Goal: Task Accomplishment & Management: Manage account settings

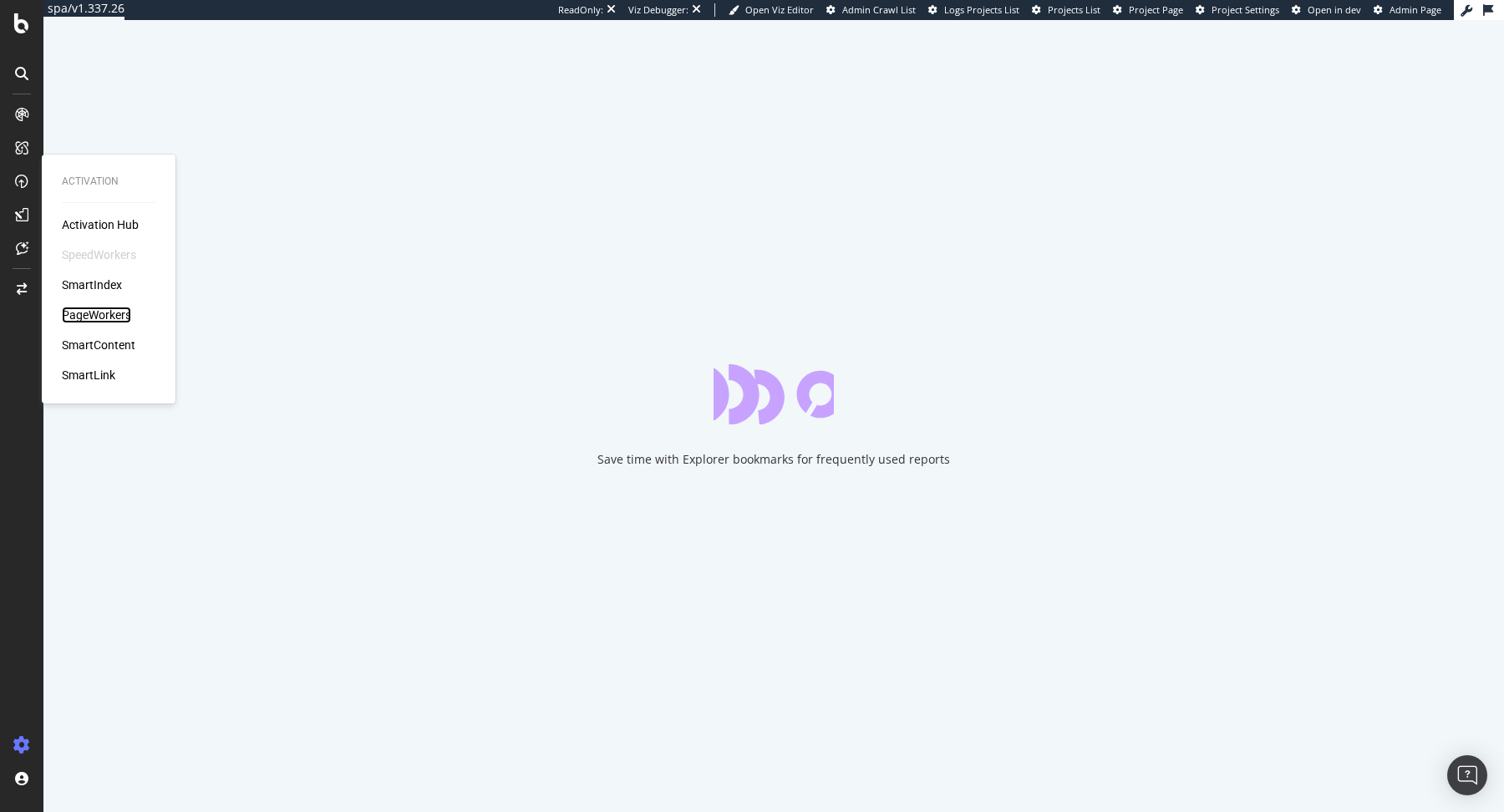
click at [97, 317] on div "PageWorkers" at bounding box center [97, 315] width 69 height 16
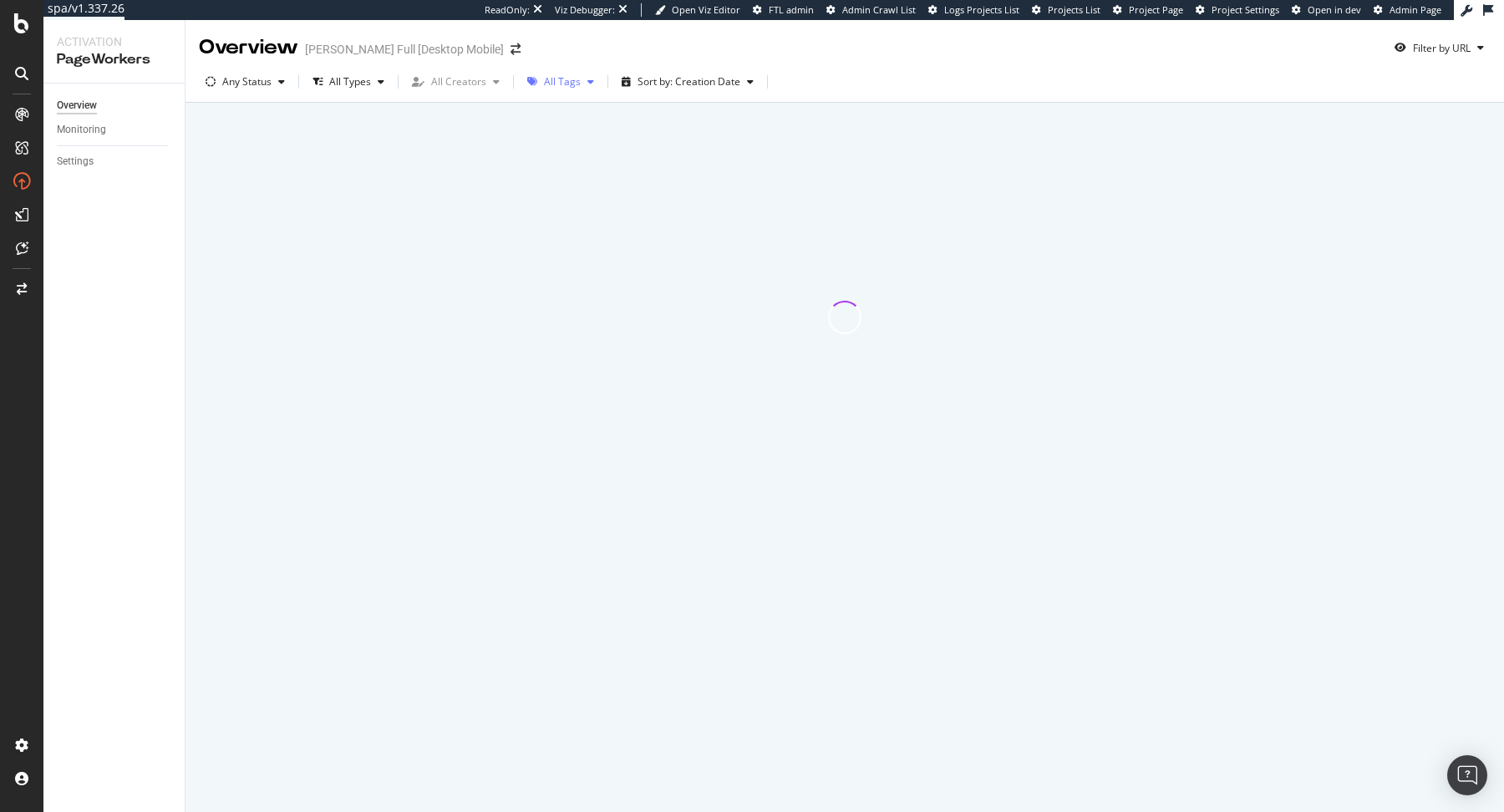
click at [562, 89] on div "All Tags" at bounding box center [561, 82] width 80 height 25
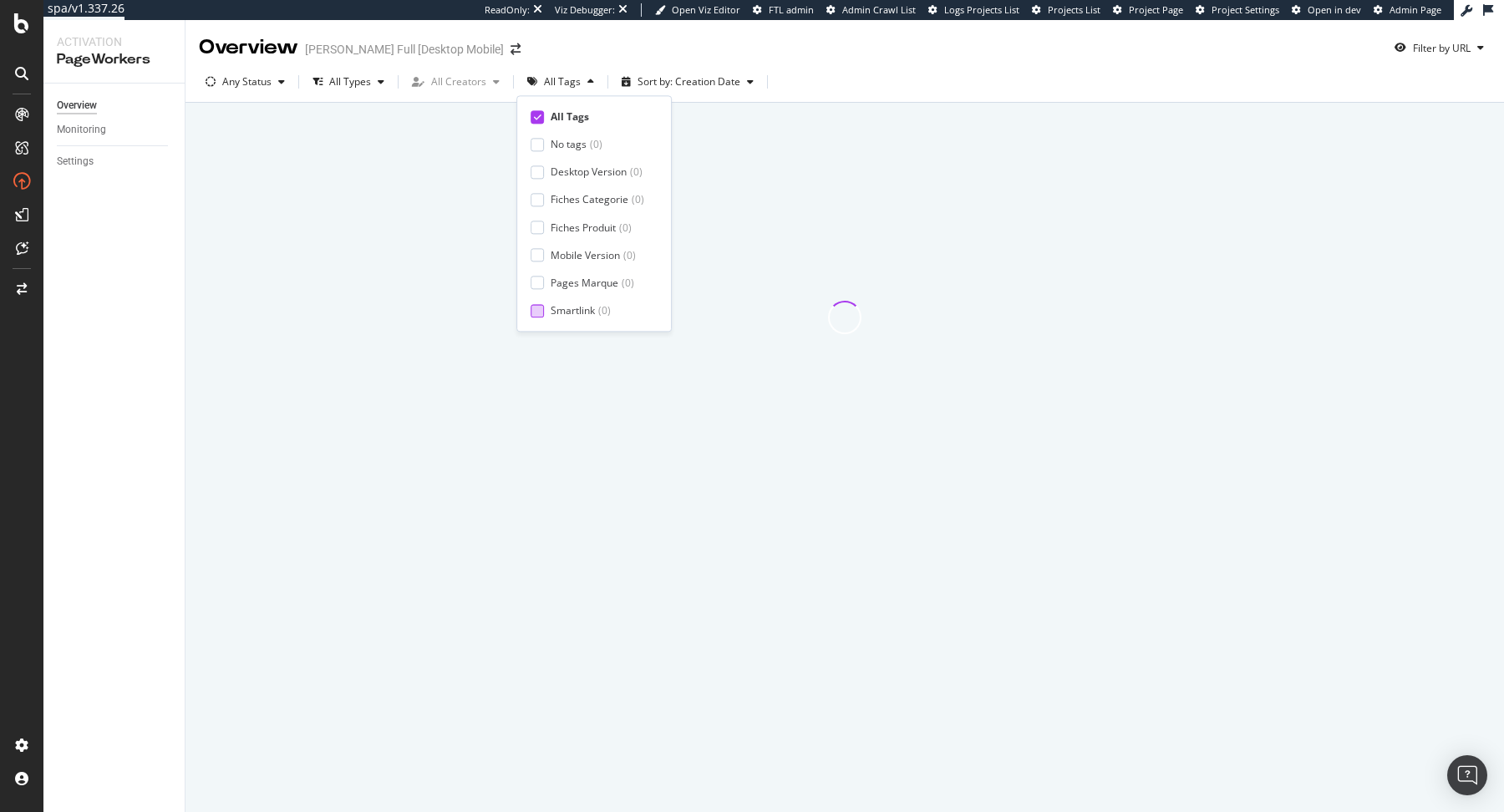
click at [581, 308] on div "Smartlink" at bounding box center [573, 310] width 45 height 15
click at [910, 71] on div "Any Status All Types All Creators Smartlink ( 0 ) Sort by: Creation Date Clear …" at bounding box center [845, 85] width 1318 height 34
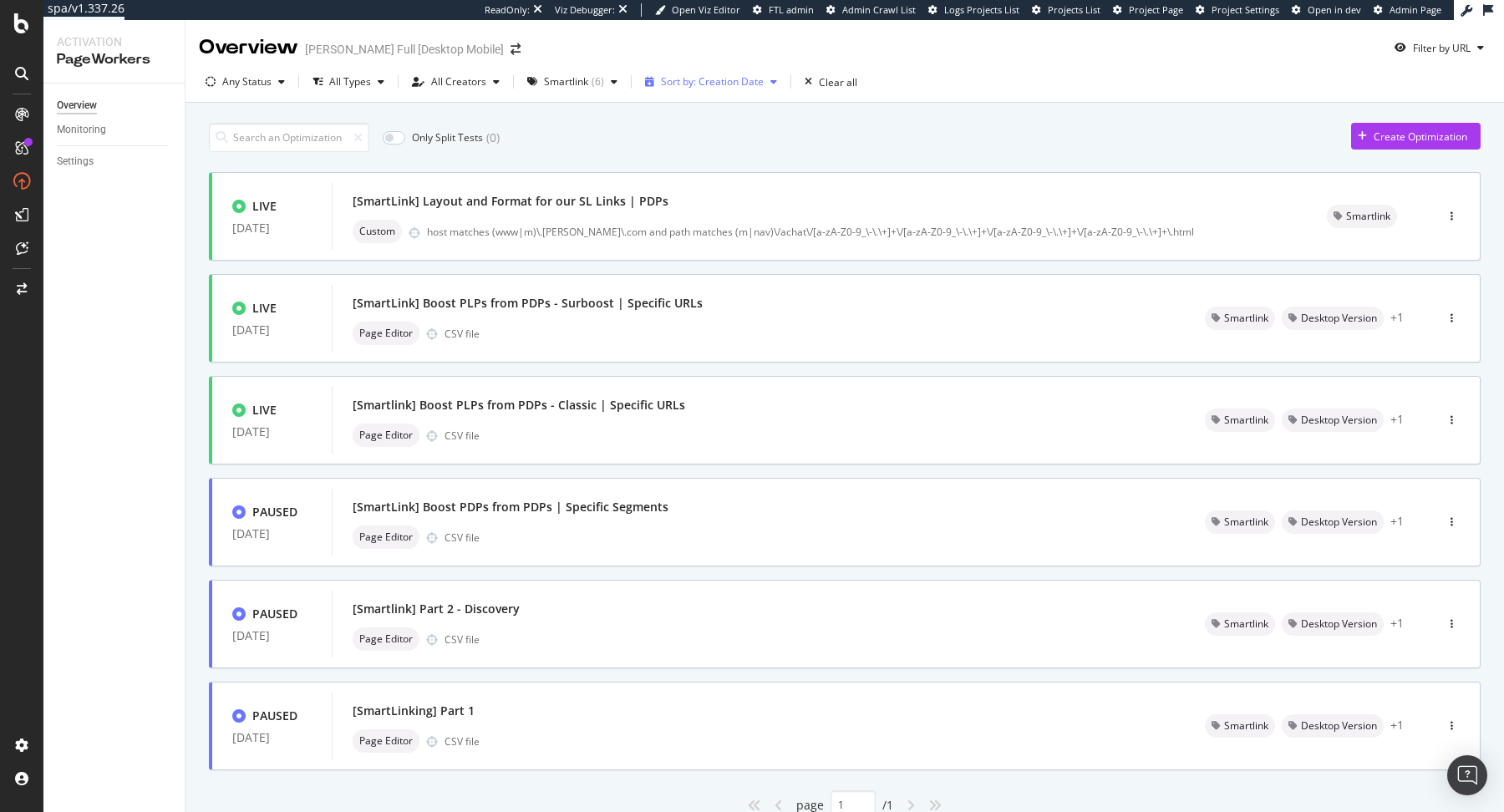
click at [731, 81] on div "Sort by: Creation Date" at bounding box center [712, 81] width 103 height 10
click at [726, 147] on div "Modification Date" at bounding box center [706, 137] width 132 height 21
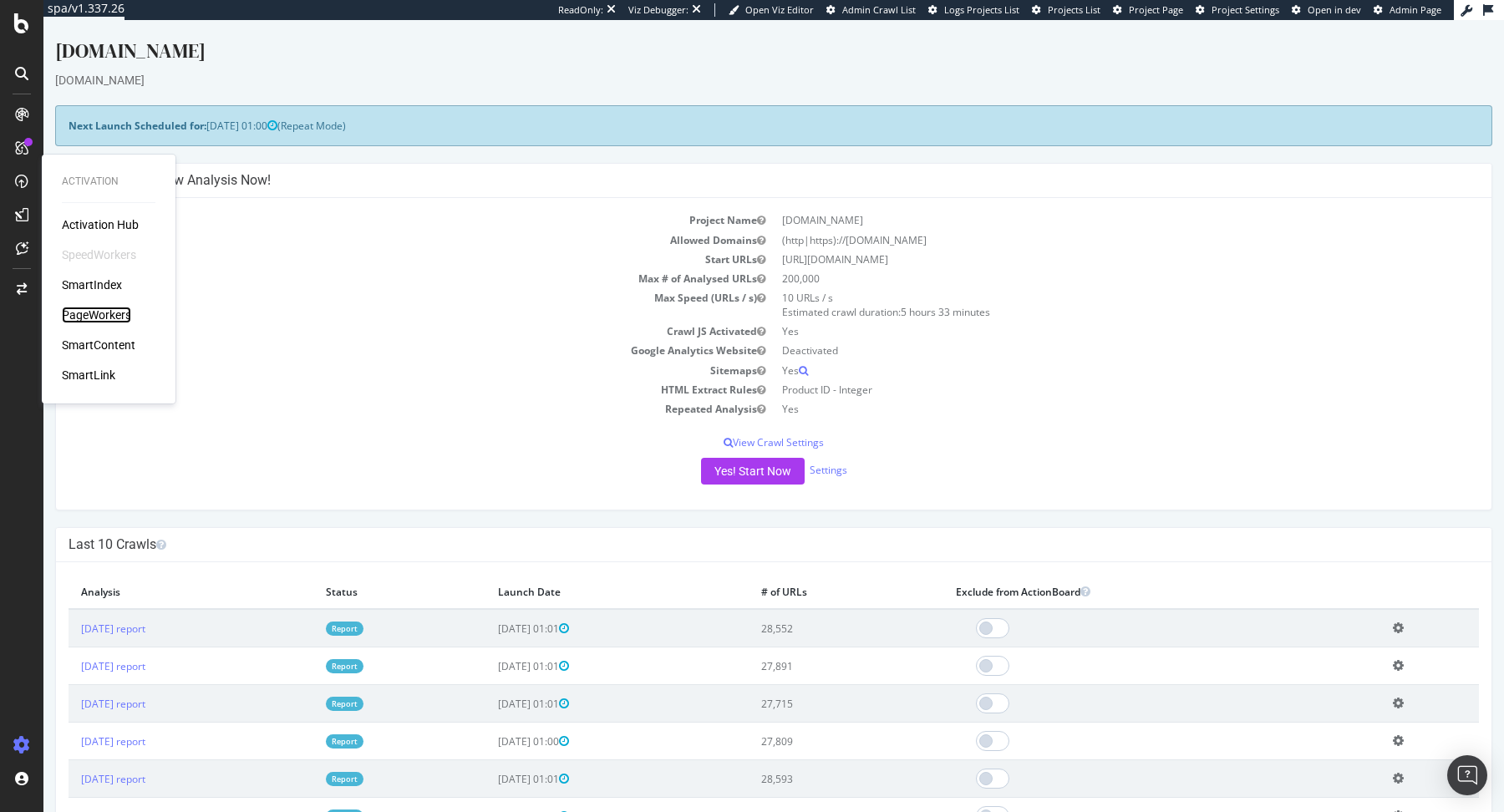
click at [97, 311] on div "PageWorkers" at bounding box center [97, 315] width 69 height 16
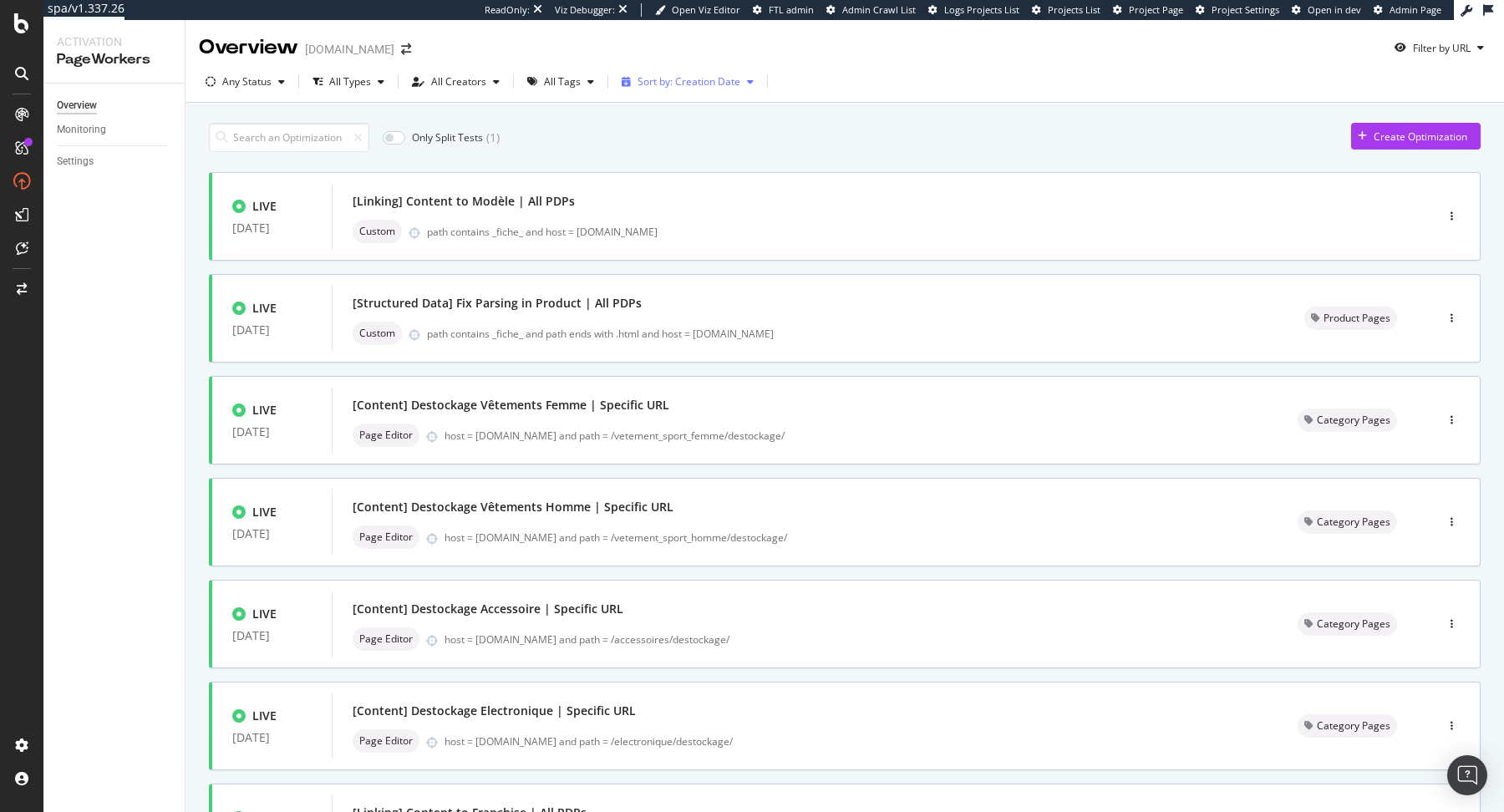
click at [686, 93] on div "Sort by: Creation Date" at bounding box center [688, 82] width 146 height 25
click at [704, 142] on div "Modification Date" at bounding box center [671, 138] width 83 height 15
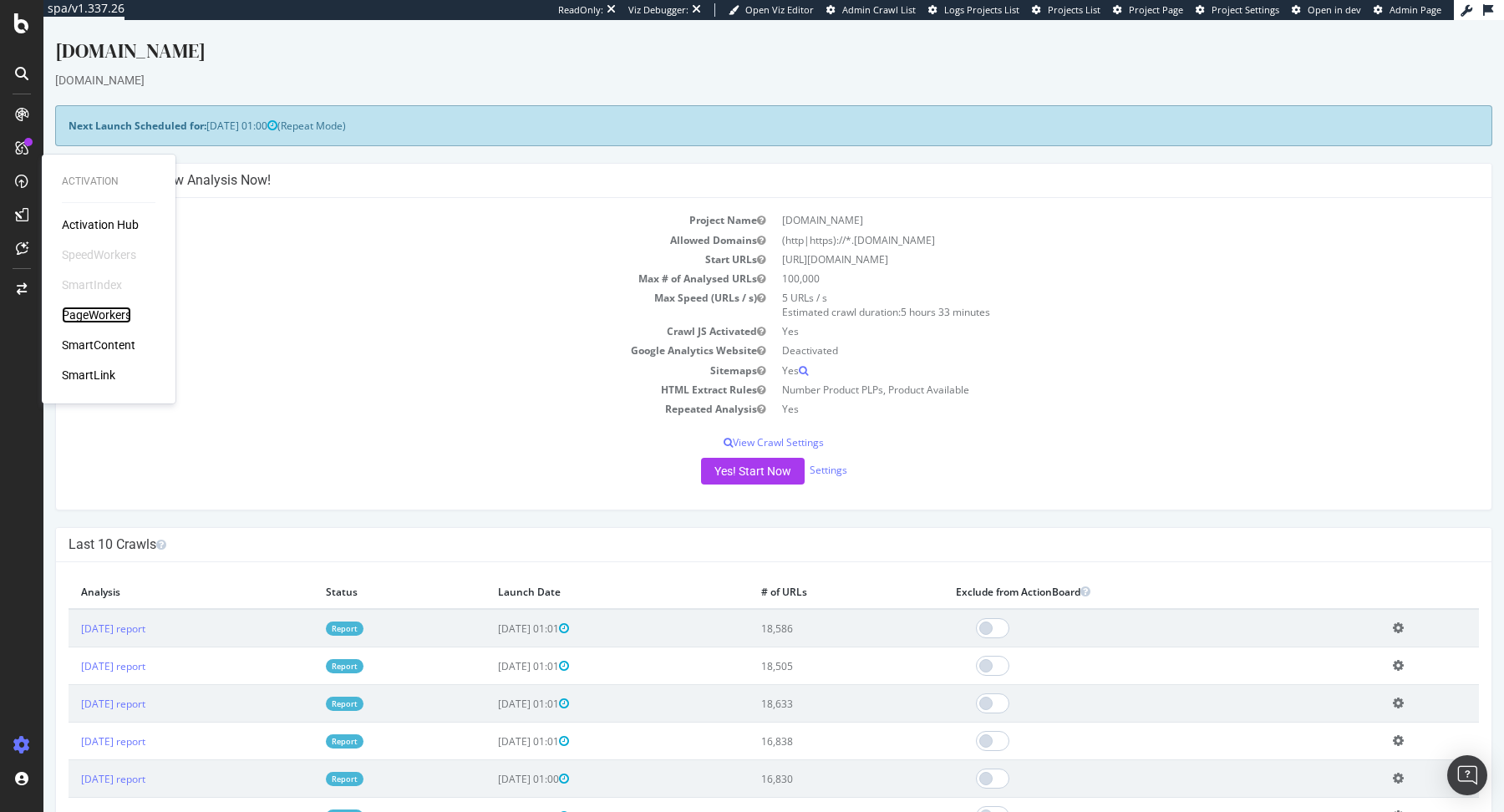
click at [95, 309] on div "PageWorkers" at bounding box center [97, 315] width 69 height 16
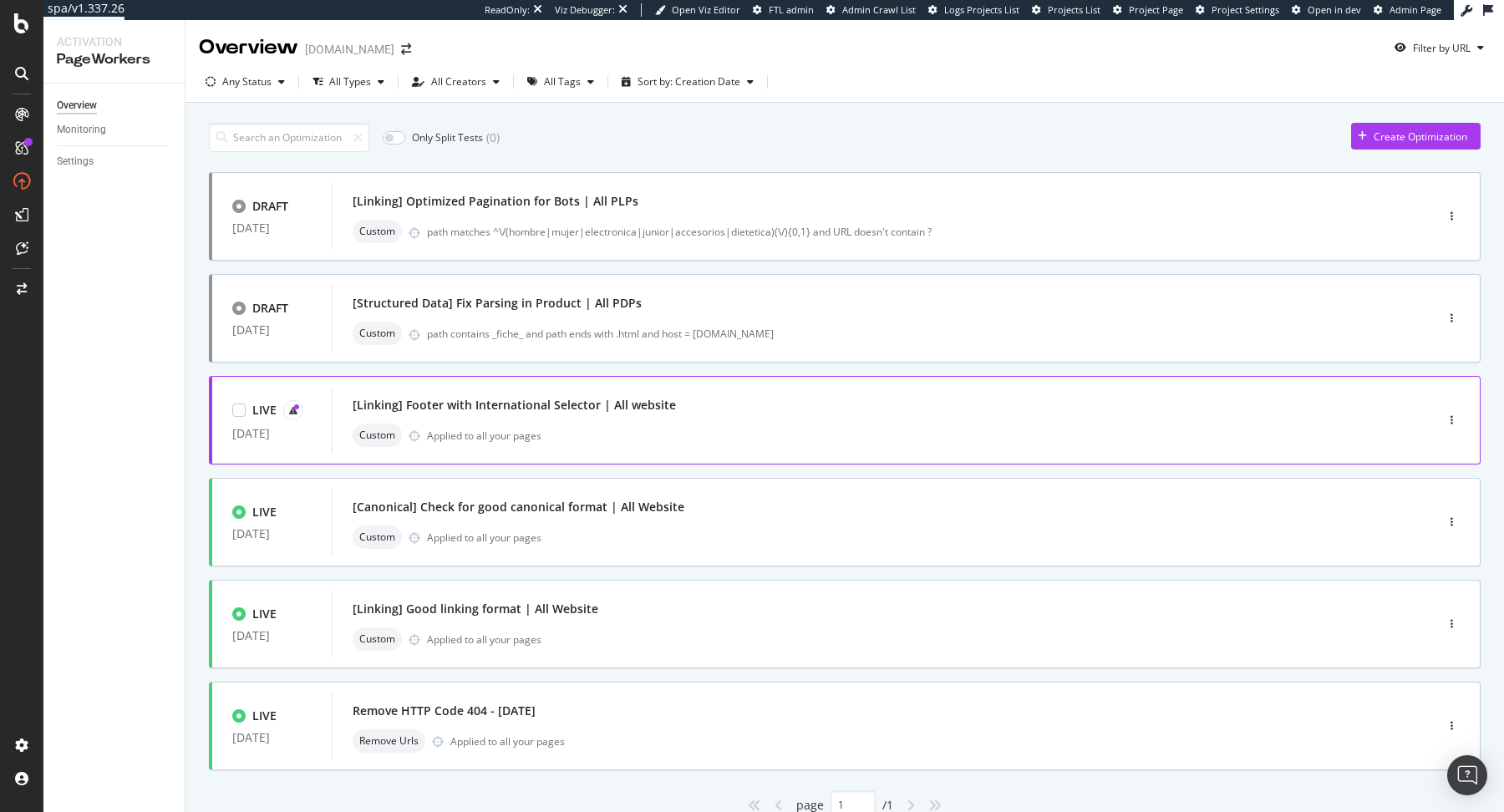
click at [767, 401] on div "[Linking] Footer with International Selector | All website" at bounding box center [858, 405] width 1011 height 24
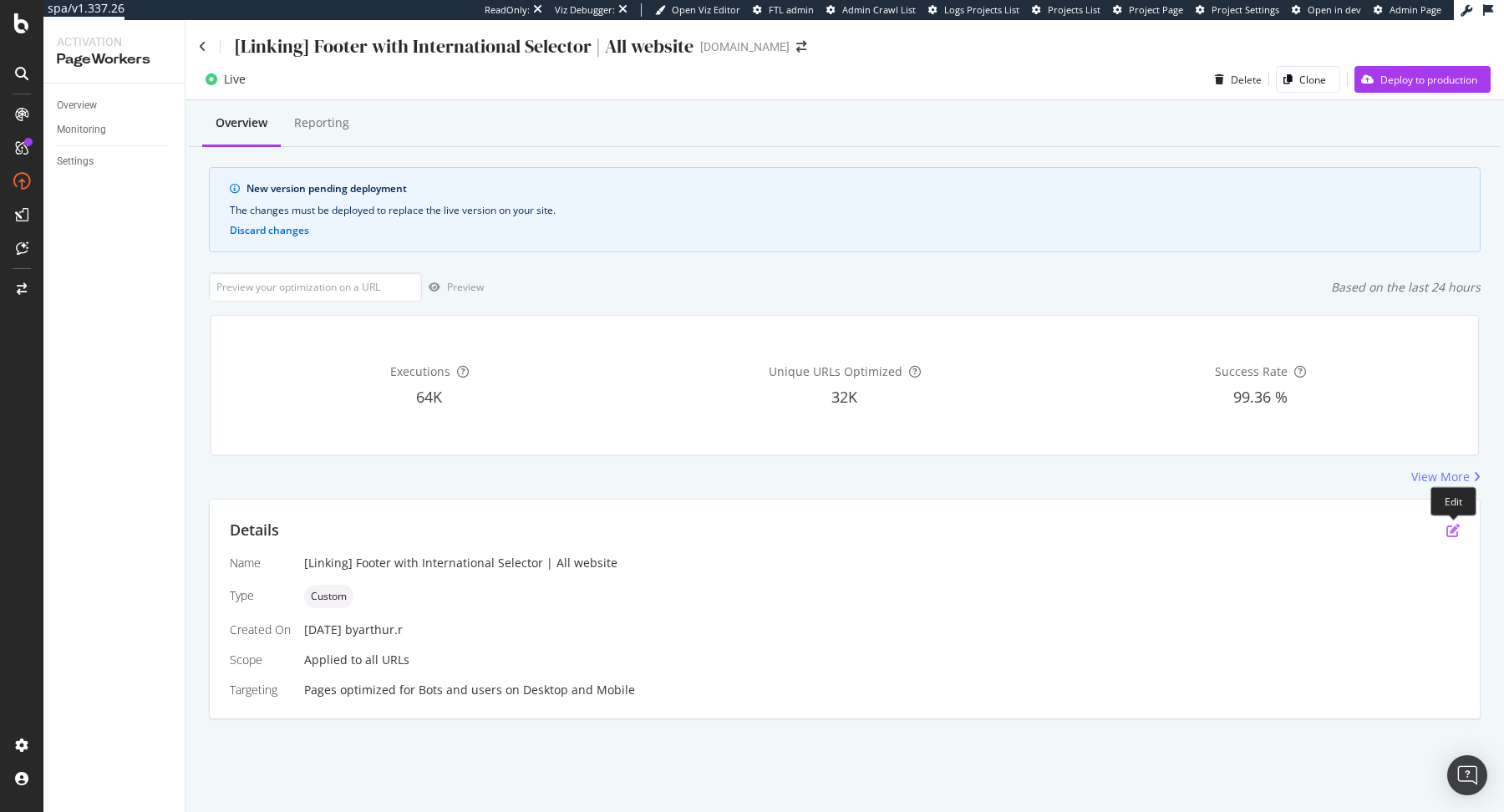
click at [1458, 527] on icon "pen-to-square" at bounding box center [1453, 531] width 14 height 14
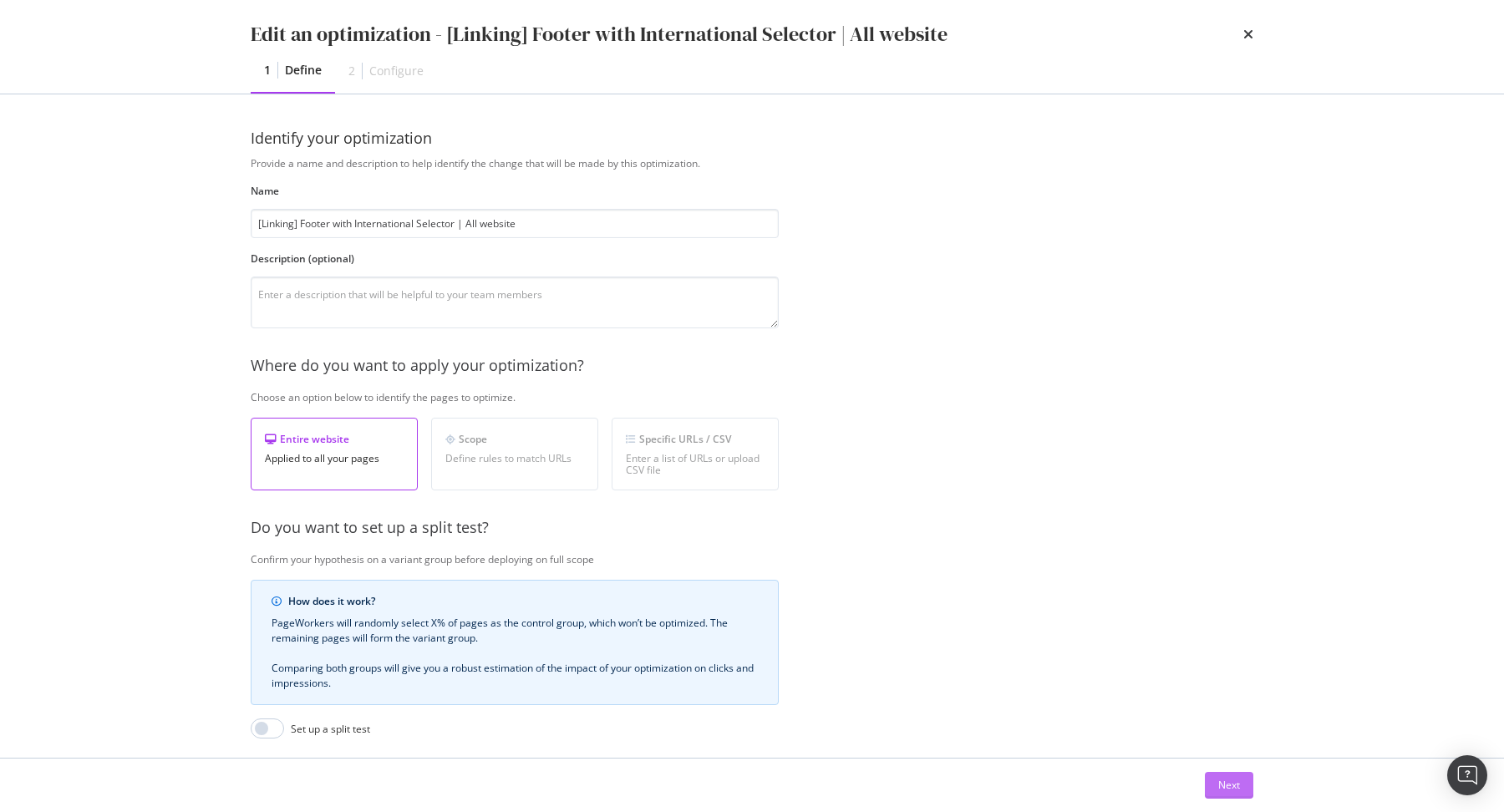
click at [1226, 789] on div "Next" at bounding box center [1229, 786] width 22 height 15
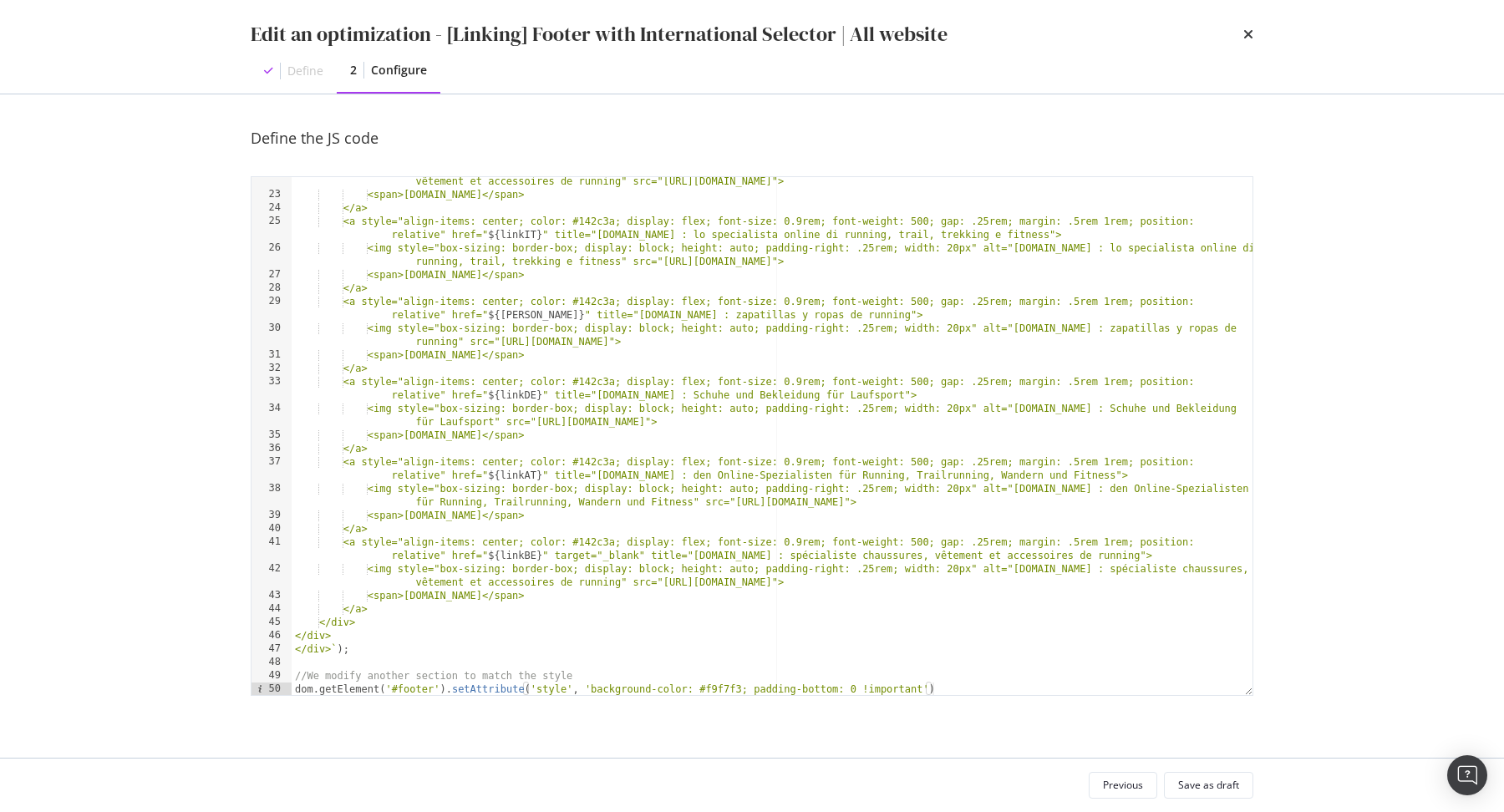
scroll to position [322, 0]
click at [555, 597] on div "<img style="box-sizing: border-box; display: block; height: auto; padding-right…" at bounding box center [772, 441] width 961 height 559
click at [432, 610] on div "<img style="box-sizing: border-box; display: block; height: auto; padding-right…" at bounding box center [772, 441] width 961 height 559
type textarea "</a>"
click at [364, 542] on div "<img style="box-sizing: border-box; display: block; height: auto; padding-right…" at bounding box center [772, 441] width 961 height 559
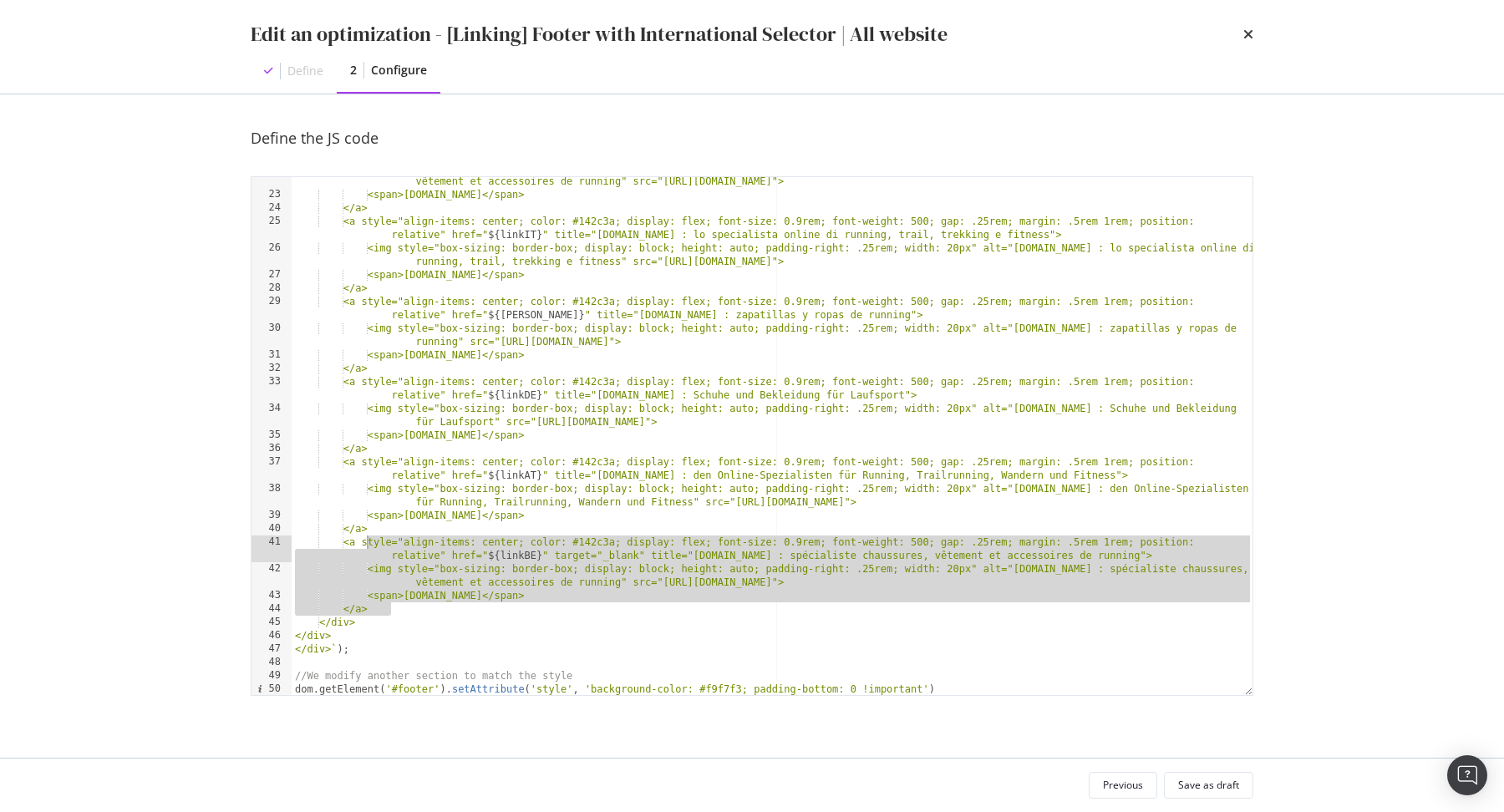
click at [404, 609] on div "<img style="box-sizing: border-box; display: block; height: auto; padding-right…" at bounding box center [772, 441] width 961 height 559
type textarea "</a>"
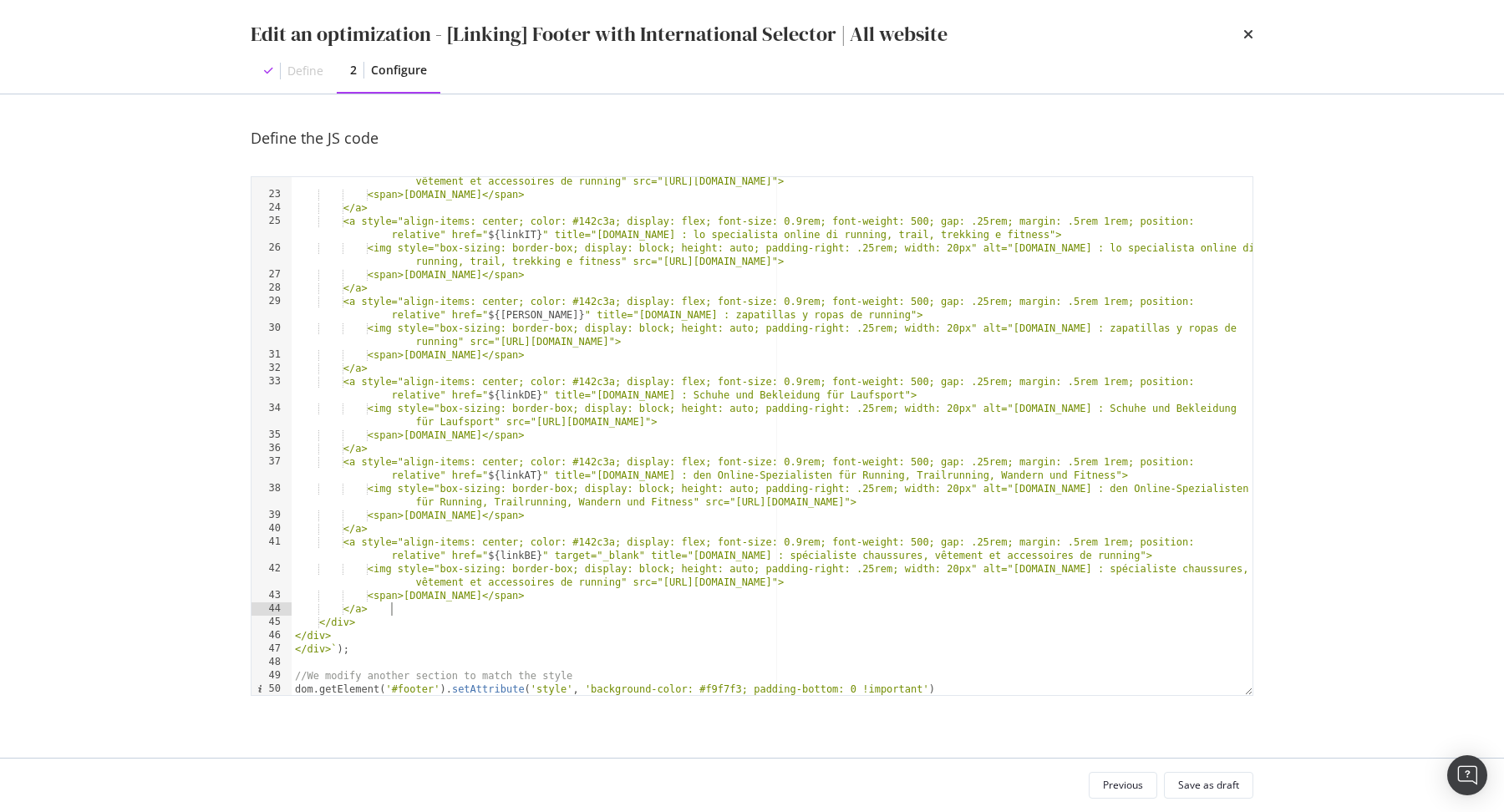
scroll to position [0, 5]
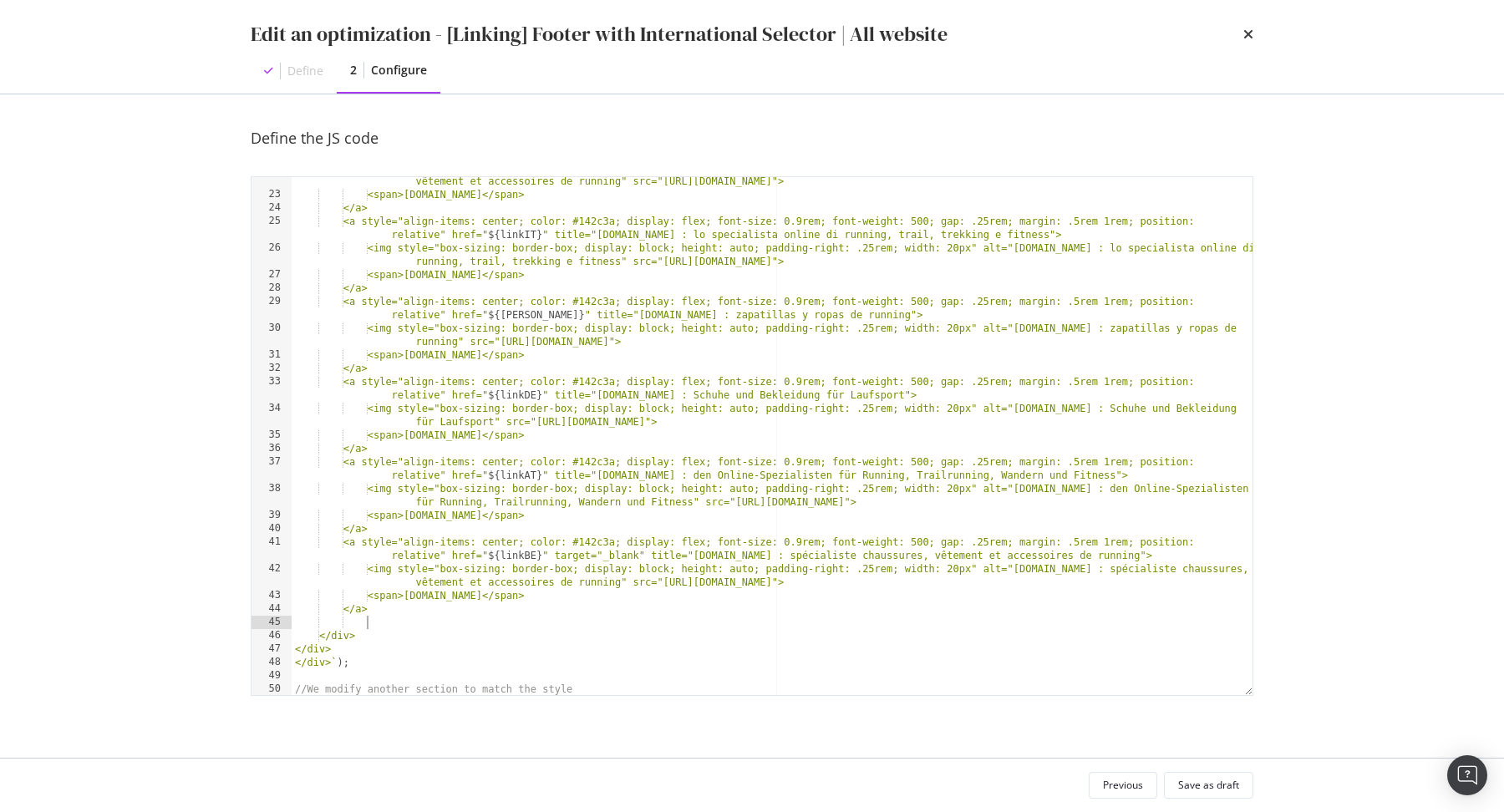
paste textarea "</a>"
type textarea "</a>"
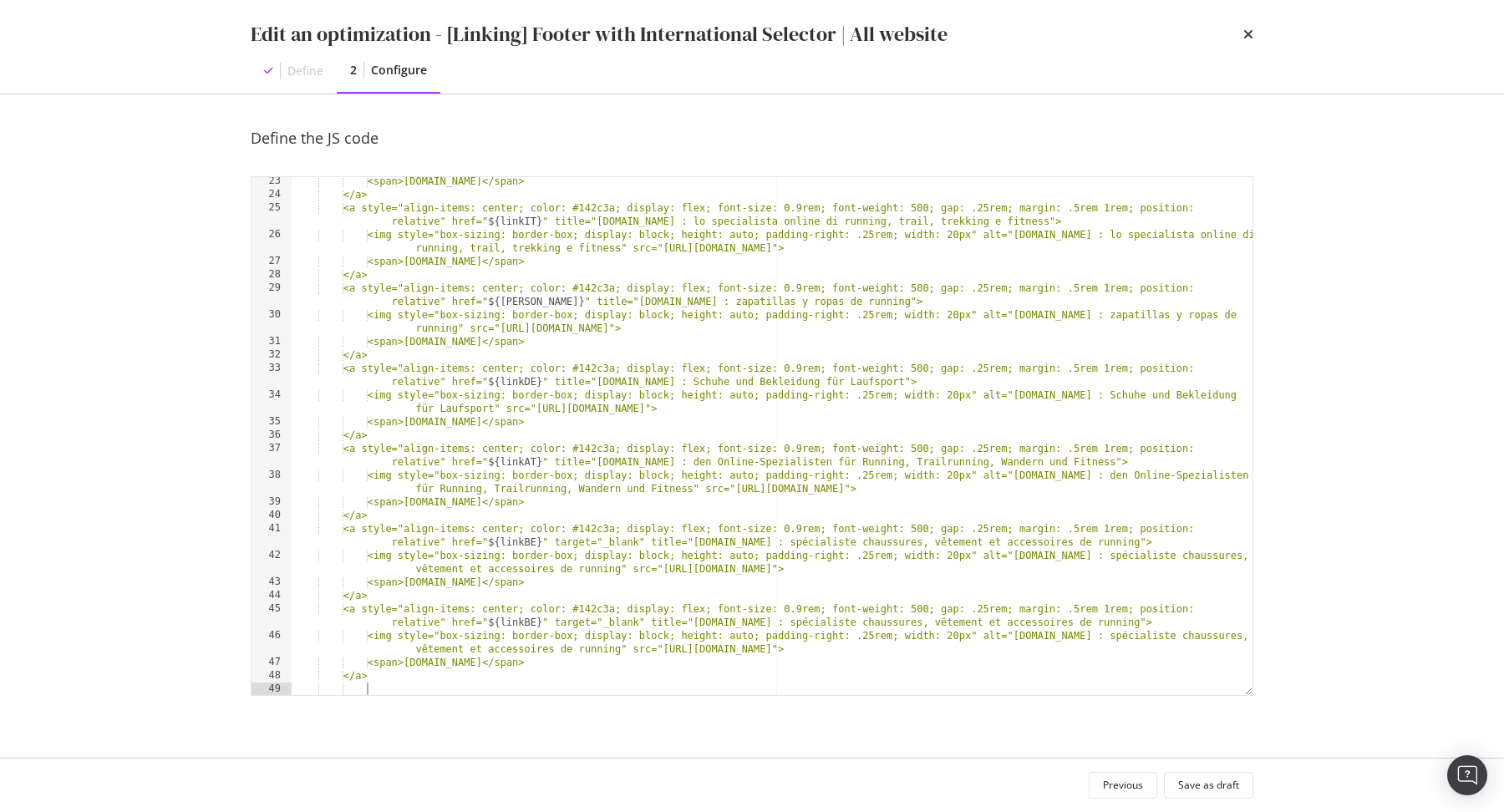
paste textarea "</a>"
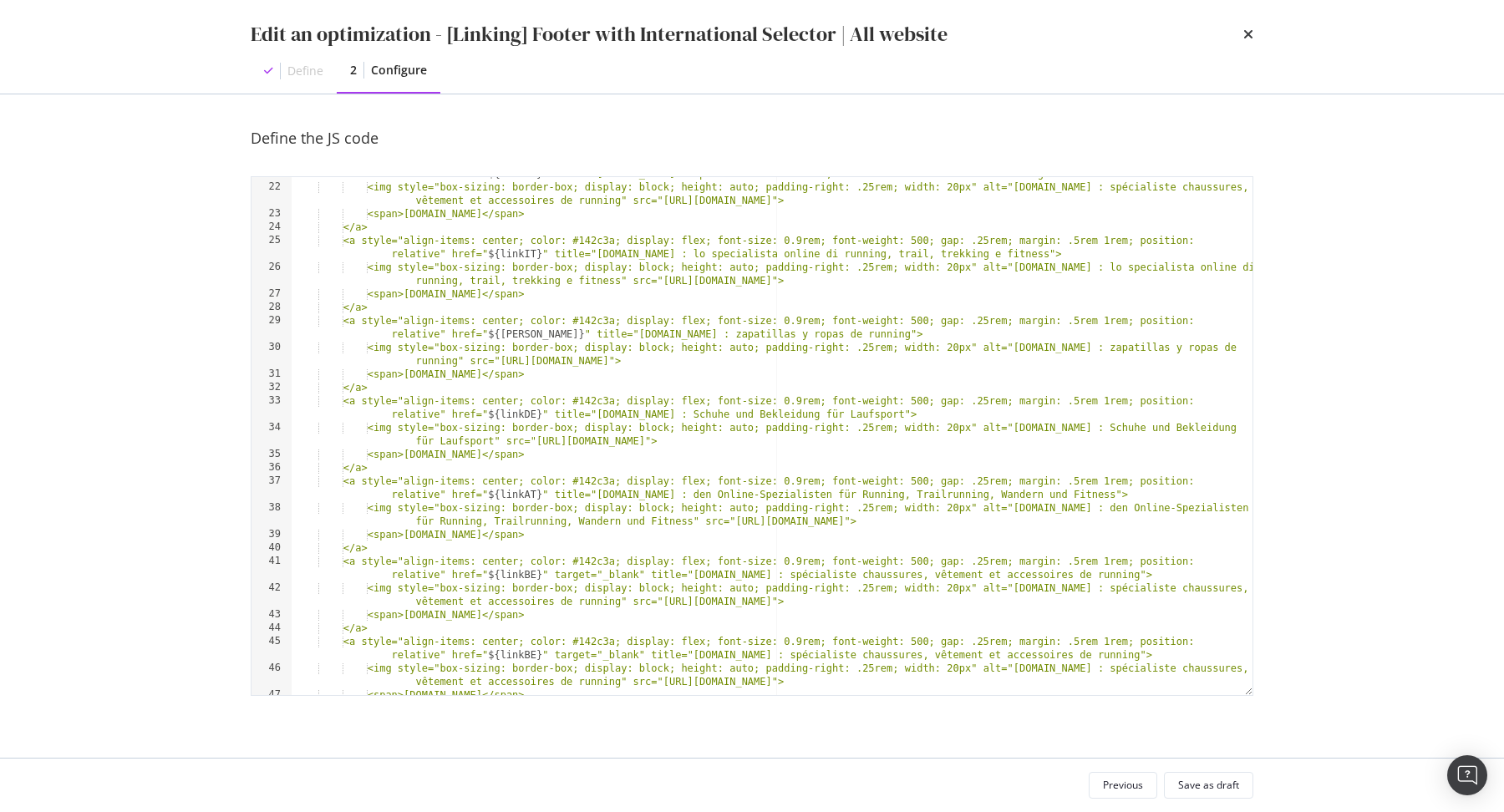
scroll to position [0, 0]
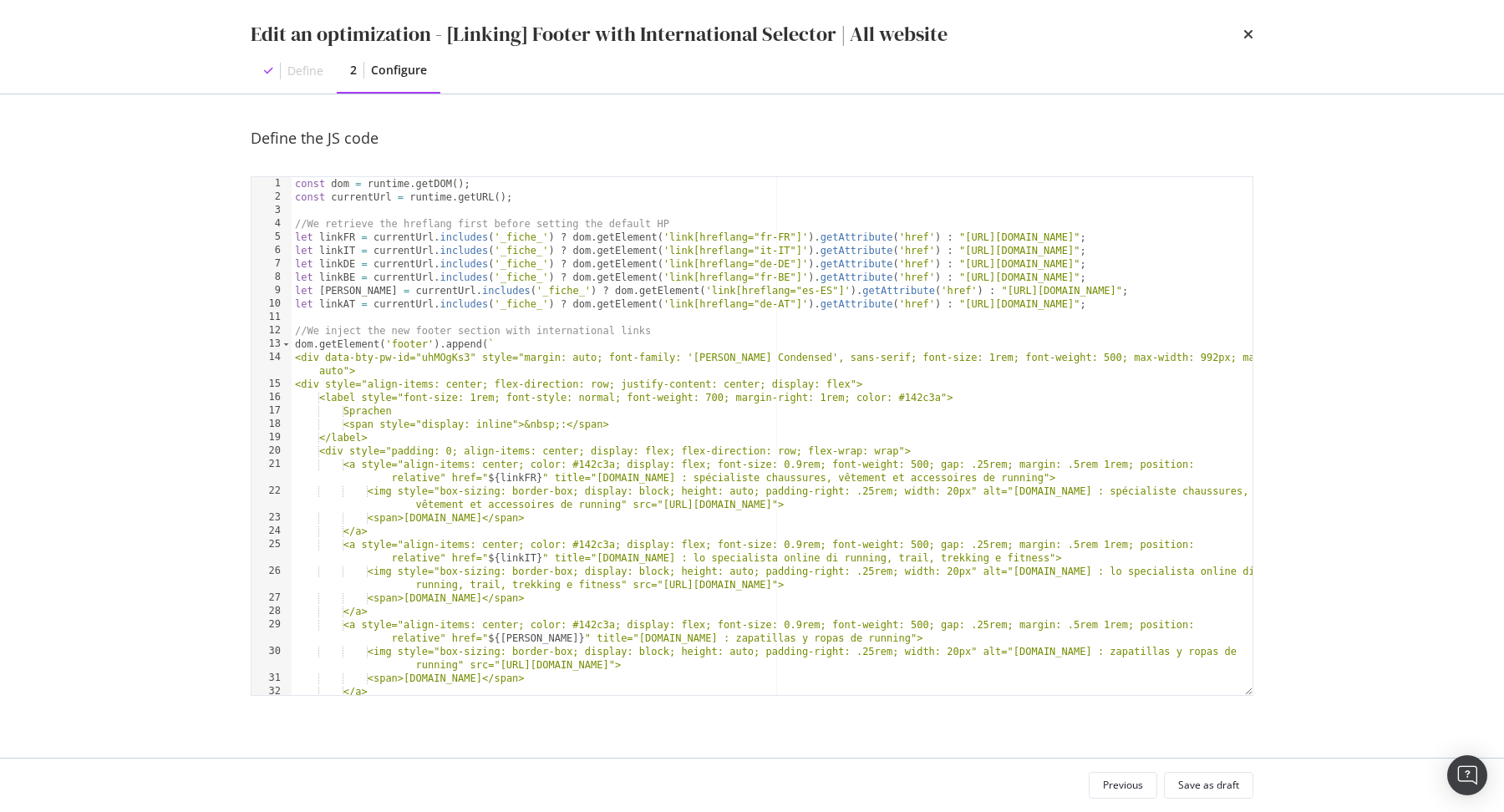
click at [1110, 303] on div "const dom = runtime . getDOM ( ) ; const currentUrl = runtime . getURL ( ) ; //…" at bounding box center [772, 457] width 961 height 559
type textarea "let linkAT = currentUrl.includes('_fiche_') ? dom.getElement('link[hreflang="de…"
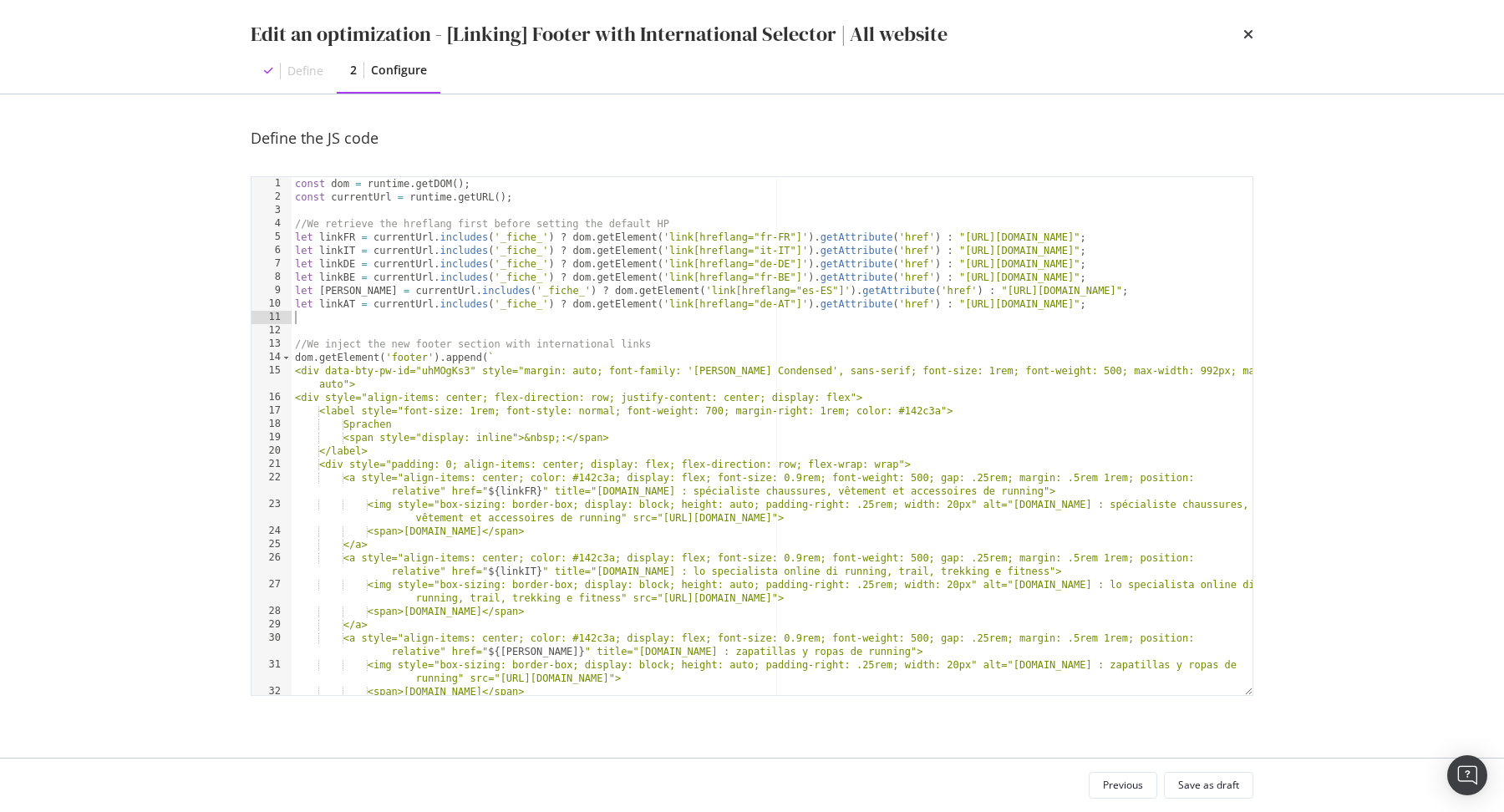
paste textarea "let linkAT = currentUrl.includes('_fiche_') ? dom.getElement('link[hreflang="de…"
type textarea "let linkAT = currentUrl.includes('_fiche_') ? dom.getElement('link[hreflang="de…"
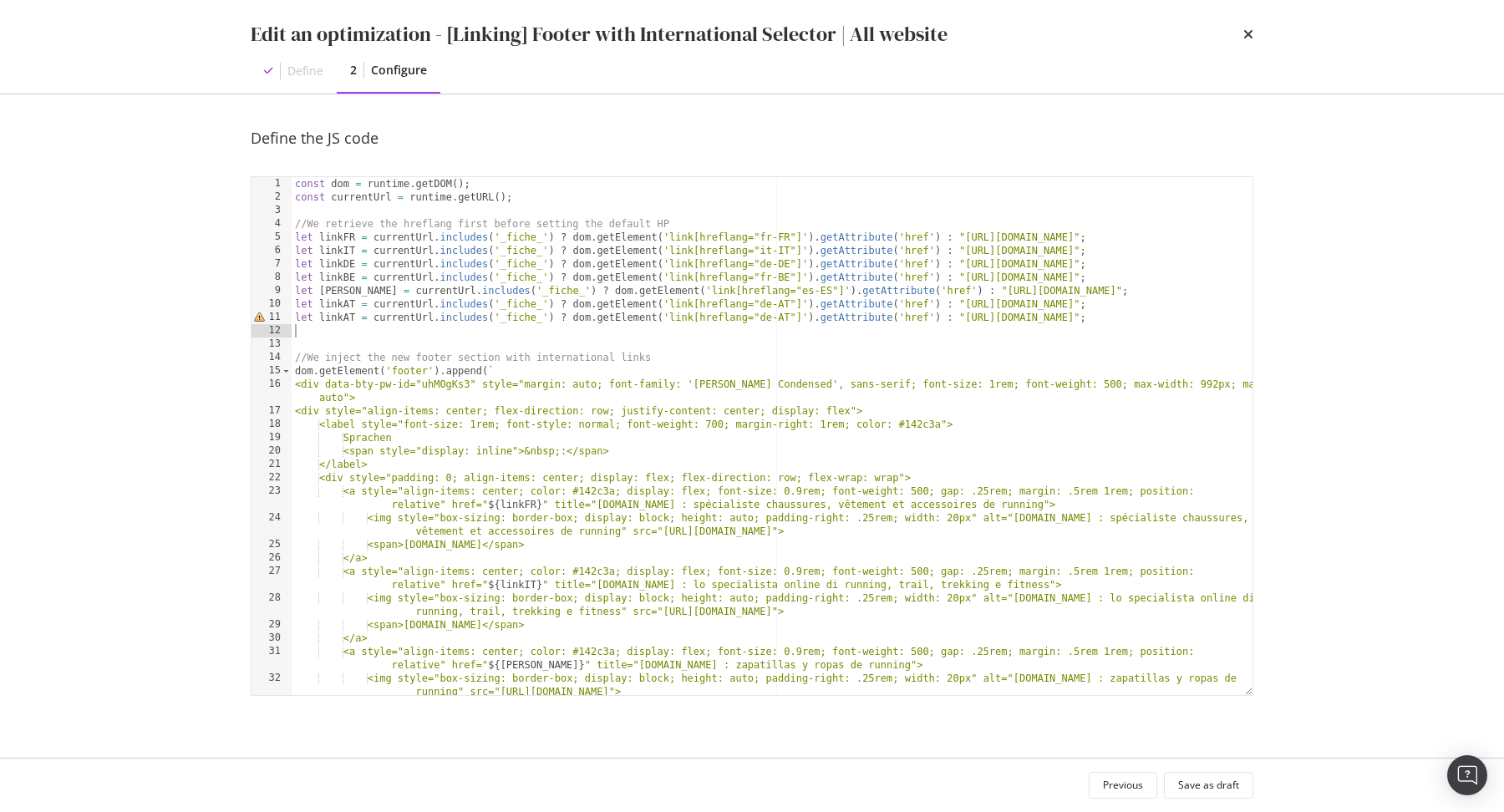
paste textarea "let linkAT = currentUrl.includes('_fiche_') ? dom.getElement('link[hreflang="de…"
click at [355, 319] on div "const dom = runtime . getDOM ( ) ; const currentUrl = runtime . getURL ( ) ; //…" at bounding box center [772, 450] width 961 height 545
click at [1074, 307] on div "const dom = runtime . getDOM ( ) ; const currentUrl = runtime . getURL ( ) ; //…" at bounding box center [772, 450] width 961 height 545
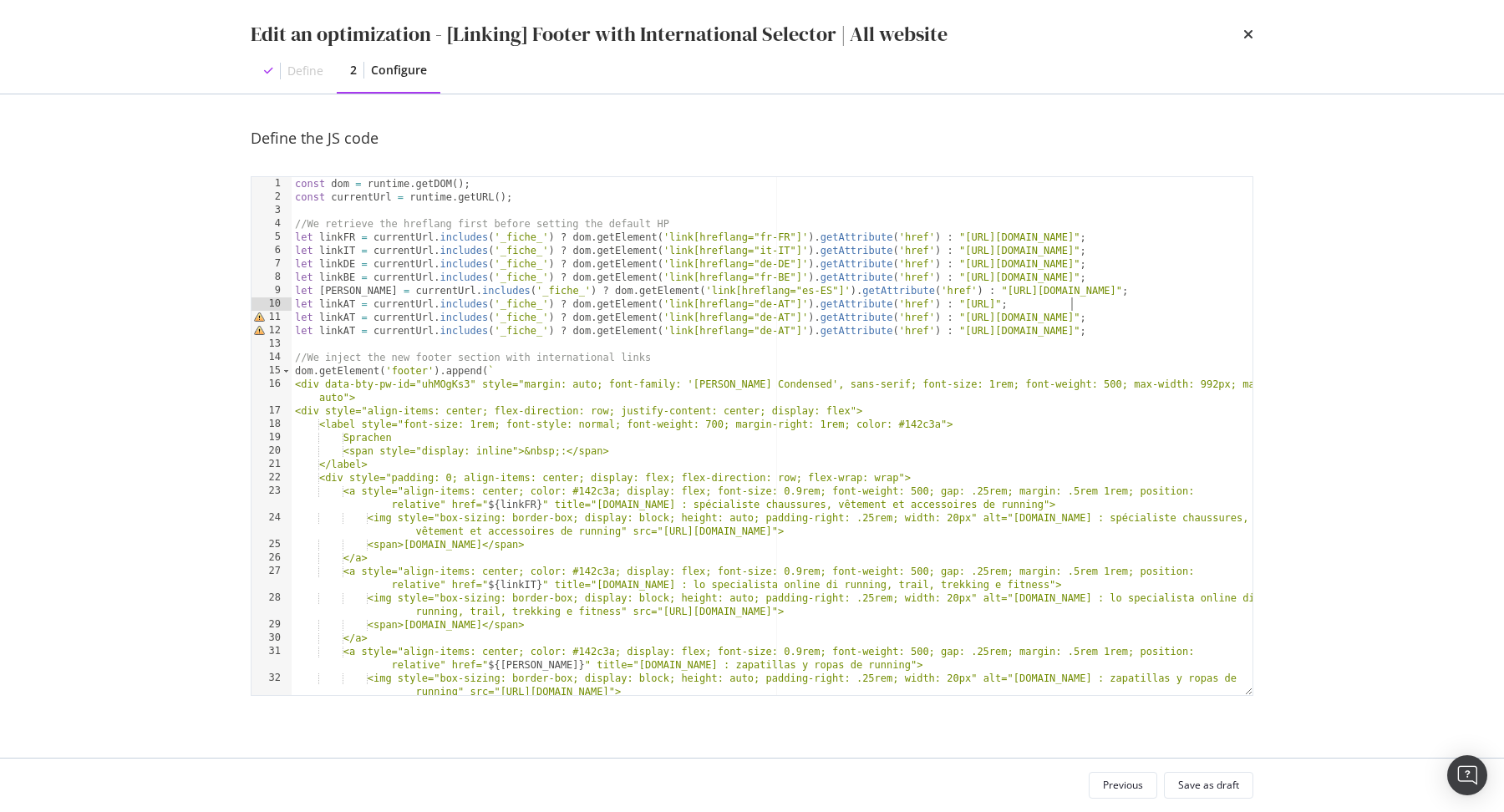
scroll to position [0, 66]
click at [1082, 317] on div "const dom = runtime . getDOM ( ) ; const currentUrl = runtime . getURL ( ) ; //…" at bounding box center [772, 450] width 961 height 545
click at [1078, 305] on div "const dom = runtime . getDOM ( ) ; const currentUrl = runtime . getURL ( ) ; //…" at bounding box center [772, 450] width 961 height 545
click at [1079, 321] on div "const dom = runtime . getDOM ( ) ; const currentUrl = runtime . getURL ( ) ; //…" at bounding box center [772, 450] width 961 height 545
click at [1078, 330] on div "const dom = runtime . getDOM ( ) ; const currentUrl = runtime . getURL ( ) ; //…" at bounding box center [772, 450] width 961 height 545
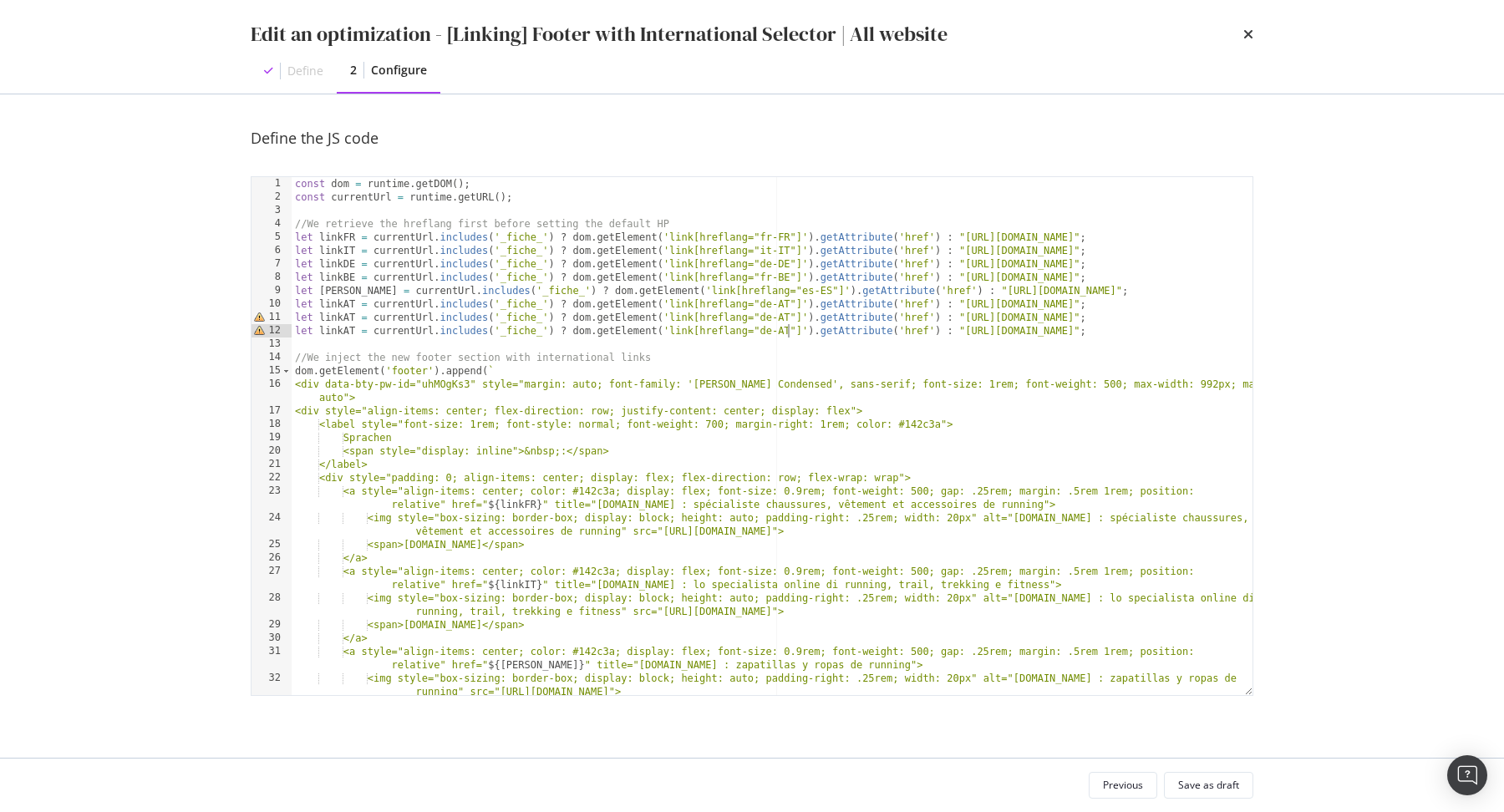
click at [788, 330] on div "const dom = runtime . getDOM ( ) ; const currentUrl = runtime . getURL ( ) ; //…" at bounding box center [772, 450] width 961 height 545
click at [771, 331] on div "const dom = runtime . getDOM ( ) ; const currentUrl = runtime . getURL ( ) ; //…" at bounding box center [772, 450] width 961 height 545
click at [788, 320] on div "const dom = runtime . getDOM ( ) ; const currentUrl = runtime . getURL ( ) ; //…" at bounding box center [772, 450] width 961 height 545
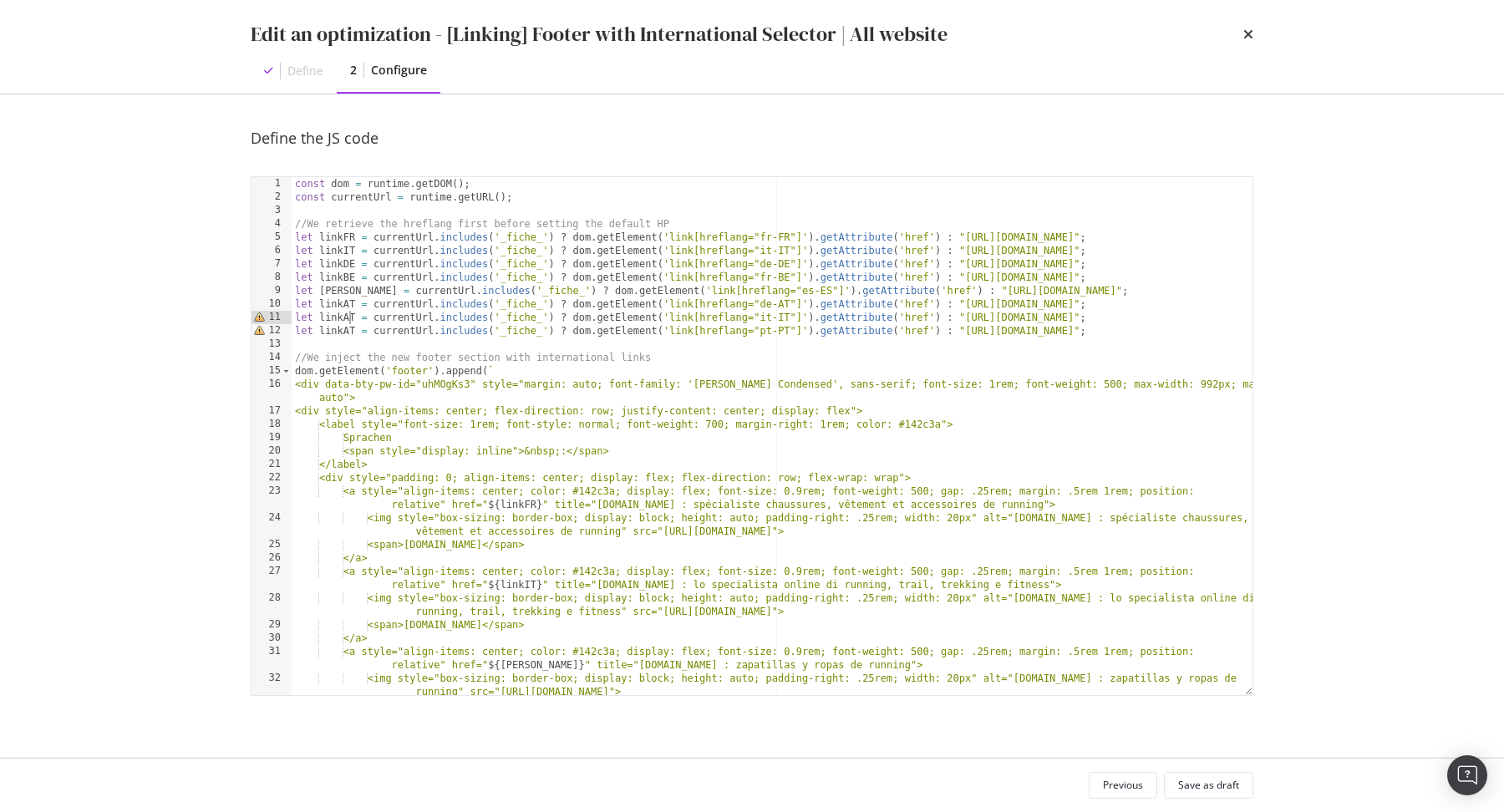
click at [348, 321] on div "const dom = runtime . getDOM ( ) ; const currentUrl = runtime . getURL ( ) ; //…" at bounding box center [772, 450] width 961 height 545
click at [351, 331] on div "const dom = runtime . getDOM ( ) ; const currentUrl = runtime . getURL ( ) ; //…" at bounding box center [772, 450] width 961 height 545
click at [462, 293] on div "const dom = runtime . getDOM ( ) ; const currentUrl = runtime . getURL ( ) ; //…" at bounding box center [772, 450] width 961 height 545
click at [1116, 314] on div "const dom = runtime . getDOM ( ) ; const currentUrl = runtime . getURL ( ) ; //…" at bounding box center [772, 450] width 961 height 545
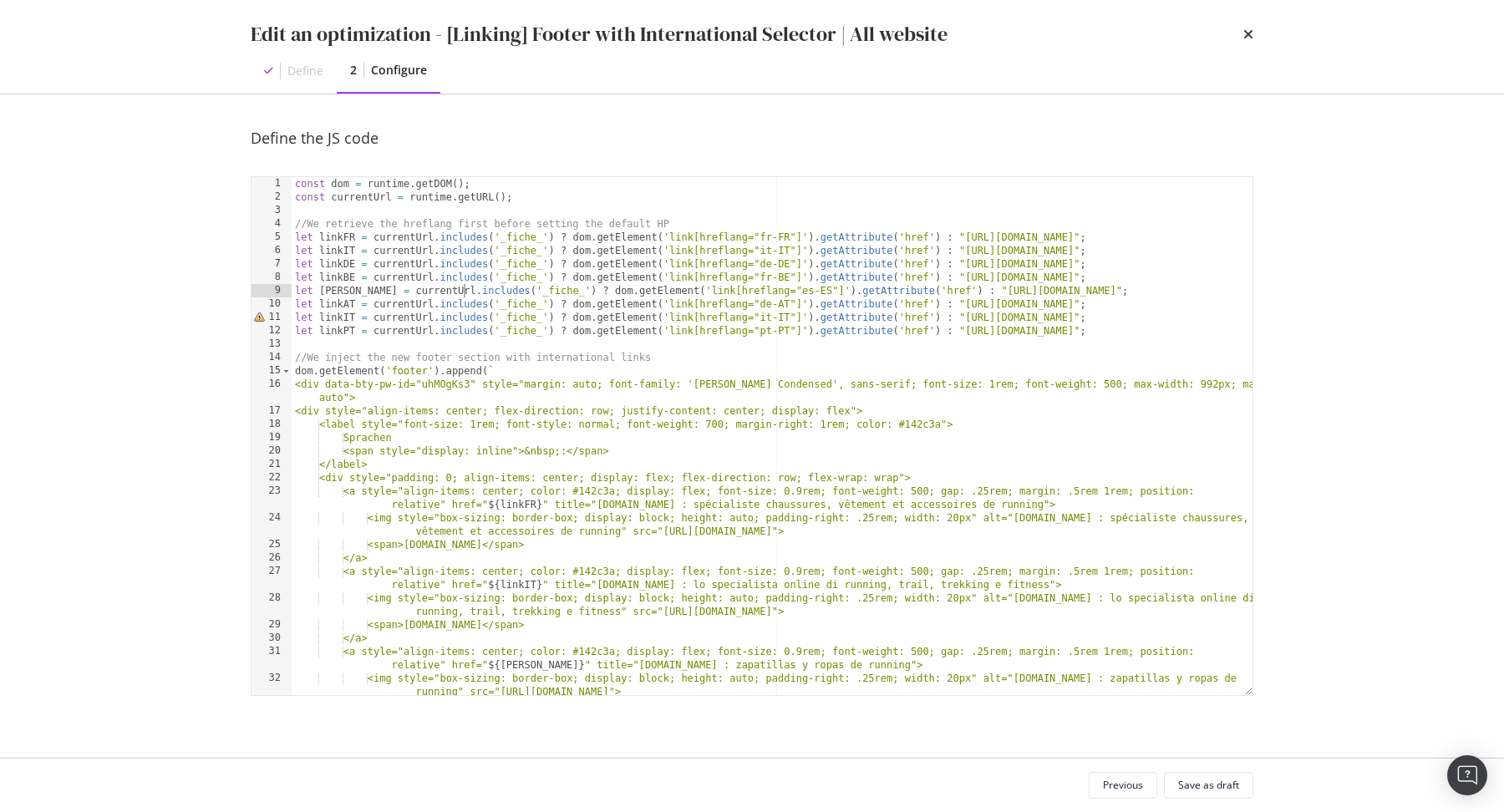
type textarea "let linkIT = currentUrl.includes('_fiche_') ? dom.getElement('link[hreflang="it…"
click at [1114, 316] on div "const dom = runtime . getDOM ( ) ; const currentUrl = runtime . getURL ( ) ; //…" at bounding box center [772, 450] width 961 height 545
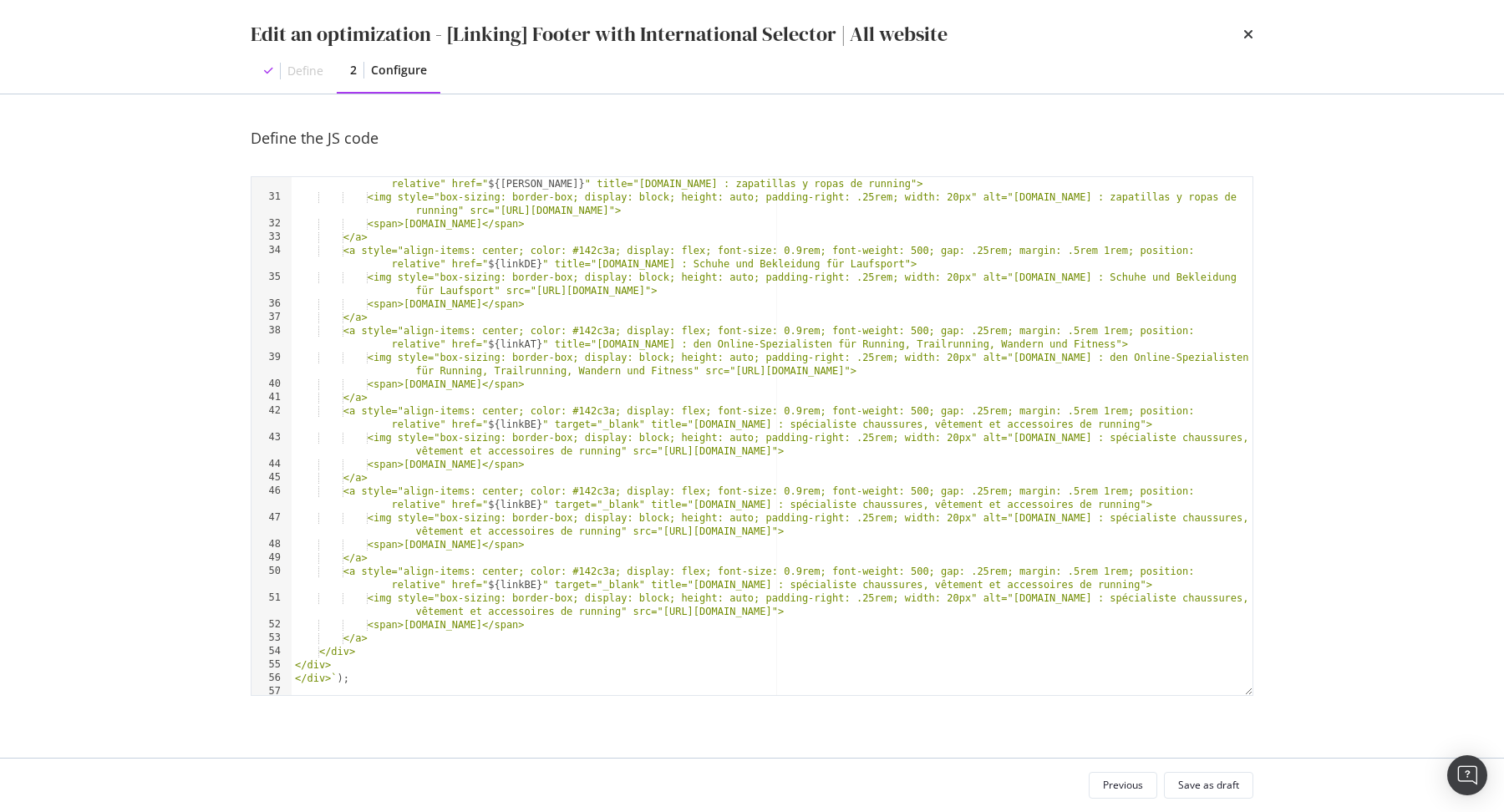
scroll to position [485, 0]
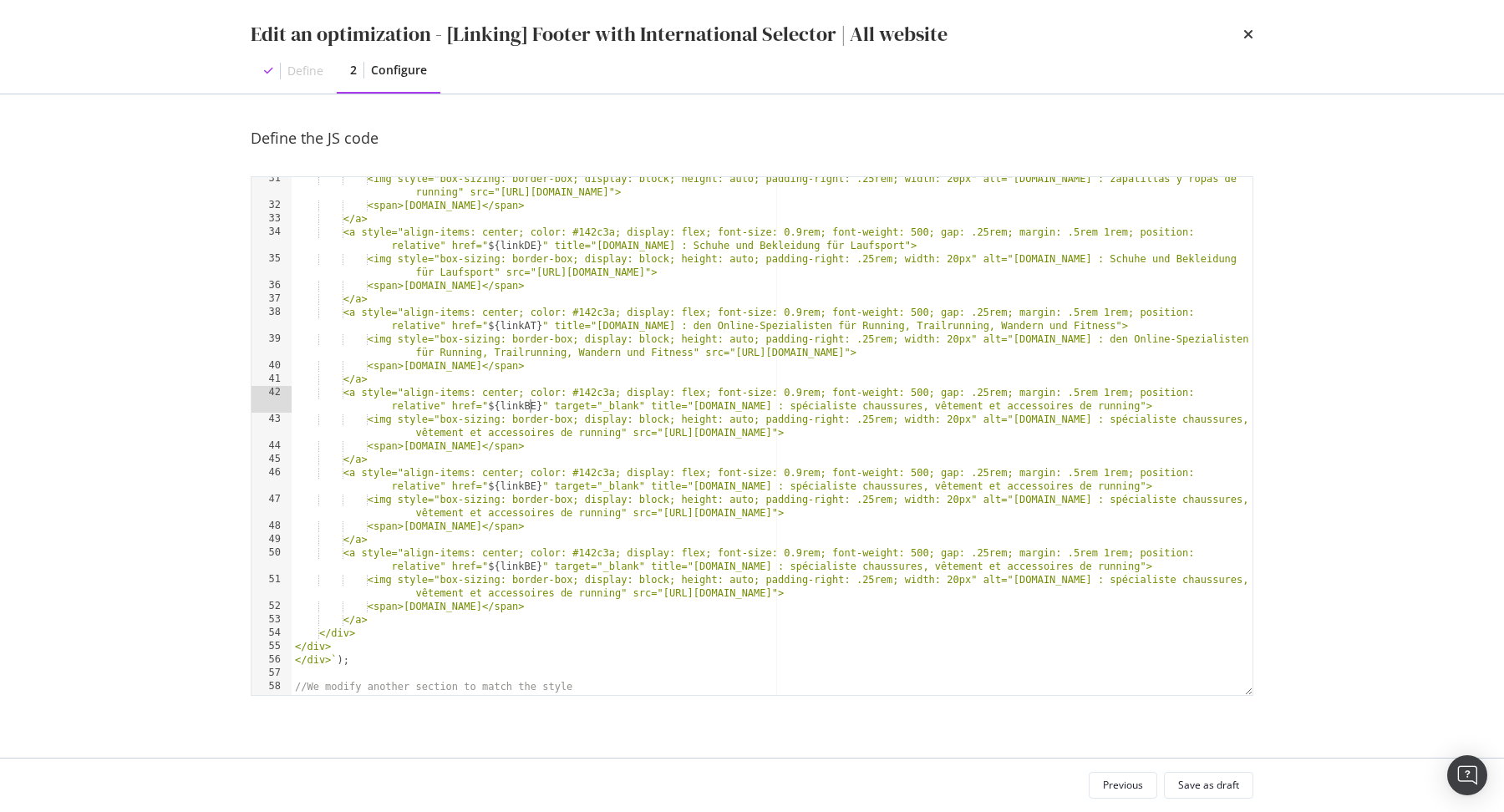
click at [533, 408] on div "<img style="box-sizing: border-box; display: block; height: auto; padding-right…" at bounding box center [772, 452] width 961 height 559
click at [473, 445] on div "<img style="box-sizing: border-box; display: block; height: auto; padding-right…" at bounding box center [772, 452] width 961 height 559
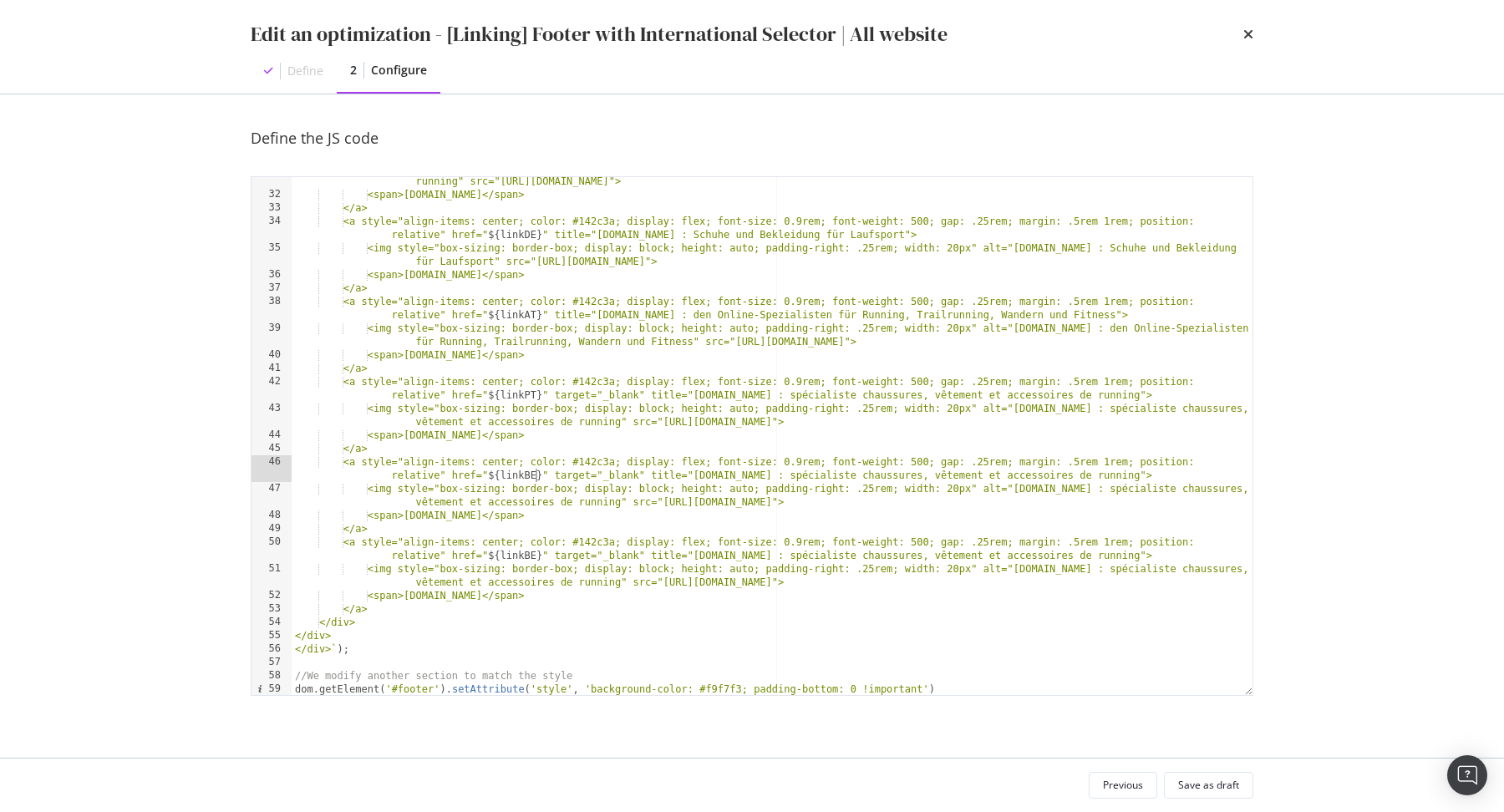
click at [534, 480] on div "<img style="box-sizing: border-box; display: block; height: auto; padding-right…" at bounding box center [772, 441] width 961 height 559
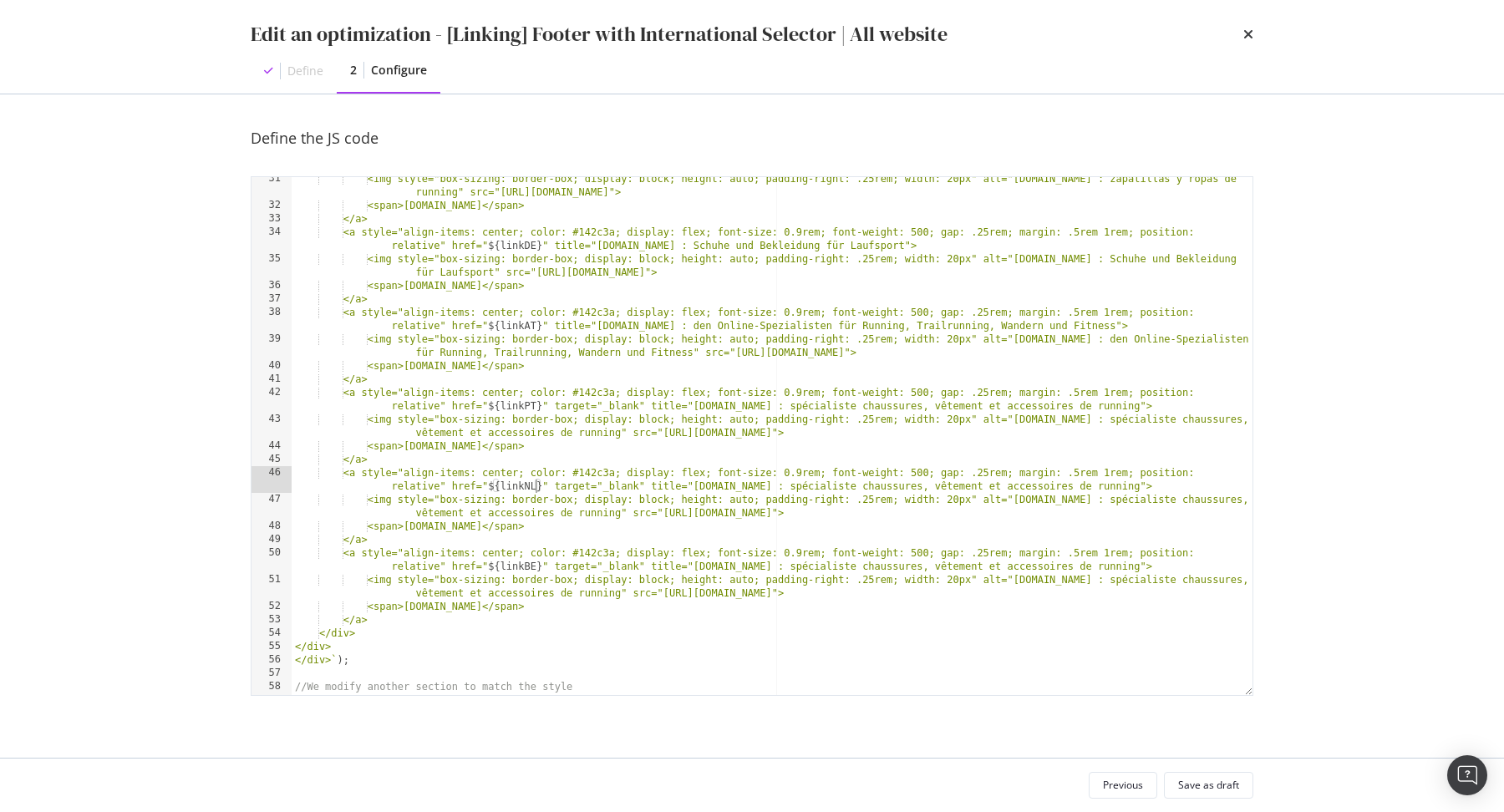
scroll to position [0, 0]
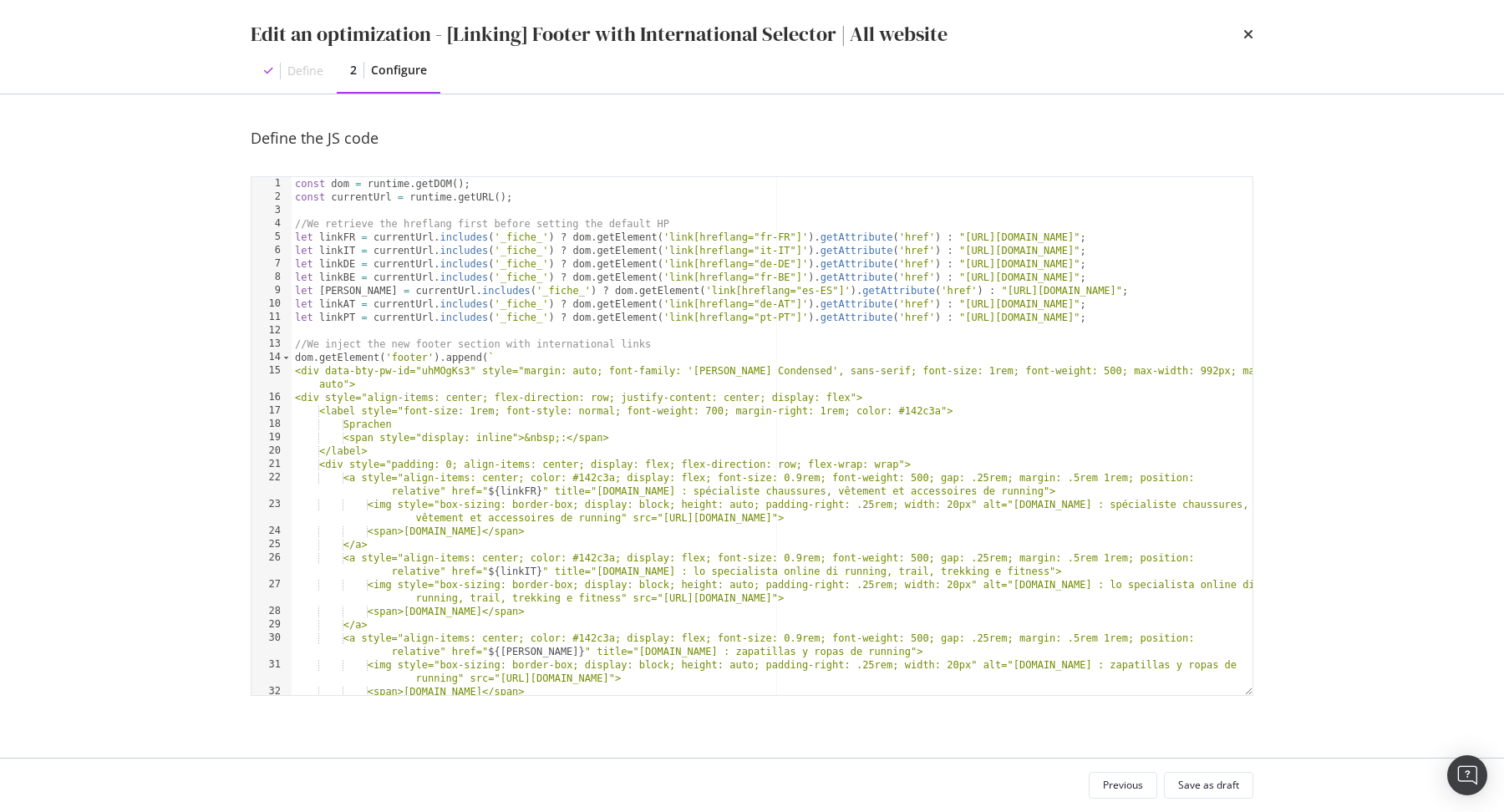
click at [1134, 315] on div "const dom = runtime . getDOM ( ) ; const currentUrl = runtime . getURL ( ) ; //…" at bounding box center [772, 450] width 961 height 545
type textarea "let linkPT = currentUrl.includes('_fiche_') ? dom.getElement('link[hreflang="pt…"
paste textarea "let linkPT = currentUrl.includes('_fiche_') ? dom.getElement('link[hreflang="pt…"
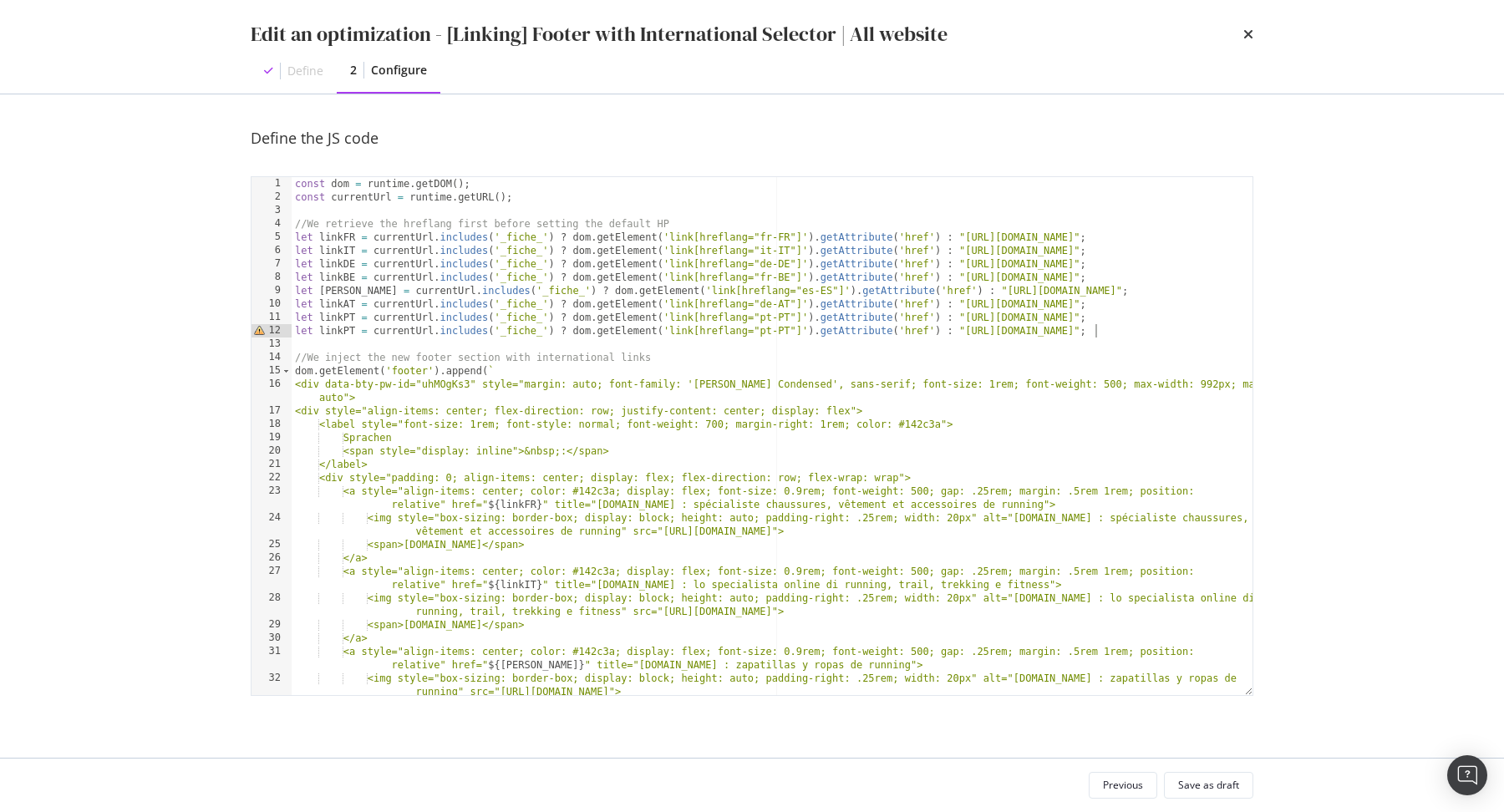
click at [355, 335] on div "const dom = runtime . getDOM ( ) ; const currentUrl = runtime . getURL ( ) ; //…" at bounding box center [772, 450] width 961 height 545
click at [1080, 333] on div "const dom = runtime . getDOM ( ) ; const currentUrl = runtime . getURL ( ) ; //…" at bounding box center [772, 450] width 961 height 545
click at [788, 330] on div "const dom = runtime . getDOM ( ) ; const currentUrl = runtime . getURL ( ) ; //…" at bounding box center [772, 450] width 961 height 545
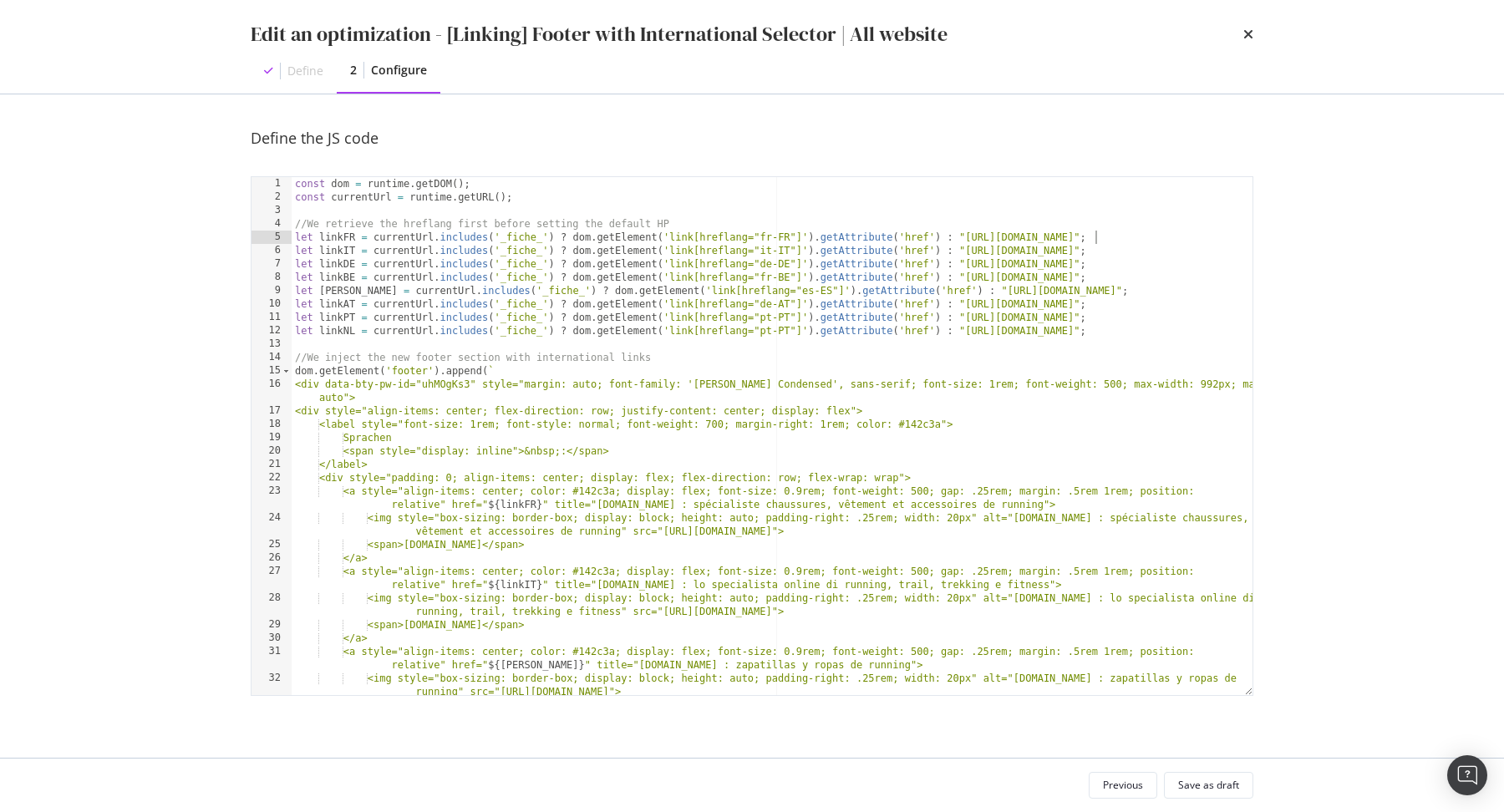
click at [1113, 239] on div "const dom = runtime . getDOM ( ) ; const currentUrl = runtime . getURL ( ) ; //…" at bounding box center [772, 450] width 961 height 545
type textarea "let linkFR = currentUrl.includes('_fiche_') ? dom.getElement('link[hreflang="fr…"
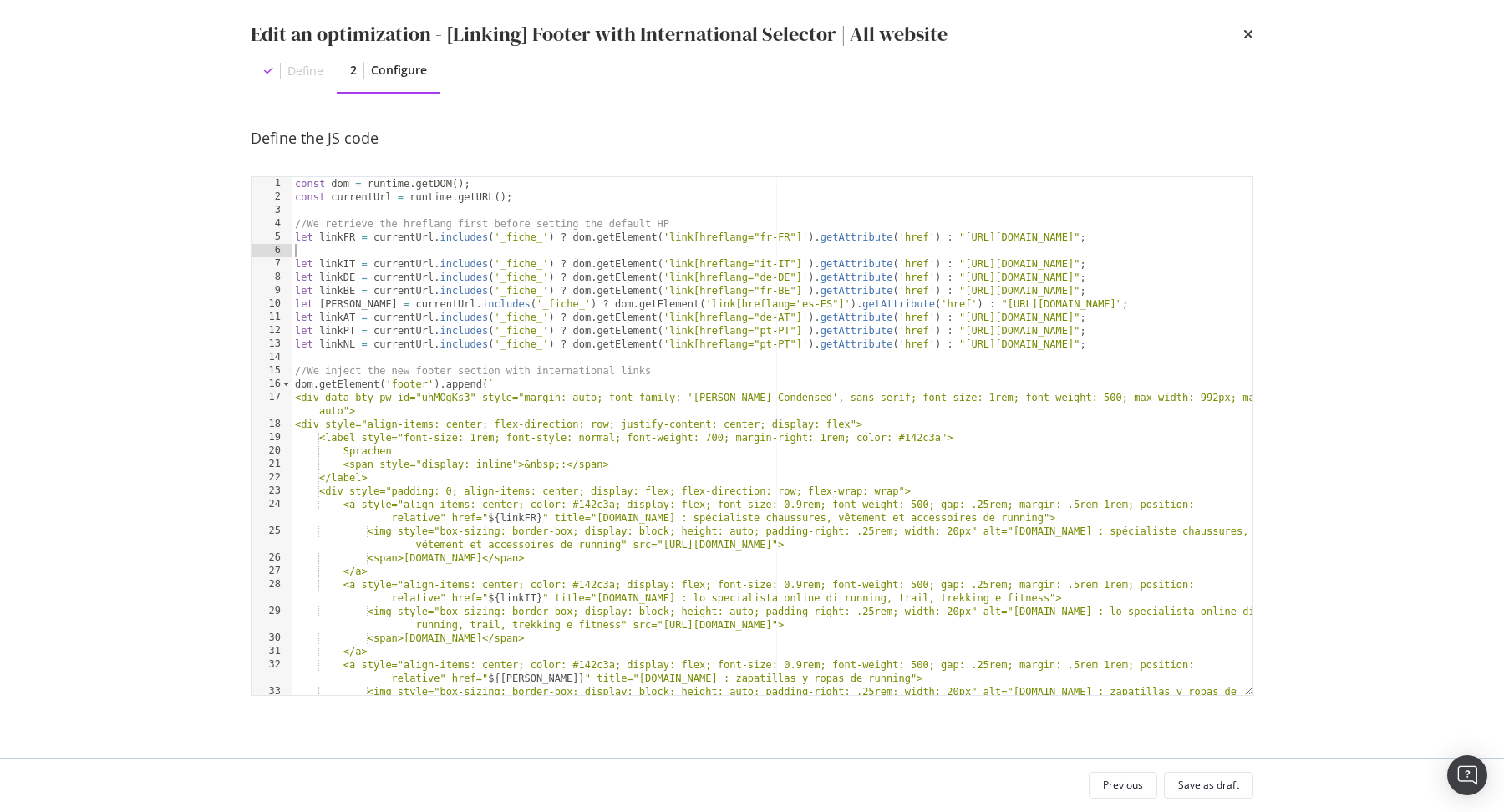
type textarea "let linkFR = currentUrl.includes('_fiche_') ? dom.getElement('link[hreflang="fr…"
paste textarea "let linkFR = currentUrl.includes('_fiche_') ? dom.getElement('link[hreflang="fr…"
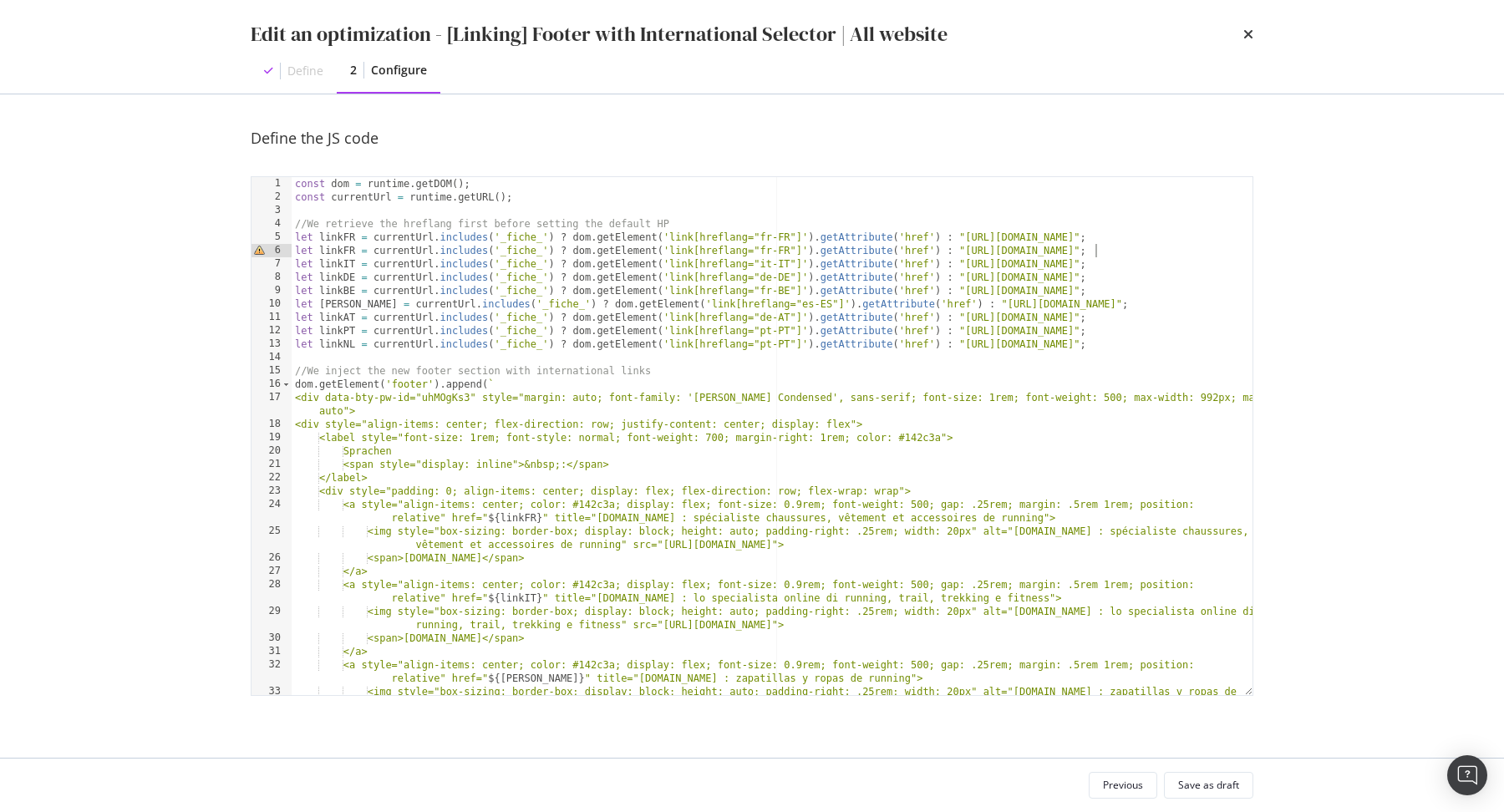
click at [357, 256] on div "const dom = runtime . getDOM ( ) ; const currentUrl = runtime . getURL ( ) ; //…" at bounding box center [772, 457] width 961 height 559
click at [1084, 254] on div "const dom = runtime . getDOM ( ) ; const currentUrl = runtime . getURL ( ) ; //…" at bounding box center [772, 457] width 961 height 559
click at [768, 248] on div "const dom = runtime . getDOM ( ) ; const currentUrl = runtime . getURL ( ) ; //…" at bounding box center [772, 457] width 961 height 559
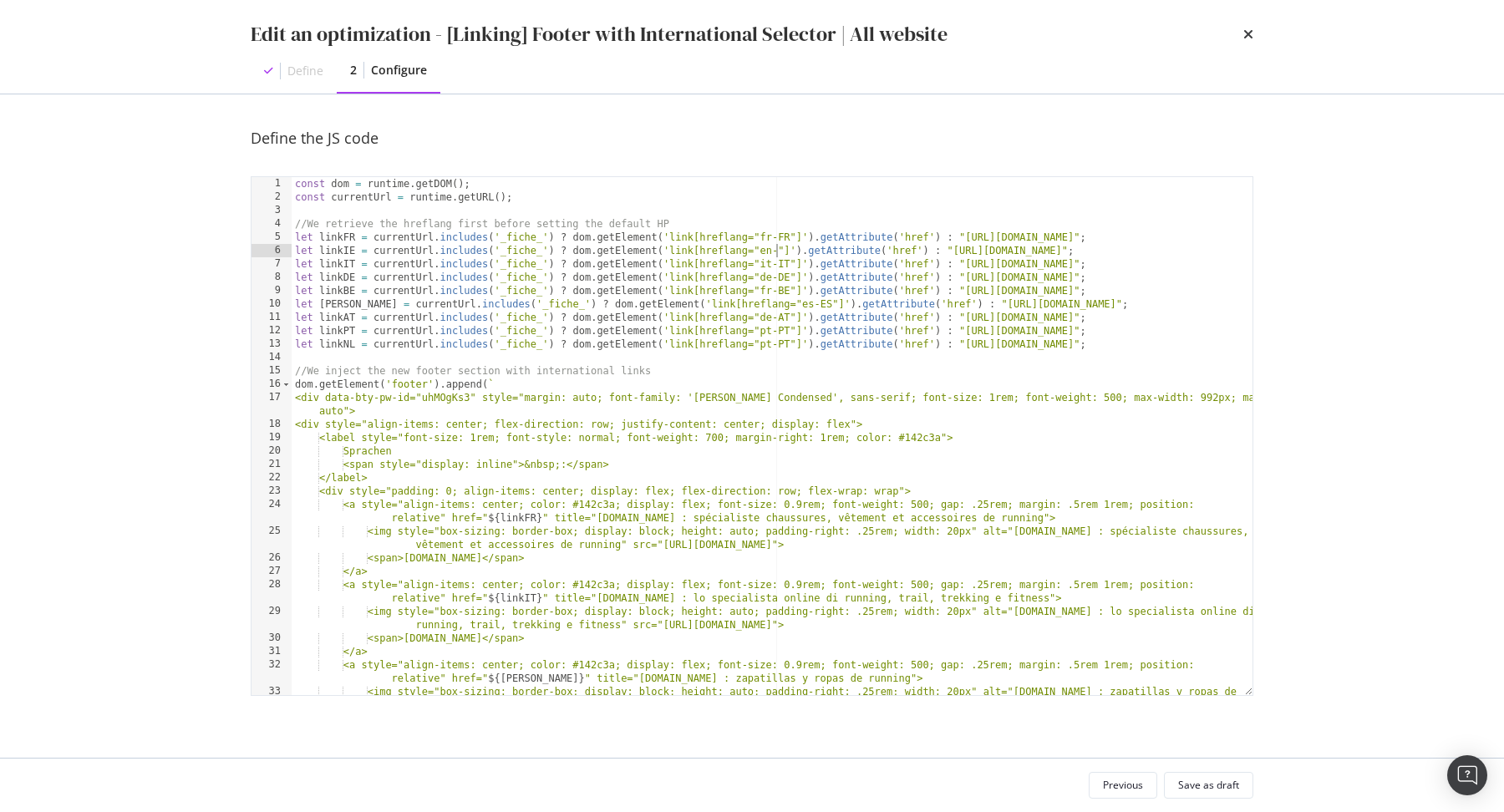
scroll to position [0, 40]
click at [769, 342] on div "const dom = runtime . getDOM ( ) ; const currentUrl = runtime . getURL ( ) ; //…" at bounding box center [772, 457] width 961 height 559
click at [788, 343] on div "const dom = runtime . getDOM ( ) ; const currentUrl = runtime . getURL ( ) ; //…" at bounding box center [772, 457] width 961 height 559
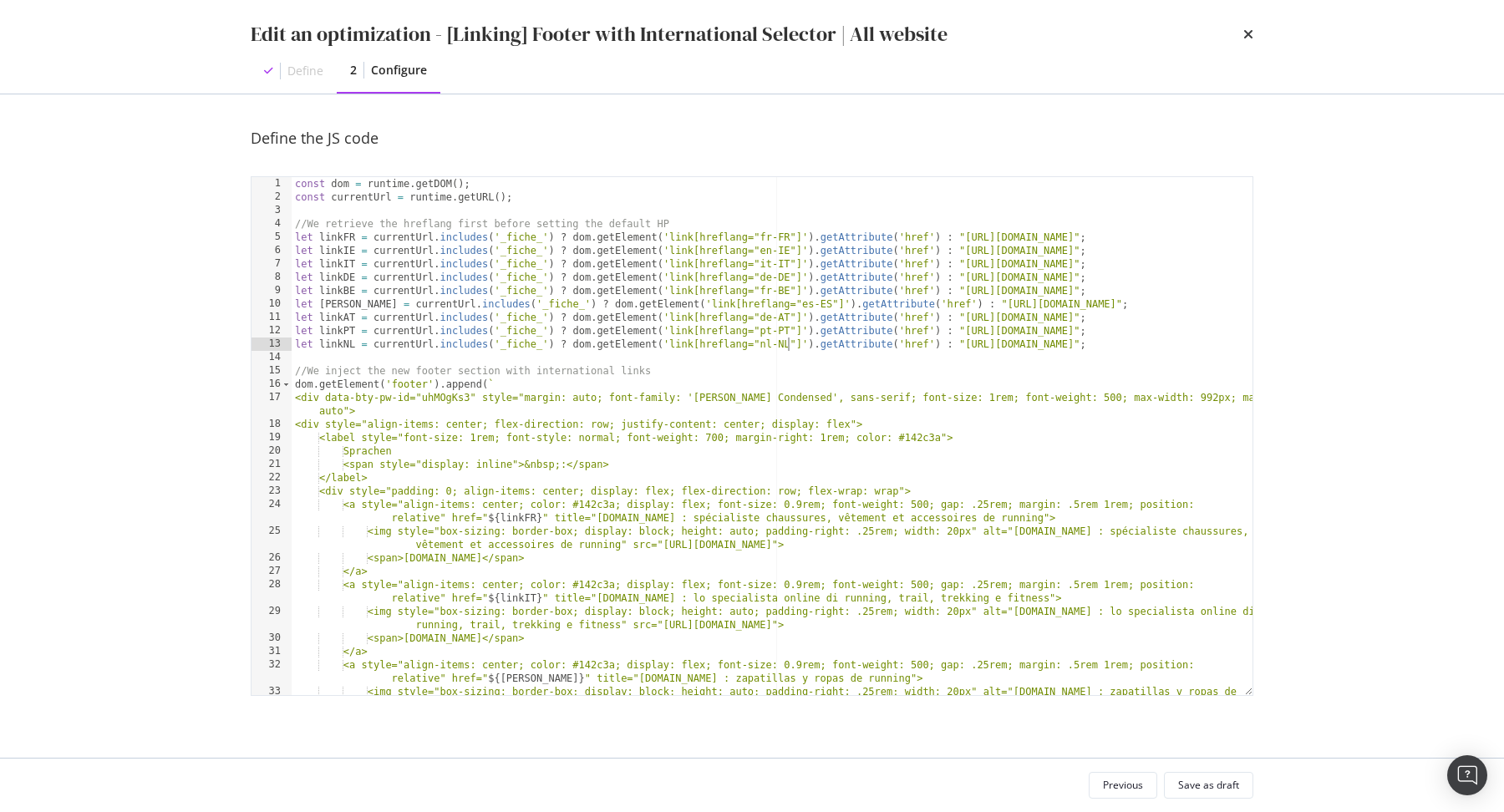
click at [786, 306] on div "const dom = runtime . getDOM ( ) ; const currentUrl = runtime . getURL ( ) ; //…" at bounding box center [772, 457] width 961 height 559
click at [786, 329] on div "const dom = runtime . getDOM ( ) ; const currentUrl = runtime . getURL ( ) ; //…" at bounding box center [772, 457] width 961 height 559
click at [432, 646] on div "const dom = runtime . getDOM ( ) ; const currentUrl = runtime . getURL ( ) ; //…" at bounding box center [772, 457] width 961 height 559
type textarea "</a>"
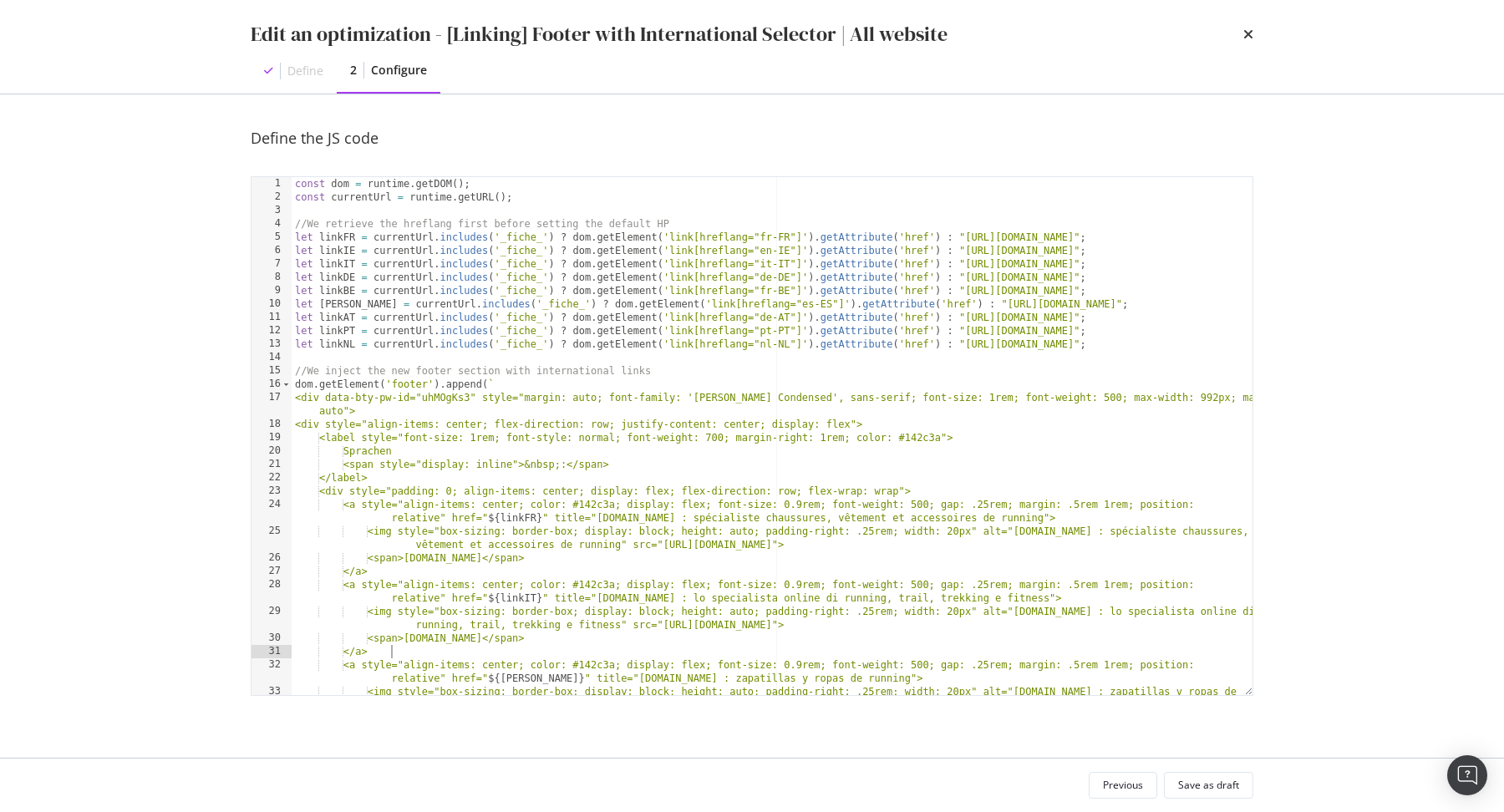
scroll to position [0, 6]
click at [366, 585] on div "const dom = runtime . getDOM ( ) ; const currentUrl = runtime . getURL ( ) ; //…" at bounding box center [772, 457] width 961 height 559
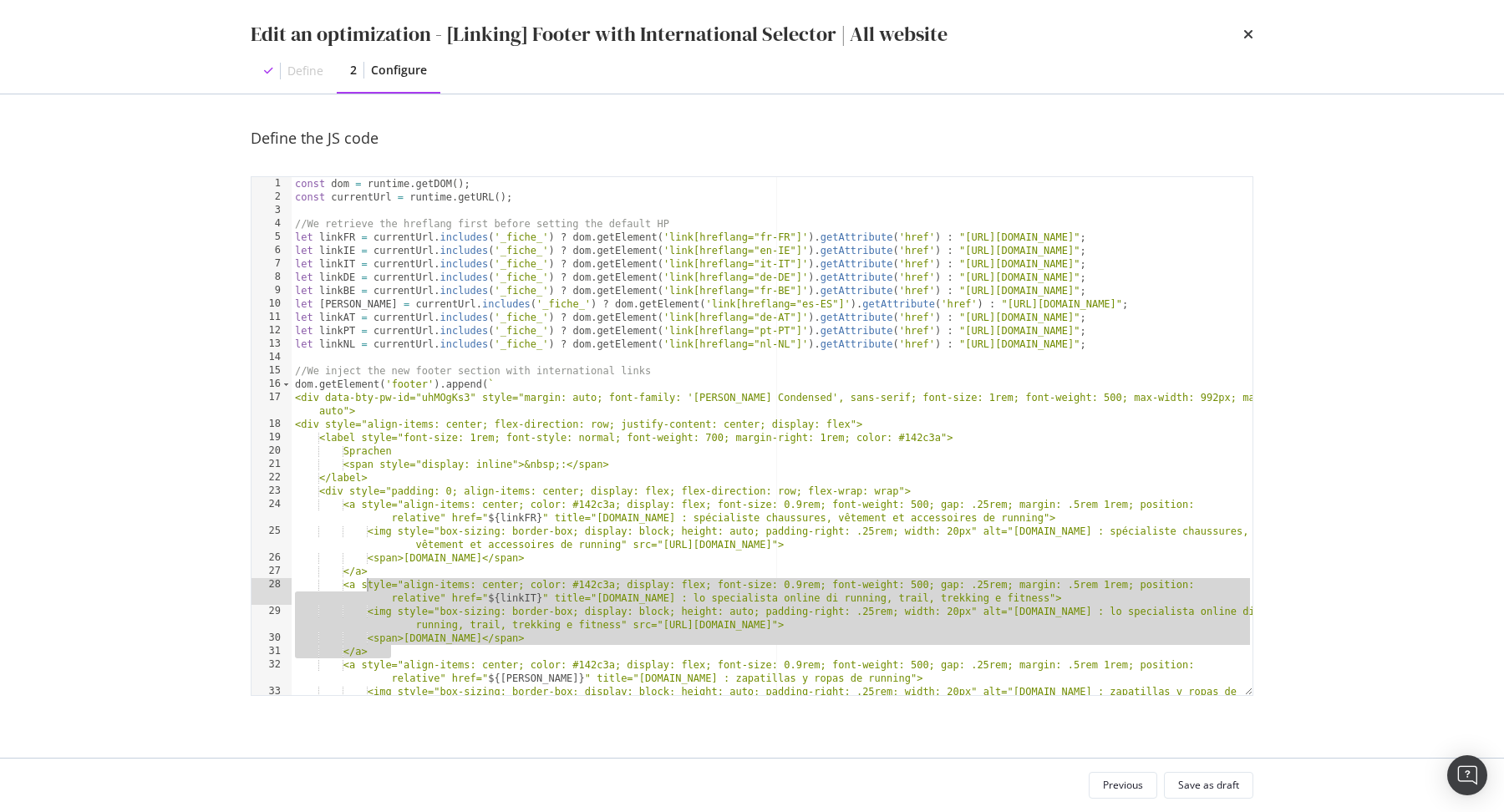
scroll to position [0, 0]
click at [415, 651] on div "const dom = runtime . getDOM ( ) ; const currentUrl = runtime . getURL ( ) ; //…" at bounding box center [772, 457] width 961 height 559
type textarea "</a>"
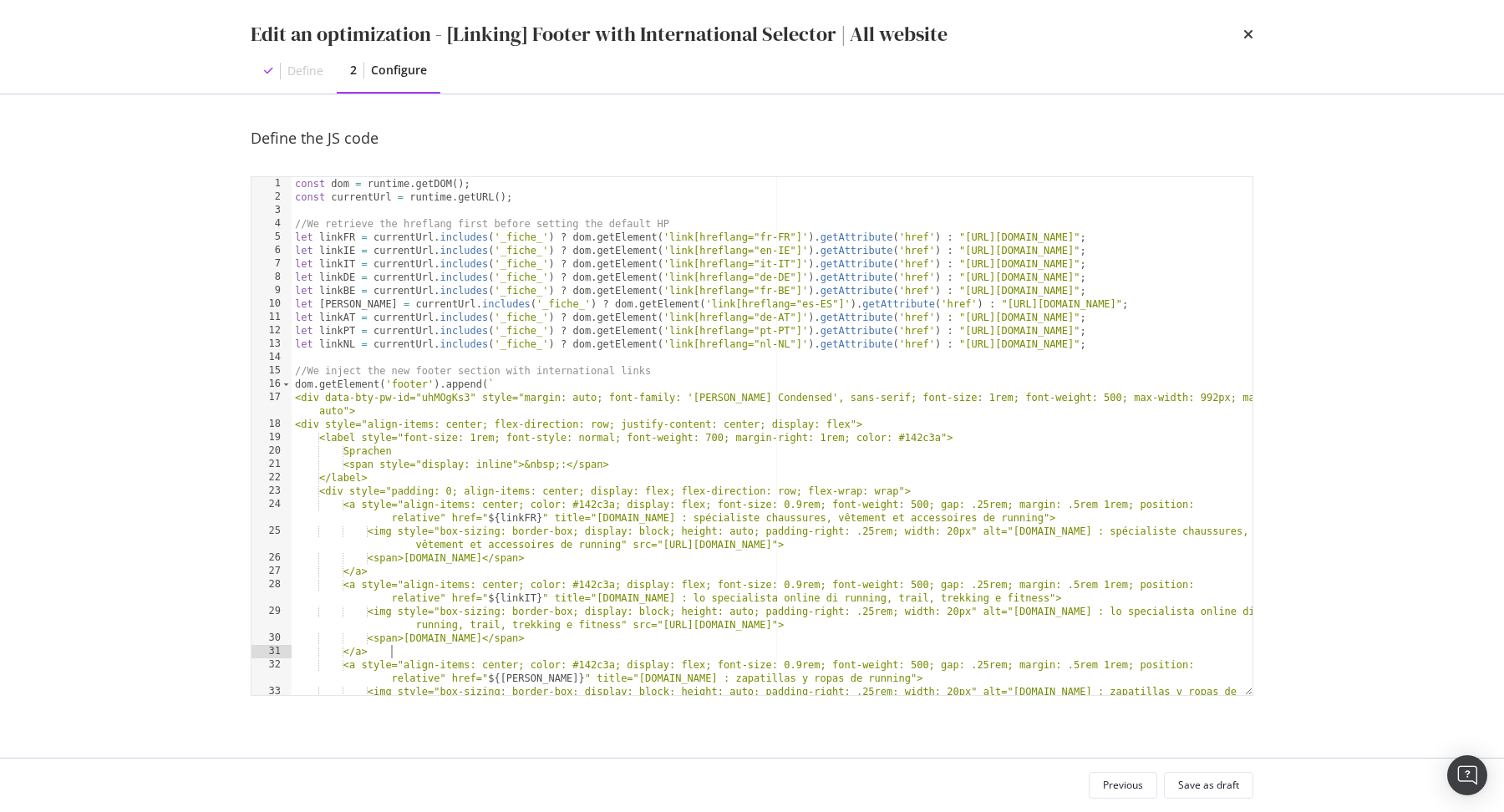
scroll to position [0, 5]
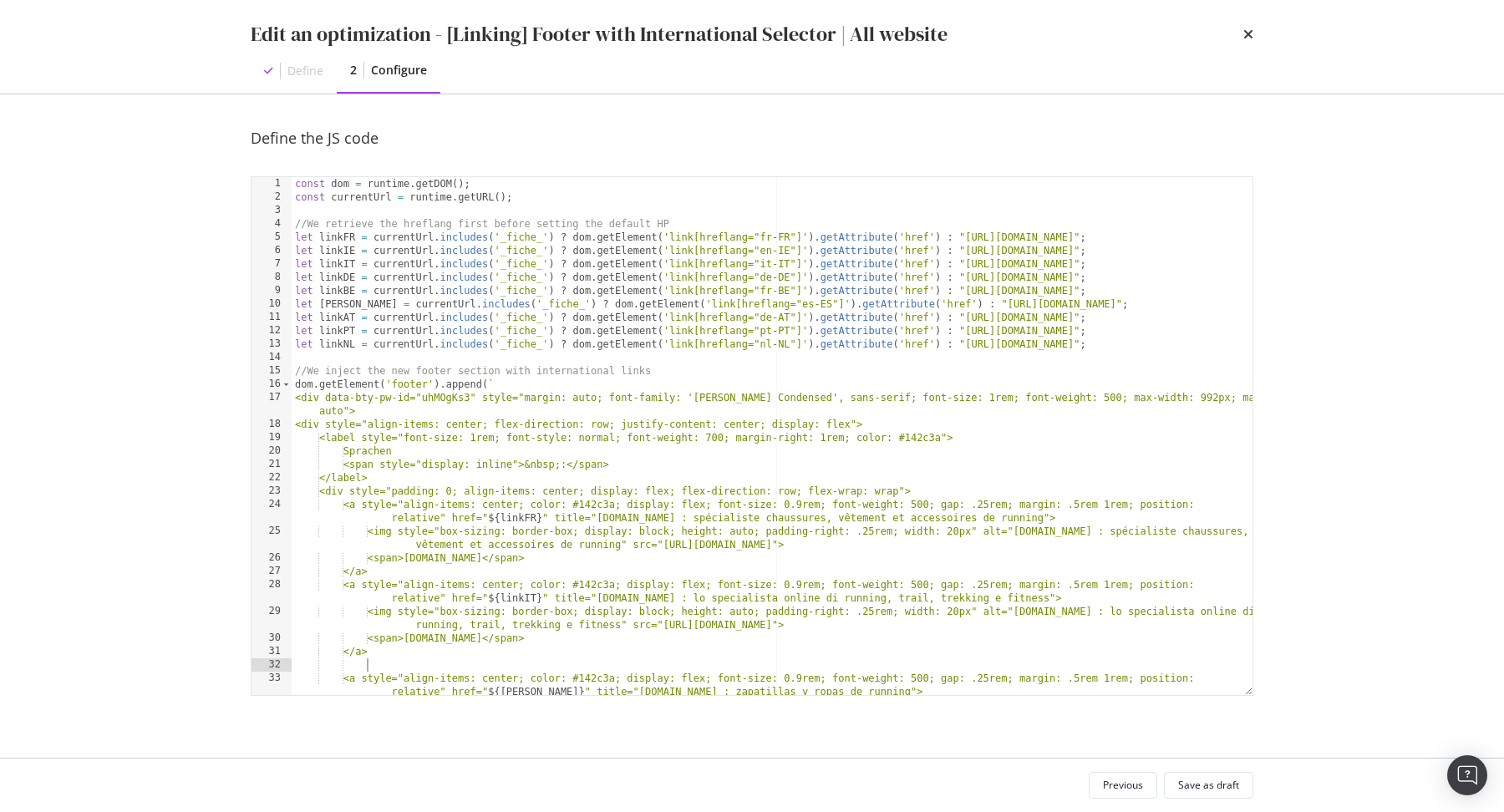
paste textarea "</a>"
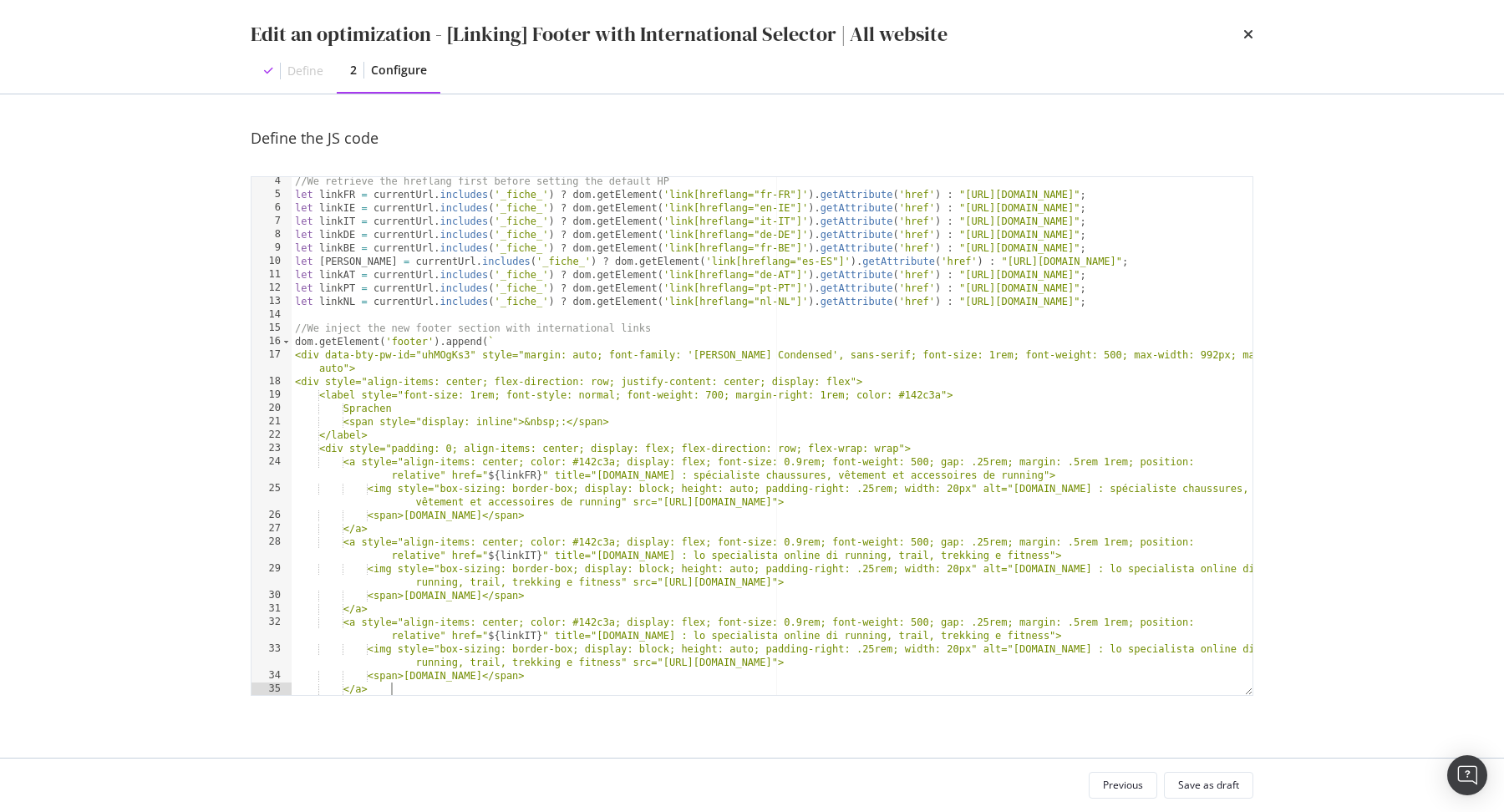
scroll to position [43, 0]
click at [534, 636] on div "//We retrieve the hreflang first before setting the default HP let linkFR = cur…" at bounding box center [772, 454] width 961 height 559
click at [476, 680] on div "//We retrieve the hreflang first before setting the default HP let linkFR = cur…" at bounding box center [772, 454] width 961 height 559
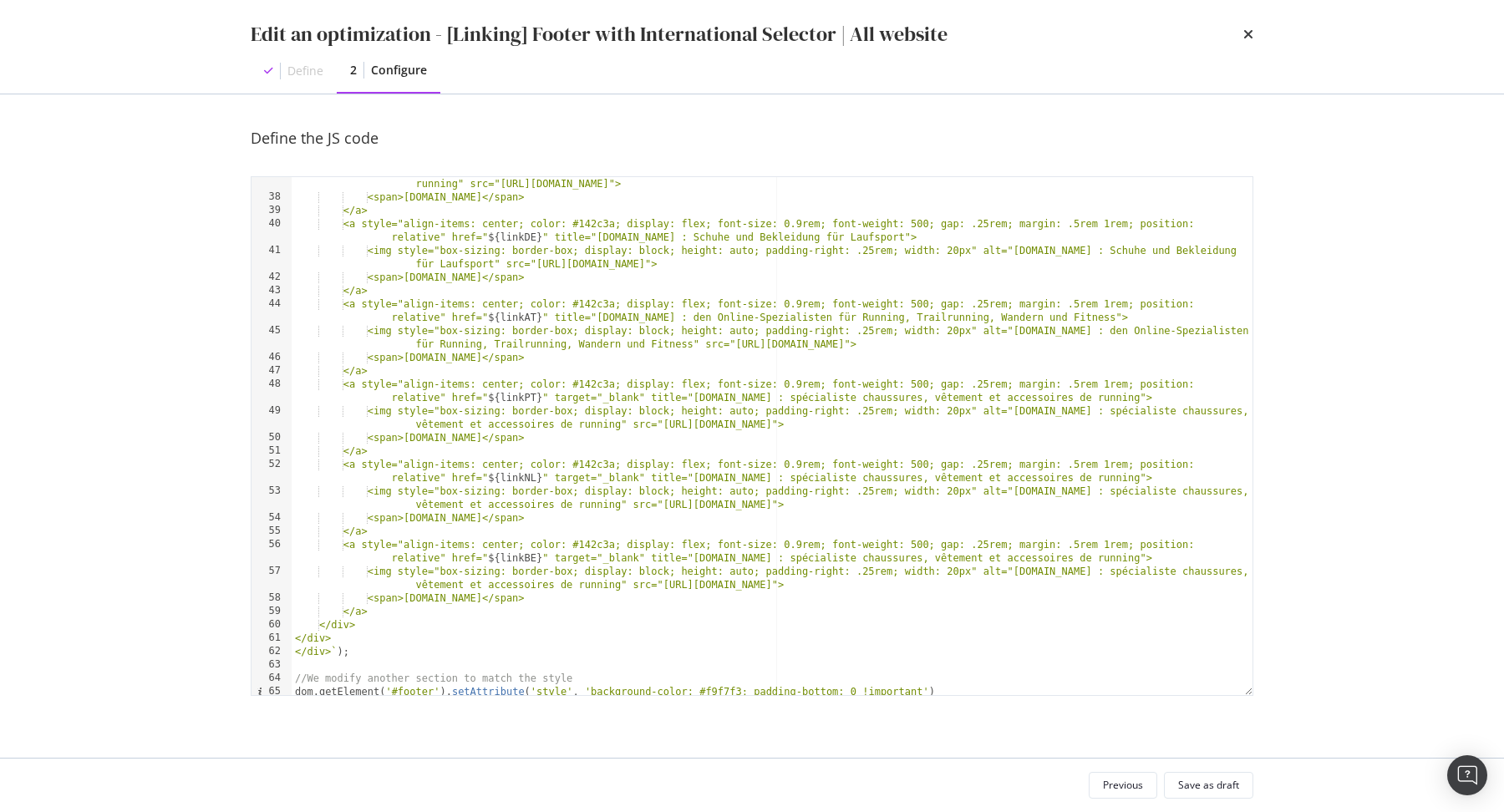
scroll to position [604, 0]
click at [399, 615] on div "<img style="box-sizing: border-box; display: block; height: auto; padding-right…" at bounding box center [772, 441] width 961 height 559
click at [399, 611] on div "<img style="box-sizing: border-box; display: block; height: auto; padding-right…" at bounding box center [772, 441] width 961 height 559
type textarea "</a>"
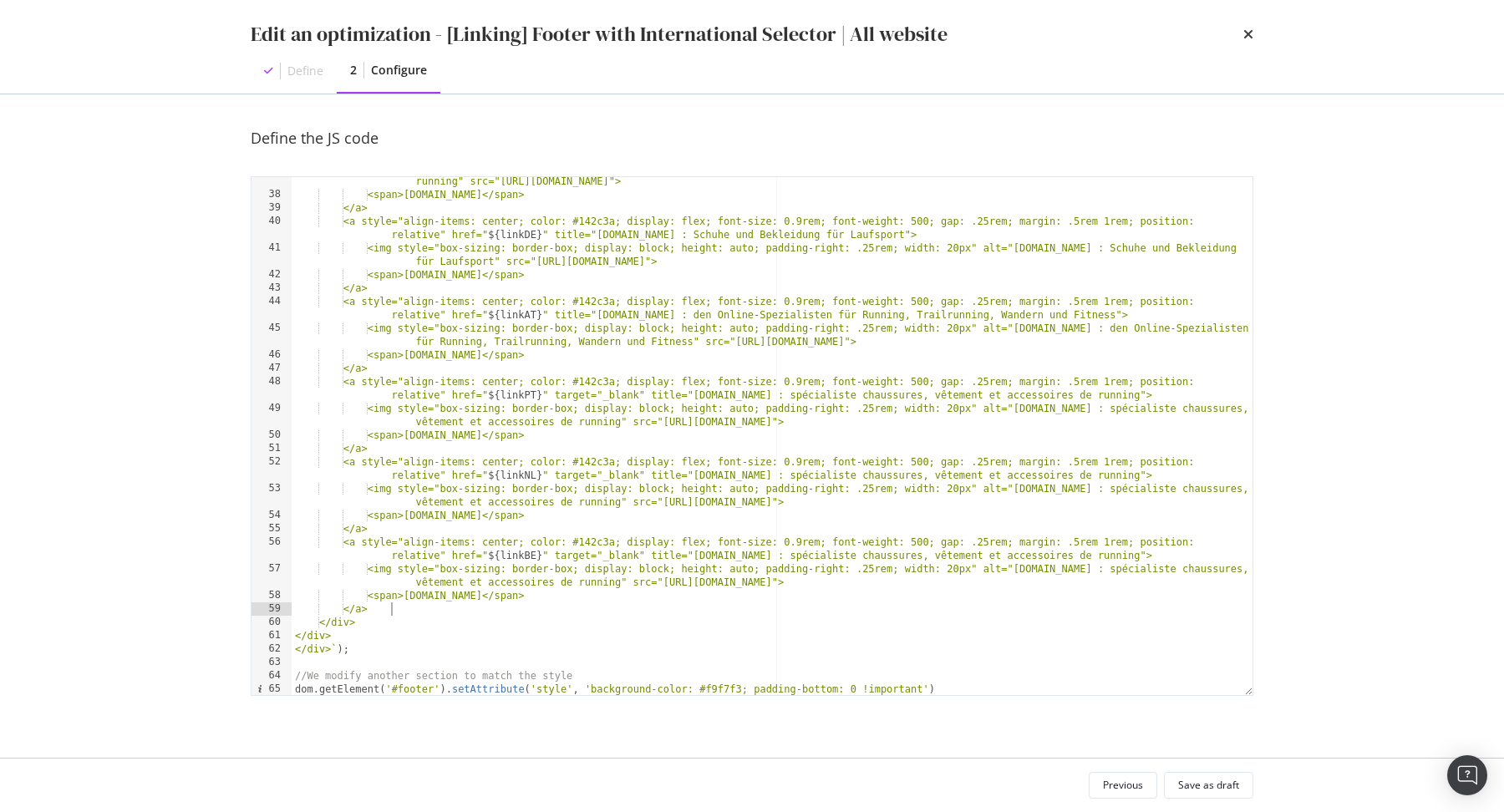
click at [367, 539] on div "<img style="box-sizing: border-box; display: block; height: auto; padding-right…" at bounding box center [772, 441] width 961 height 559
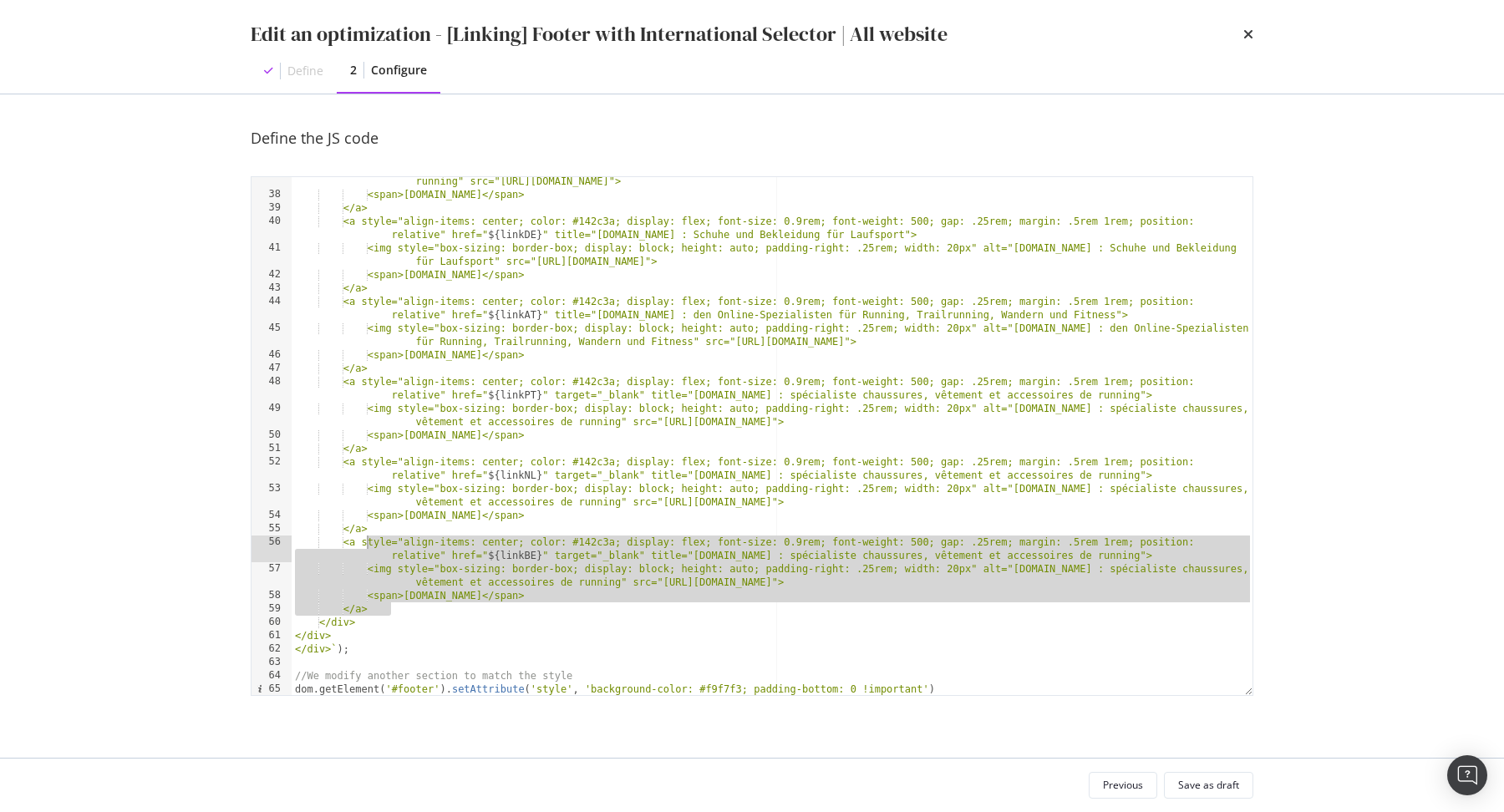
scroll to position [0, 0]
click at [404, 612] on div "<img style="box-sizing: border-box; display: block; height: auto; padding-right…" at bounding box center [772, 441] width 961 height 559
type textarea "</a>"
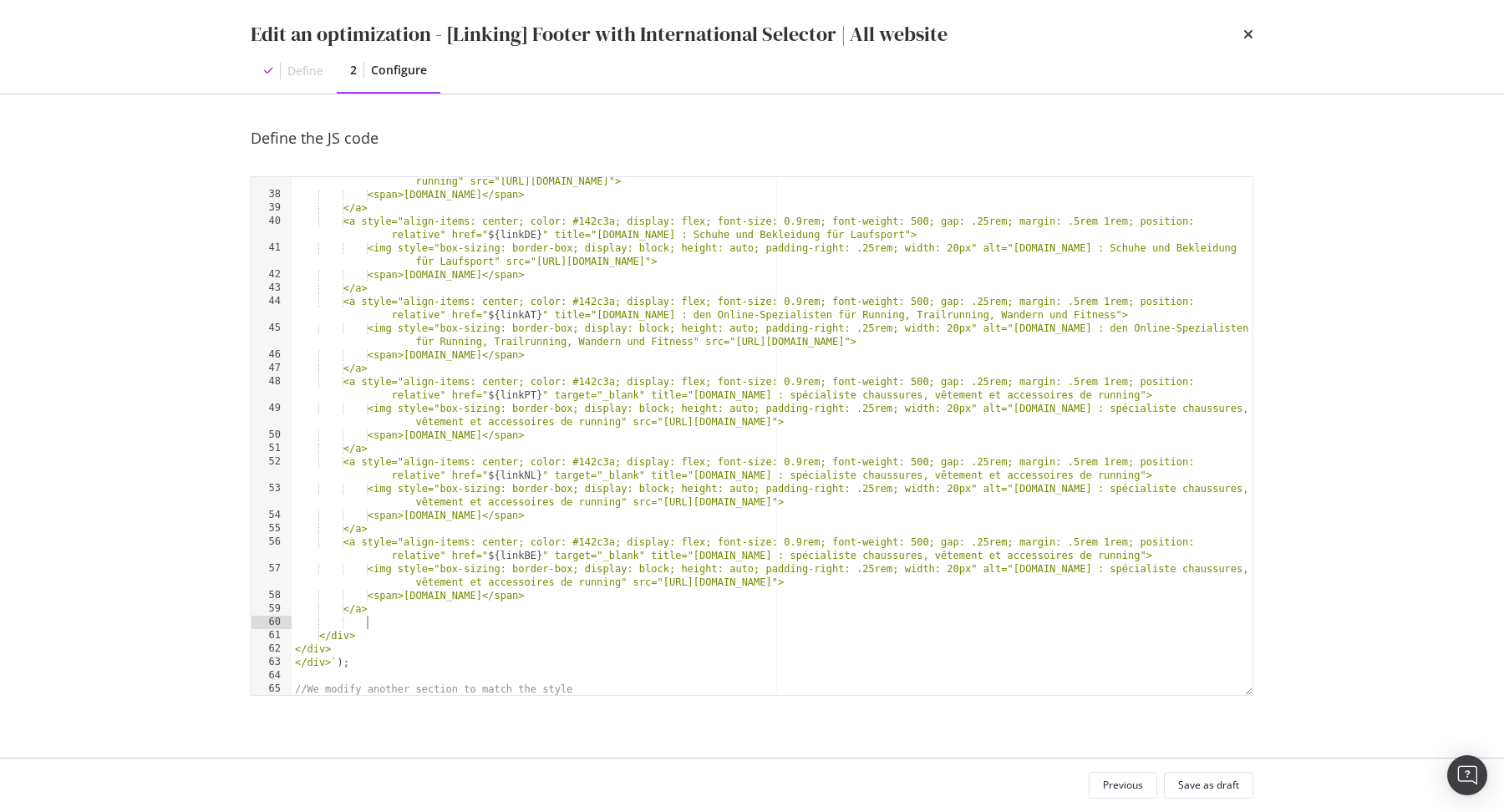
scroll to position [0, 5]
paste textarea "</a>"
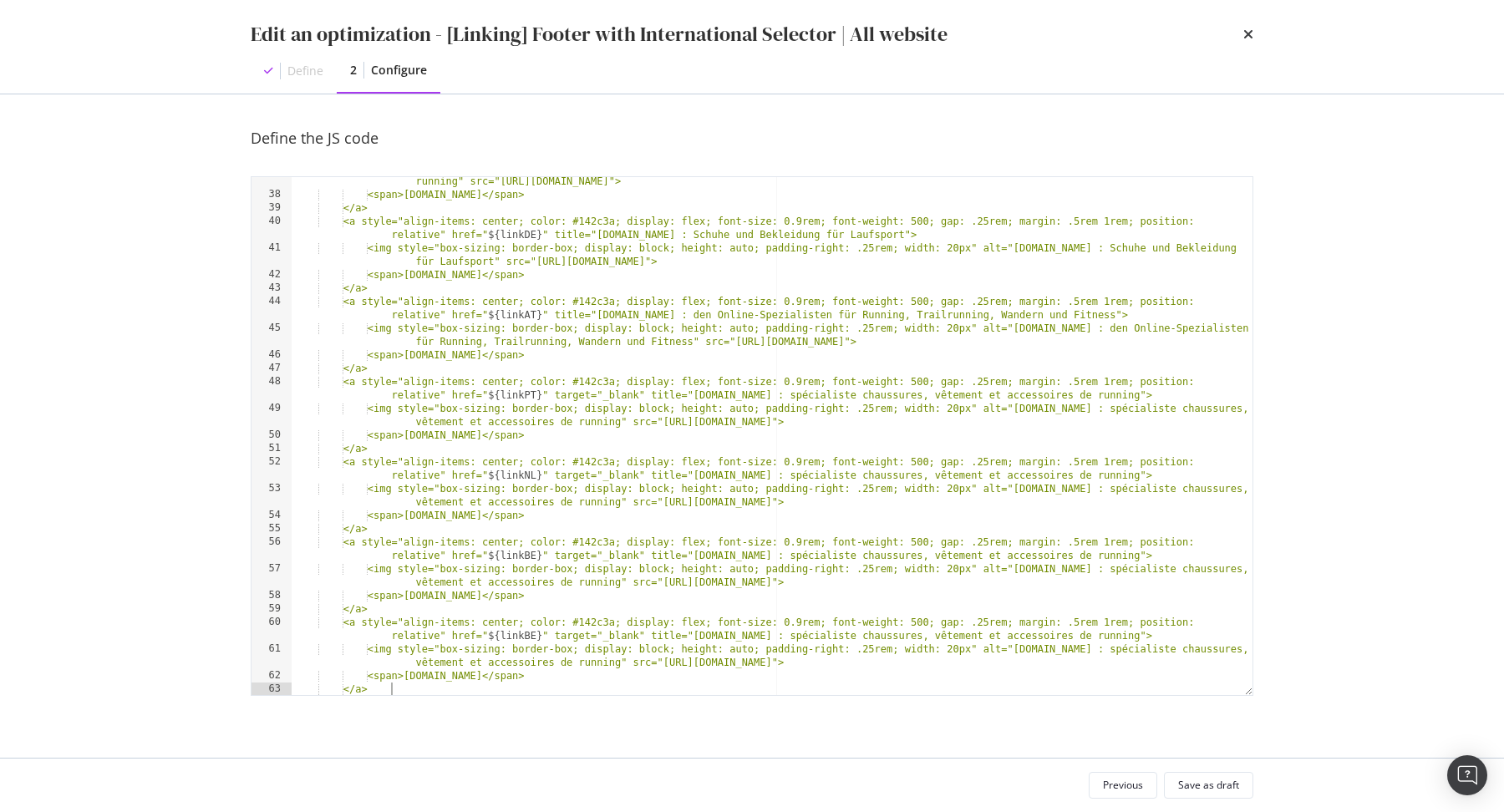
click at [473, 518] on div "<img style="box-sizing: border-box; display: block; height: auto; padding-right…" at bounding box center [772, 441] width 961 height 559
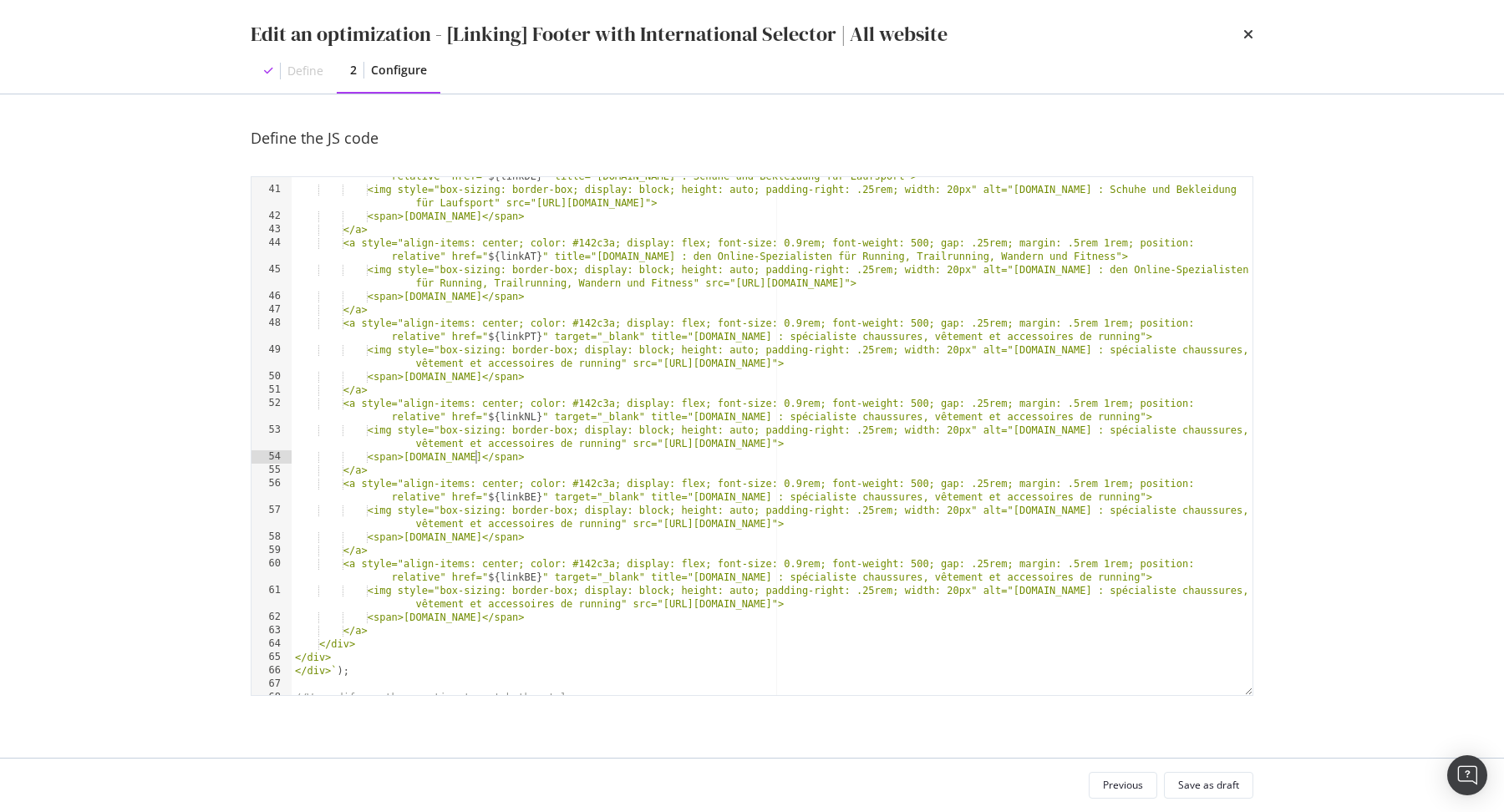
scroll to position [684, 0]
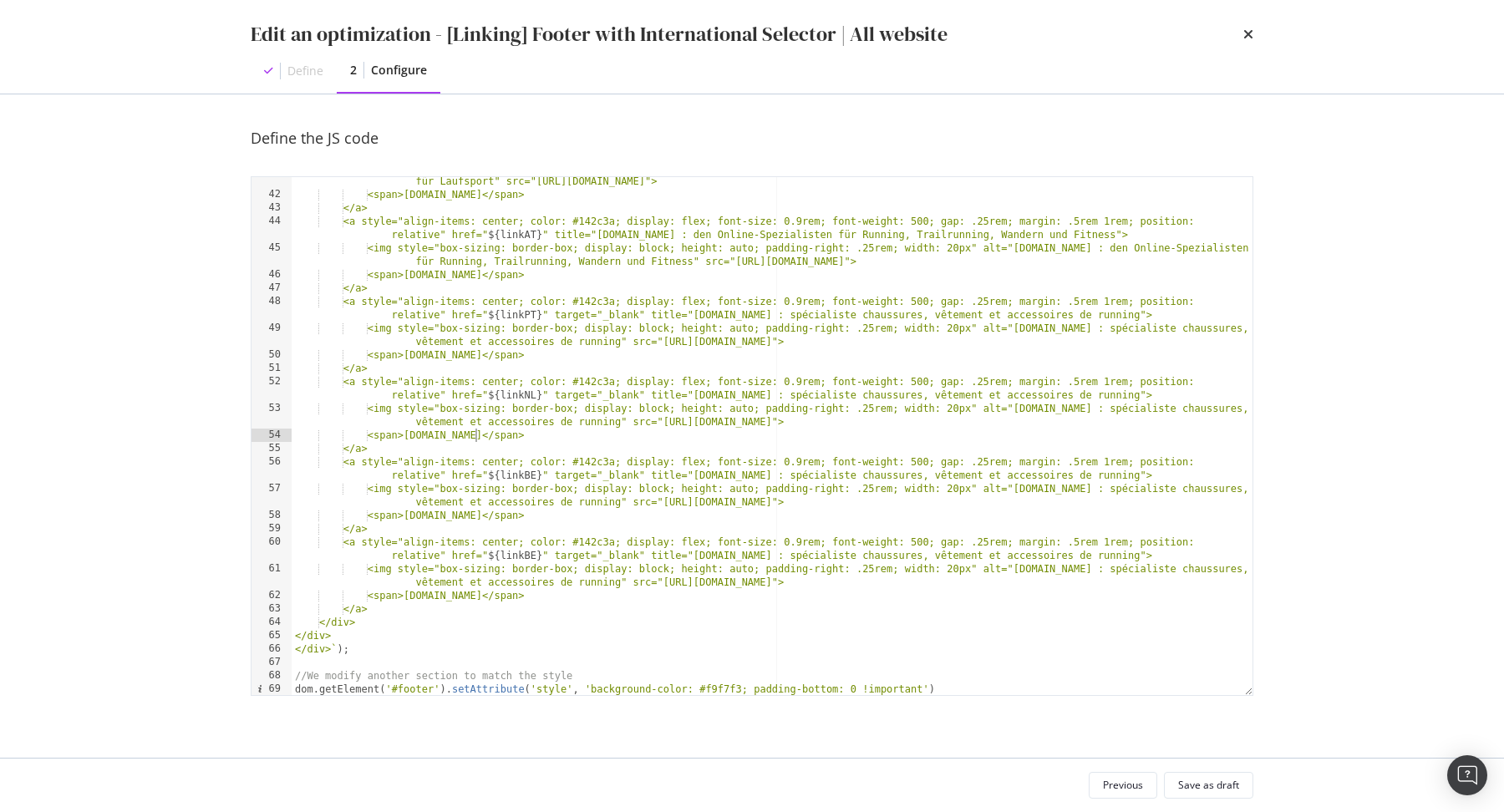
click at [476, 596] on div "<img style="box-sizing: border-box; display: block; height: auto; padding-right…" at bounding box center [772, 441] width 961 height 559
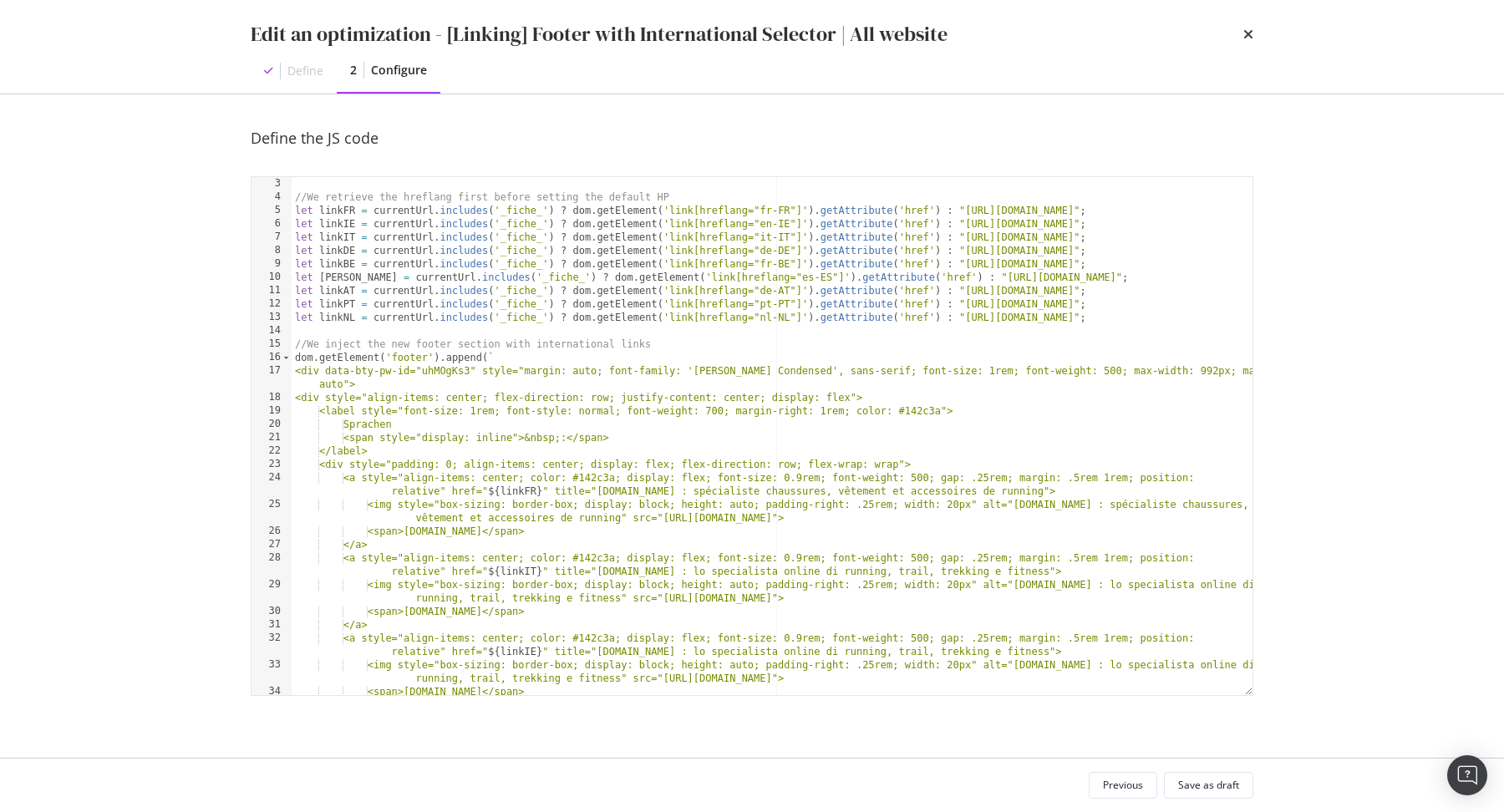
scroll to position [0, 0]
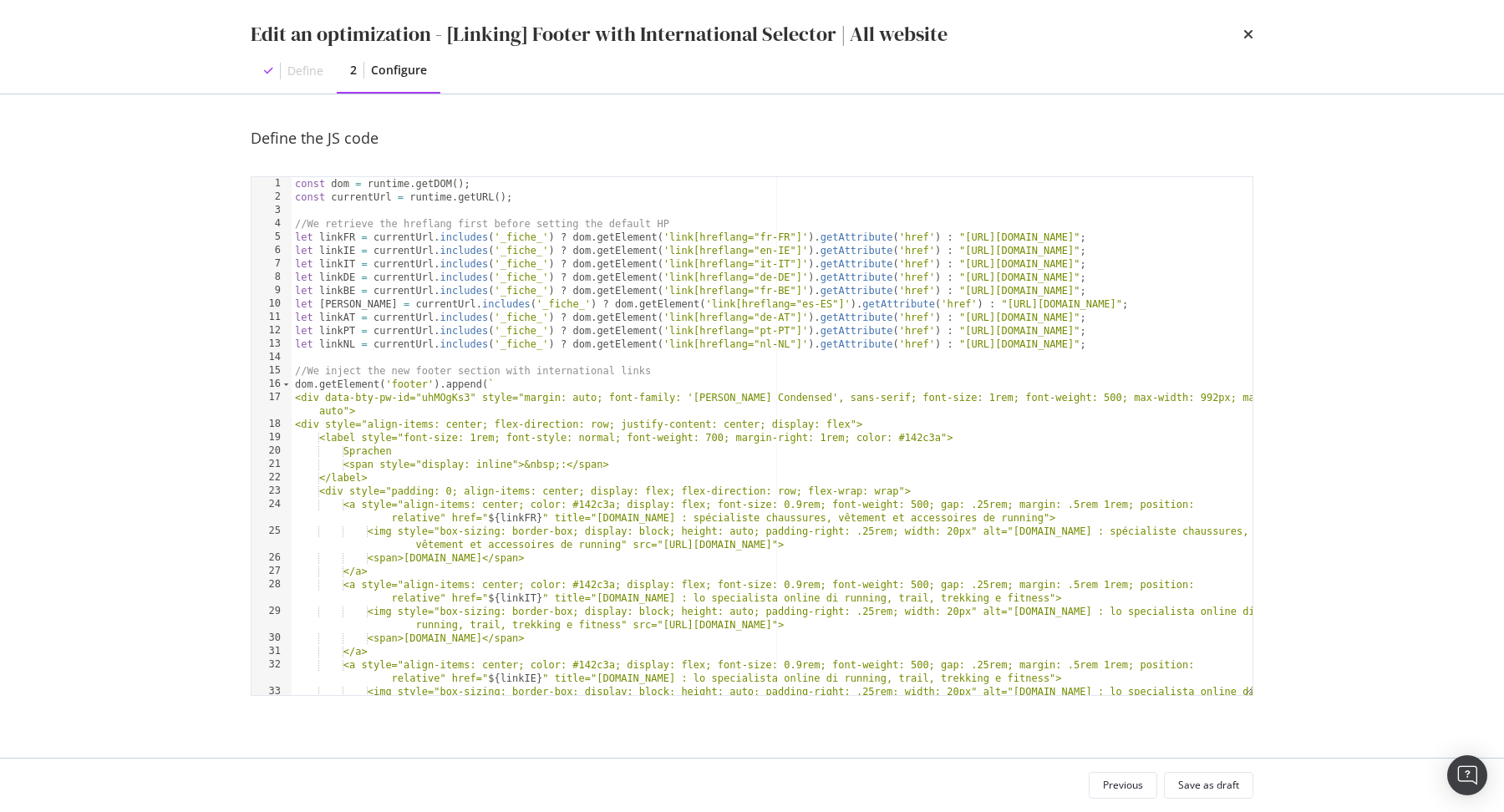
click at [564, 614] on div "const dom = runtime . getDOM ( ) ; const currentUrl = runtime . getURL ( ) ; //…" at bounding box center [772, 457] width 961 height 559
click at [1115, 259] on div "const dom = runtime . getDOM ( ) ; const currentUrl = runtime . getURL ( ) ; //…" at bounding box center [772, 457] width 961 height 559
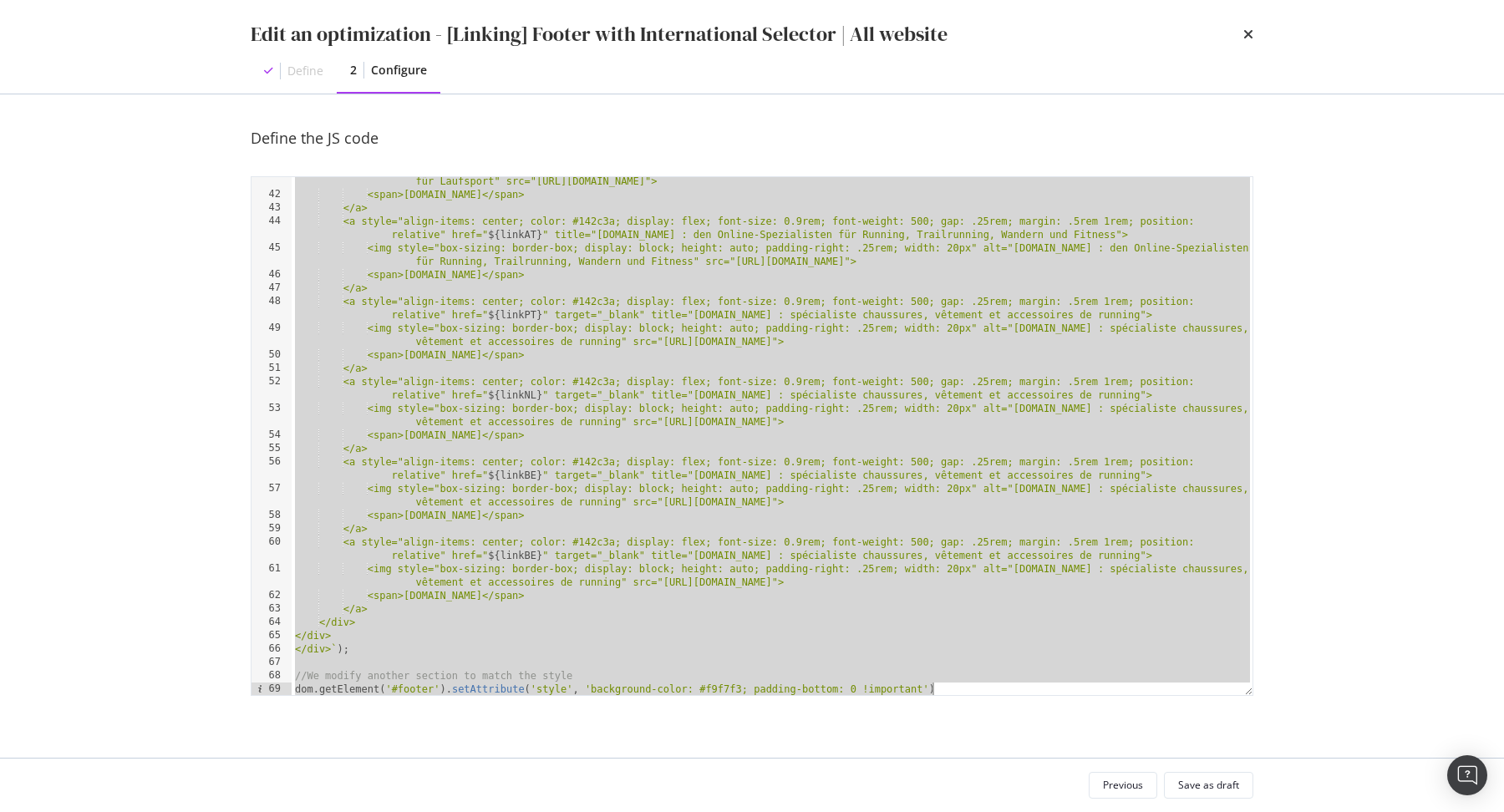
scroll to position [684, 0]
click at [1115, 259] on div "<img style="box-sizing: border-box; display: block; height: auto; padding-right…" at bounding box center [772, 441] width 961 height 559
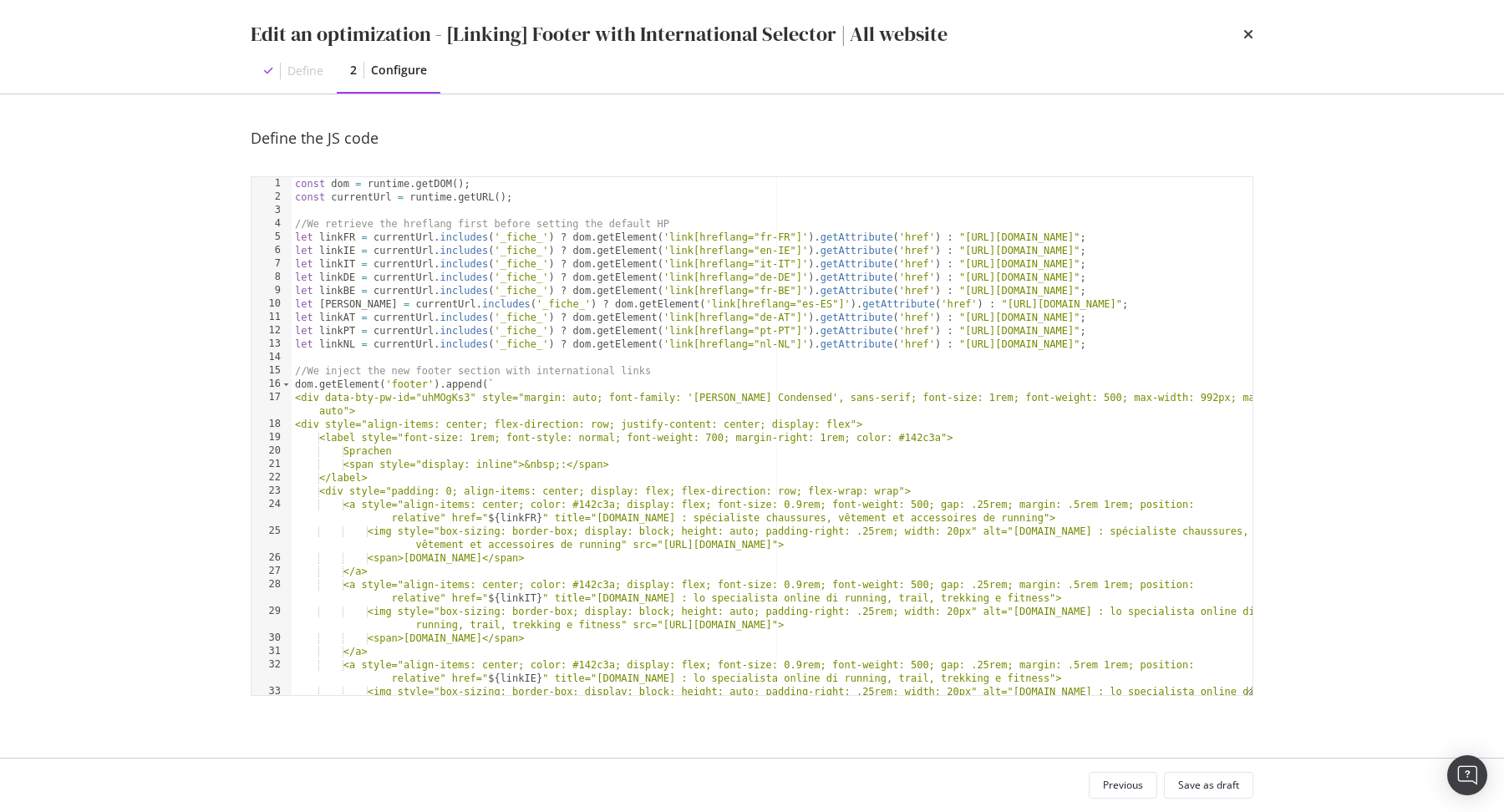
scroll to position [0, 0]
click at [1114, 259] on div "const dom = runtime . getDOM ( ) ; const currentUrl = runtime . getURL ( ) ; //…" at bounding box center [772, 457] width 961 height 559
type textarea "let linkIT = currentUrl.includes('_fiche_') ? dom.getElement('link[hreflang="it…"
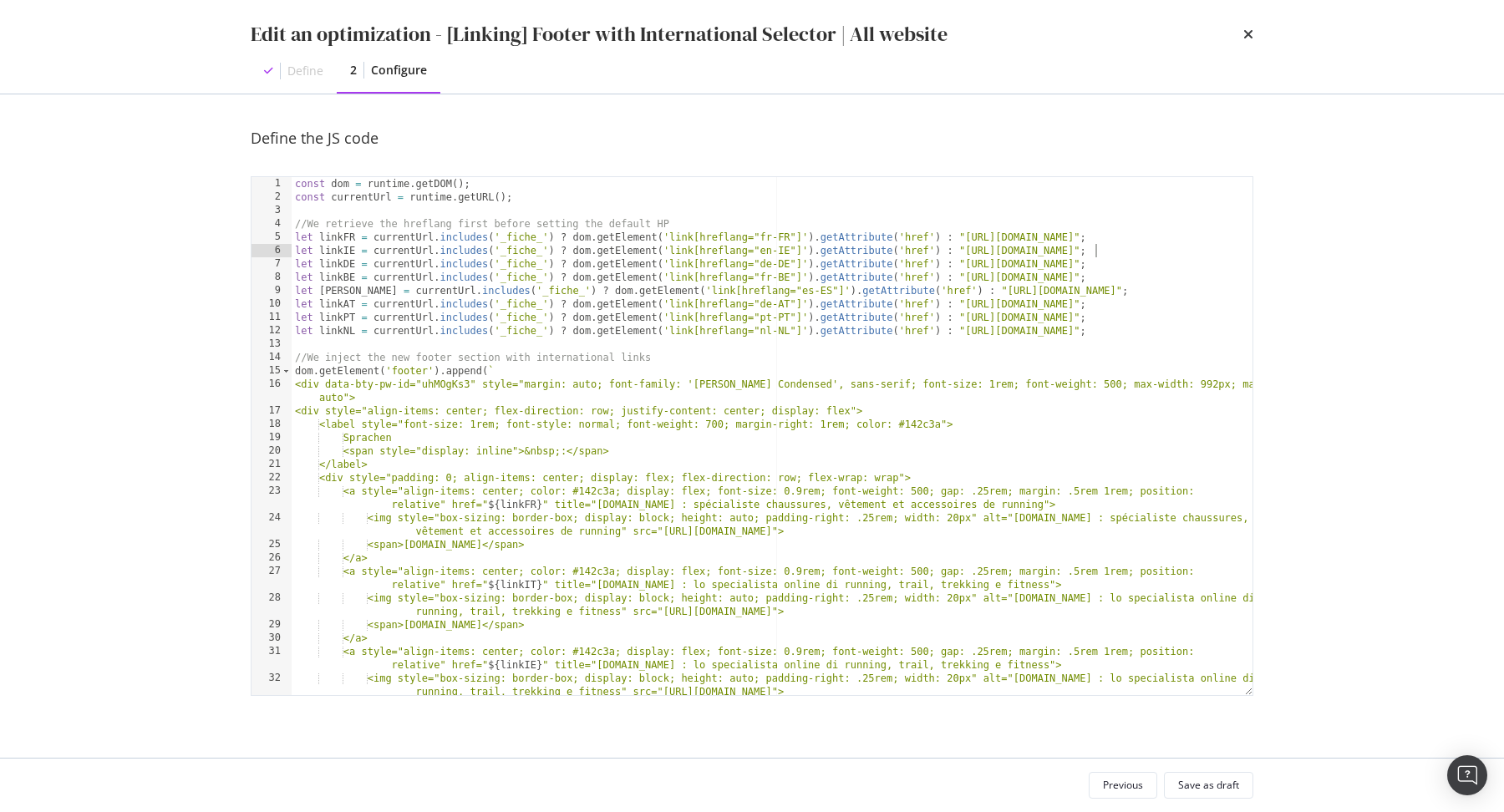
type textarea "let linkFR = currentUrl.includes('_fiche_') ? dom.getElement('link[hreflang="fr…"
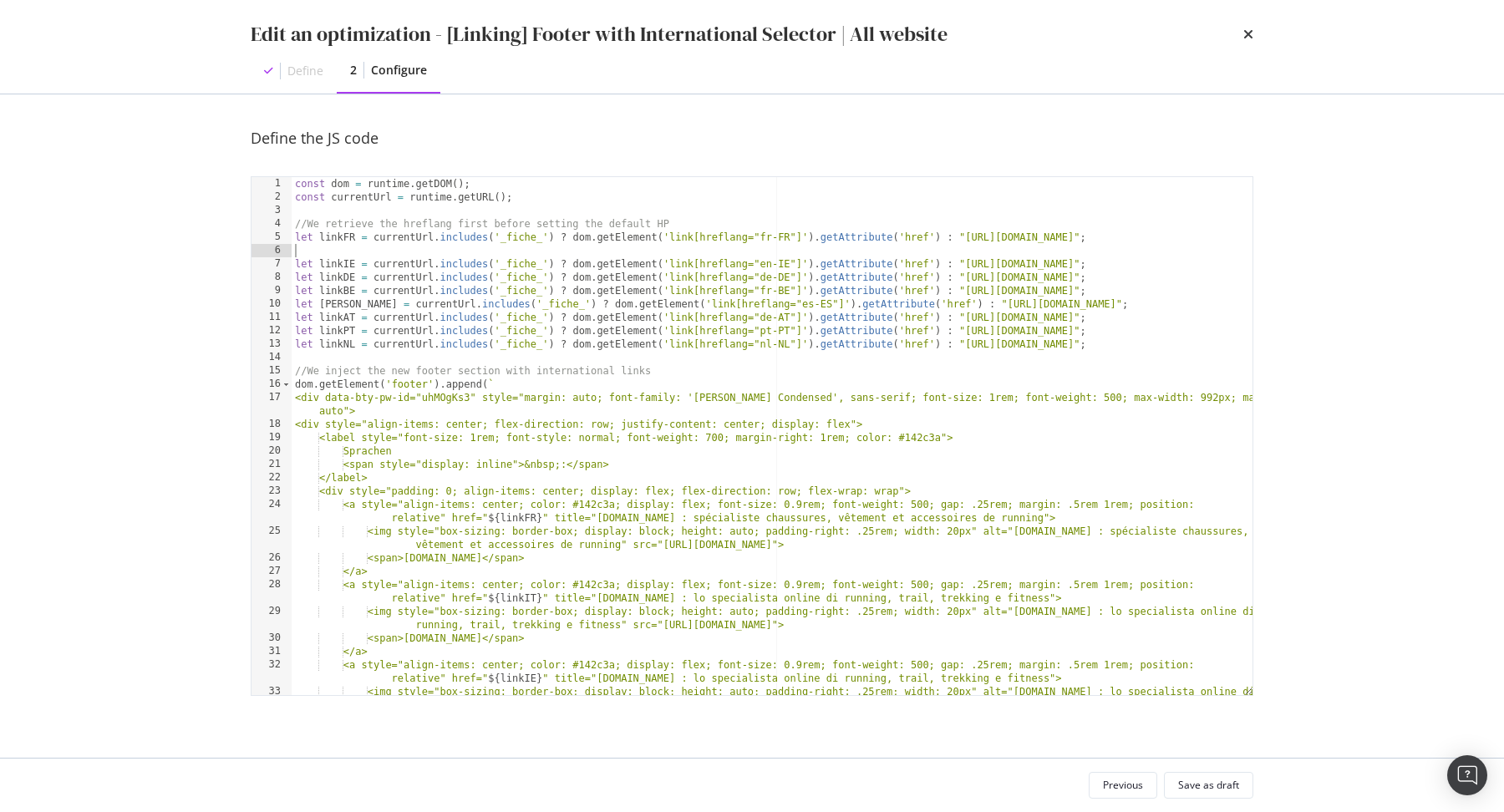
paste textarea "let linkIT = currentUrl.includes('_fiche_') ? dom.getElement('link[hreflang="it…"
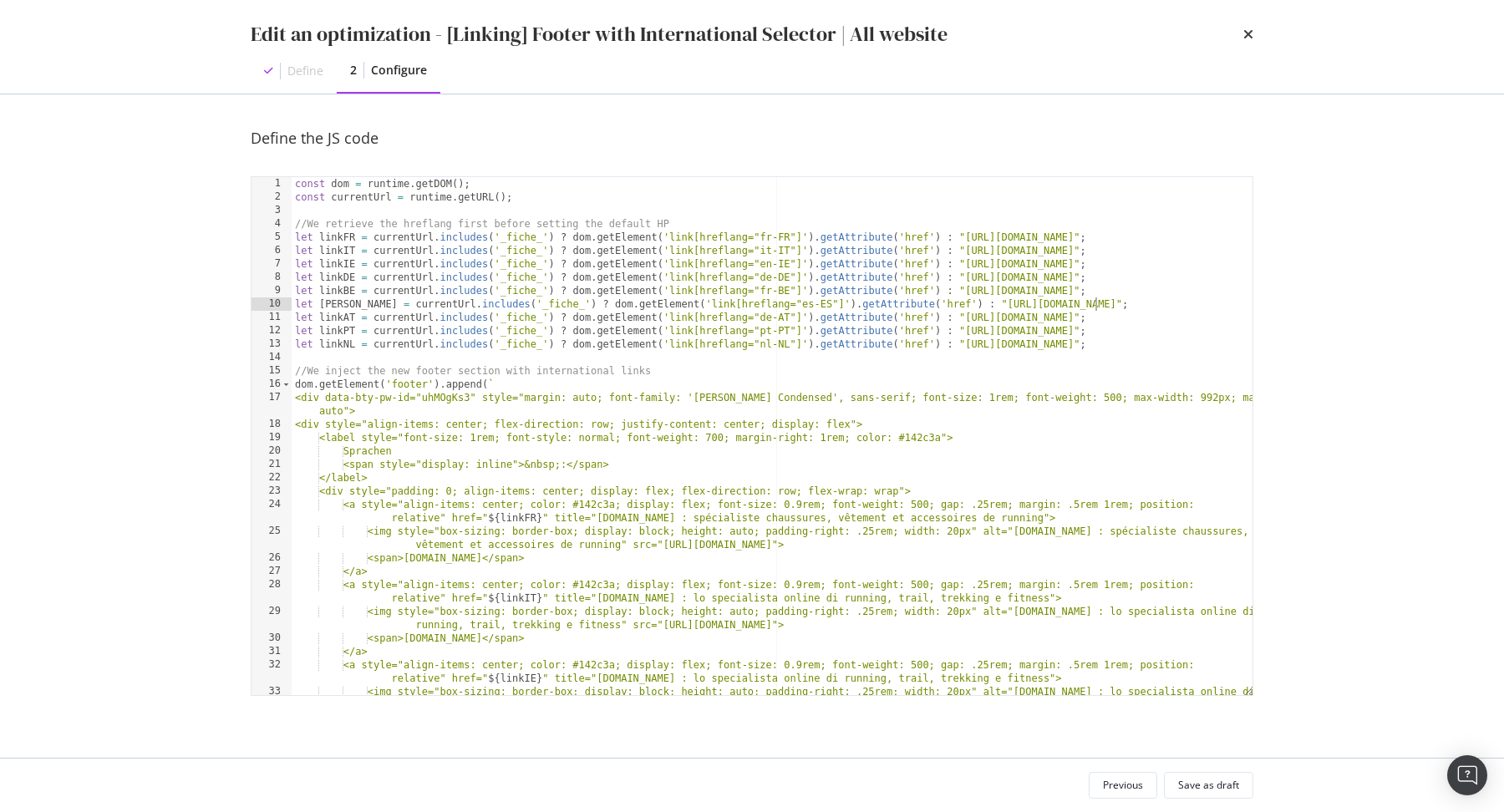
click at [1124, 302] on div "const dom = runtime . getDOM ( ) ; const currentUrl = runtime . getURL ( ) ; //…" at bounding box center [772, 457] width 961 height 559
type textarea "let linkES = currentUrl.includes('_fiche_') ? dom.getElement('link[hreflang="es…"
click at [1117, 266] on div "const dom = runtime . getDOM ( ) ; const currentUrl = runtime . getURL ( ) ; //…" at bounding box center [772, 457] width 961 height 559
type textarea "let linkIE = currentUrl.includes('_fiche_') ? dom.getElement('link[hreflang="en…"
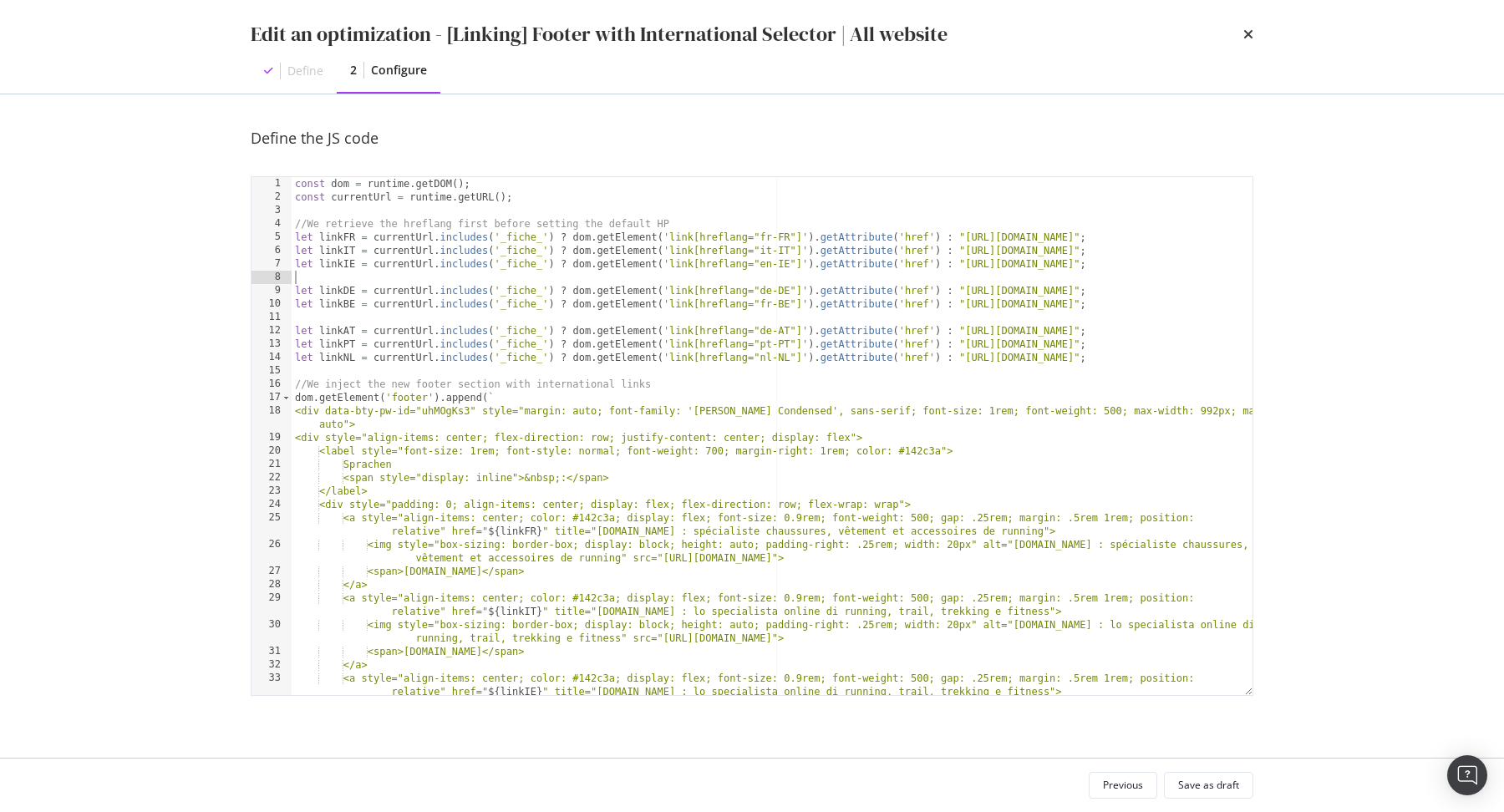
paste textarea "let linkES = currentUrl.includes('_fiche_') ? dom.getElement('link[hreflang="es…"
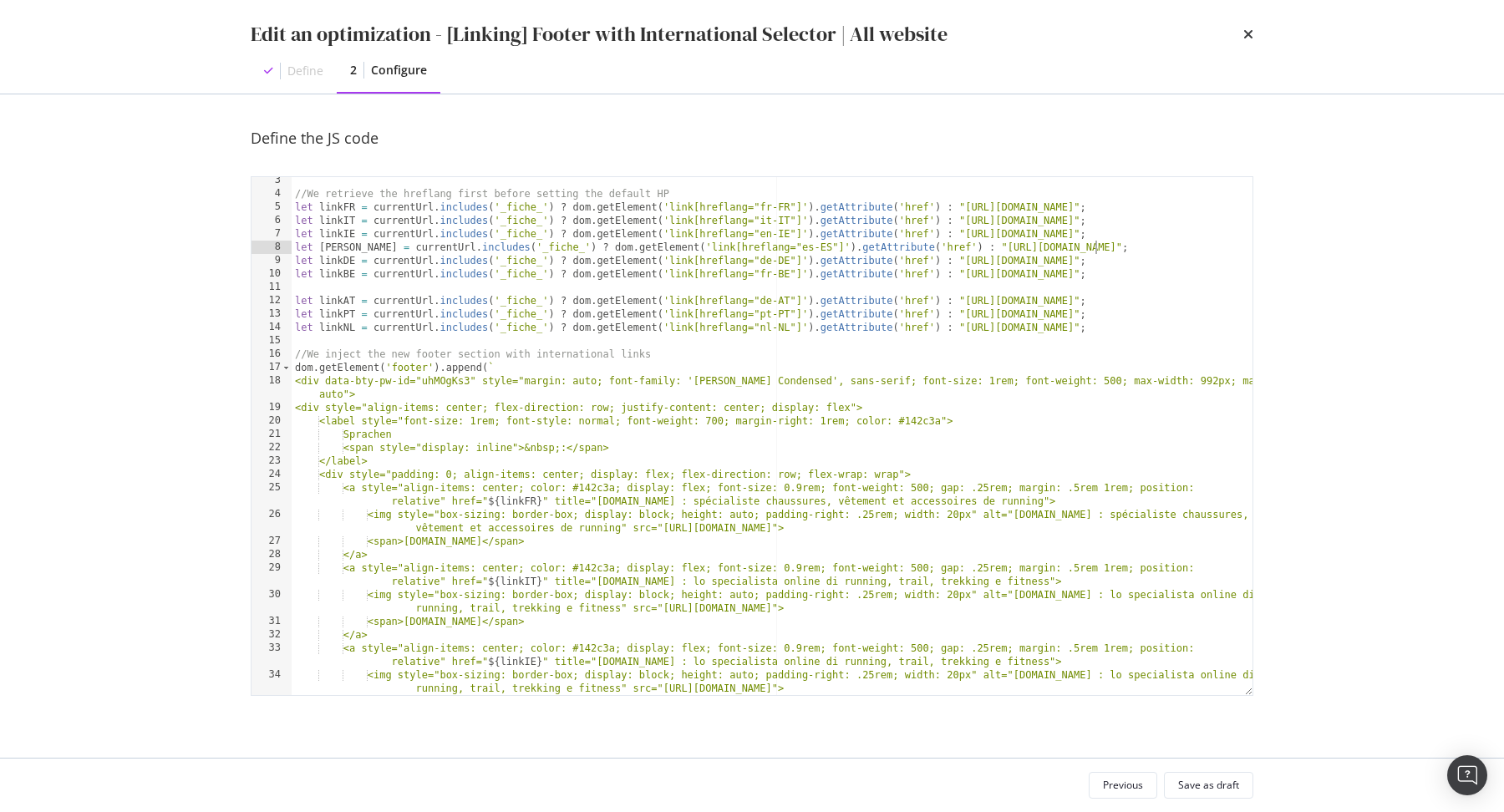
scroll to position [27, 0]
click at [1115, 301] on div "//We retrieve the hreflang first before setting the default HP let linkFR = cur…" at bounding box center [772, 449] width 961 height 545
type textarea "let linkAT = currentUrl.includes('_fiche_') ? dom.getElement('link[hreflang="de…"
click at [1114, 256] on div "//We retrieve the hreflang first before setting the default HP let linkFR = cur…" at bounding box center [772, 449] width 961 height 545
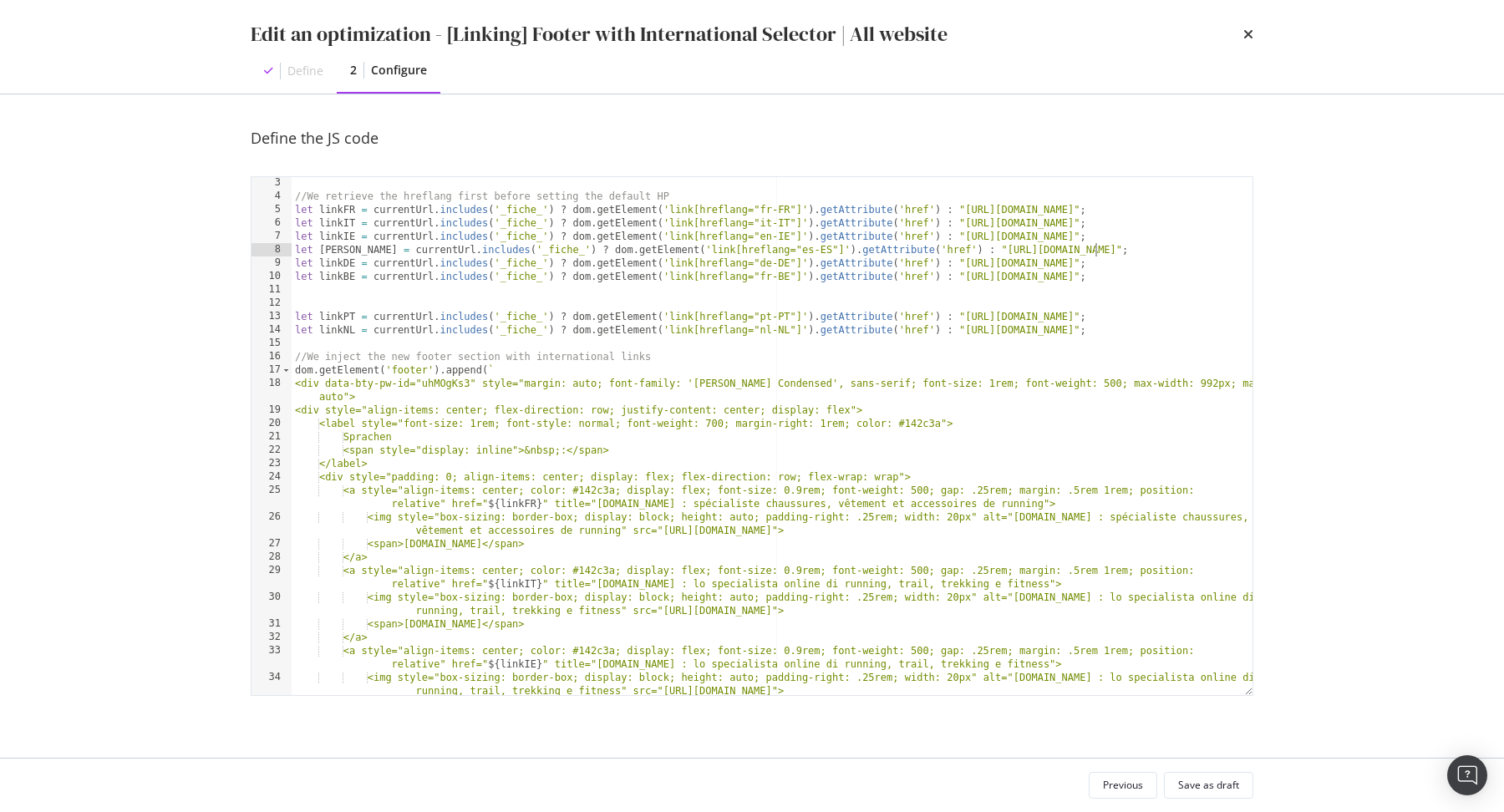
click at [1112, 261] on div "//We retrieve the hreflang first before setting the default HP let linkFR = cur…" at bounding box center [772, 449] width 961 height 545
type textarea "let linkDE = currentUrl.includes('_fiche_') ? dom.getElement('link[hreflang="de…"
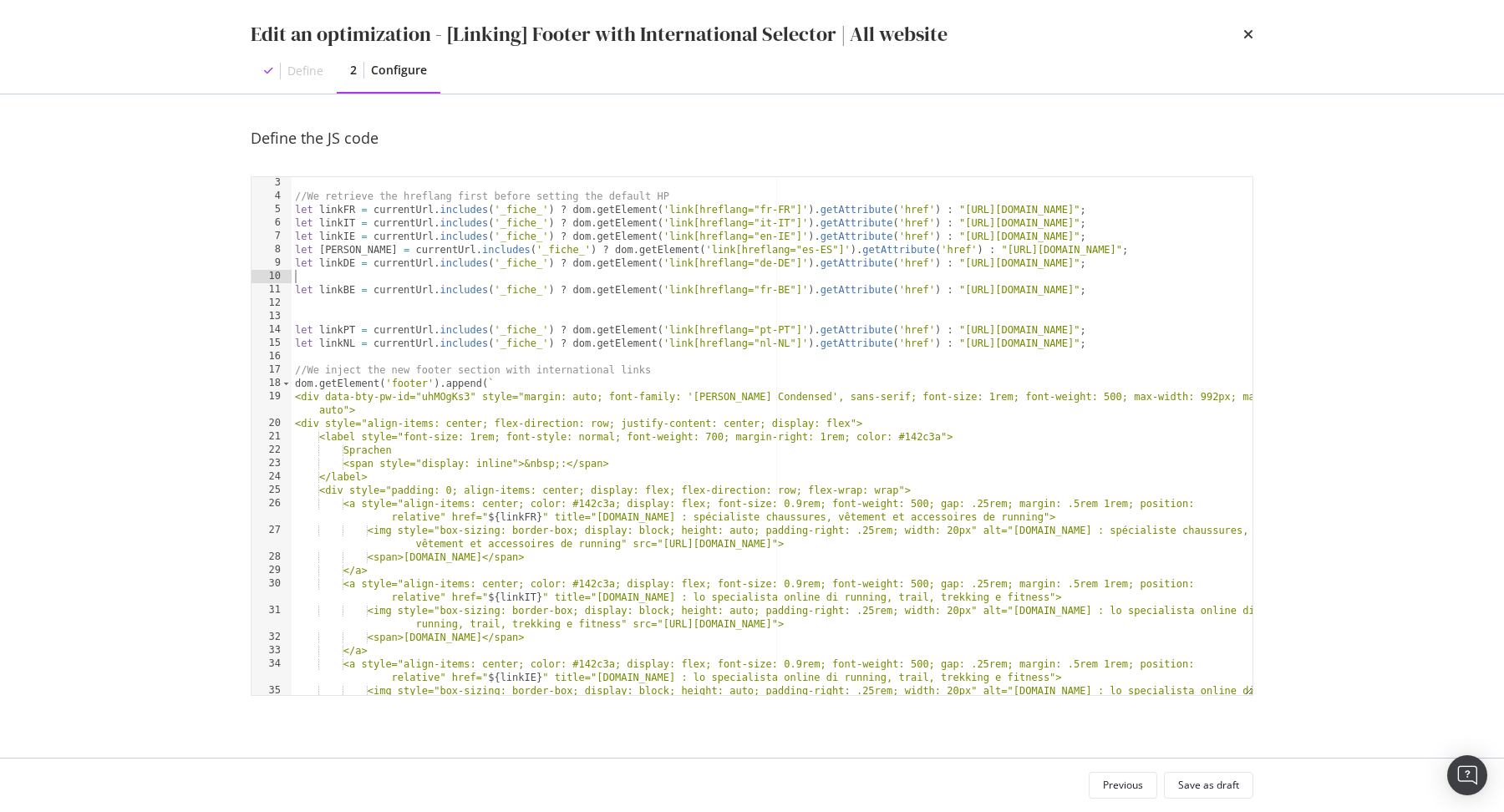
paste textarea "let linkAT = currentUrl.includes('_fiche_') ? dom.getElement('link[hreflang="de…"
type textarea "let linkAT = currentUrl.includes('_fiche_') ? dom.getElement('link[hreflang="de…"
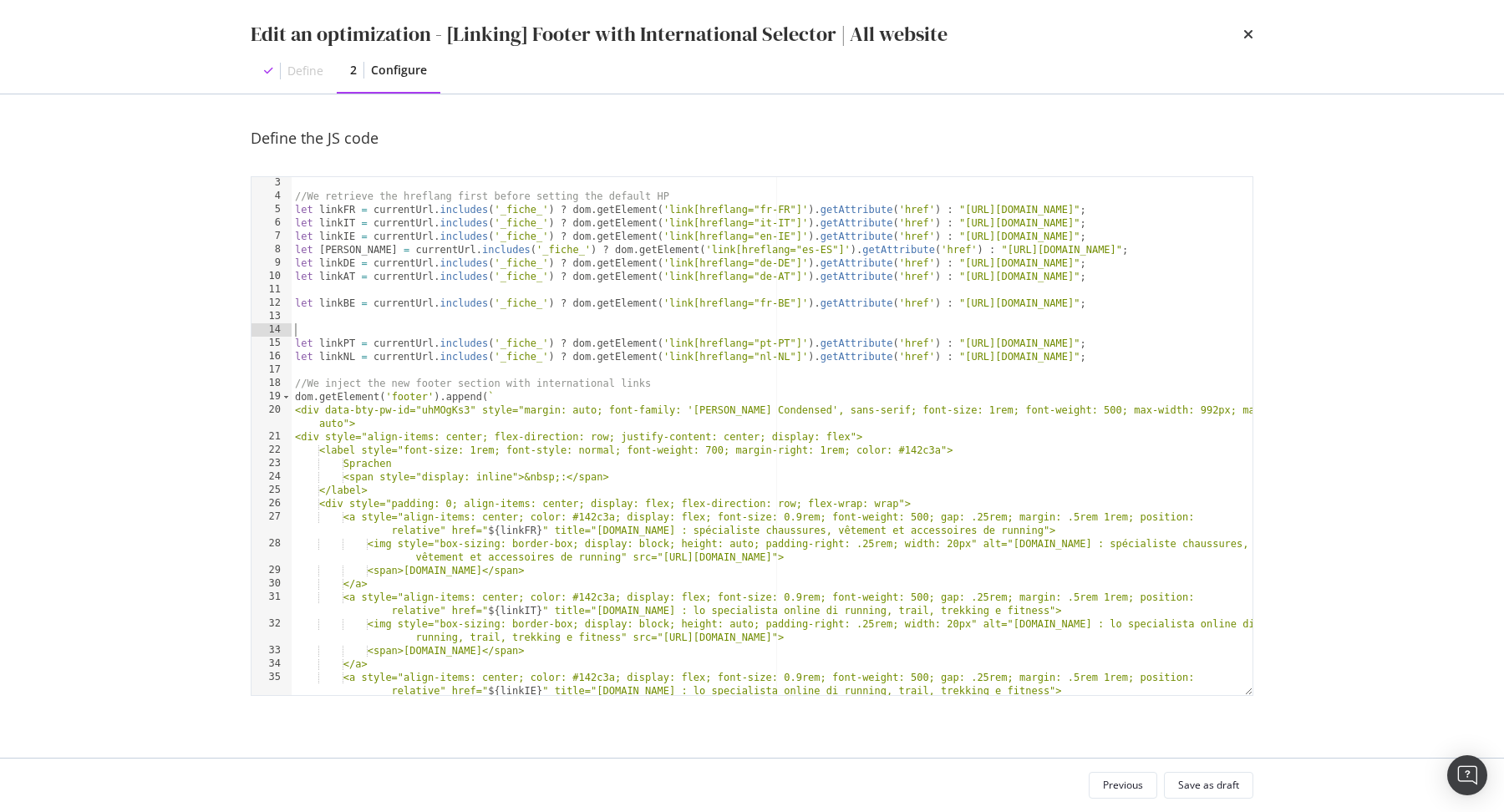
click at [992, 330] on div "//We retrieve the hreflang first before setting the default HP let linkFR = cur…" at bounding box center [772, 456] width 961 height 559
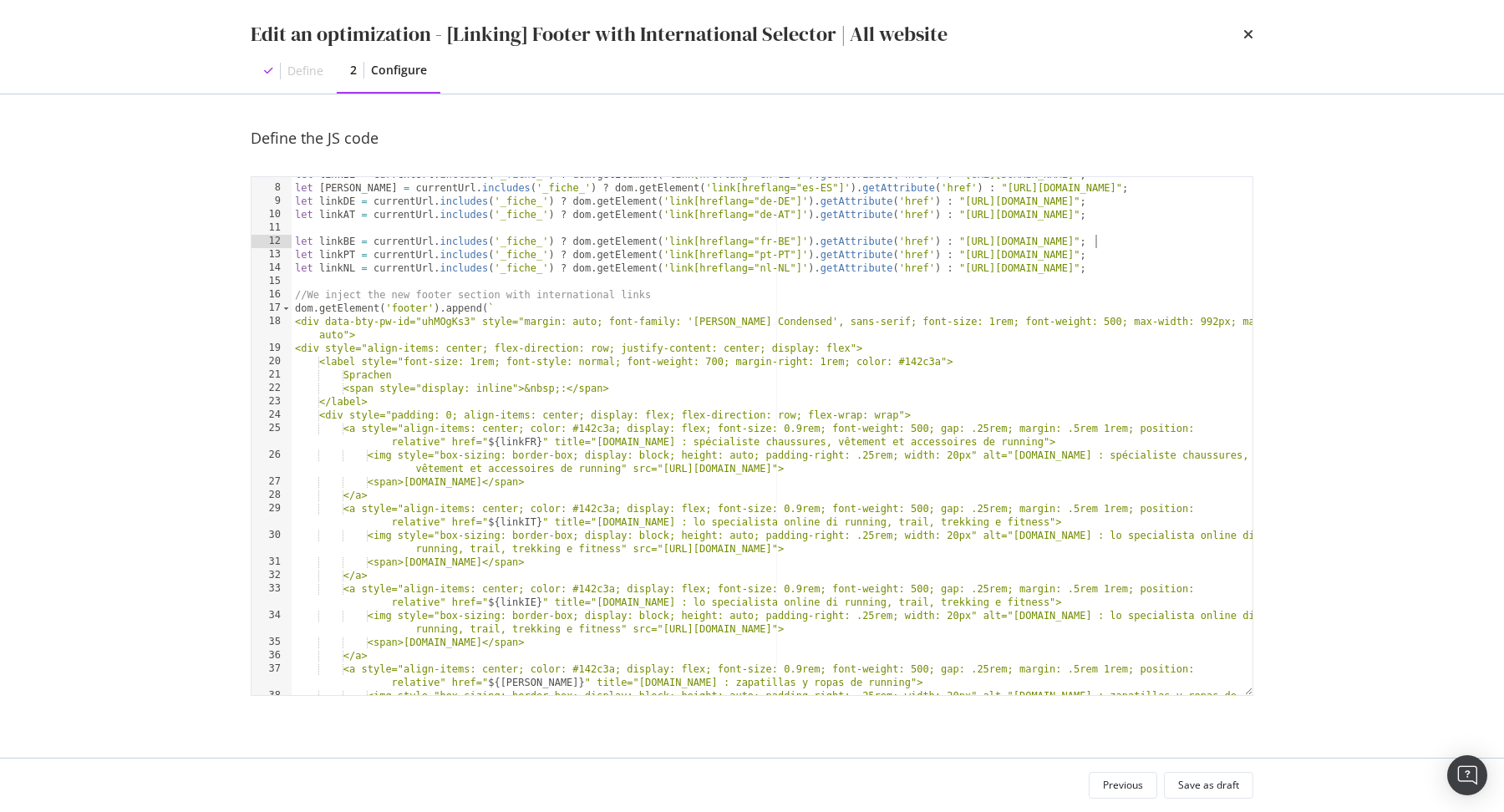
scroll to position [0, 0]
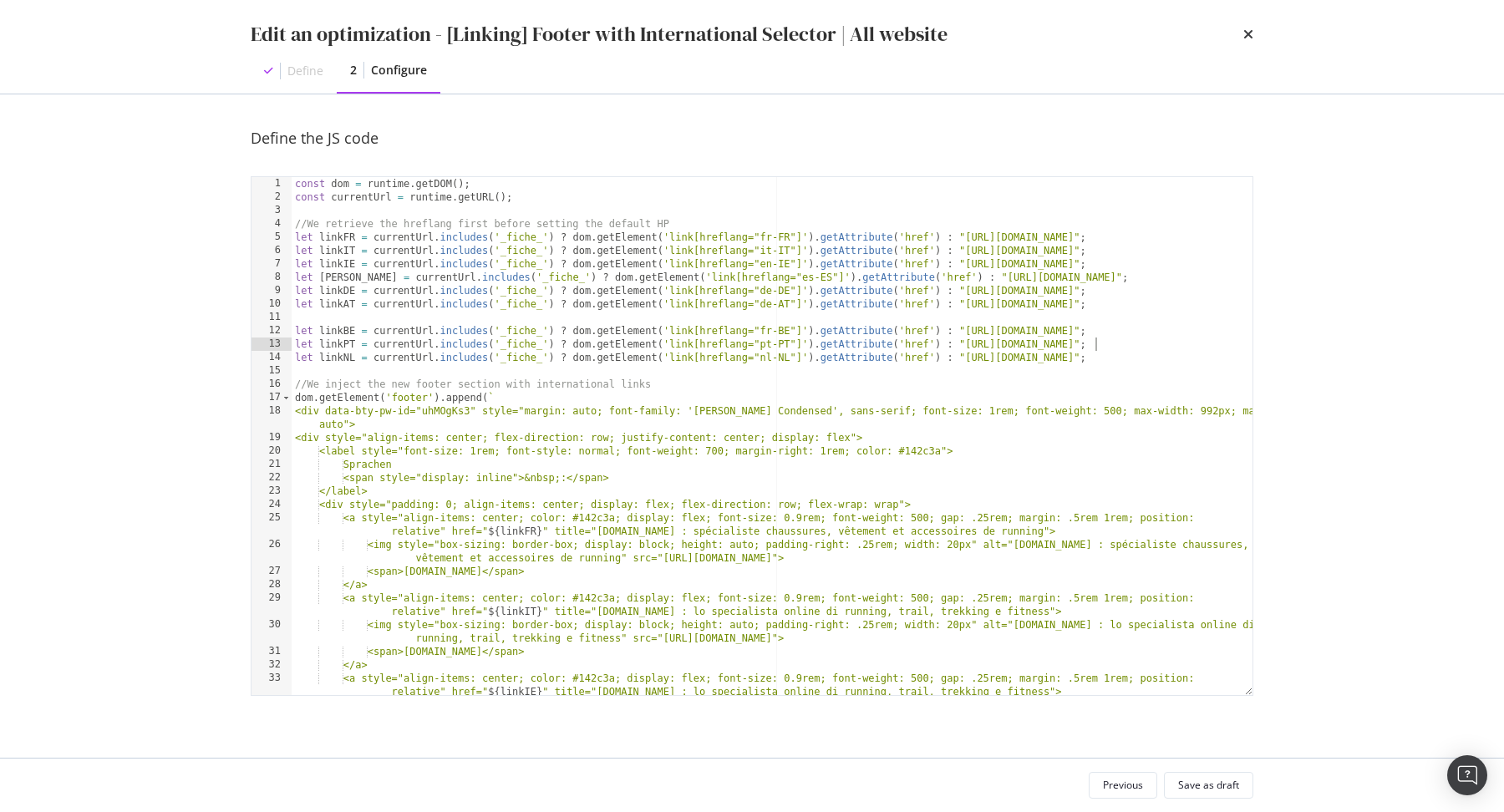
click at [1125, 344] on div "const dom = runtime . getDOM ( ) ; const currentUrl = runtime . getURL ( ) ; //…" at bounding box center [772, 457] width 961 height 559
type textarea "let linkPT = currentUrl.includes('_fiche_') ? dom.getElement('link[hreflang="pt…"
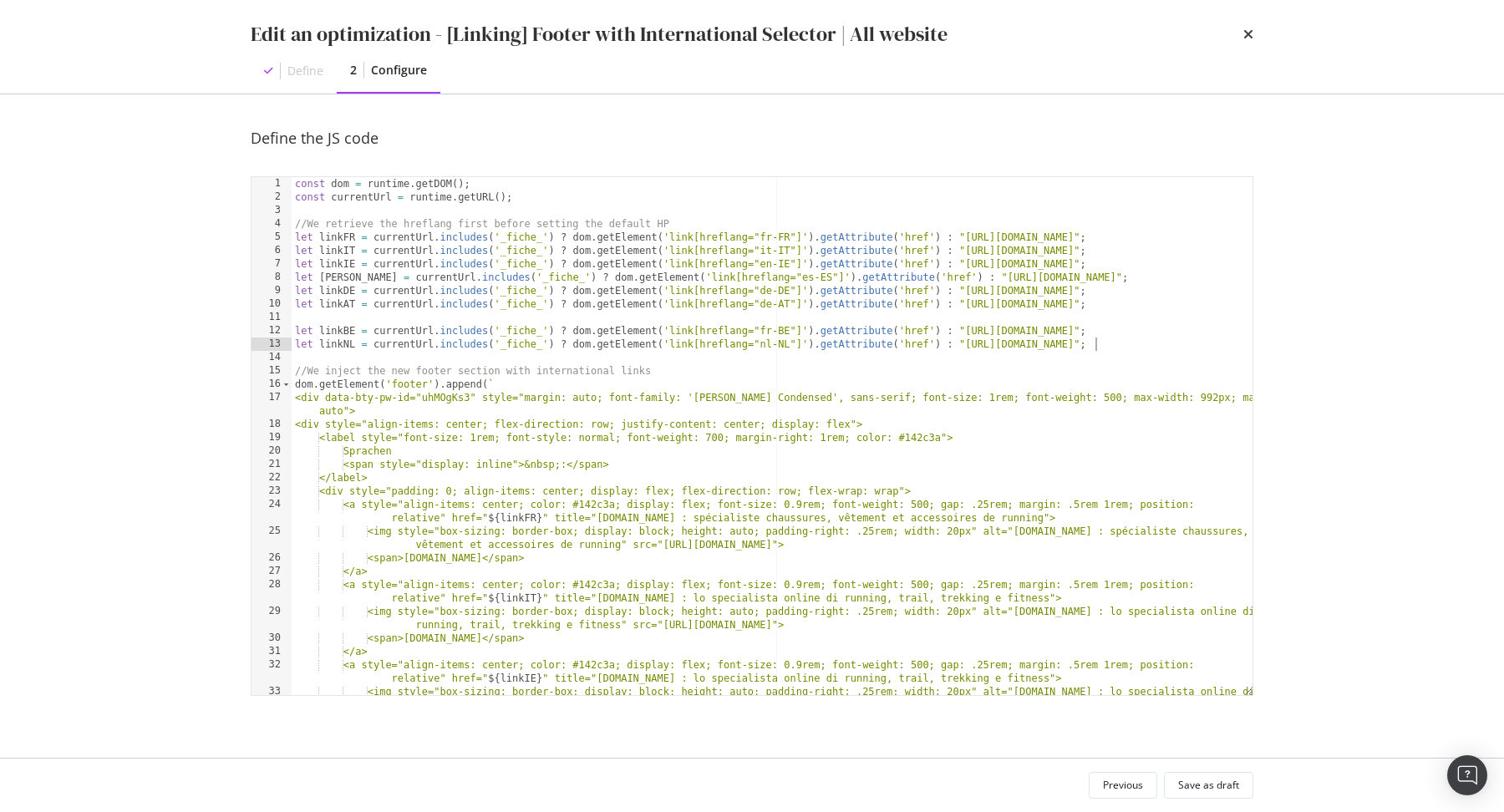
type textarea "let linkBE = currentUrl.includes('_fiche_') ? dom.getElement('link[hreflang="fr…"
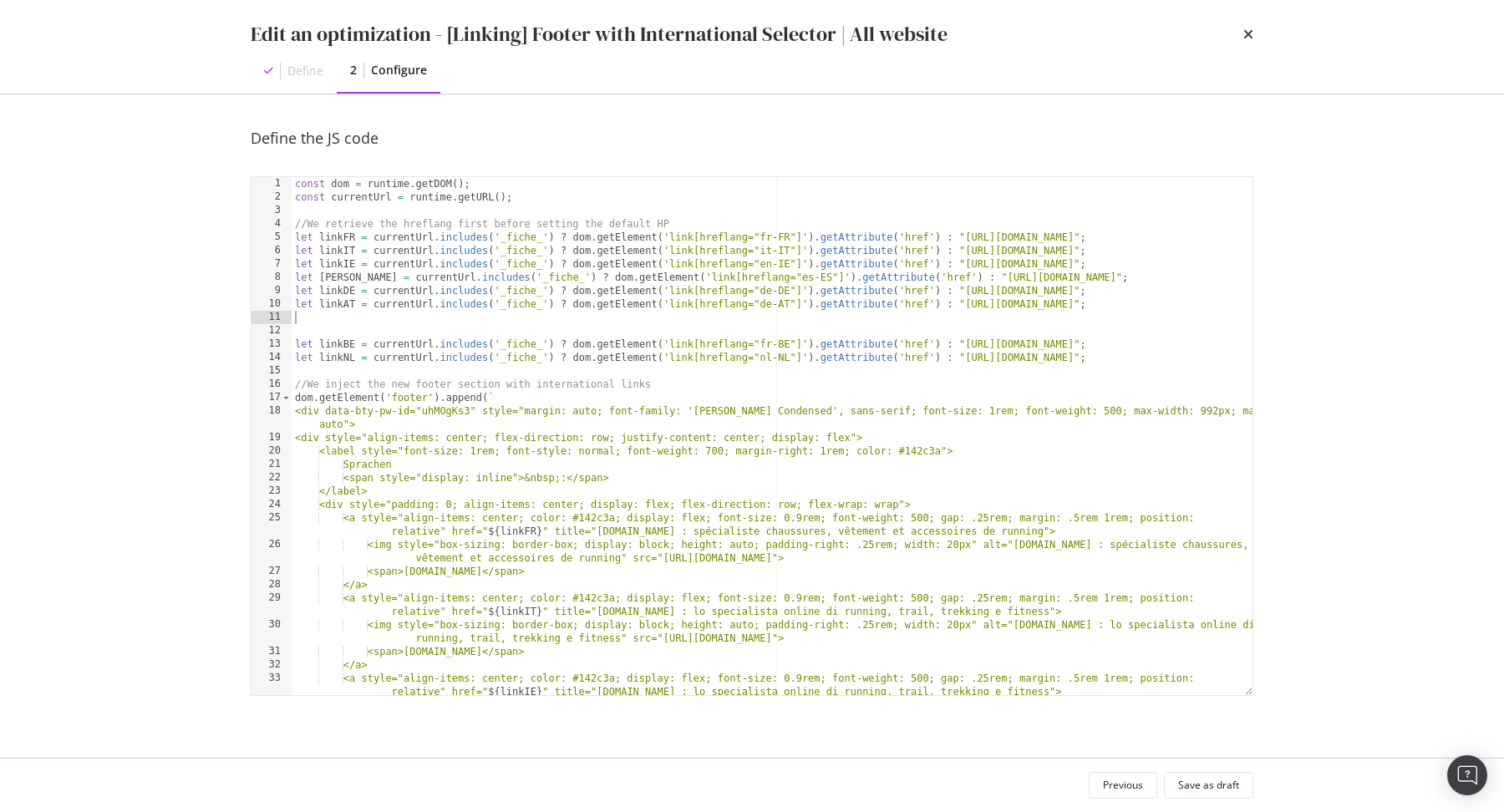
paste textarea "let linkPT = currentUrl.includes('_fiche_') ? dom.getElement('link[hreflang="pt…"
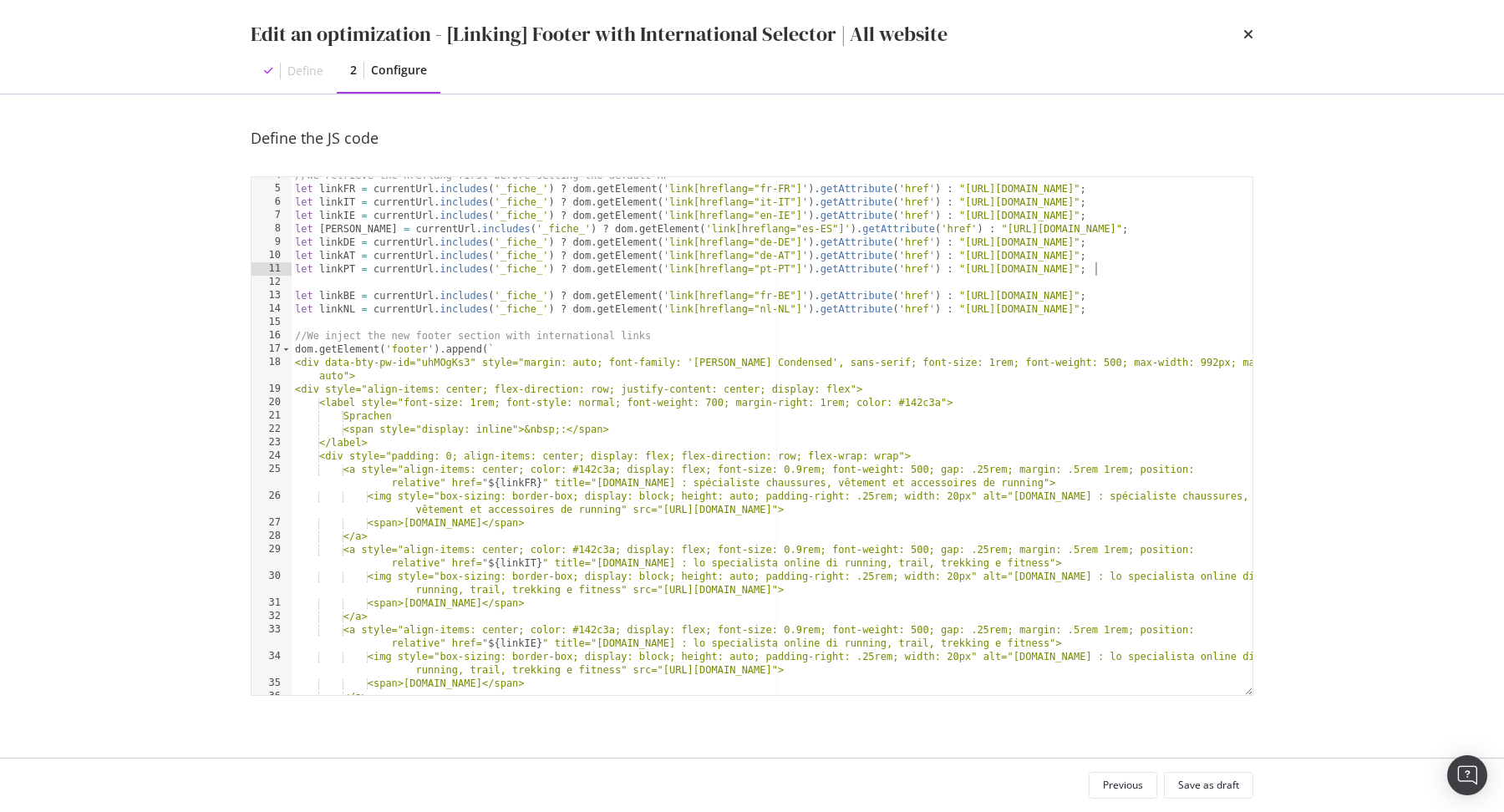
scroll to position [35, 0]
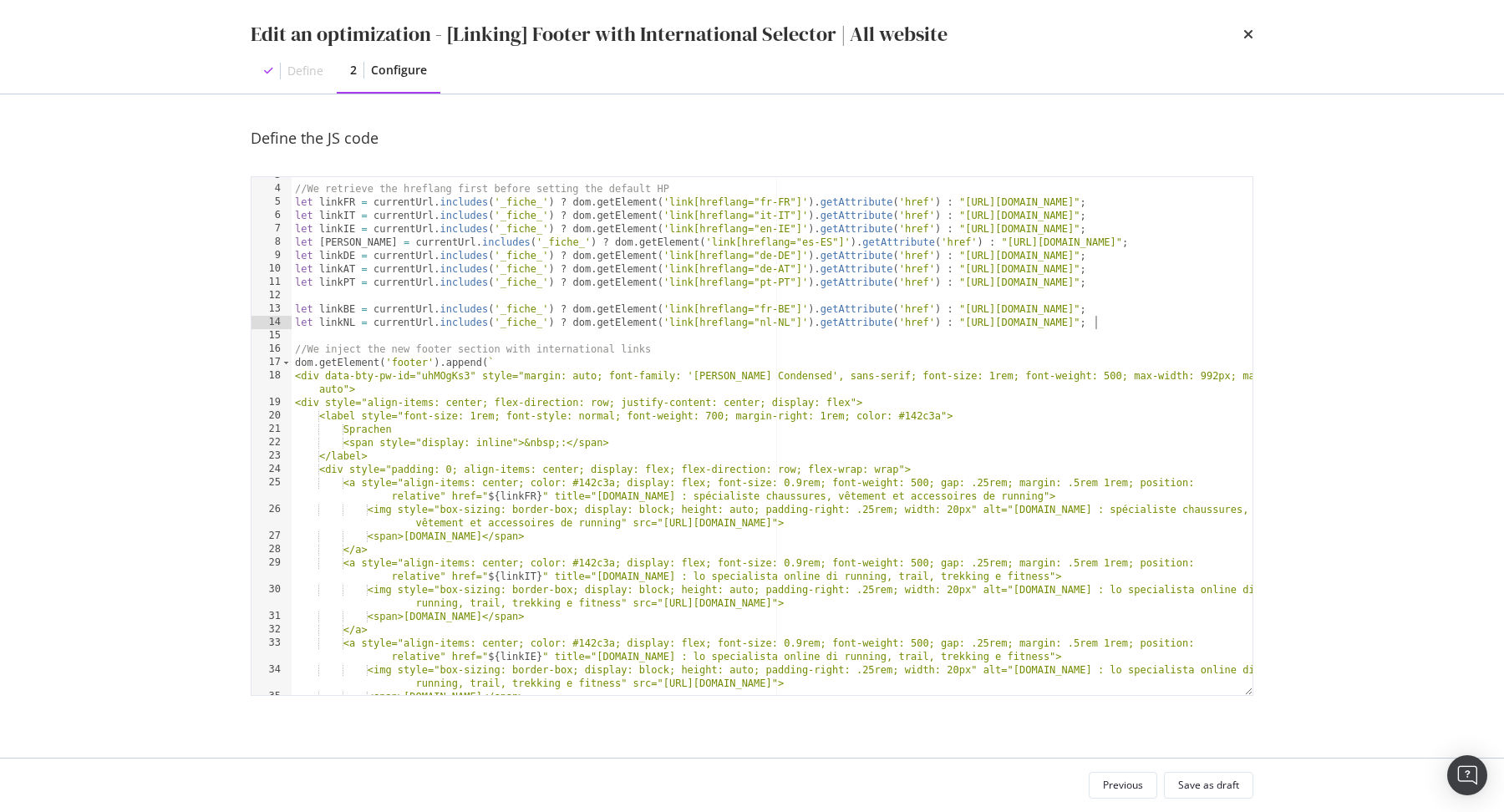
click at [1121, 326] on div "//We retrieve the hreflang first before setting the default HP let linkFR = cur…" at bounding box center [772, 441] width 961 height 545
type textarea "let linkNL = currentUrl.includes('_fiche_') ? dom.getElement('link[hreflang="nl…"
type textarea "let linkBE = currentUrl.includes('_fiche_') ? dom.getElement('link[hreflang="fr…"
paste textarea "let linkNL = currentUrl.includes('_fiche_') ? dom.getElement('link[hreflang="nl…"
type textarea "let linkNL = currentUrl.includes('_fiche_') ? dom.getElement('link[hreflang="nl…"
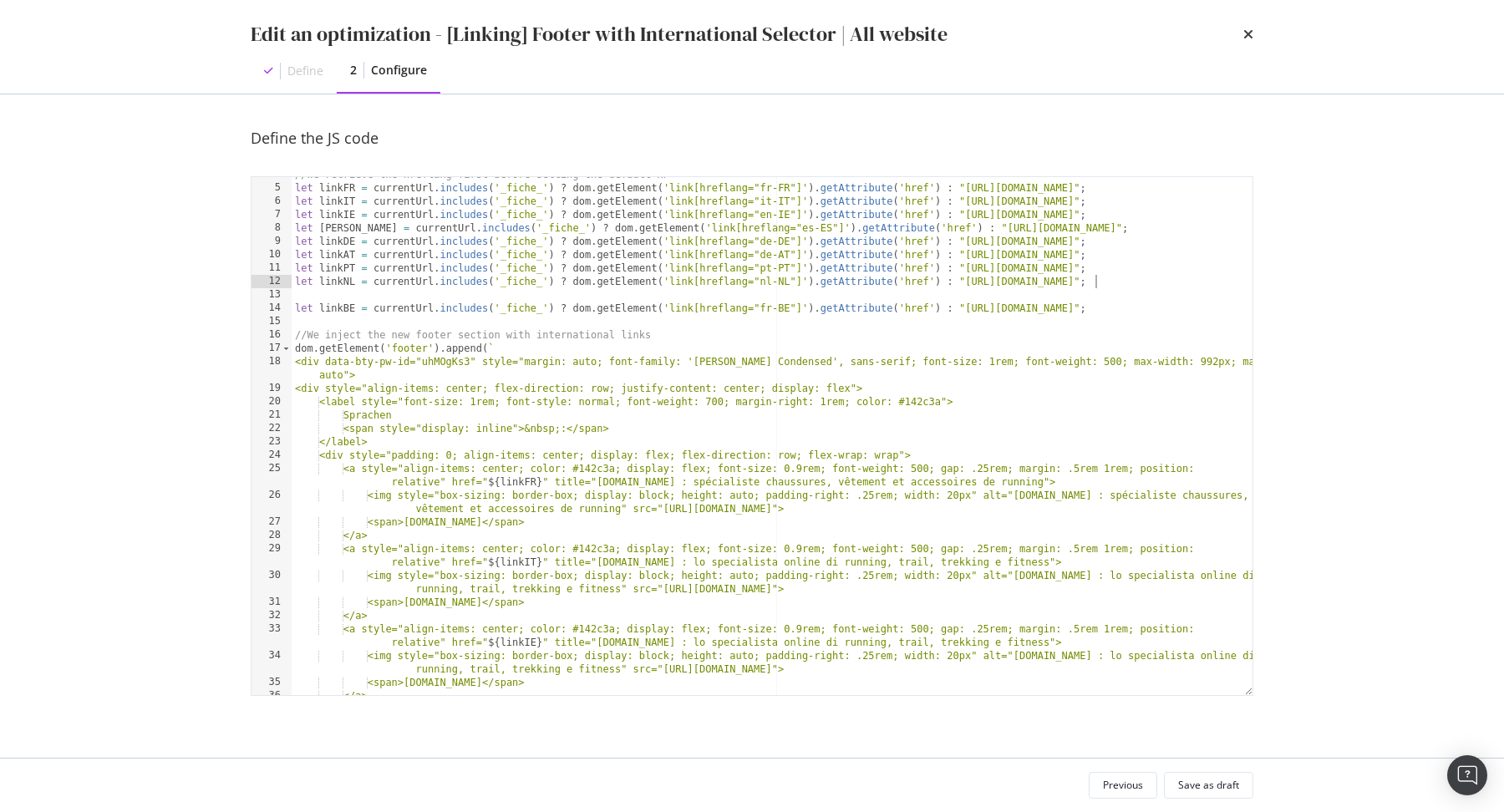
scroll to position [0, 0]
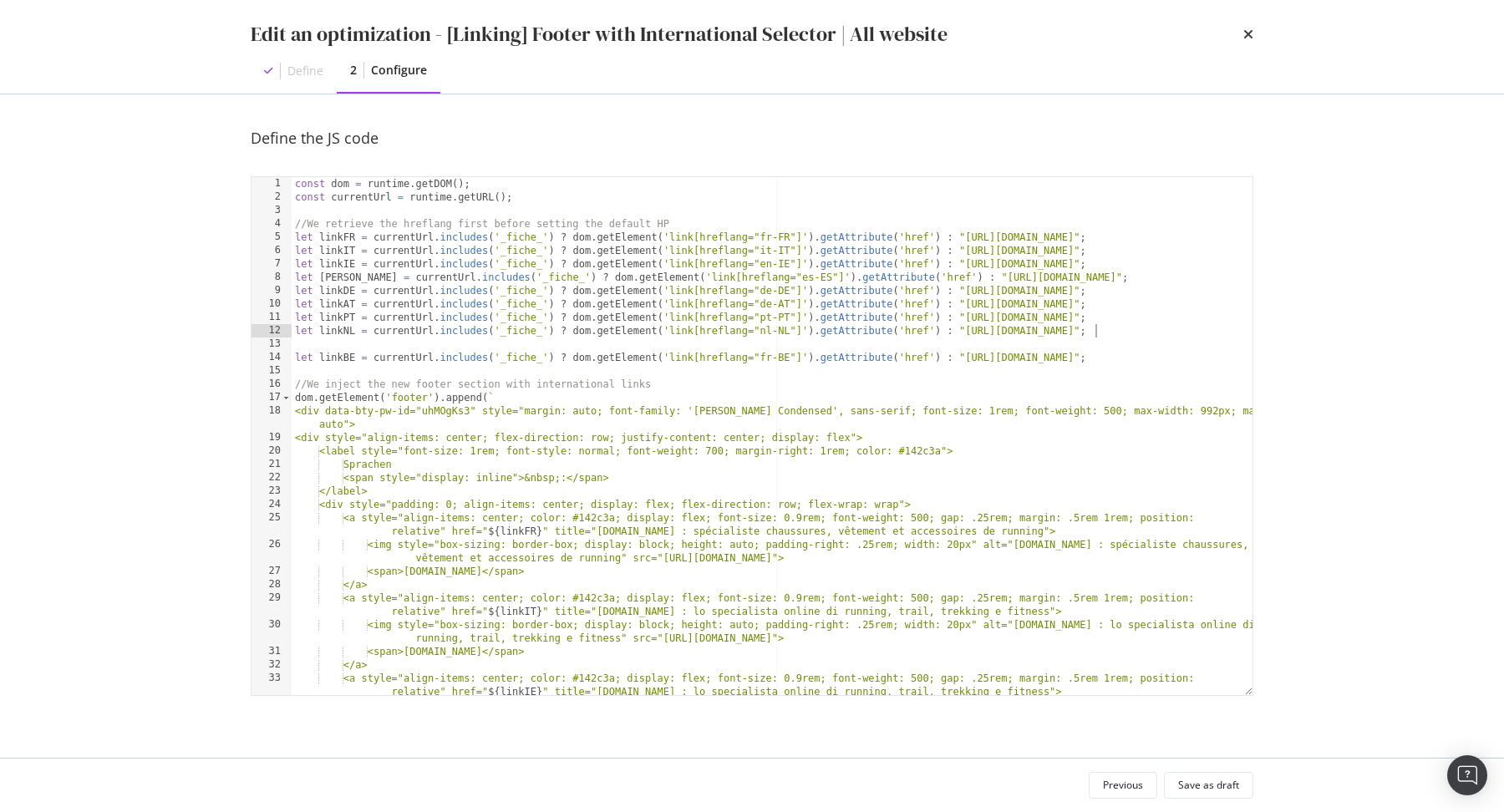
click at [625, 347] on div "const dom = runtime . getDOM ( ) ; const currentUrl = runtime . getURL ( ) ; //…" at bounding box center [772, 457] width 961 height 559
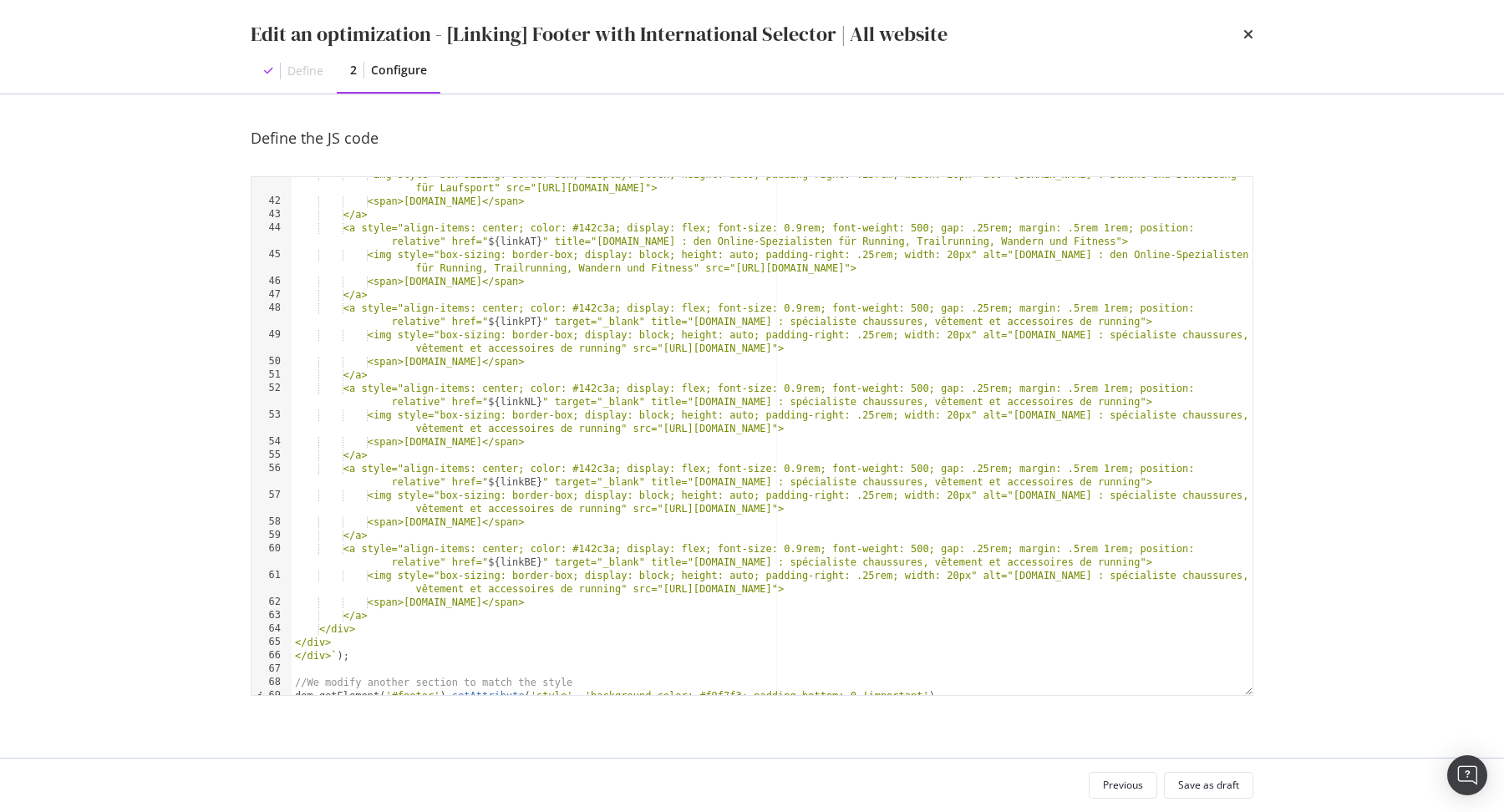
scroll to position [684, 0]
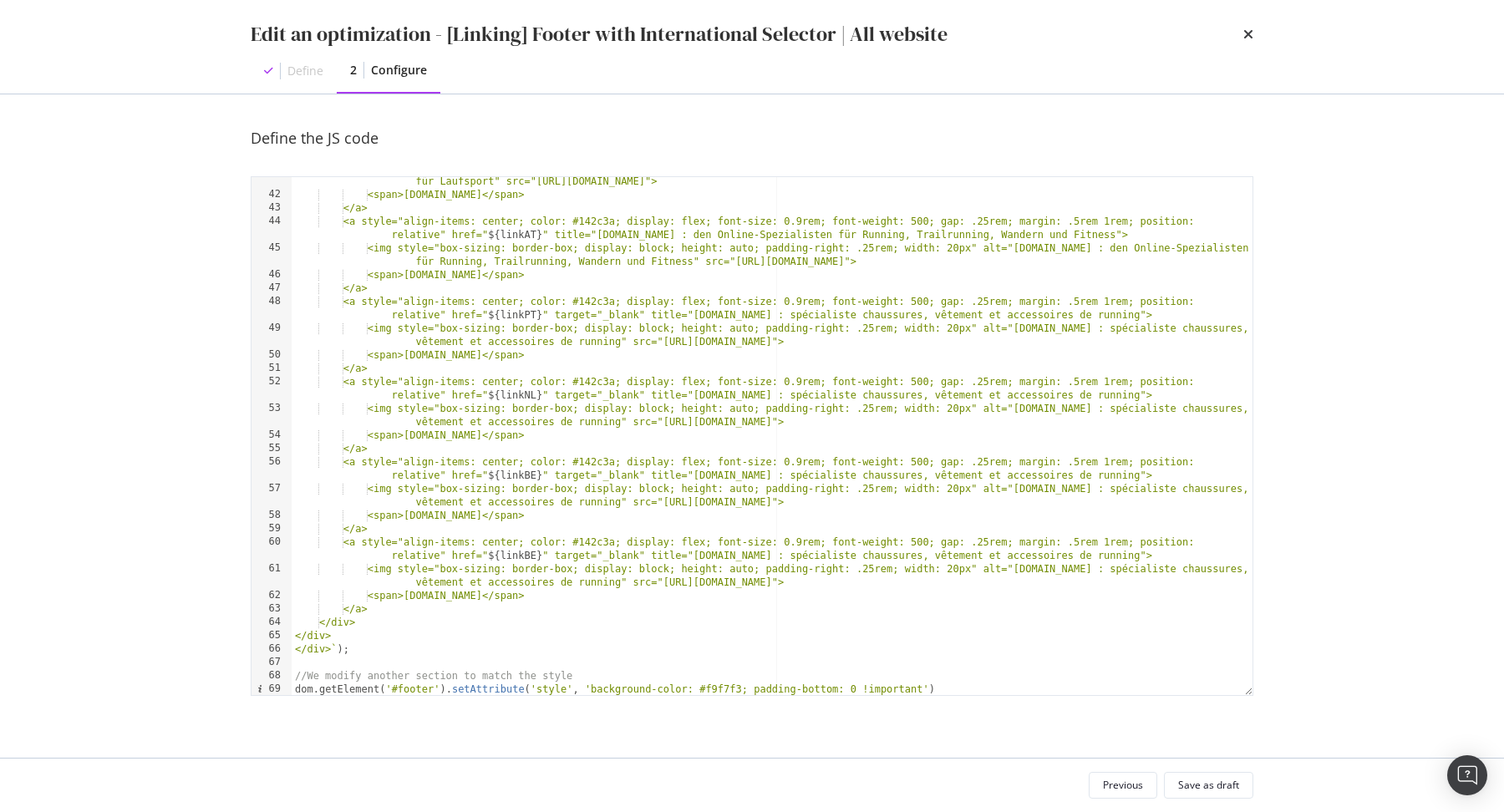
click at [399, 611] on div "<img style="box-sizing: border-box; display: block; height: auto; padding-right…" at bounding box center [772, 441] width 961 height 559
type textarea "</a>"
click at [368, 545] on div "<img style="box-sizing: border-box; display: block; height: auto; padding-right…" at bounding box center [772, 441] width 961 height 559
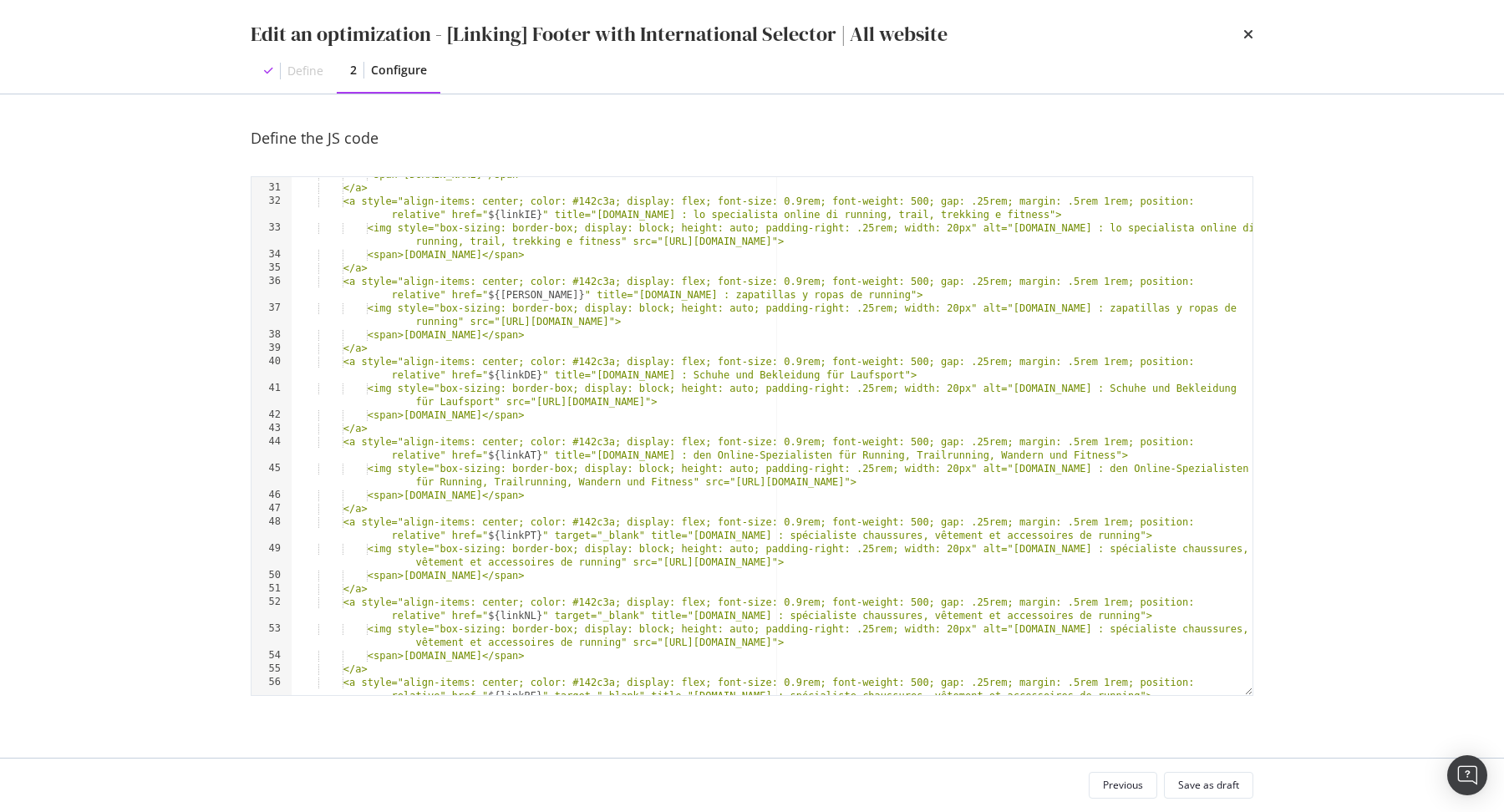
scroll to position [463, 0]
click at [1035, 471] on div "<span>i-Run.it</span> </a> <a style="align-items: center; color: #142c3a; displ…" at bounding box center [772, 447] width 961 height 559
click at [924, 563] on div "<span>i-Run.it</span> </a> <a style="align-items: center; color: #142c3a; displ…" at bounding box center [772, 447] width 961 height 559
click at [926, 642] on div "<span>i-Run.it</span> </a> <a style="align-items: center; color: #142c3a; displ…" at bounding box center [772, 447] width 961 height 559
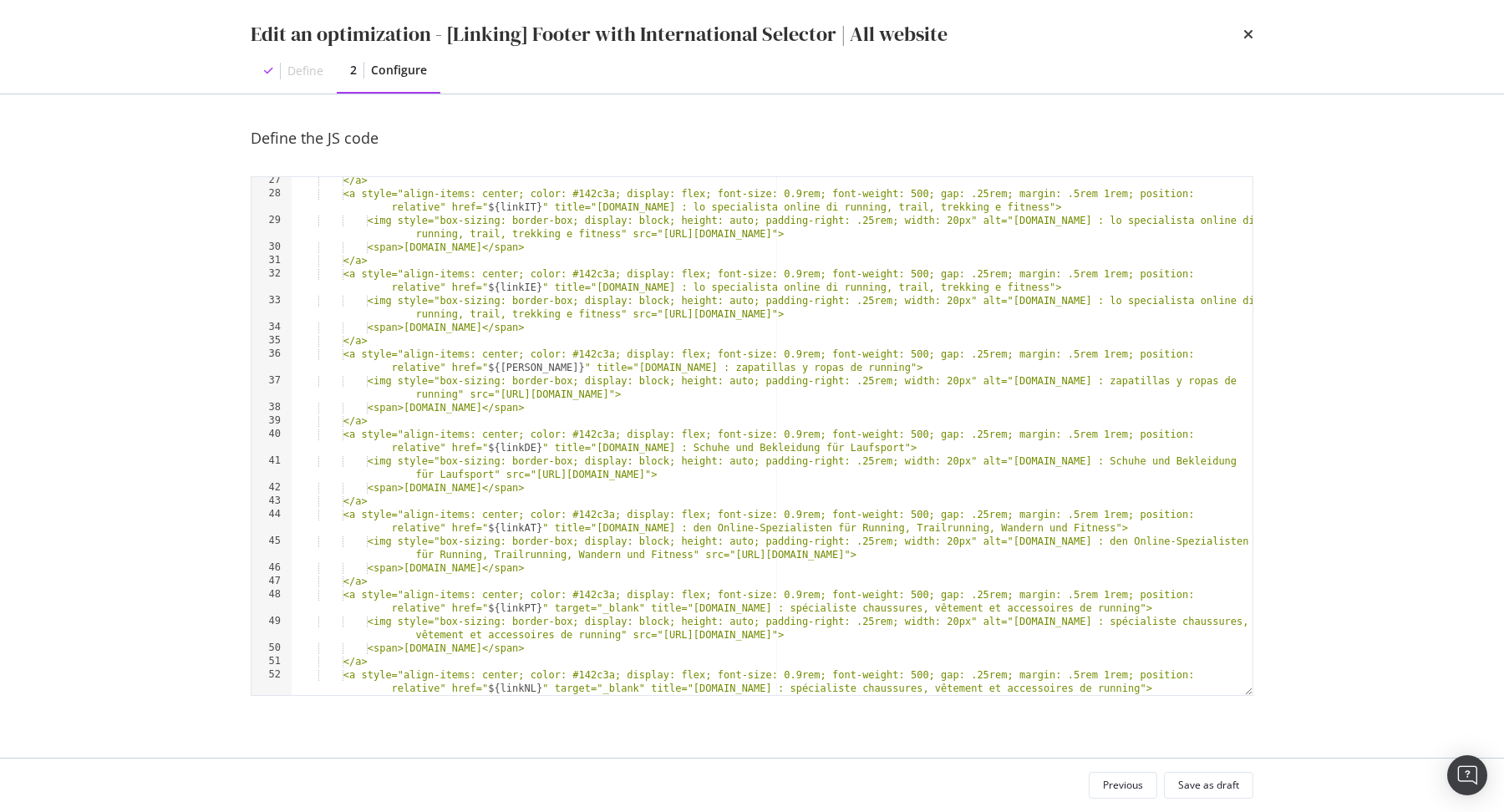
scroll to position [384, 0]
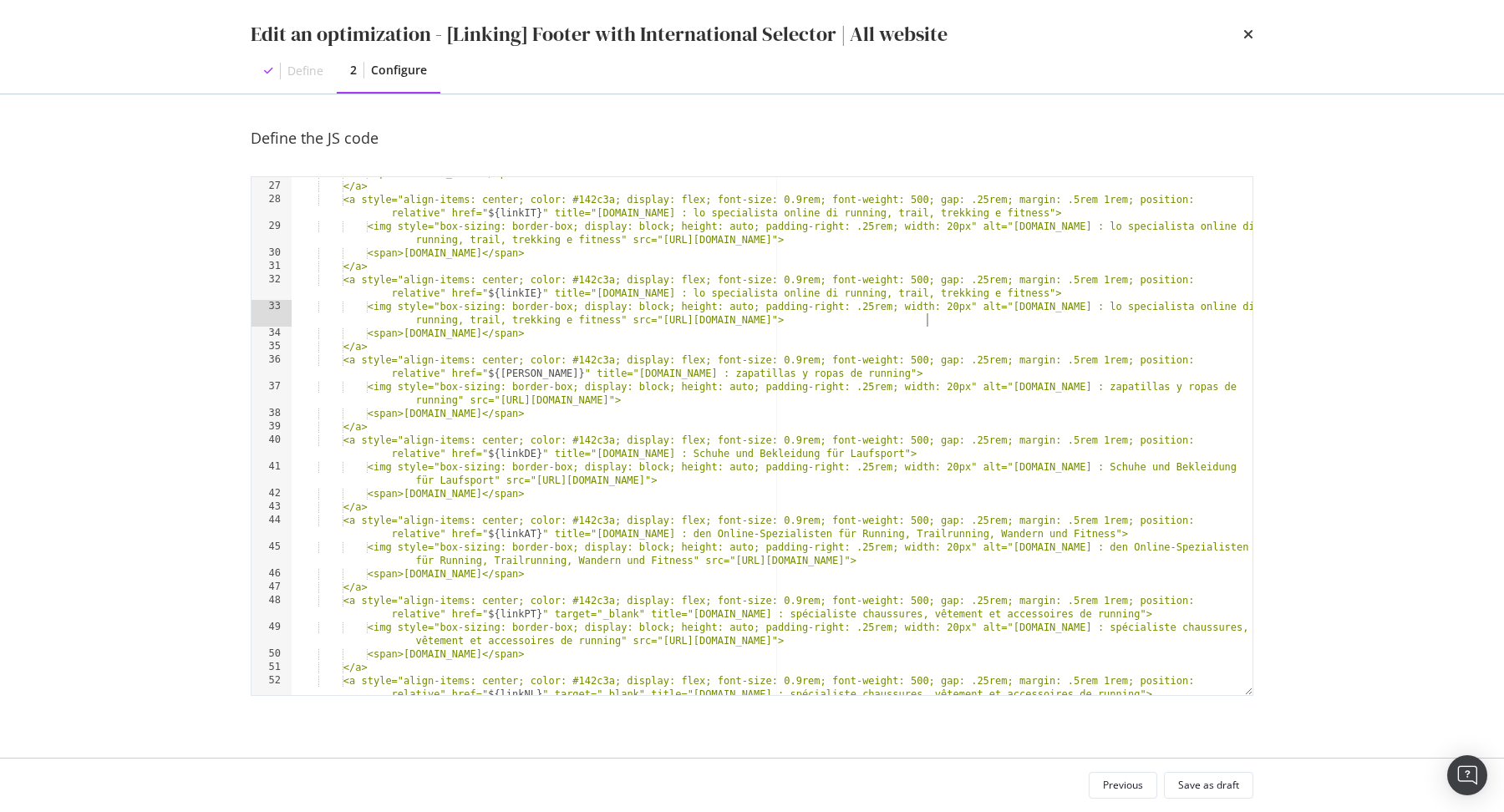
click at [926, 324] on div "<span>i-Run.fr</span> </a> <a style="align-items: center; color: #142c3a; displ…" at bounding box center [772, 446] width 961 height 559
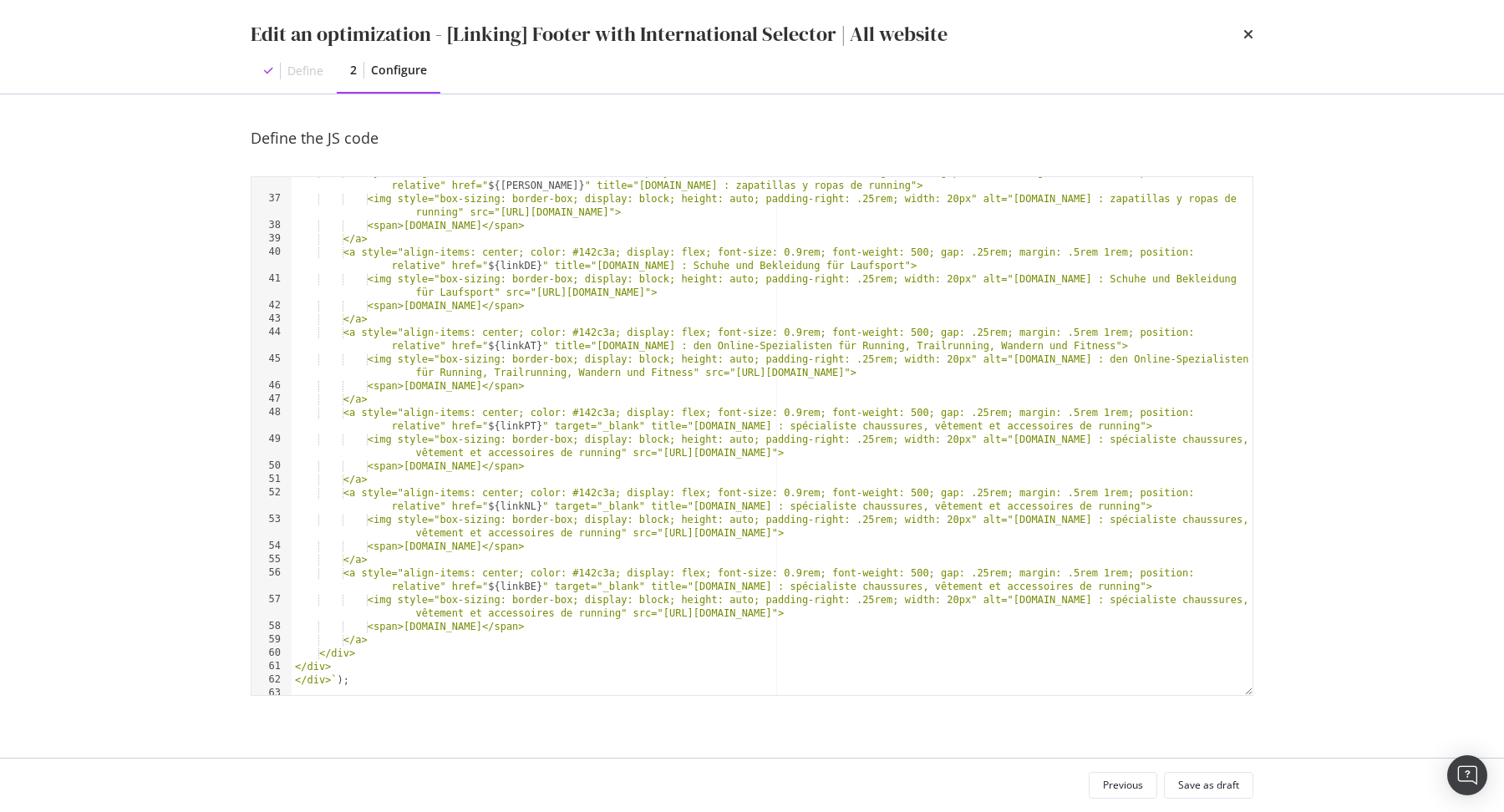
scroll to position [573, 0]
click at [1079, 442] on div "<a style="align-items: center; color: #142c3a; display: flex; font-size: 0.9rem…" at bounding box center [772, 444] width 961 height 559
click at [621, 453] on div "<a style="align-items: center; color: #142c3a; display: flex; font-size: 0.9rem…" at bounding box center [772, 444] width 961 height 559
click at [1088, 522] on div "<a style="align-items: center; color: #142c3a; display: flex; font-size: 0.9rem…" at bounding box center [772, 444] width 961 height 559
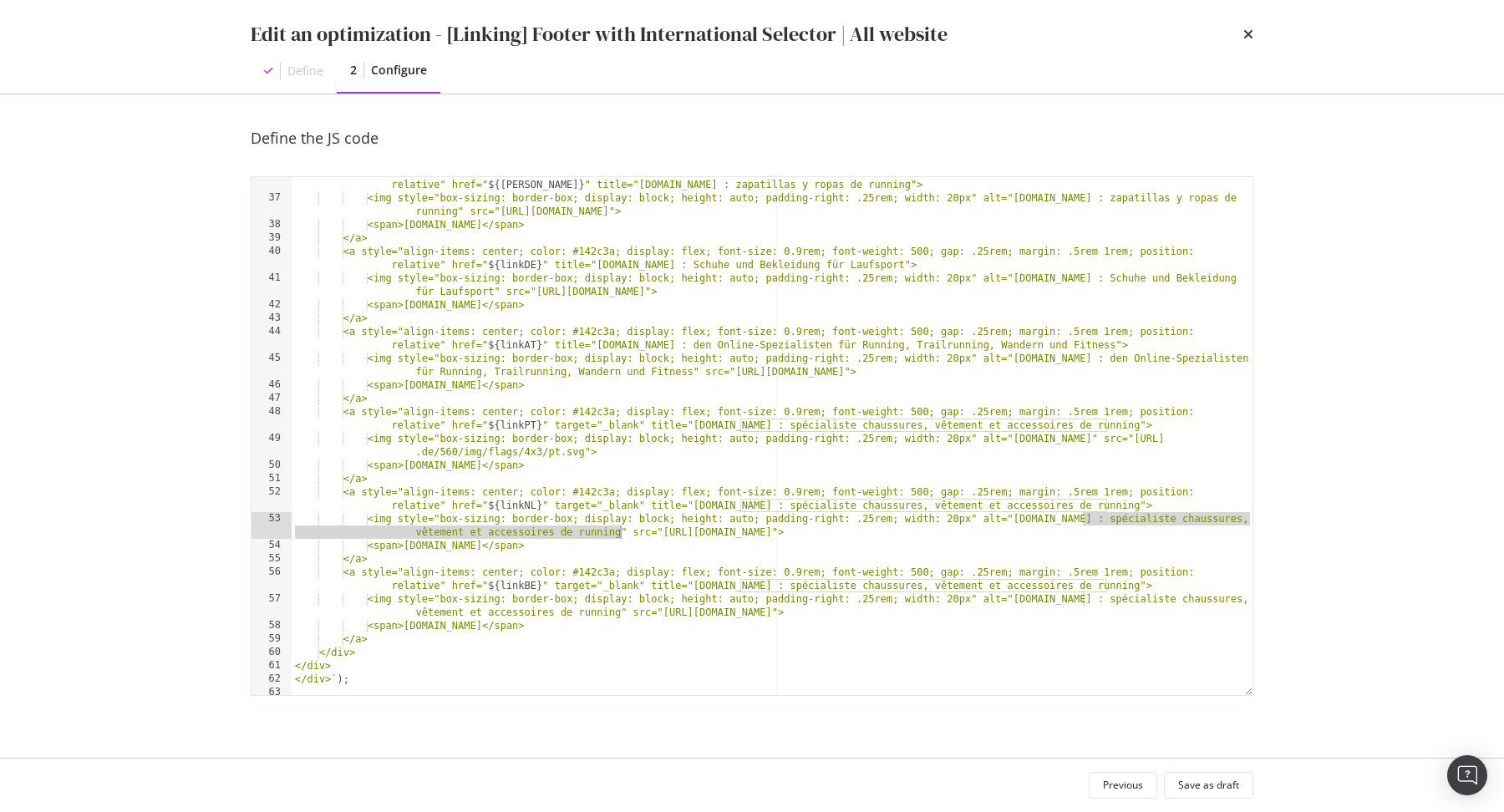
click at [619, 531] on div "<a style="align-items: center; color: #142c3a; display: flex; font-size: 0.9rem…" at bounding box center [772, 444] width 961 height 559
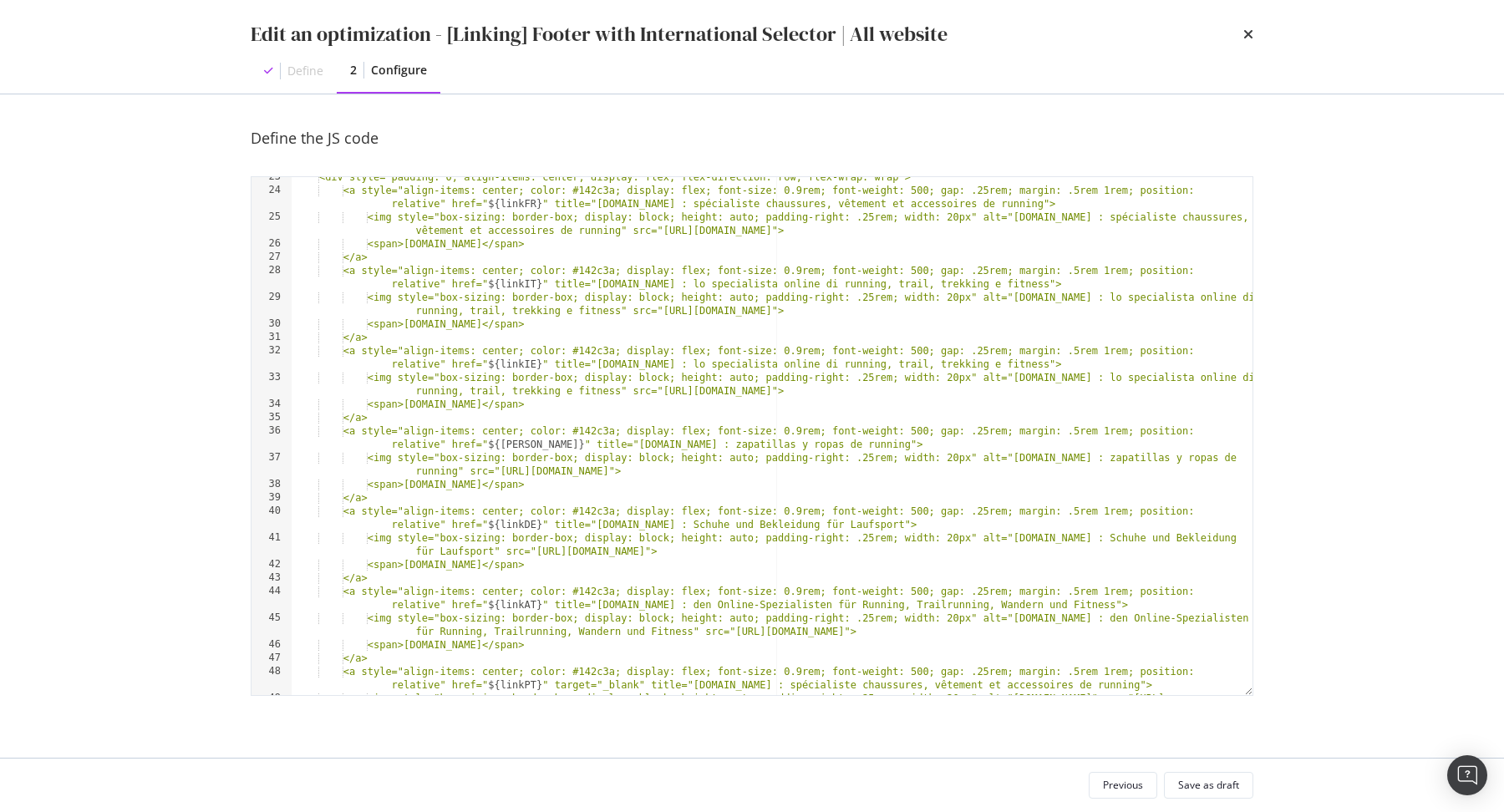
scroll to position [307, 0]
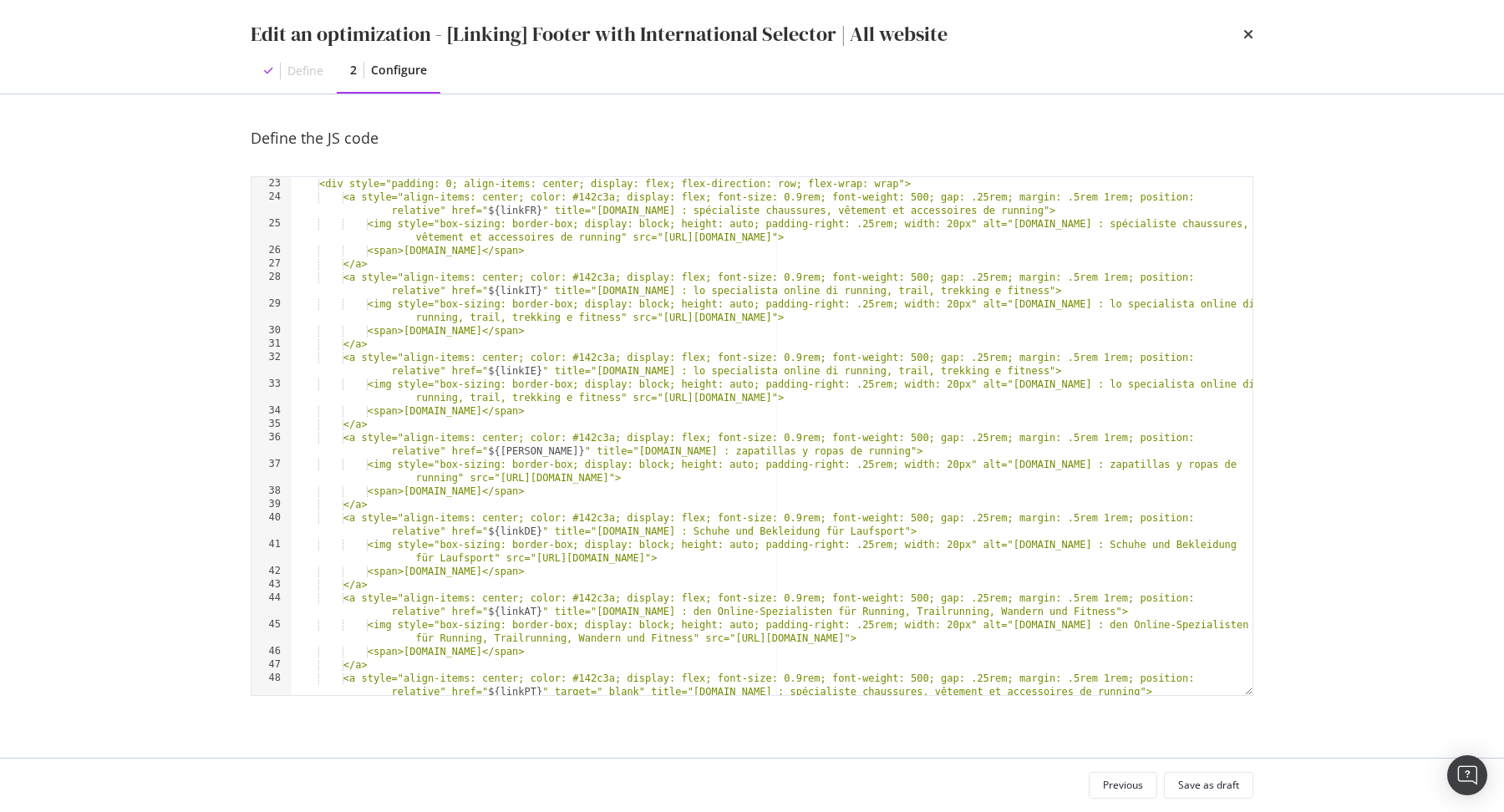
click at [1082, 386] on div "</label> <div style="padding: 0; align-items: center; display: flex; flex-direc…" at bounding box center [772, 443] width 961 height 559
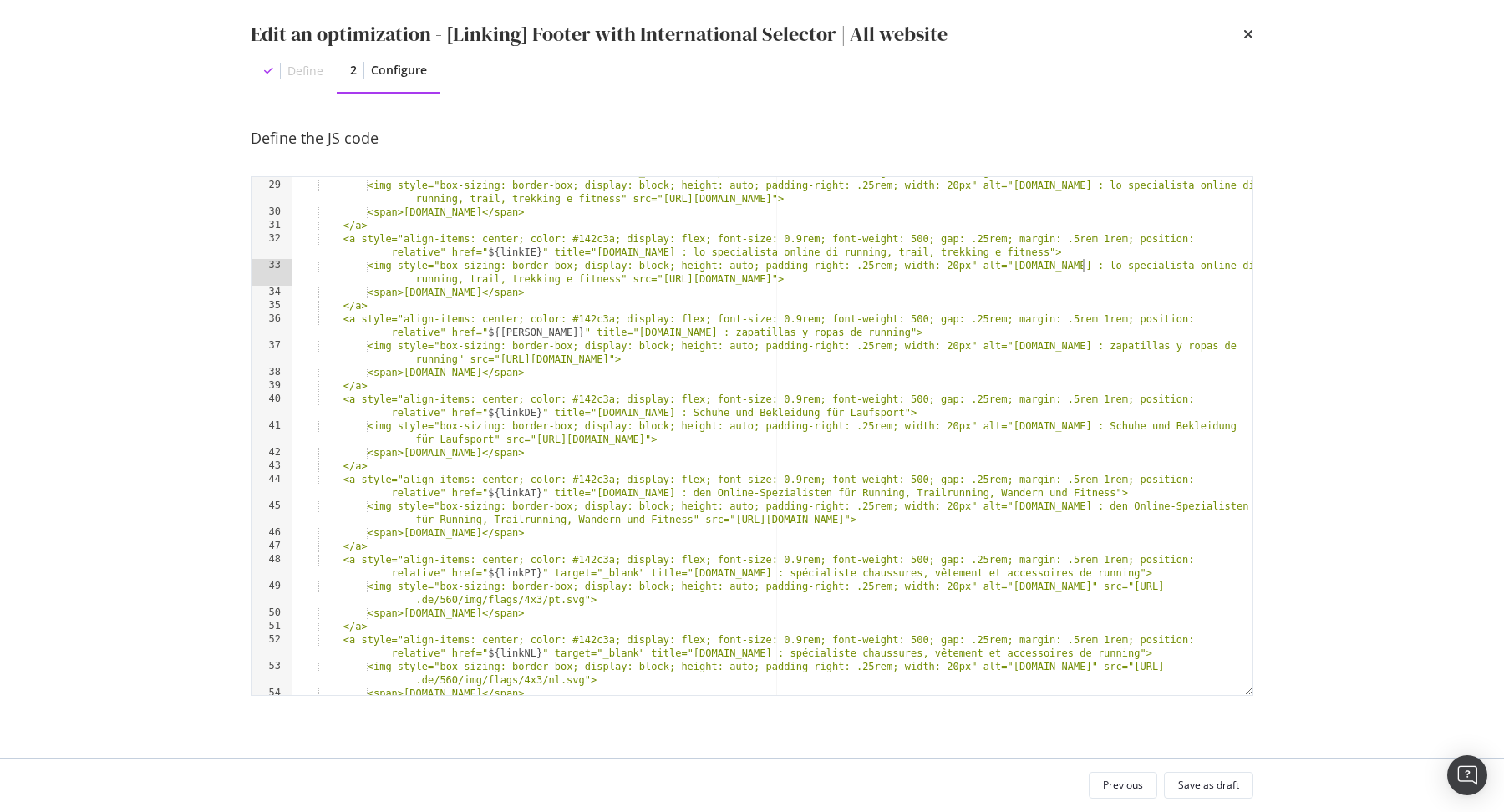
scroll to position [471, 0]
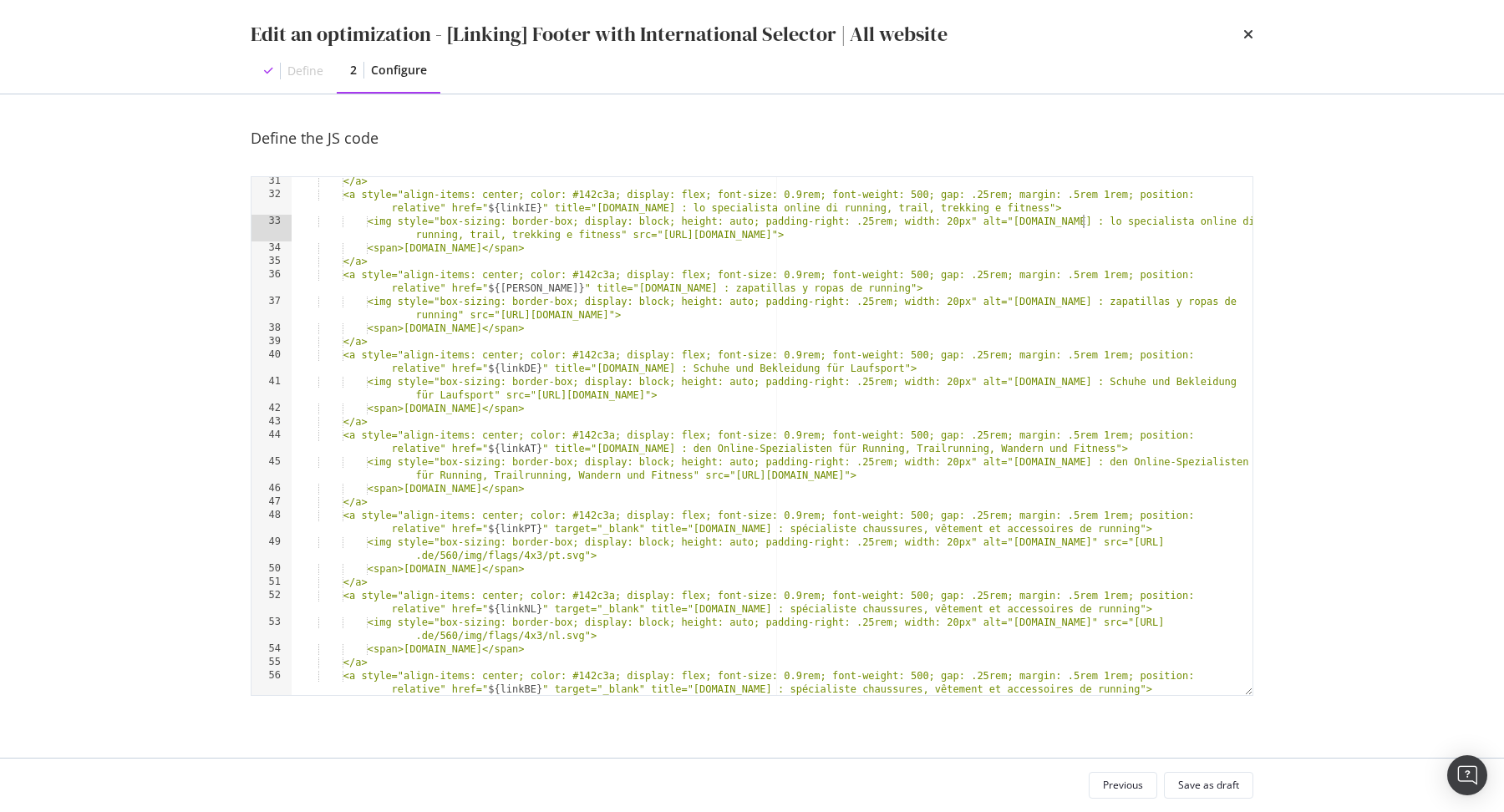
click at [620, 236] on div "</a> <a style="align-items: center; color: #142c3a; display: flex; font-size: 0…" at bounding box center [772, 454] width 961 height 559
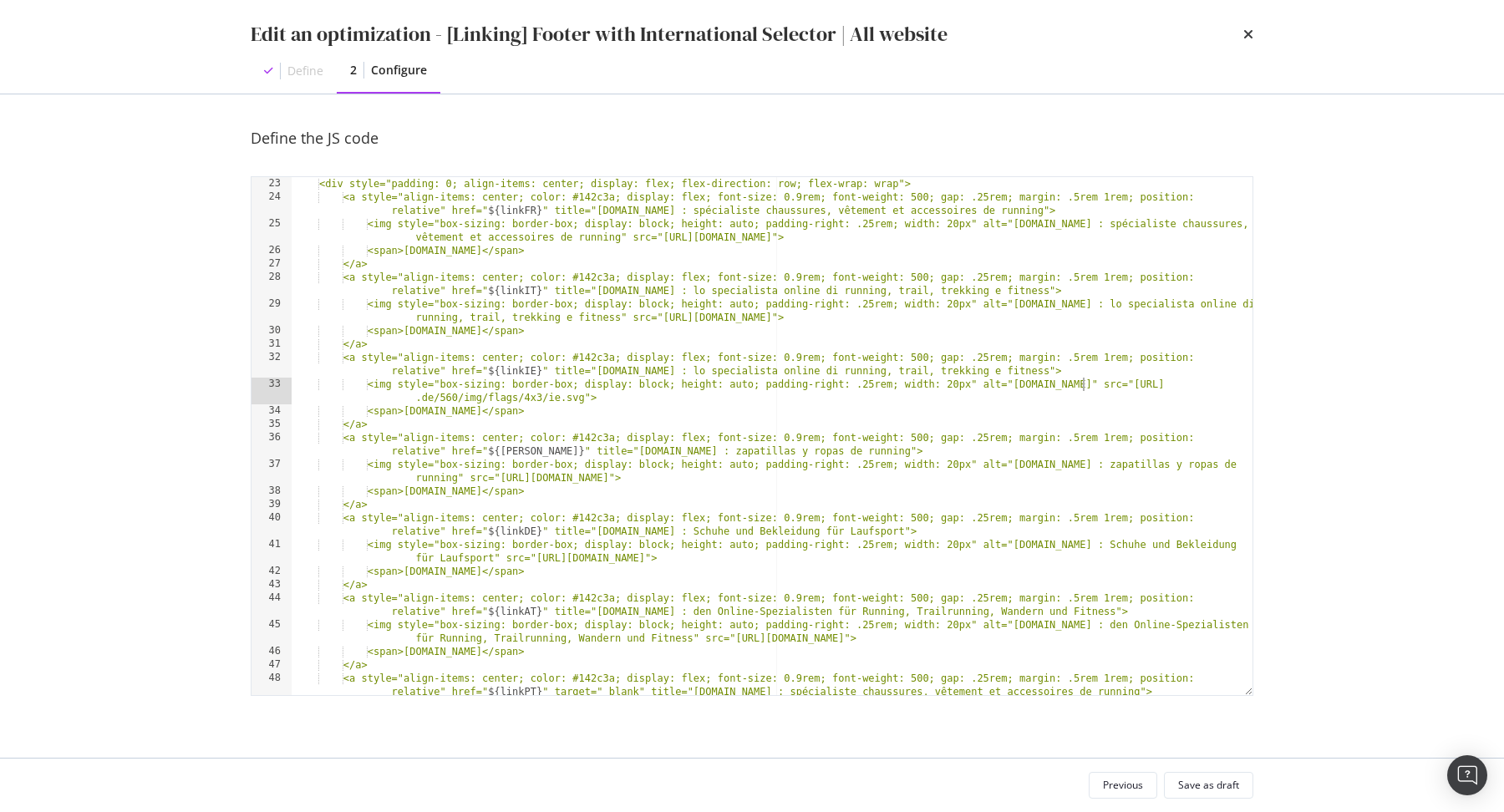
scroll to position [0, 0]
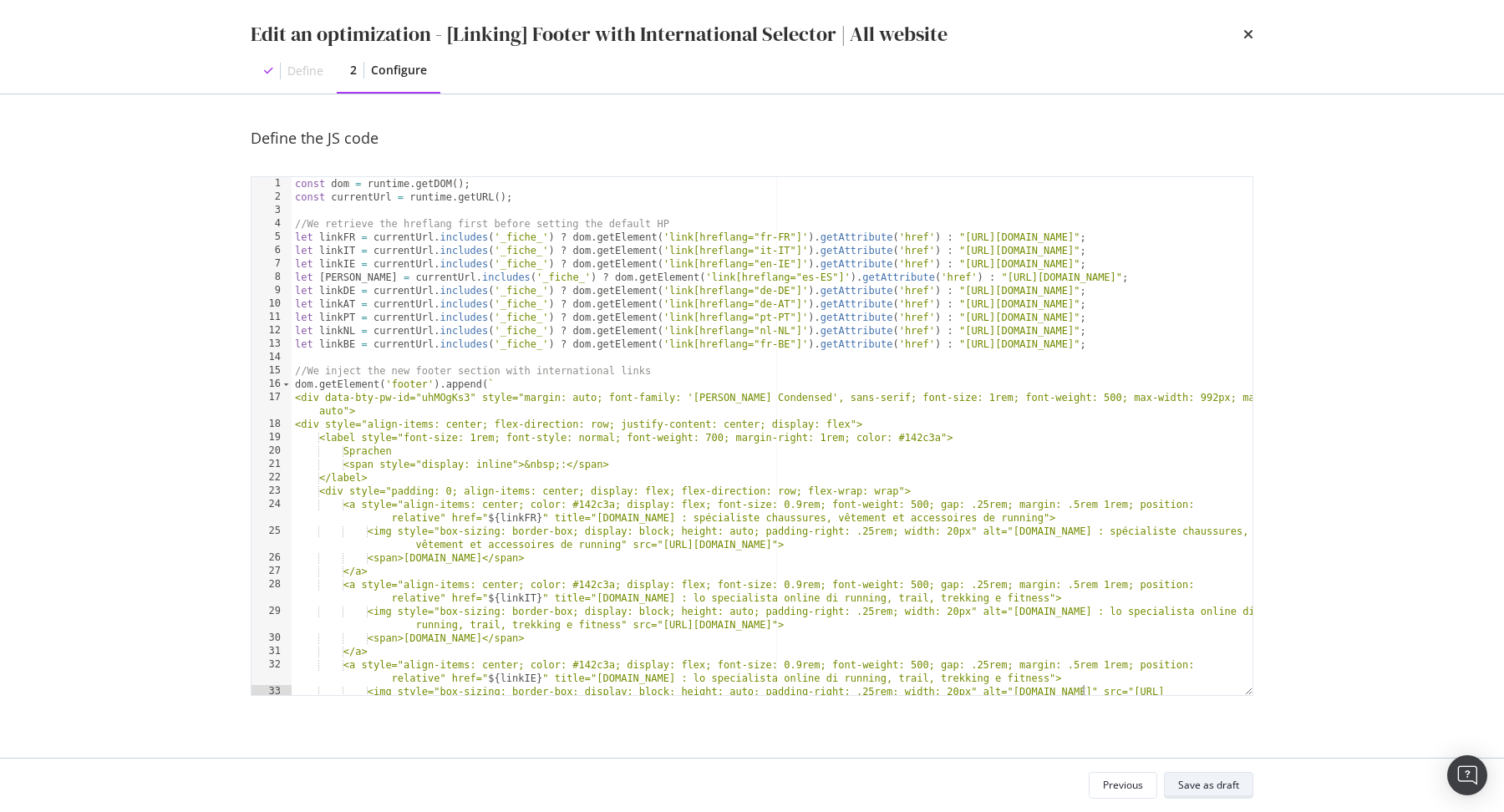
type textarea "<img style="box-sizing: border-box; display: block; height: auto; padding-right…"
click at [1204, 778] on div "Save as draft" at bounding box center [1208, 786] width 61 height 15
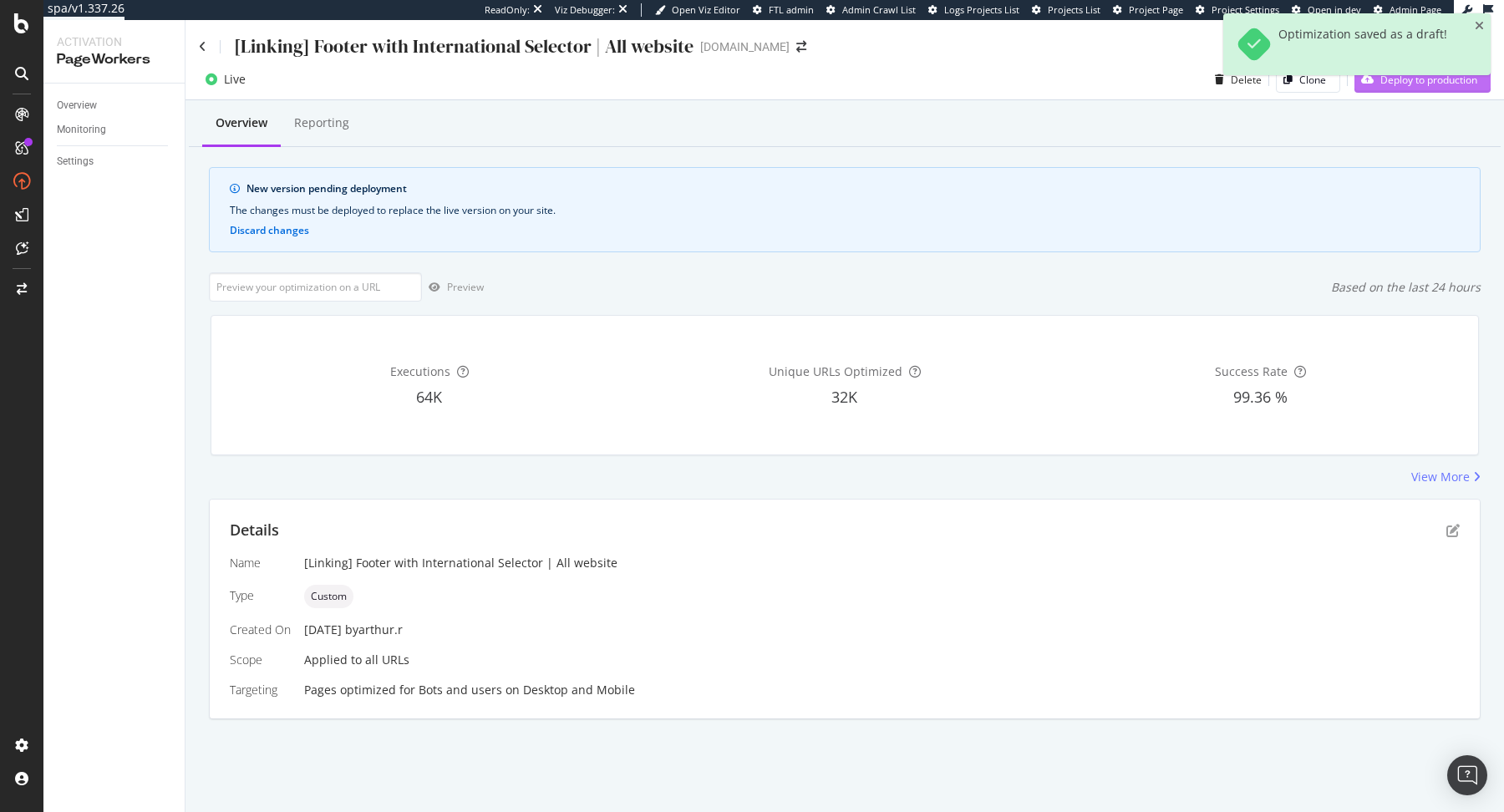
click at [1455, 91] on div "Deploy to production" at bounding box center [1416, 79] width 123 height 25
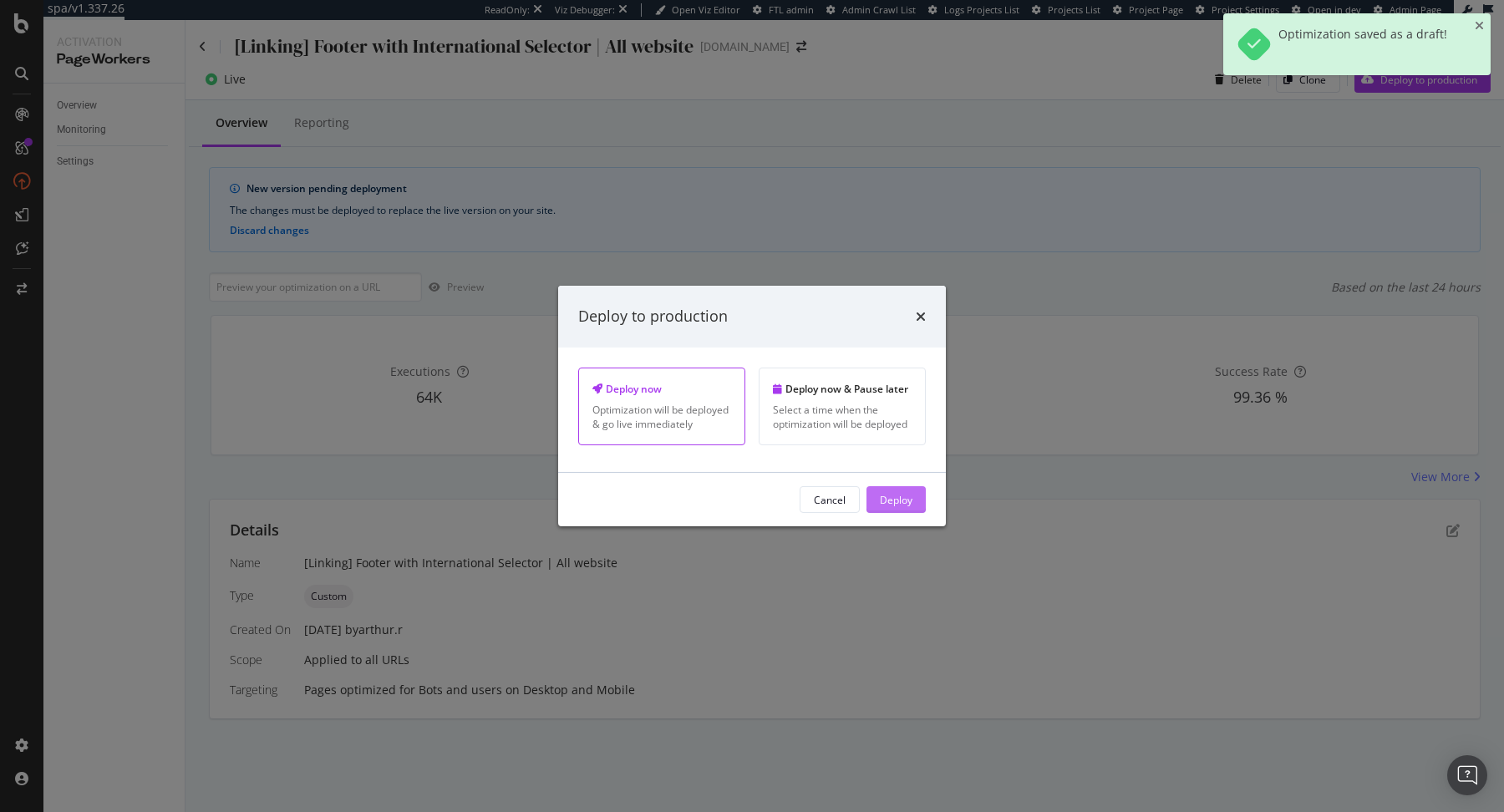
click at [900, 492] on div "Deploy" at bounding box center [897, 500] width 33 height 15
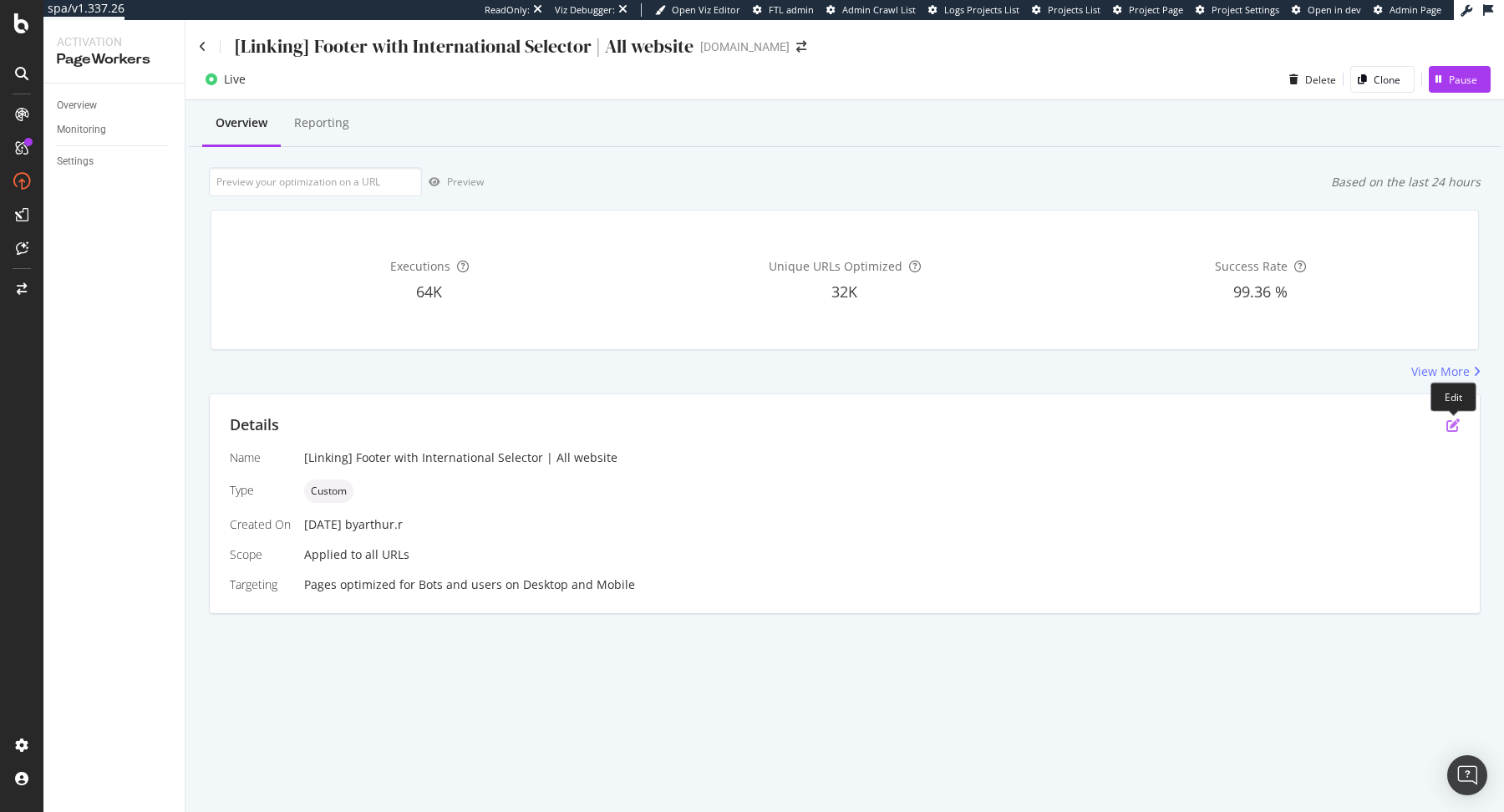
click at [1455, 422] on icon "pen-to-square" at bounding box center [1453, 425] width 14 height 14
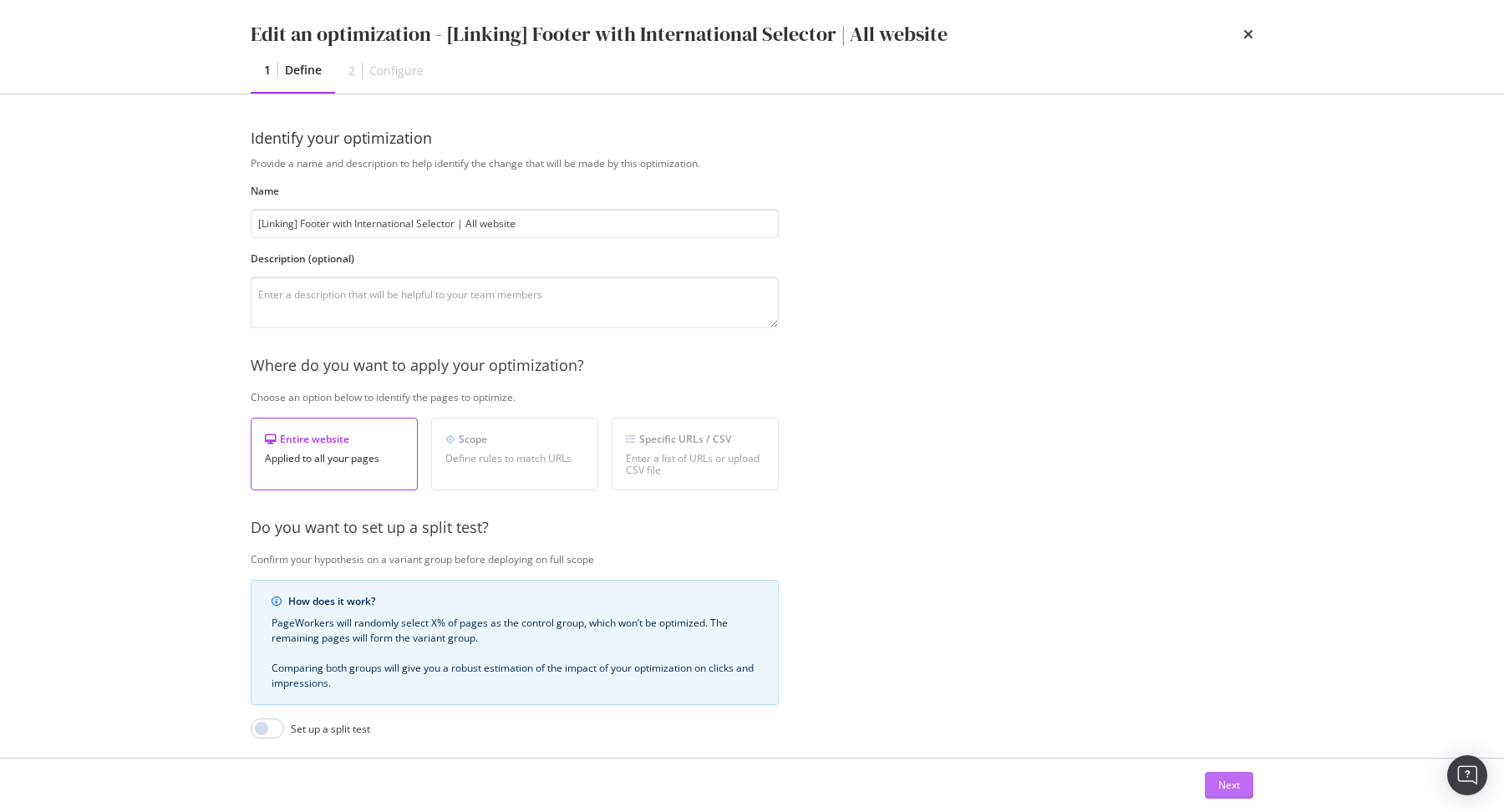
click at [1232, 787] on div "Next" at bounding box center [1229, 786] width 22 height 15
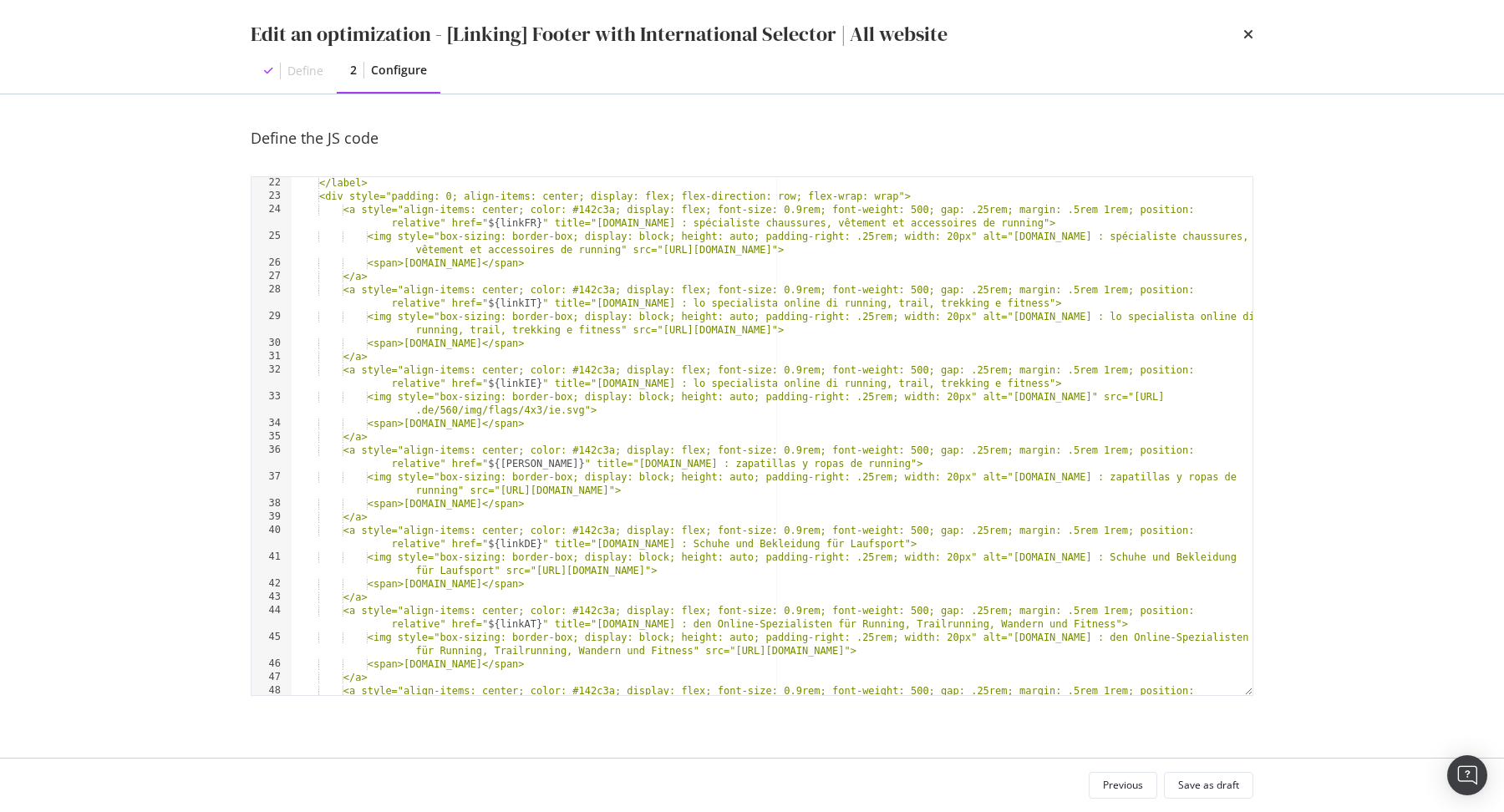
scroll to position [604, 0]
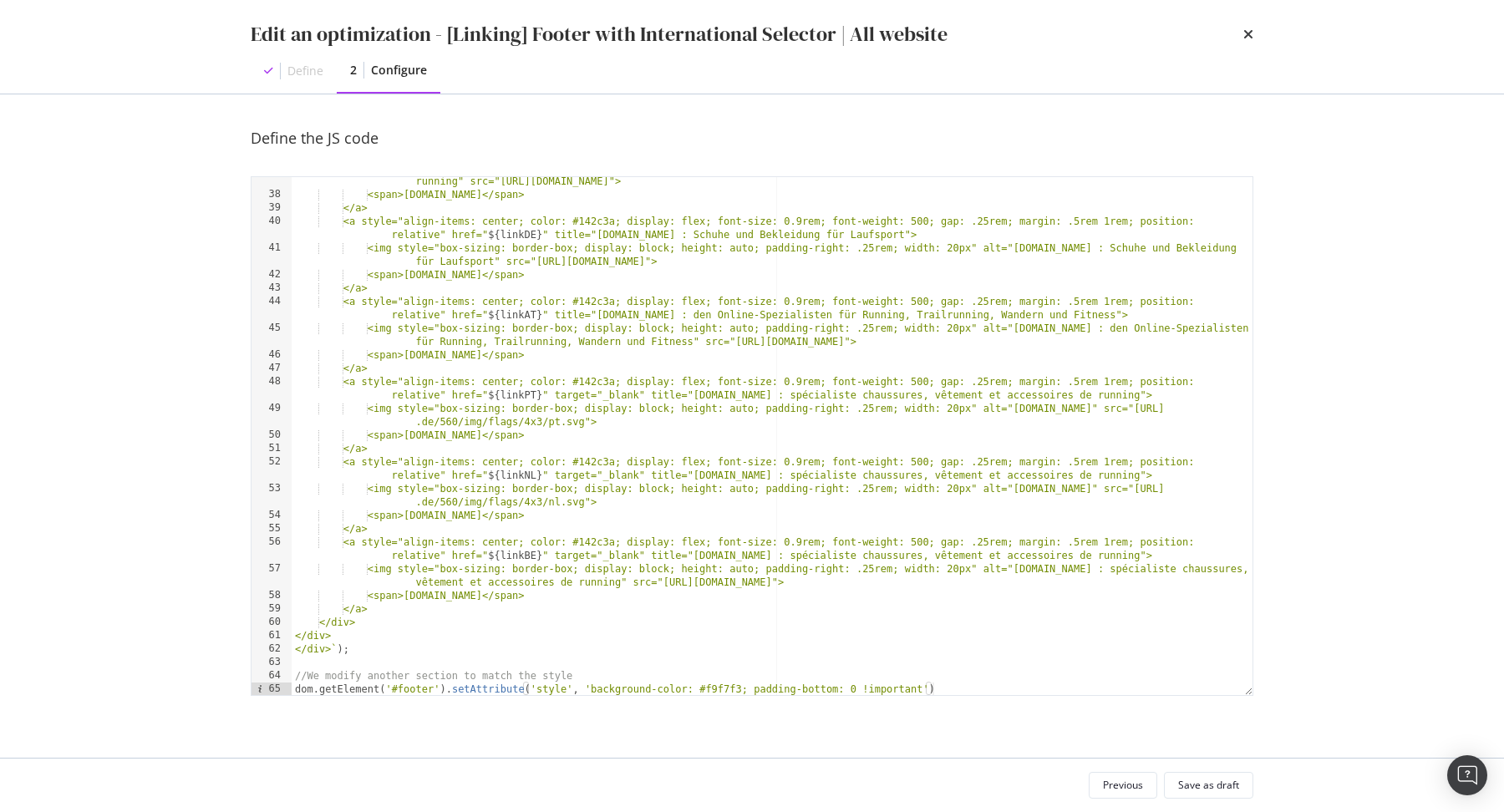
click at [596, 260] on div "<img style="box-sizing: border-box; display: block; height: auto; padding-right…" at bounding box center [772, 441] width 961 height 559
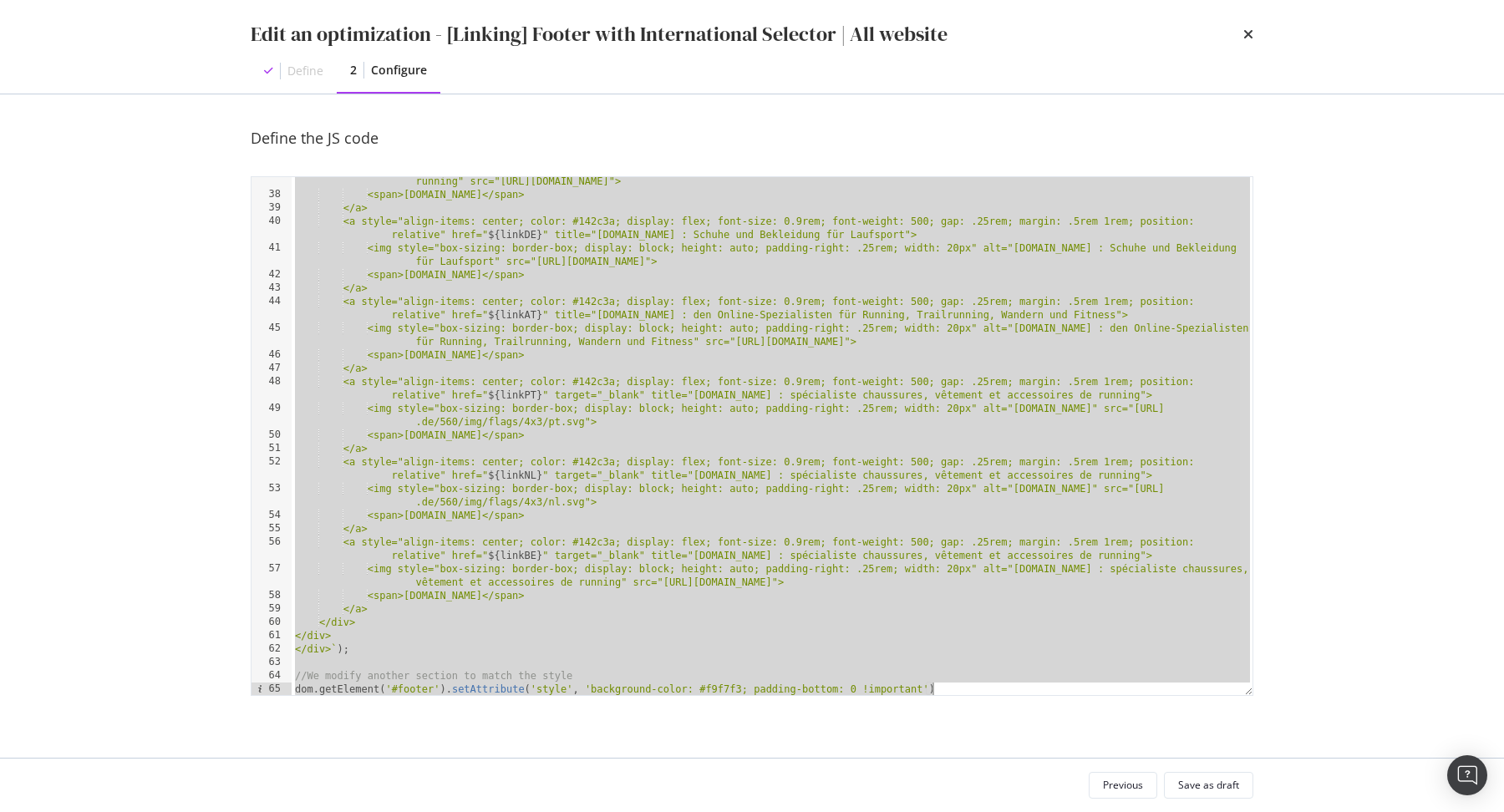
click at [788, 585] on div "<img style="box-sizing: border-box; display: block; height: auto; padding-right…" at bounding box center [772, 441] width 961 height 559
type textarea "<img style="box-sizing: border-box; display: block; height: auto; padding-right…"
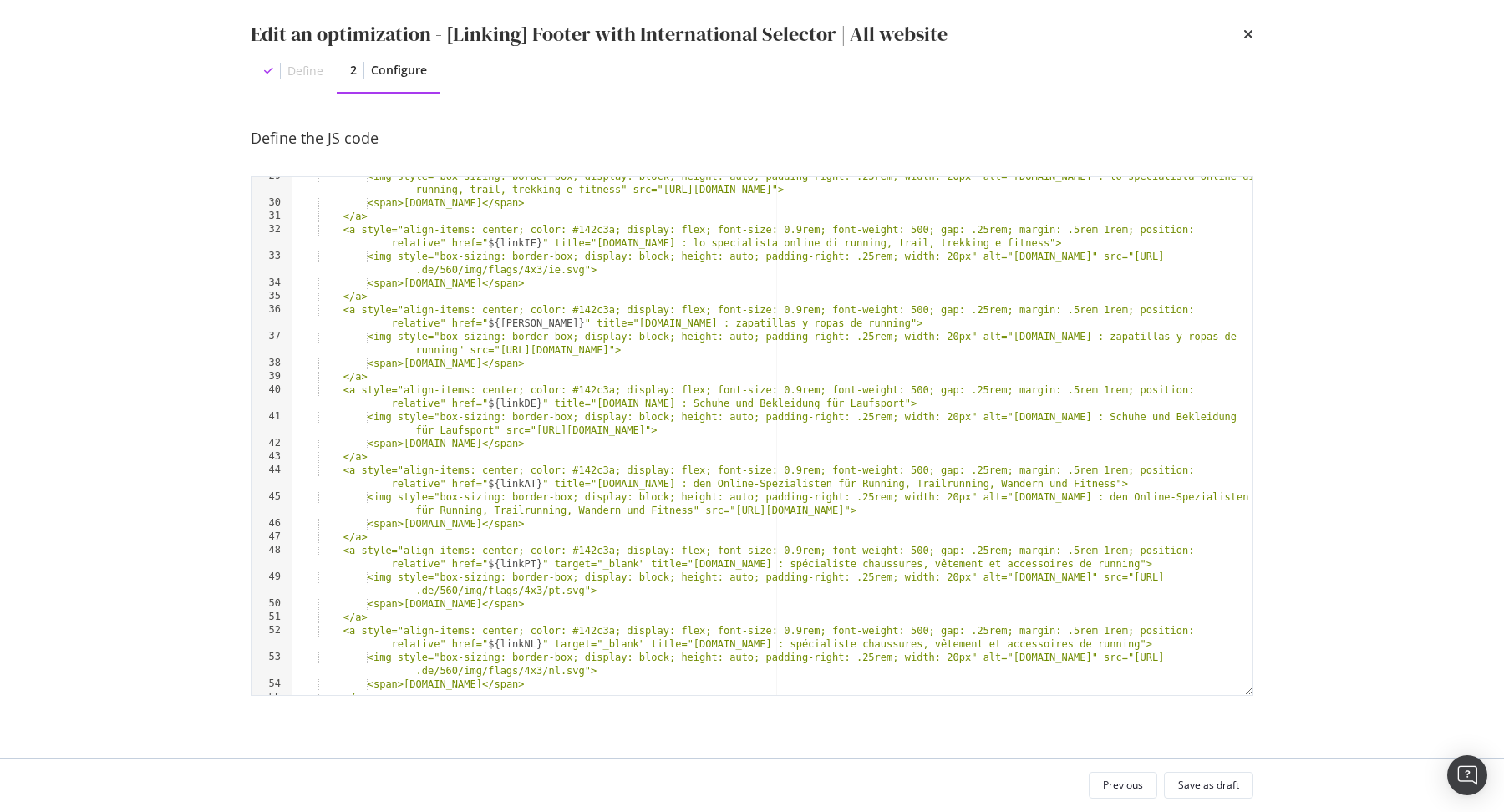
scroll to position [0, 0]
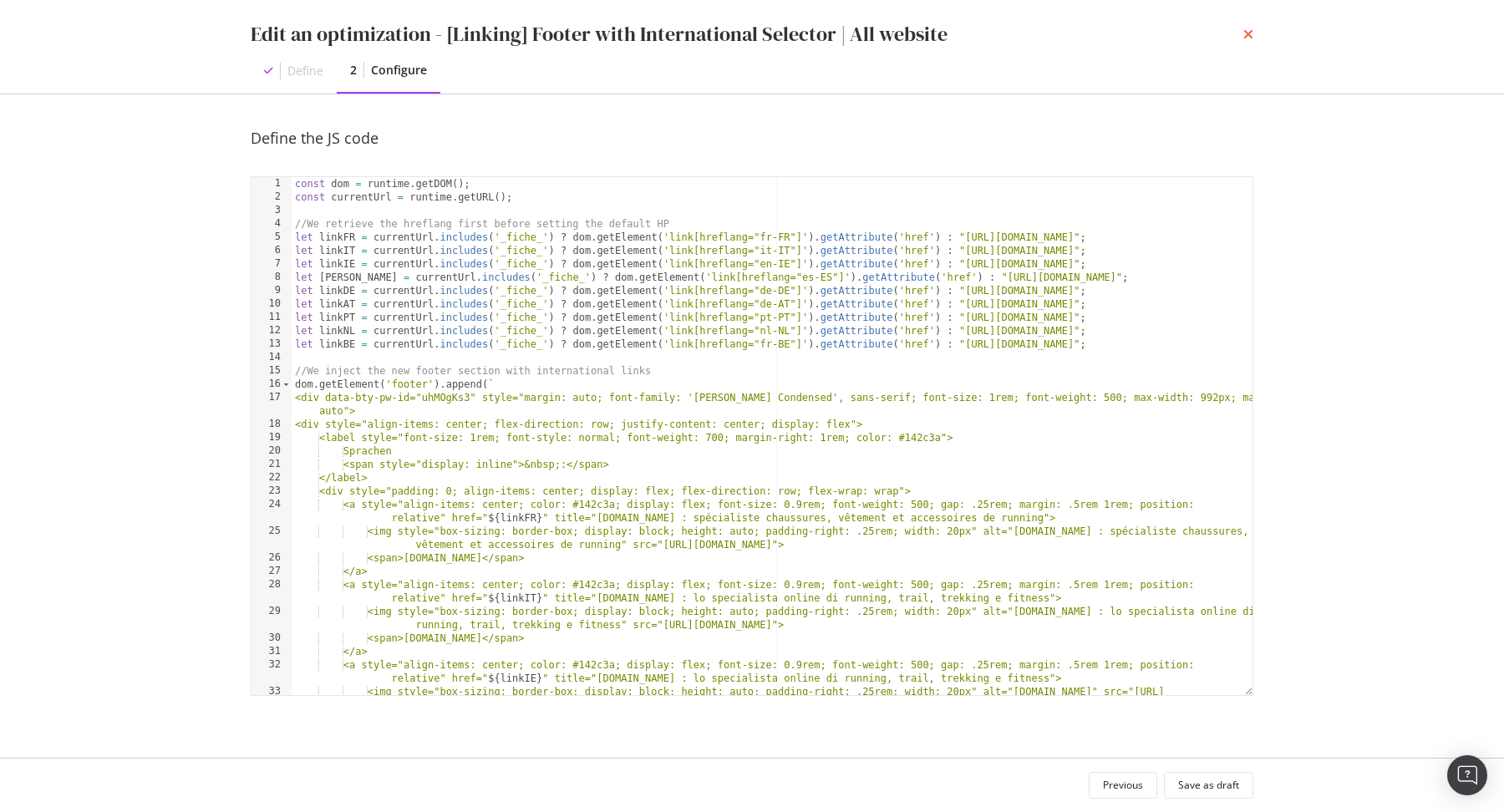
click at [1245, 33] on icon "times" at bounding box center [1248, 34] width 10 height 14
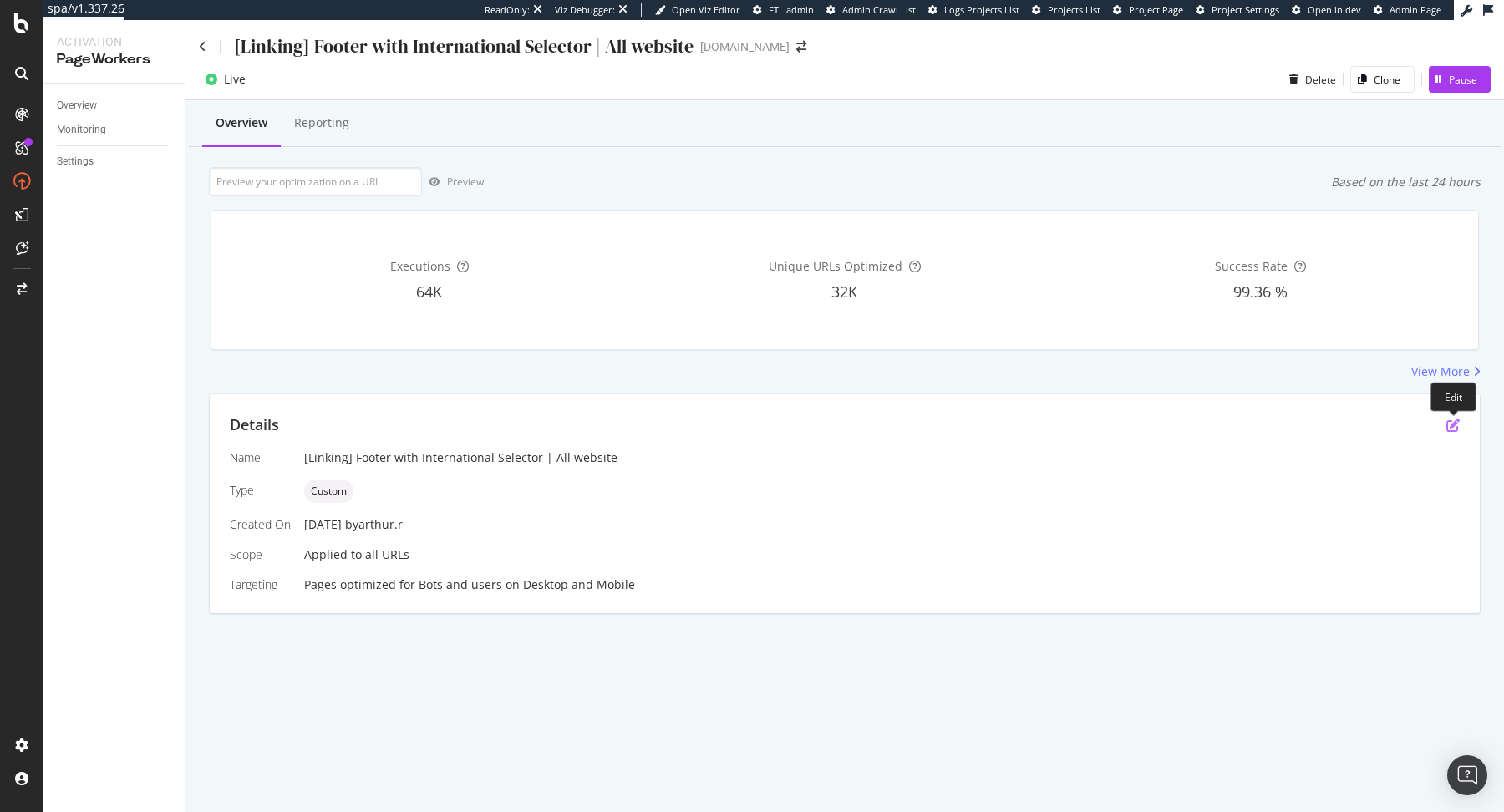
click at [1451, 422] on icon "pen-to-square" at bounding box center [1453, 425] width 14 height 14
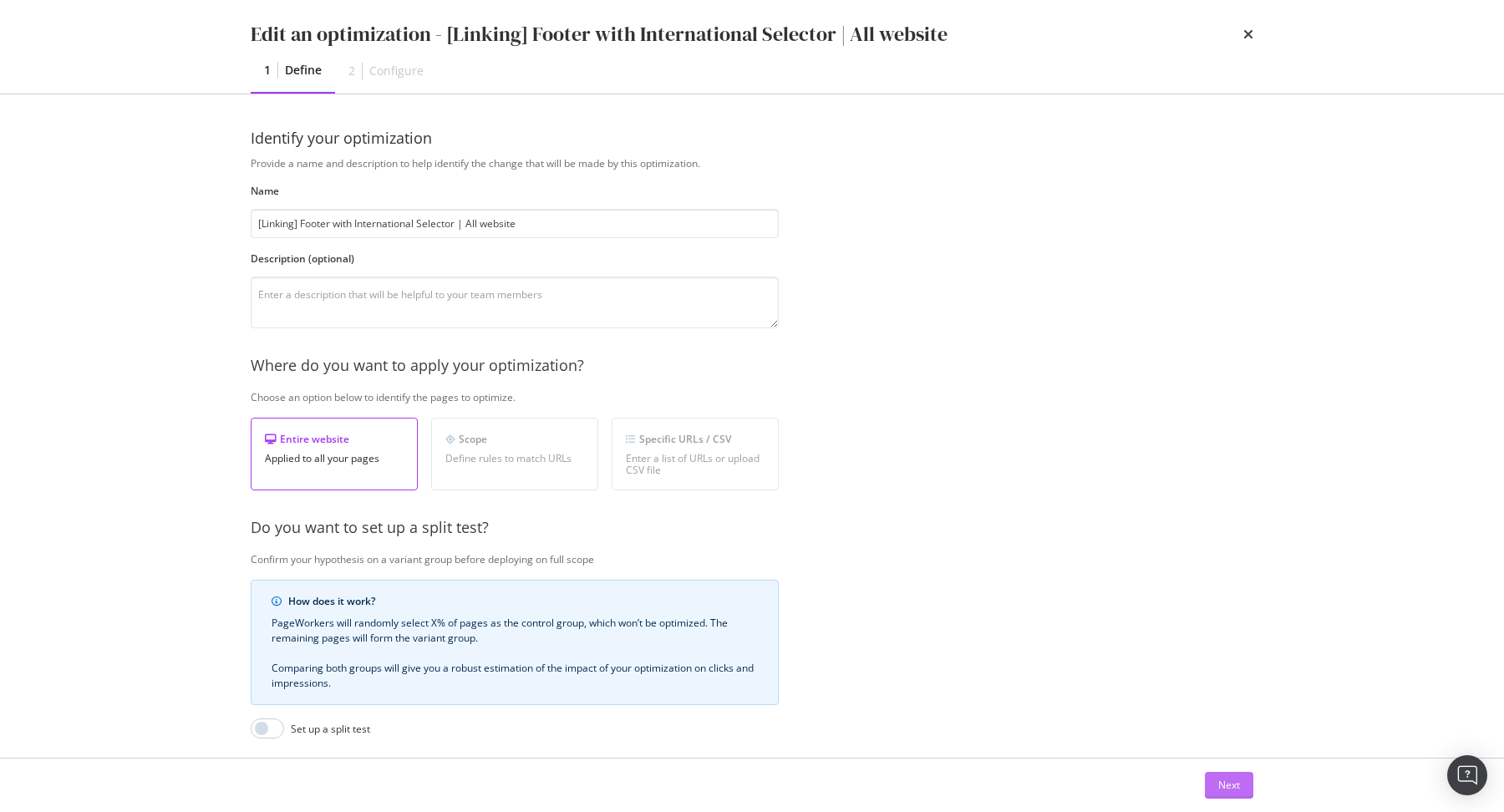
click at [1240, 790] on button "Next" at bounding box center [1229, 785] width 48 height 26
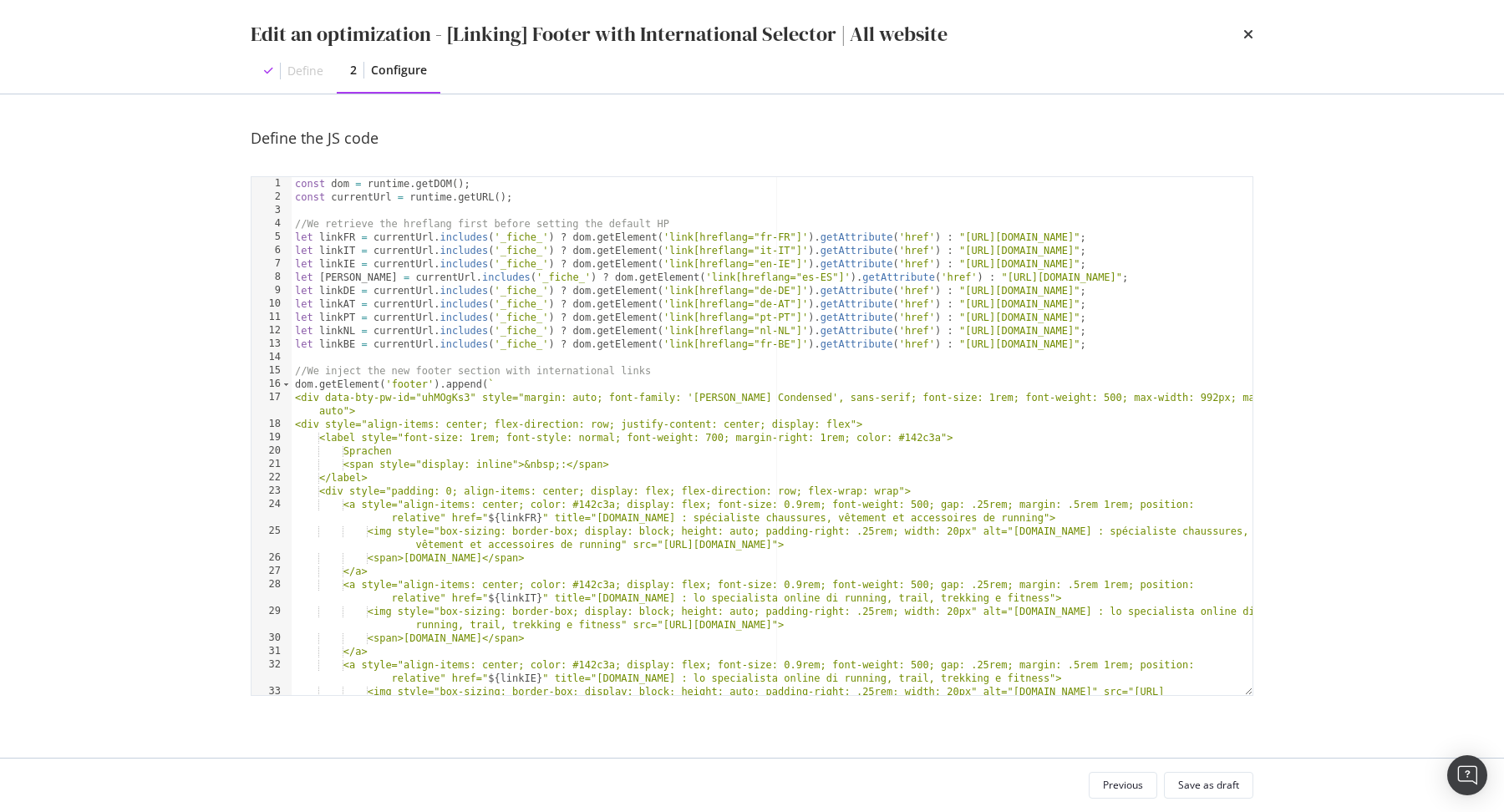
click at [398, 452] on div "const dom = runtime . getDOM ( ) ; const currentUrl = runtime . getURL ( ) ; //…" at bounding box center [772, 457] width 961 height 559
type textarea "Idiomas"
click at [1245, 790] on button "Save as draft" at bounding box center [1209, 785] width 89 height 26
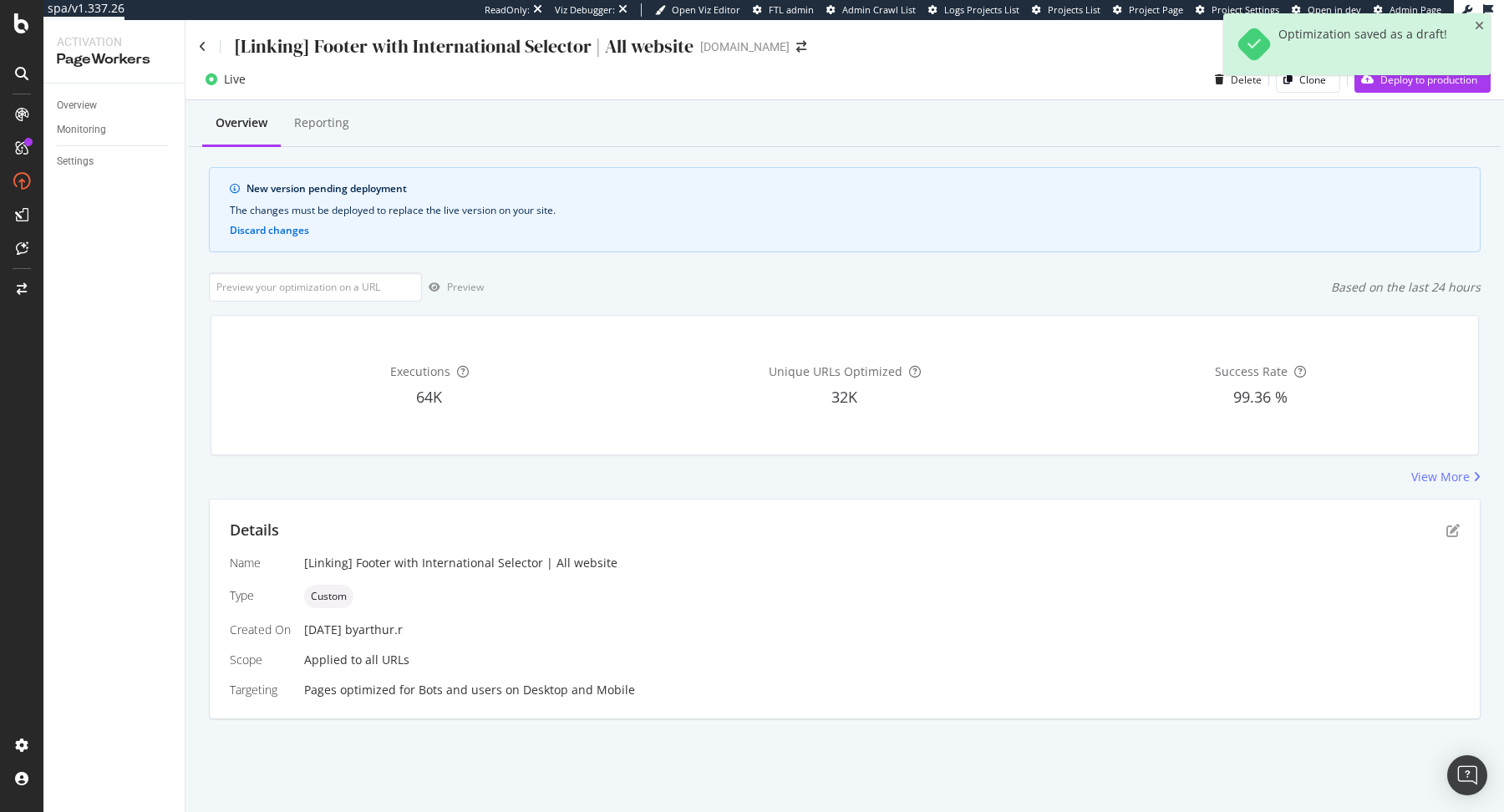
click at [1430, 87] on div "Optimization saved as a draft!" at bounding box center [1357, 51] width 268 height 76
click at [1430, 93] on div "Live Delete Clone Deploy to production" at bounding box center [845, 83] width 1318 height 34
click at [1431, 92] on div "Deploy to production" at bounding box center [1416, 79] width 123 height 25
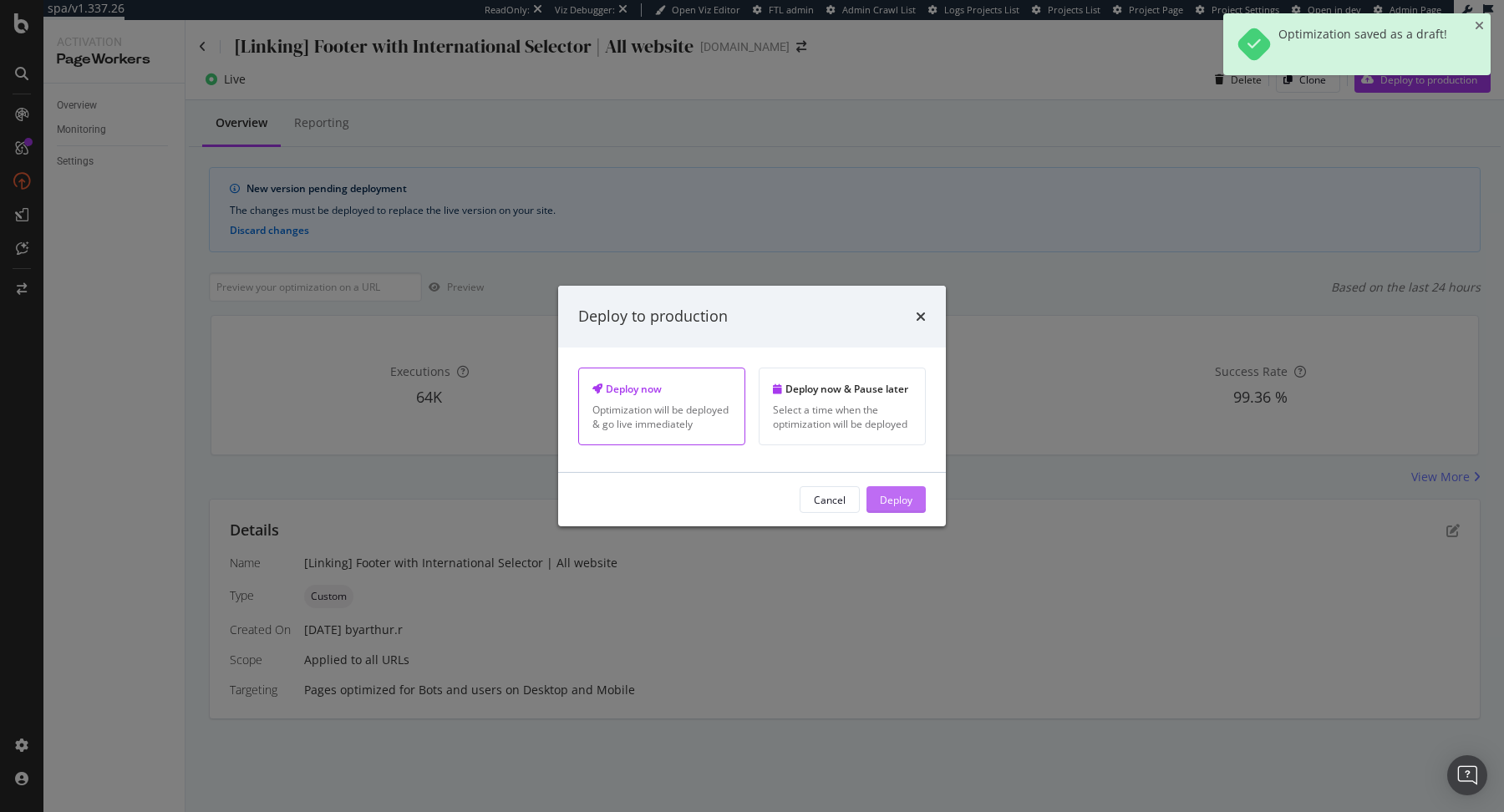
click at [917, 507] on button "Deploy" at bounding box center [896, 499] width 59 height 26
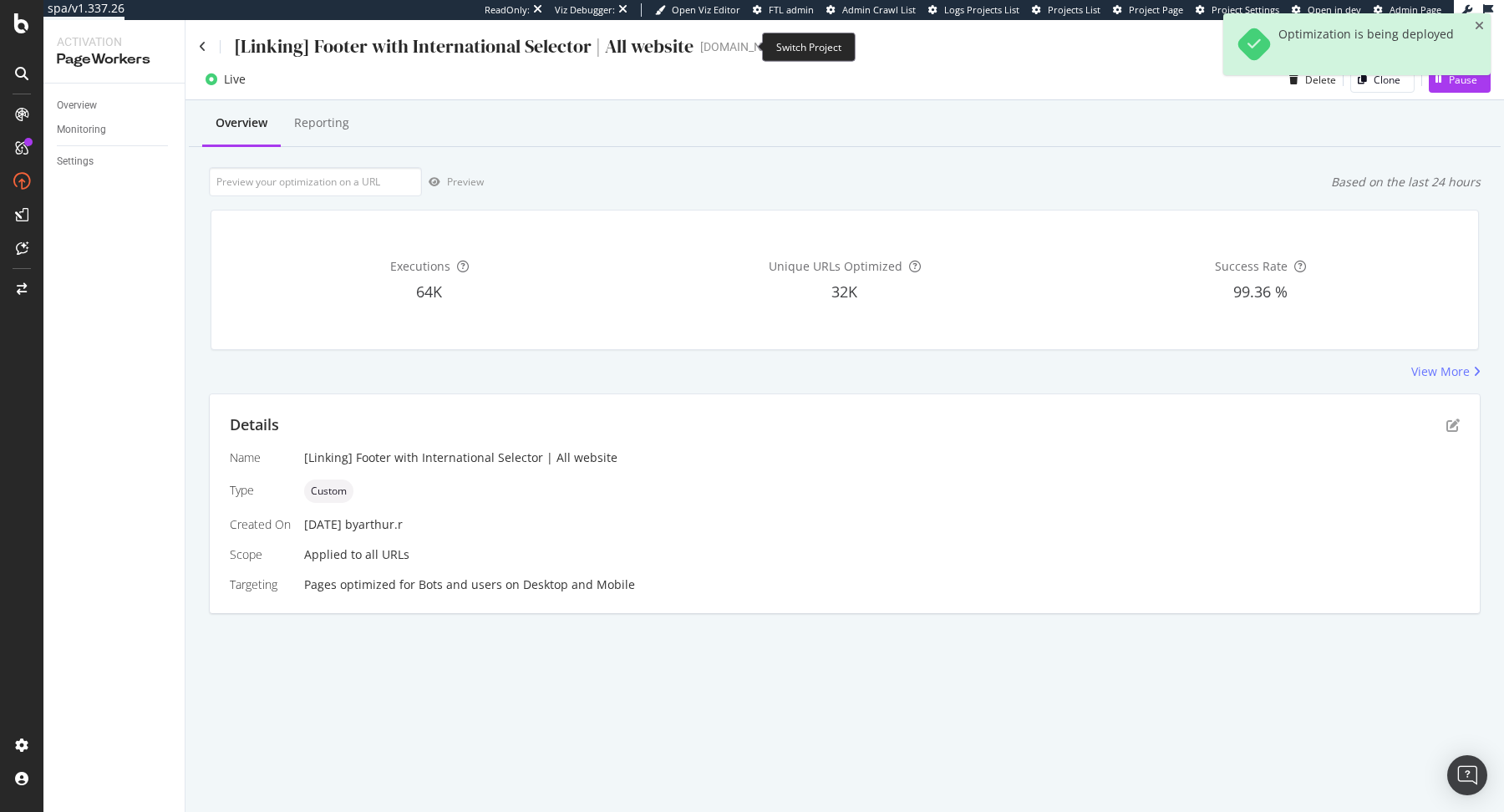
click at [797, 50] on icon "arrow-right-arrow-left" at bounding box center [801, 46] width 10 height 12
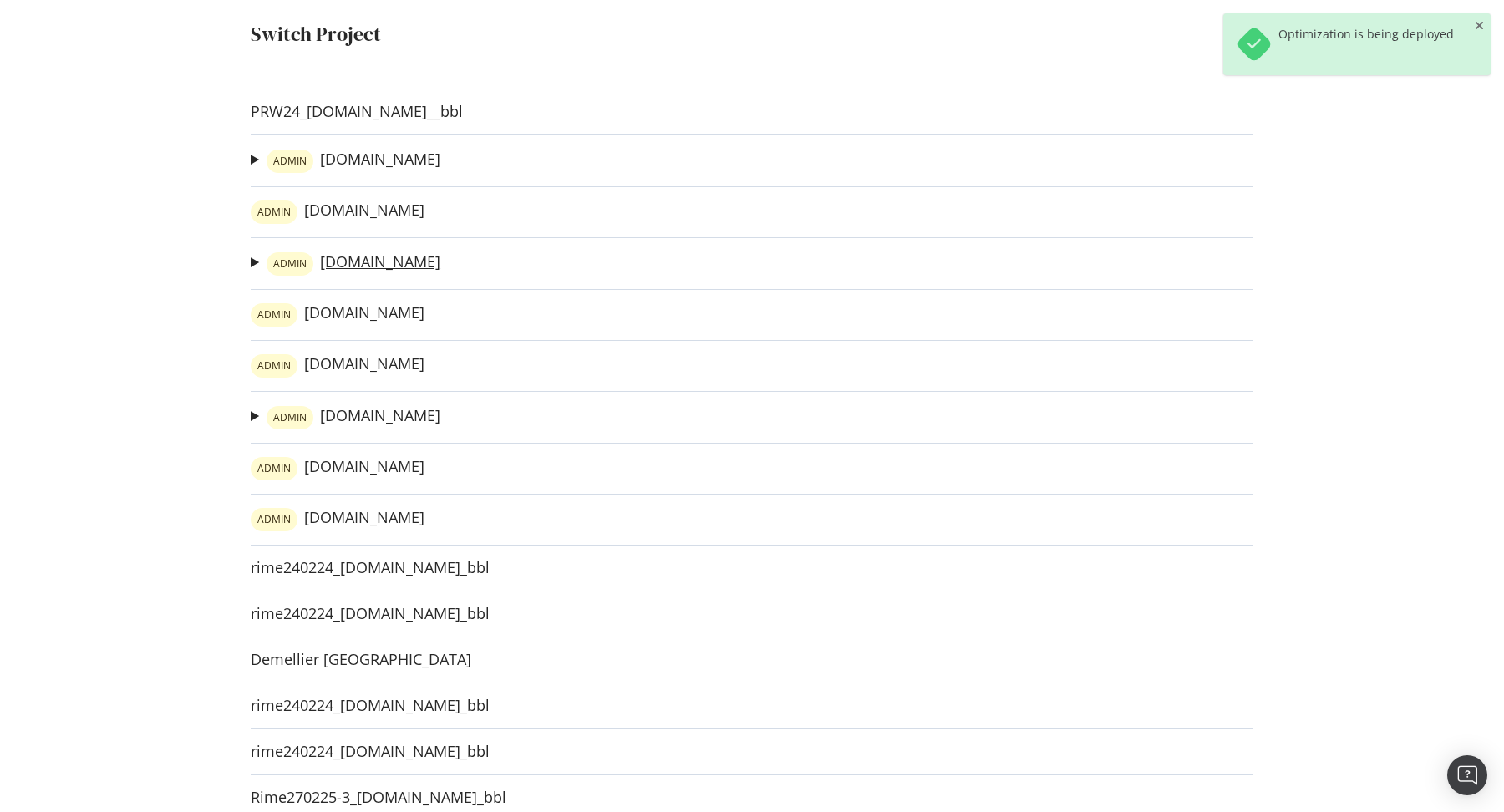
click at [333, 259] on link "ADMIN irun.it" at bounding box center [353, 264] width 174 height 24
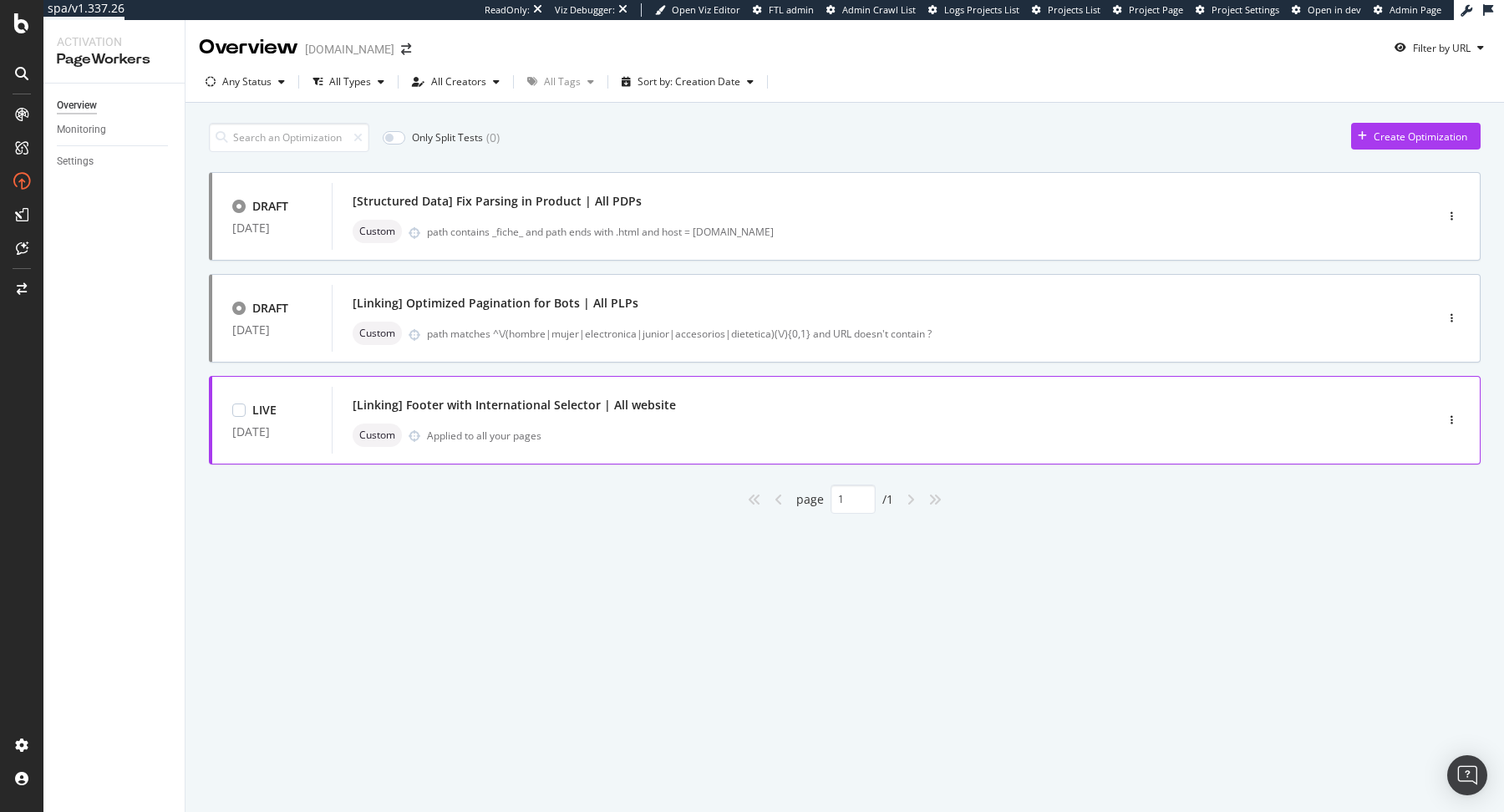
click at [1126, 421] on div "[Linking] Footer with International Selector | All website Custom Applied to al…" at bounding box center [858, 420] width 1011 height 54
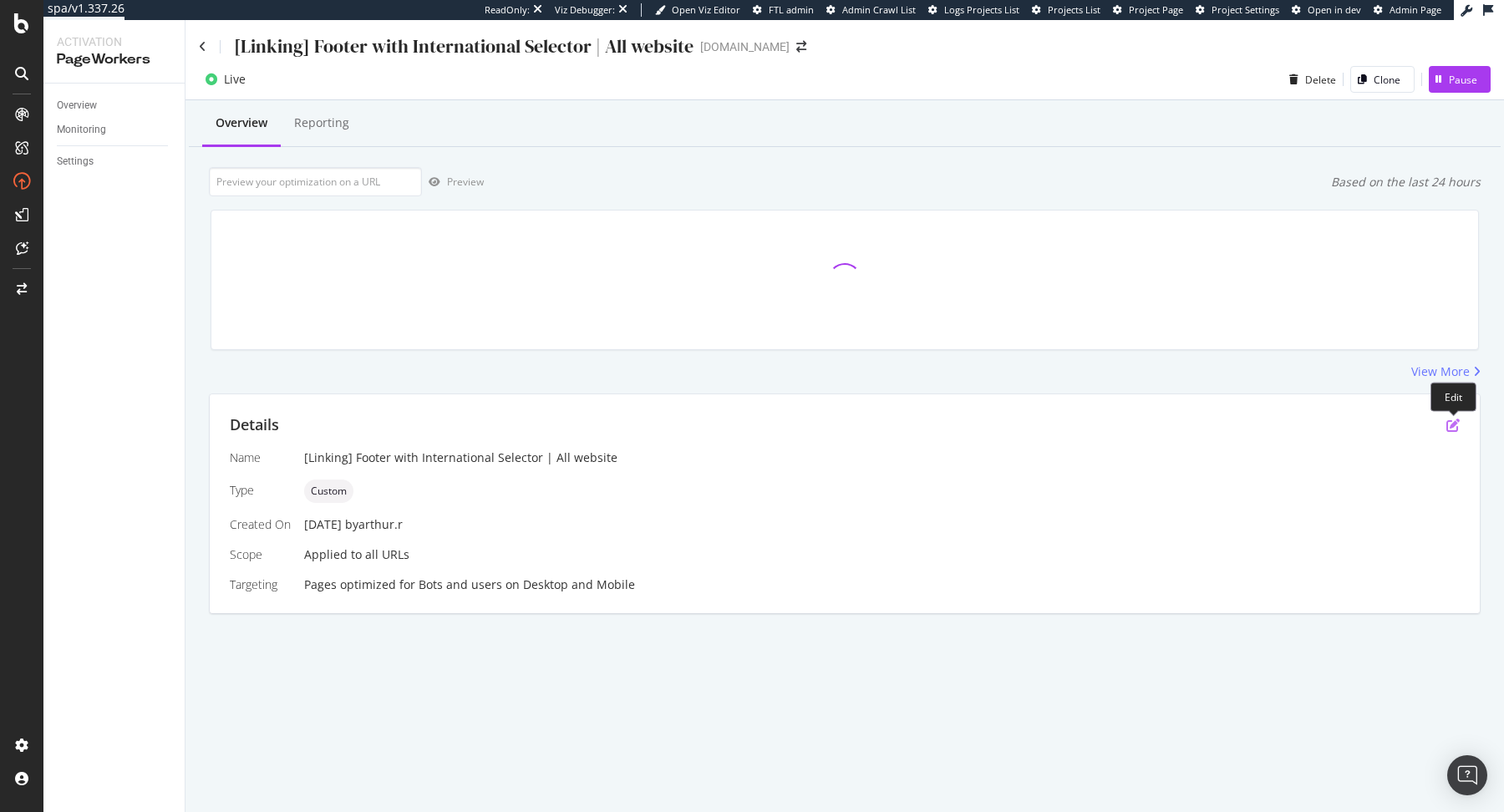
click at [1456, 424] on icon "pen-to-square" at bounding box center [1453, 425] width 14 height 14
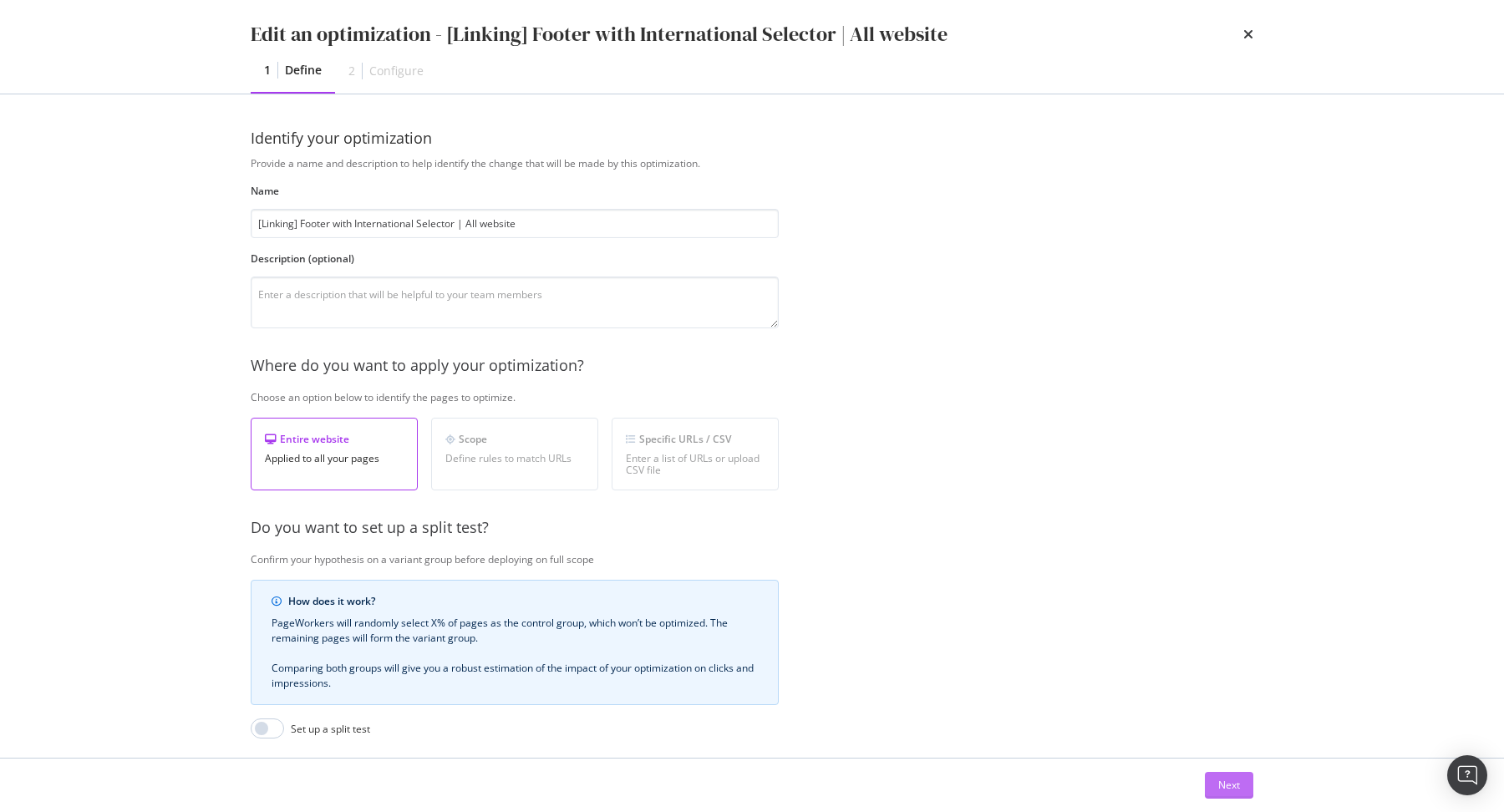
click at [1230, 784] on div "Next" at bounding box center [1229, 786] width 22 height 15
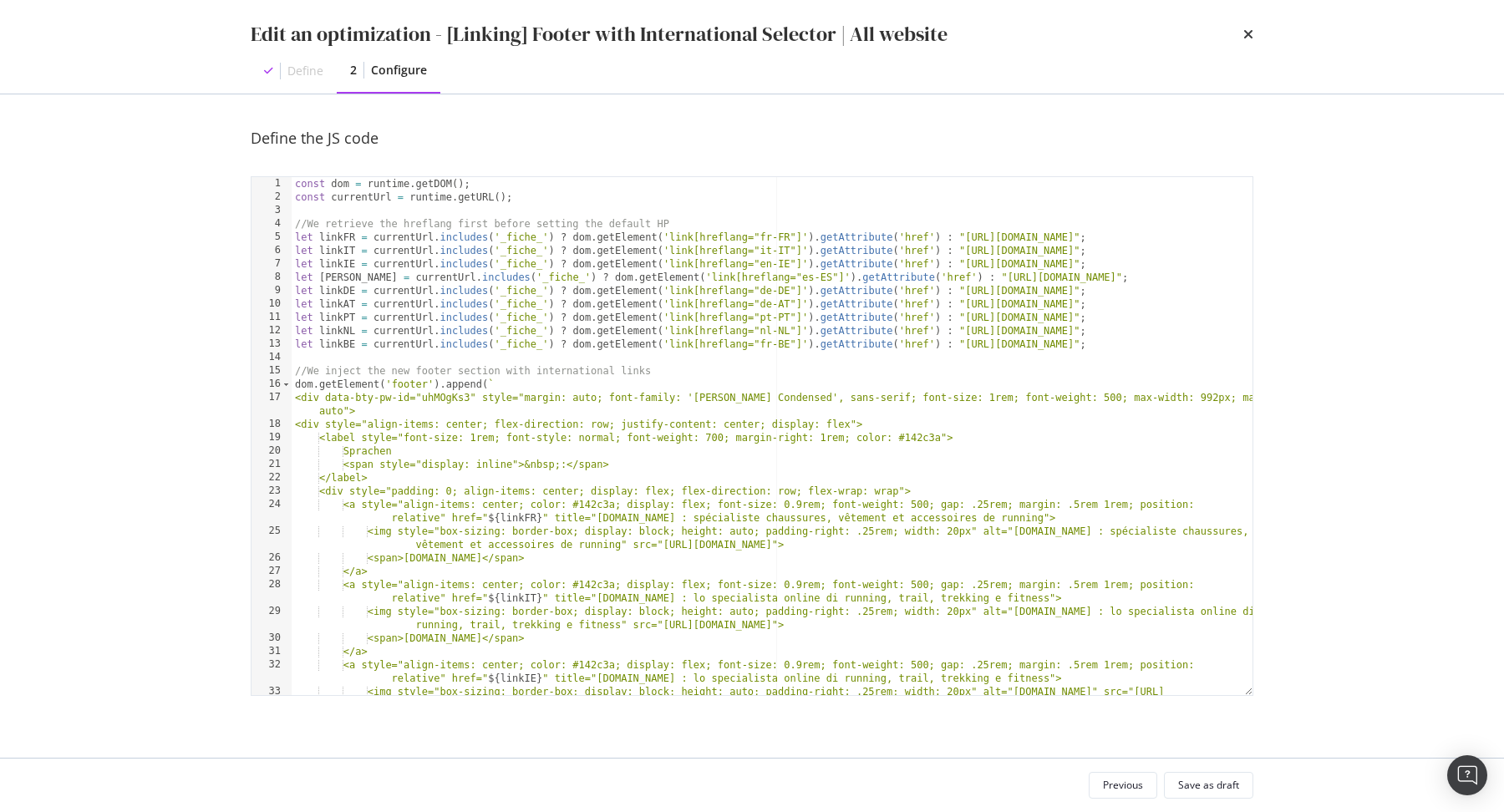
click at [391, 453] on div "const dom = runtime . getDOM ( ) ; const currentUrl = runtime . getURL ( ) ; //…" at bounding box center [772, 457] width 961 height 559
type textarea "Lingue"
click at [1193, 792] on div "Save as draft" at bounding box center [1208, 786] width 61 height 15
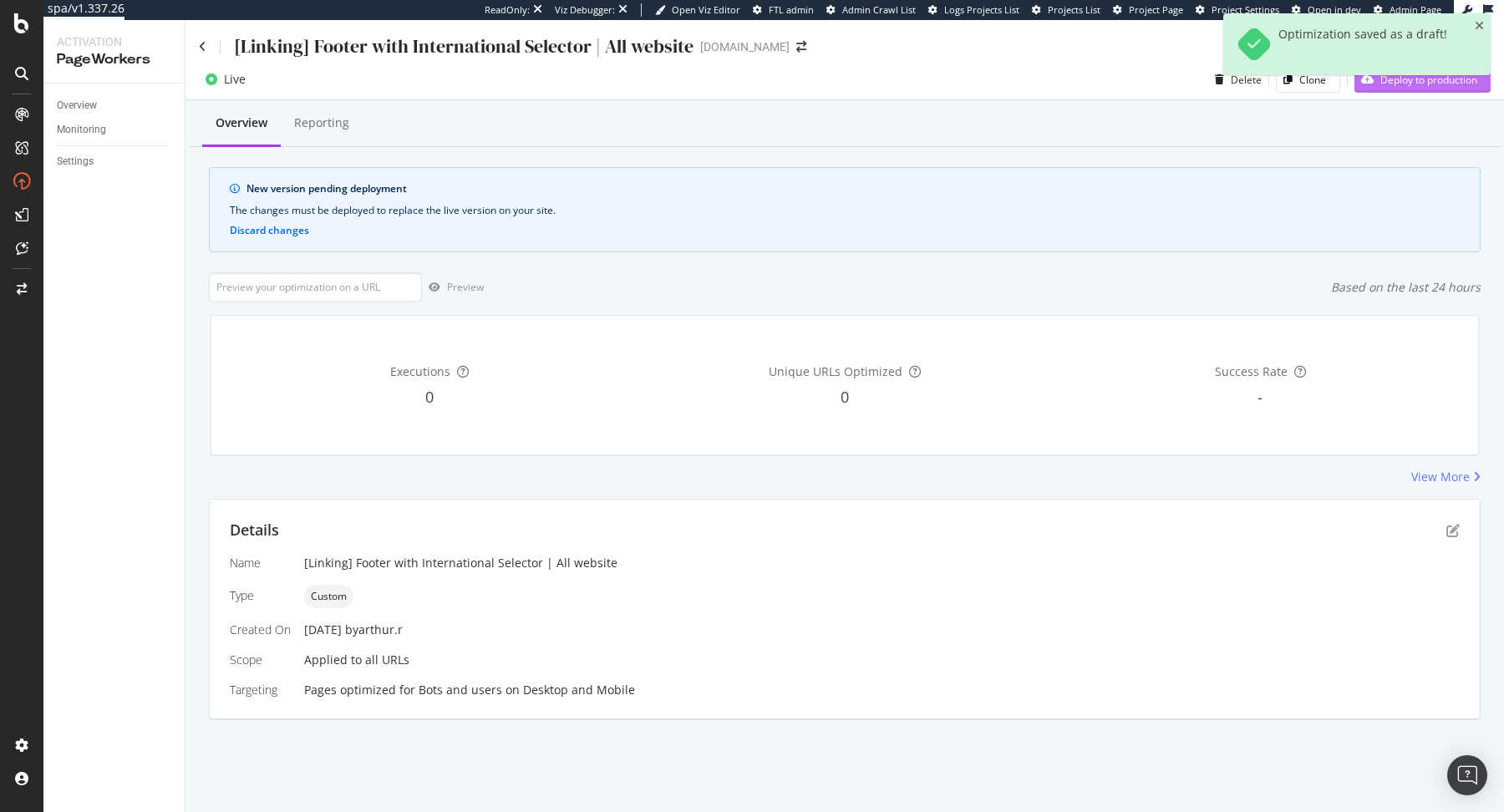
click at [1407, 89] on div "Deploy to production" at bounding box center [1416, 79] width 123 height 25
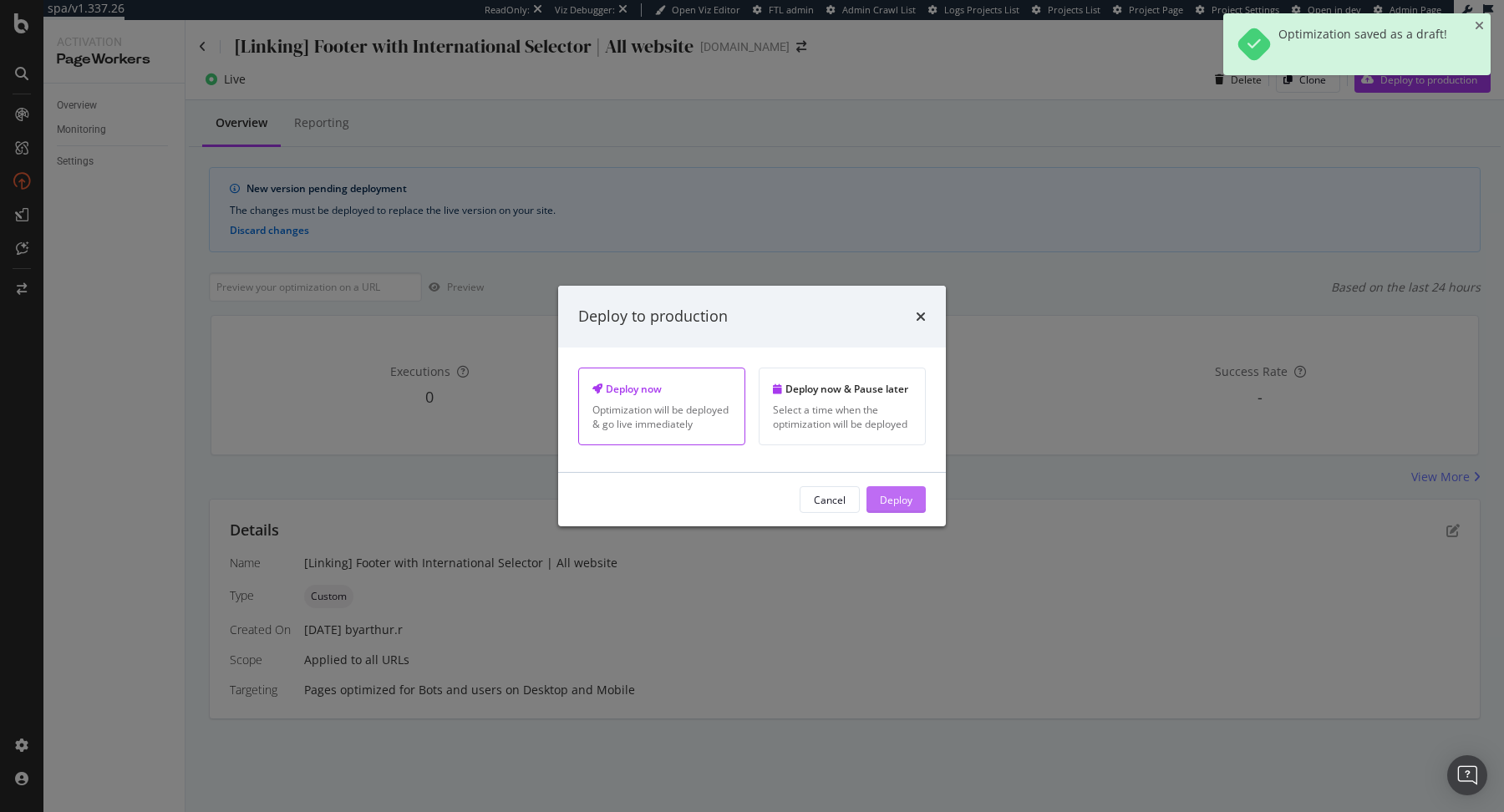
click at [890, 496] on div "Deploy" at bounding box center [897, 500] width 33 height 15
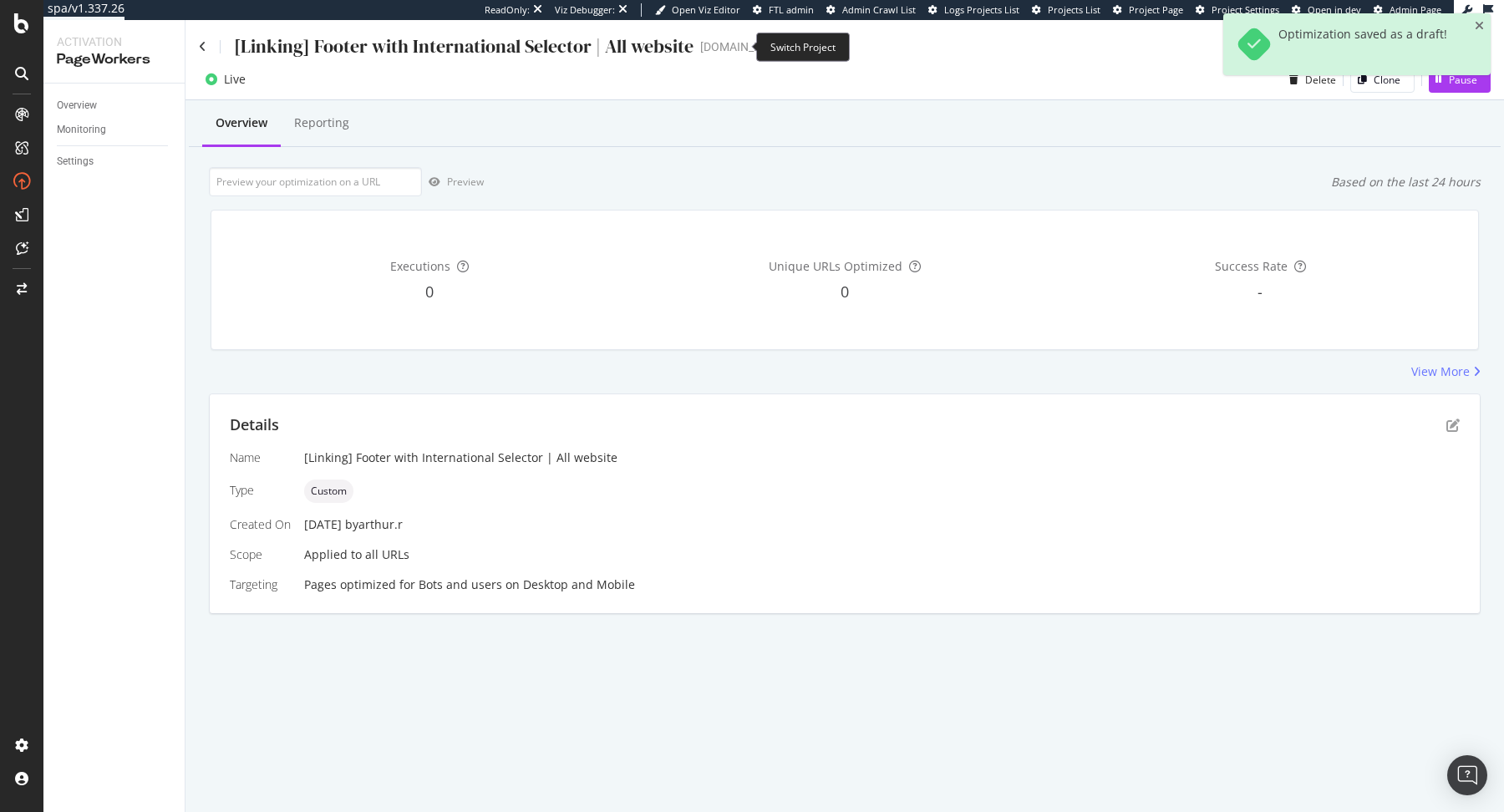
click at [797, 45] on icon "arrow-right-arrow-left" at bounding box center [801, 46] width 10 height 12
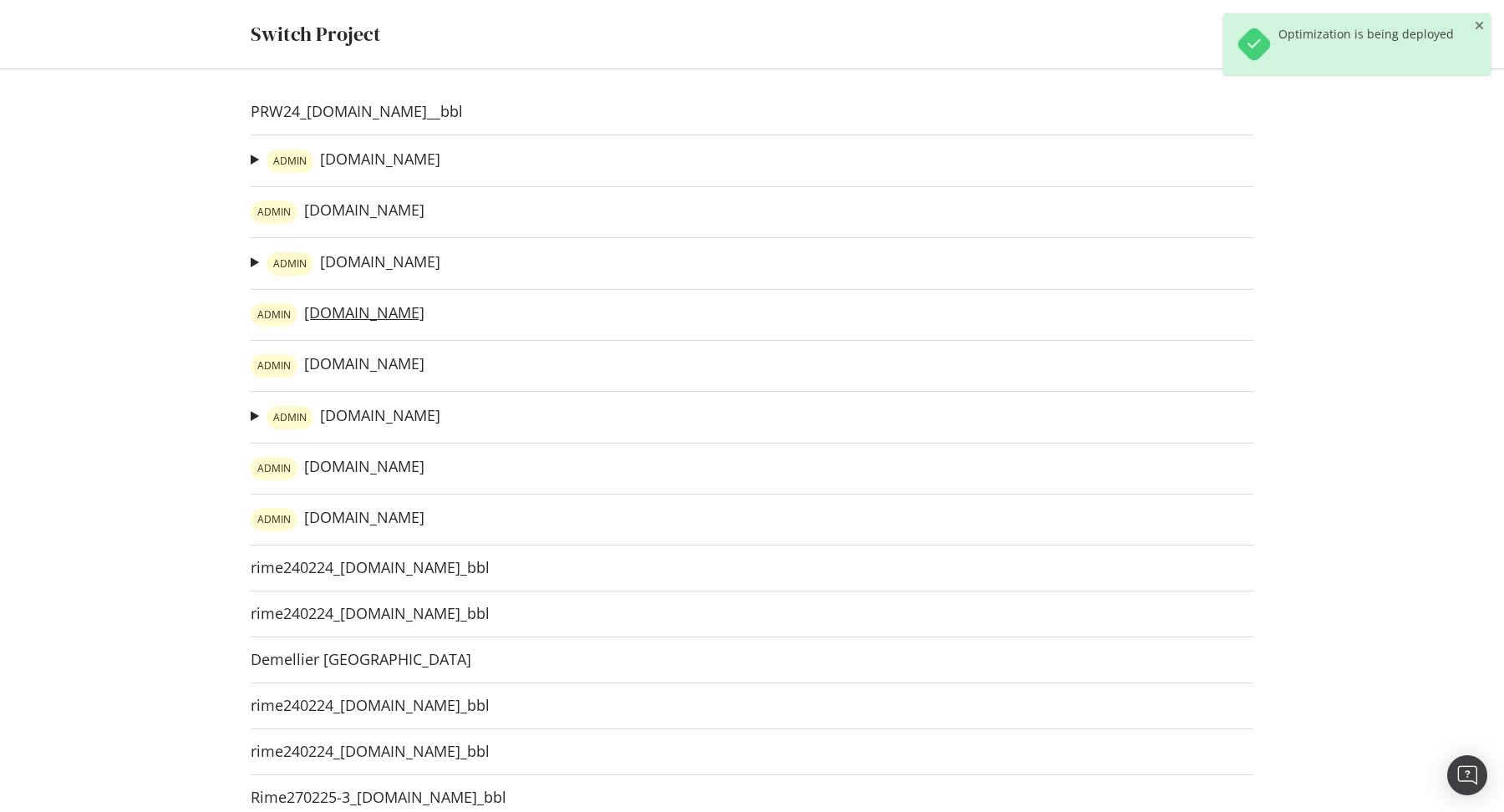
click at [332, 318] on link "ADMIN irun.ie" at bounding box center [337, 315] width 174 height 24
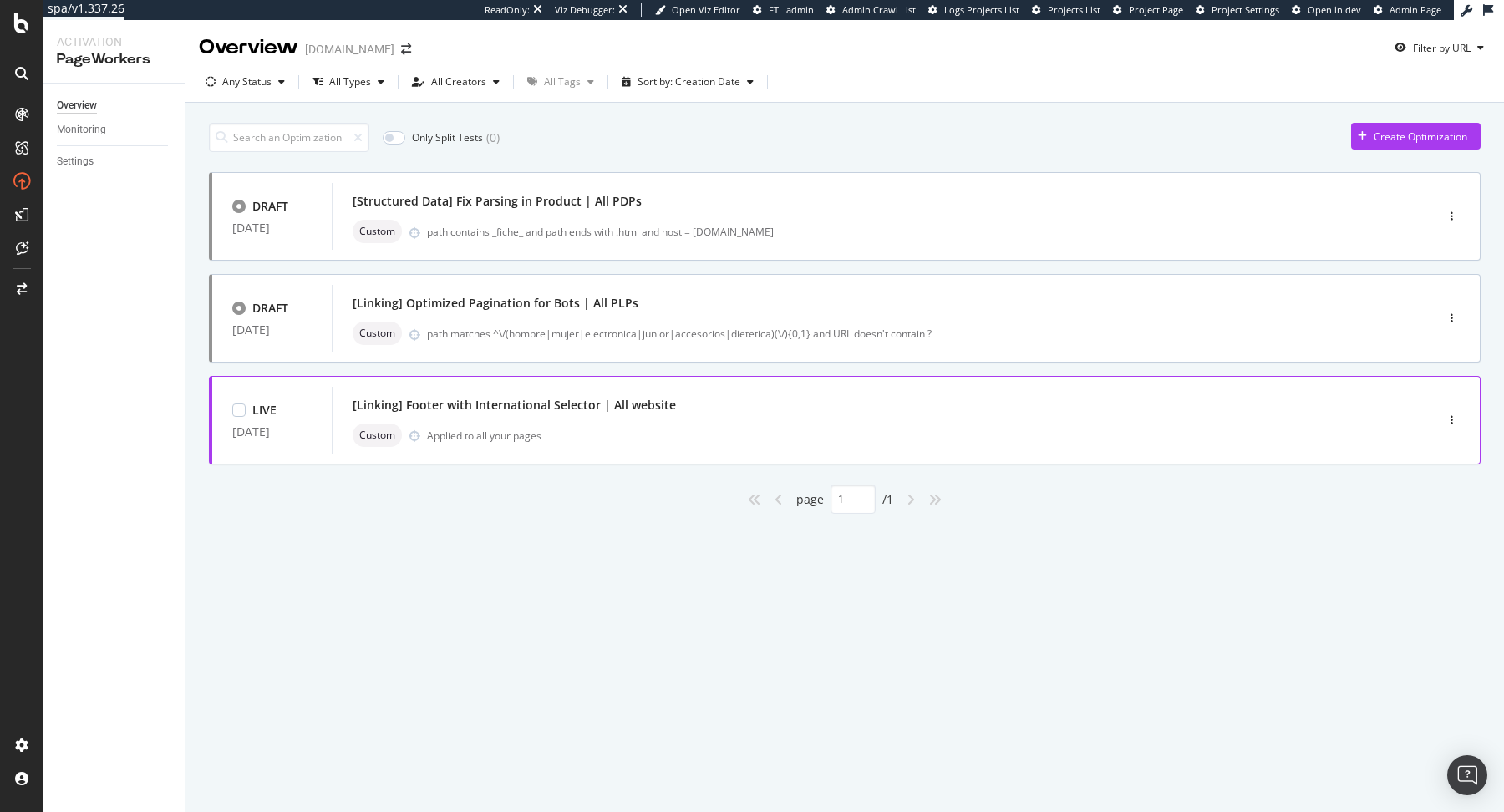
click at [1053, 425] on div "Custom Applied to all your pages" at bounding box center [858, 435] width 1011 height 24
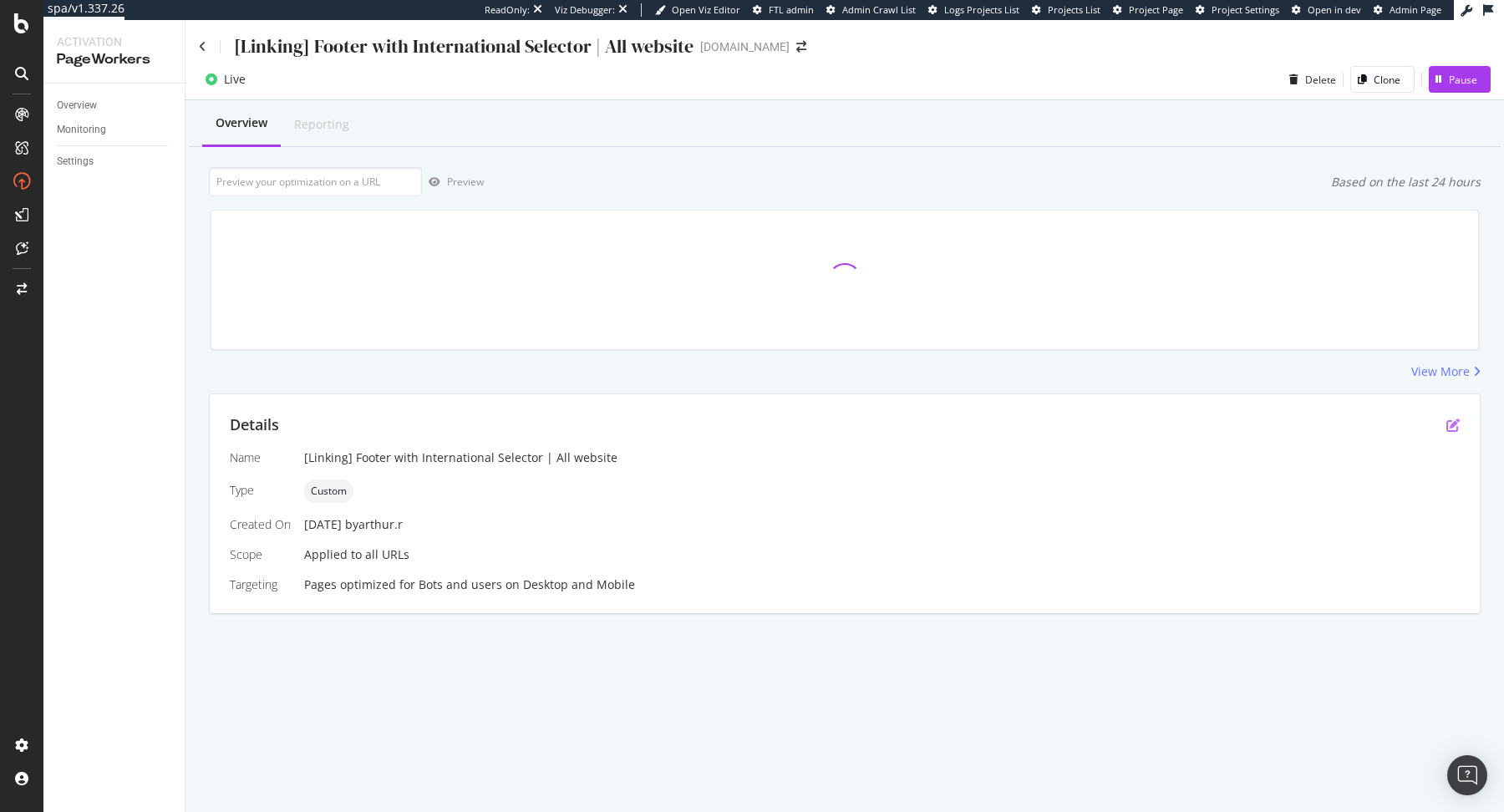
click at [1451, 431] on icon "pen-to-square" at bounding box center [1453, 425] width 14 height 14
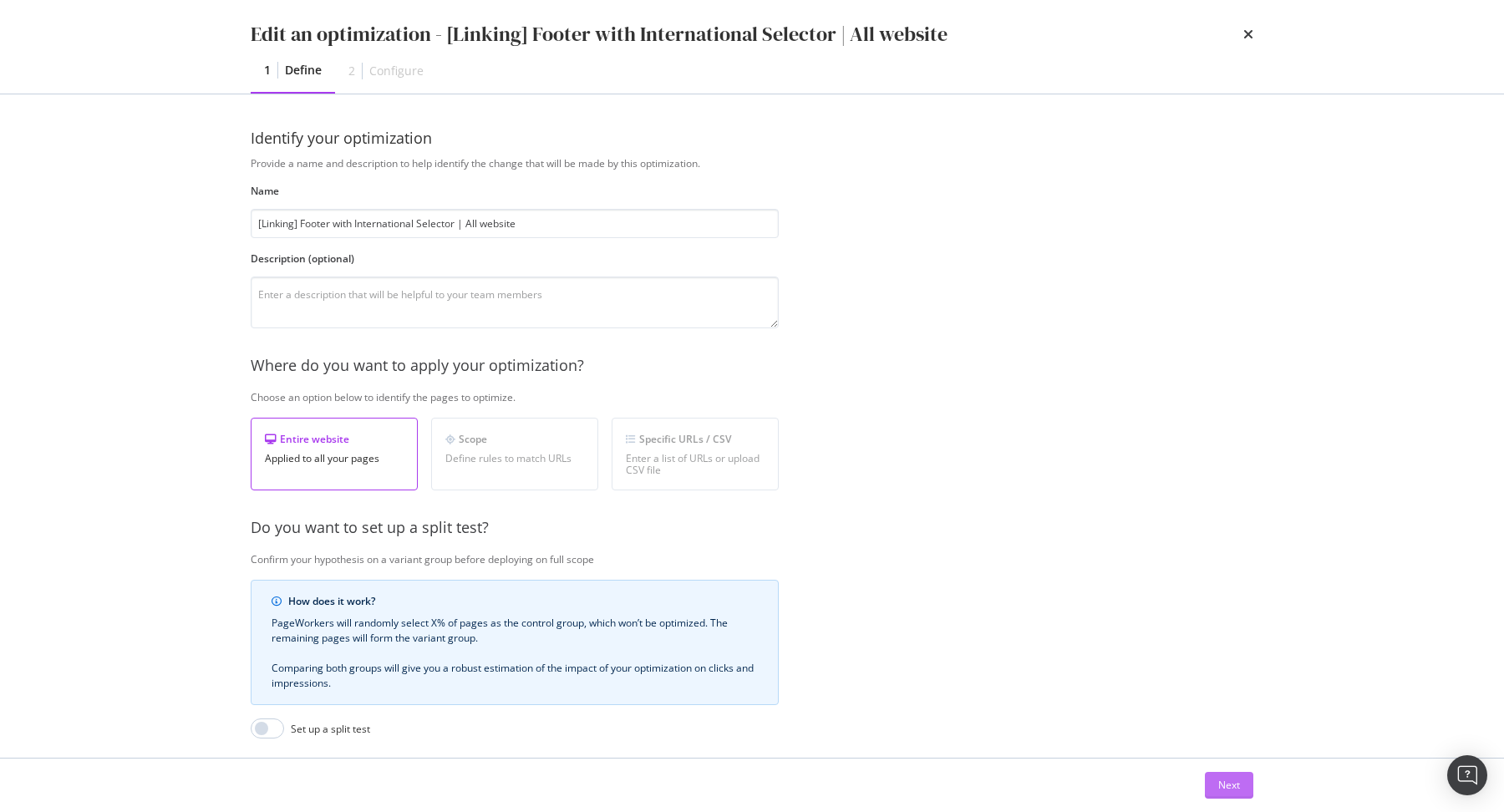
click at [1225, 774] on div "Next" at bounding box center [1229, 786] width 22 height 25
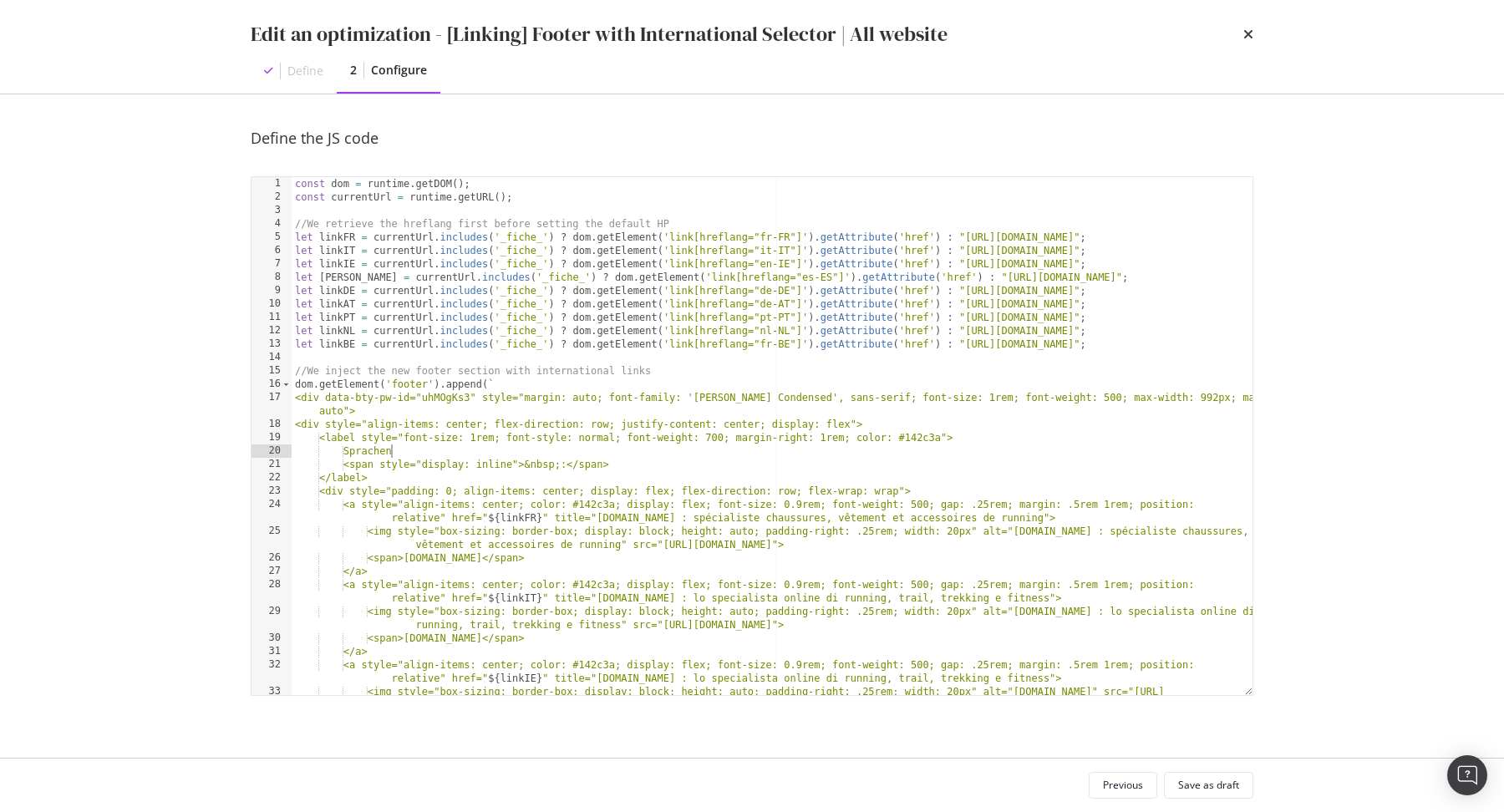
click at [389, 452] on div "const dom = runtime . getDOM ( ) ; const currentUrl = runtime . getURL ( ) ; //…" at bounding box center [772, 457] width 961 height 559
type textarea "Languages"
click at [1221, 779] on div "Save as draft" at bounding box center [1208, 786] width 61 height 15
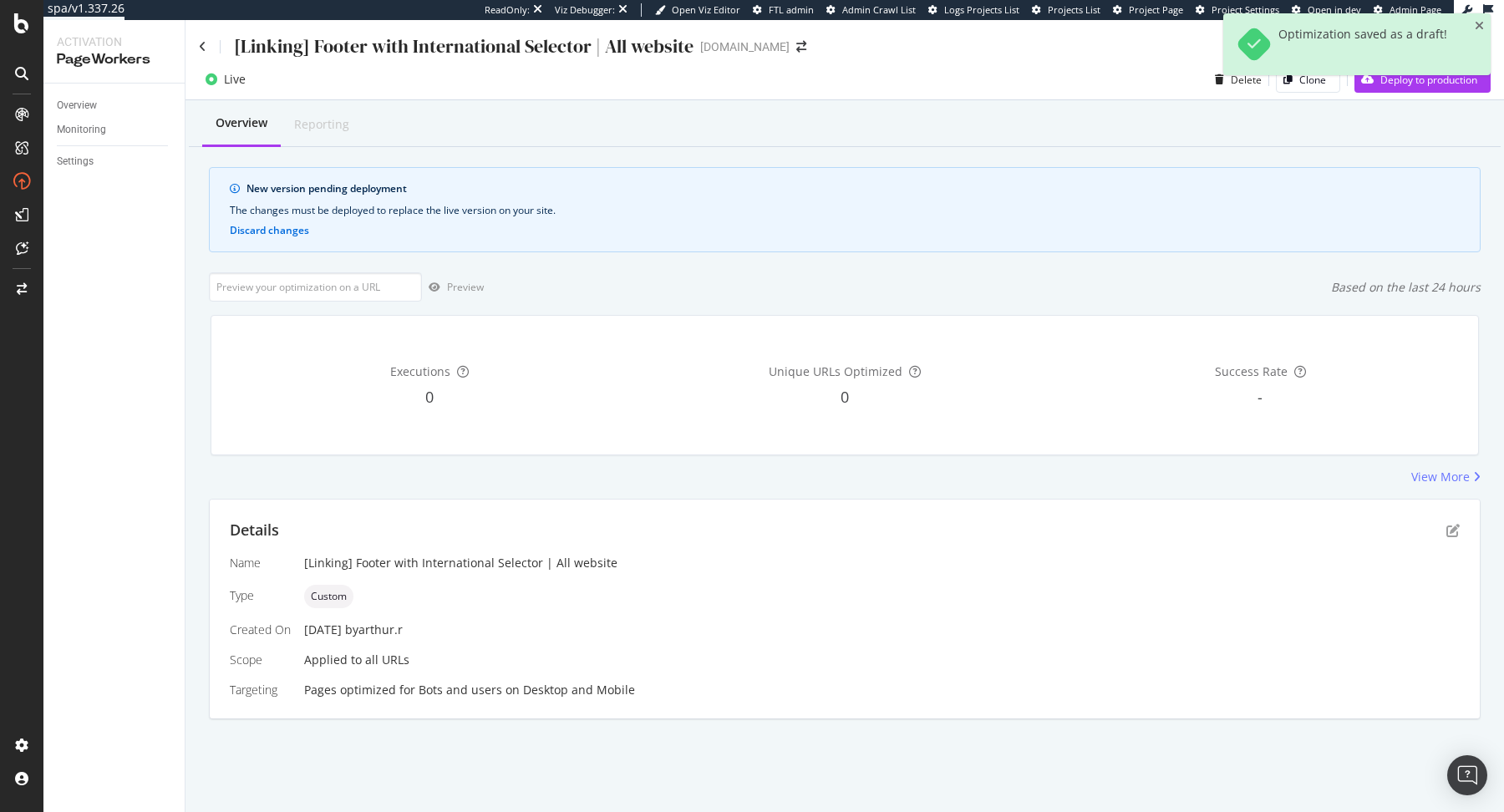
click at [1388, 93] on div "Live Delete Clone Deploy to production" at bounding box center [845, 83] width 1318 height 34
click at [1390, 89] on div "Deploy to production" at bounding box center [1416, 79] width 123 height 25
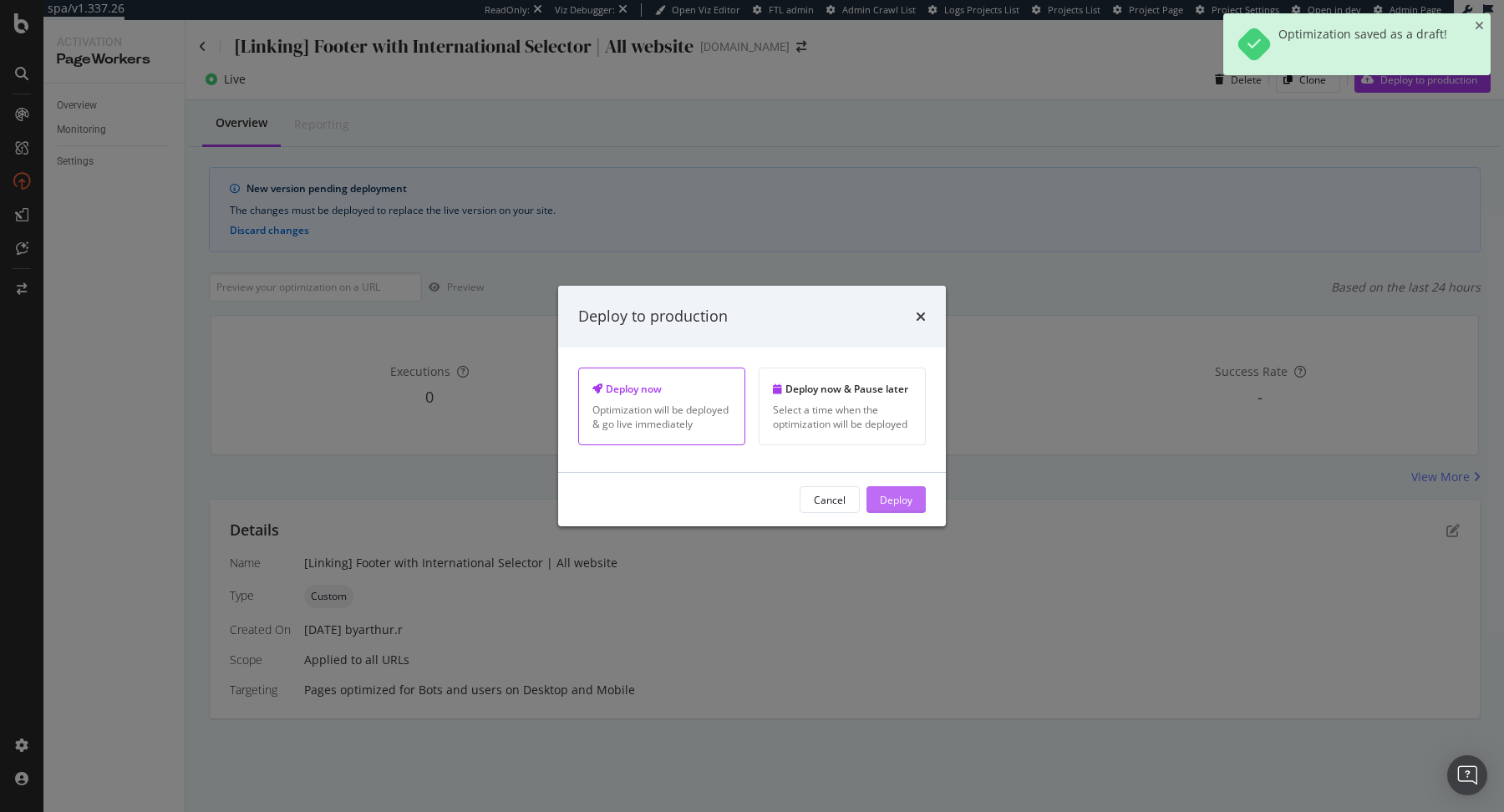
click at [892, 489] on div "Deploy" at bounding box center [897, 500] width 33 height 25
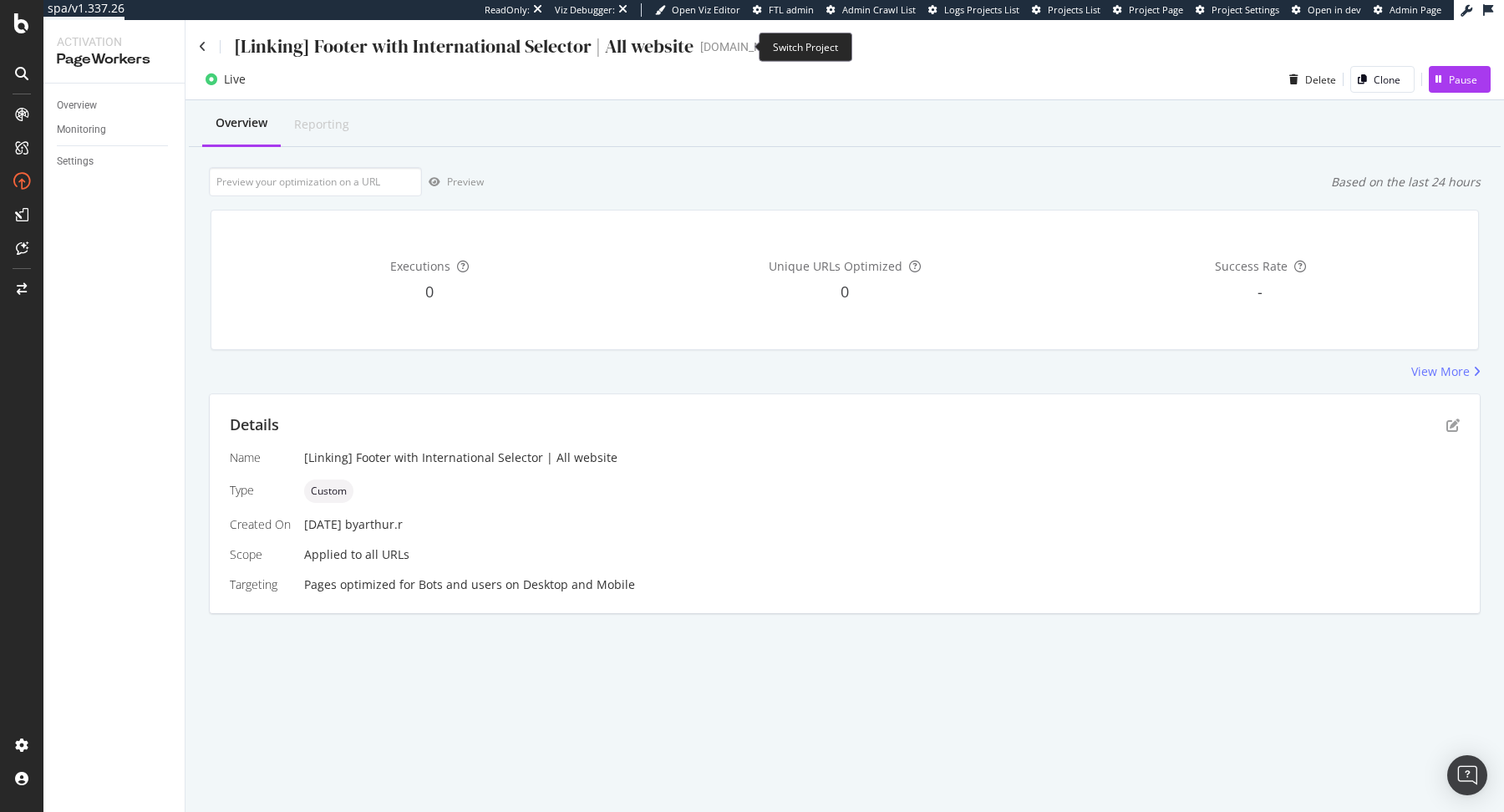
click at [797, 46] on icon "arrow-right-arrow-left" at bounding box center [801, 46] width 10 height 12
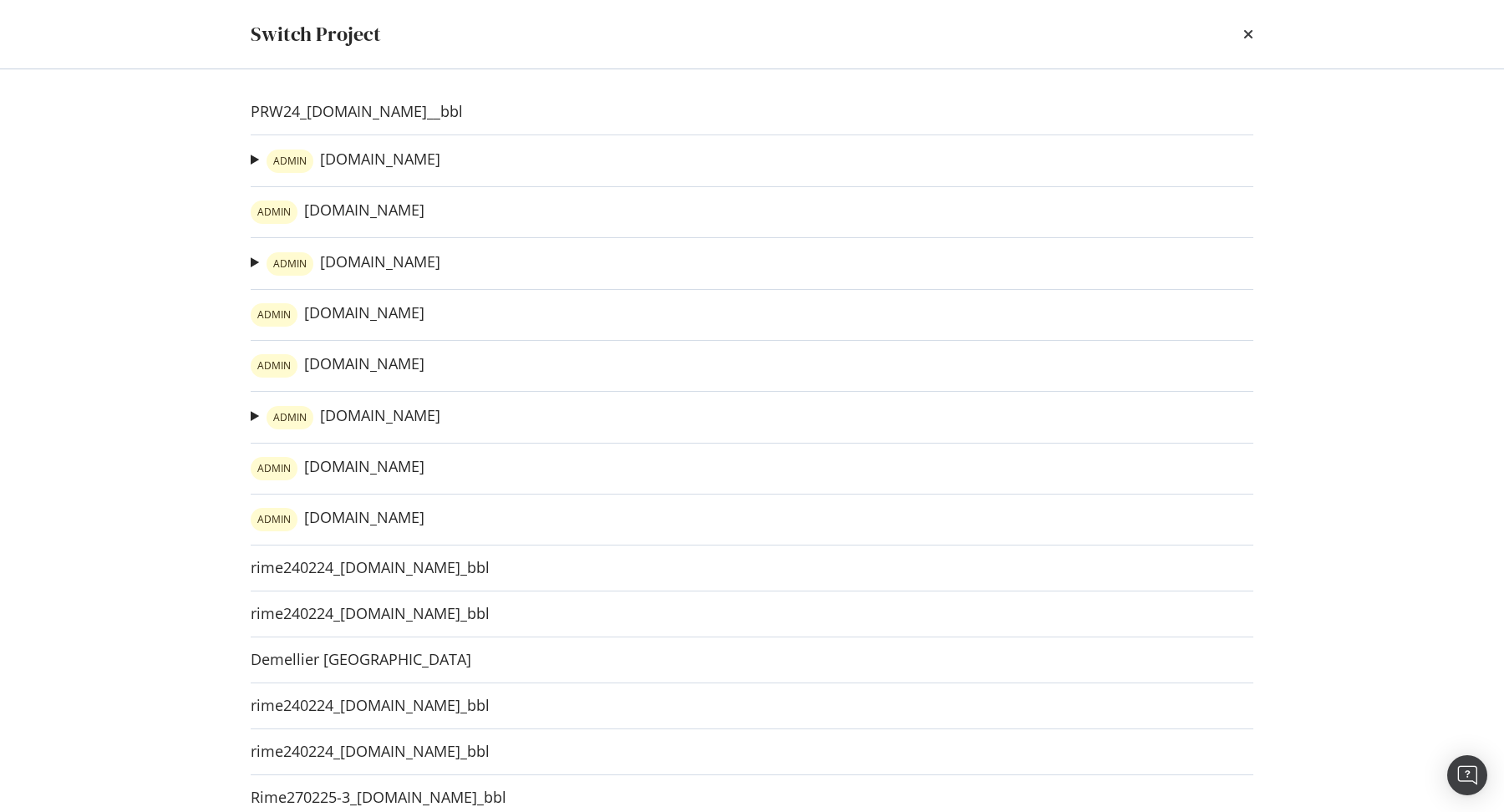
click at [310, 379] on div "PRW24_www.veepee.fr__bbl ADMIN irun.fr Nouveau Site - Crawl 2 Ad-Hoc Project No…" at bounding box center [752, 441] width 1070 height 743
click at [327, 378] on div "PRW24_www.veepee.fr__bbl ADMIN irun.fr Nouveau Site - Crawl 2 Ad-Hoc Project No…" at bounding box center [752, 441] width 1070 height 743
click at [339, 371] on link "ADMIN irun.pt" at bounding box center [337, 366] width 174 height 24
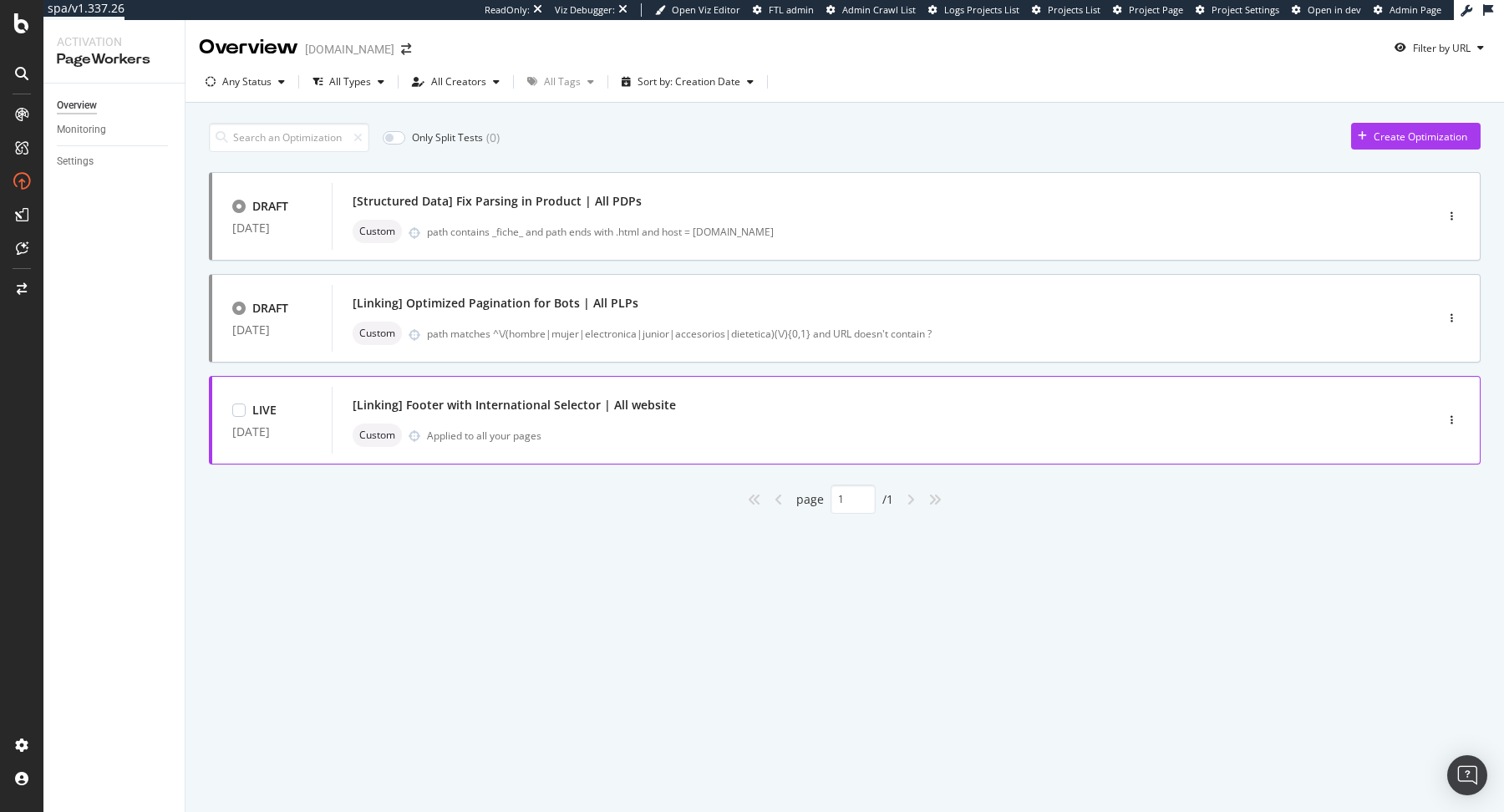
click at [869, 401] on div "[Linking] Footer with International Selector | All website" at bounding box center [858, 405] width 1011 height 24
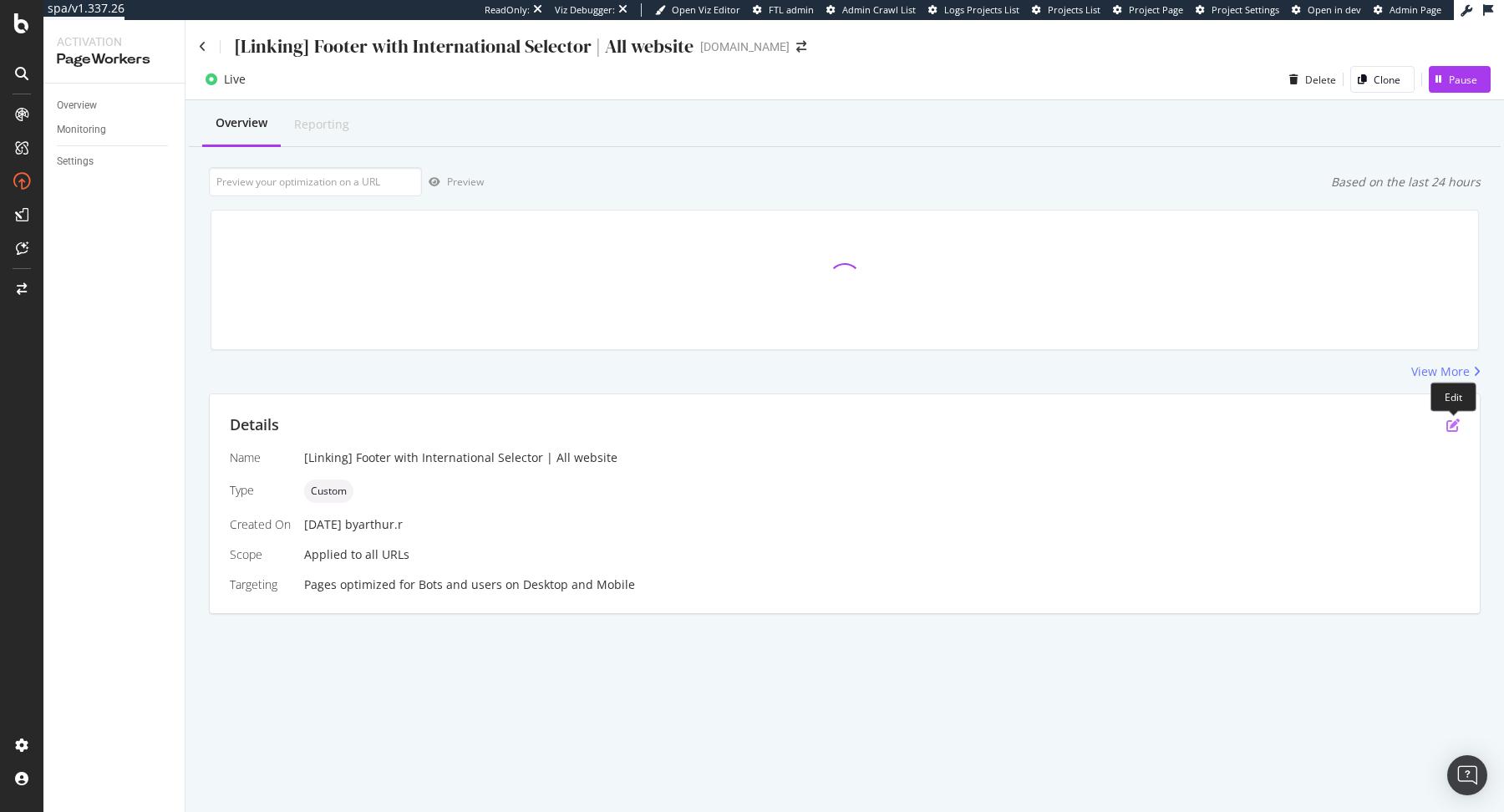
click at [1455, 424] on icon "pen-to-square" at bounding box center [1453, 425] width 14 height 14
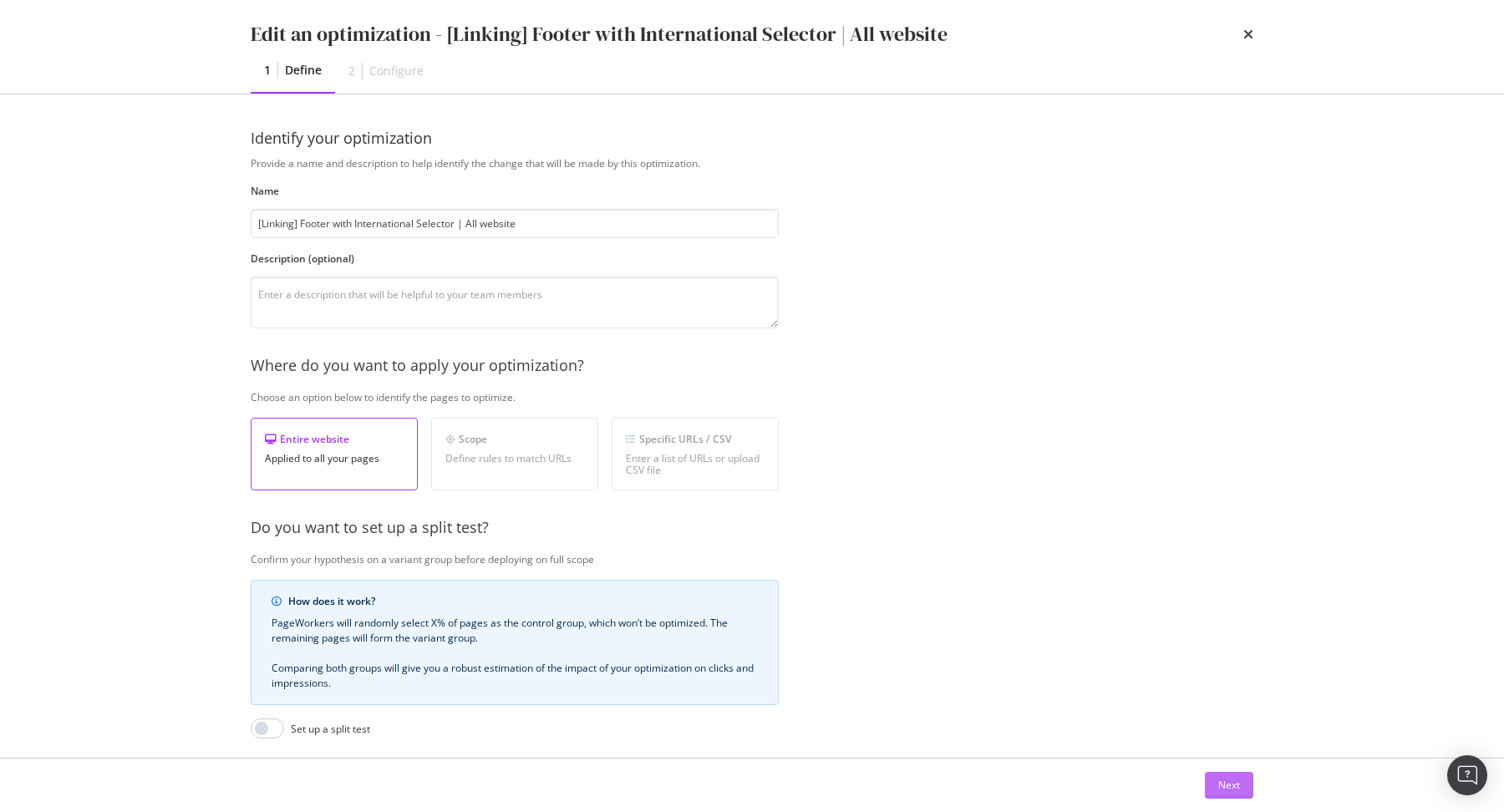
click at [1209, 795] on button "Next" at bounding box center [1229, 785] width 48 height 26
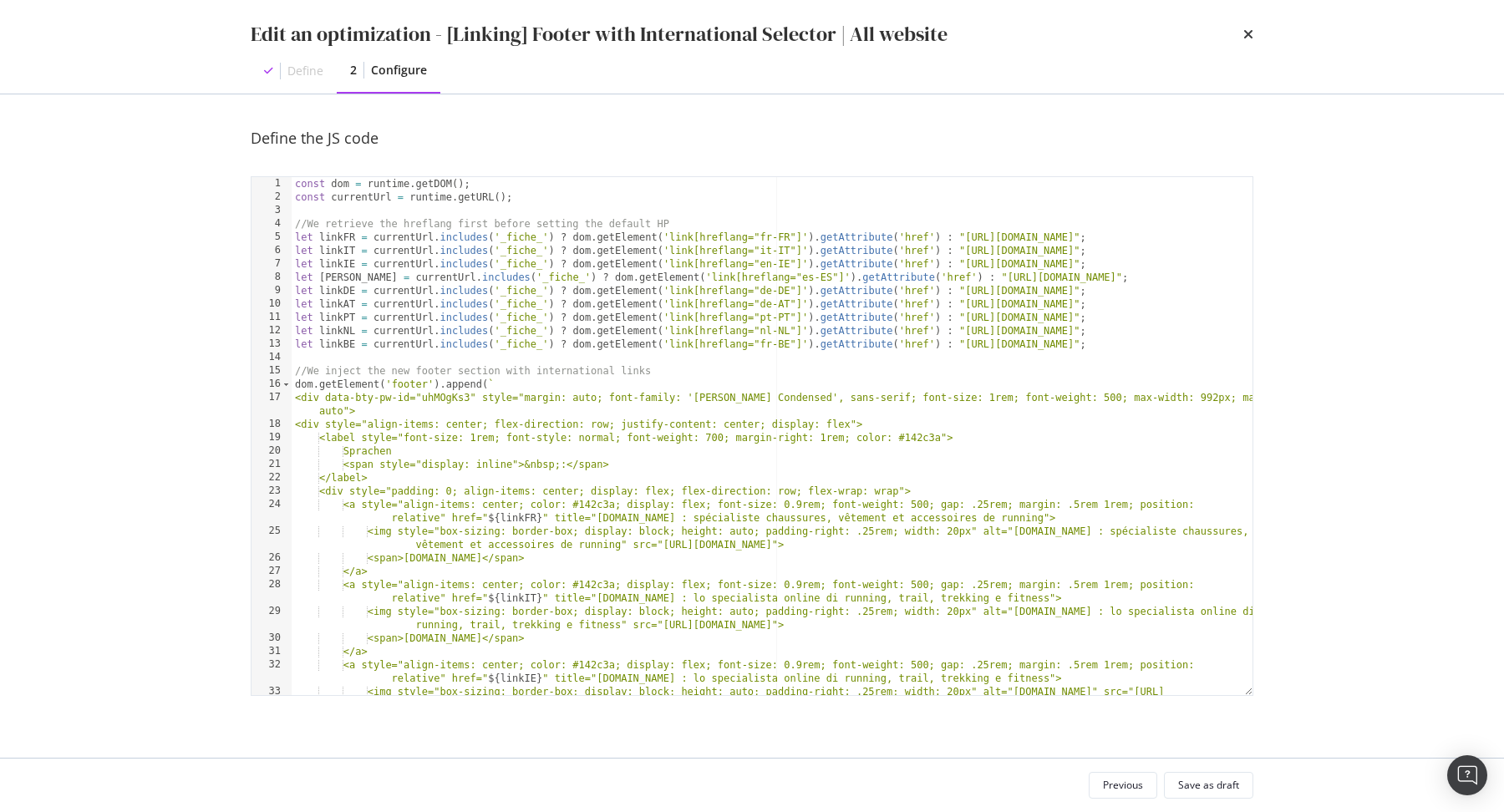
click at [391, 450] on div "const dom = runtime . getDOM ( ) ; const currentUrl = runtime . getURL ( ) ; //…" at bounding box center [772, 457] width 961 height 559
type textarea "Idiomas"
click at [1207, 786] on div "Save as draft" at bounding box center [1208, 786] width 61 height 15
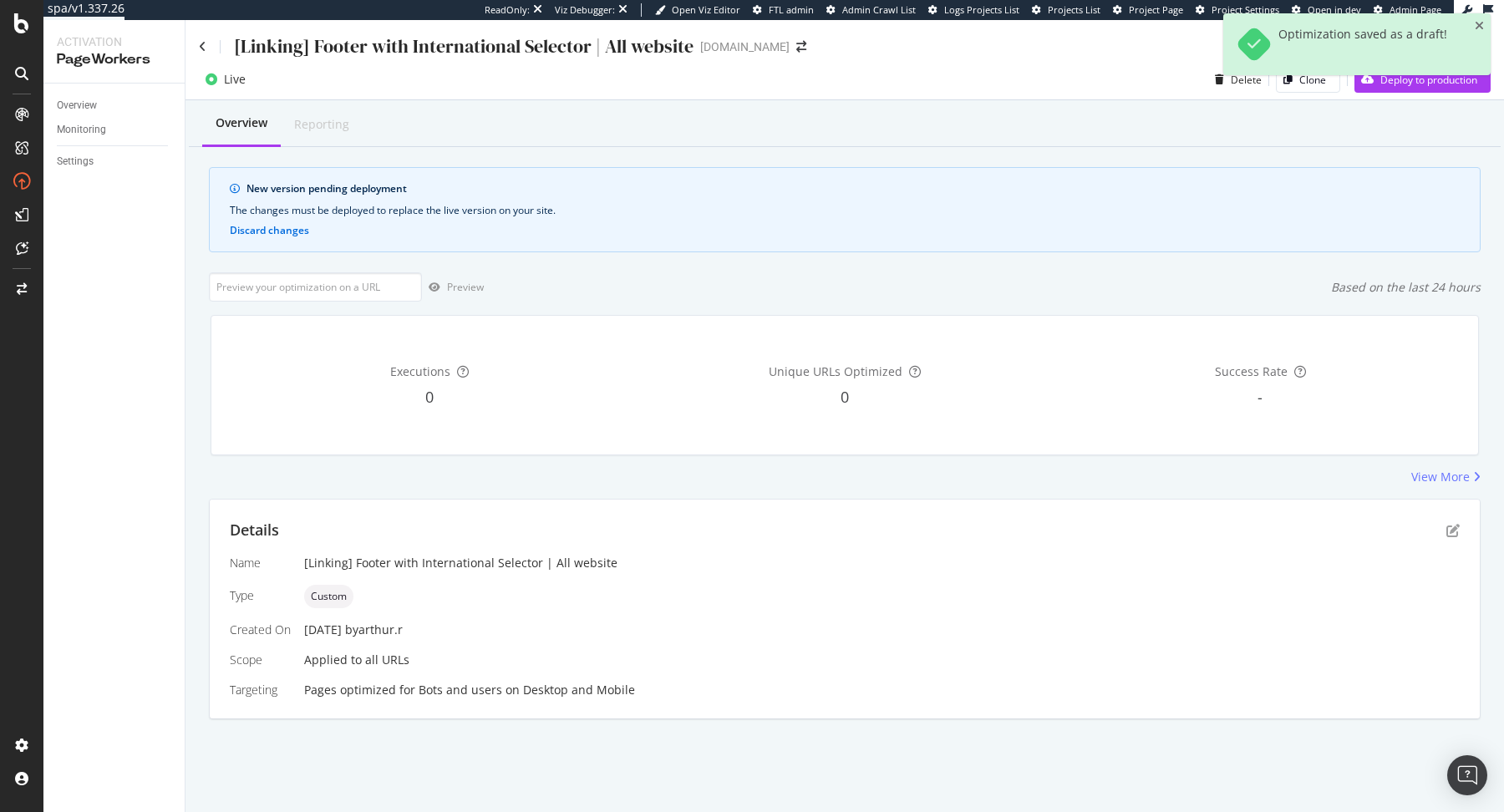
click at [1379, 86] on div "Optimization saved as a draft!" at bounding box center [1357, 51] width 268 height 76
click at [1379, 93] on span "Deploy to production" at bounding box center [1423, 79] width 137 height 26
click at [1379, 91] on div "Deploy to production" at bounding box center [1416, 79] width 123 height 25
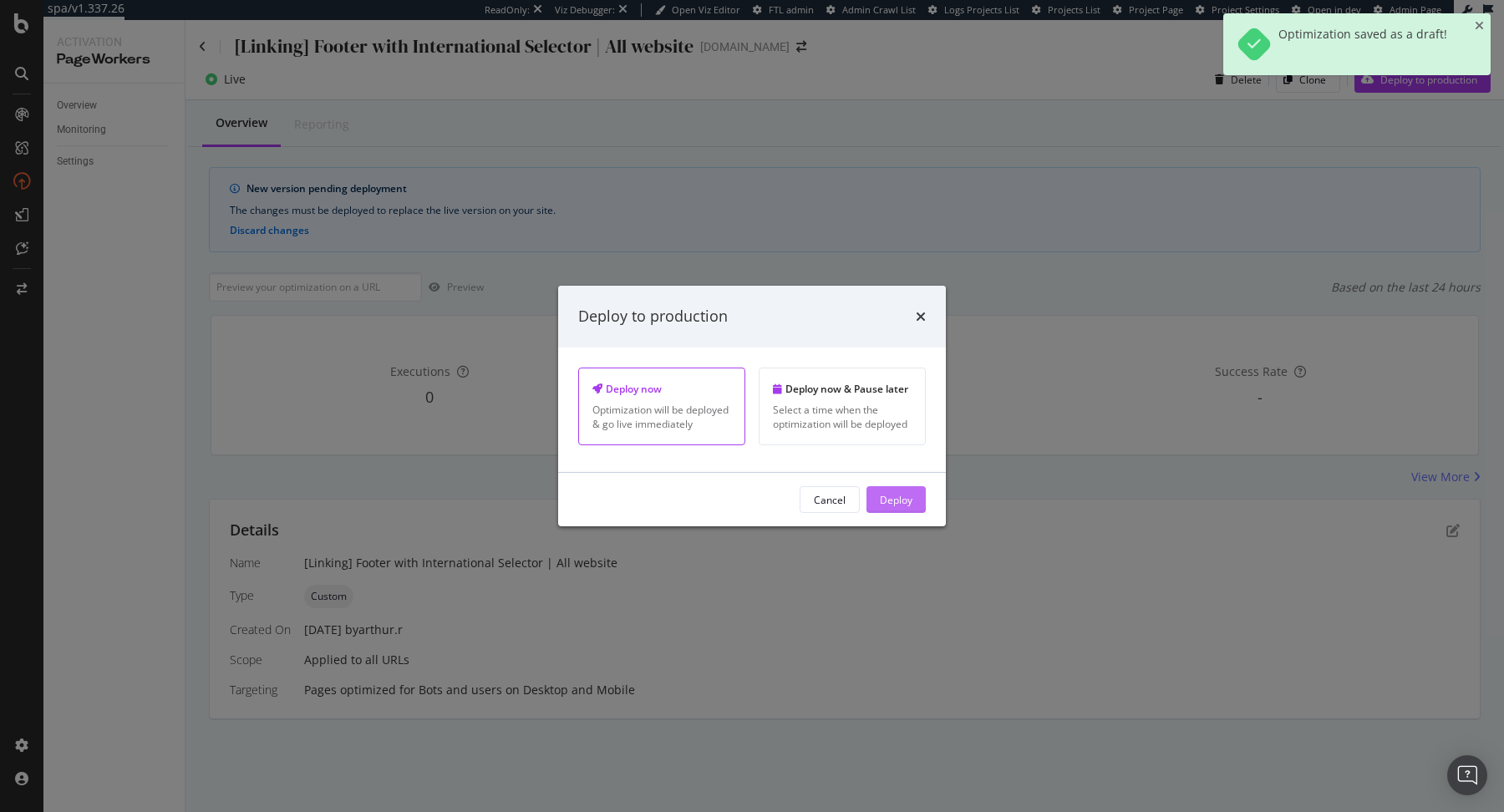
click at [888, 496] on div "Deploy" at bounding box center [897, 500] width 33 height 15
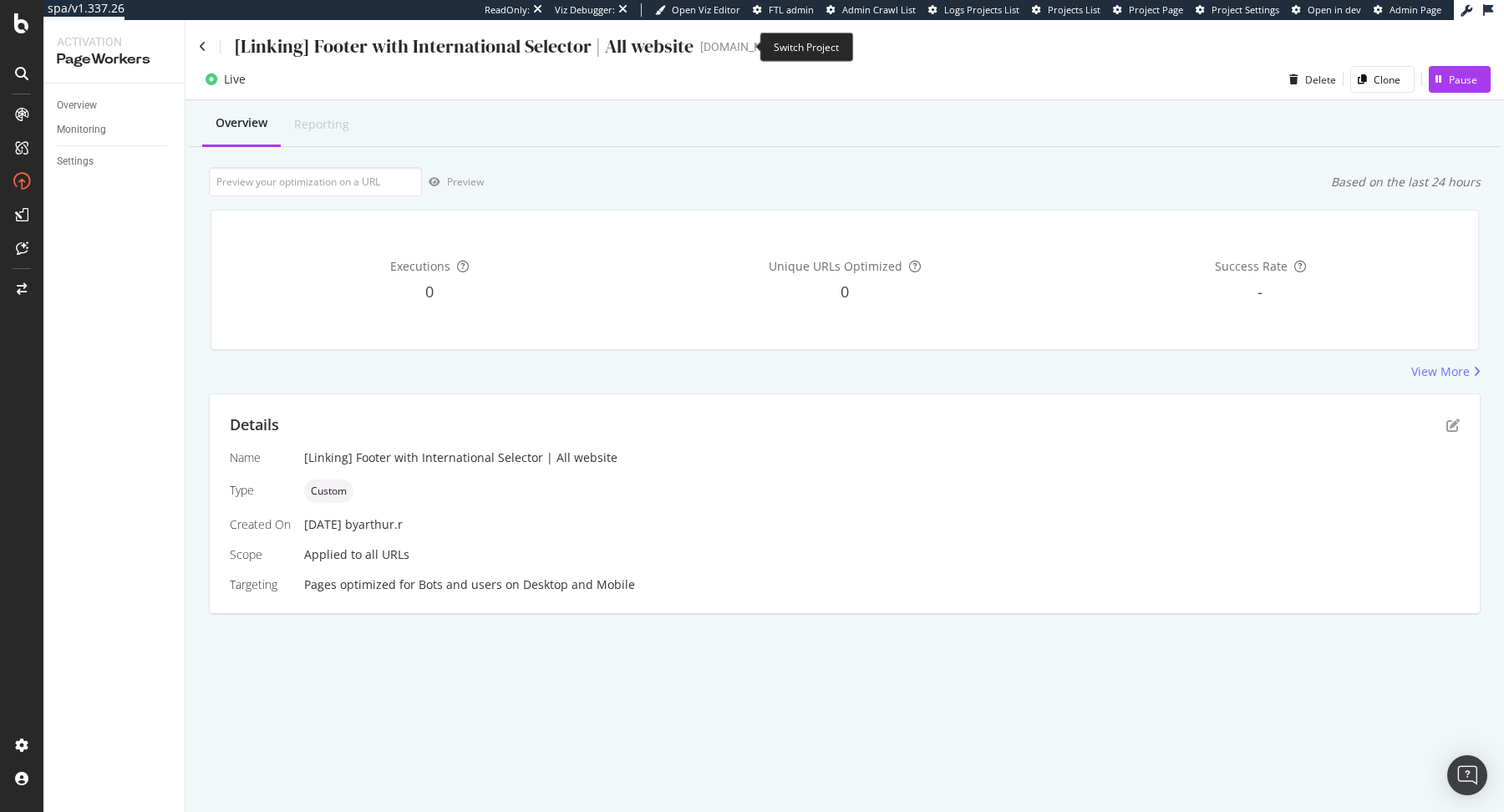
click at [797, 47] on icon "arrow-right-arrow-left" at bounding box center [801, 46] width 10 height 12
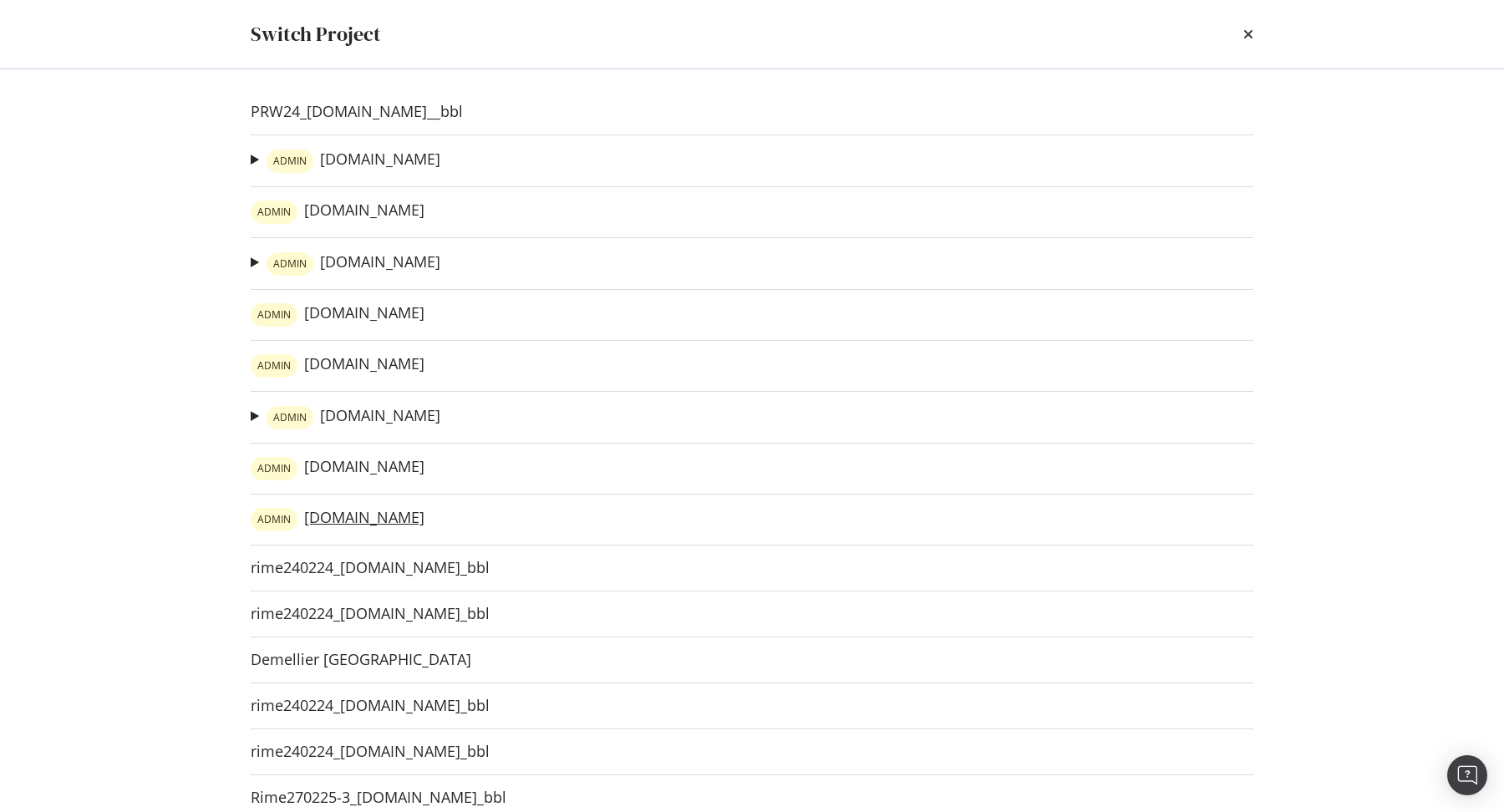
click at [336, 519] on link "ADMIN irun.at" at bounding box center [337, 520] width 174 height 24
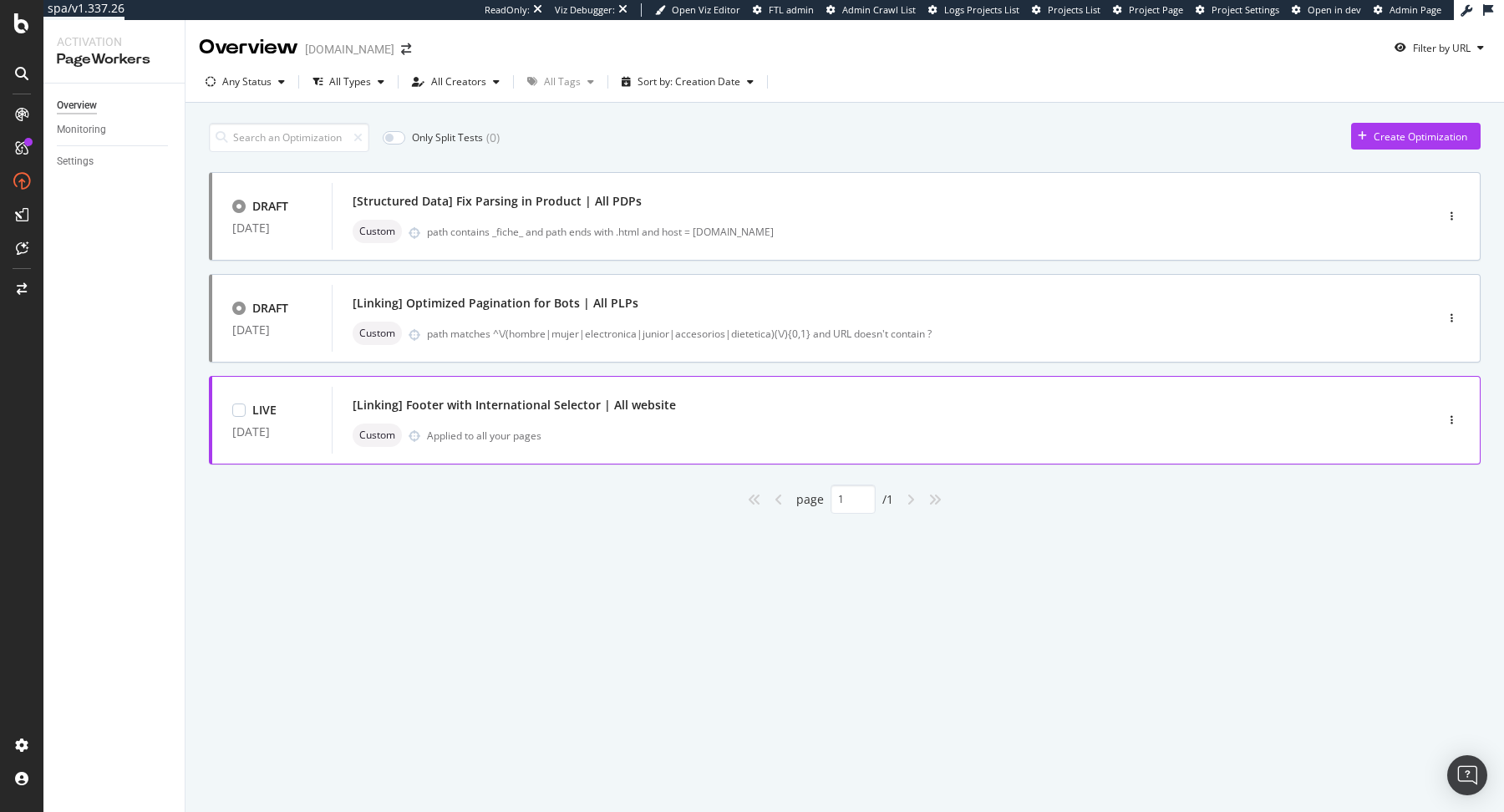
click at [1259, 418] on div "[Linking] Footer with International Selector | All website Custom Applied to al…" at bounding box center [858, 420] width 1011 height 54
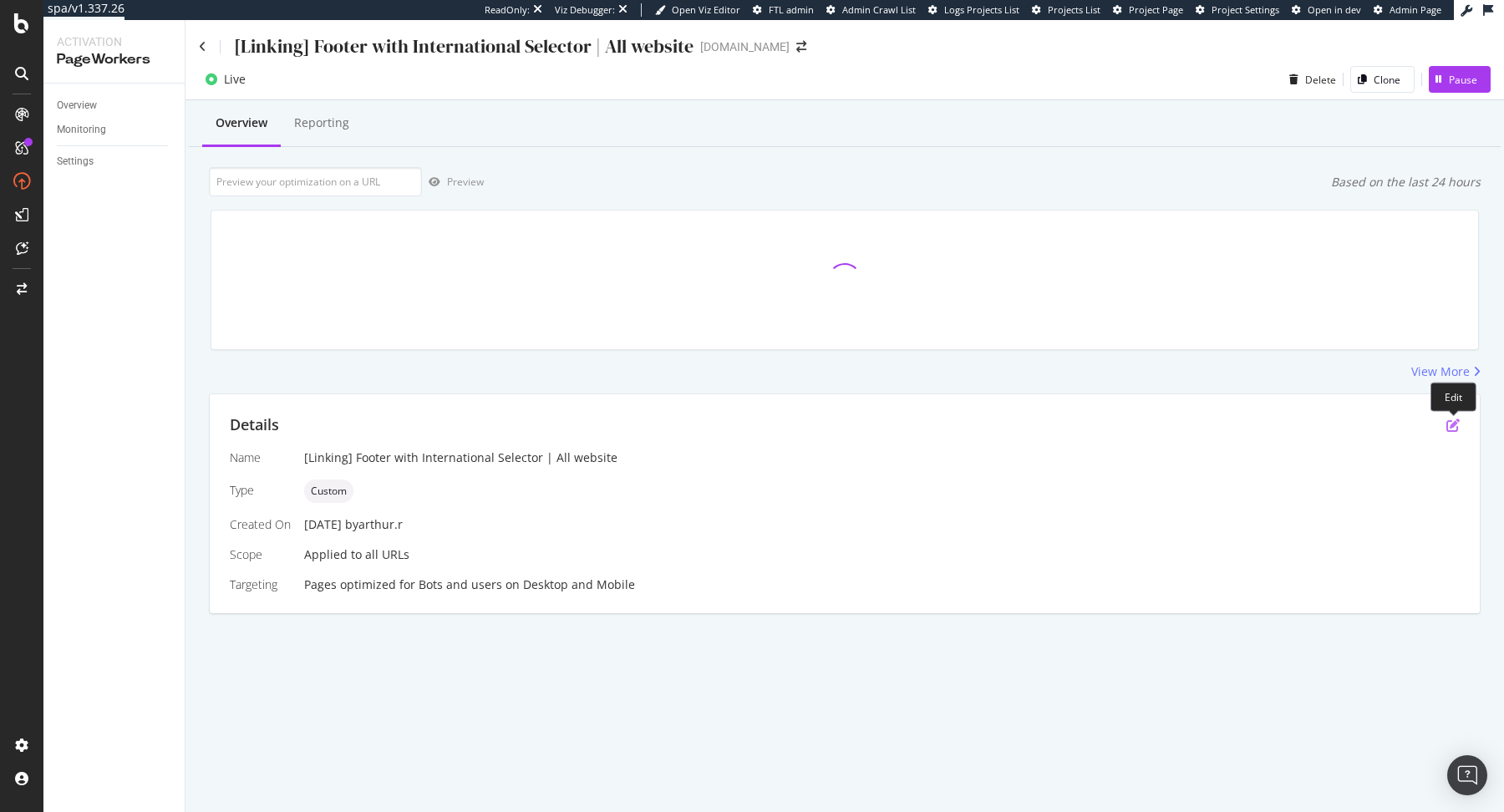
click at [1455, 428] on icon "pen-to-square" at bounding box center [1453, 425] width 14 height 14
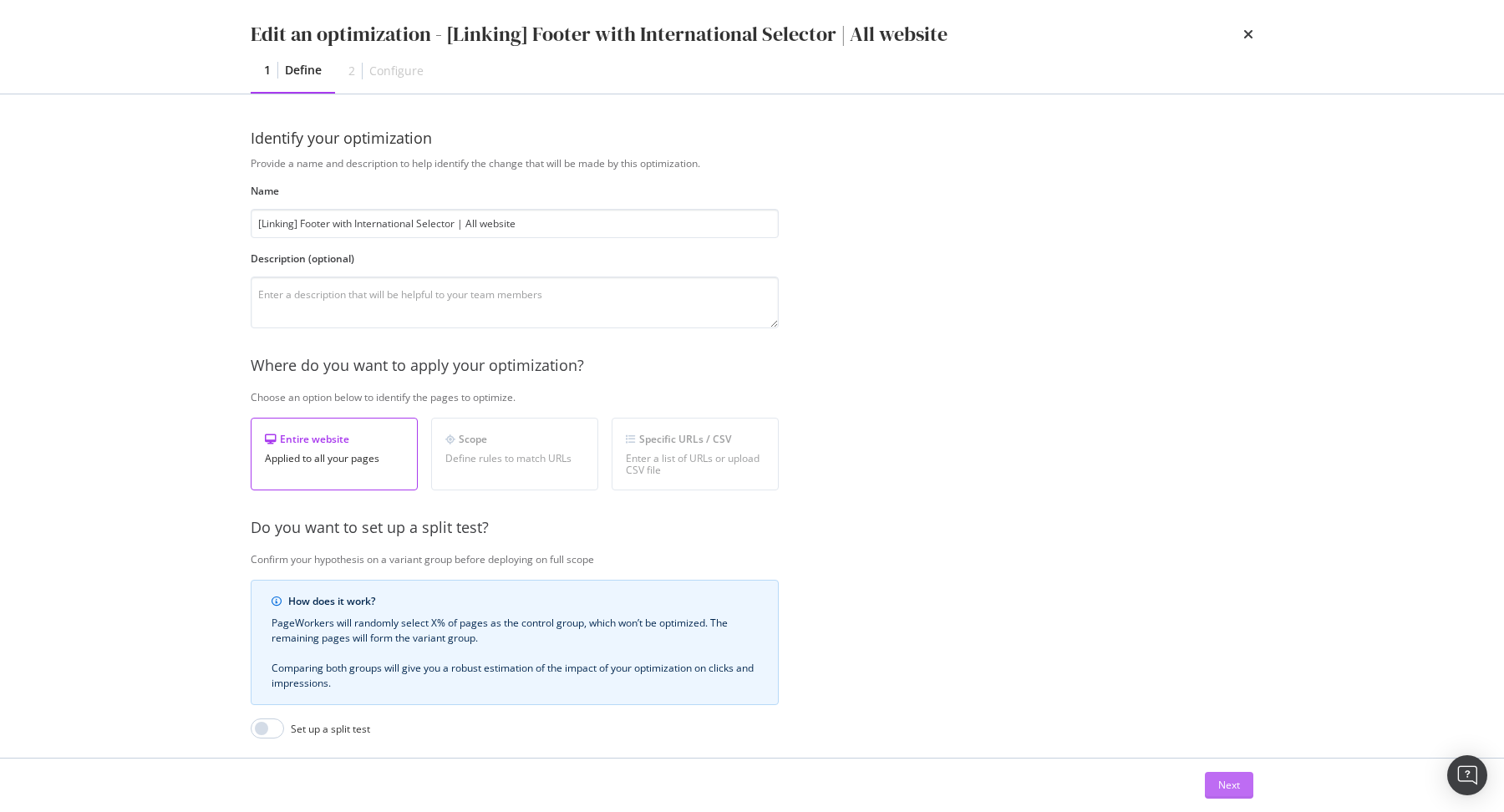
click at [1236, 794] on div "Next" at bounding box center [1229, 786] width 22 height 25
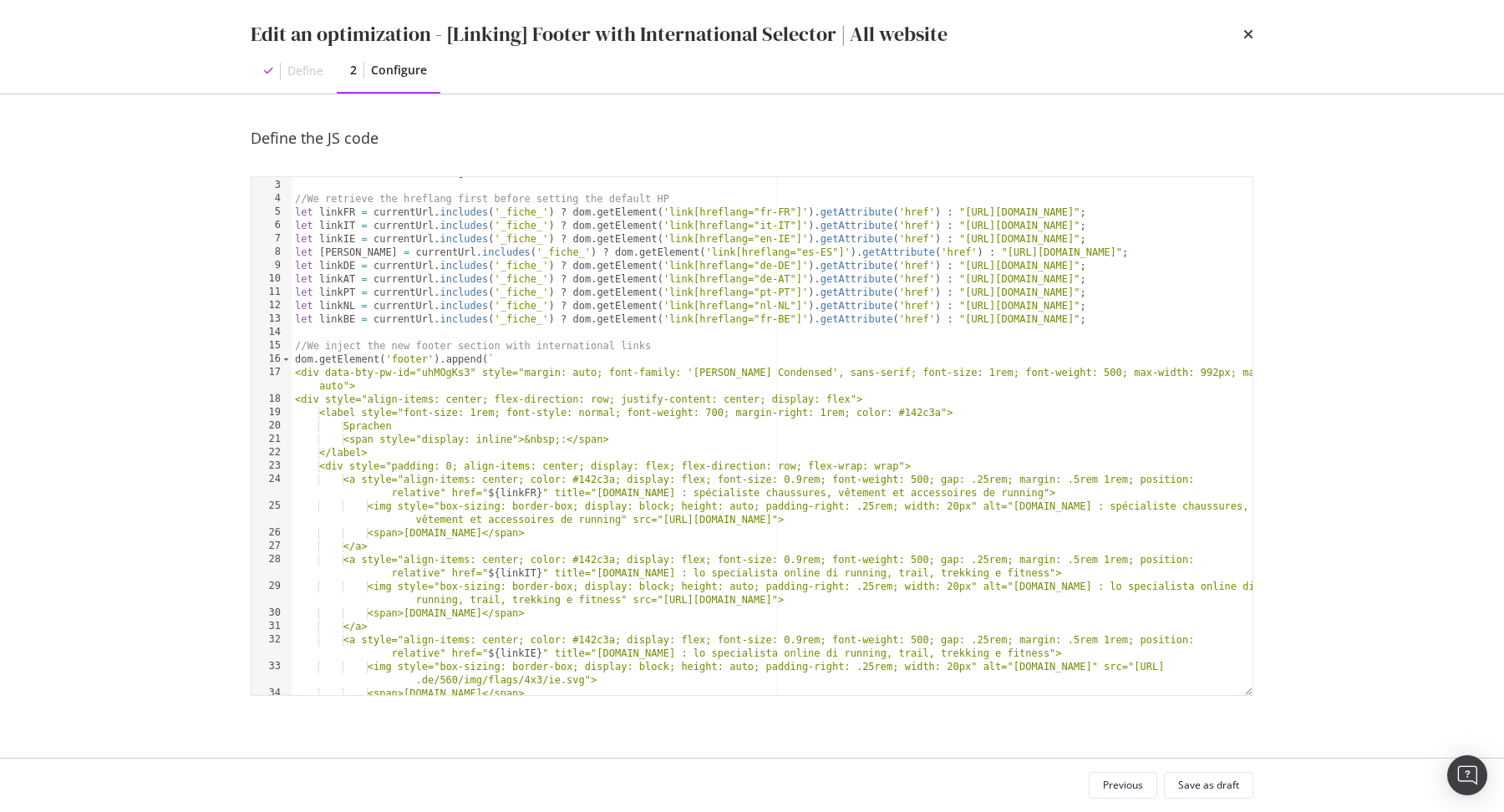
scroll to position [25, 0]
click at [1242, 30] on div "Edit an optimization - [Linking] Footer with International Selector | All websi…" at bounding box center [751, 34] width 1002 height 28
click at [1245, 32] on icon "times" at bounding box center [1248, 34] width 10 height 14
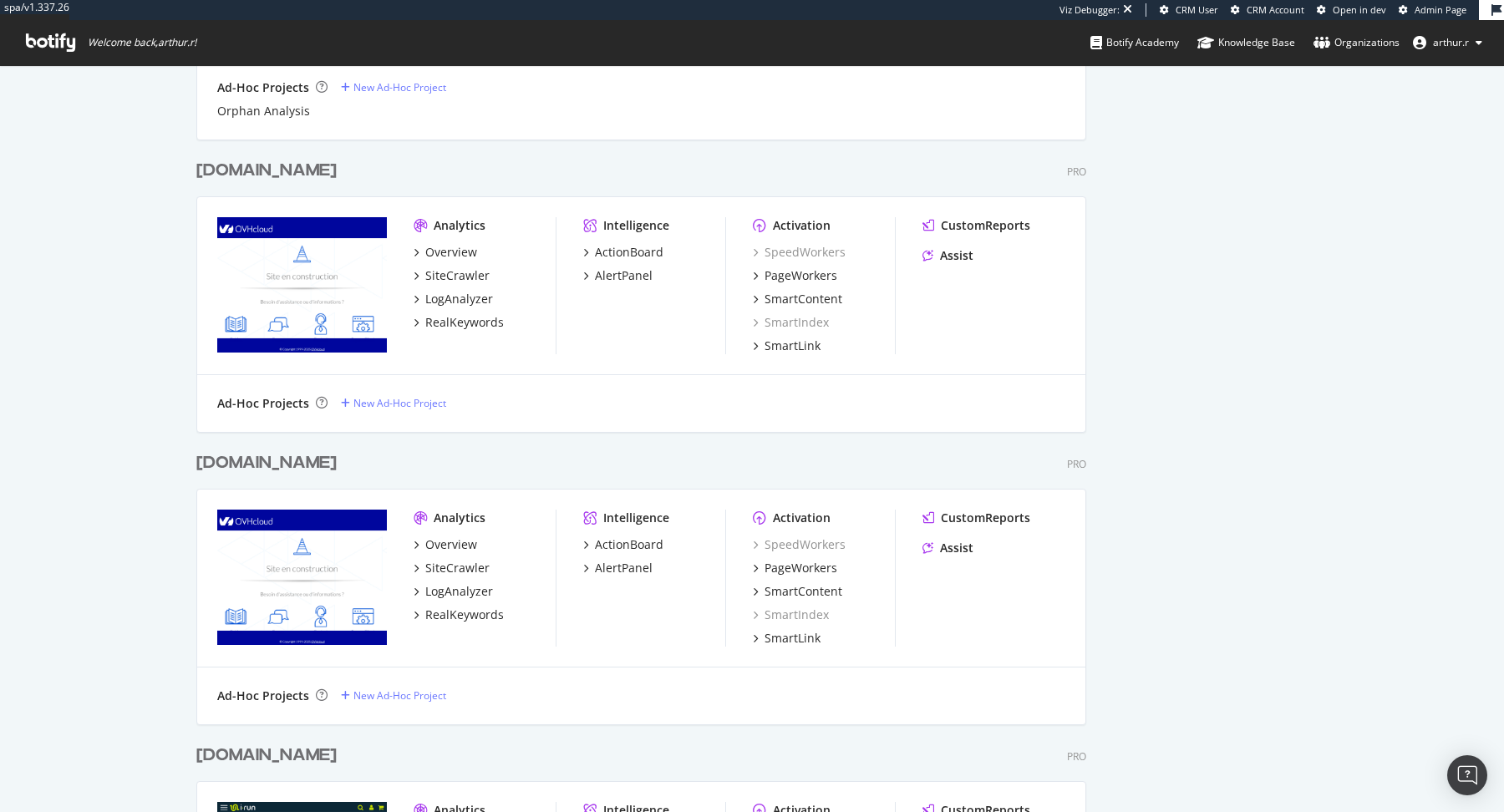
scroll to position [1001, 0]
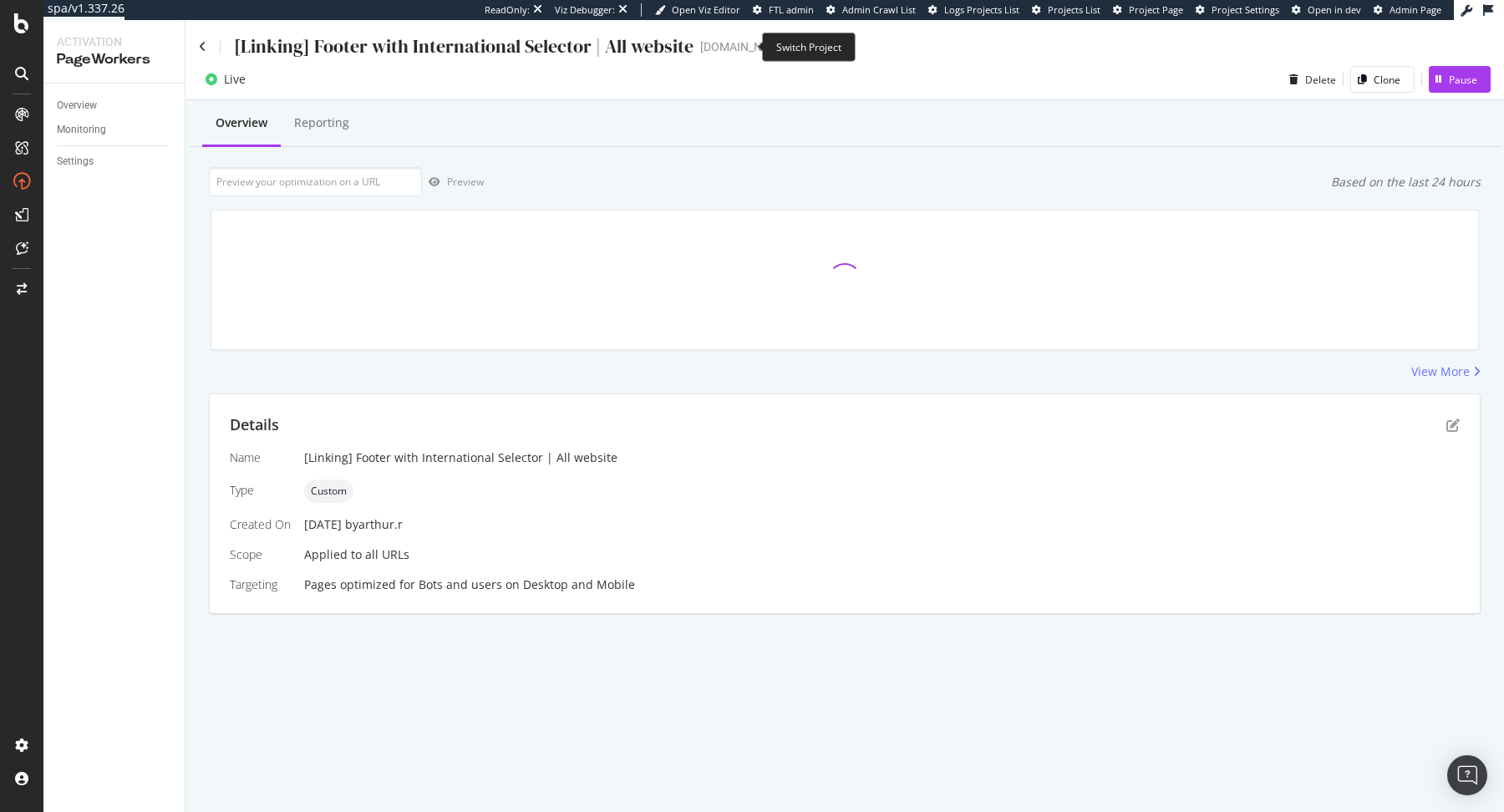
click at [797, 42] on icon "arrow-right-arrow-left" at bounding box center [801, 46] width 10 height 12
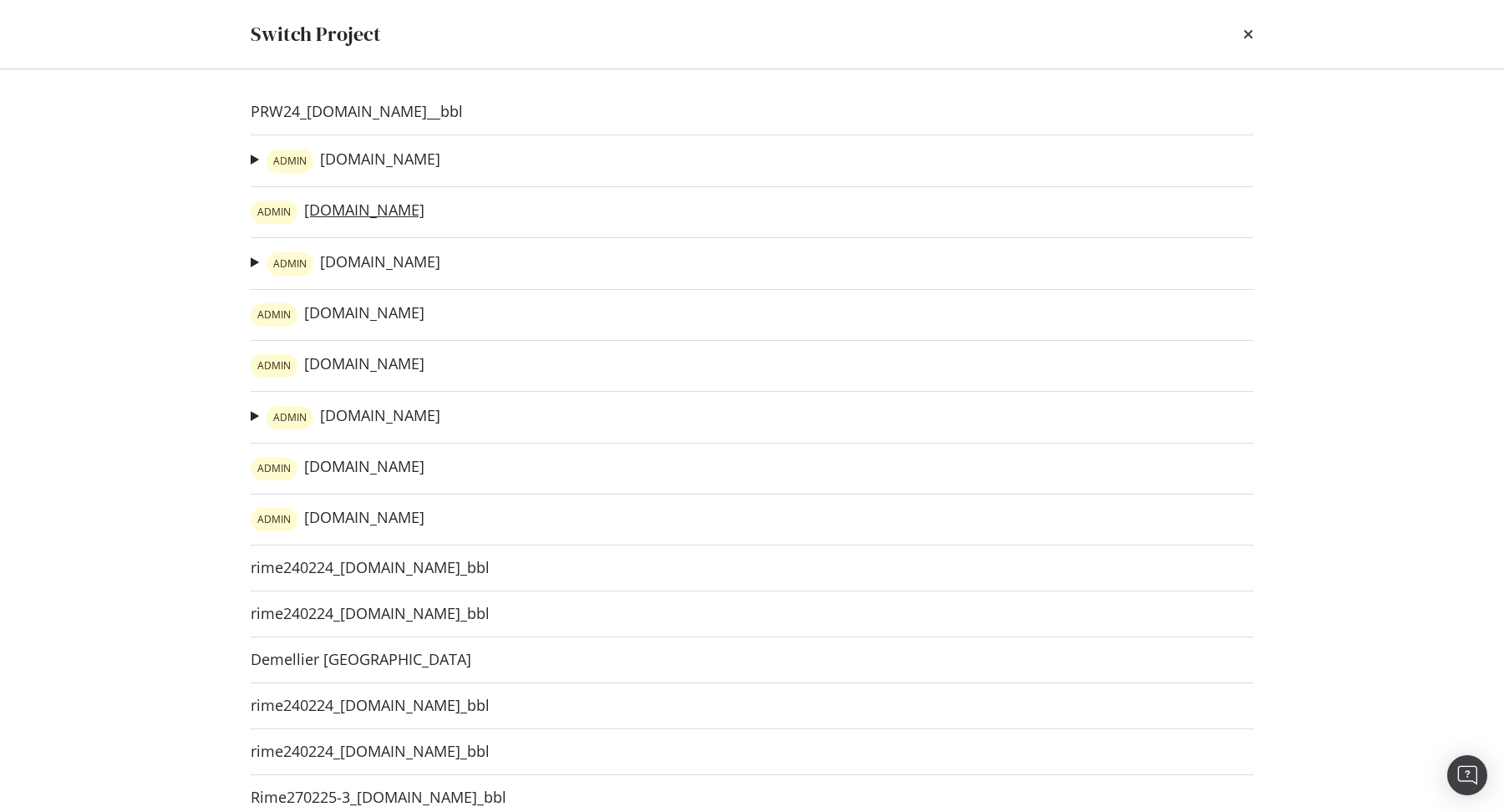
click at [331, 214] on link "ADMIN irun.de" at bounding box center [337, 212] width 174 height 24
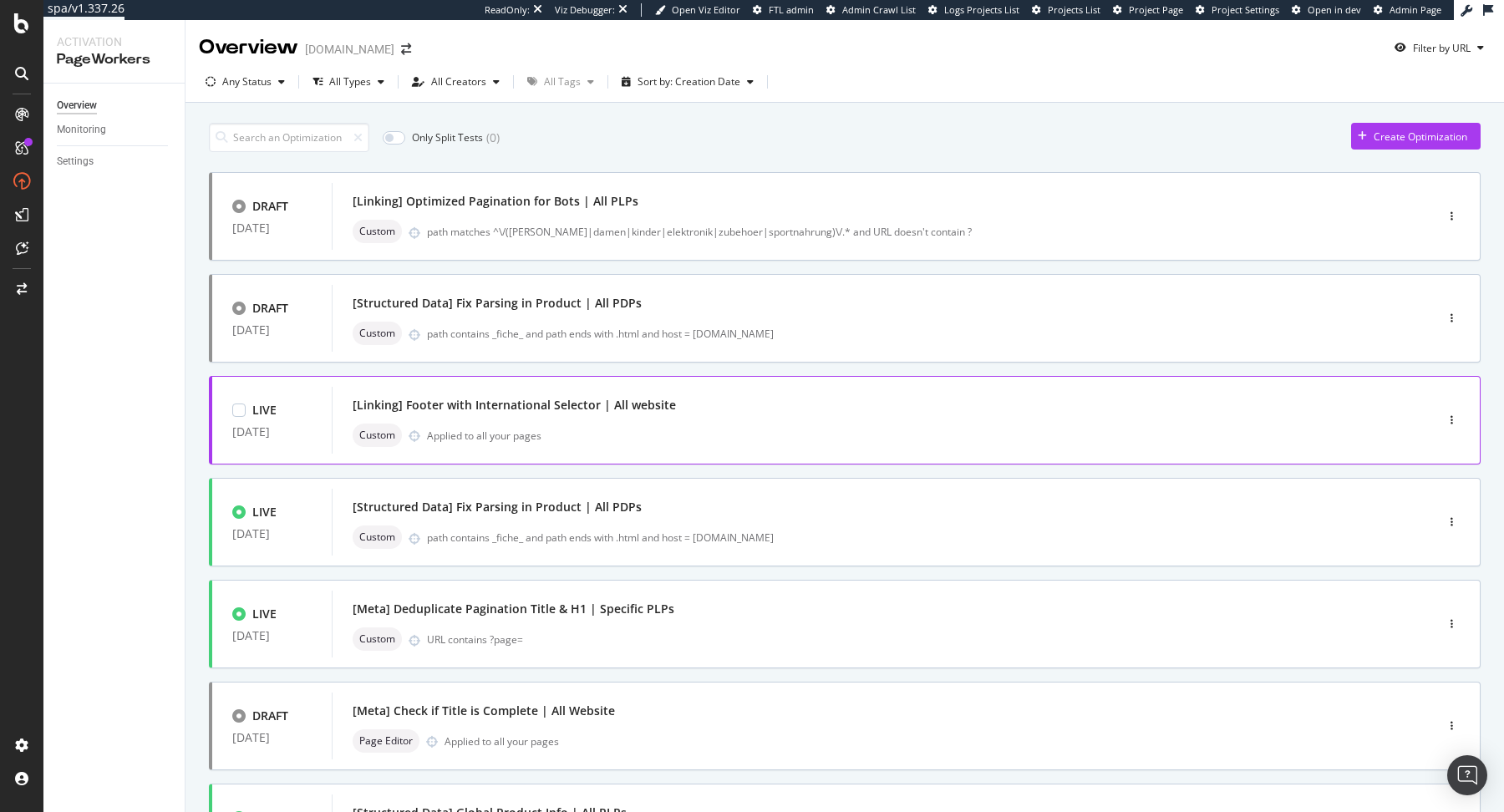
click at [756, 414] on div "[Linking] Footer with International Selector | All website" at bounding box center [858, 405] width 1011 height 24
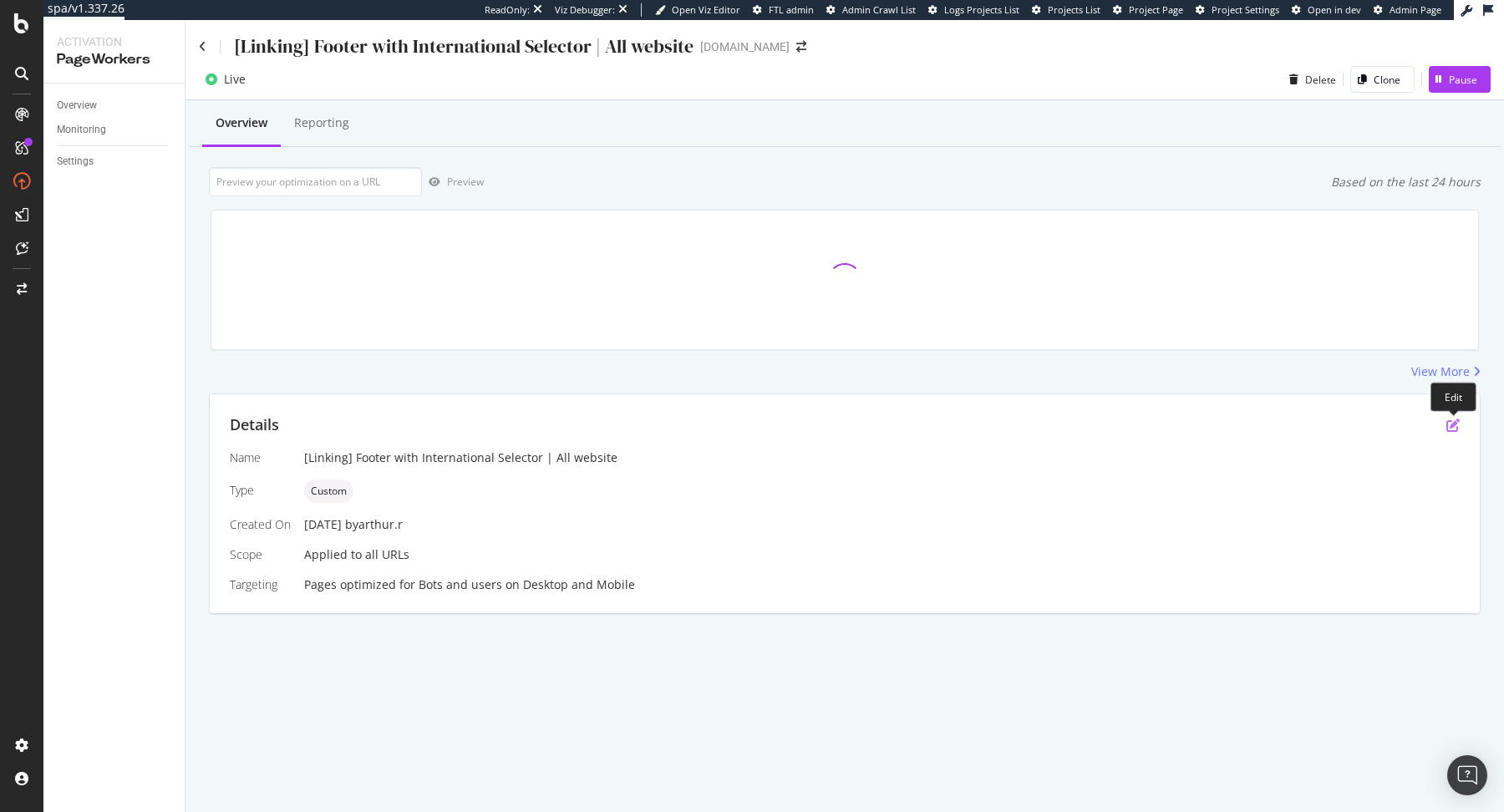
click at [1451, 427] on icon "pen-to-square" at bounding box center [1453, 425] width 14 height 14
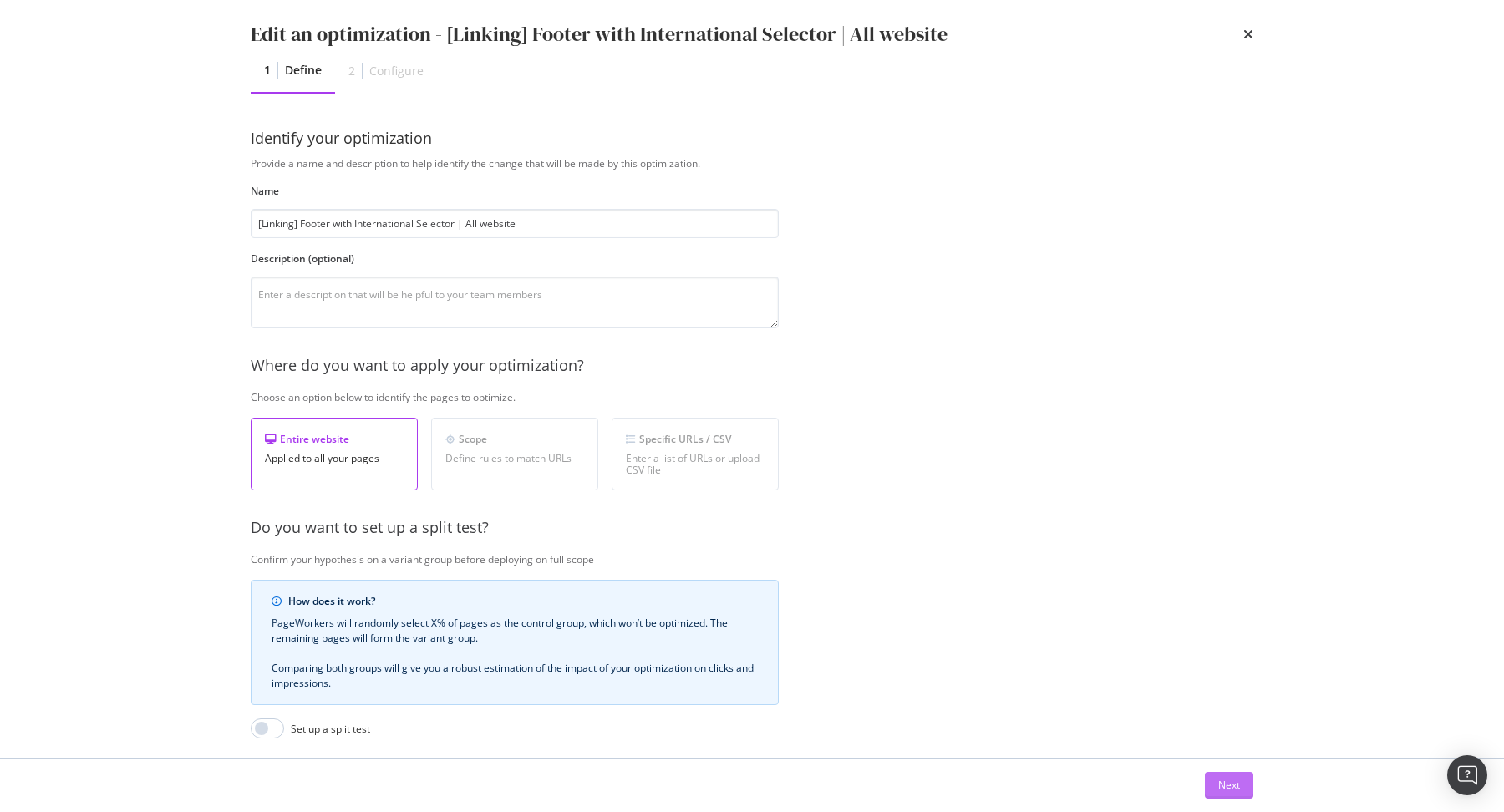
click at [1209, 790] on button "Next" at bounding box center [1229, 785] width 48 height 26
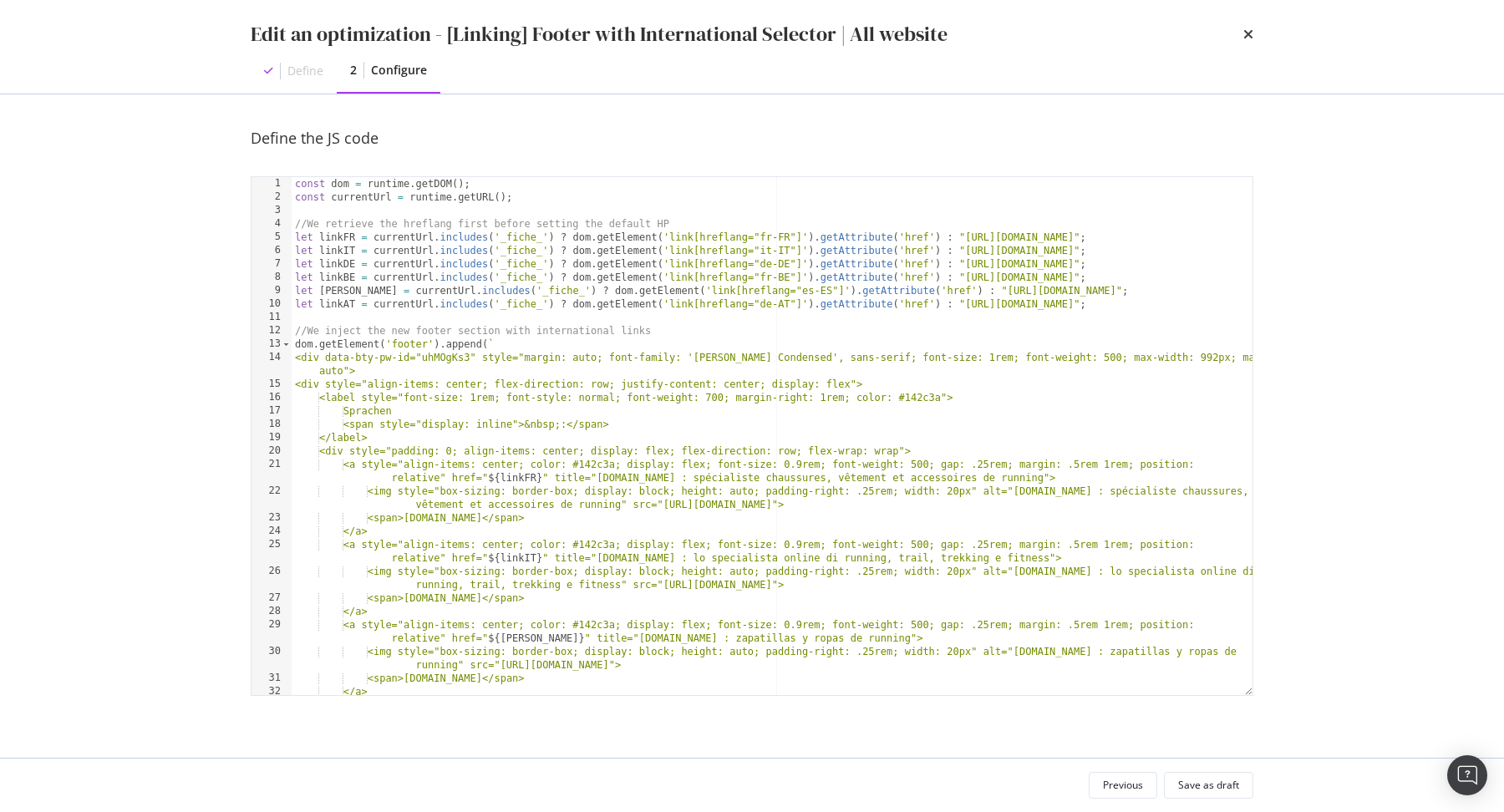
click at [1123, 591] on div "const dom = runtime . getDOM ( ) ; const currentUrl = runtime . getURL ( ) ; //…" at bounding box center [772, 457] width 961 height 559
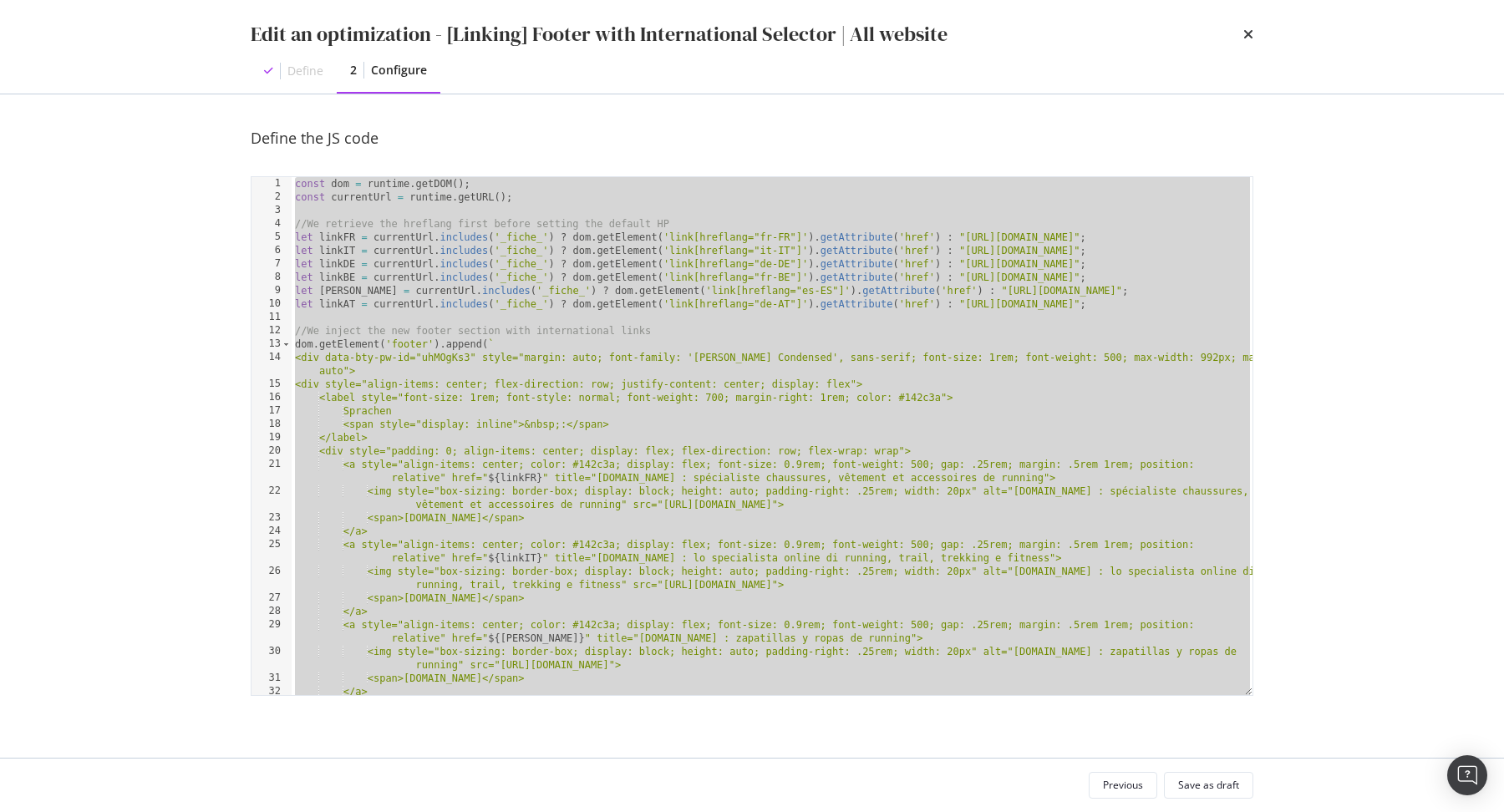
paste textarea "Cursor at row 50"
type textarea "dom.getElement('#footer').setAttribute('style', 'background-color: #f9f7f3; pad…"
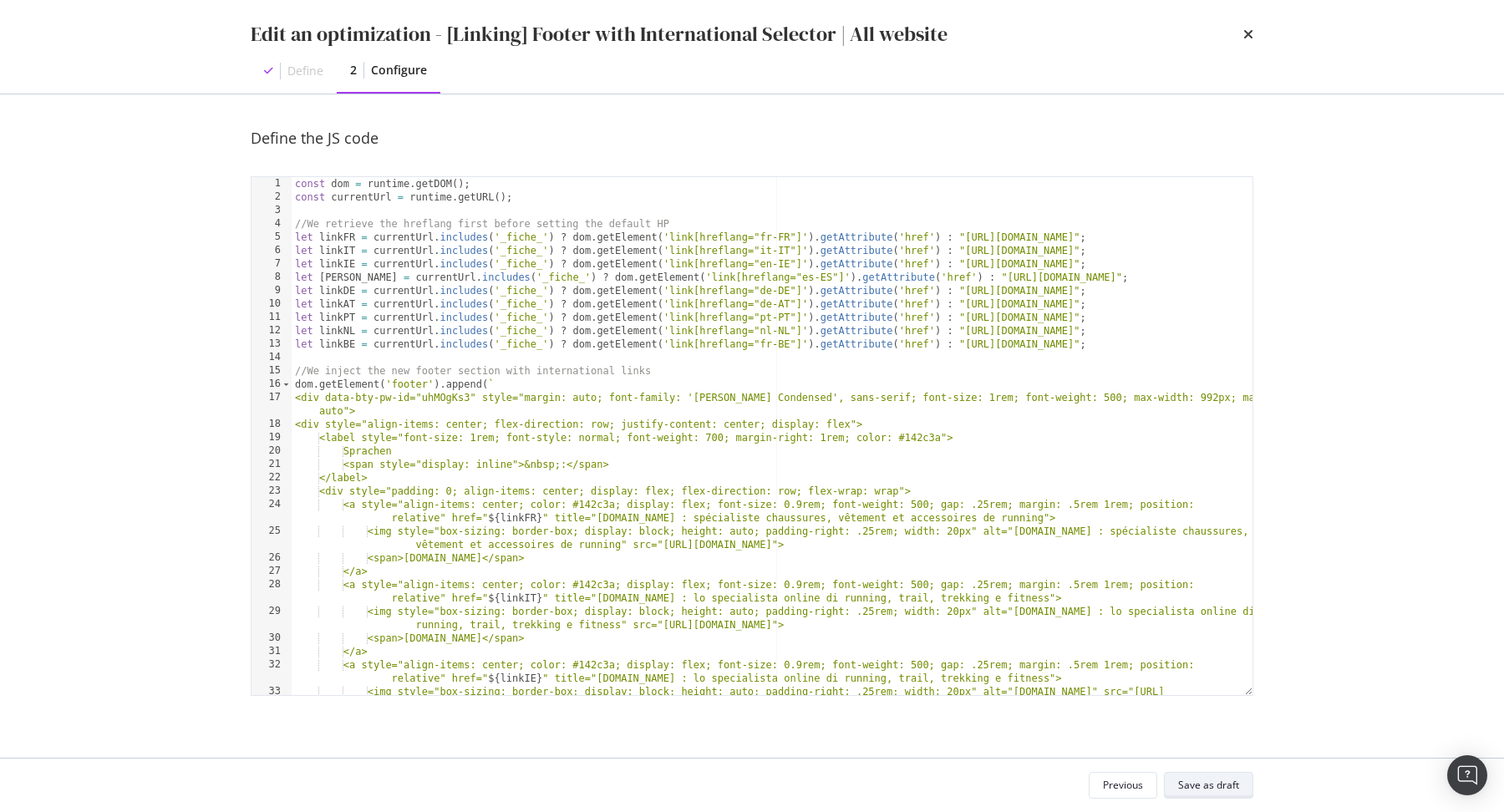
click at [1211, 797] on div "Save as draft" at bounding box center [1208, 786] width 61 height 24
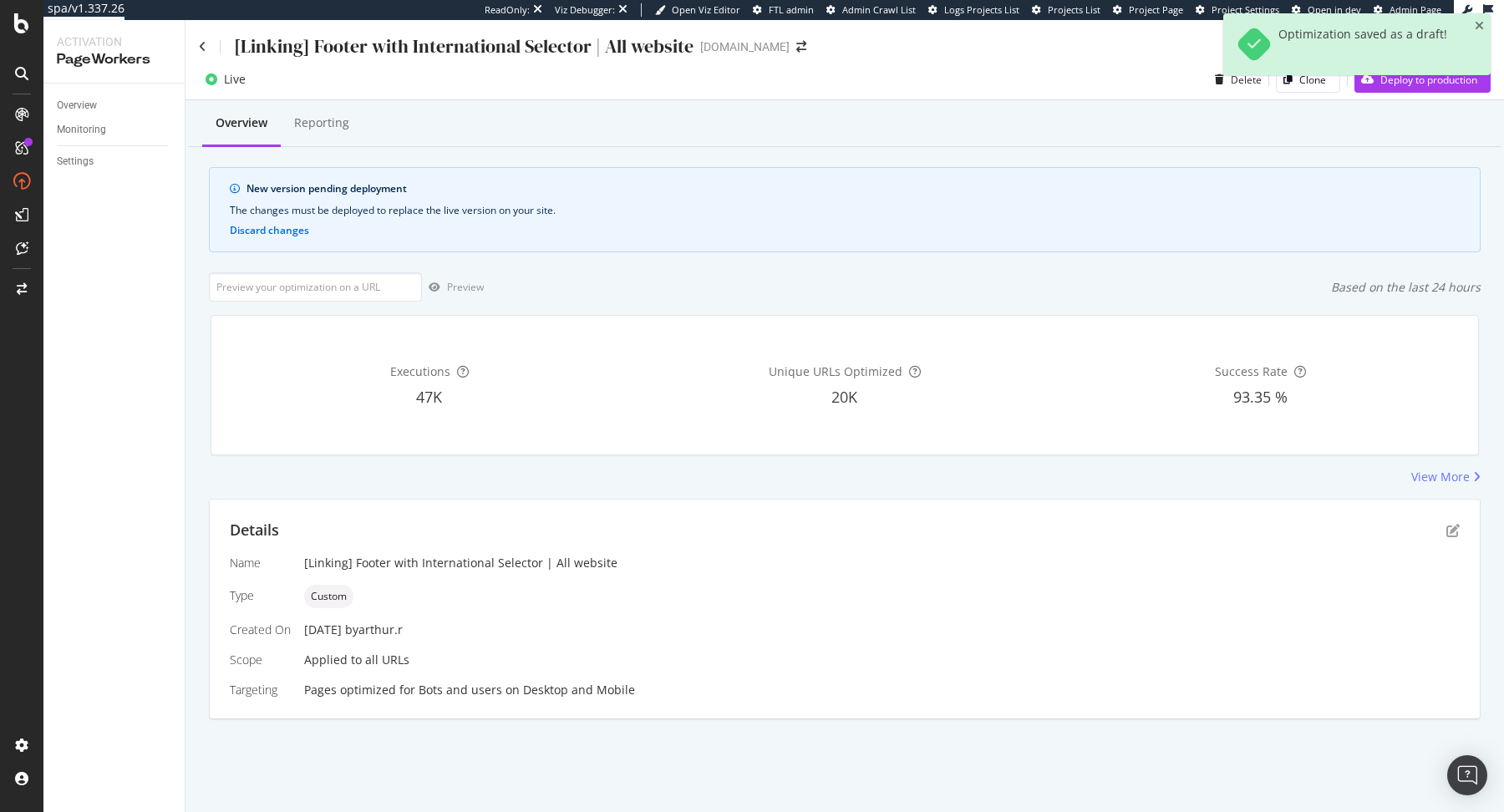
click at [1396, 87] on div "Optimization saved as a draft!" at bounding box center [1357, 51] width 268 height 76
click at [1396, 91] on div "Deploy to production" at bounding box center [1416, 79] width 123 height 25
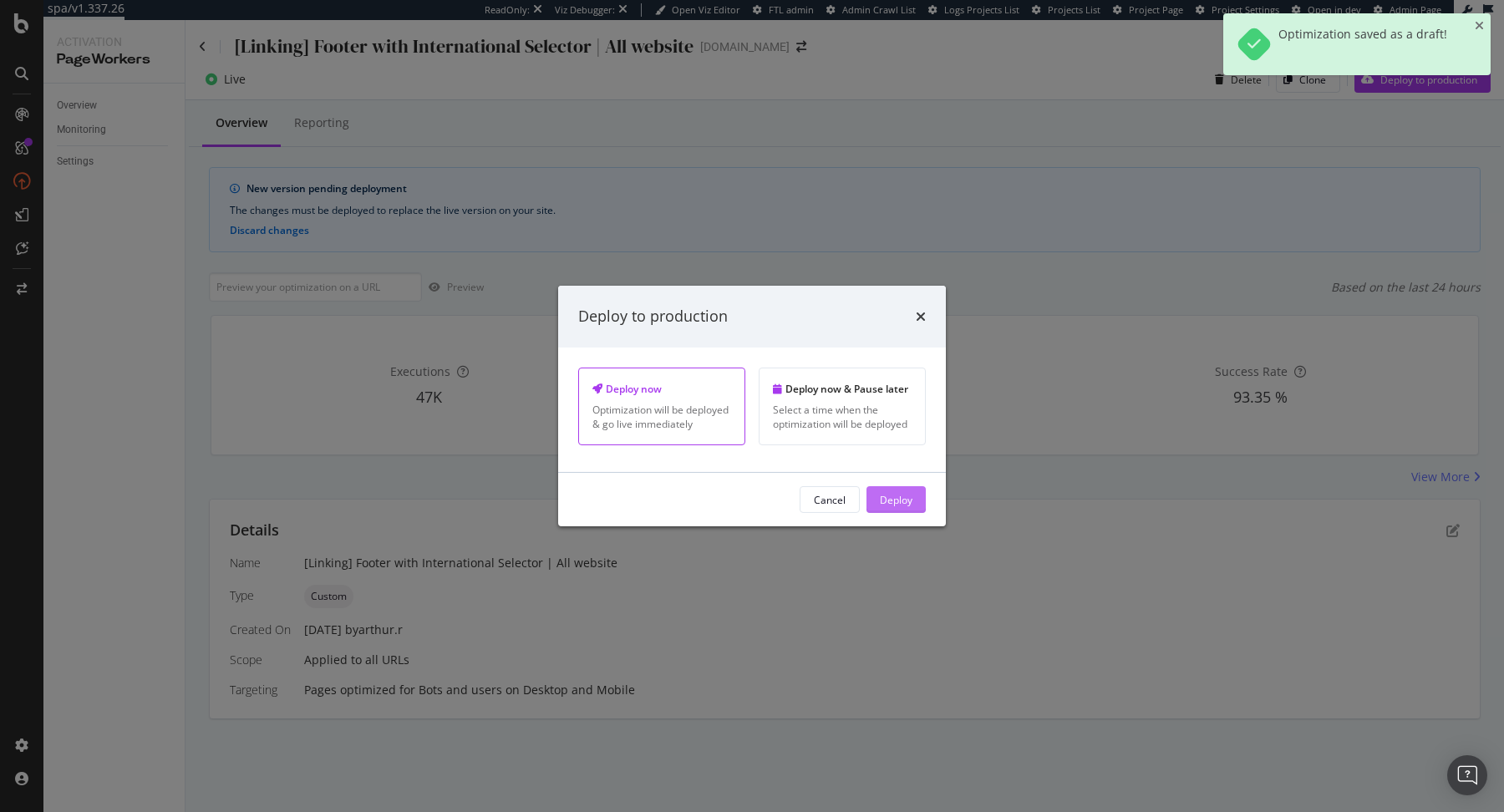
click at [888, 512] on div "Deploy" at bounding box center [897, 500] width 33 height 25
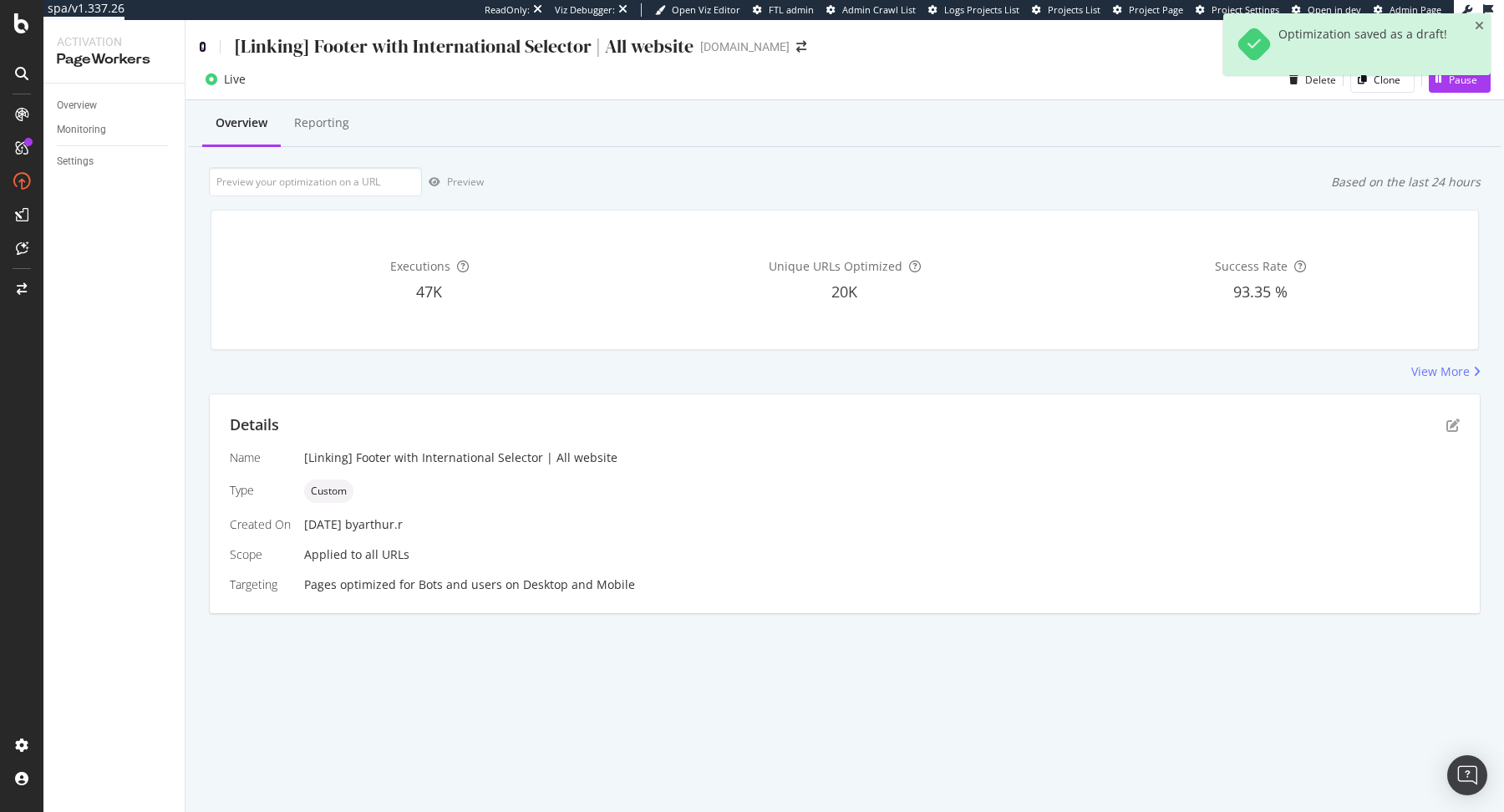
click at [202, 47] on icon at bounding box center [202, 46] width 7 height 12
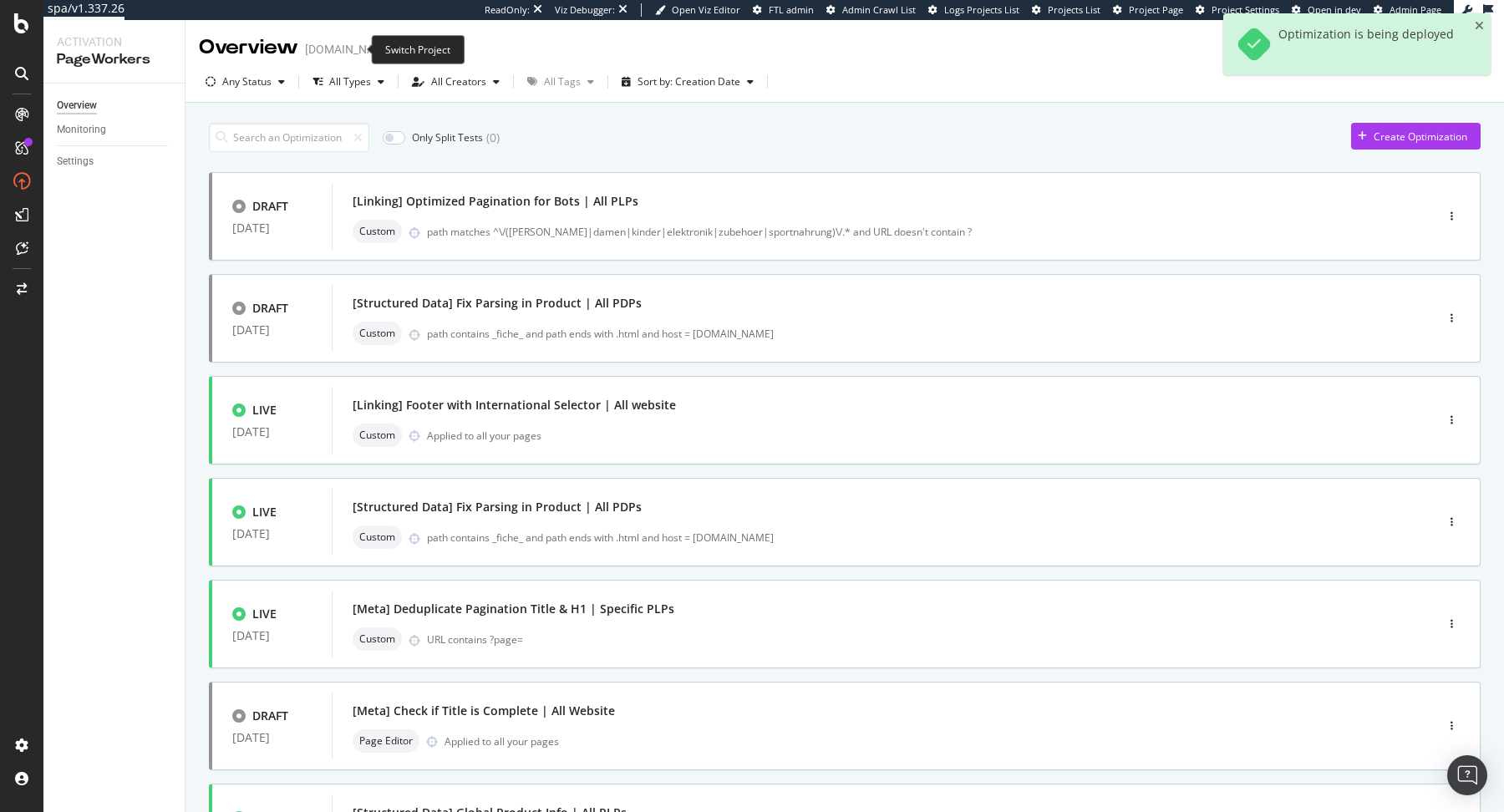
click at [401, 45] on icon "arrow-right-arrow-left" at bounding box center [406, 49] width 10 height 12
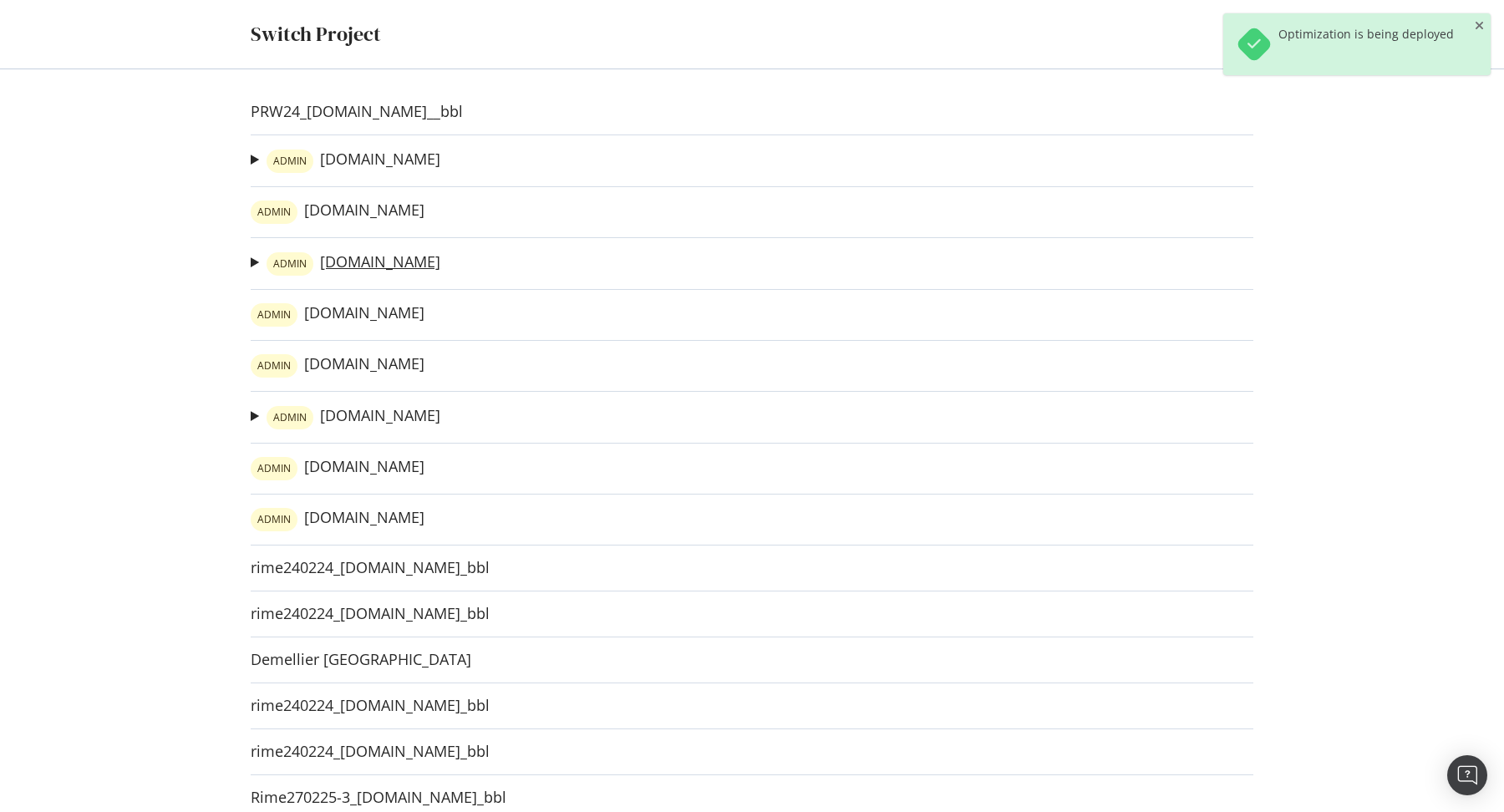
click at [340, 258] on link "ADMIN irun.it" at bounding box center [353, 264] width 174 height 24
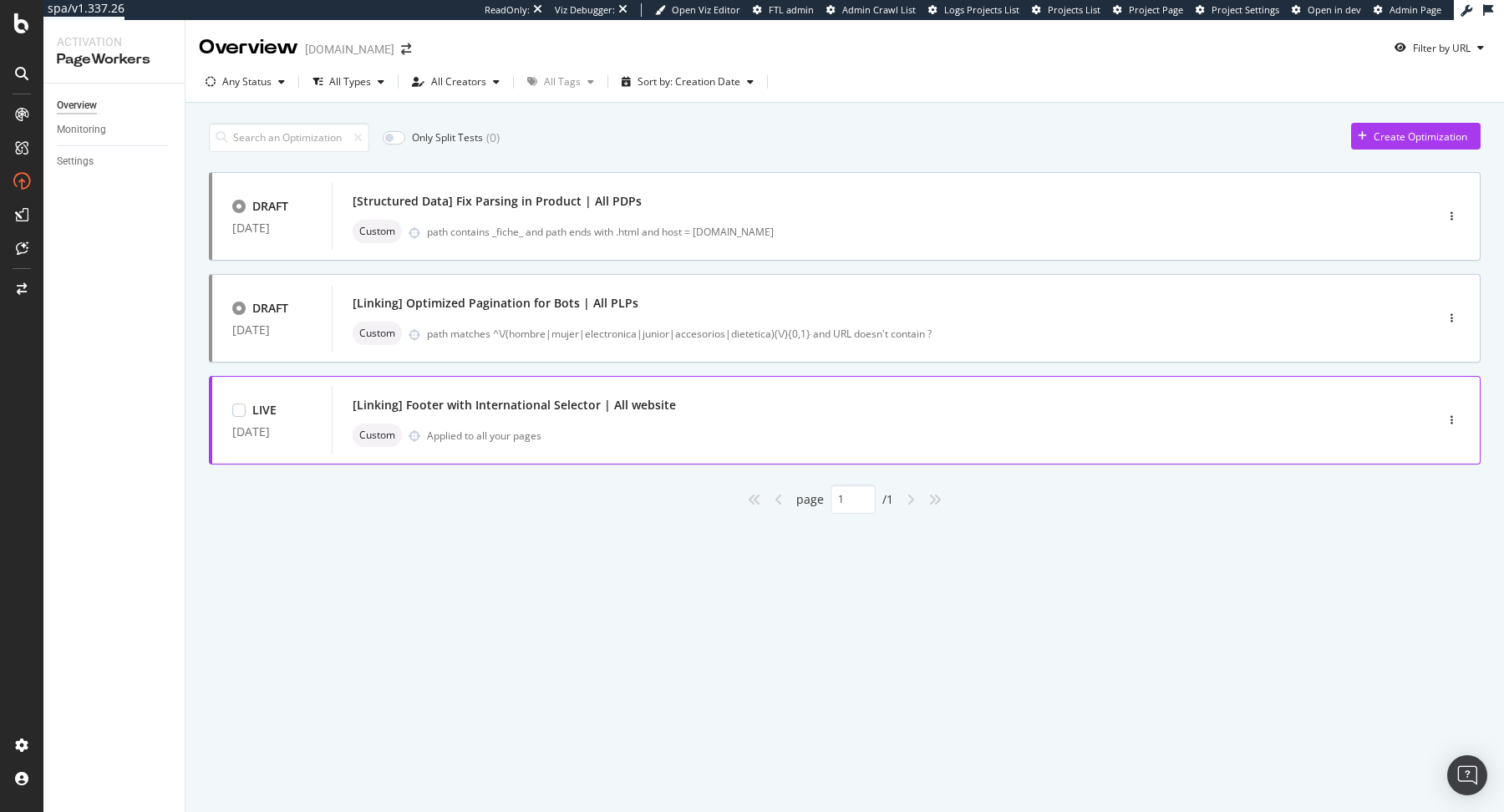
click at [616, 404] on div "[Linking] Footer with International Selector | All website" at bounding box center [513, 405] width 323 height 16
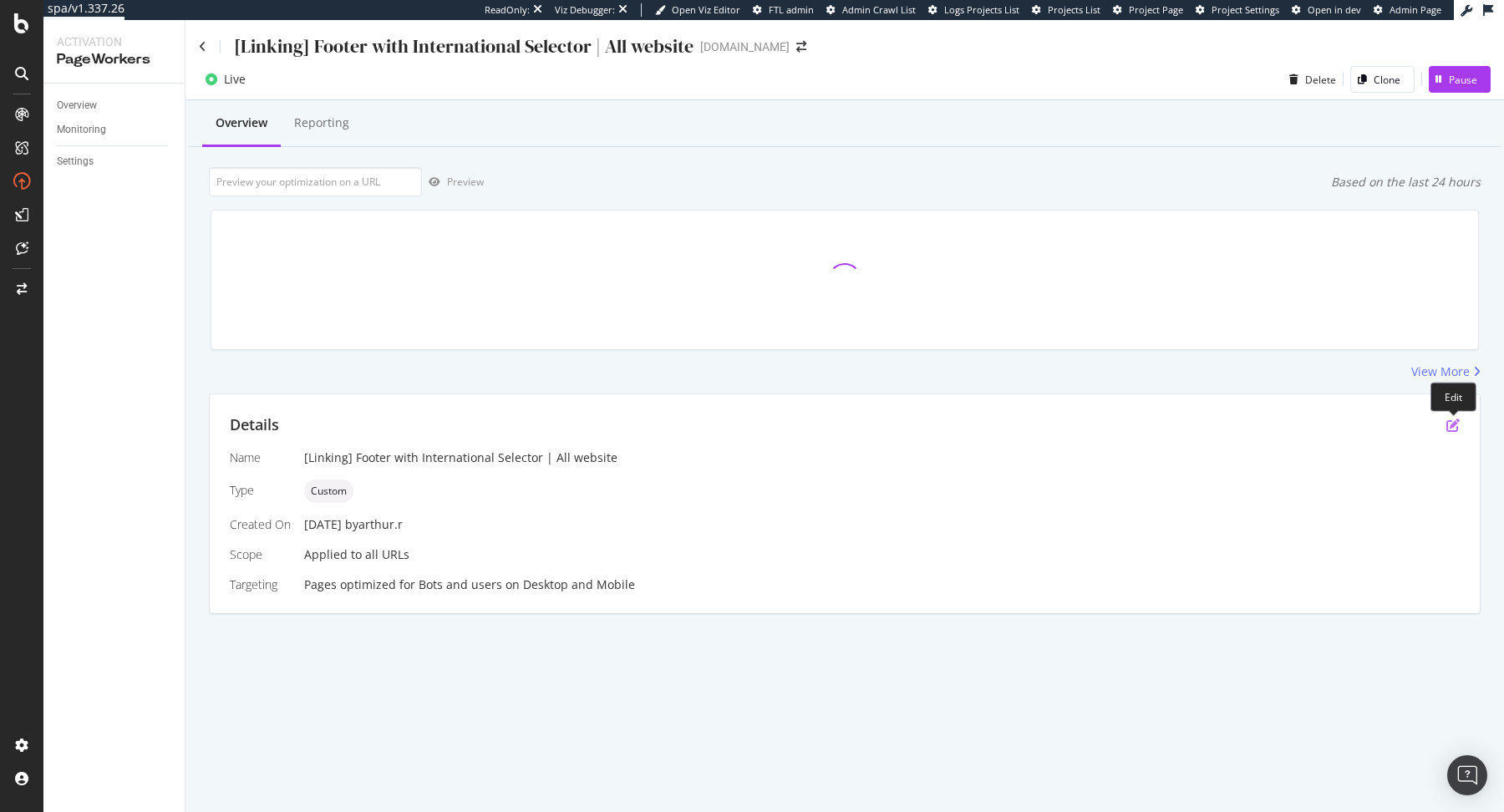
click at [1454, 423] on icon "pen-to-square" at bounding box center [1453, 425] width 14 height 14
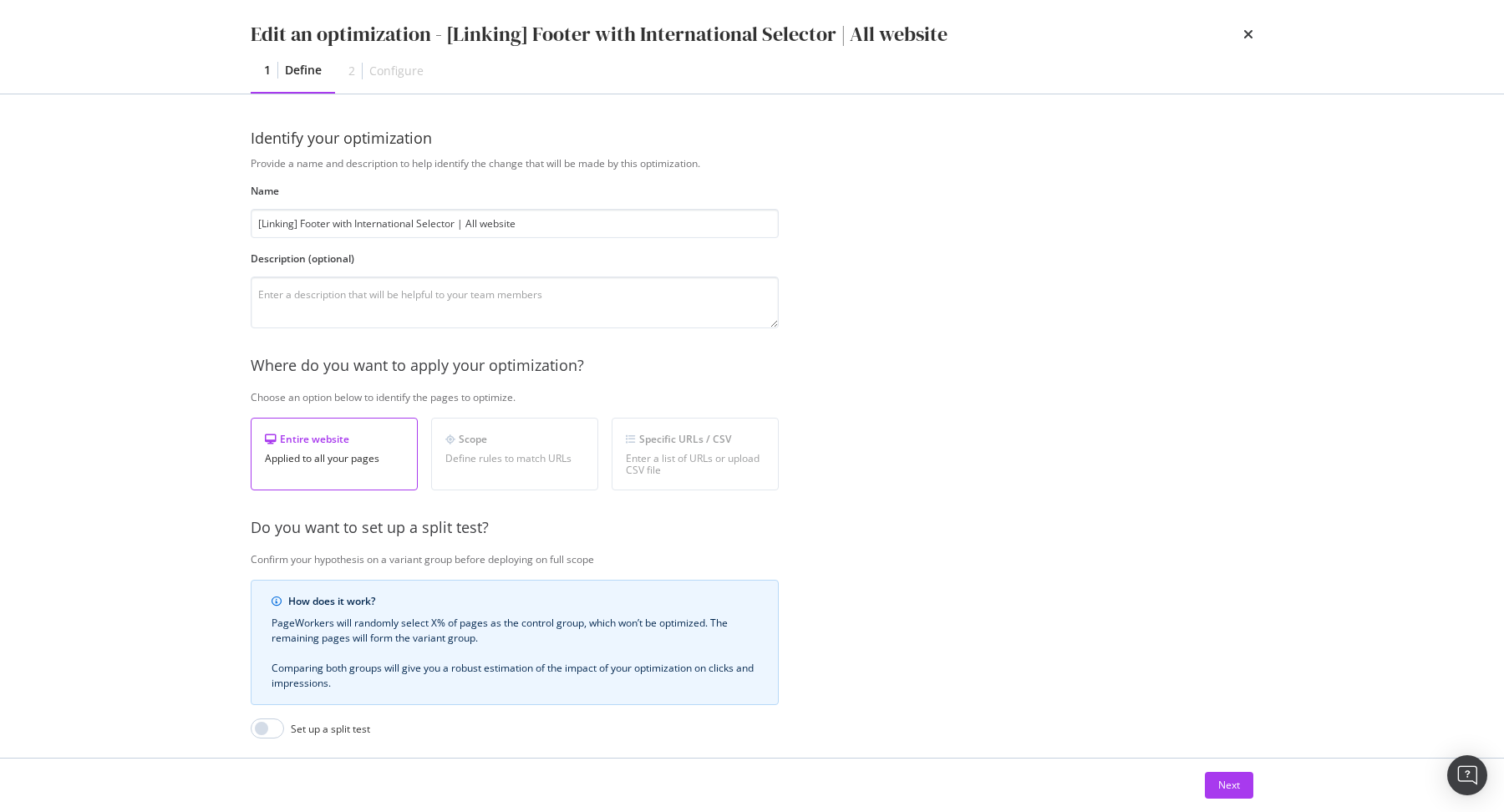
click at [1257, 784] on div "Next" at bounding box center [752, 785] width 1070 height 54
click at [1244, 787] on button "Next" at bounding box center [1229, 785] width 48 height 26
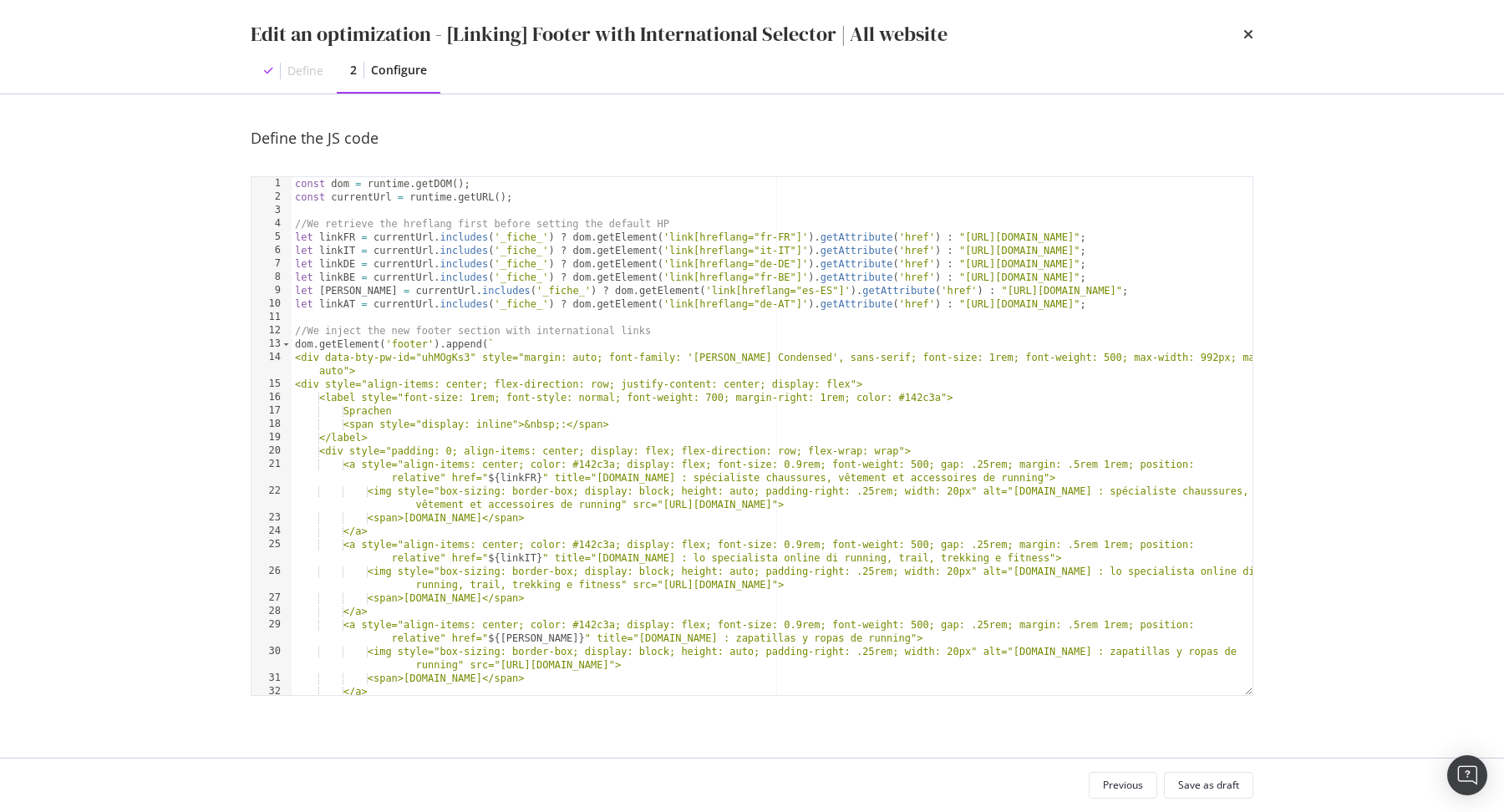
click at [920, 548] on div "const dom = runtime . getDOM ( ) ; const currentUrl = runtime . getURL ( ) ; //…" at bounding box center [772, 457] width 961 height 559
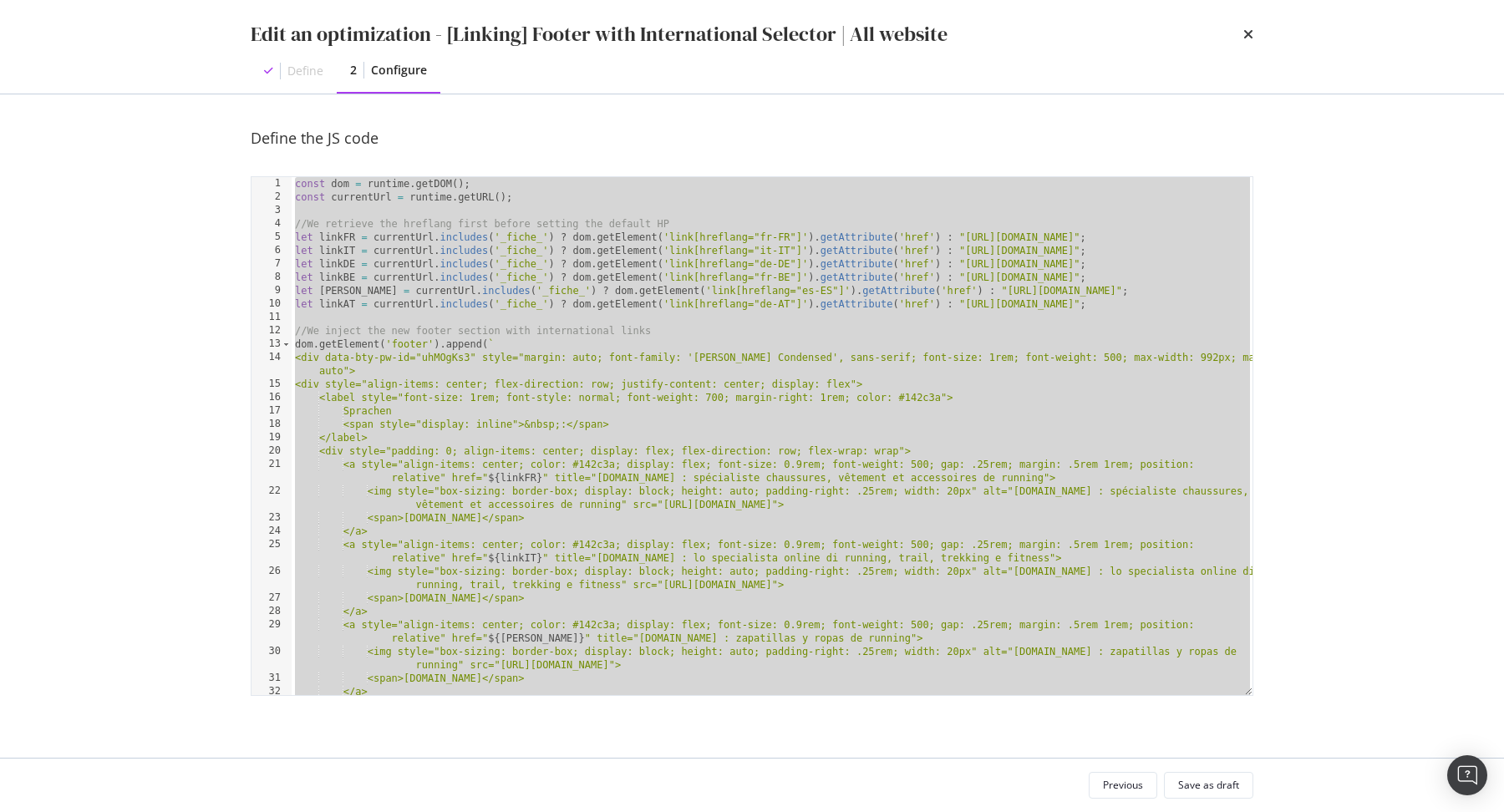
paste textarea "Cursor at row 50"
type textarea "dom.getElement('#footer').setAttribute('style', 'background-color: #f9f7f3; pad…"
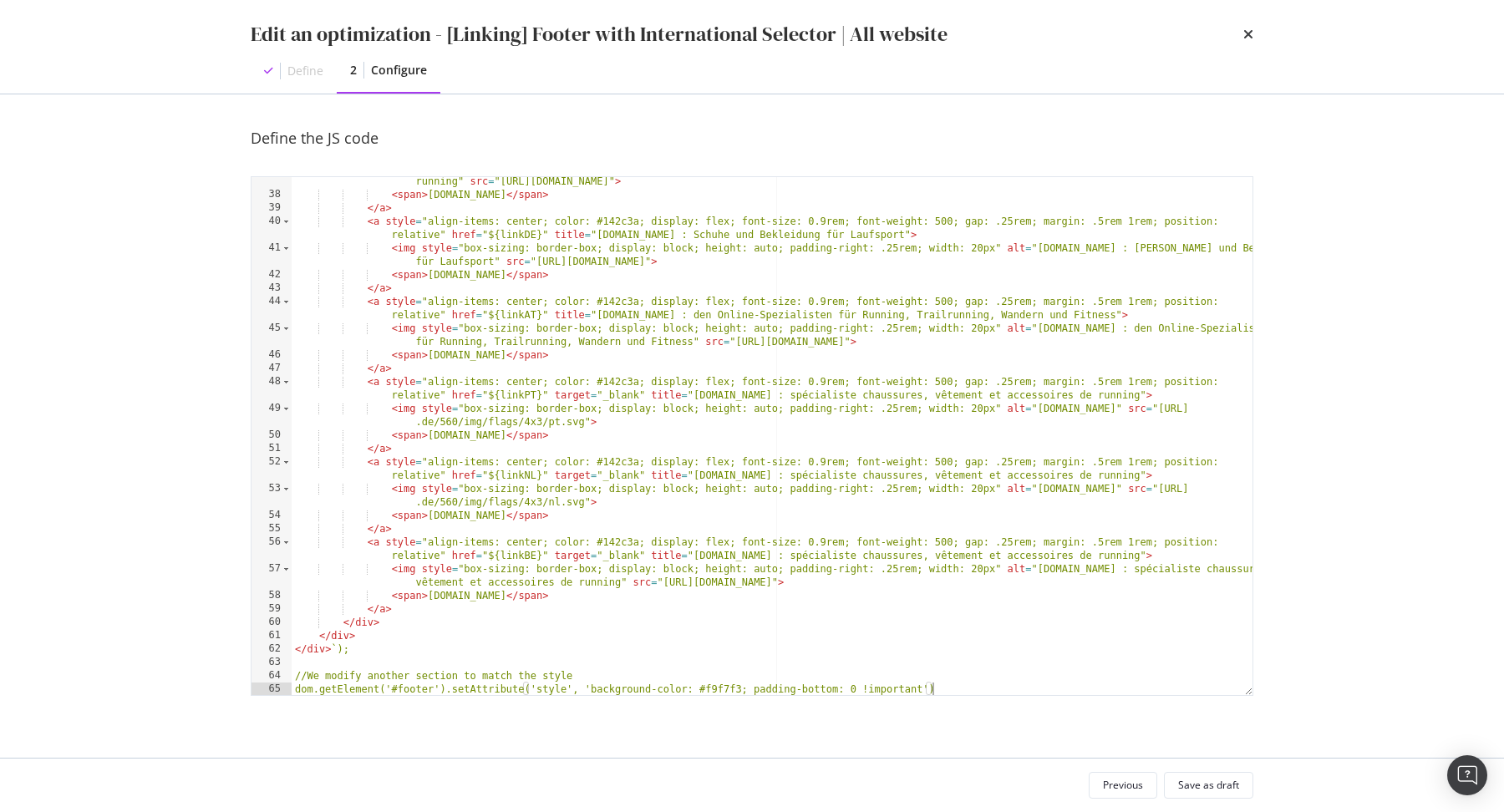
scroll to position [604, 0]
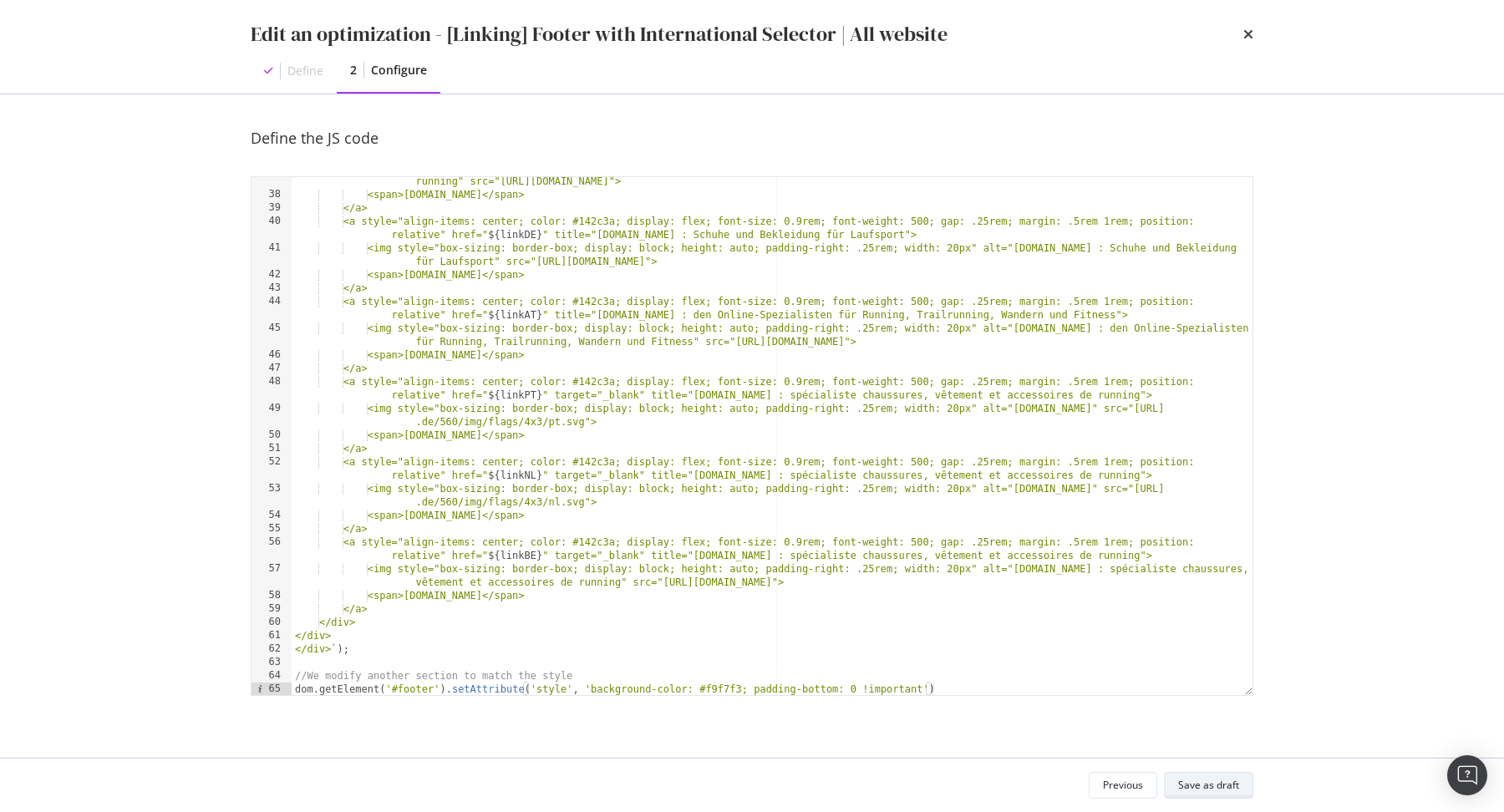
click at [1214, 772] on button "Save as draft" at bounding box center [1209, 785] width 89 height 26
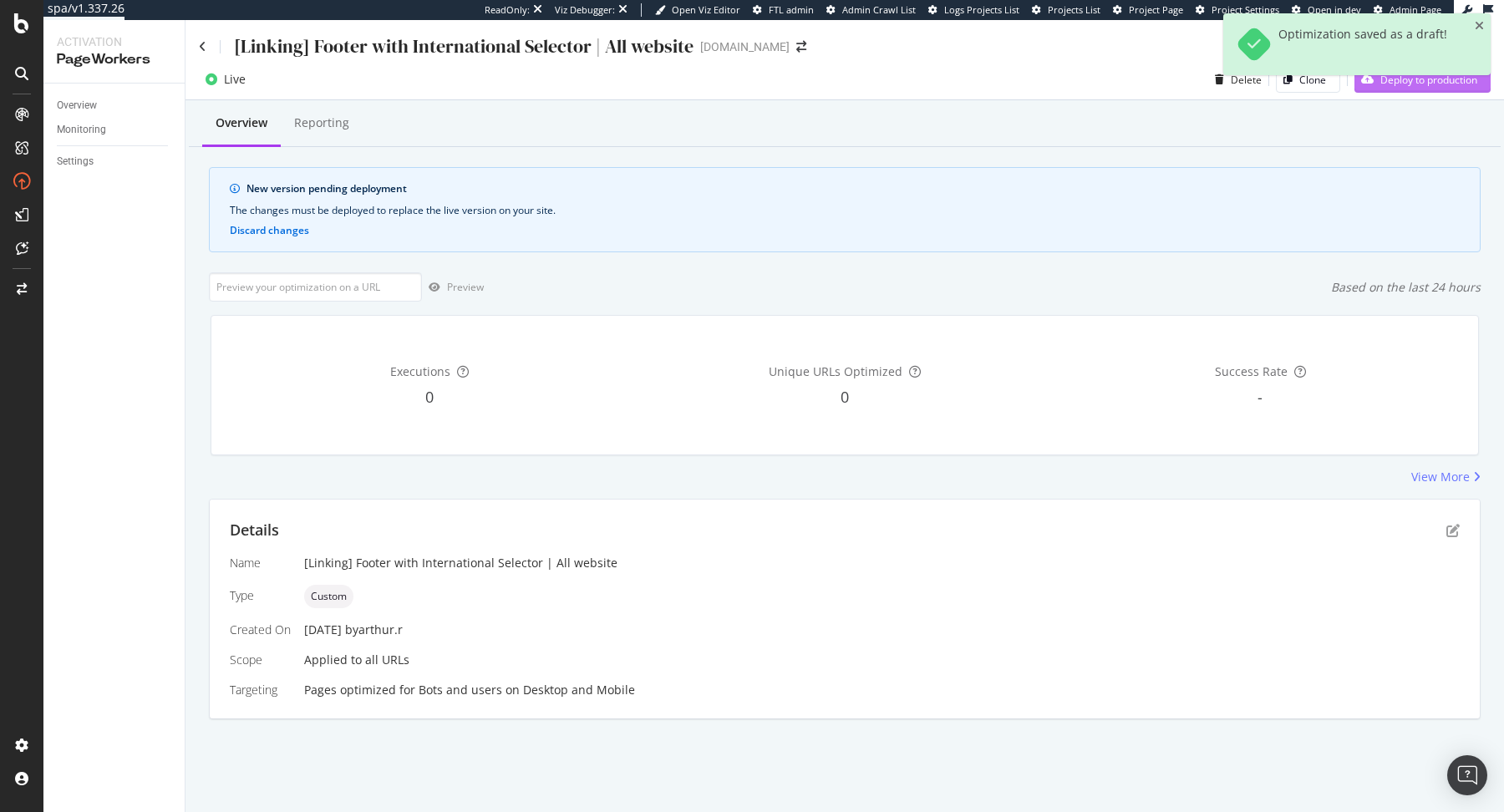
click at [1446, 89] on div "Deploy to production" at bounding box center [1416, 79] width 123 height 25
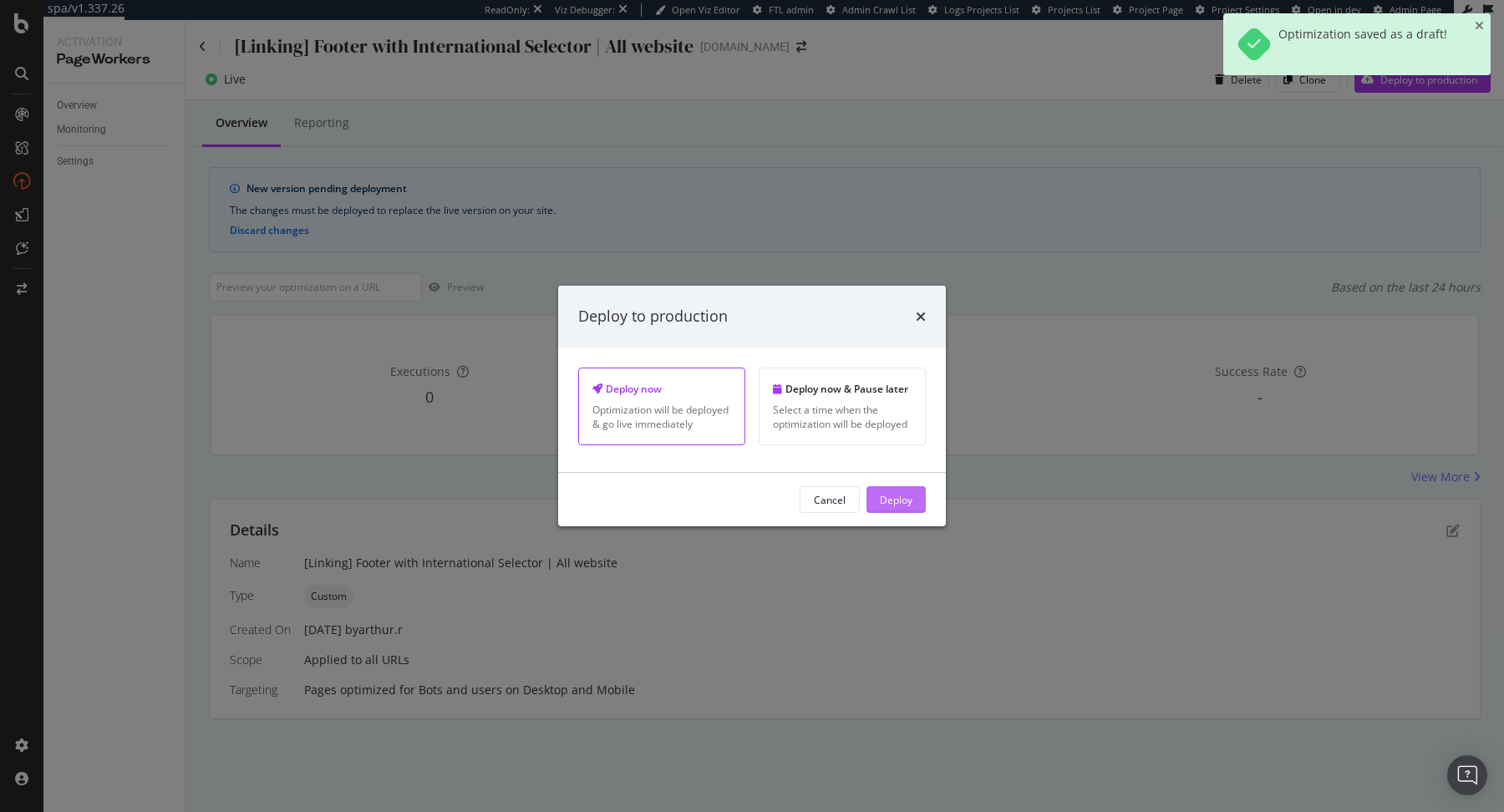
click at [902, 504] on div "Deploy" at bounding box center [897, 500] width 33 height 15
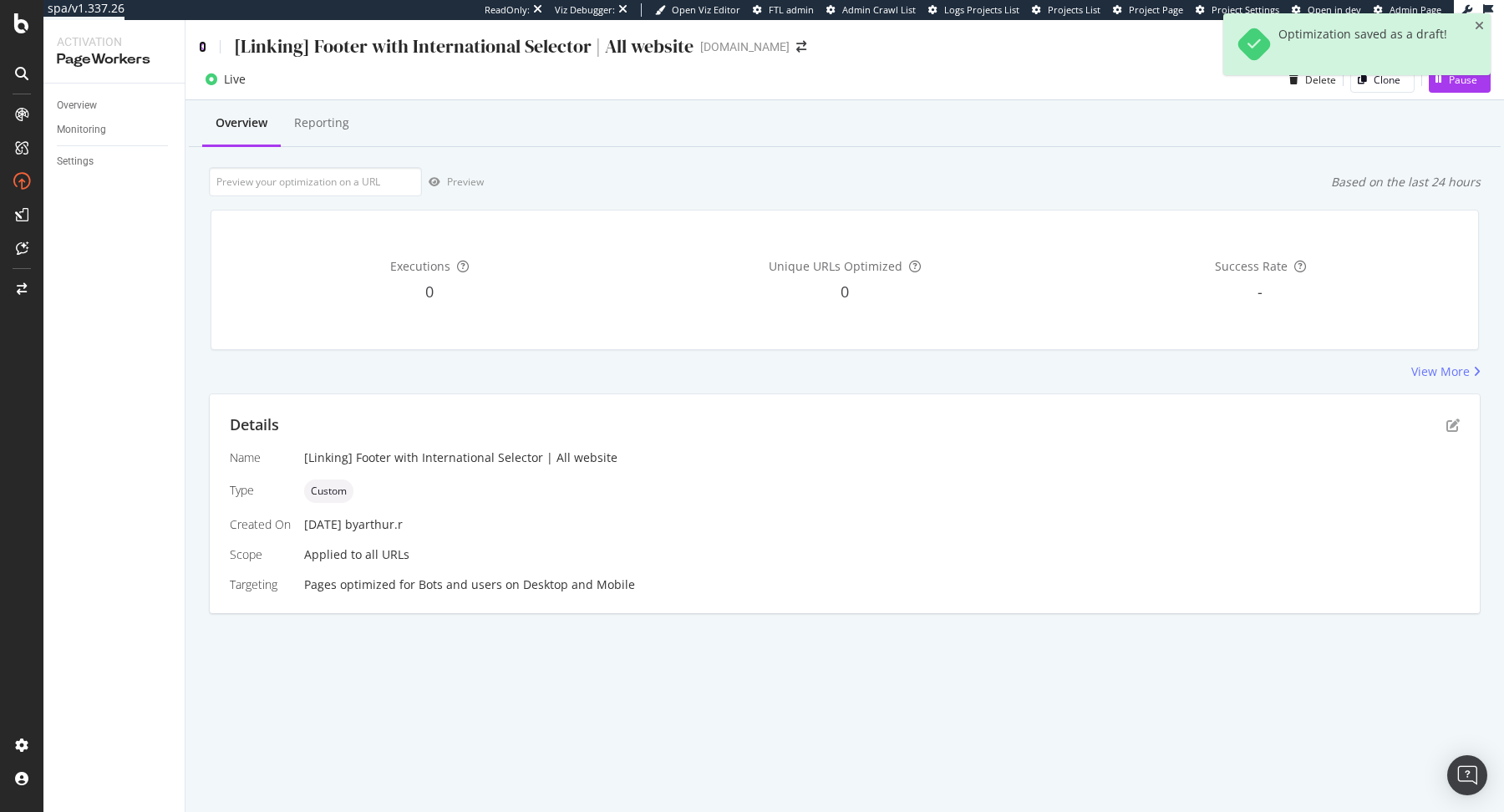
click at [203, 45] on icon at bounding box center [202, 46] width 7 height 12
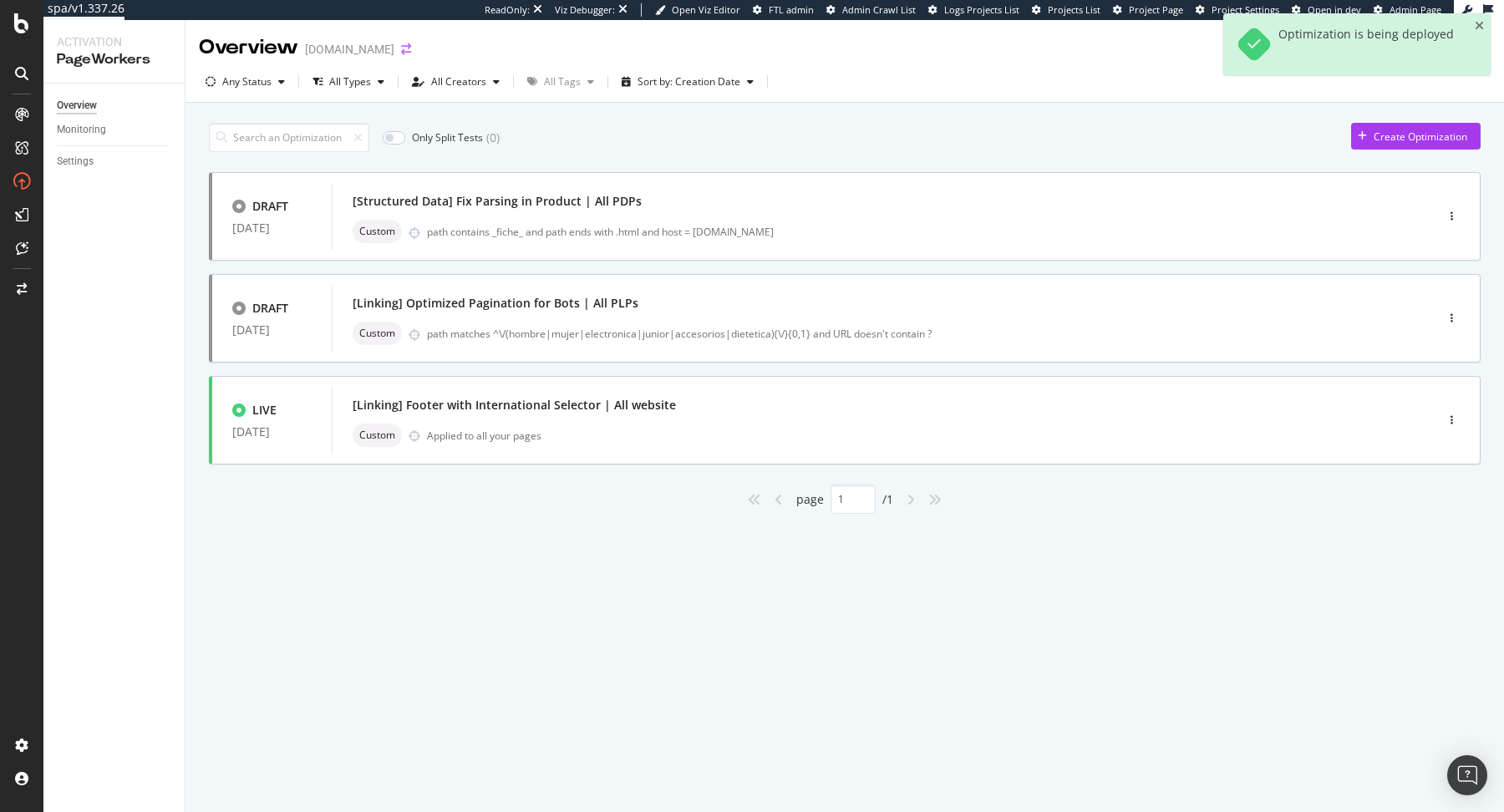
click at [401, 52] on icon "arrow-right-arrow-left" at bounding box center [406, 49] width 10 height 12
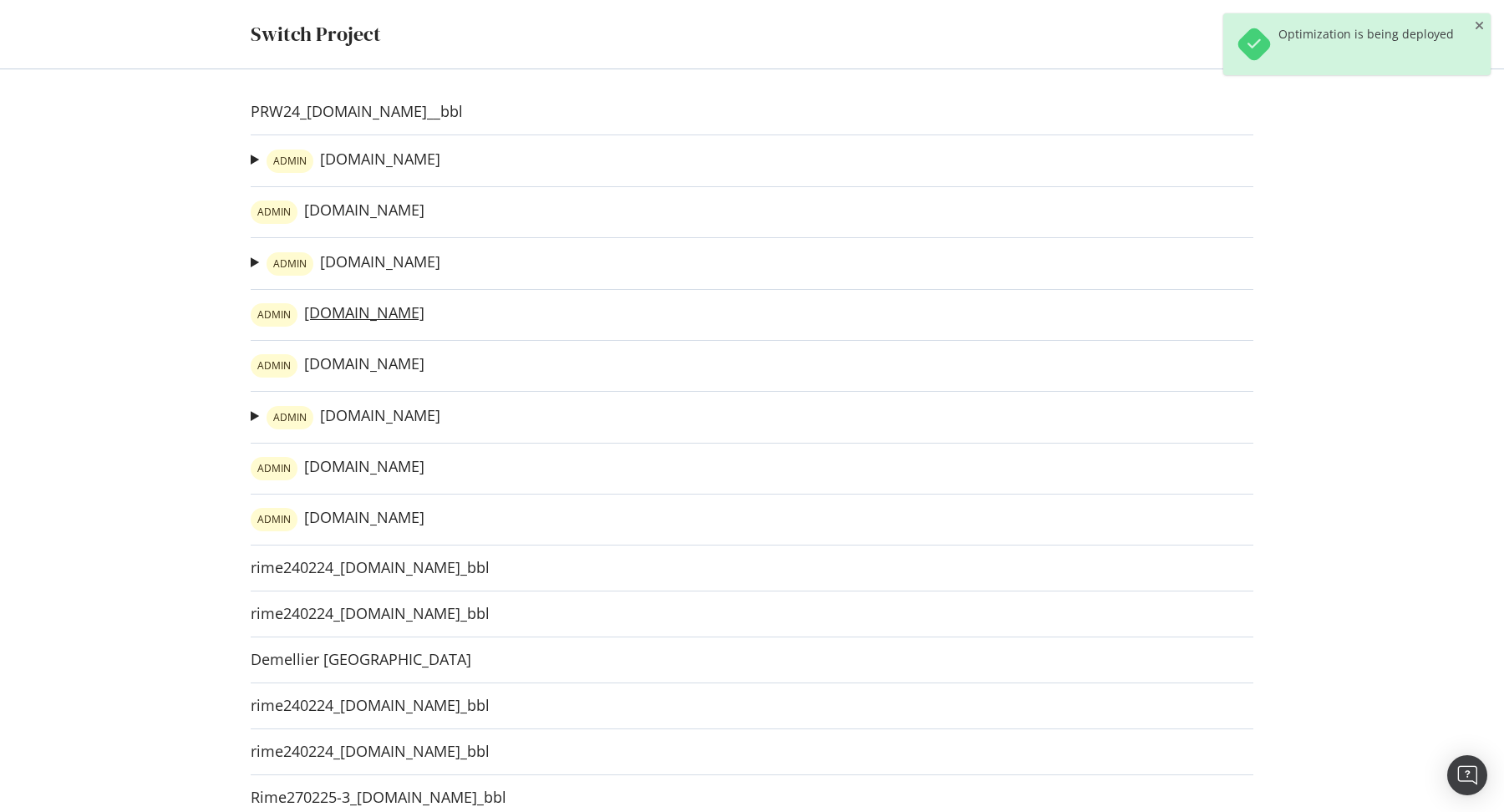
click at [339, 312] on link "ADMIN irun.ie" at bounding box center [337, 315] width 174 height 24
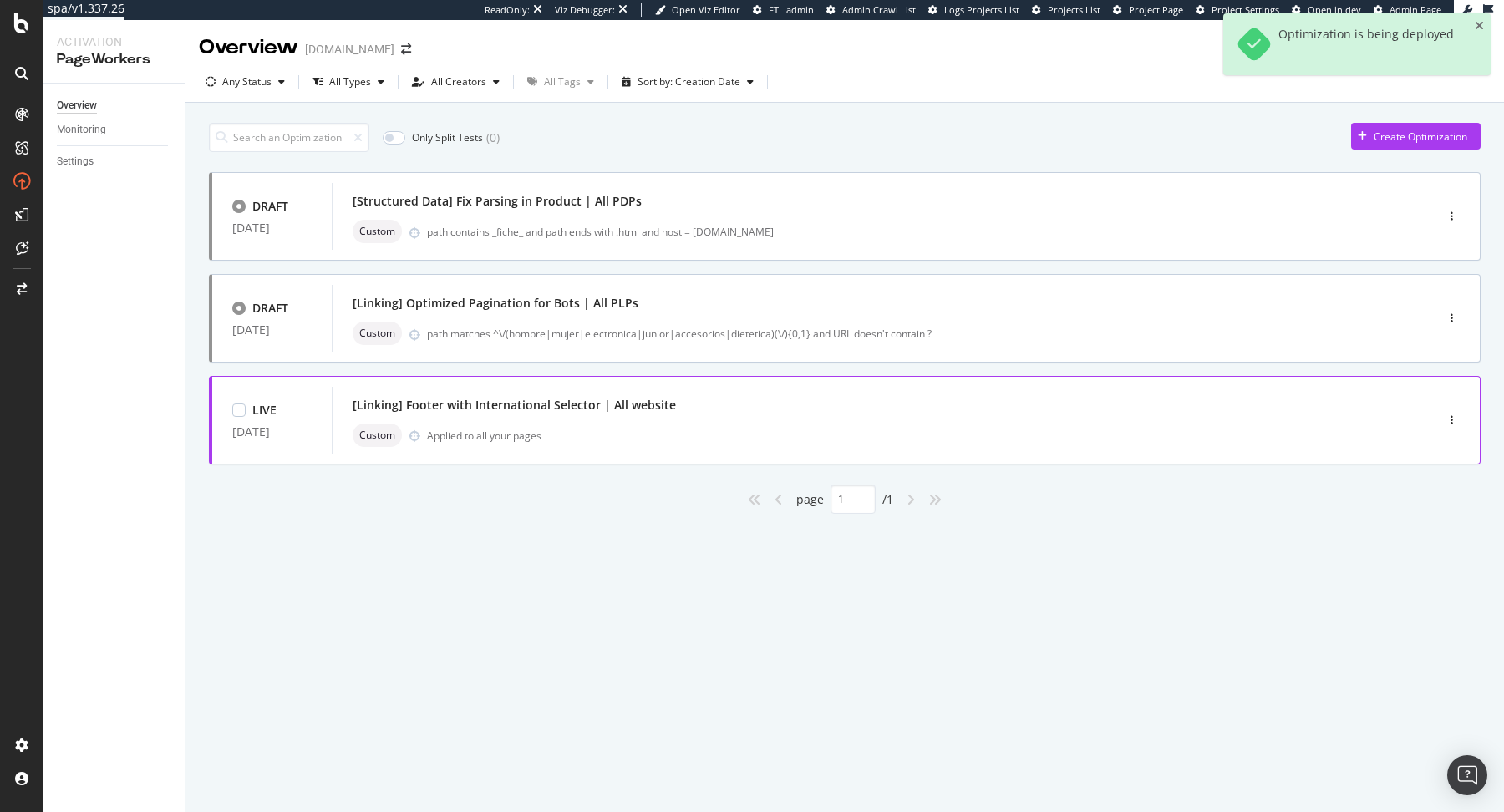
click at [748, 437] on div "Custom Applied to all your pages" at bounding box center [858, 435] width 1011 height 24
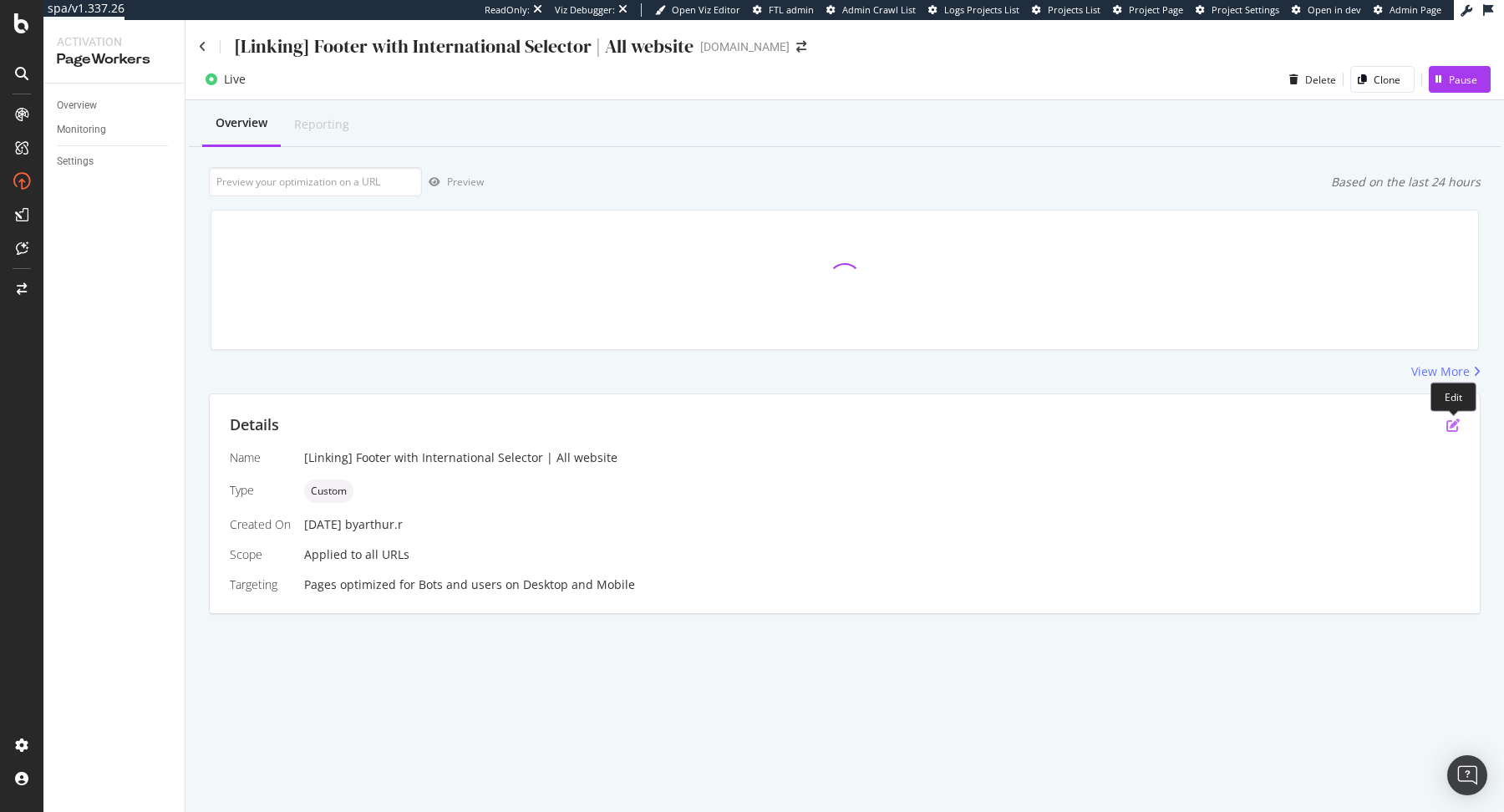
click at [1450, 425] on icon "pen-to-square" at bounding box center [1453, 425] width 14 height 14
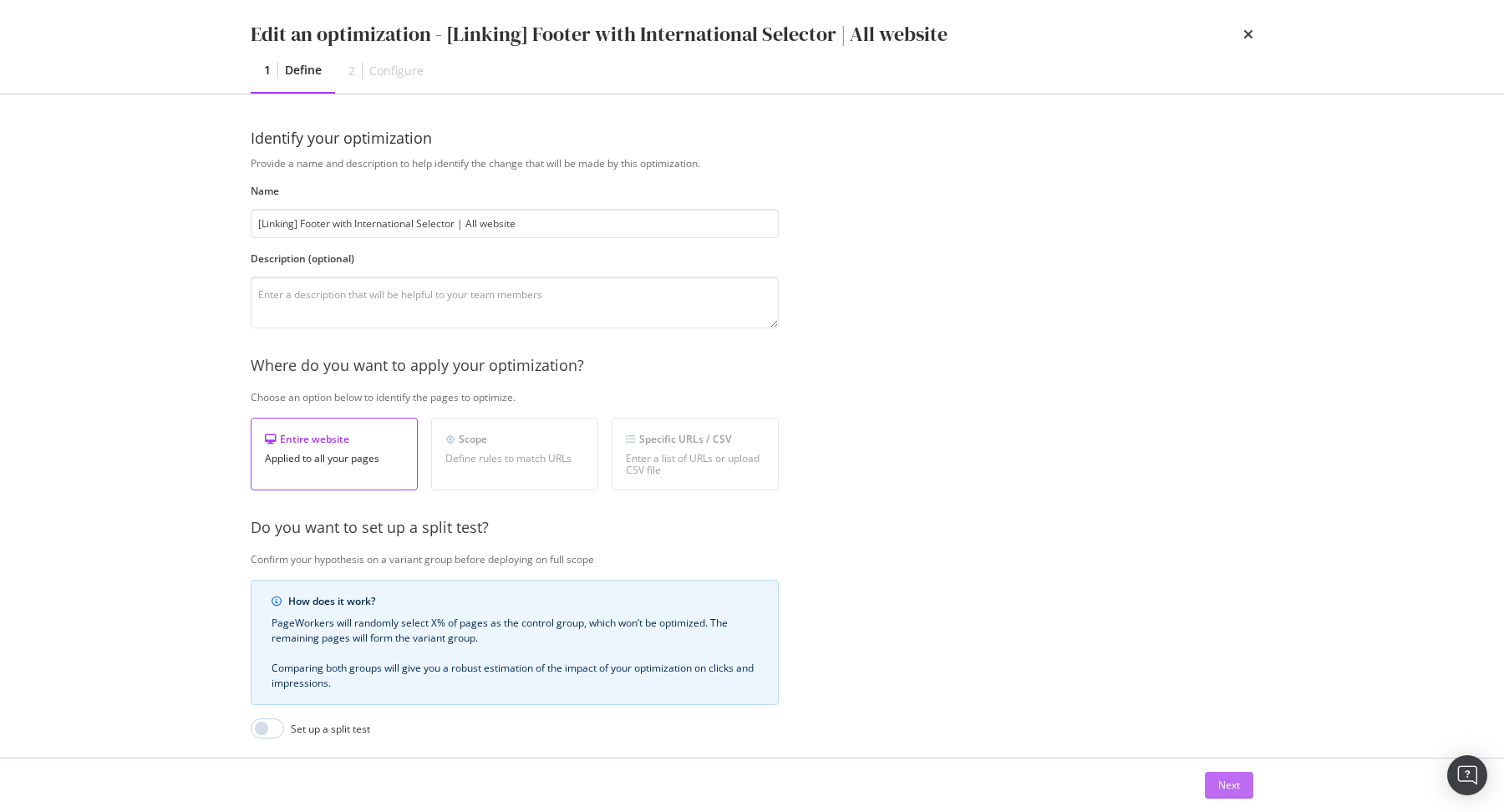
click at [1239, 783] on div "Next" at bounding box center [1229, 786] width 22 height 15
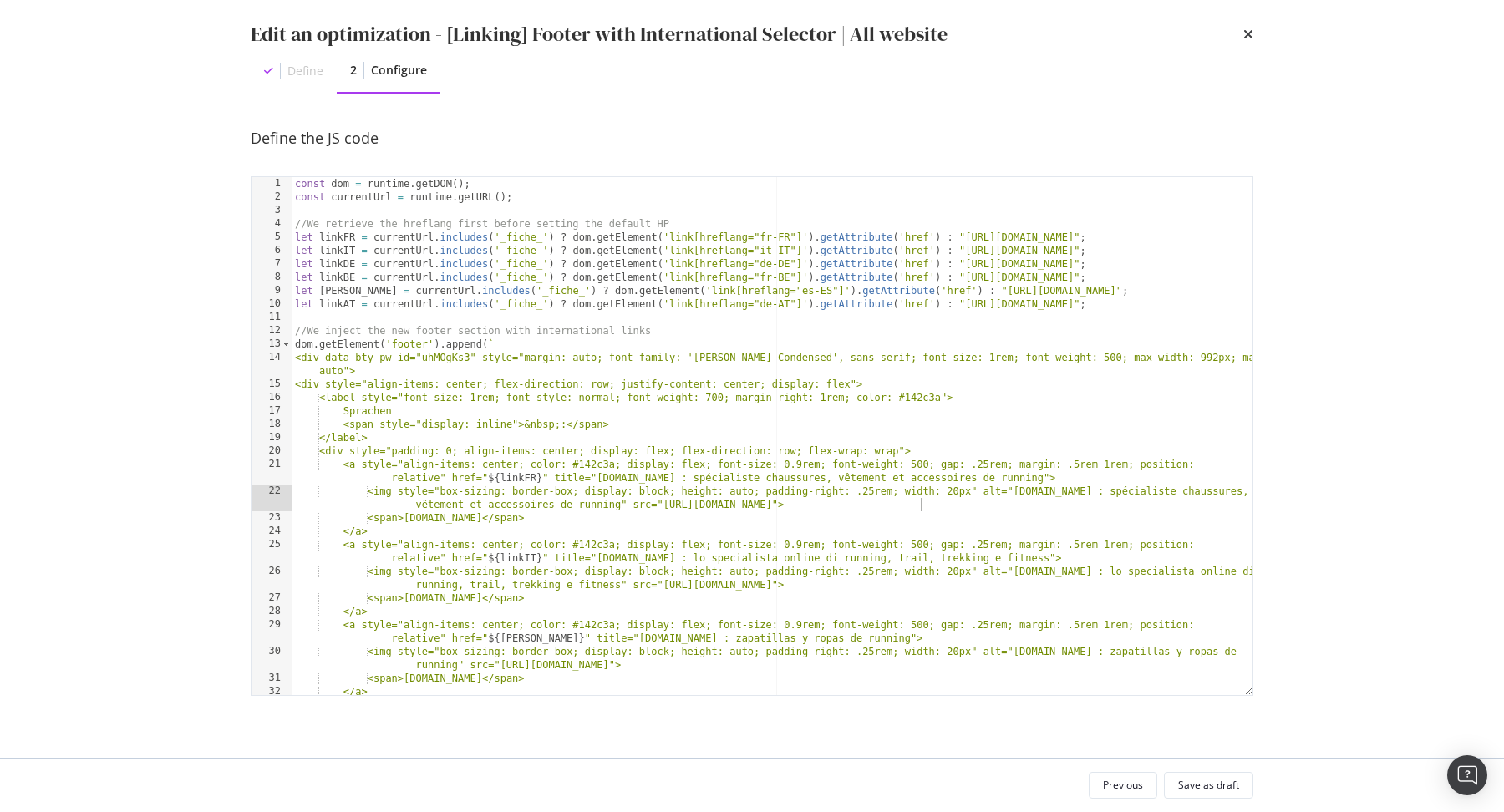
click at [921, 503] on div "const dom = runtime . getDOM ( ) ; const currentUrl = runtime . getURL ( ) ; //…" at bounding box center [772, 457] width 961 height 559
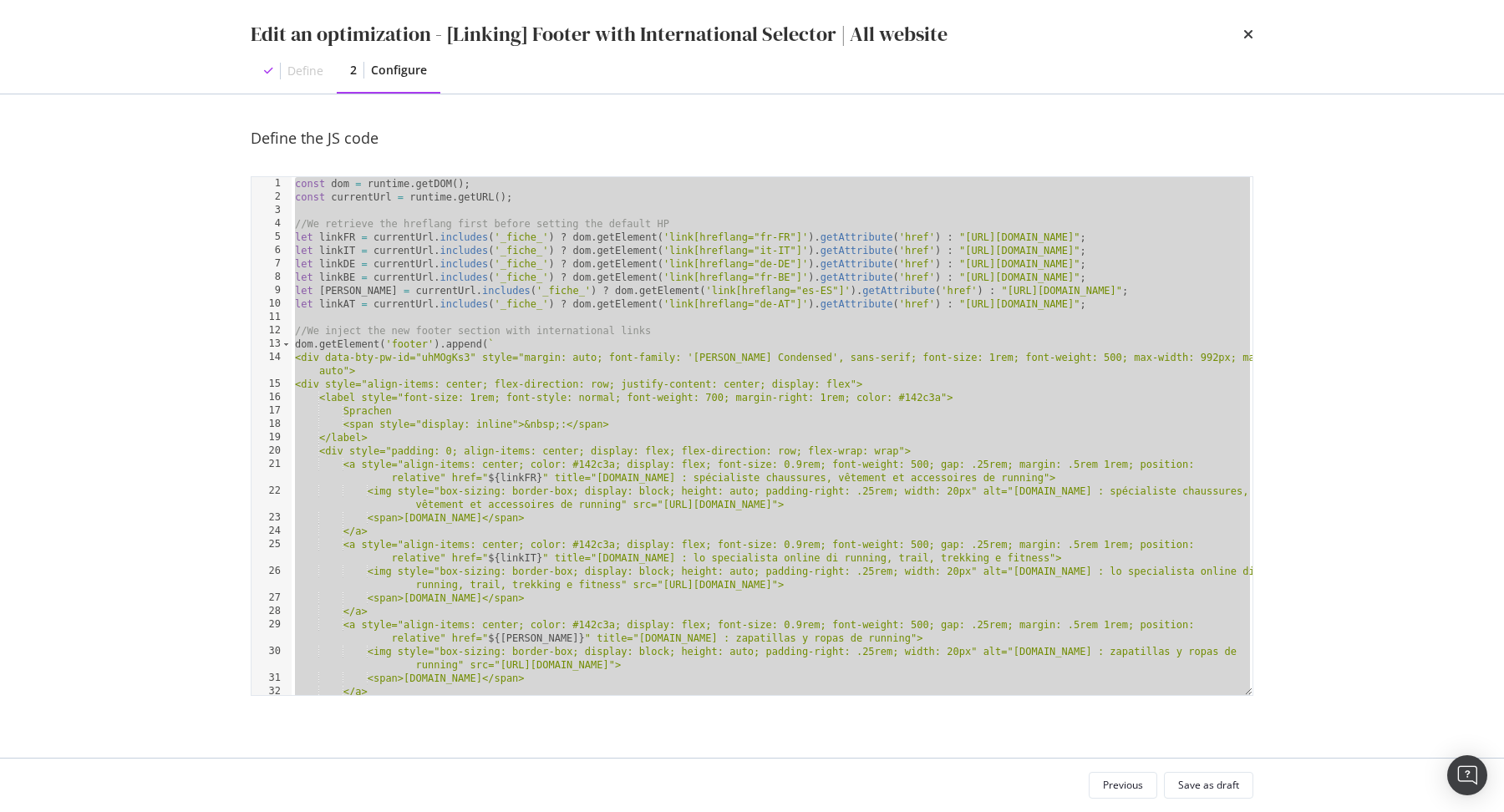
paste textarea "Cursor at row 50"
type textarea "dom.getElement('#footer').setAttribute('style', 'background-color: #f9f7f3; pad…"
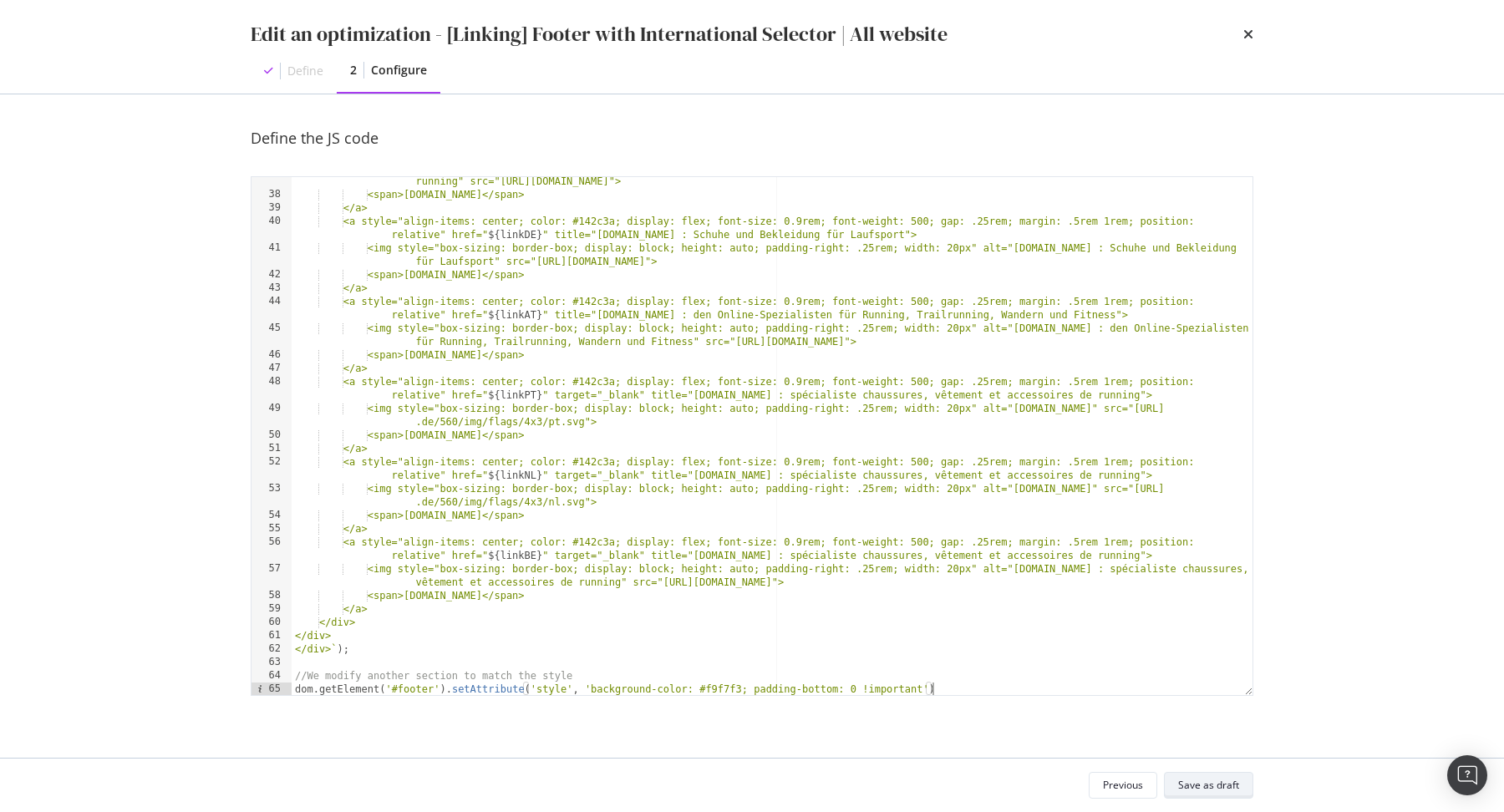
click at [1185, 778] on div "Save as draft" at bounding box center [1208, 786] width 61 height 24
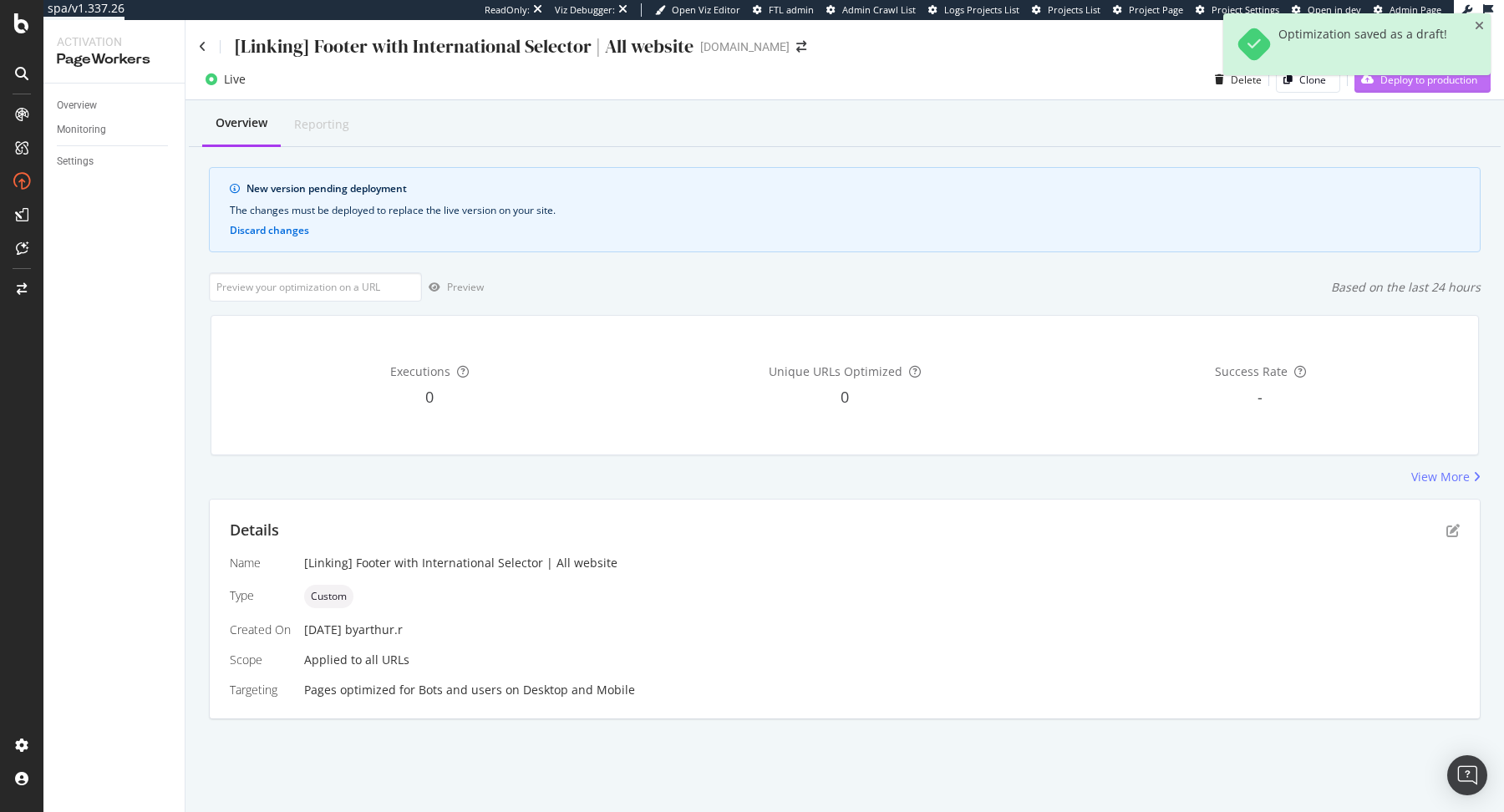
click at [1389, 91] on div "Deploy to production" at bounding box center [1416, 79] width 123 height 25
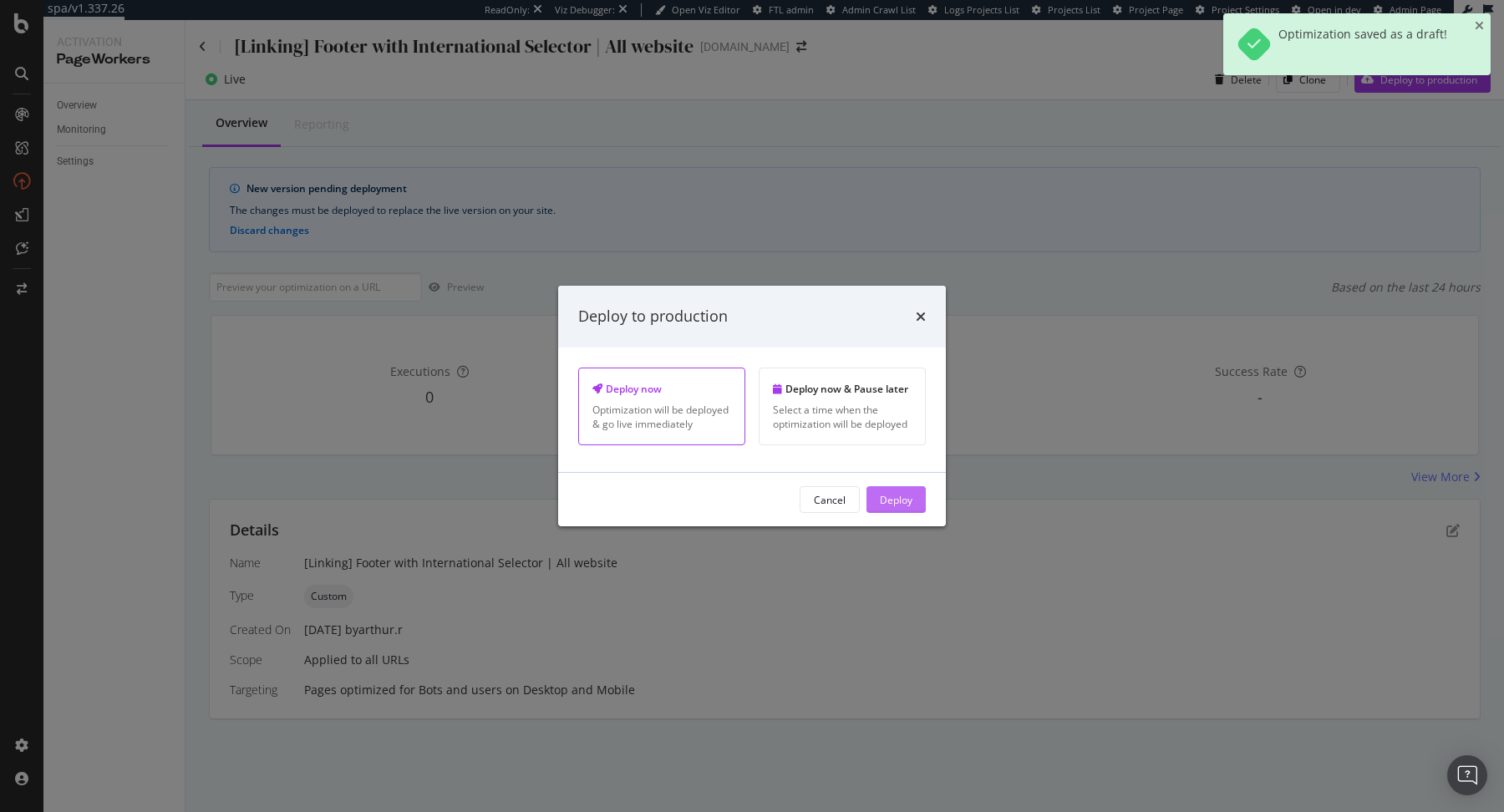
click at [884, 499] on div "Deploy" at bounding box center [897, 500] width 33 height 15
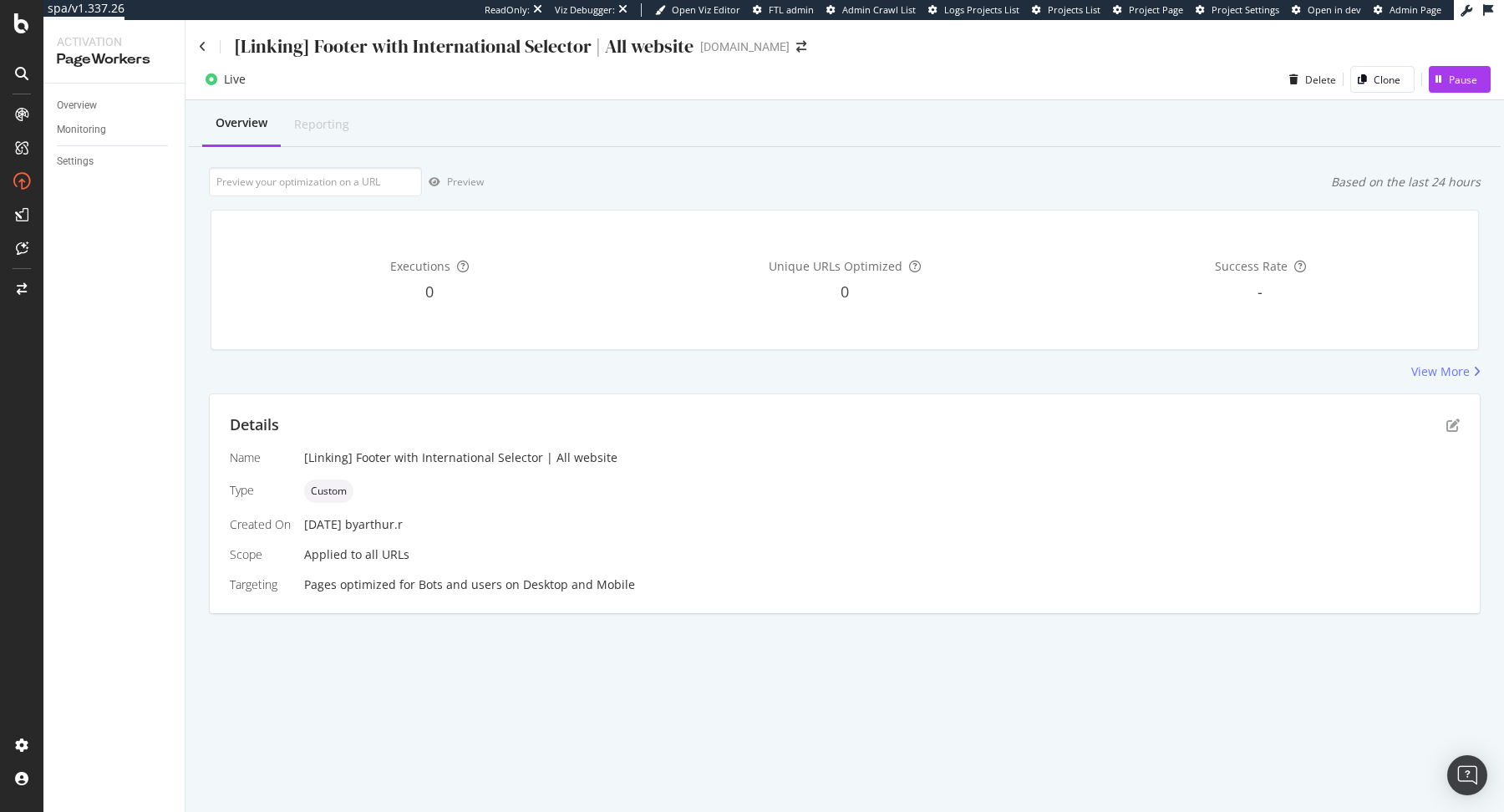
click at [210, 45] on div "[Linking] Footer with International Selector | All website" at bounding box center [445, 46] width 494 height 25
click at [201, 47] on icon at bounding box center [202, 46] width 7 height 12
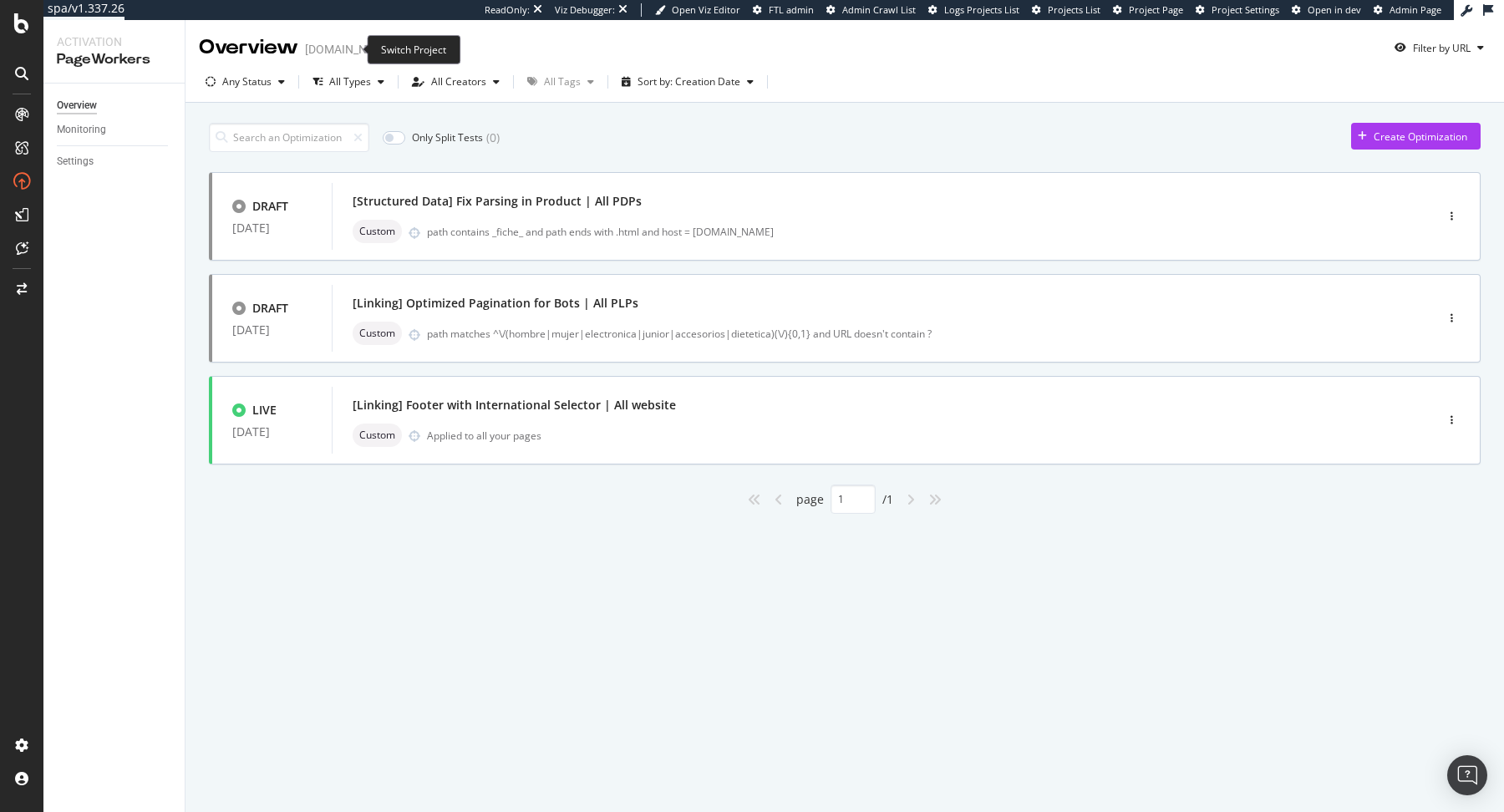
click at [401, 46] on icon "arrow-right-arrow-left" at bounding box center [406, 49] width 10 height 12
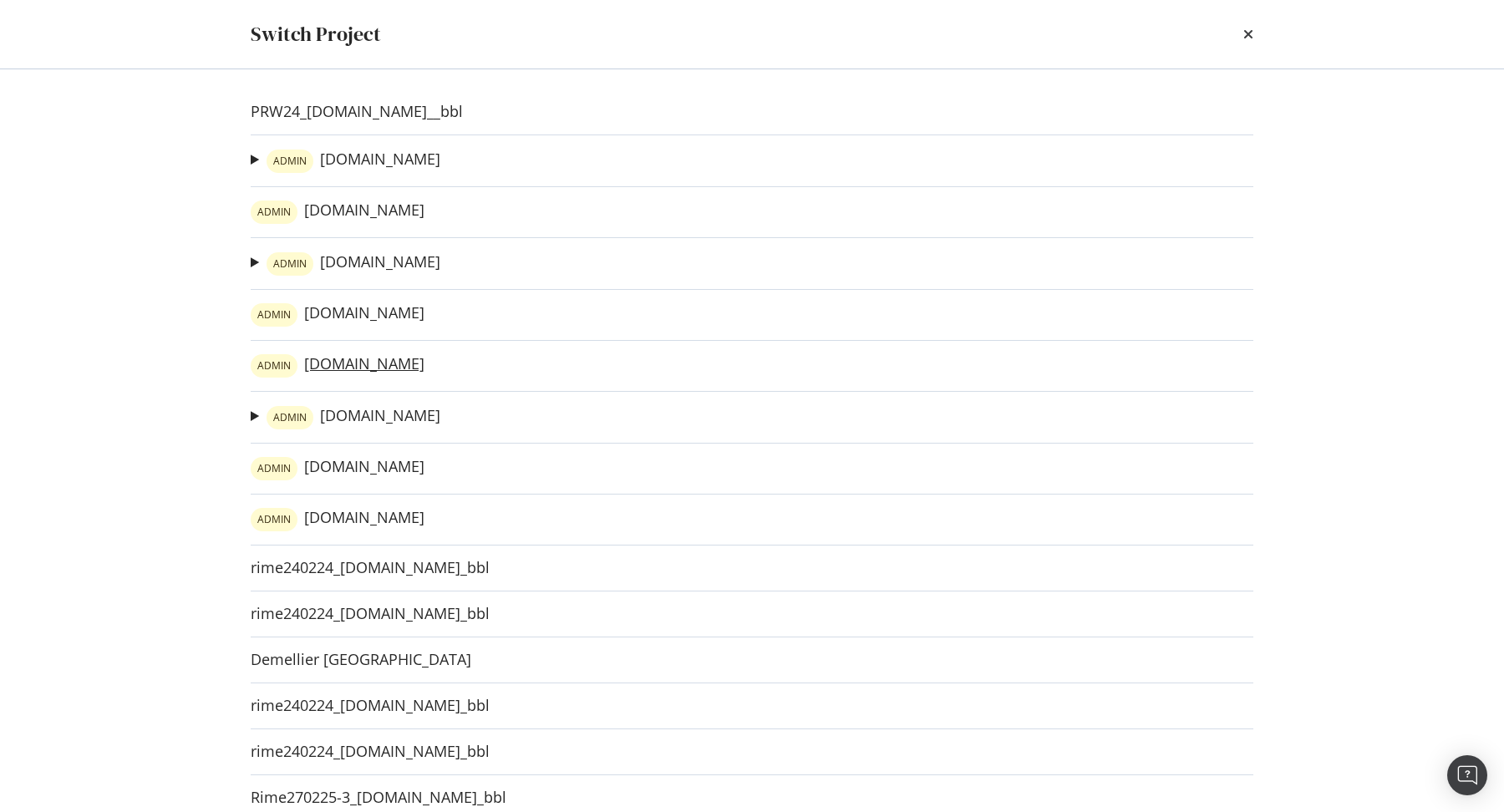
click at [324, 361] on link "ADMIN irun.pt" at bounding box center [337, 366] width 174 height 24
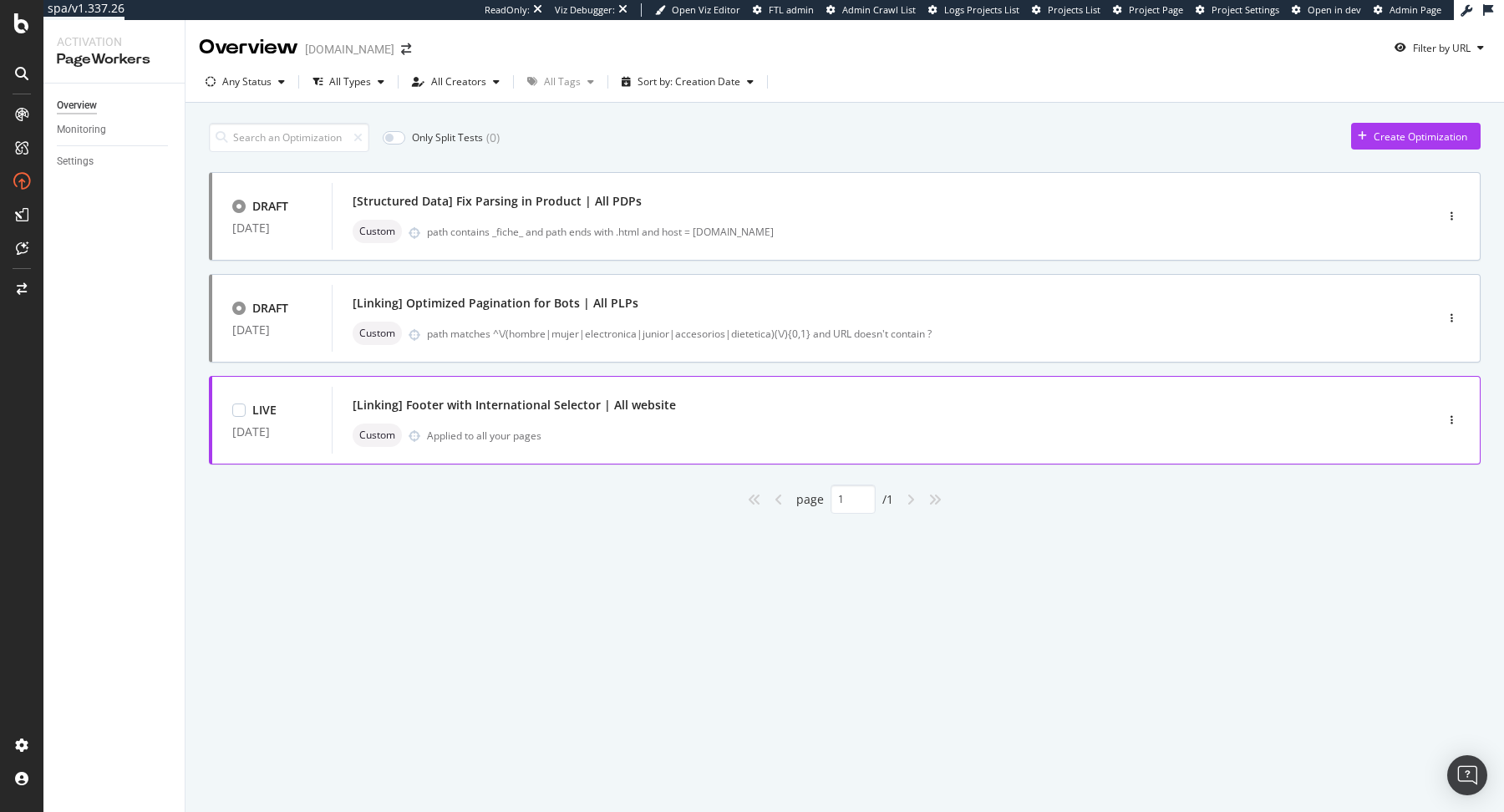
click at [1125, 433] on div "Custom Applied to all your pages" at bounding box center [858, 435] width 1011 height 24
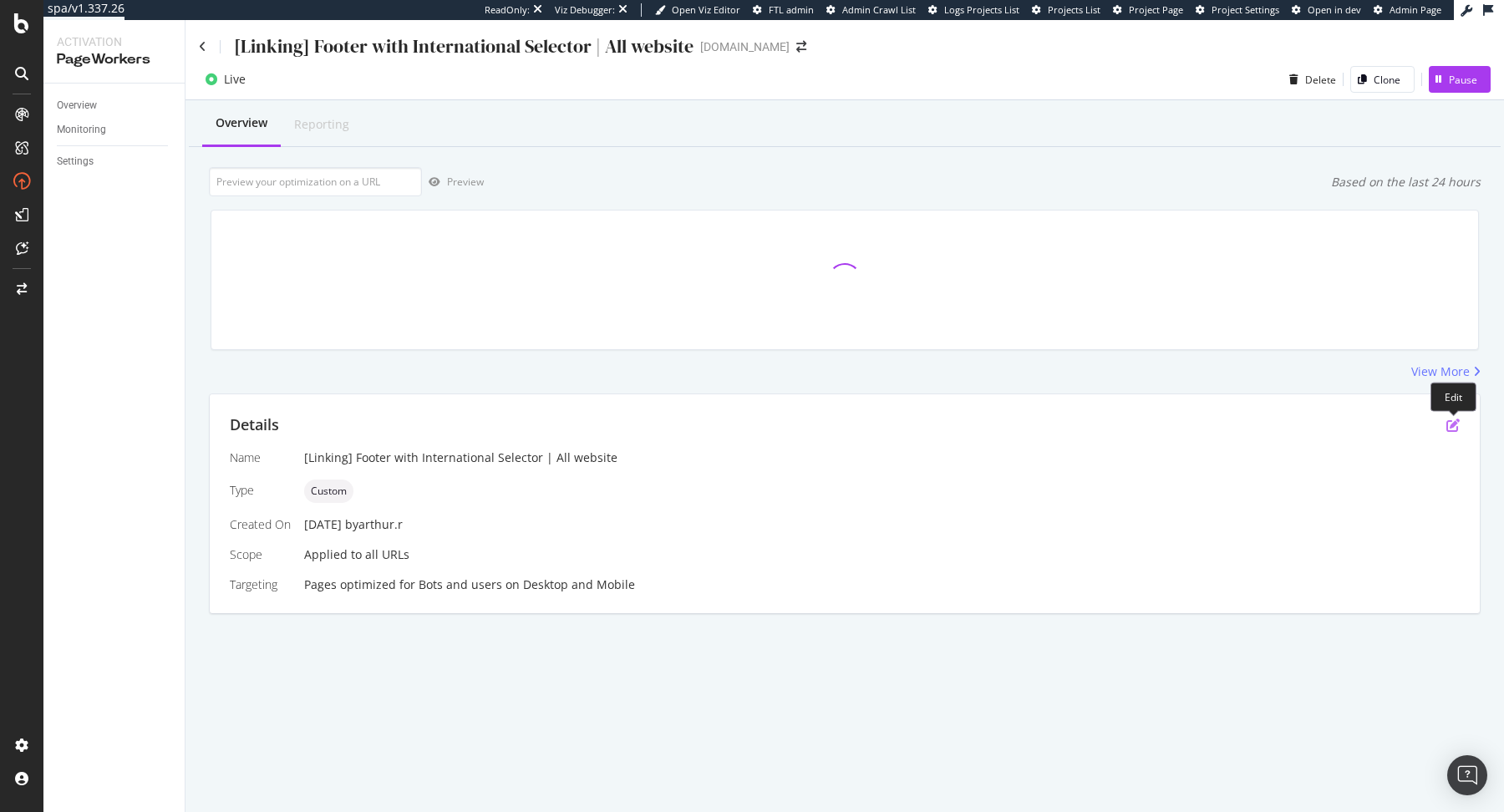
click at [1453, 419] on icon "pen-to-square" at bounding box center [1453, 425] width 14 height 14
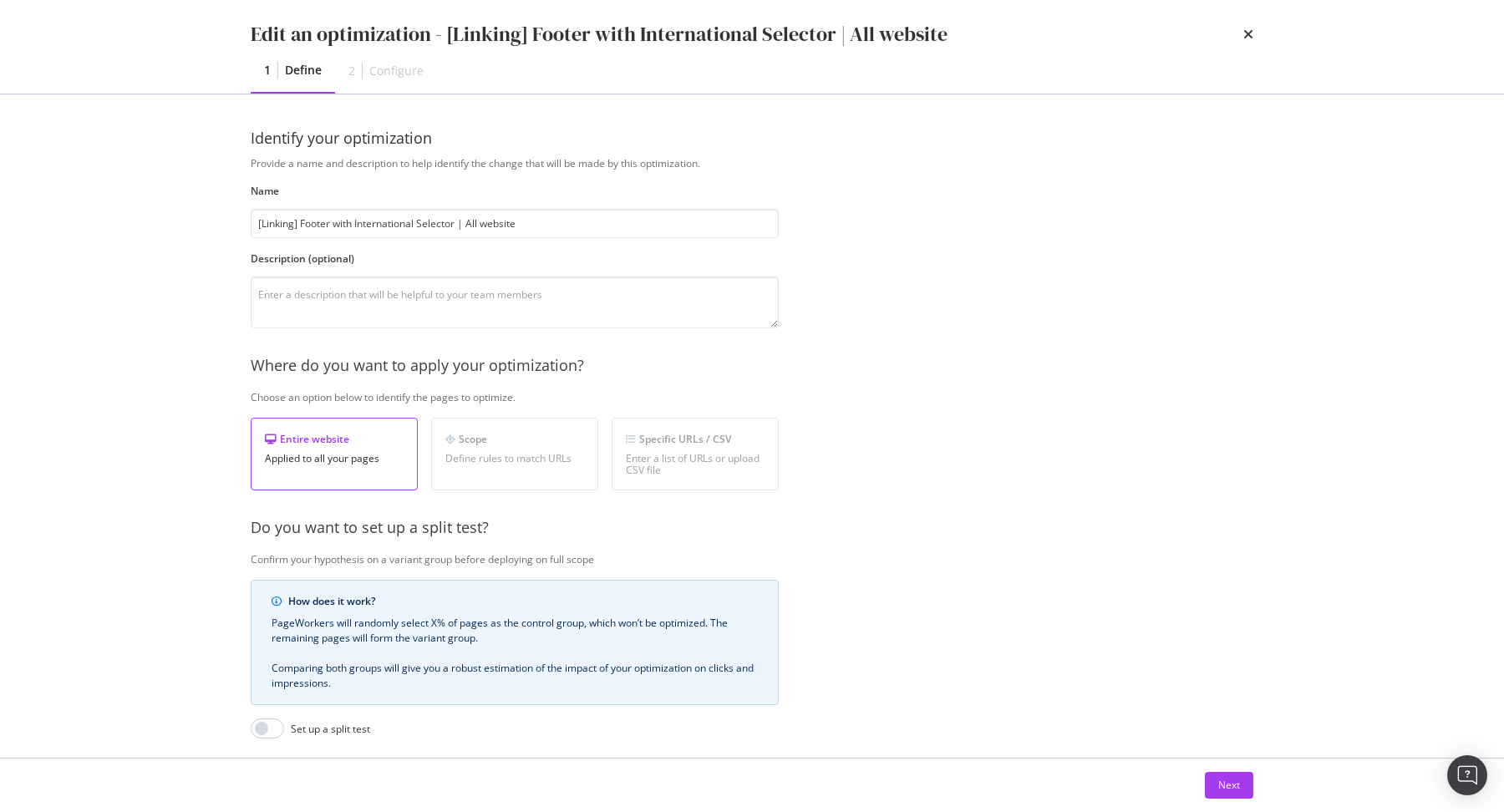
click at [1212, 769] on div "Next" at bounding box center [752, 785] width 1070 height 54
click at [1218, 792] on div "Next" at bounding box center [1229, 786] width 22 height 15
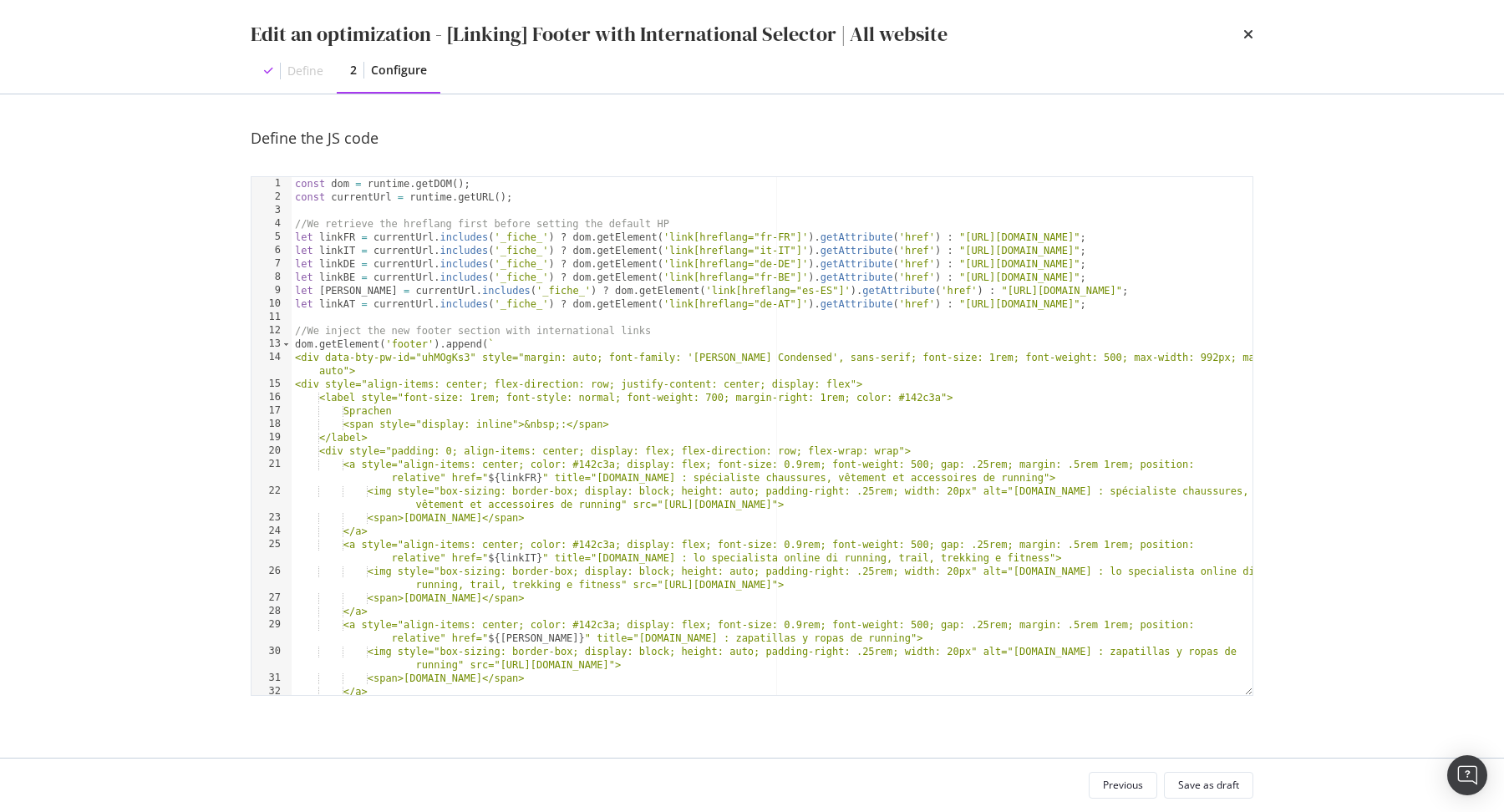
click at [544, 373] on div "const dom = runtime . getDOM ( ) ; const currentUrl = runtime . getURL ( ) ; //…" at bounding box center [772, 457] width 961 height 559
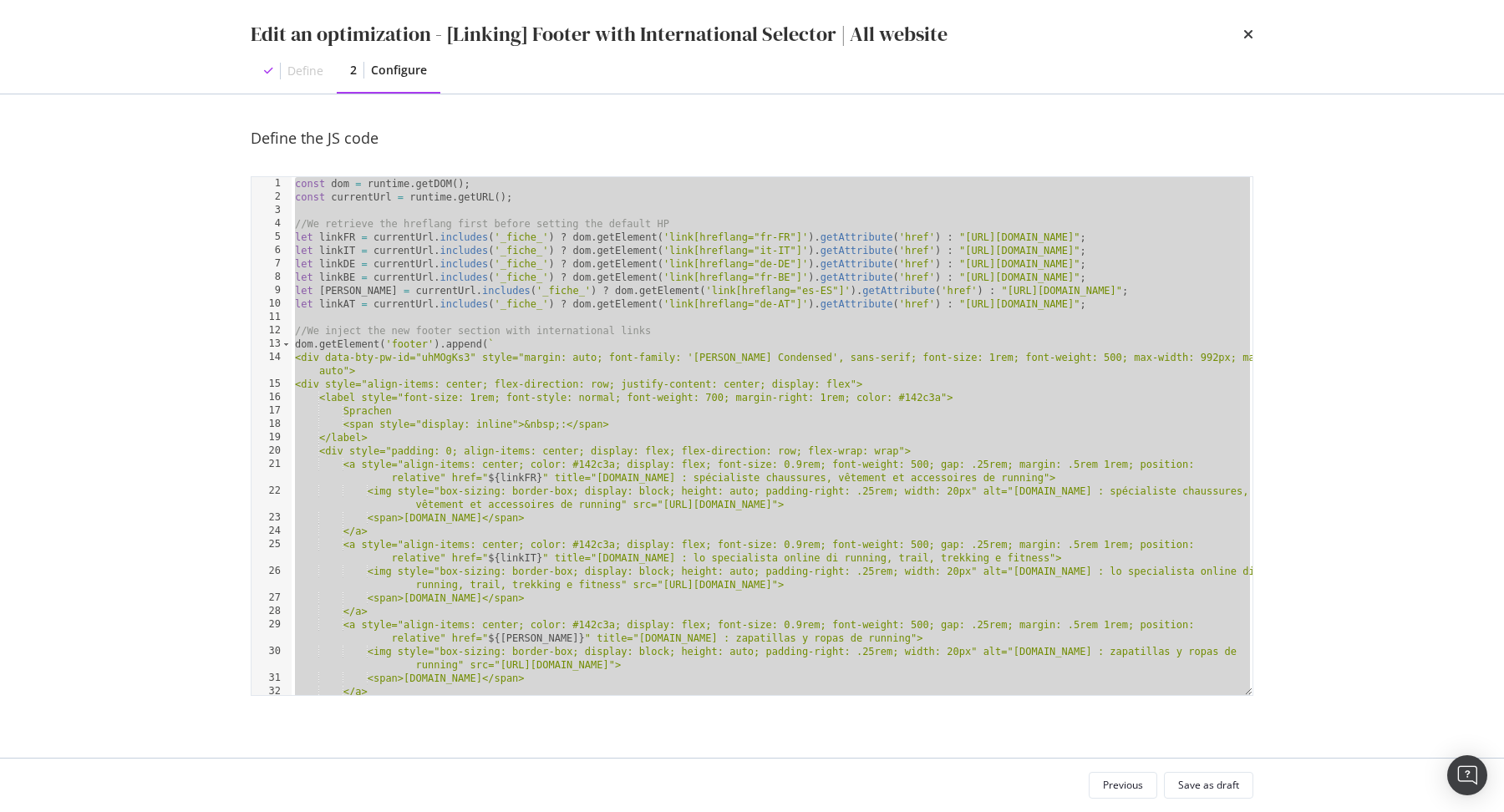
paste textarea "Cursor at row 50"
type textarea "dom.getElement('#footer').setAttribute('style', 'background-color: #f9f7f3; pad…"
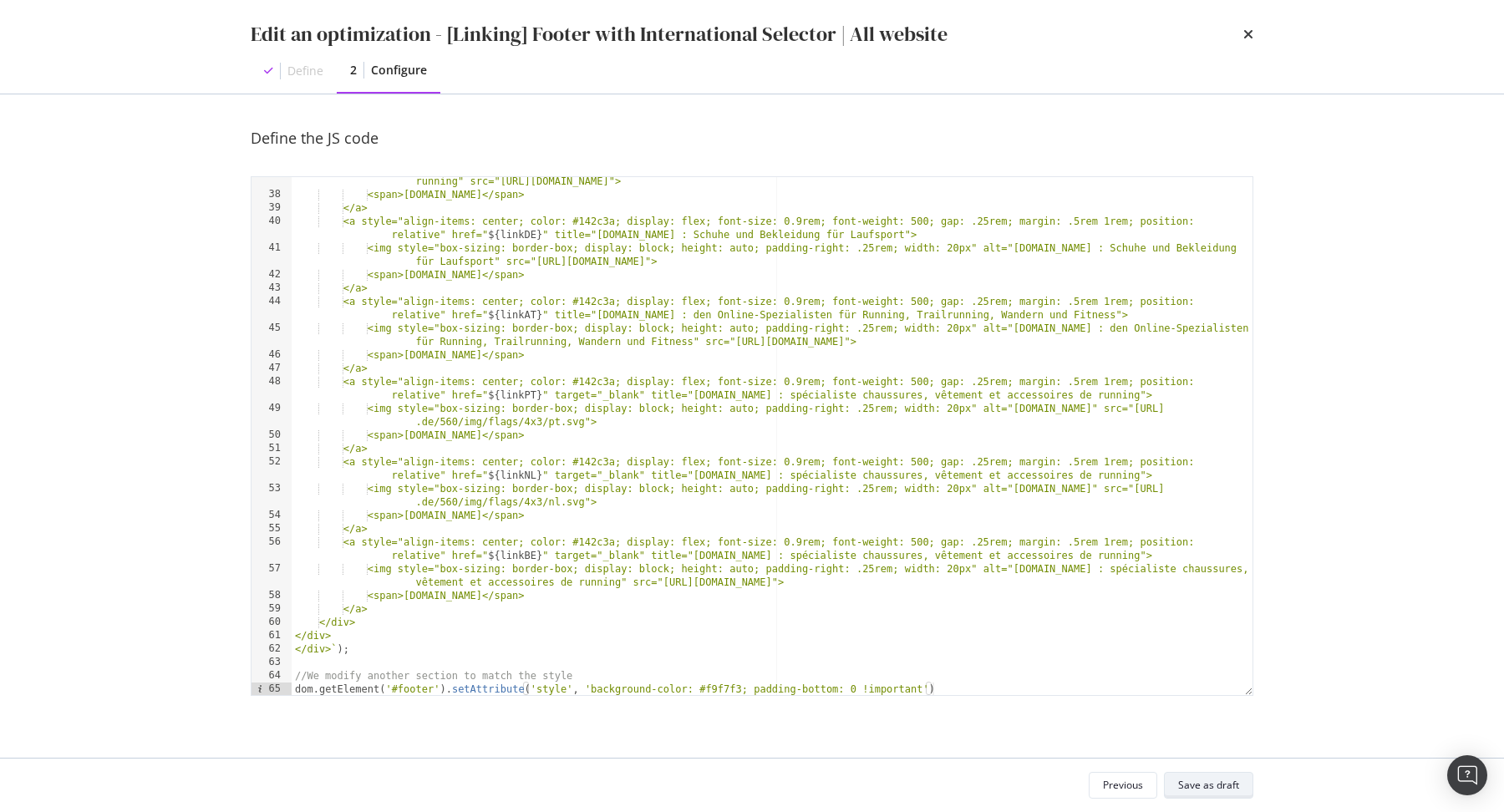
click at [1194, 778] on div "Save as draft" at bounding box center [1208, 786] width 61 height 15
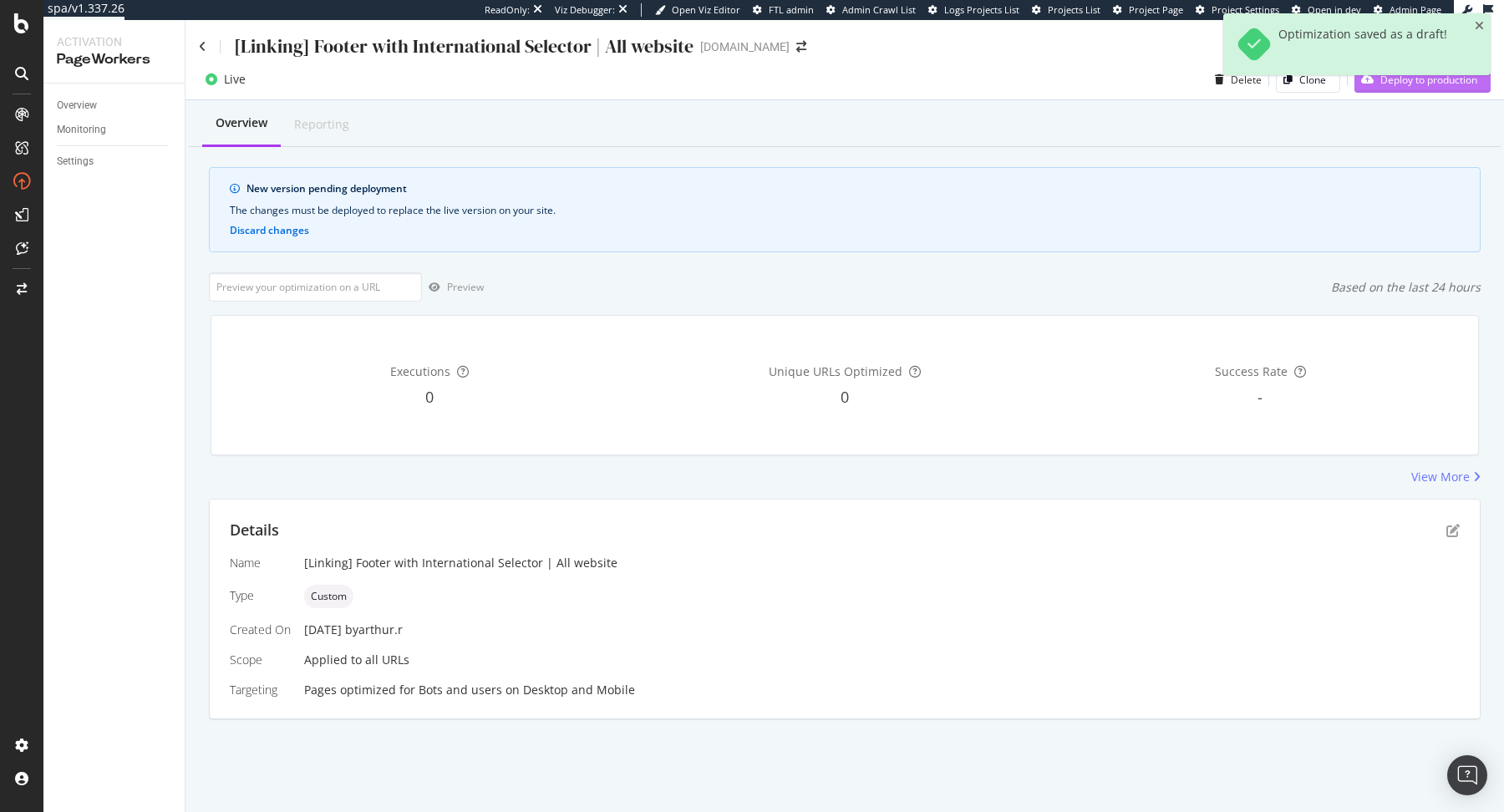
click at [1387, 89] on div "Deploy to production" at bounding box center [1416, 79] width 123 height 25
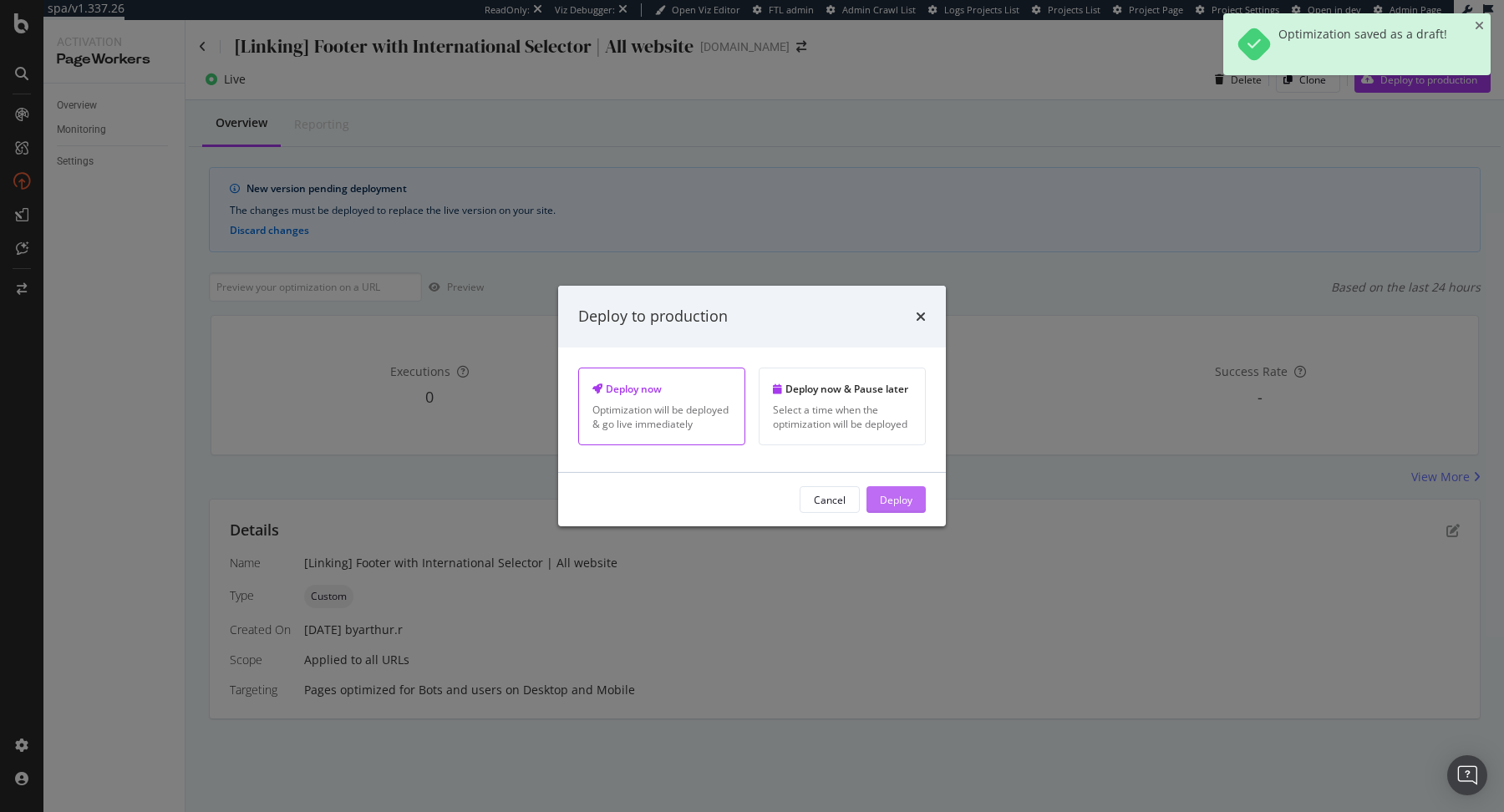
click at [916, 500] on button "Deploy" at bounding box center [896, 499] width 59 height 26
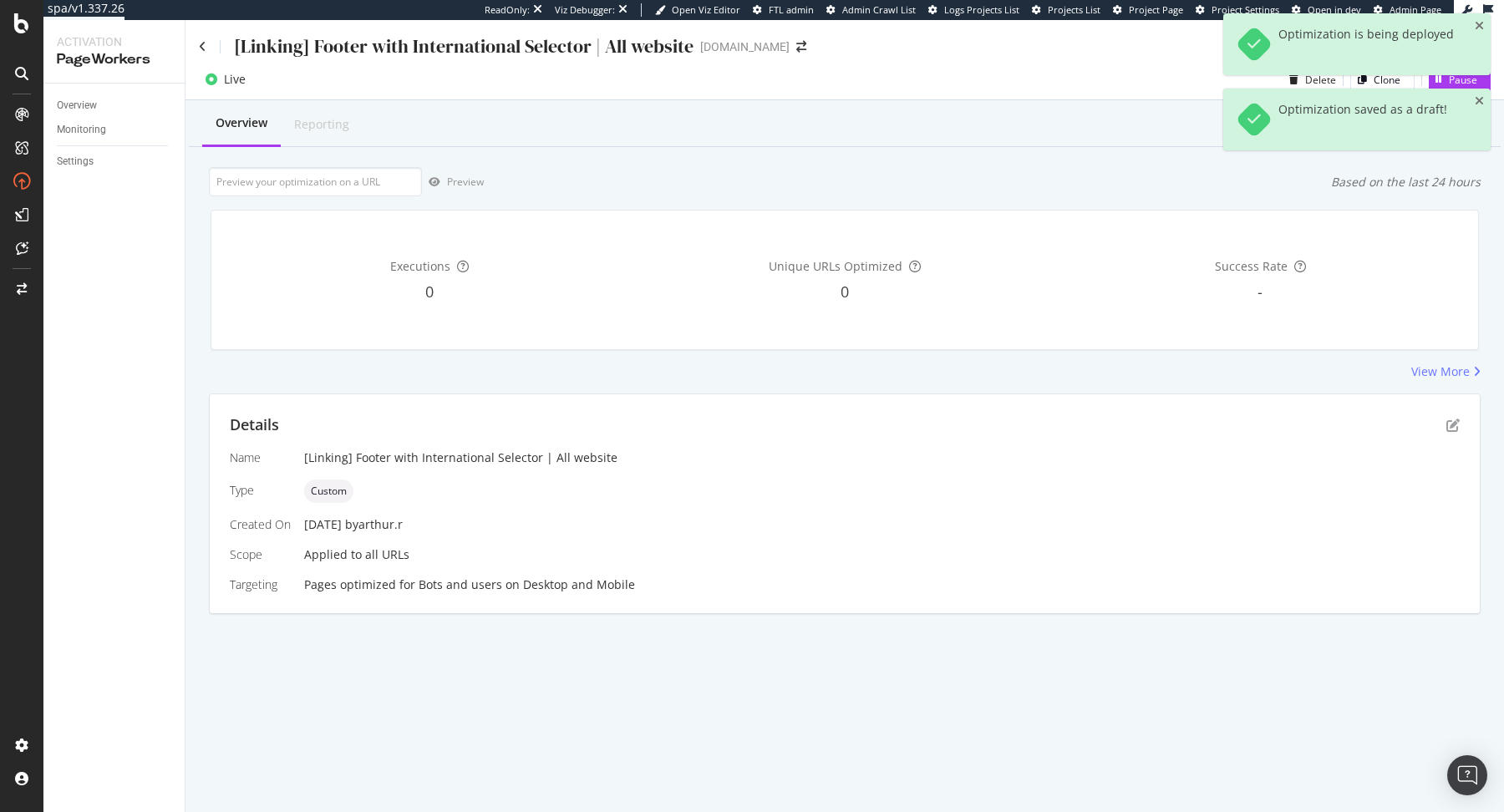
click at [208, 47] on div "[Linking] Footer with International Selector | All website" at bounding box center [445, 46] width 494 height 25
click at [205, 47] on icon at bounding box center [202, 46] width 7 height 12
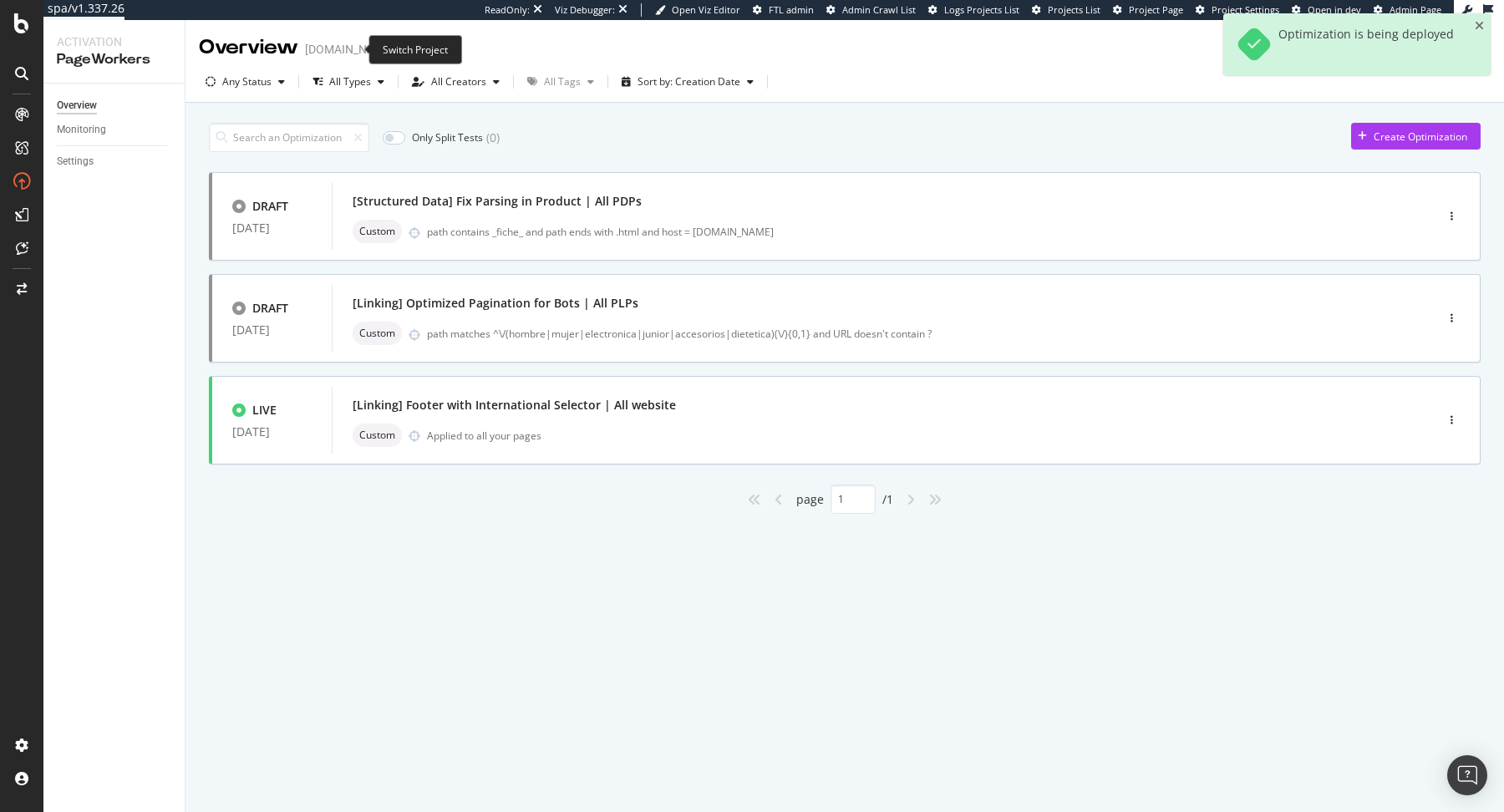
click at [401, 54] on icon "arrow-right-arrow-left" at bounding box center [406, 49] width 10 height 12
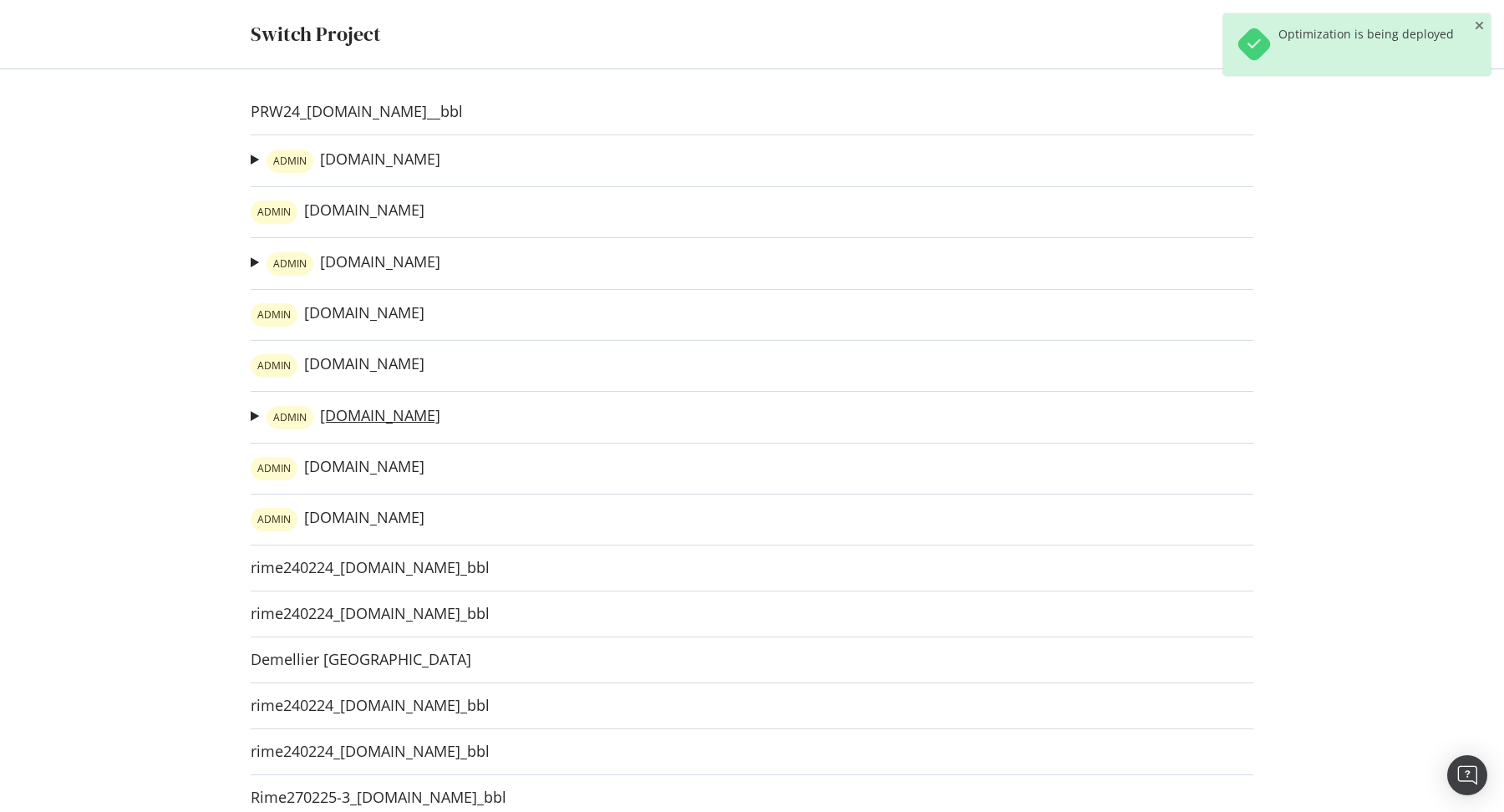
click at [361, 417] on link "ADMIN irun.com" at bounding box center [353, 418] width 174 height 24
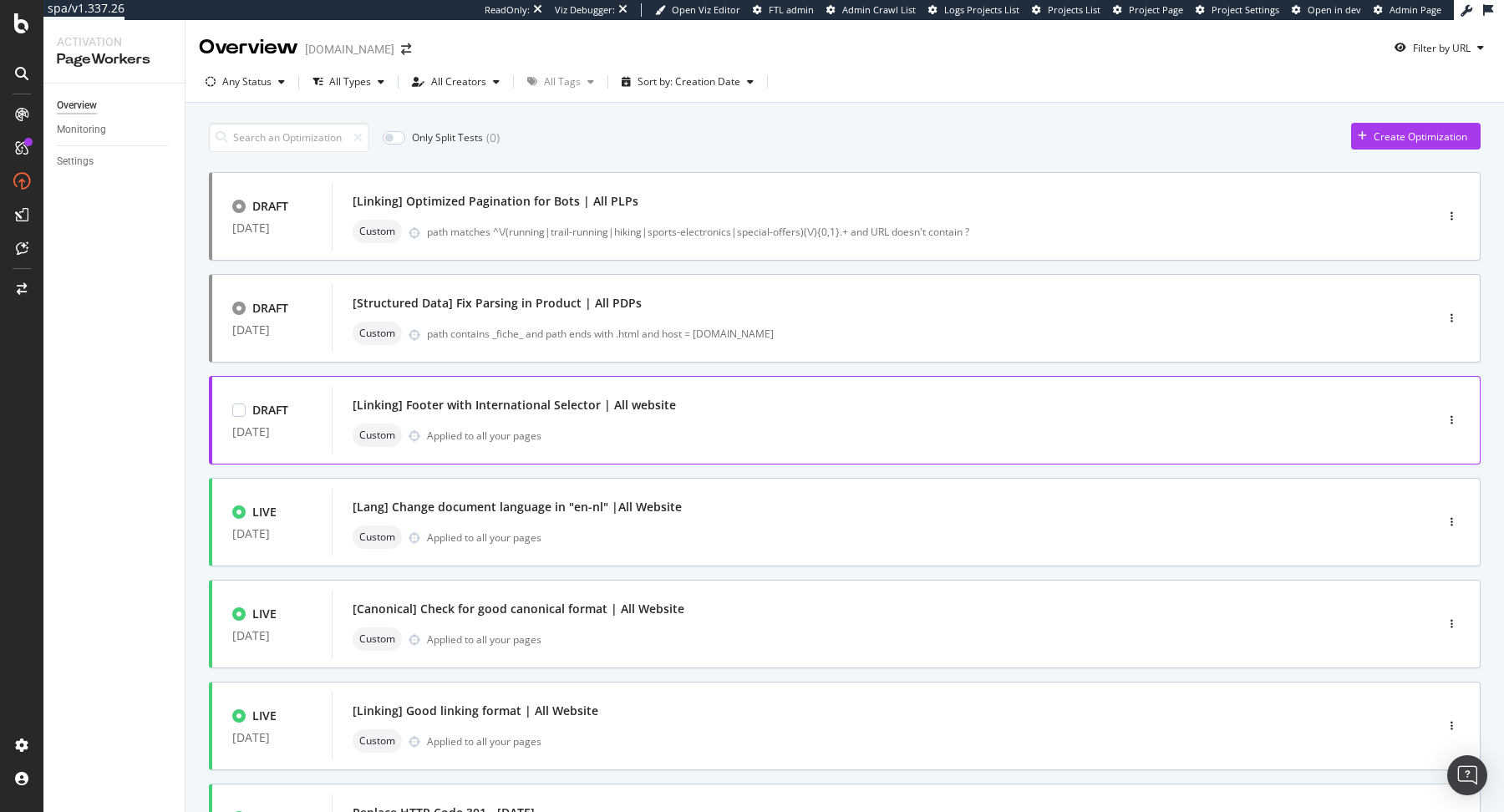
click at [823, 444] on div "Custom Applied to all your pages" at bounding box center [858, 435] width 1011 height 24
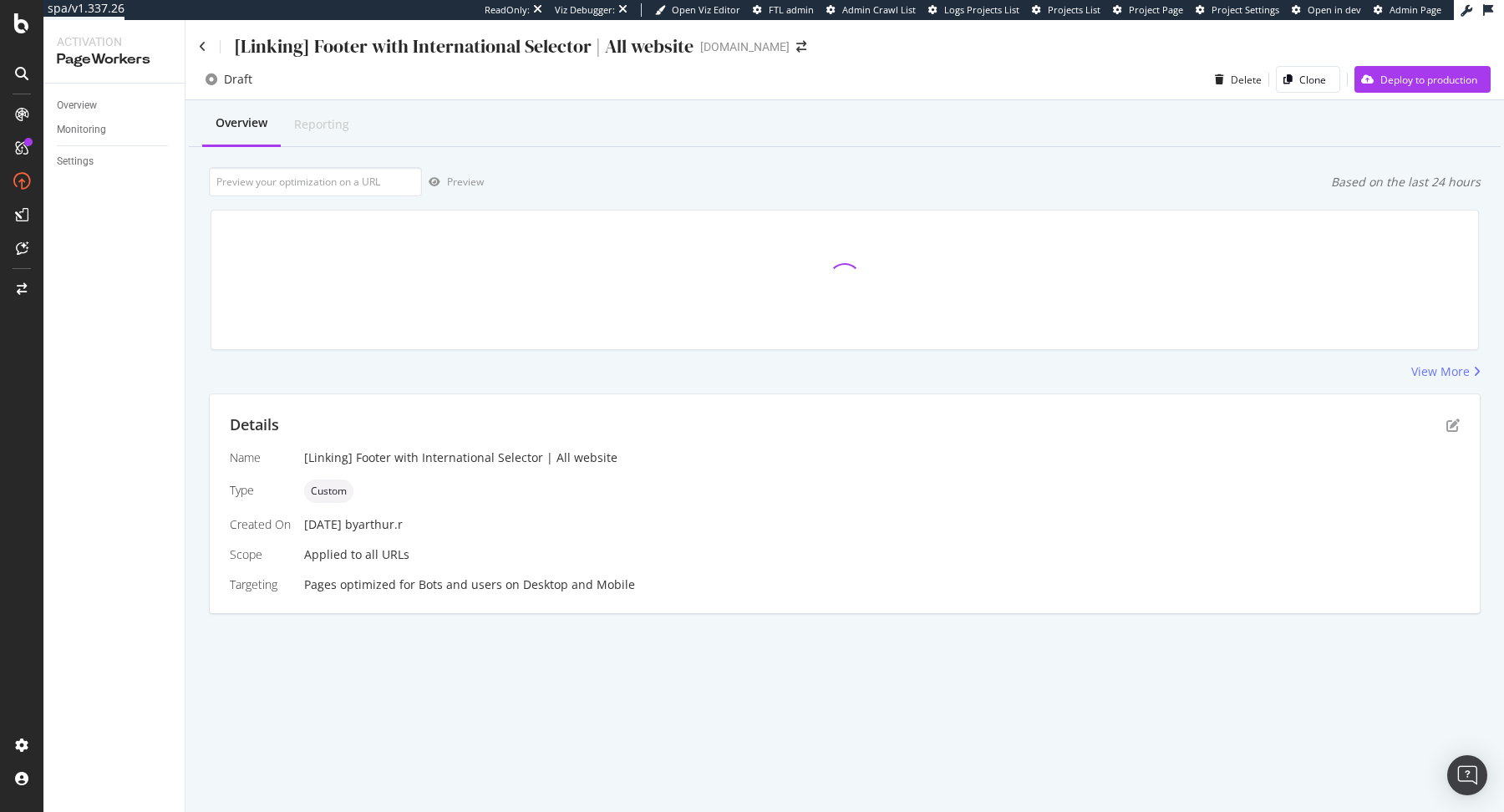
click at [1461, 419] on div "Details Name [Linking] Footer with International Selector | All website Type Cu…" at bounding box center [844, 503] width 1270 height 218
click at [1459, 419] on icon "pen-to-square" at bounding box center [1453, 425] width 14 height 14
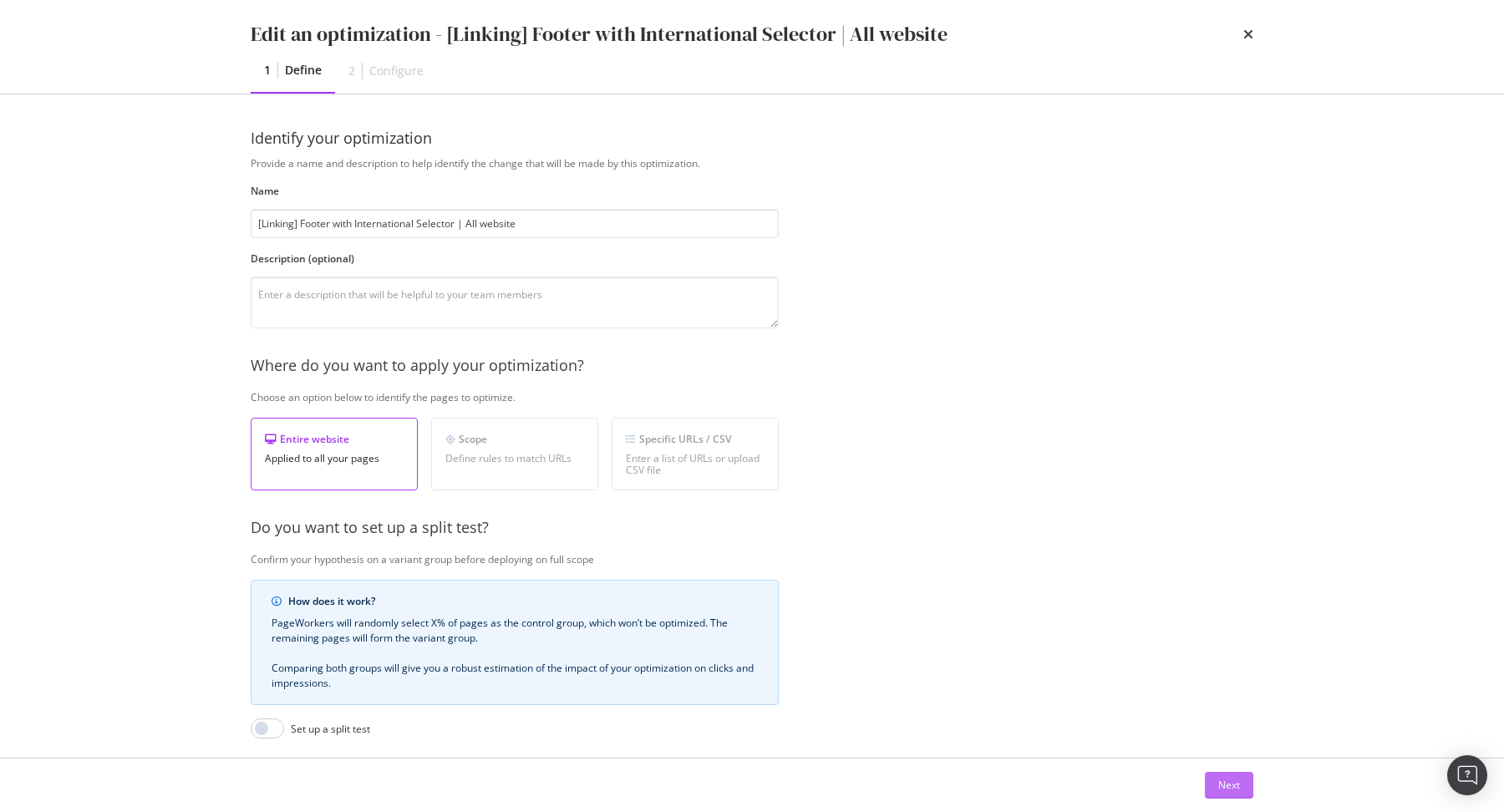
click at [1247, 795] on button "Next" at bounding box center [1229, 785] width 48 height 26
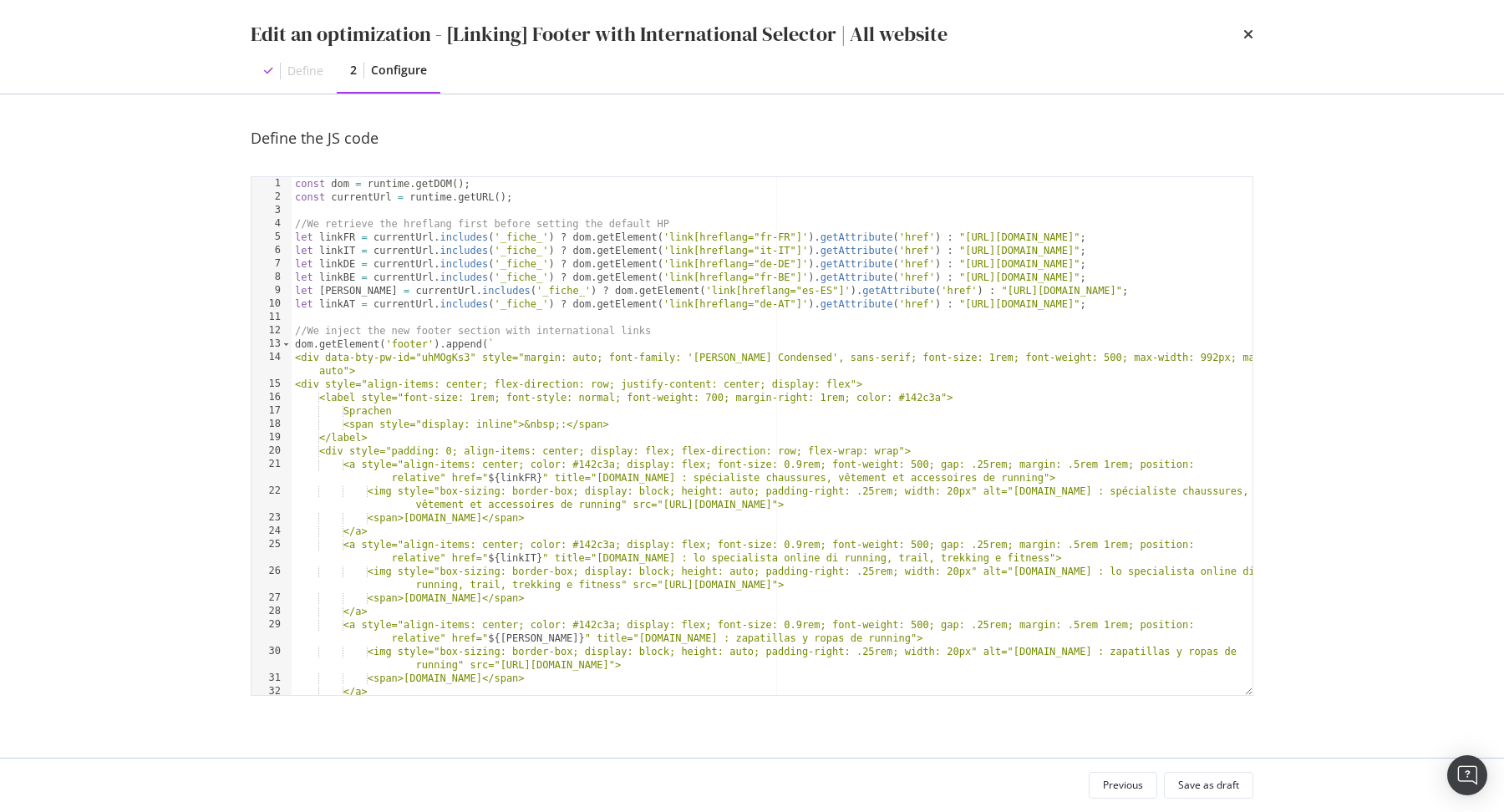
click at [860, 588] on div "const dom = runtime . getDOM ( ) ; const currentUrl = runtime . getURL ( ) ; //…" at bounding box center [772, 457] width 961 height 559
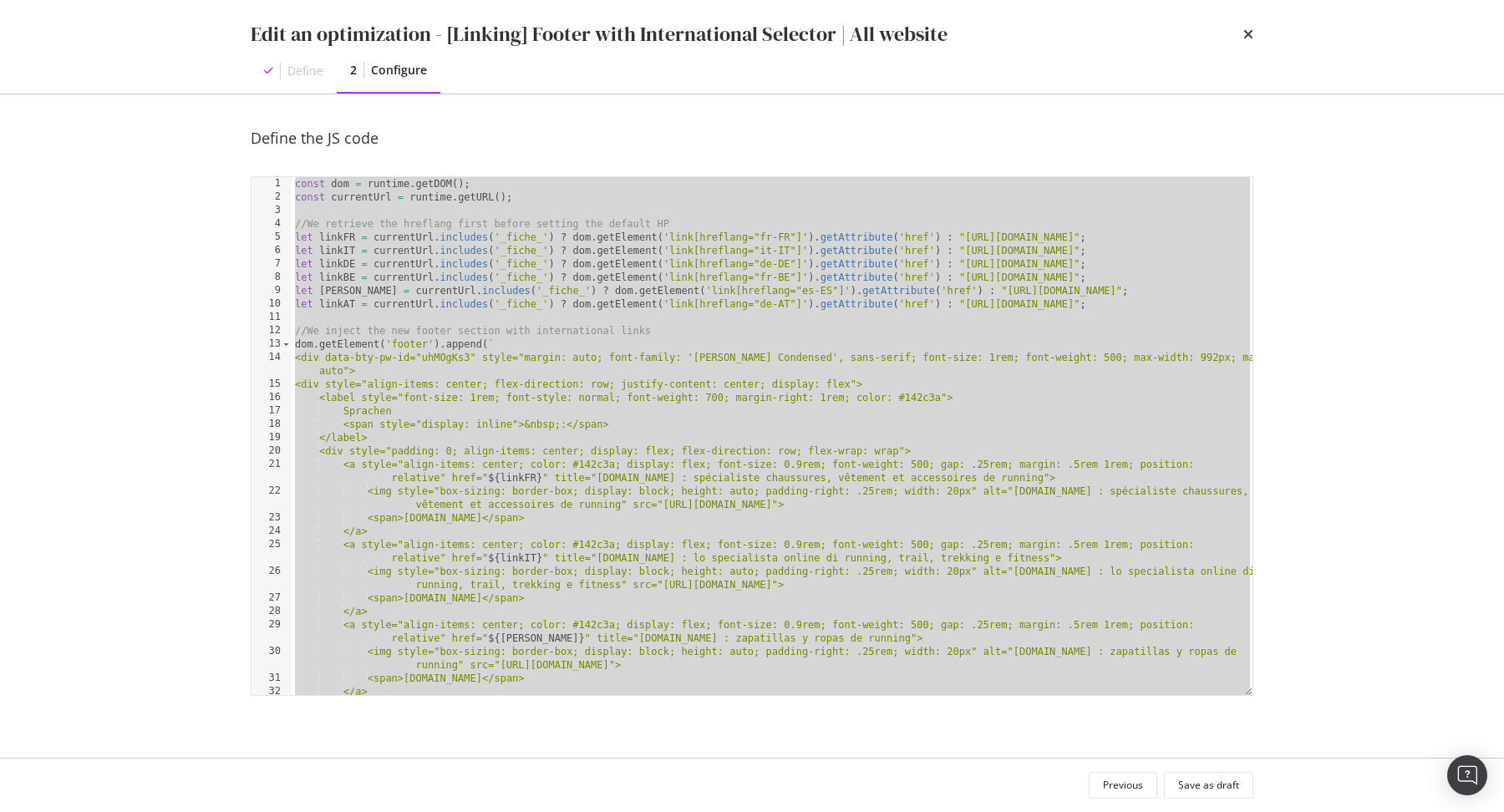
paste textarea "Cursor at row 50"
type textarea "dom.getElement('#footer').setAttribute('style', 'background-color: #f9f7f3; pad…"
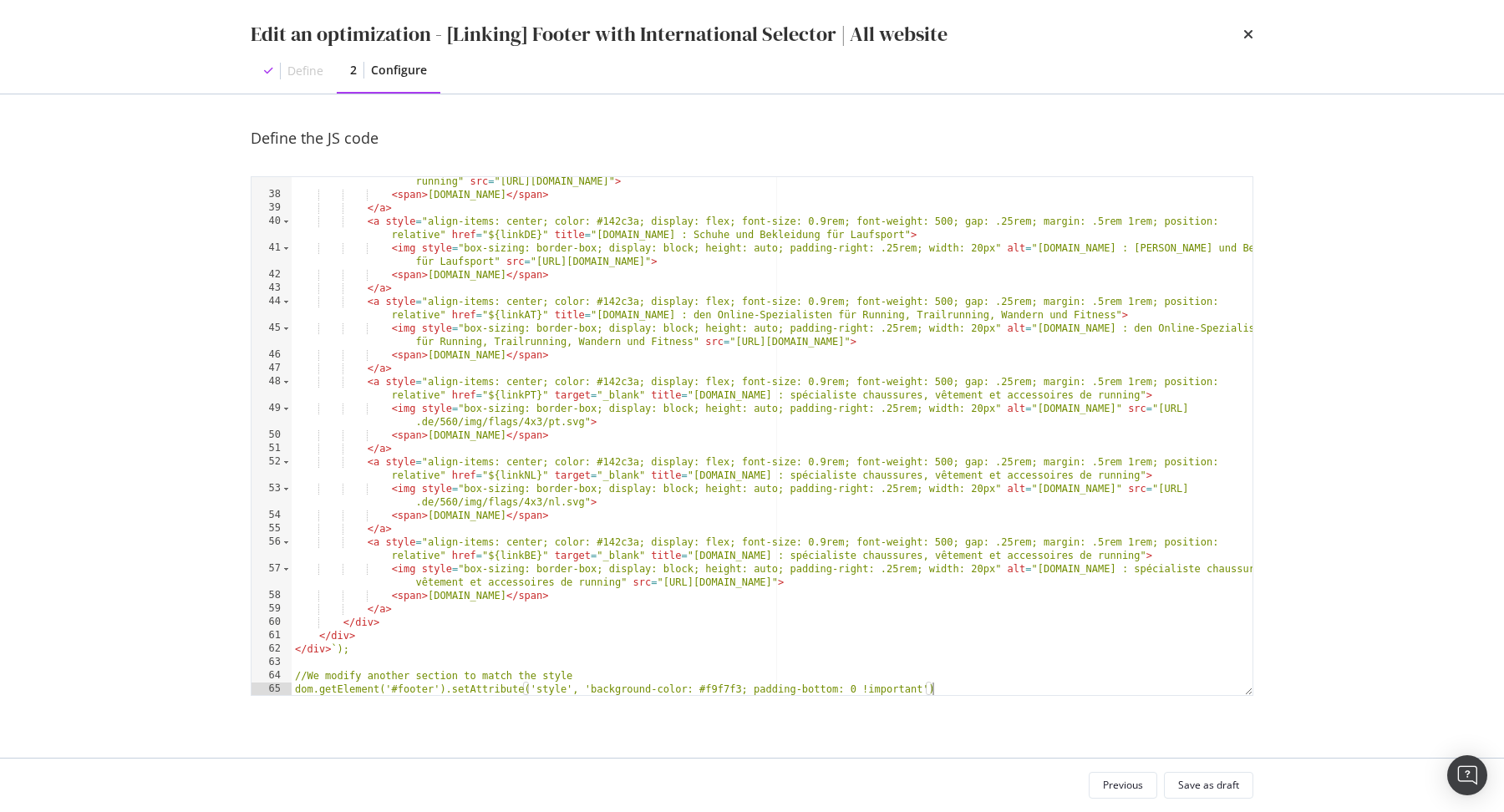
scroll to position [604, 0]
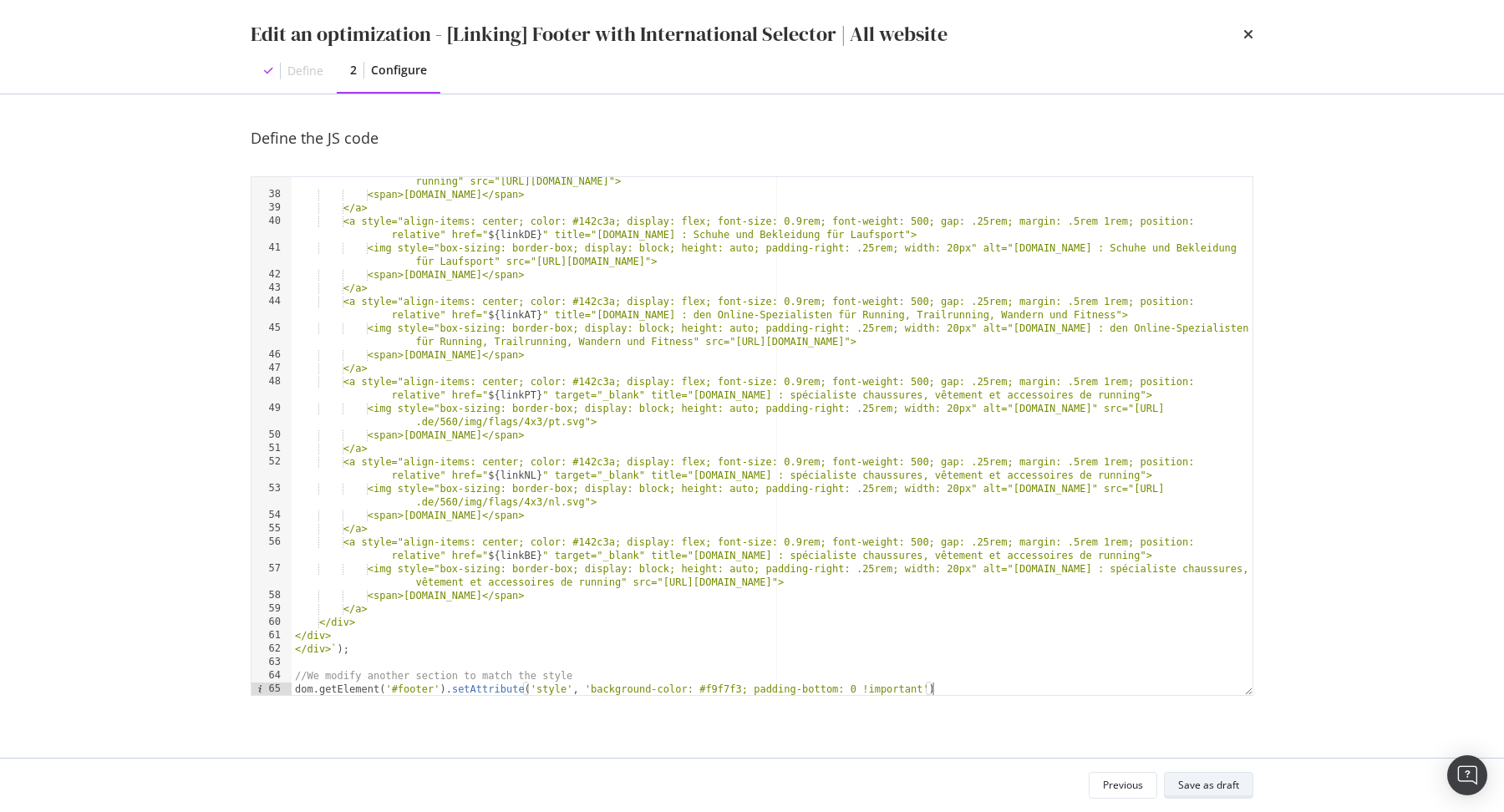
click at [1230, 788] on div "Save as draft" at bounding box center [1208, 786] width 61 height 15
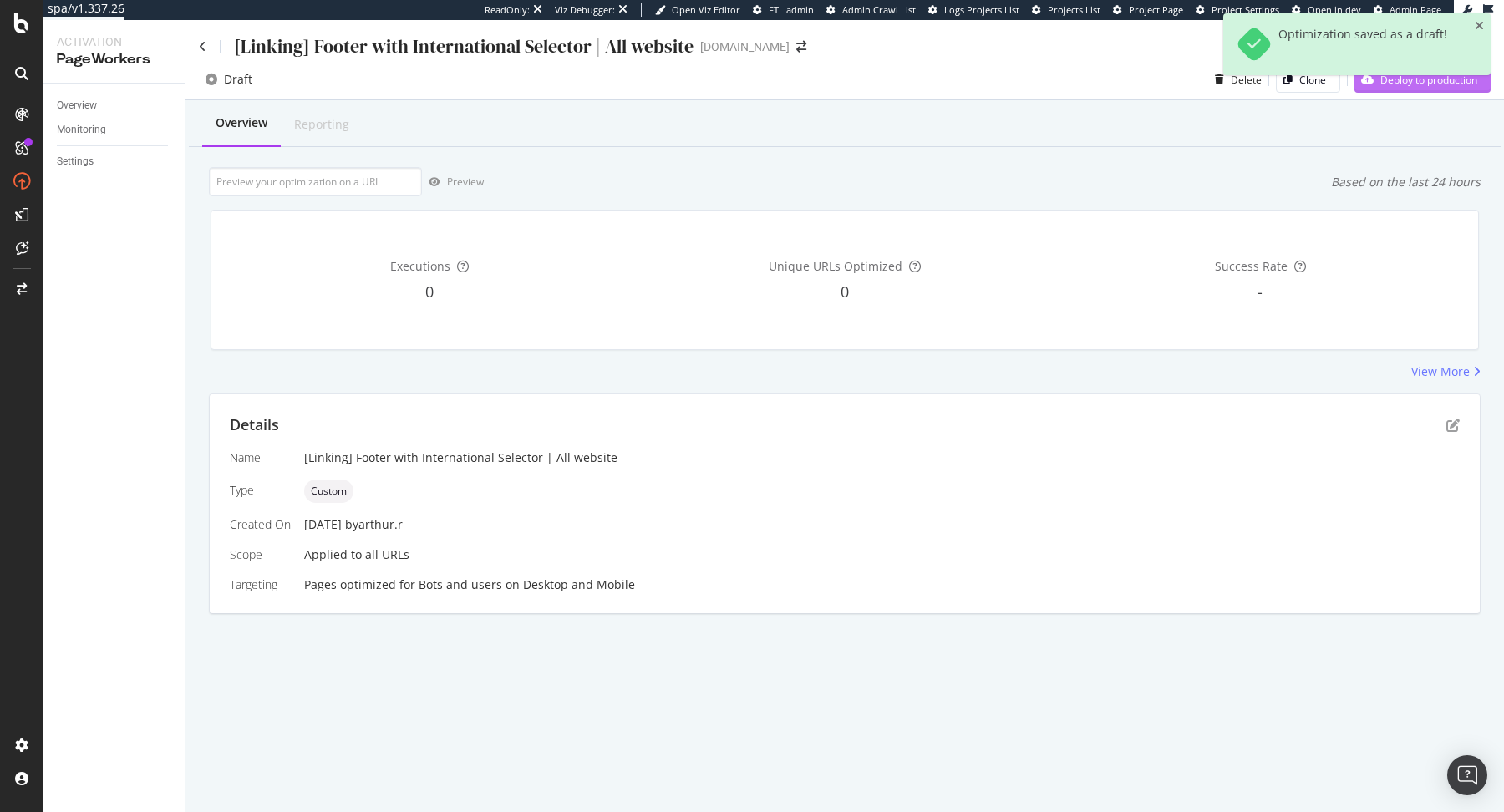
click at [1424, 93] on button "Deploy to production" at bounding box center [1423, 79] width 137 height 26
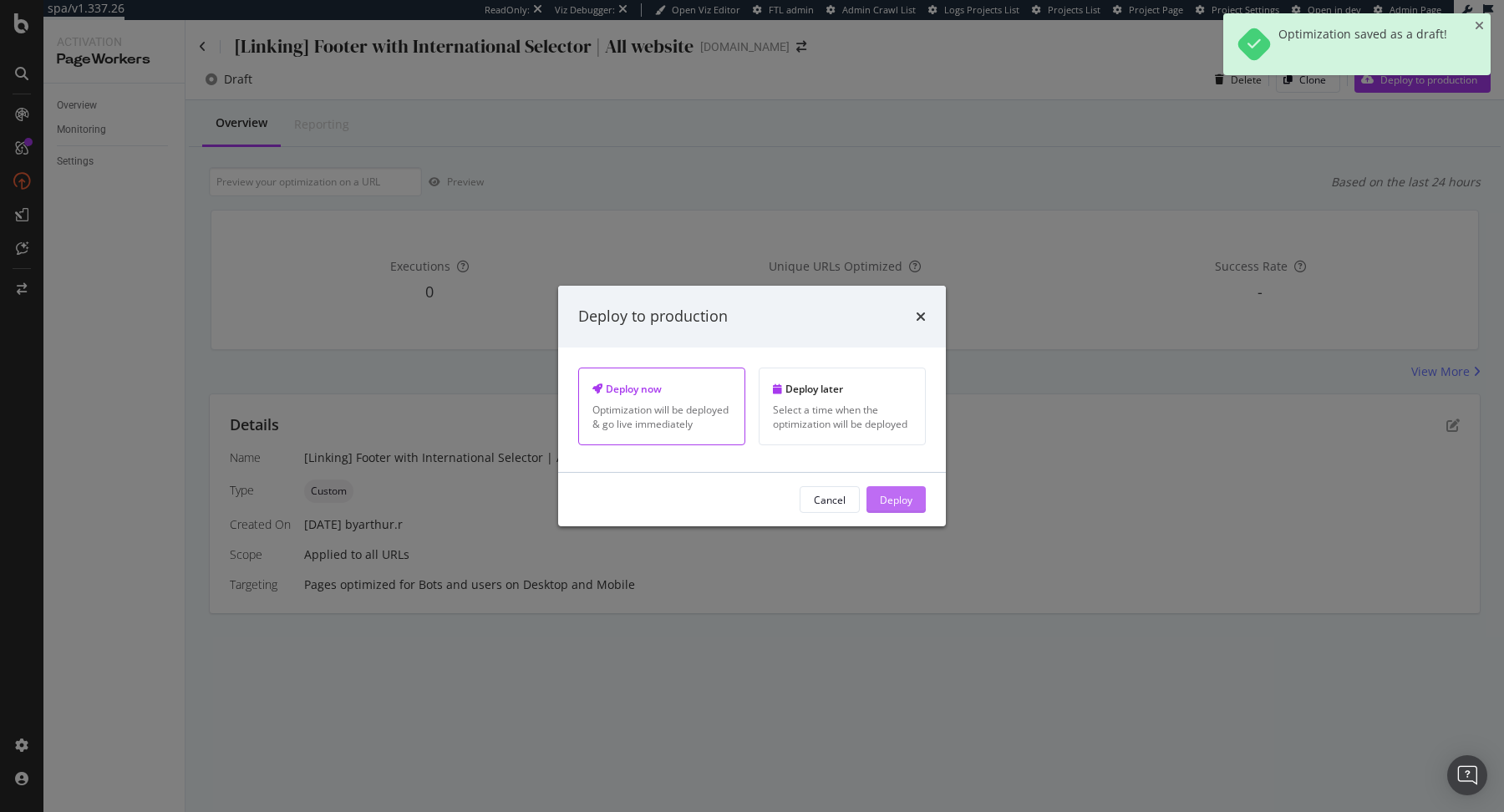
click at [890, 493] on div "Deploy" at bounding box center [897, 500] width 33 height 15
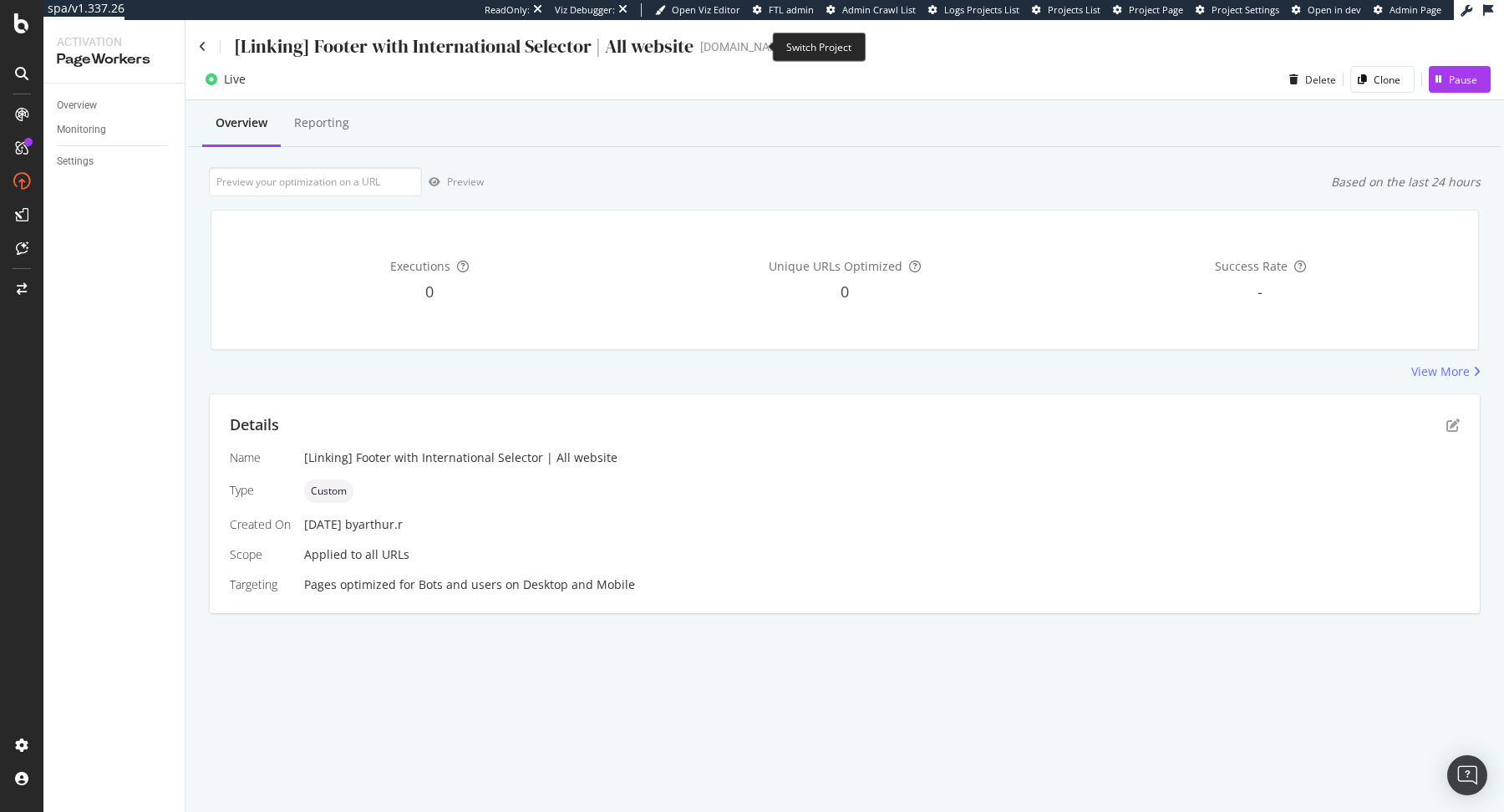
click at [797, 45] on icon "arrow-right-arrow-left" at bounding box center [801, 46] width 10 height 12
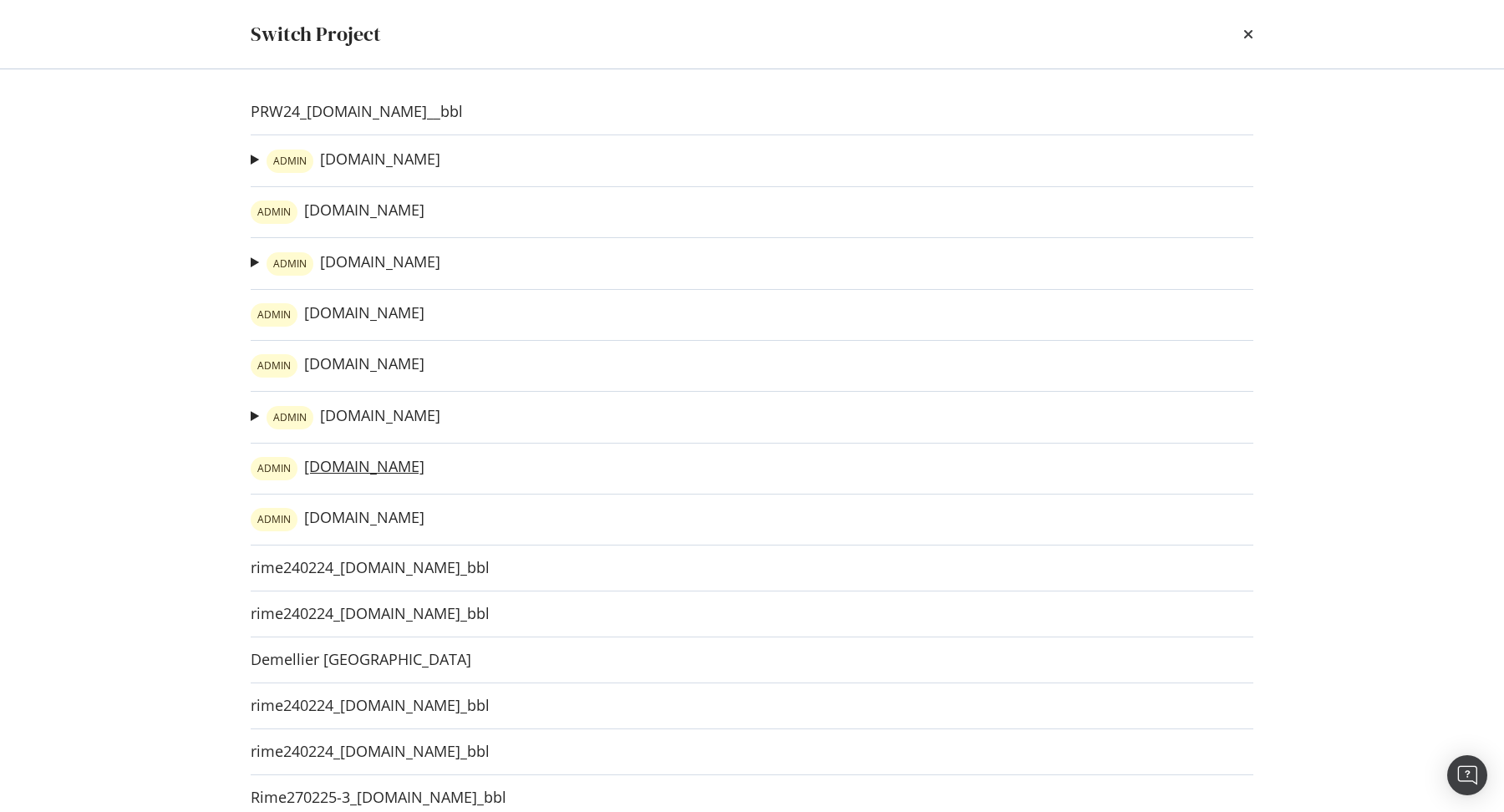
click at [336, 463] on link "ADMIN irun.es" at bounding box center [337, 469] width 174 height 24
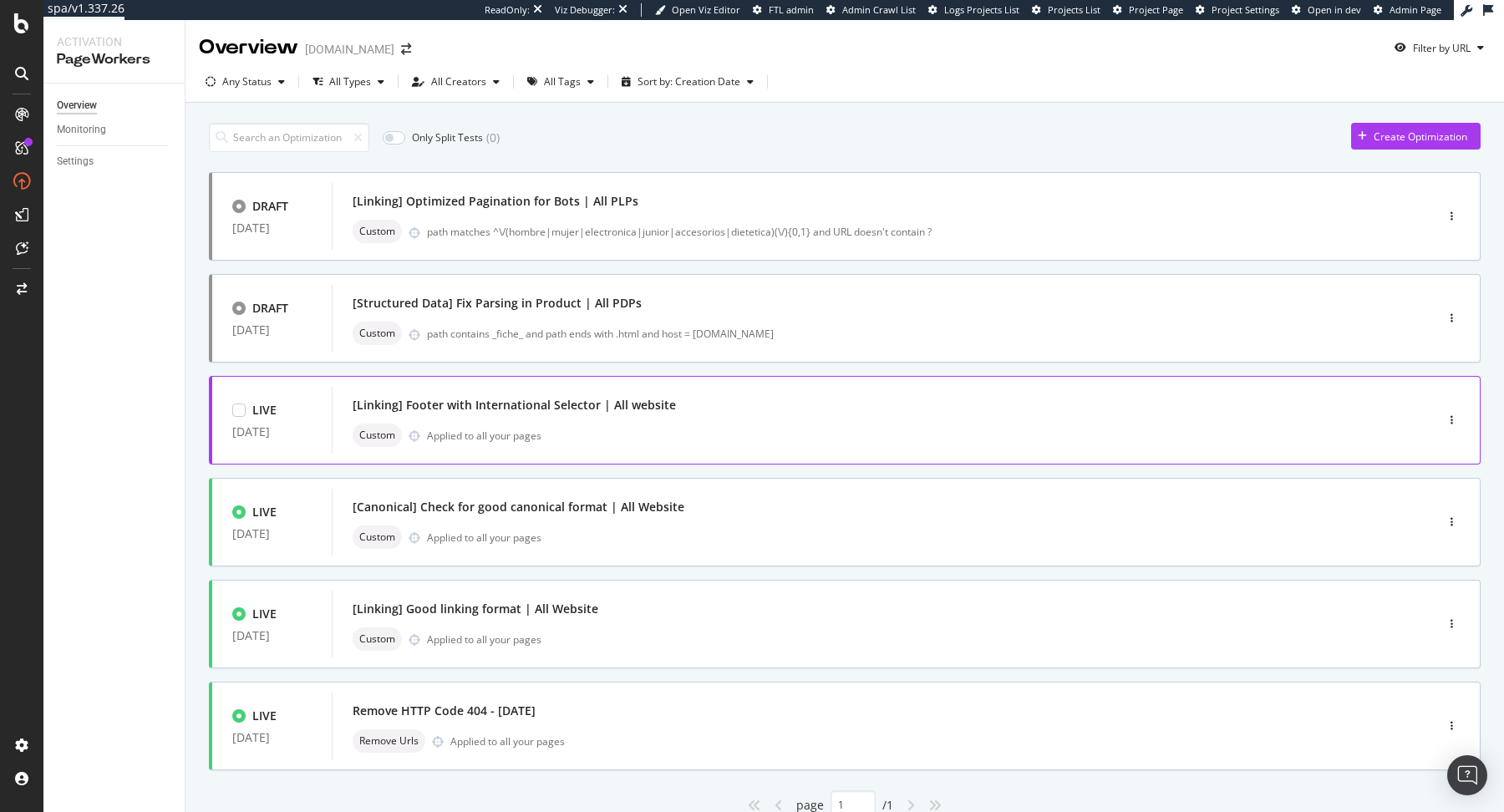
click at [849, 415] on div "[Linking] Footer with International Selector | All website" at bounding box center [858, 405] width 1011 height 24
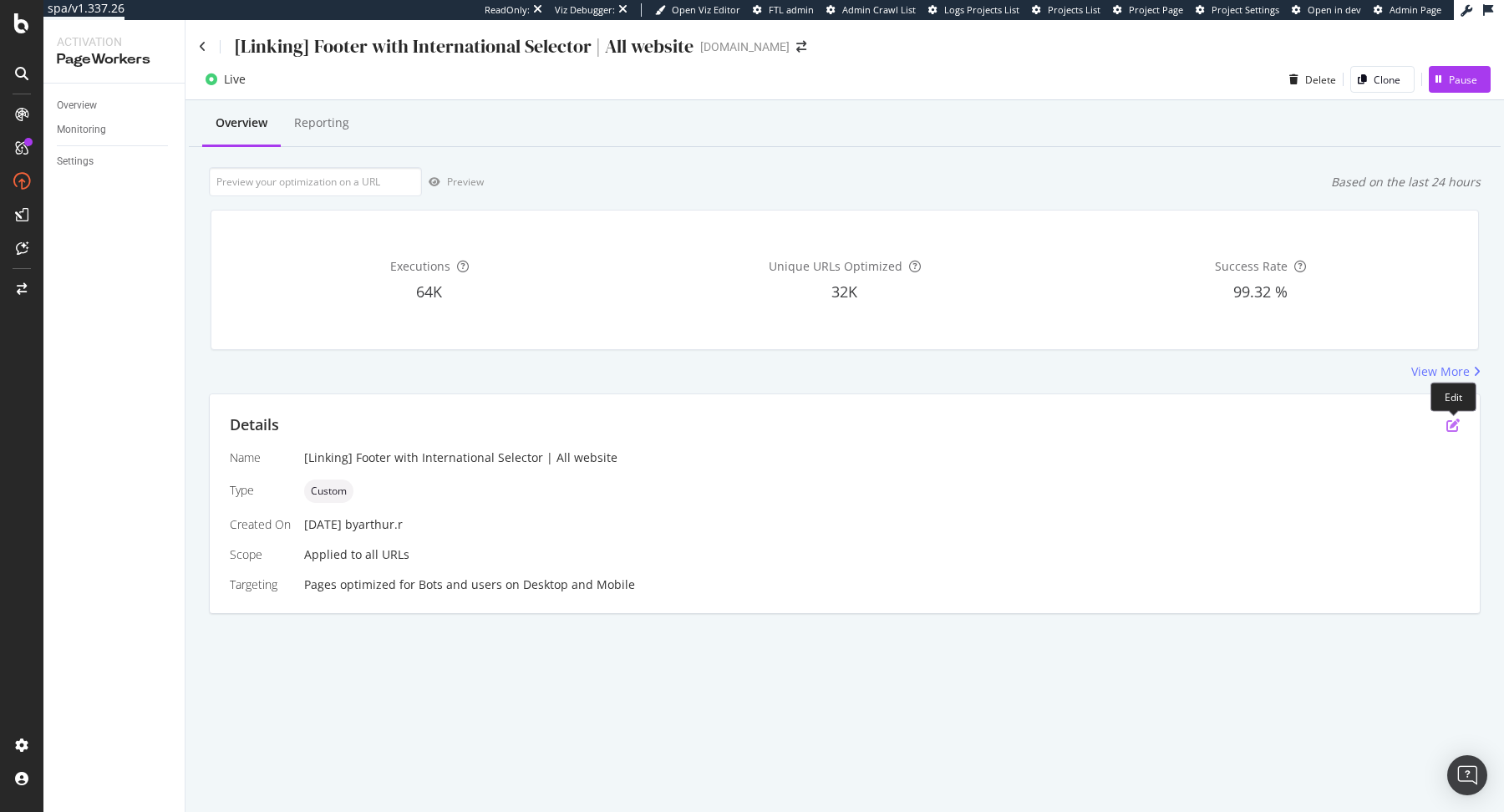
click at [1458, 423] on icon "pen-to-square" at bounding box center [1453, 425] width 14 height 14
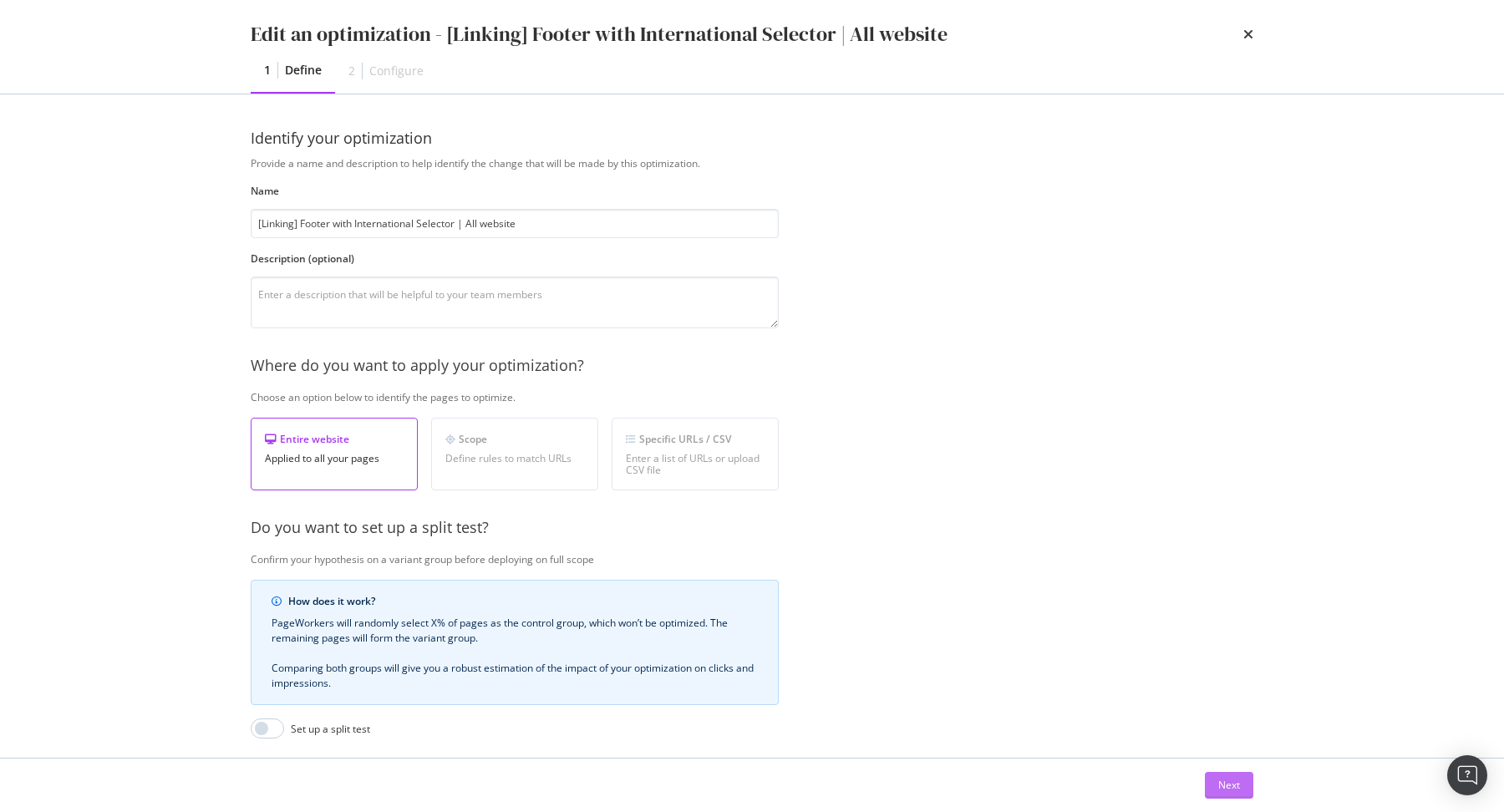
click at [1239, 784] on button "Next" at bounding box center [1229, 785] width 48 height 26
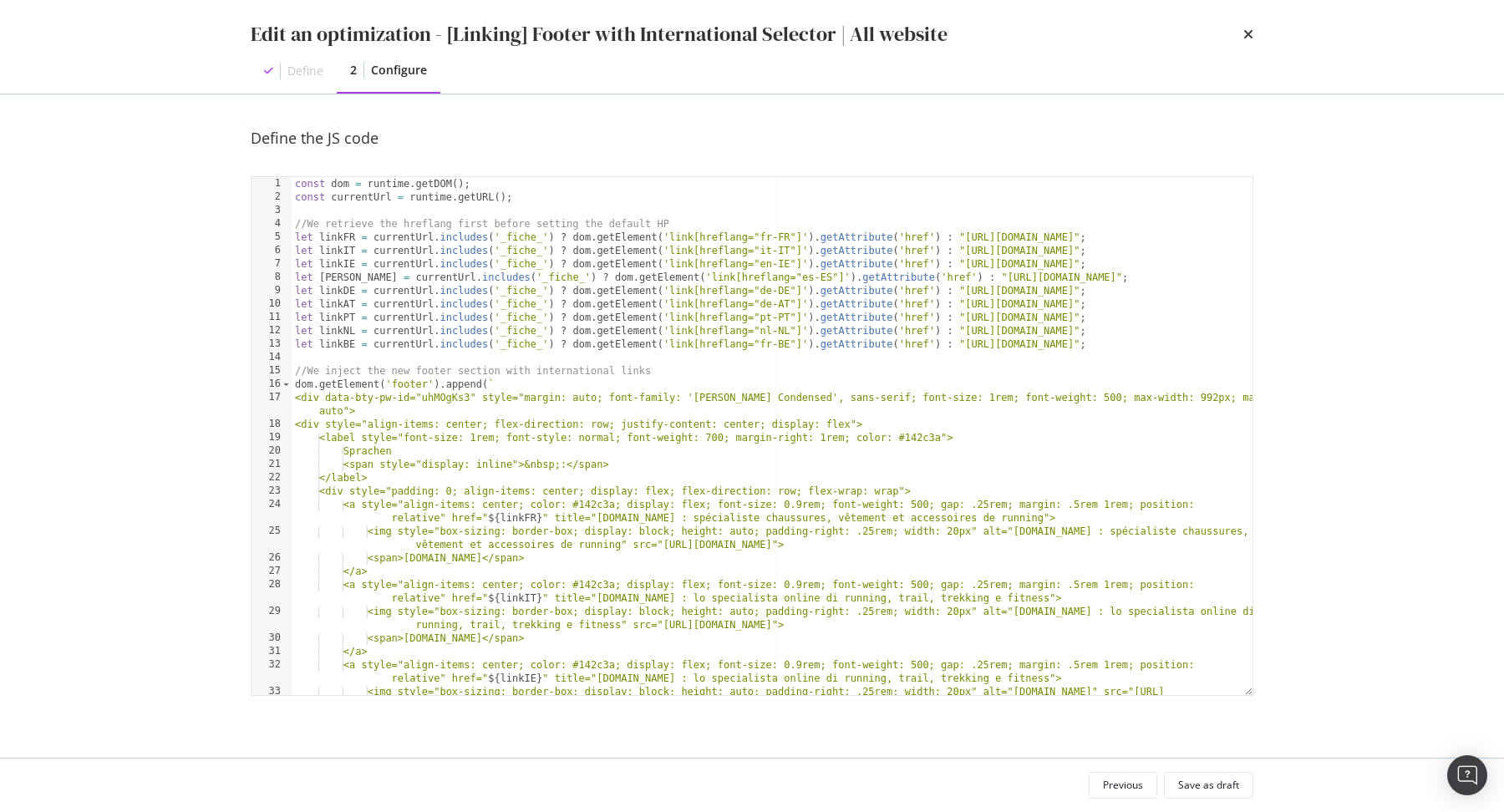
click at [1240, 39] on div "Edit an optimization - [Linking] Footer with International Selector | All websi…" at bounding box center [751, 34] width 1002 height 28
click at [1246, 36] on icon "times" at bounding box center [1248, 34] width 10 height 14
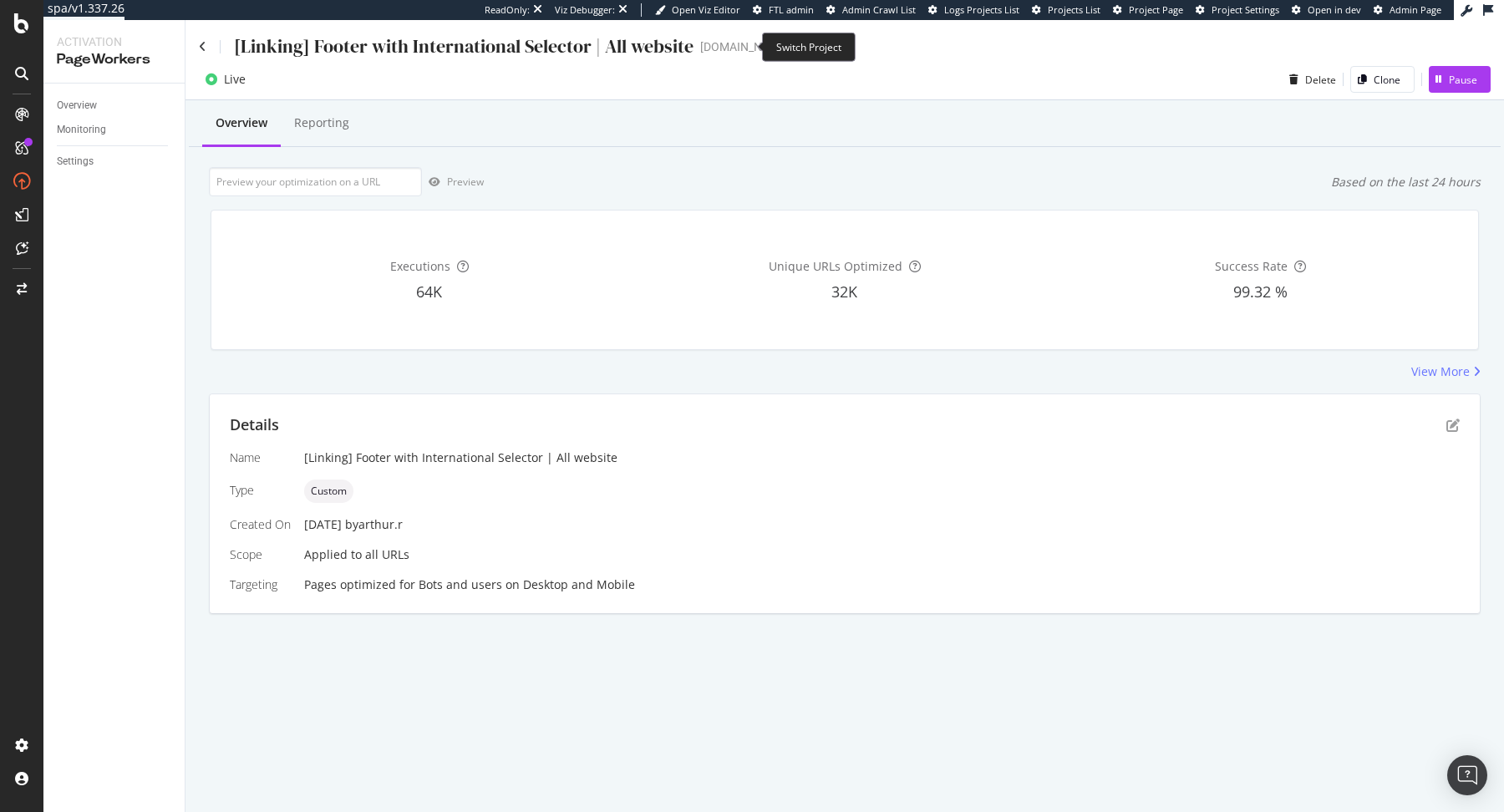
click at [797, 45] on icon "arrow-right-arrow-left" at bounding box center [801, 46] width 10 height 12
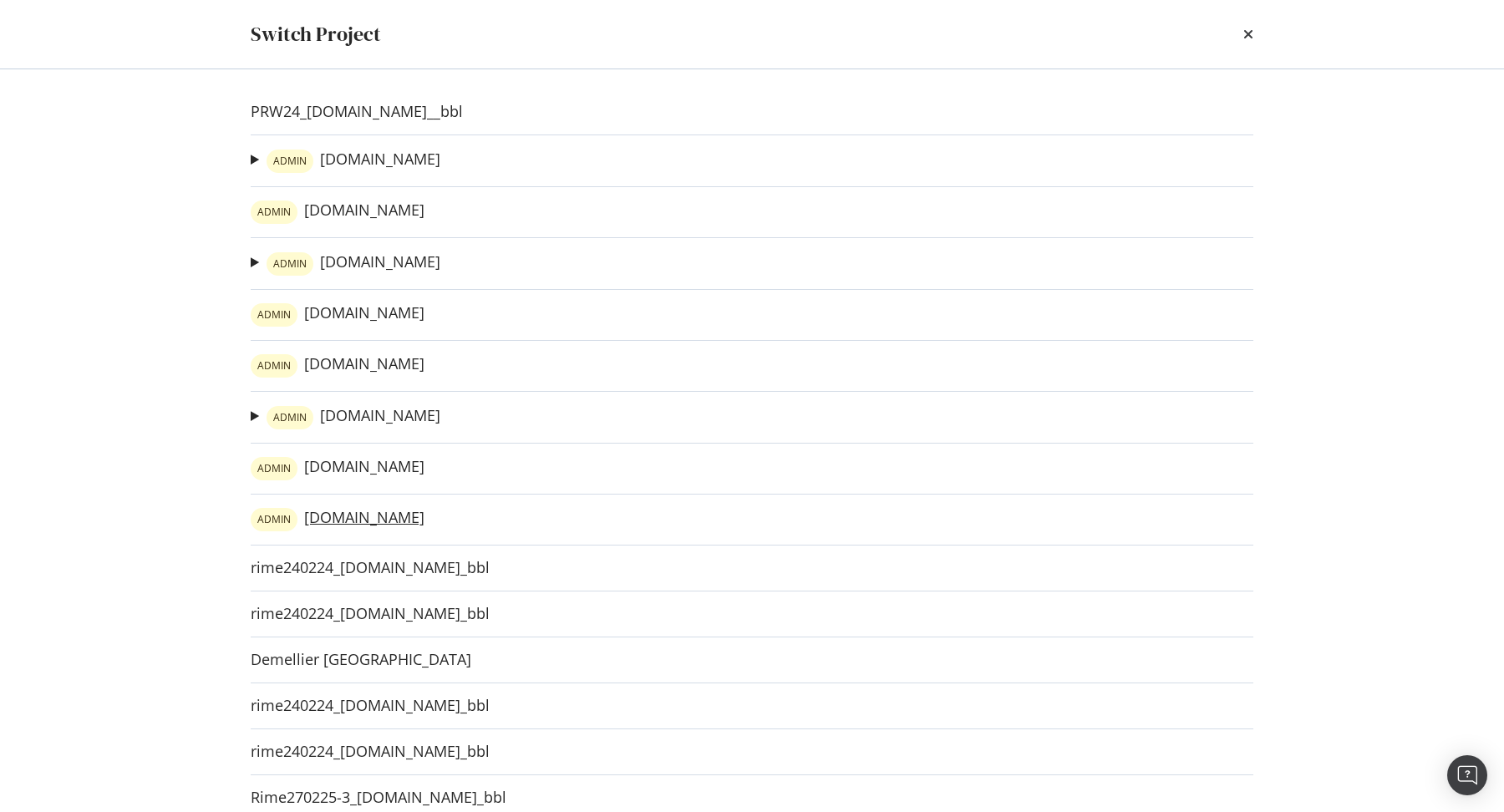
click at [331, 510] on link "ADMIN irun.at" at bounding box center [337, 520] width 174 height 24
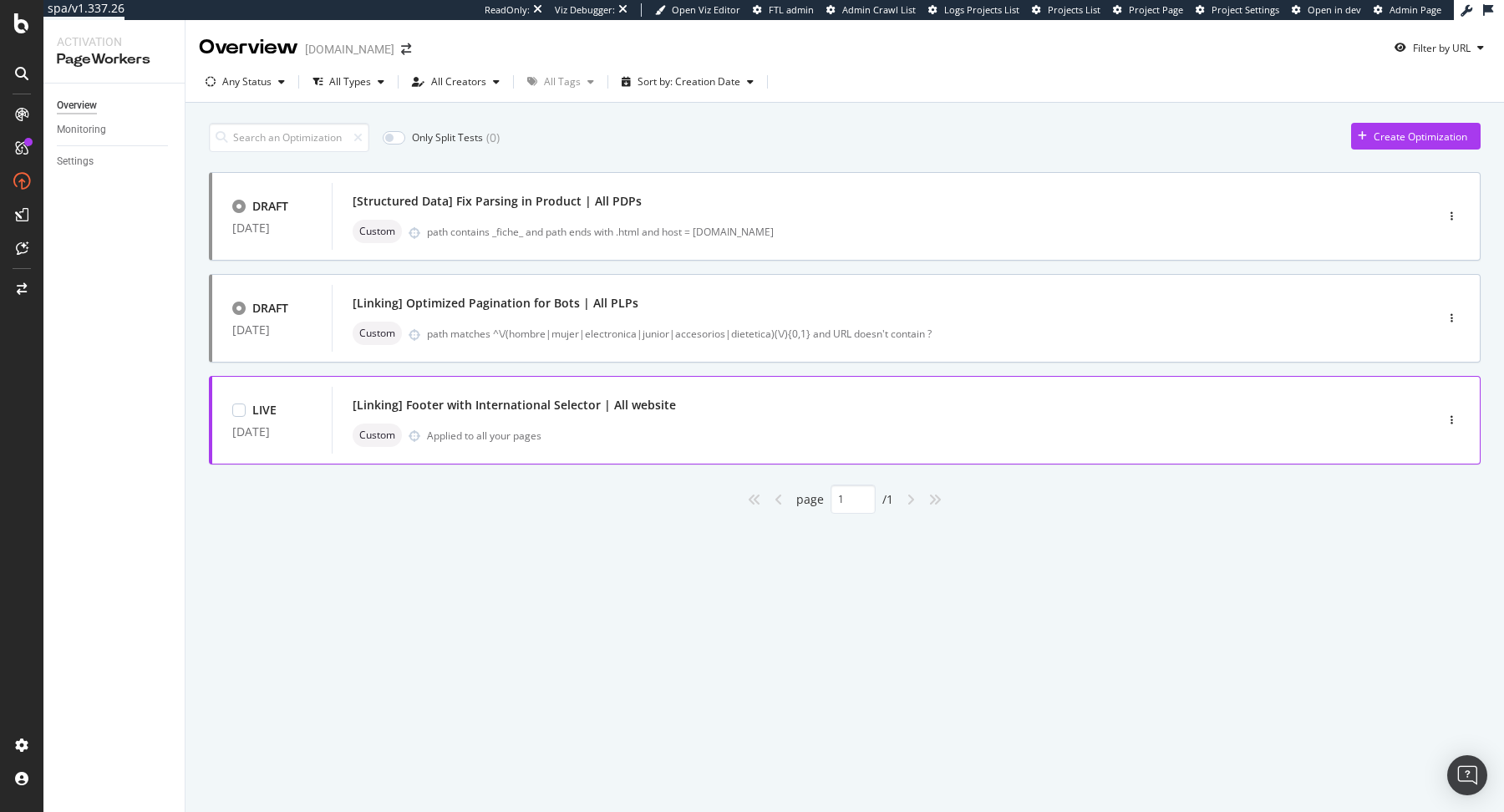
click at [1027, 439] on div "Custom Applied to all your pages" at bounding box center [858, 435] width 1011 height 24
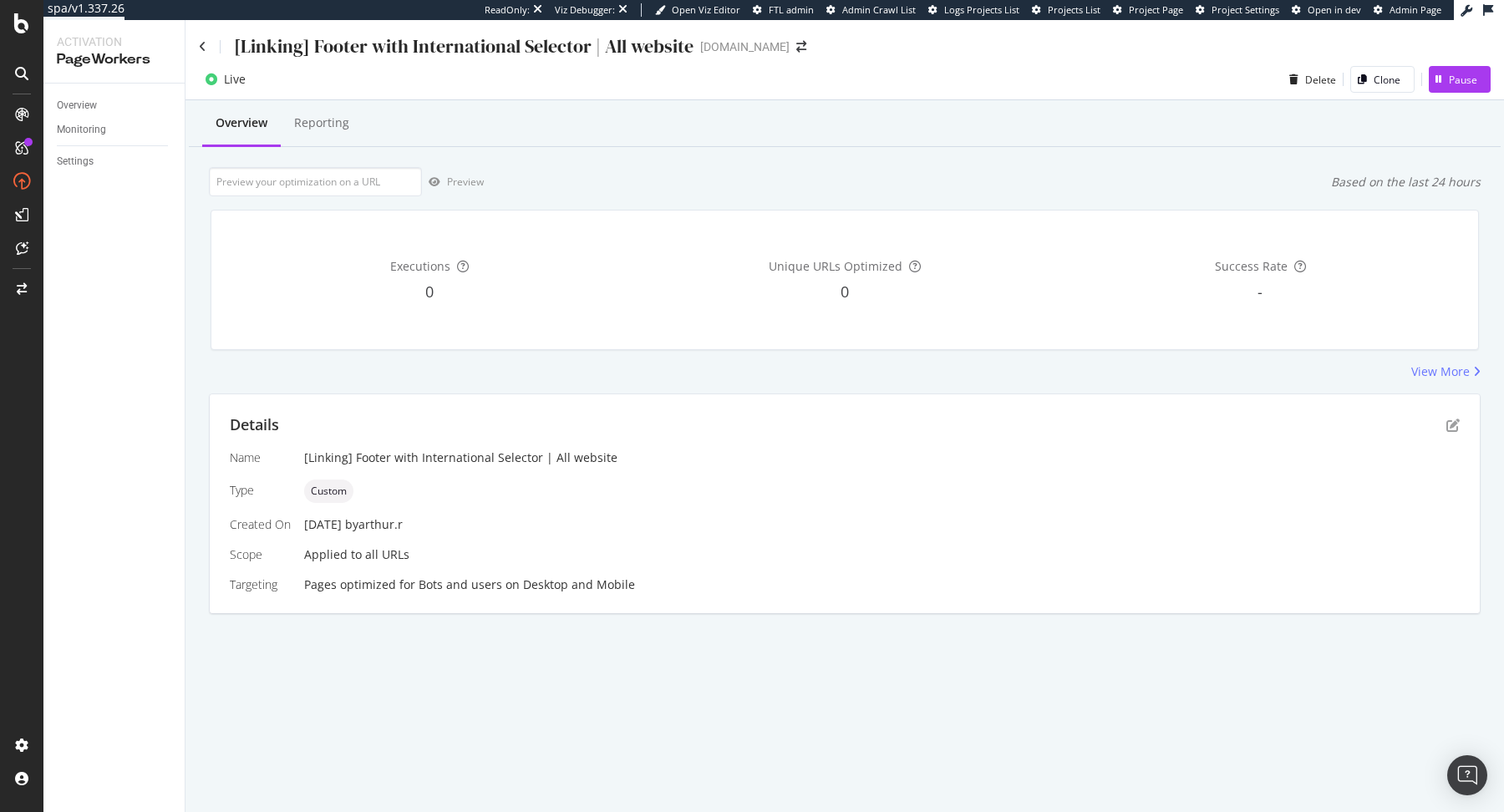
click at [1461, 430] on div "Details Name [Linking] Footer with International Selector | All website Type Cu…" at bounding box center [844, 503] width 1270 height 218
click at [1456, 427] on icon "pen-to-square" at bounding box center [1453, 425] width 14 height 14
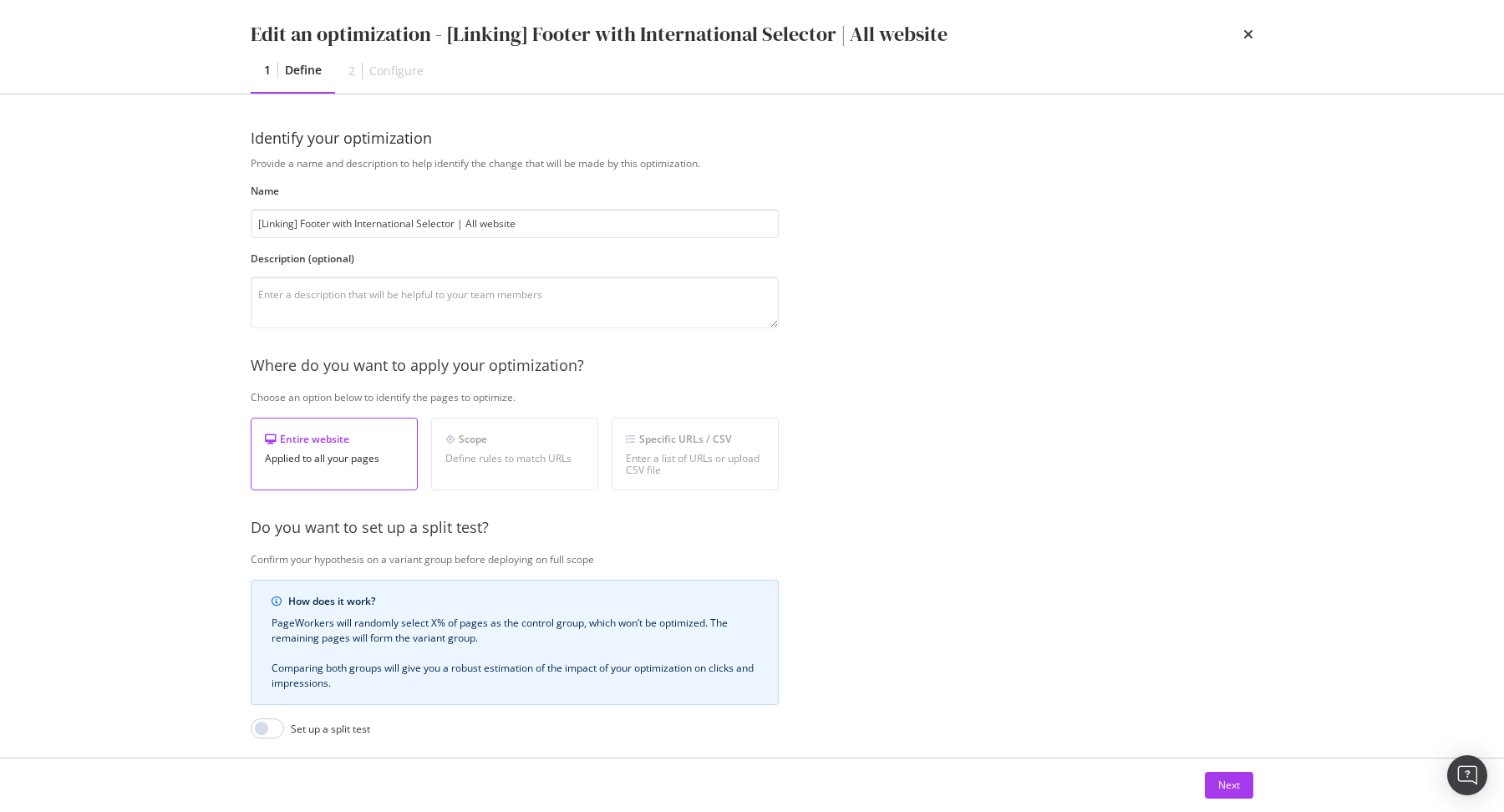
click at [1216, 805] on div "Next" at bounding box center [752, 785] width 1070 height 54
click at [1225, 797] on div "Next" at bounding box center [1229, 786] width 22 height 25
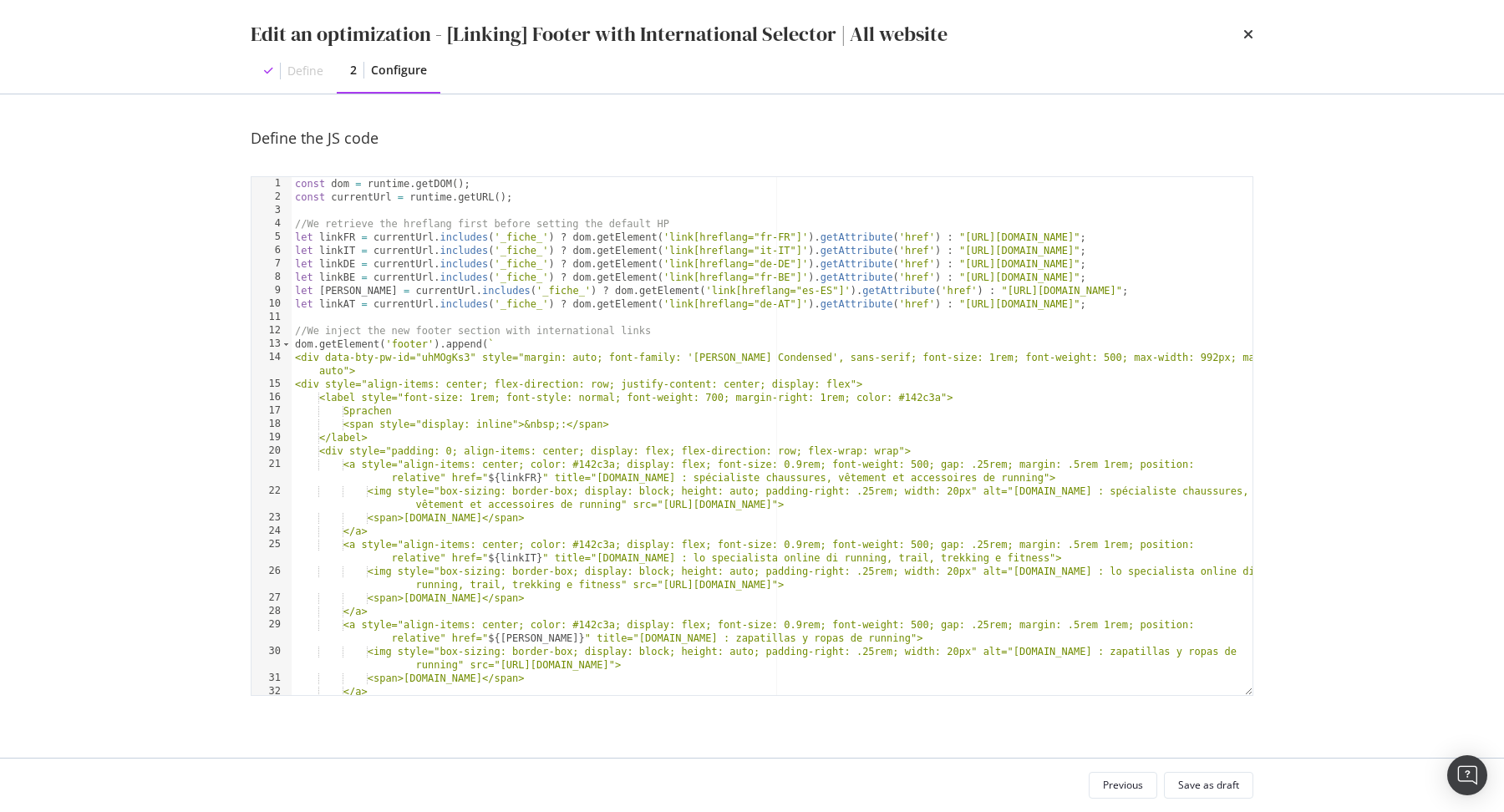
click at [714, 382] on div "const dom = runtime . getDOM ( ) ; const currentUrl = runtime . getURL ( ) ; //…" at bounding box center [772, 457] width 961 height 559
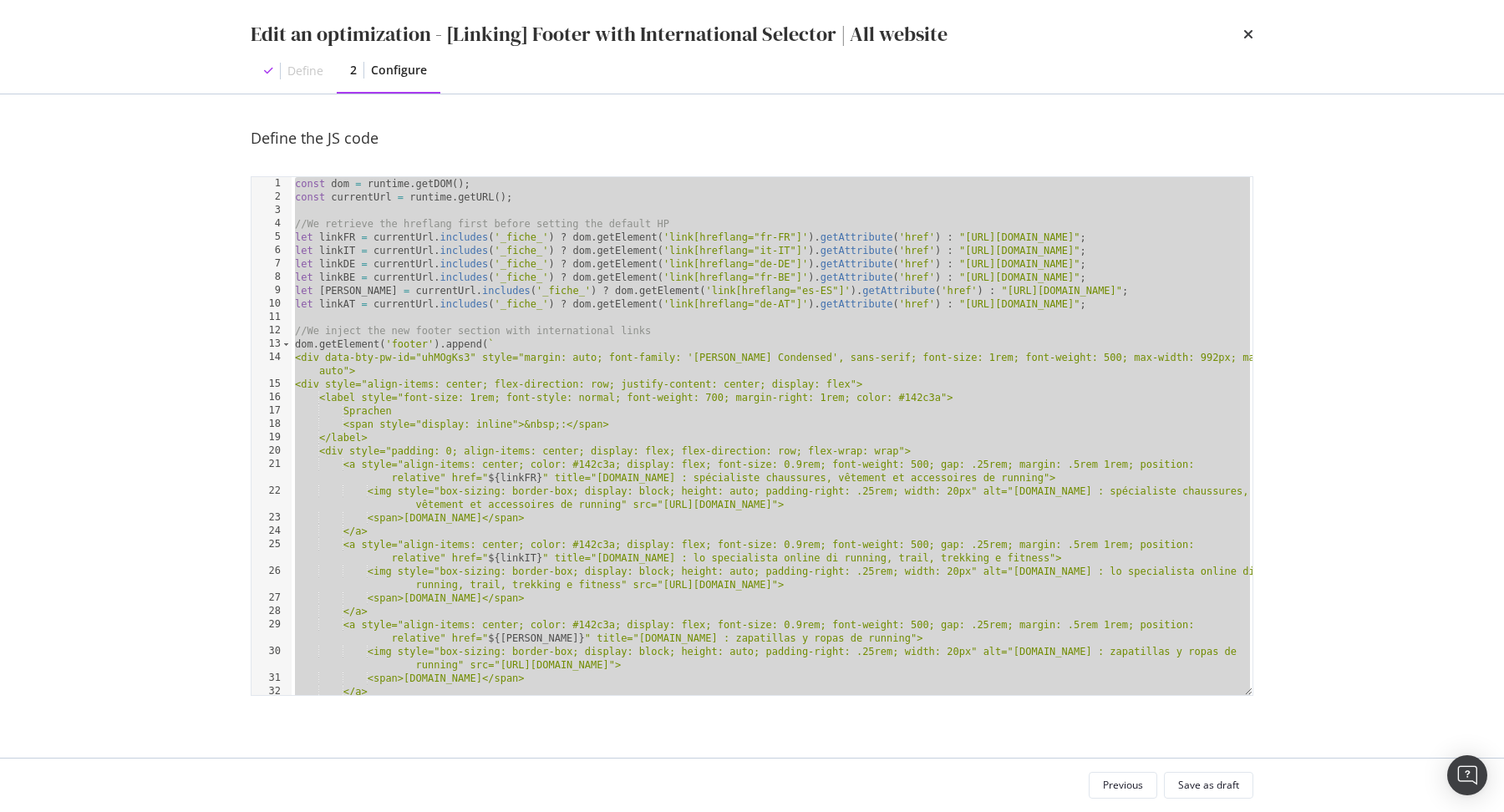
paste textarea "Cursor at row 50"
type textarea "dom.getElement('#footer').setAttribute('style', 'background-color: #f9f7f3; pad…"
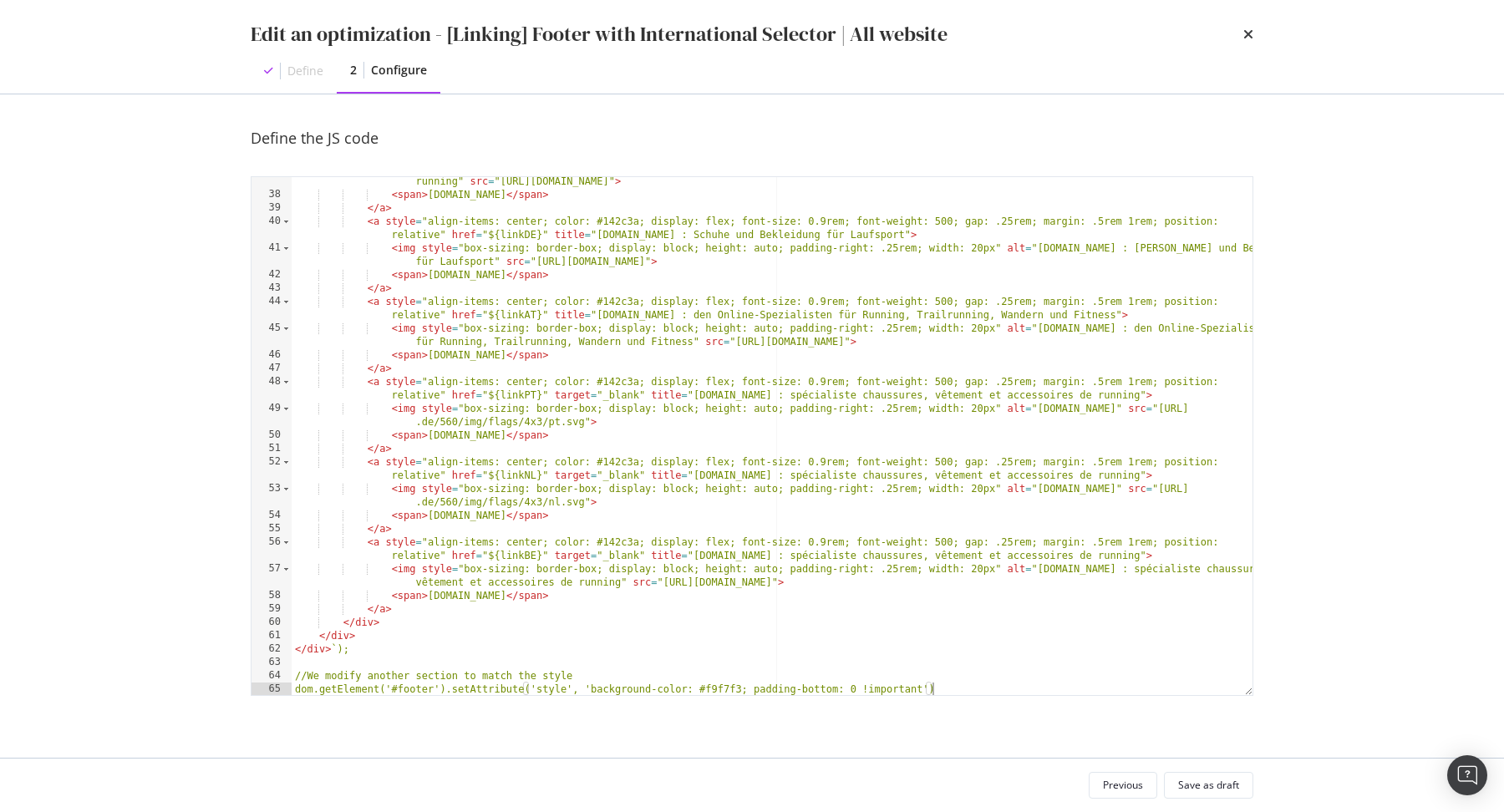
scroll to position [604, 0]
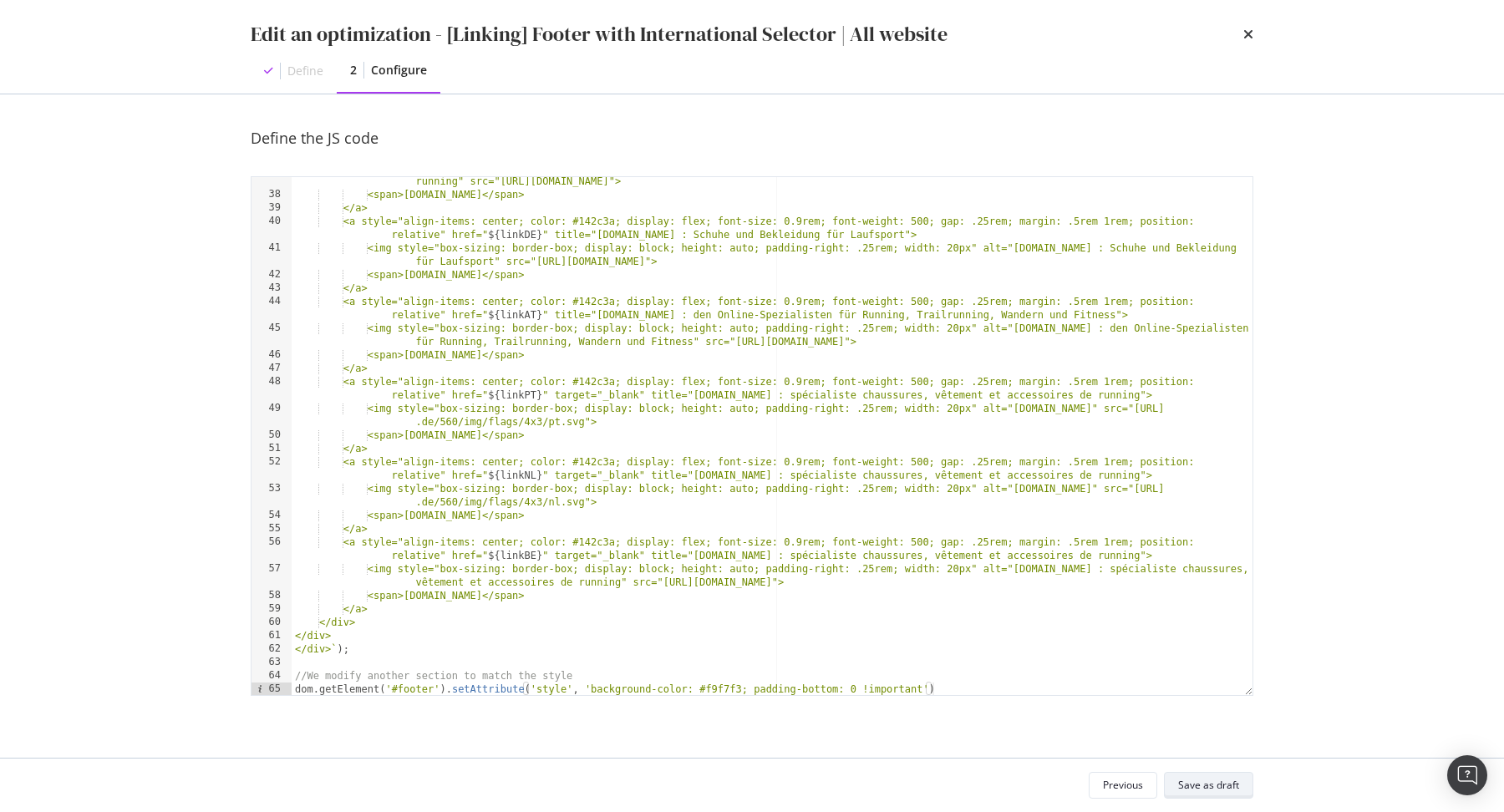
click at [1214, 787] on div "Save as draft" at bounding box center [1208, 786] width 61 height 15
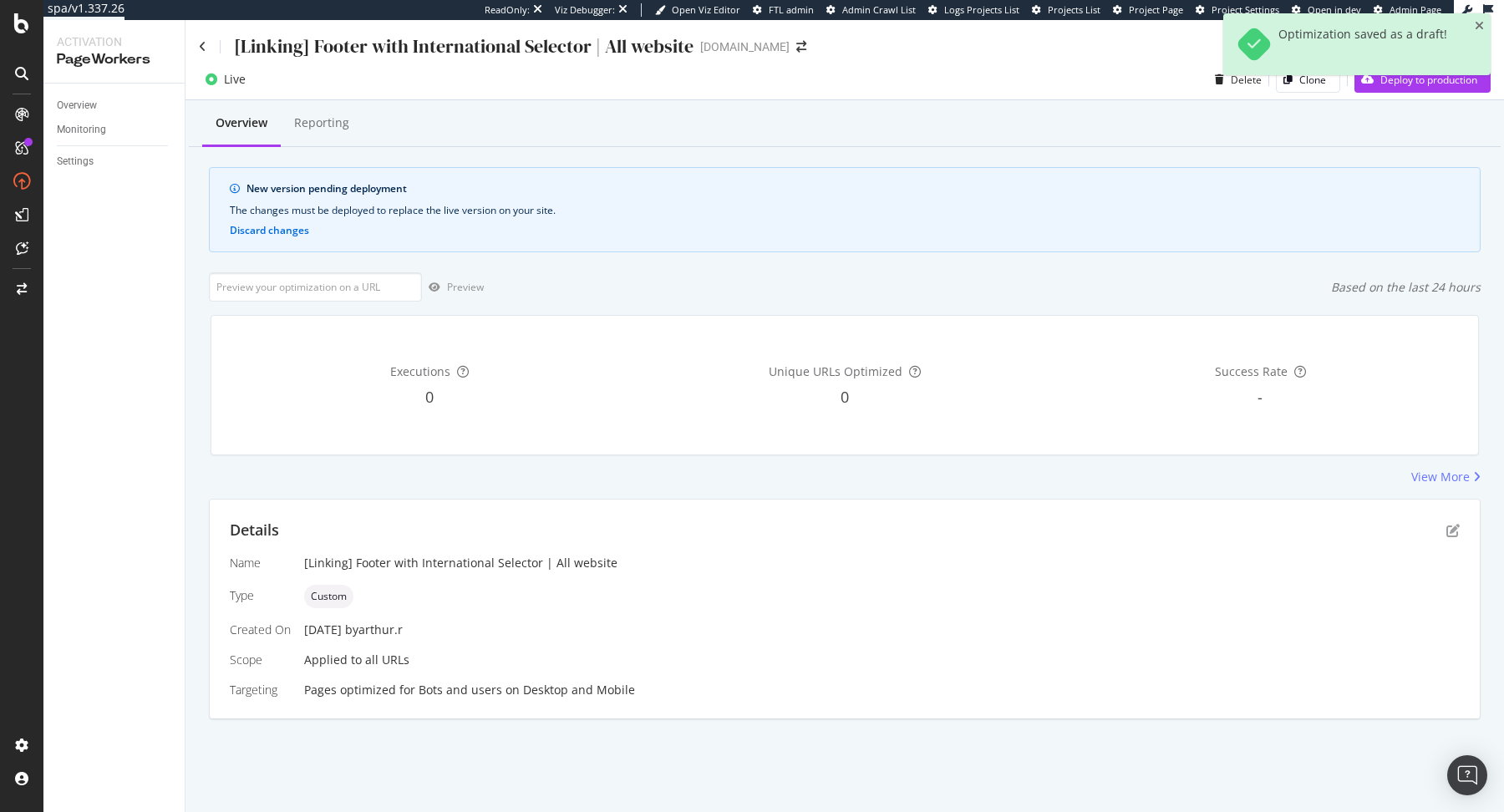
click at [1373, 86] on div "Optimization saved as a draft!" at bounding box center [1357, 51] width 268 height 76
click at [1373, 93] on div "Live Delete Clone Deploy to production" at bounding box center [845, 83] width 1318 height 34
click at [1397, 88] on div "Deploy to production" at bounding box center [1416, 79] width 123 height 25
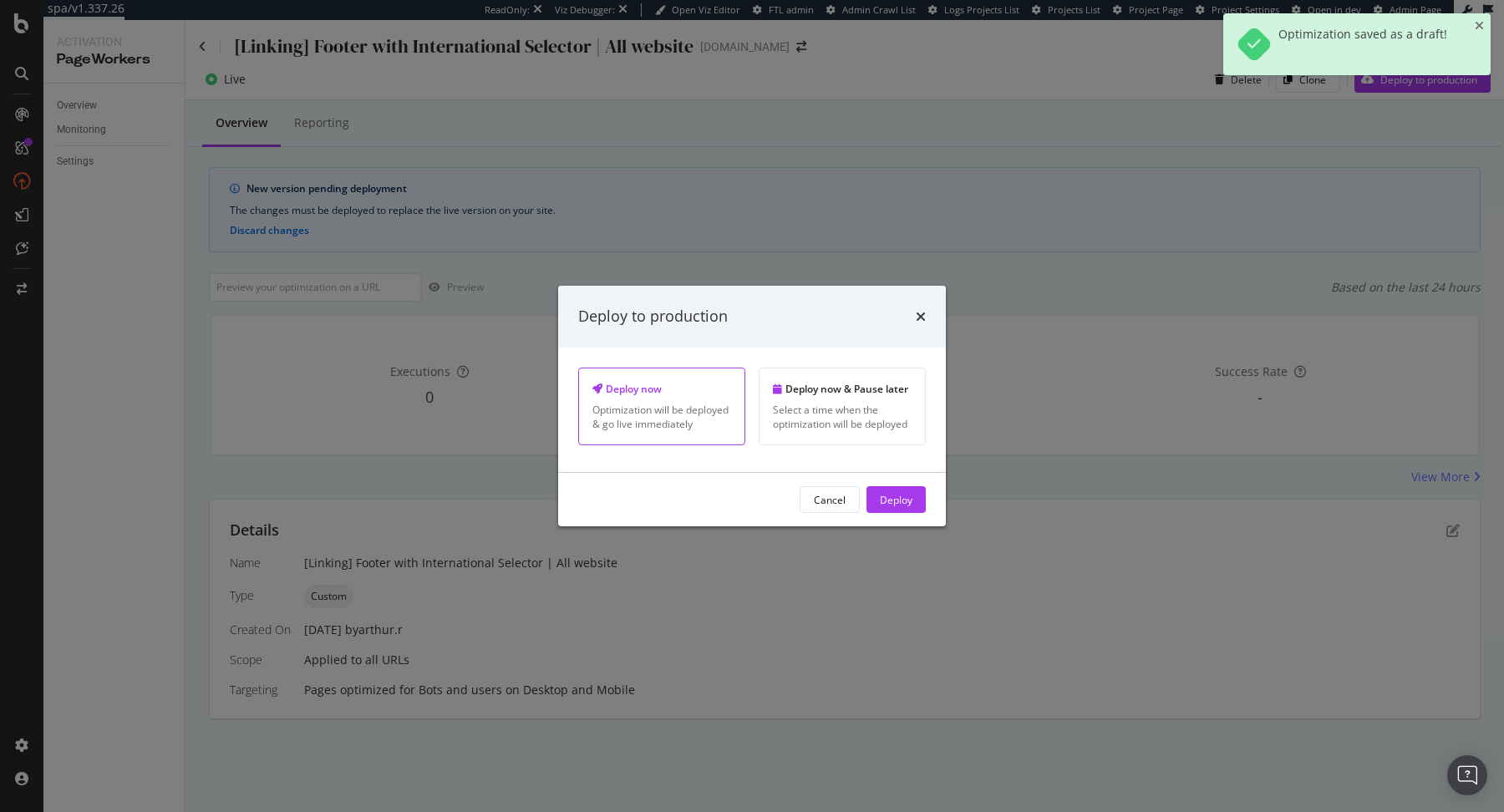
click at [911, 521] on div "Cancel Deploy" at bounding box center [752, 500] width 388 height 54
click at [911, 508] on div "Deploy" at bounding box center [897, 500] width 33 height 25
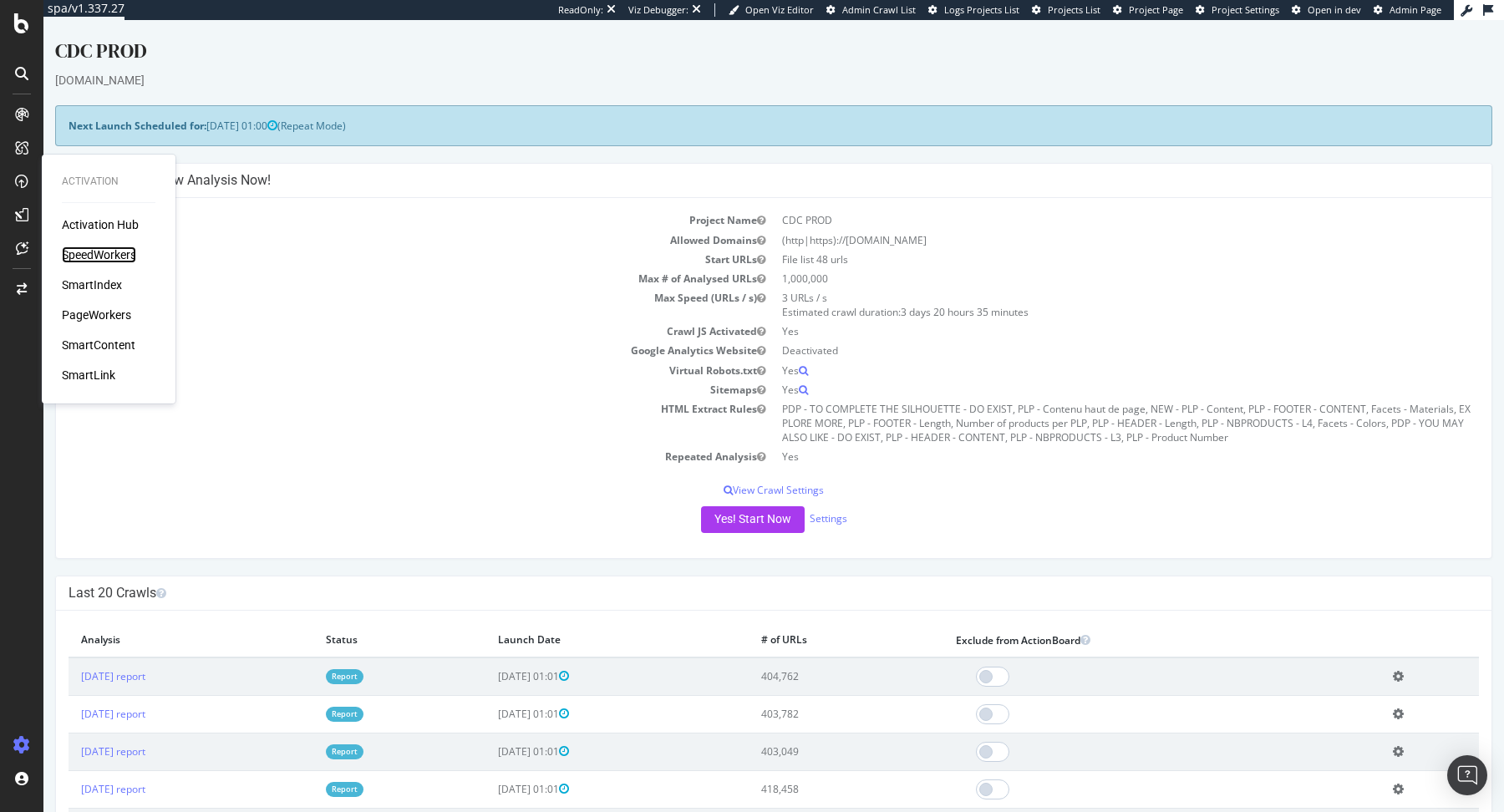
click at [113, 259] on div "SpeedWorkers" at bounding box center [99, 255] width 75 height 16
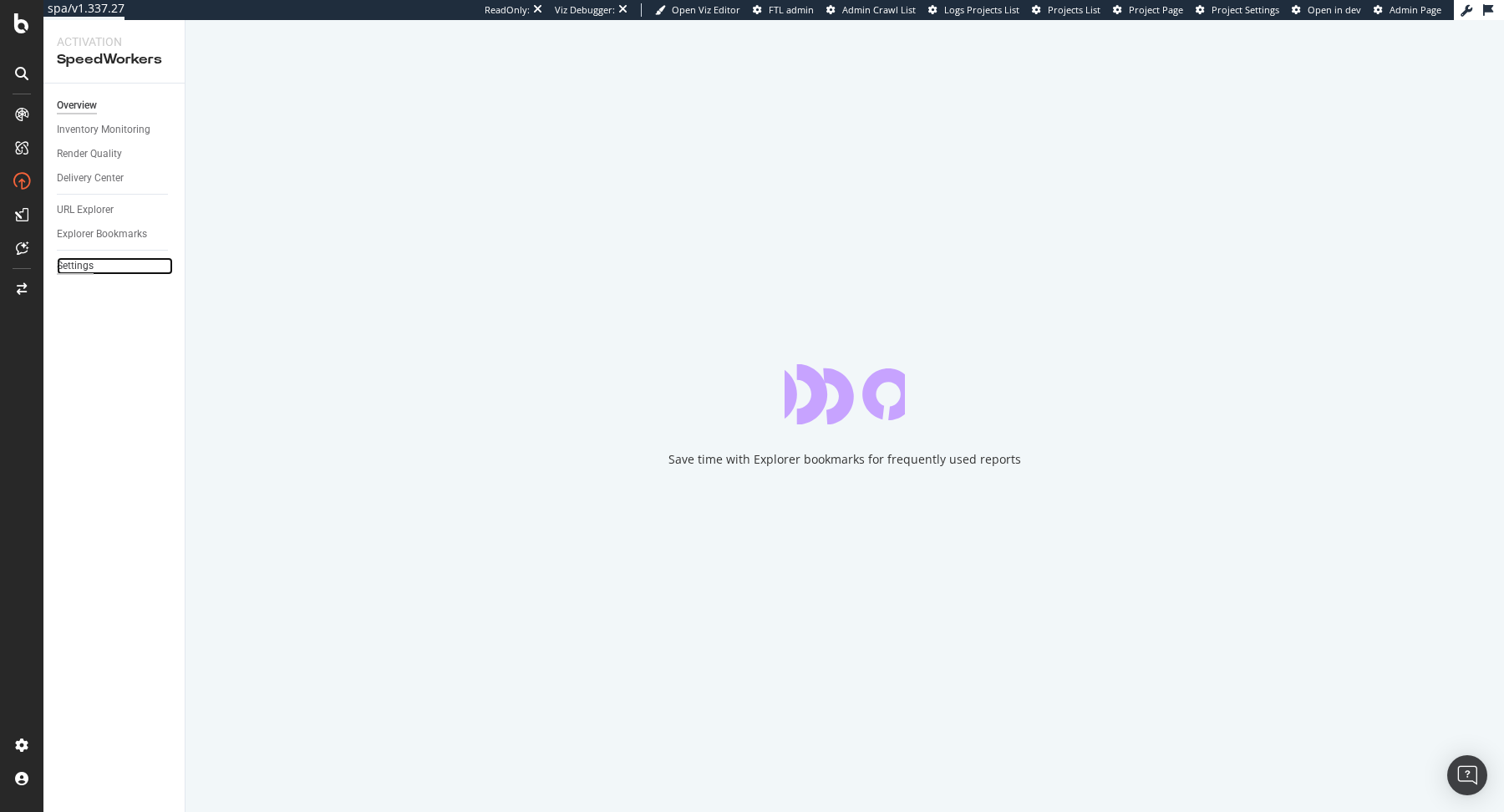
click at [75, 261] on div "Settings" at bounding box center [75, 266] width 36 height 17
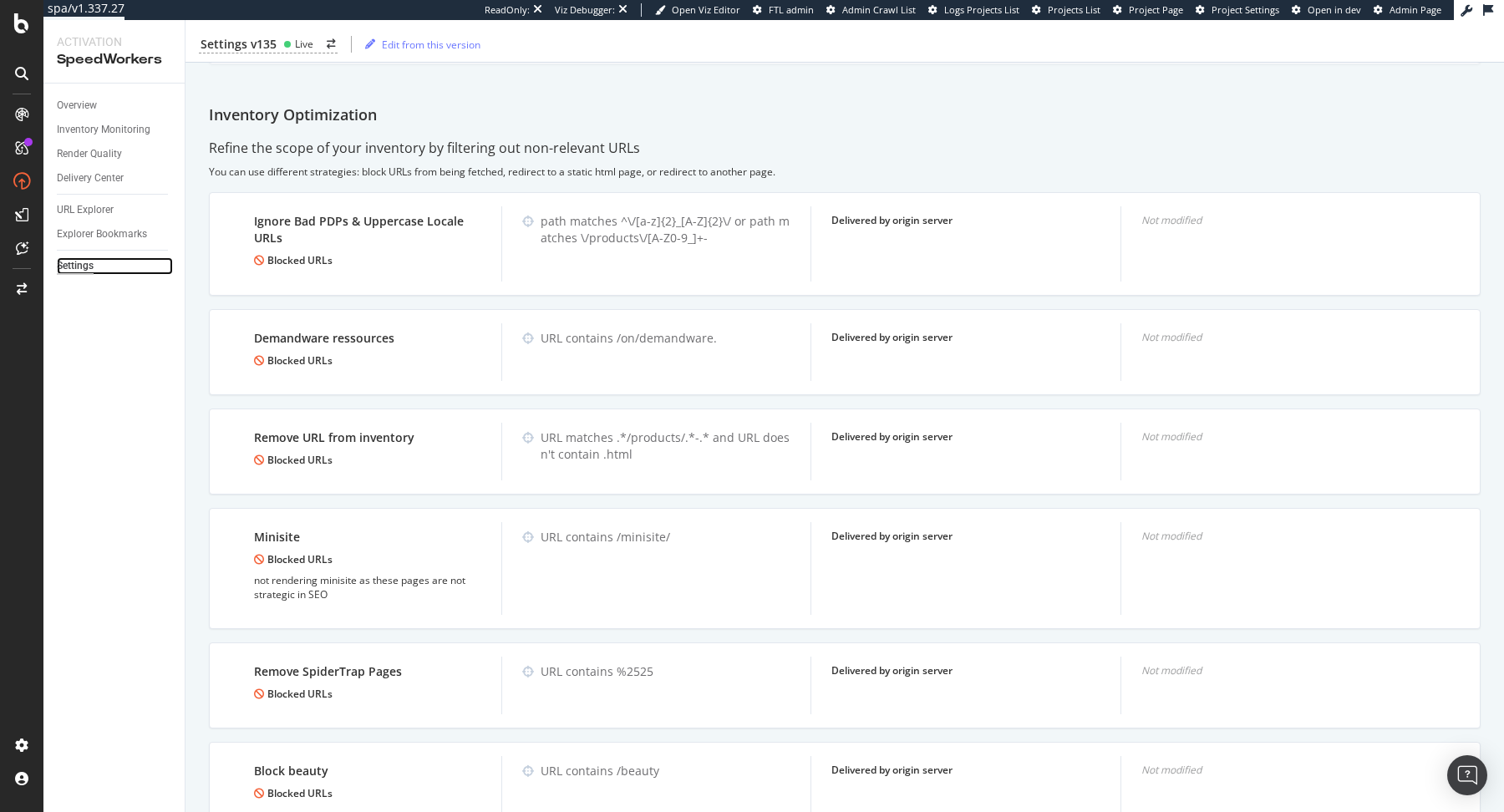
scroll to position [819, 0]
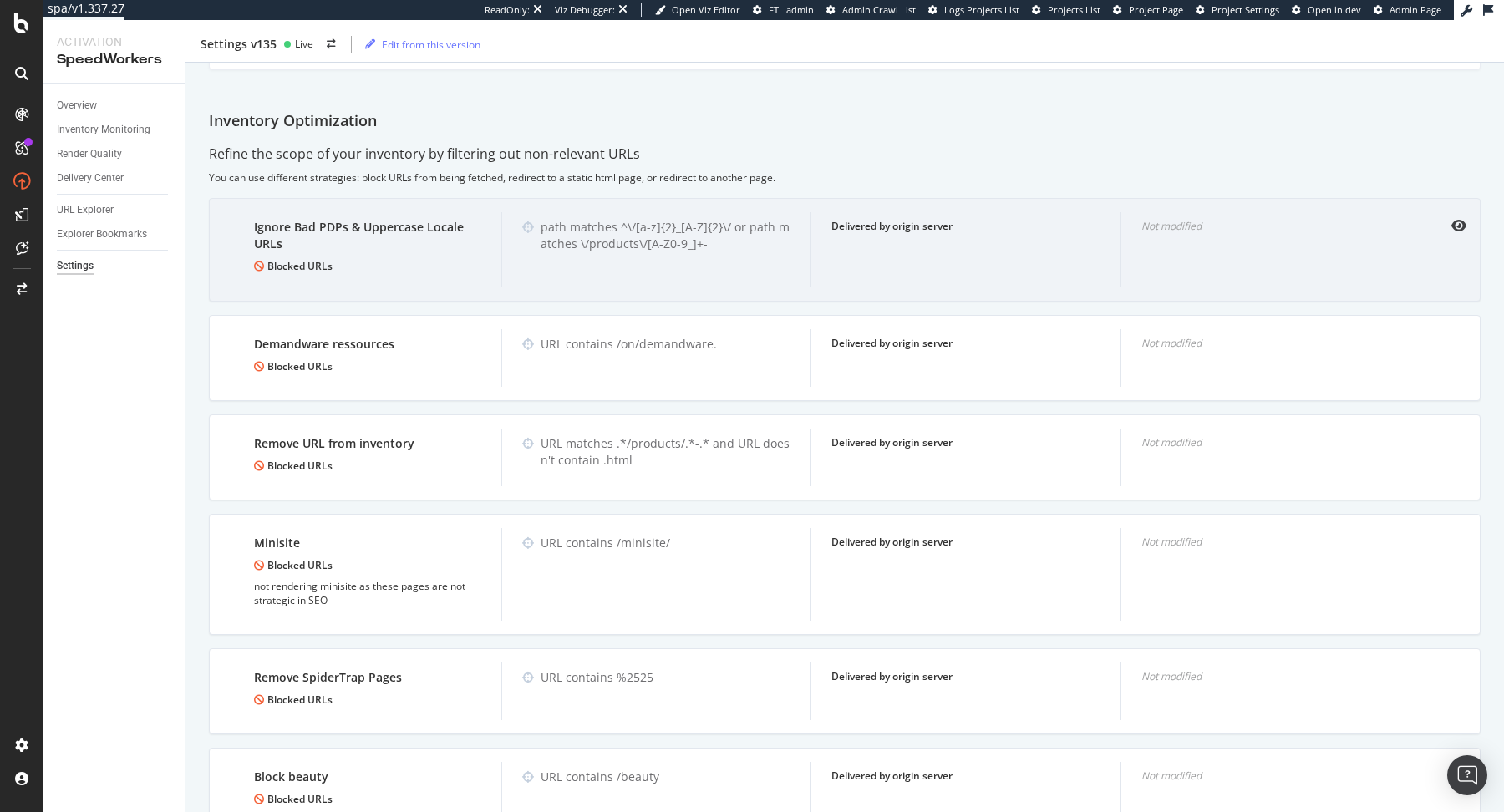
click at [757, 250] on div "path matches ^\/[a-z]{2}_[A-Z]{2}\/ or path matches \/products\/[A-Z0-9_]+-" at bounding box center [656, 249] width 310 height 75
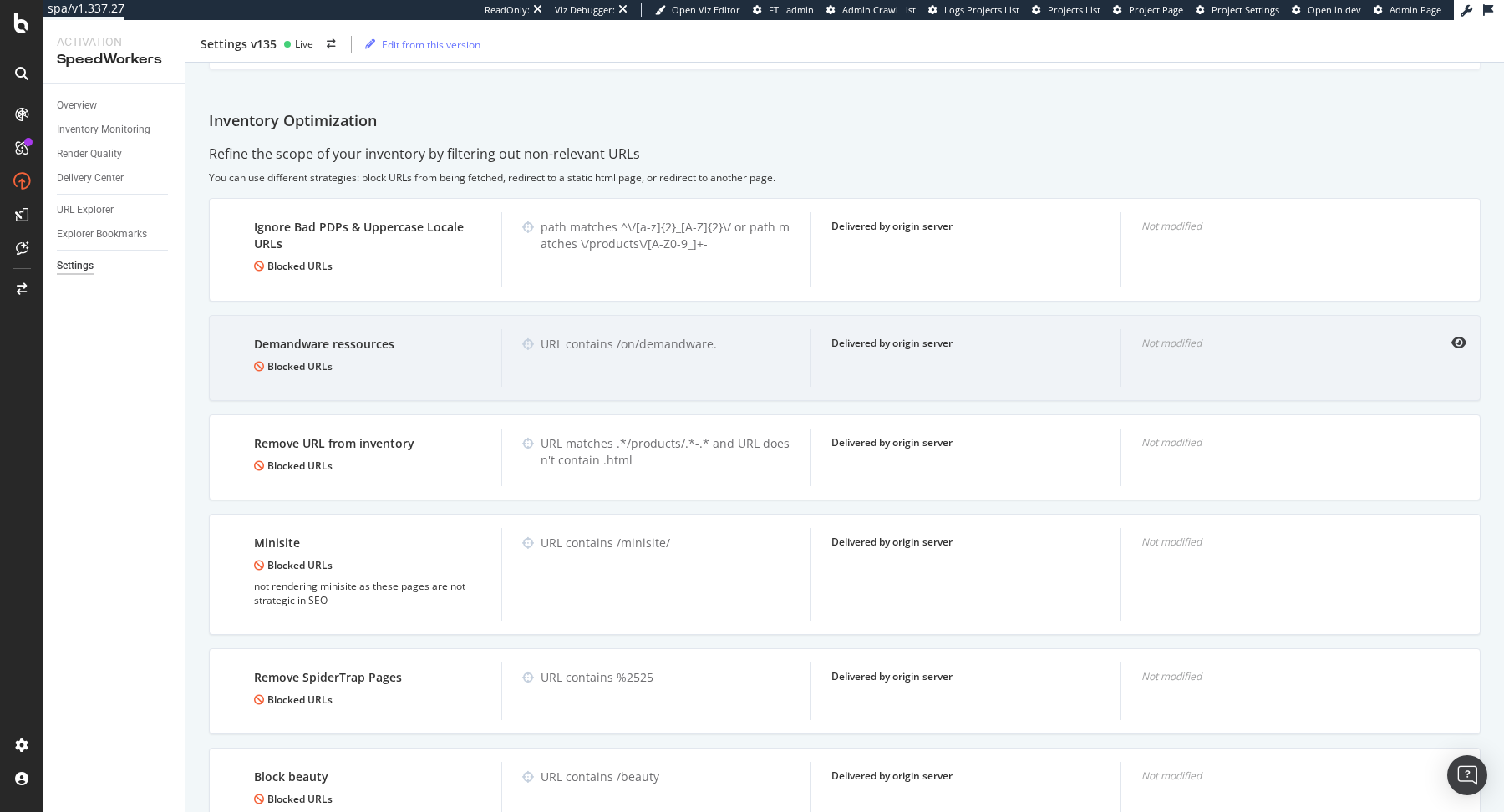
scroll to position [277, 0]
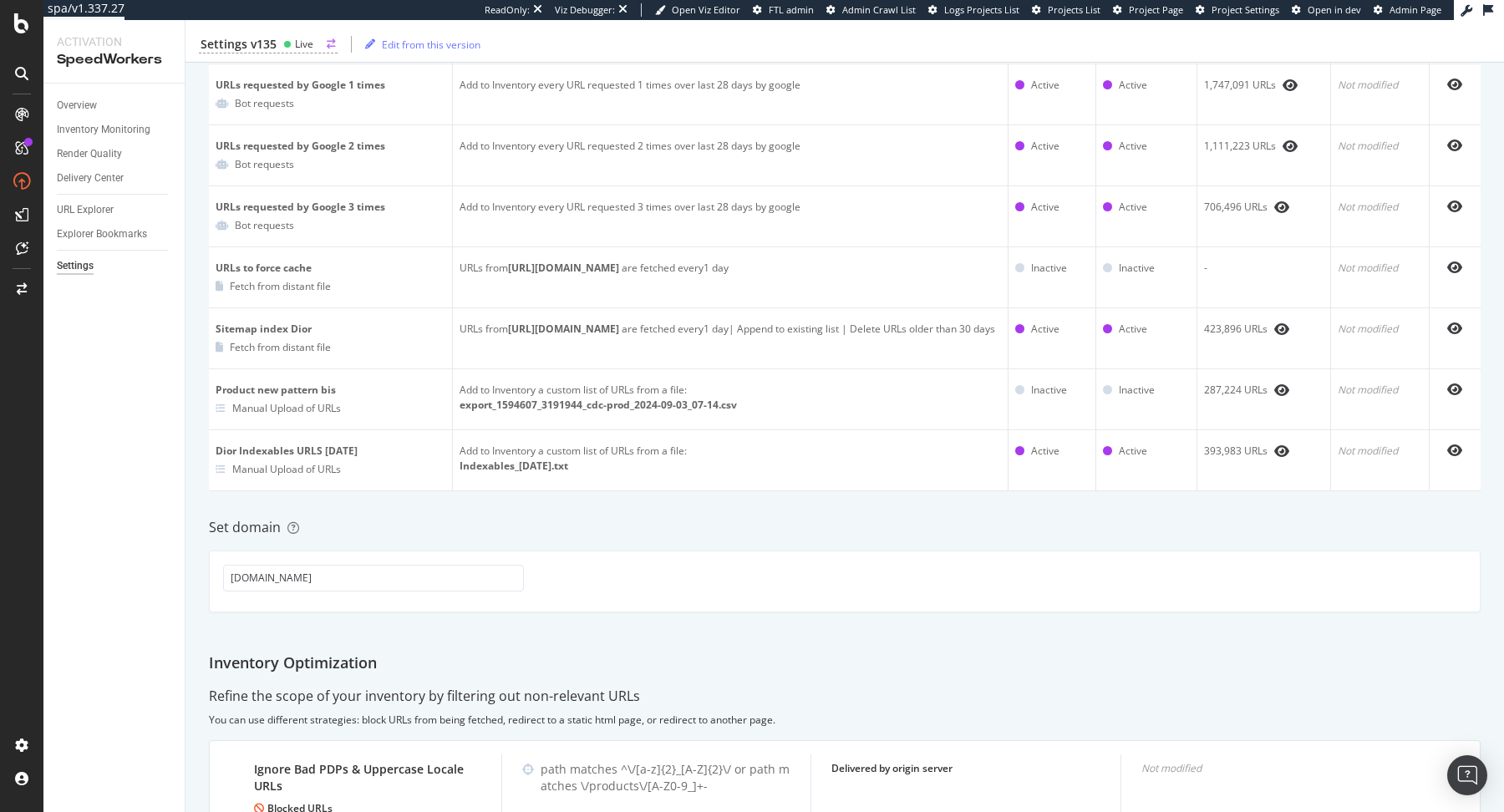
click at [259, 43] on div "Settings v135" at bounding box center [239, 44] width 76 height 16
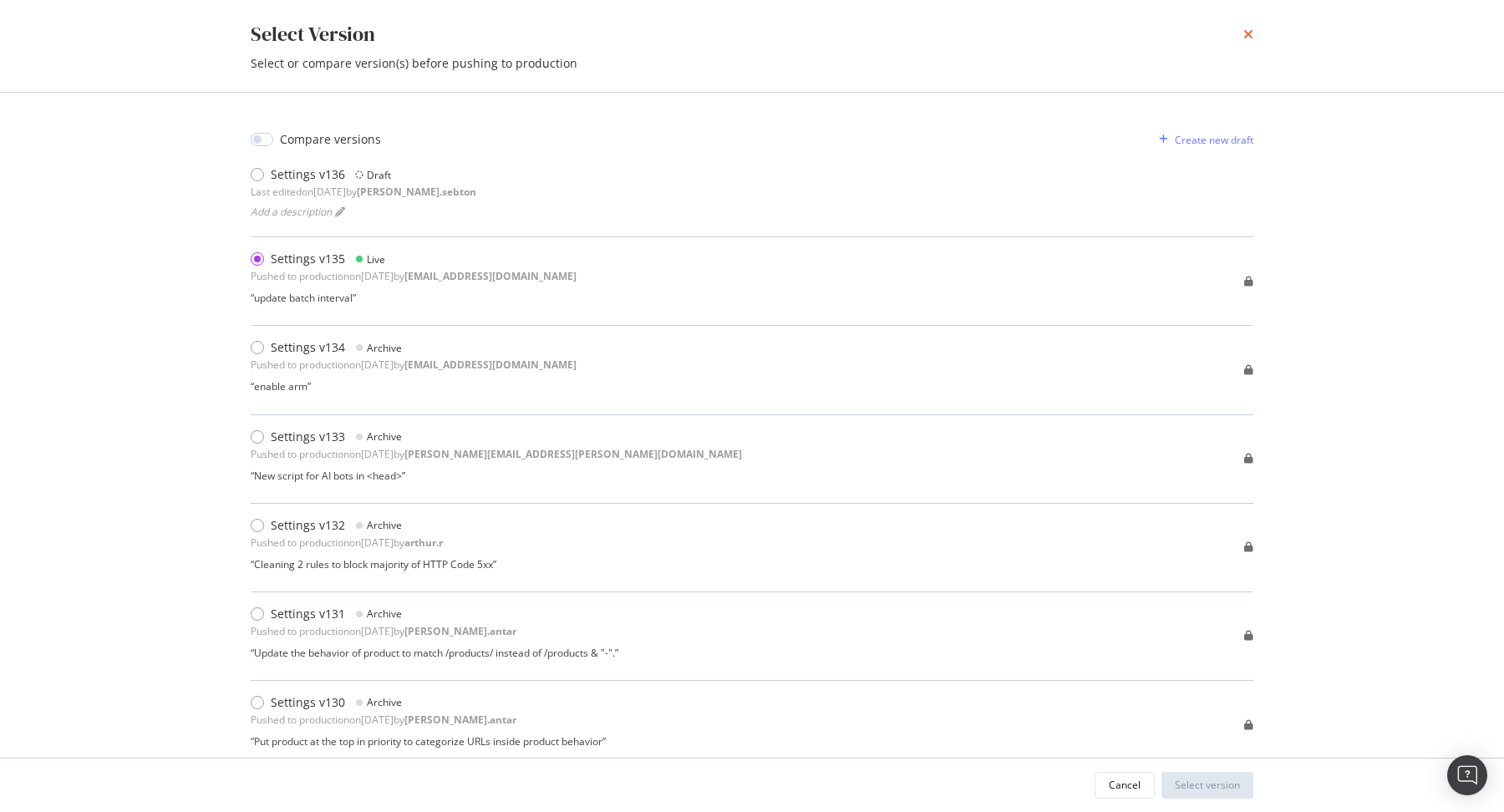
click at [1246, 36] on icon "times" at bounding box center [1248, 34] width 10 height 14
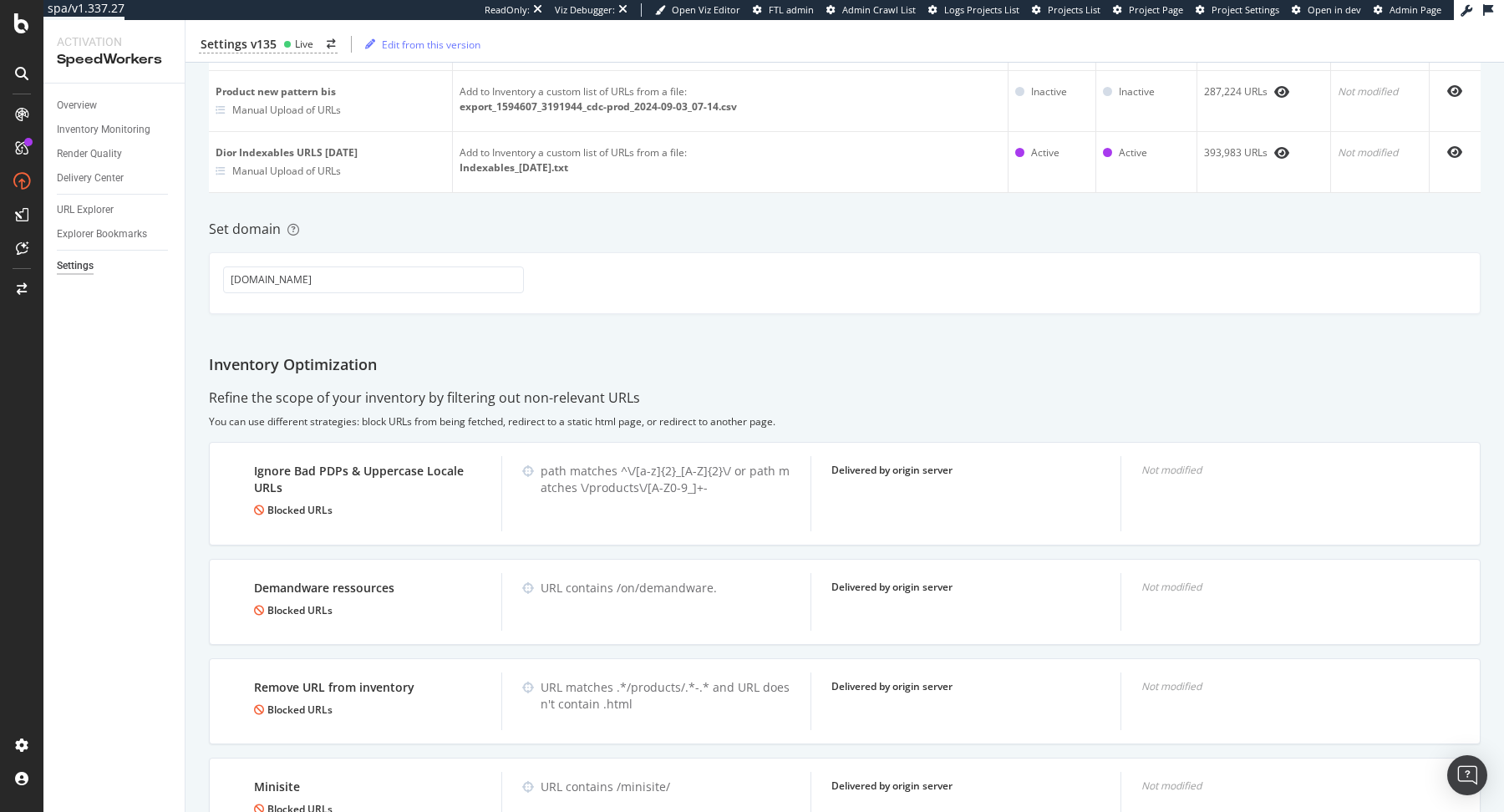
scroll to position [0, 0]
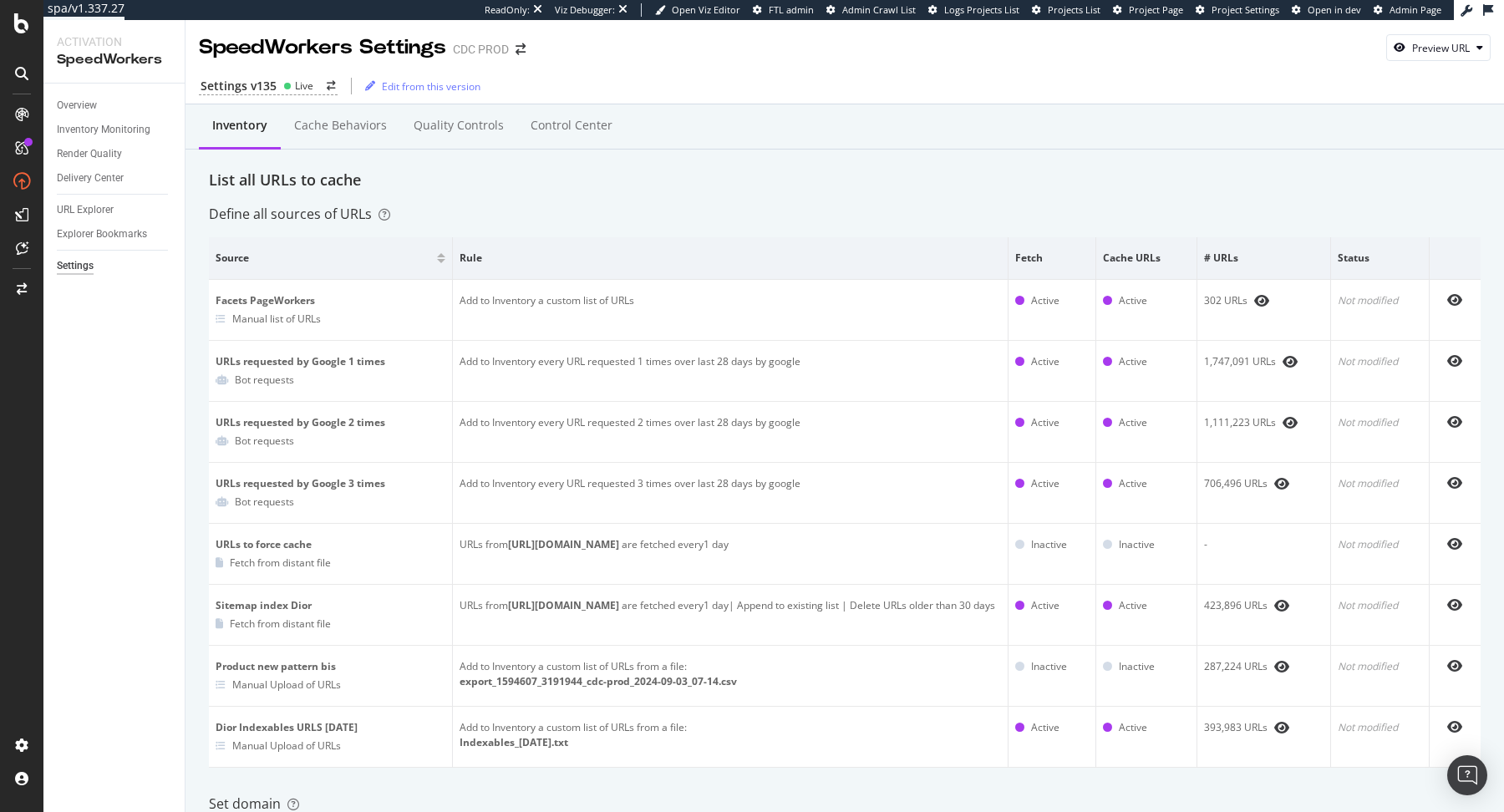
click at [1016, 175] on div "List all URLs to cache" at bounding box center [844, 180] width 1272 height 22
click at [380, 144] on div "Cache behaviors" at bounding box center [340, 127] width 119 height 46
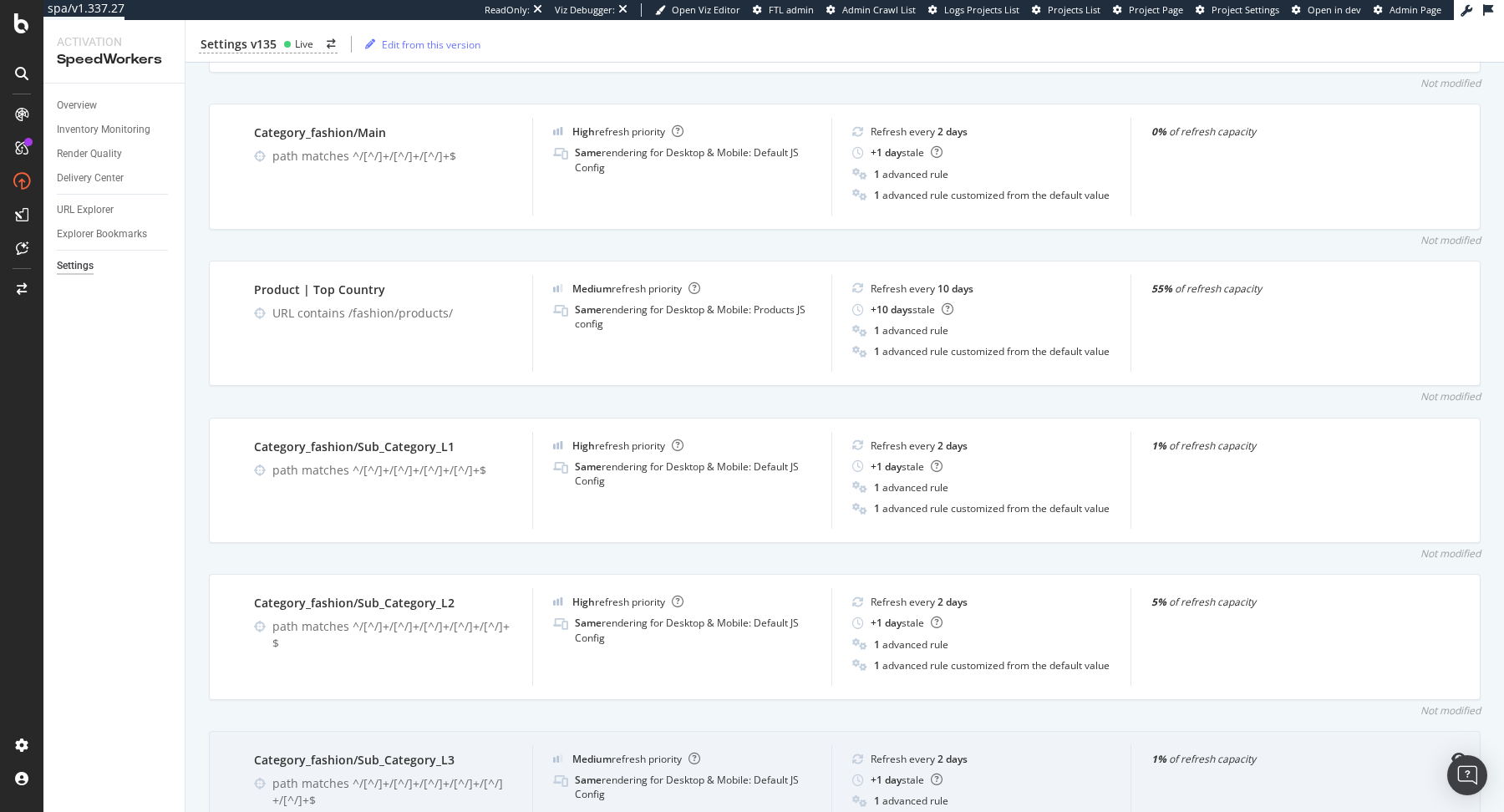
scroll to position [686, 0]
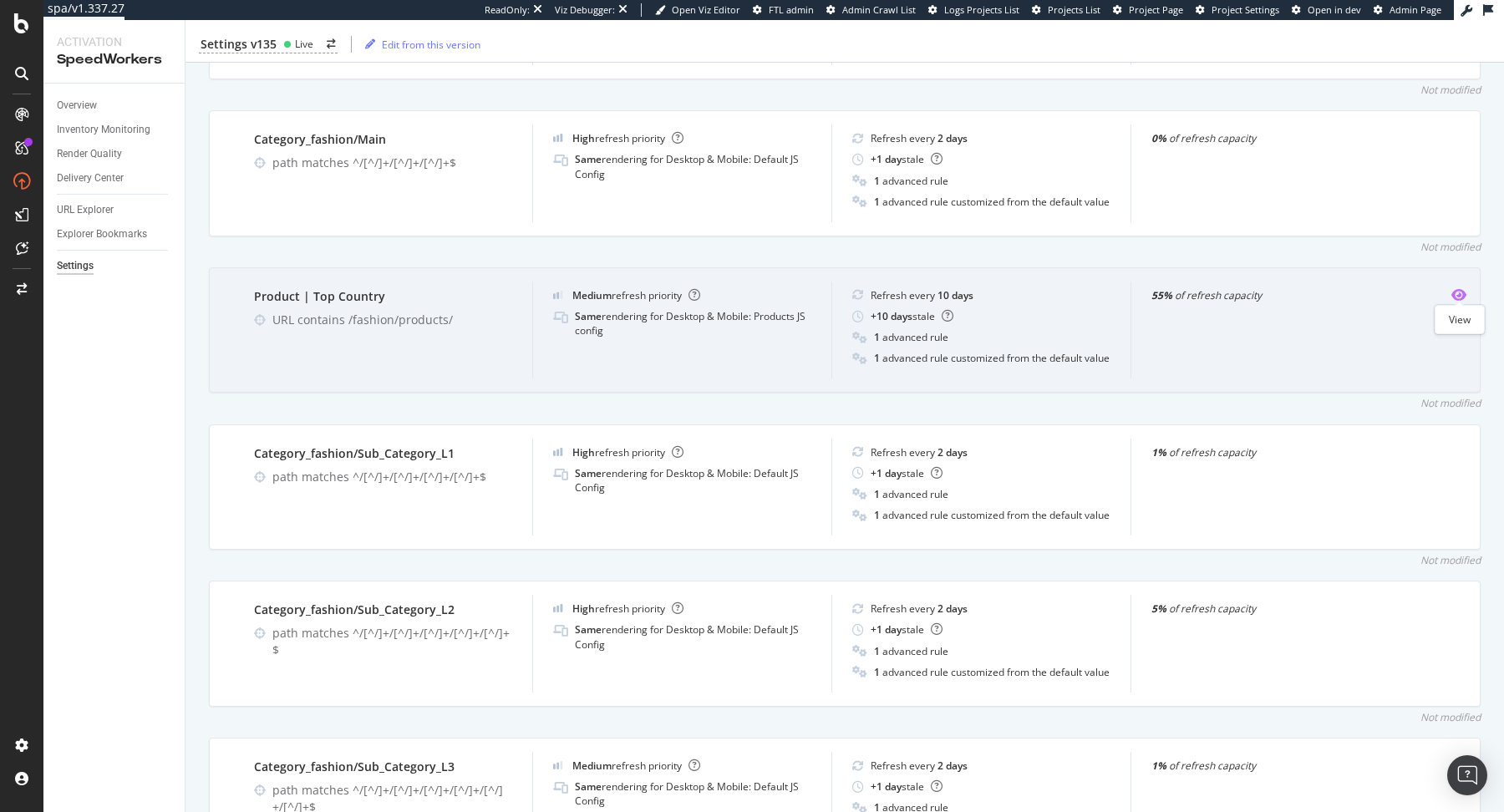
click at [1460, 290] on icon "eye" at bounding box center [1458, 295] width 15 height 14
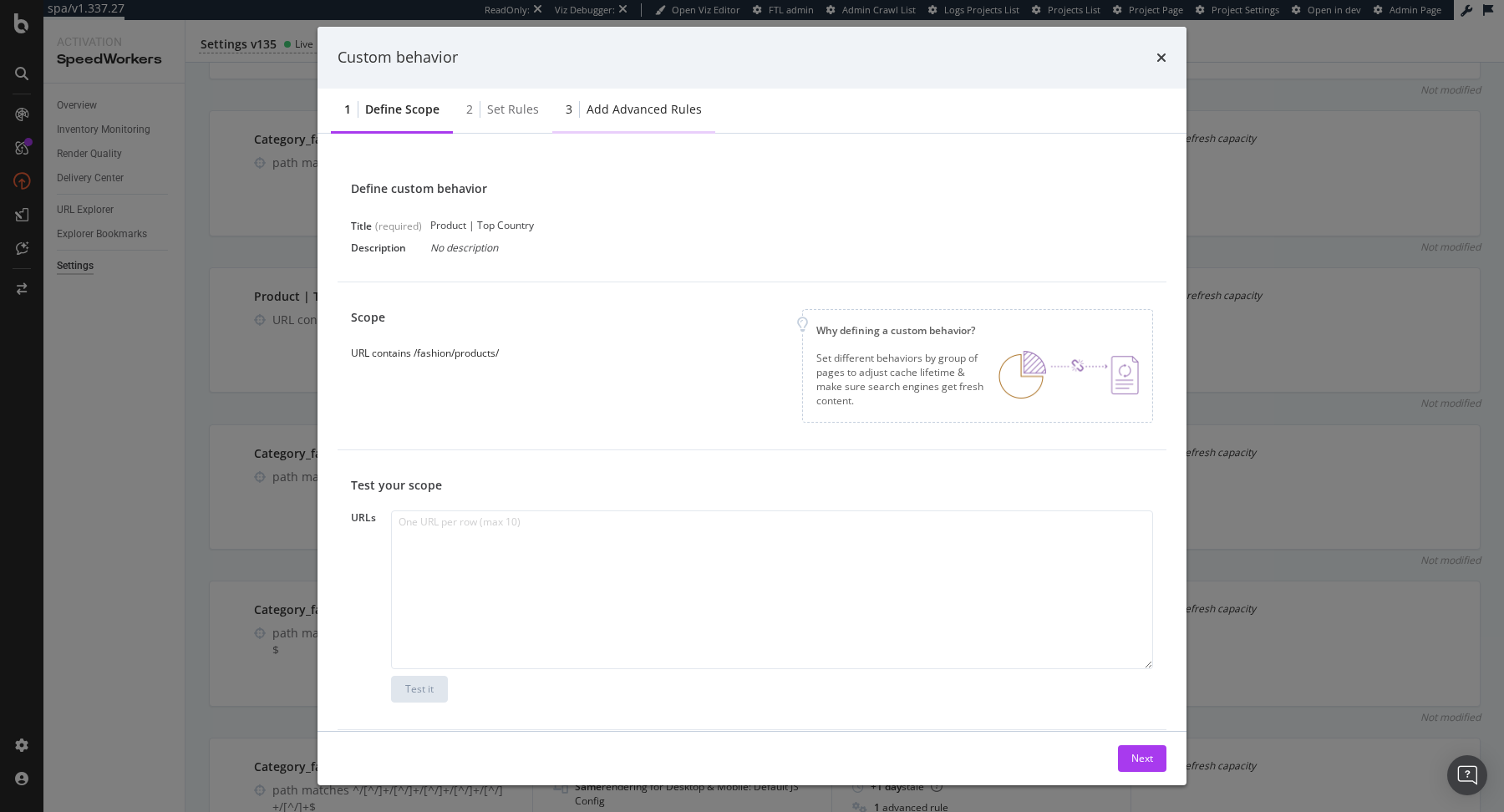
click at [634, 96] on div "3 Add advanced rules" at bounding box center [634, 110] width 163 height 46
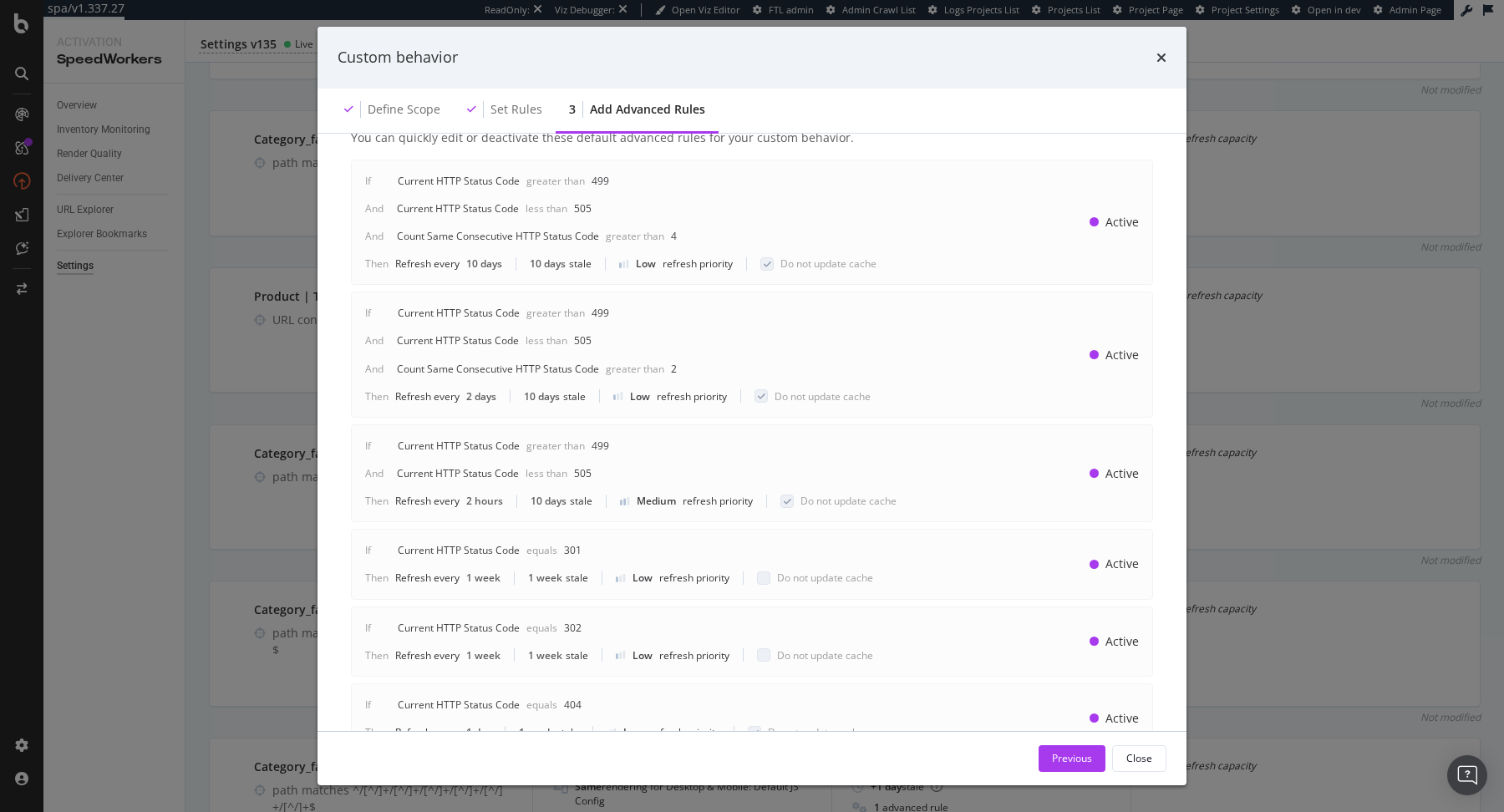
scroll to position [0, 0]
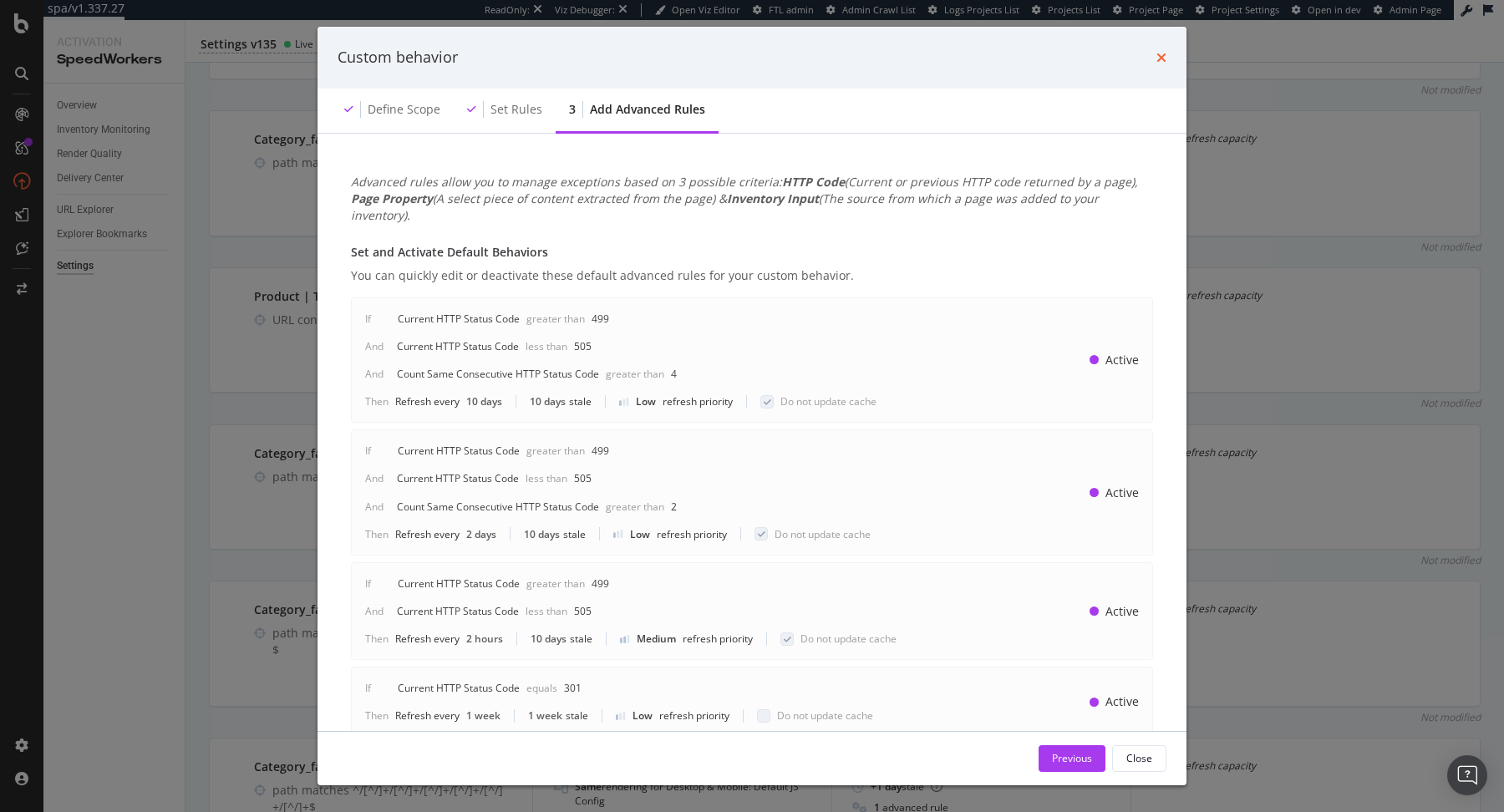
click at [1161, 60] on icon "times" at bounding box center [1161, 57] width 10 height 14
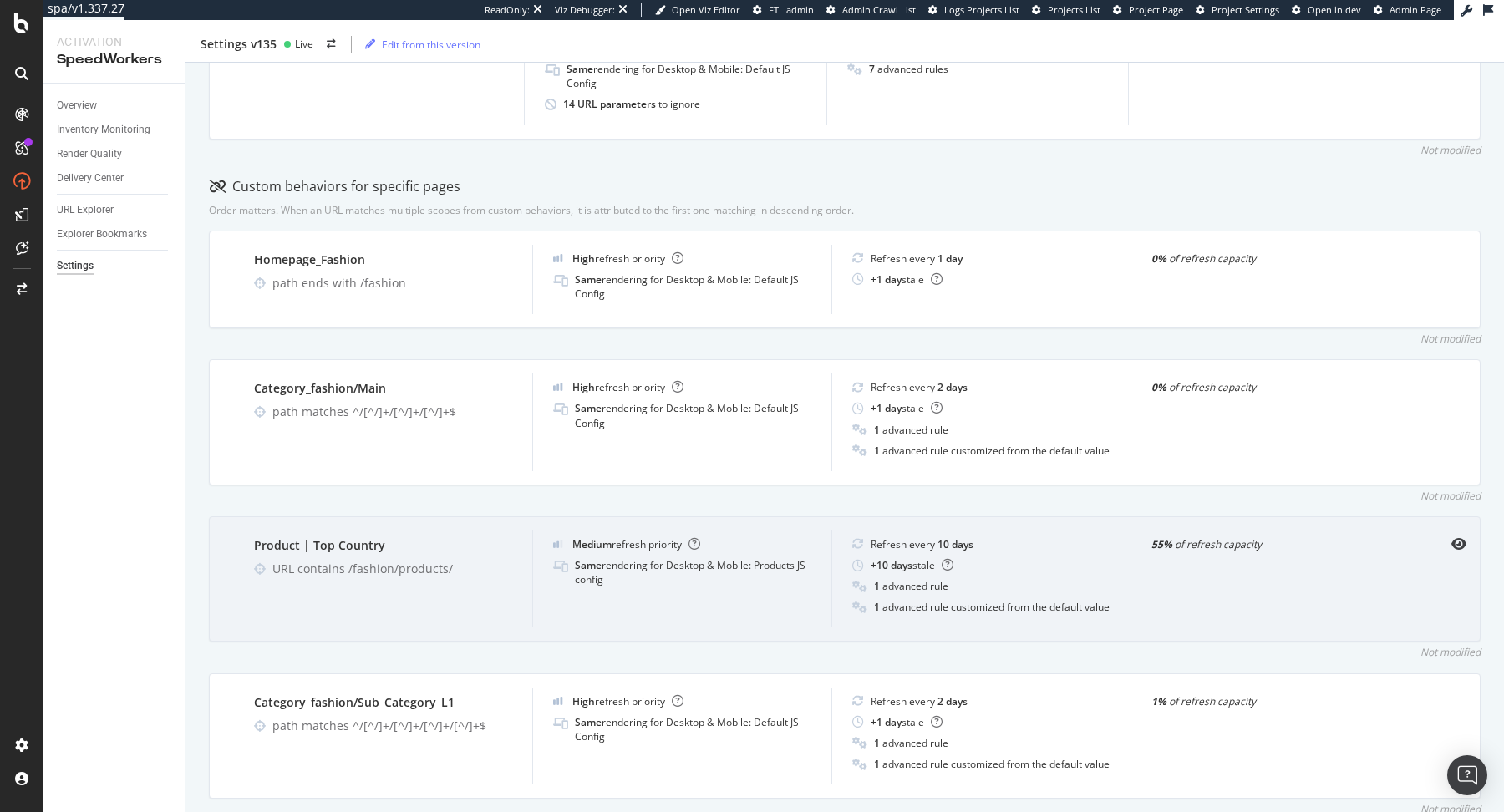
scroll to position [431, 0]
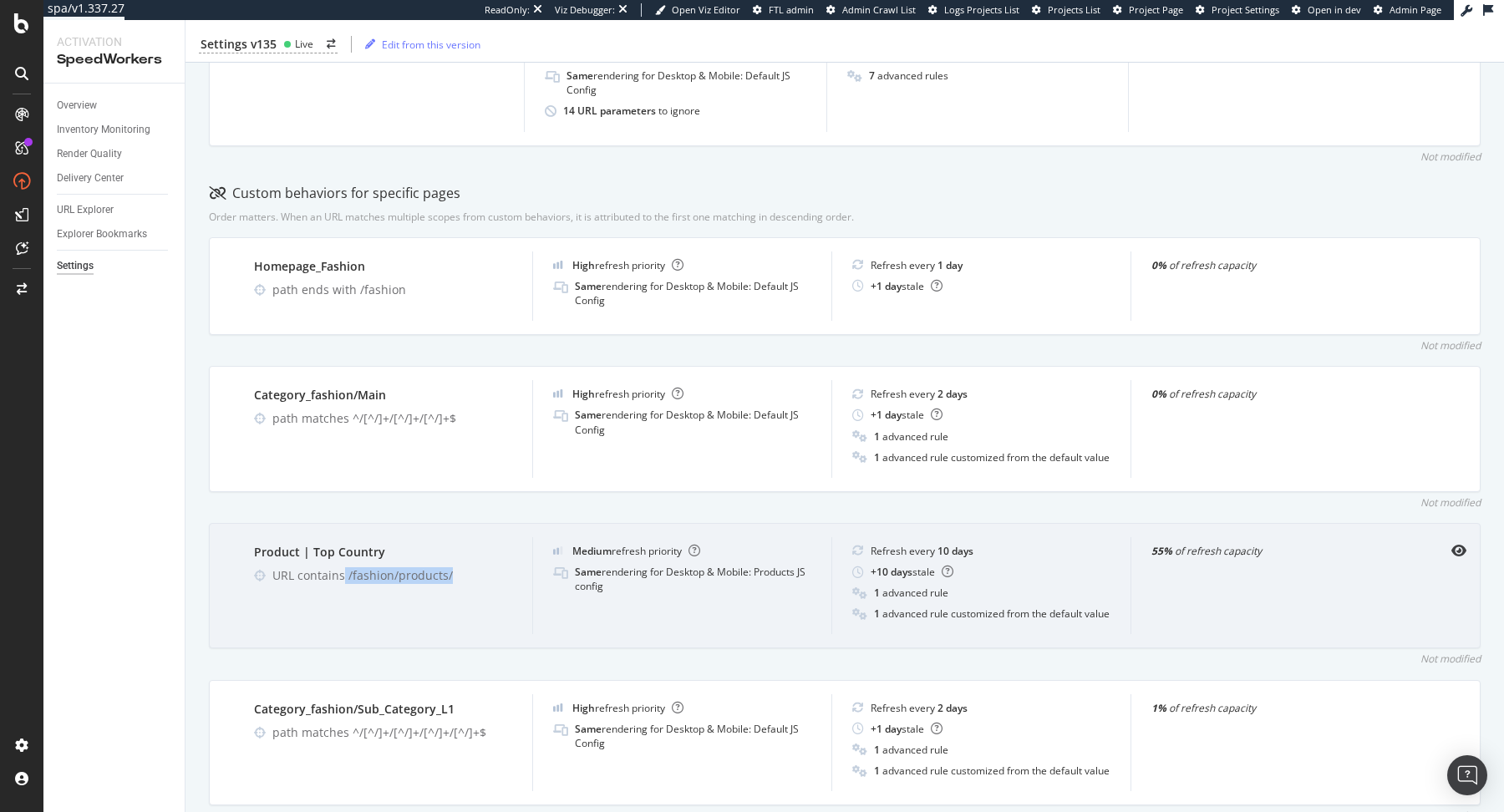
drag, startPoint x: 341, startPoint y: 573, endPoint x: 554, endPoint y: 573, distance: 213.0
click at [554, 573] on div "Product | Top Country URL contains /fashion/products/ Medium refresh priority S…" at bounding box center [844, 586] width 1272 height 127
click at [471, 573] on div "URL contains /fashion/products/" at bounding box center [391, 575] width 239 height 16
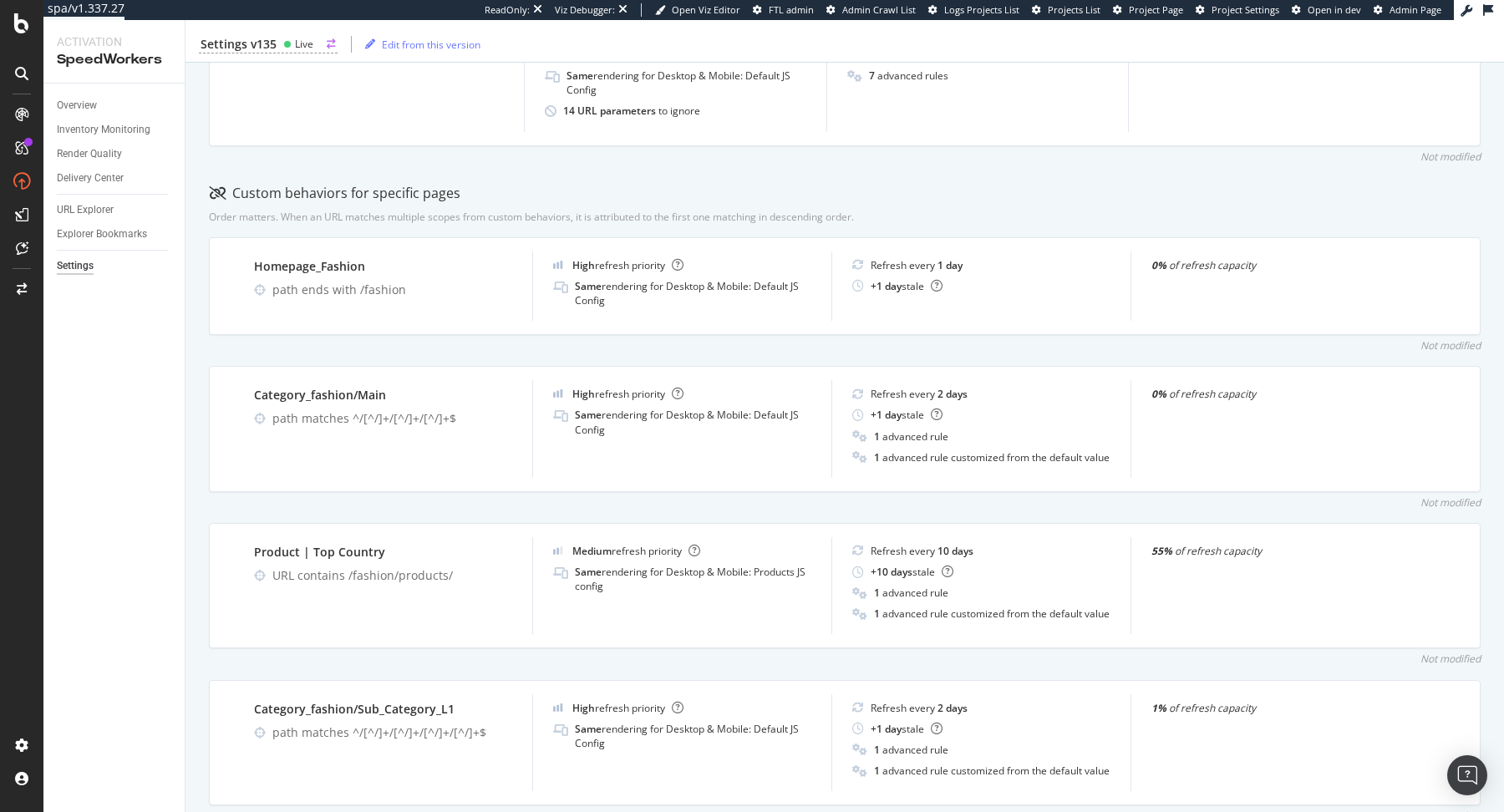
click at [305, 43] on div "Live" at bounding box center [304, 44] width 18 height 15
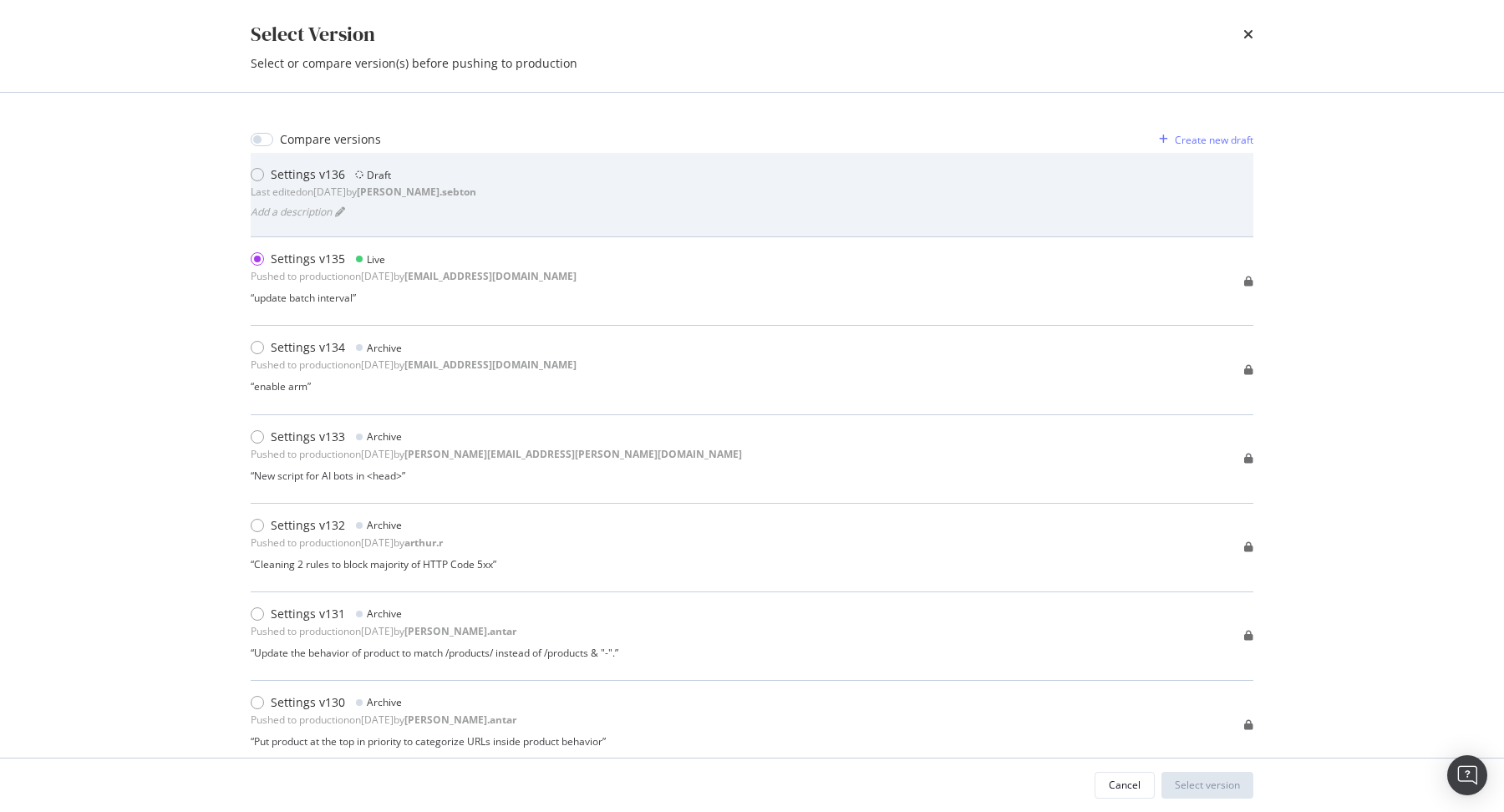
click at [279, 184] on div "Settings v136 Draft Last edited on 2025 Sep 12th by anne.sebton" at bounding box center [363, 183] width 226 height 34
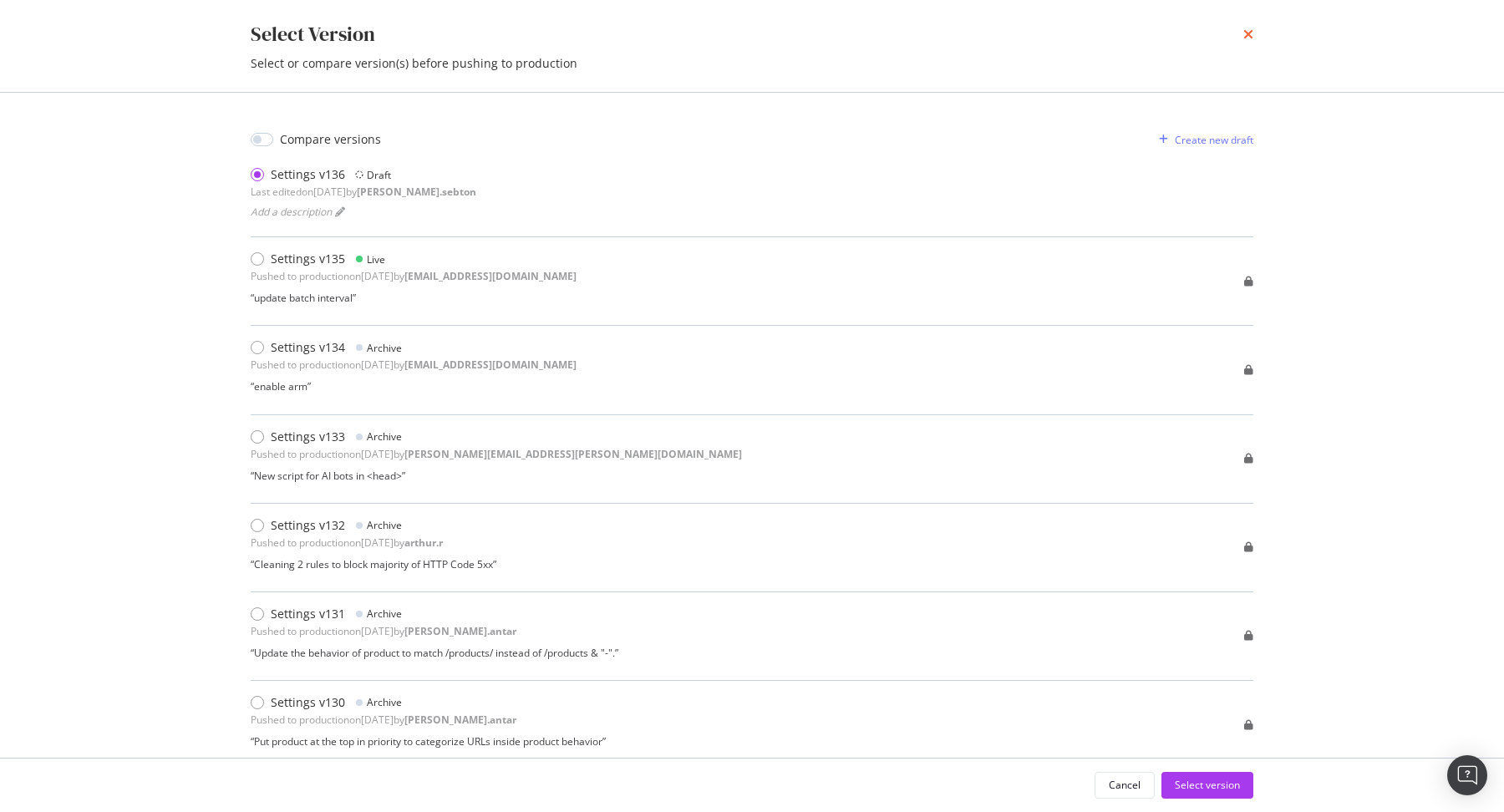
click at [1249, 38] on icon "times" at bounding box center [1248, 34] width 10 height 14
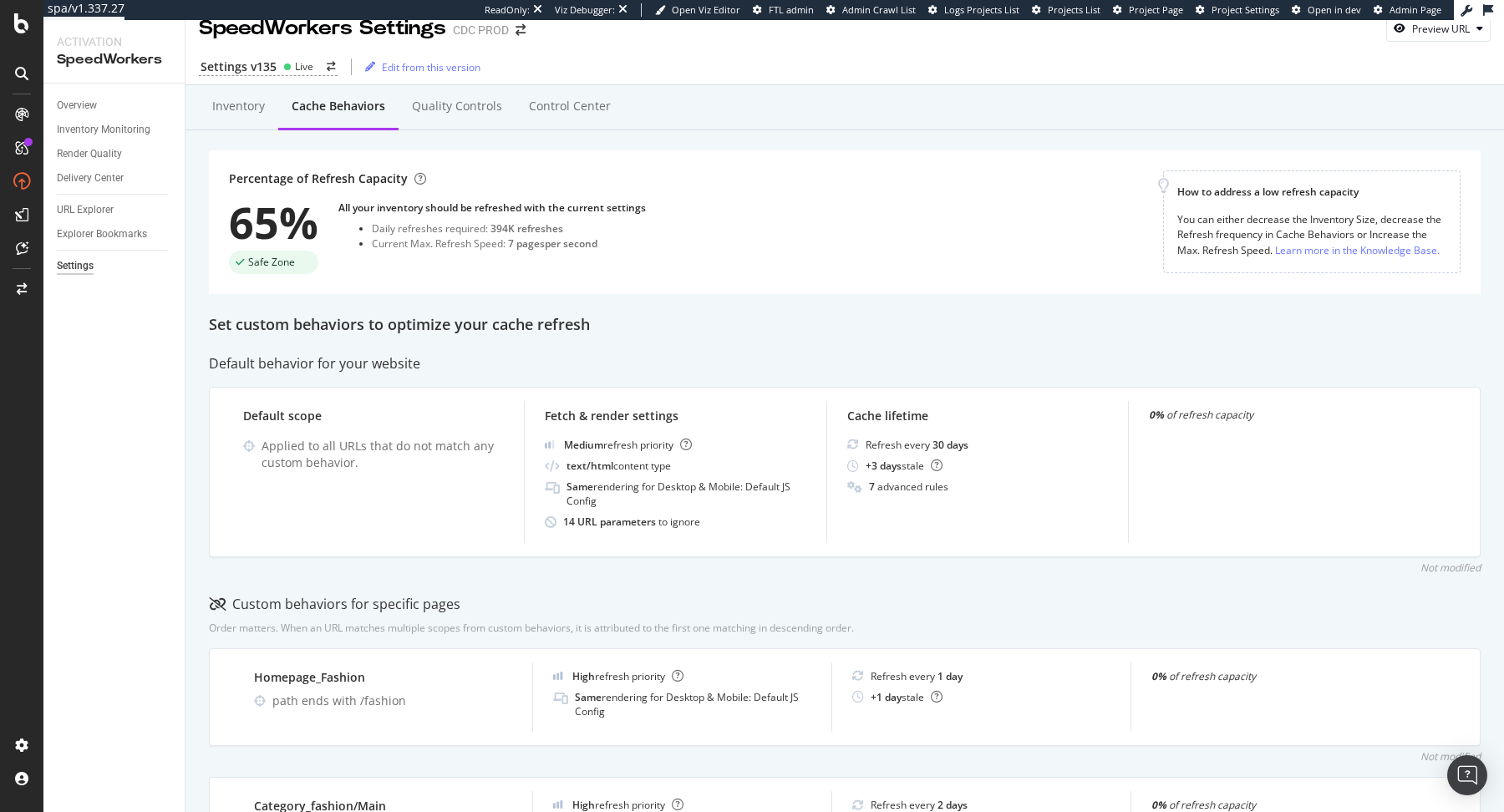
scroll to position [15, 0]
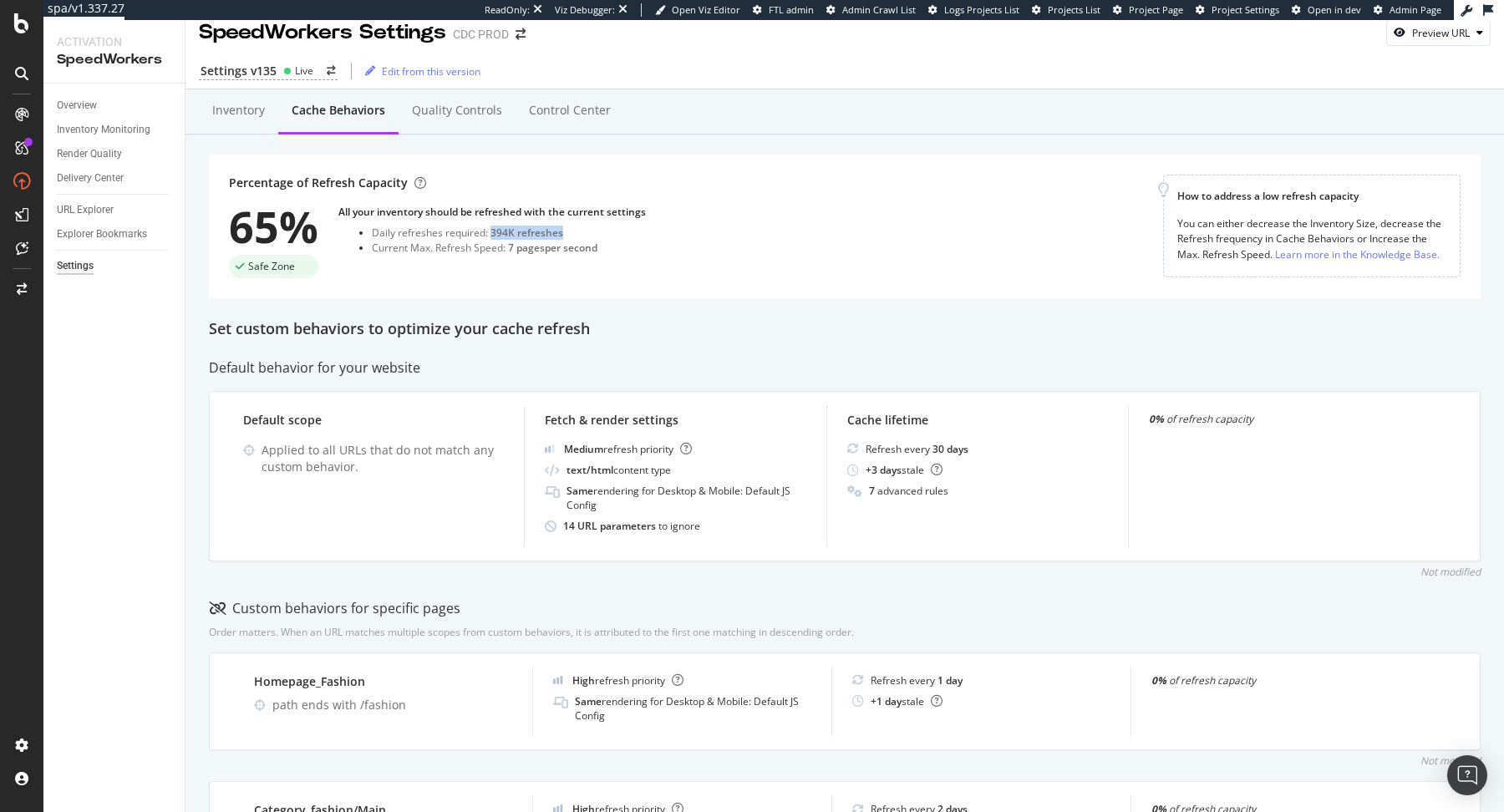
drag, startPoint x: 492, startPoint y: 236, endPoint x: 575, endPoint y: 236, distance: 83.0
click at [575, 236] on div "Daily refreshes required: 394K refreshes" at bounding box center [508, 233] width 274 height 15
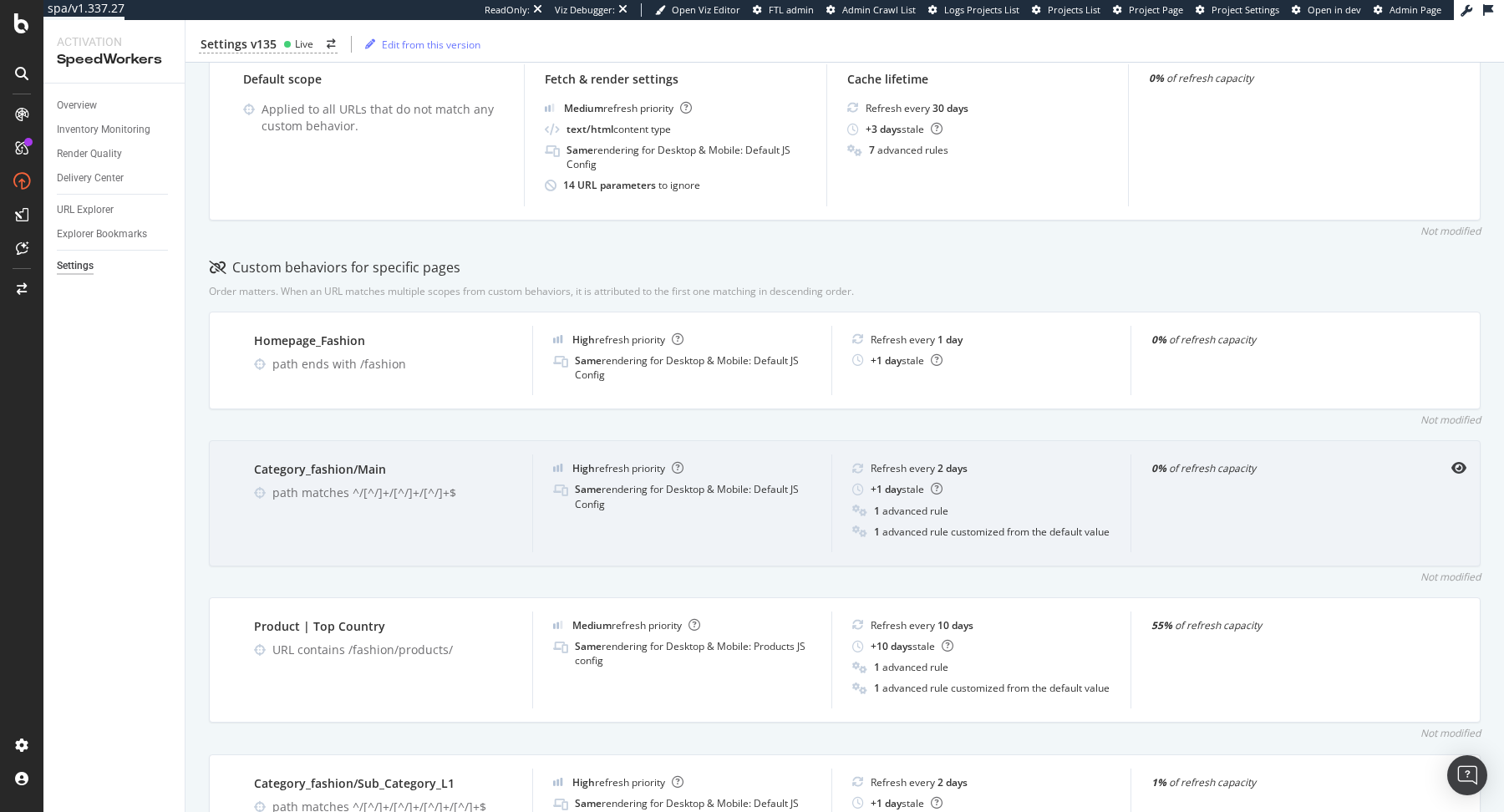
scroll to position [357, 0]
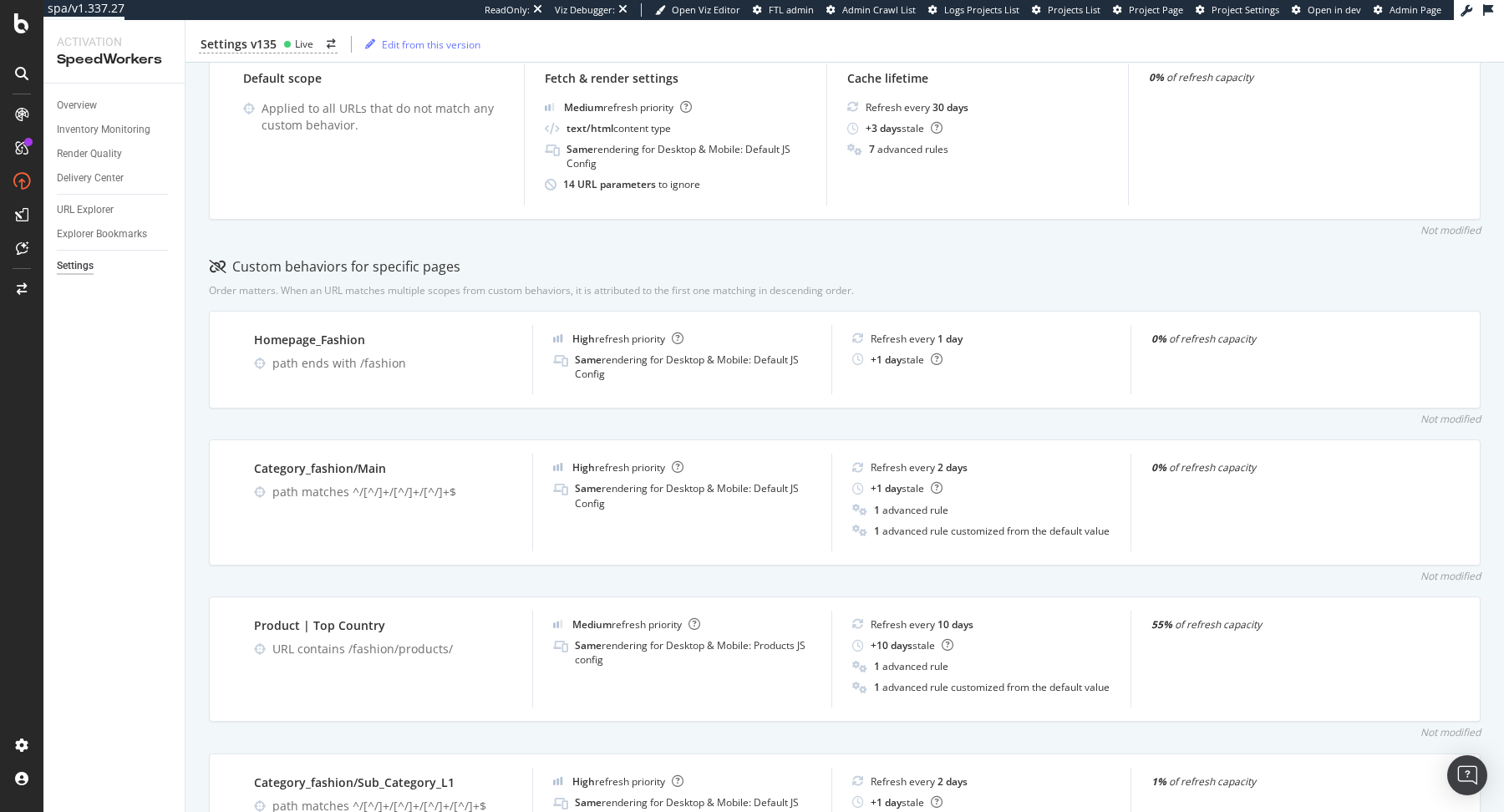
click at [524, 258] on div "Custom behaviors for specific pages" at bounding box center [844, 267] width 1272 height 19
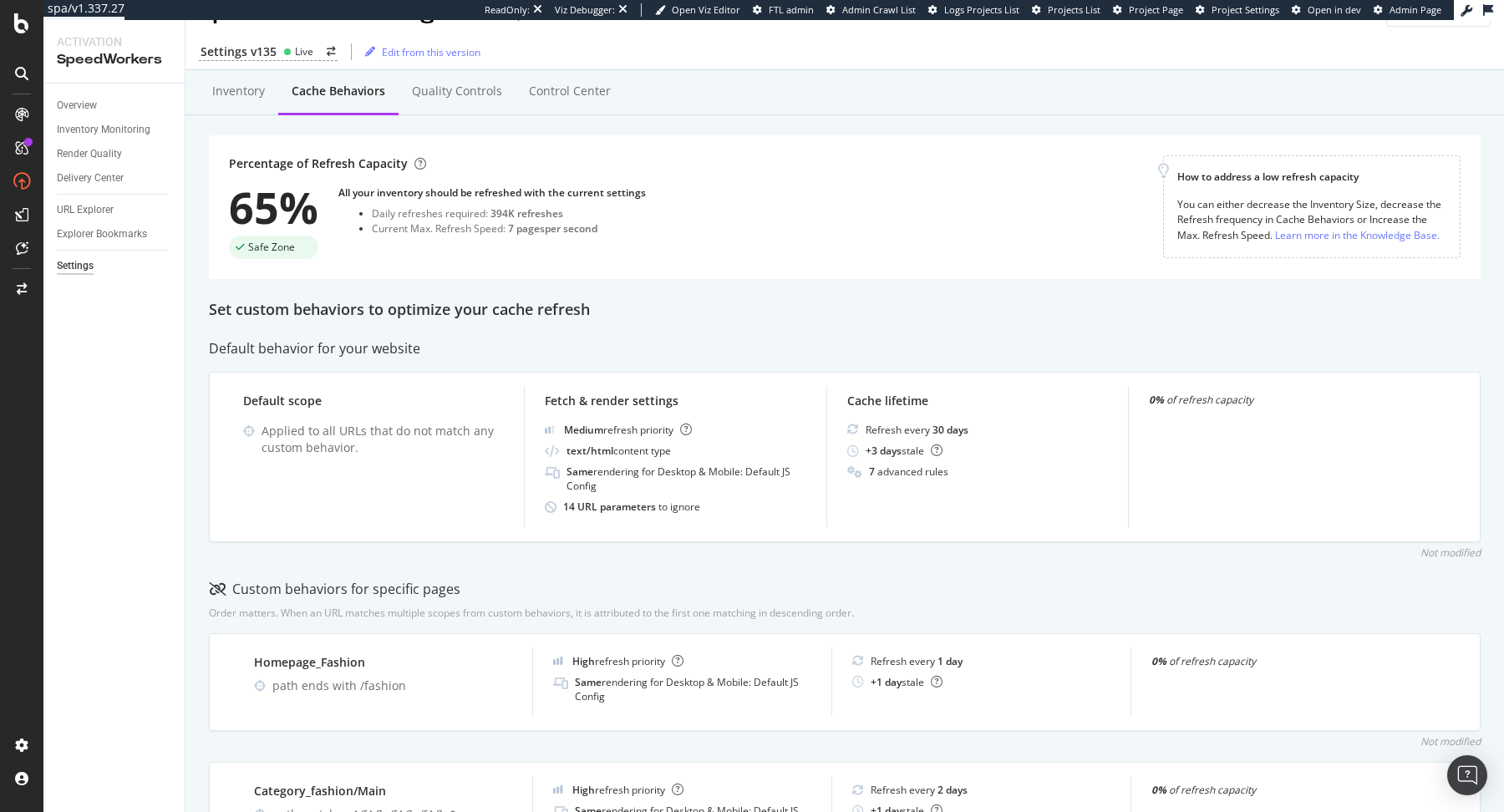
scroll to position [32, 0]
click at [221, 88] on div "Inventory" at bounding box center [239, 94] width 53 height 16
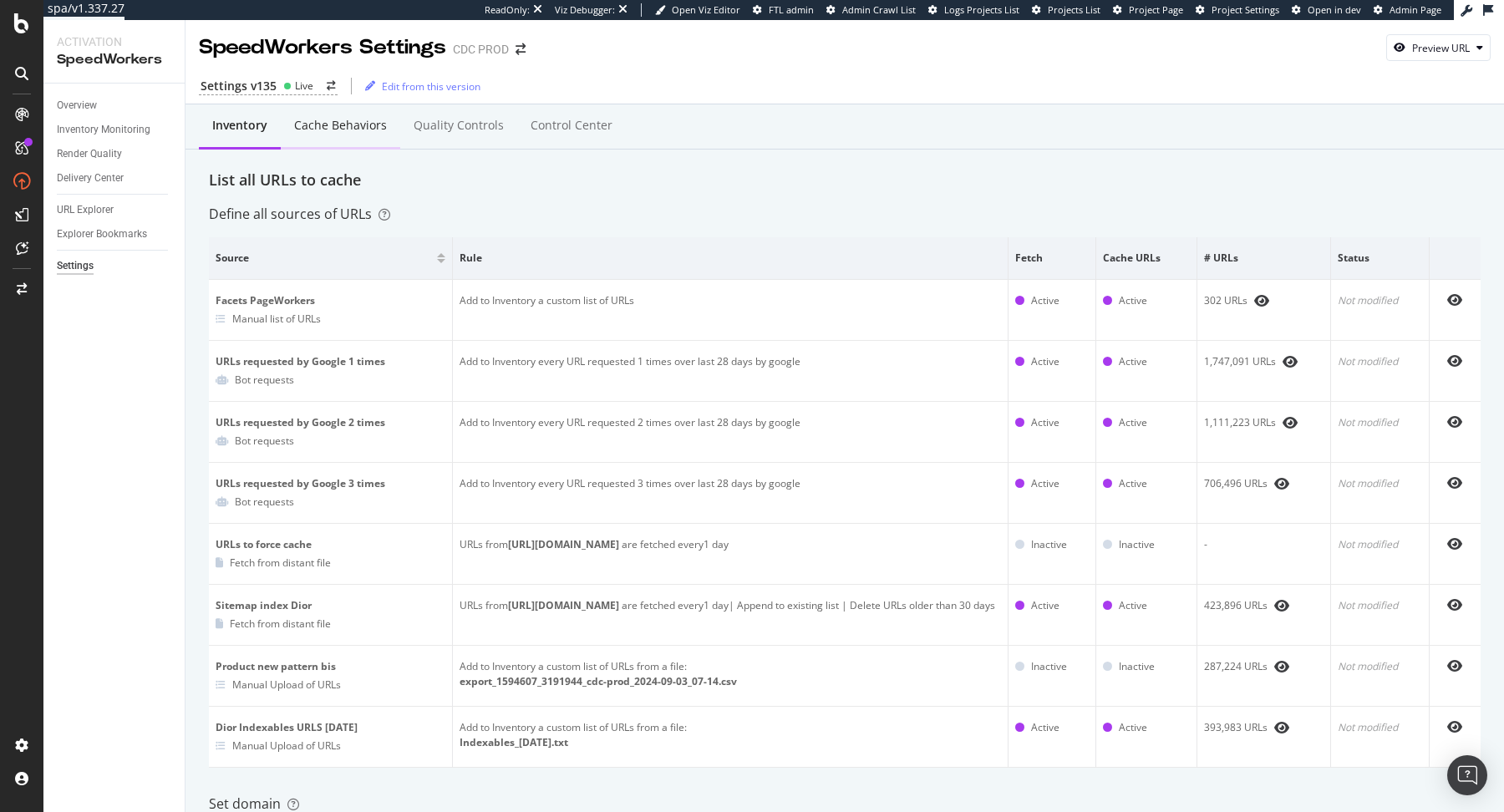
click at [361, 112] on div "Cache behaviors" at bounding box center [340, 127] width 119 height 46
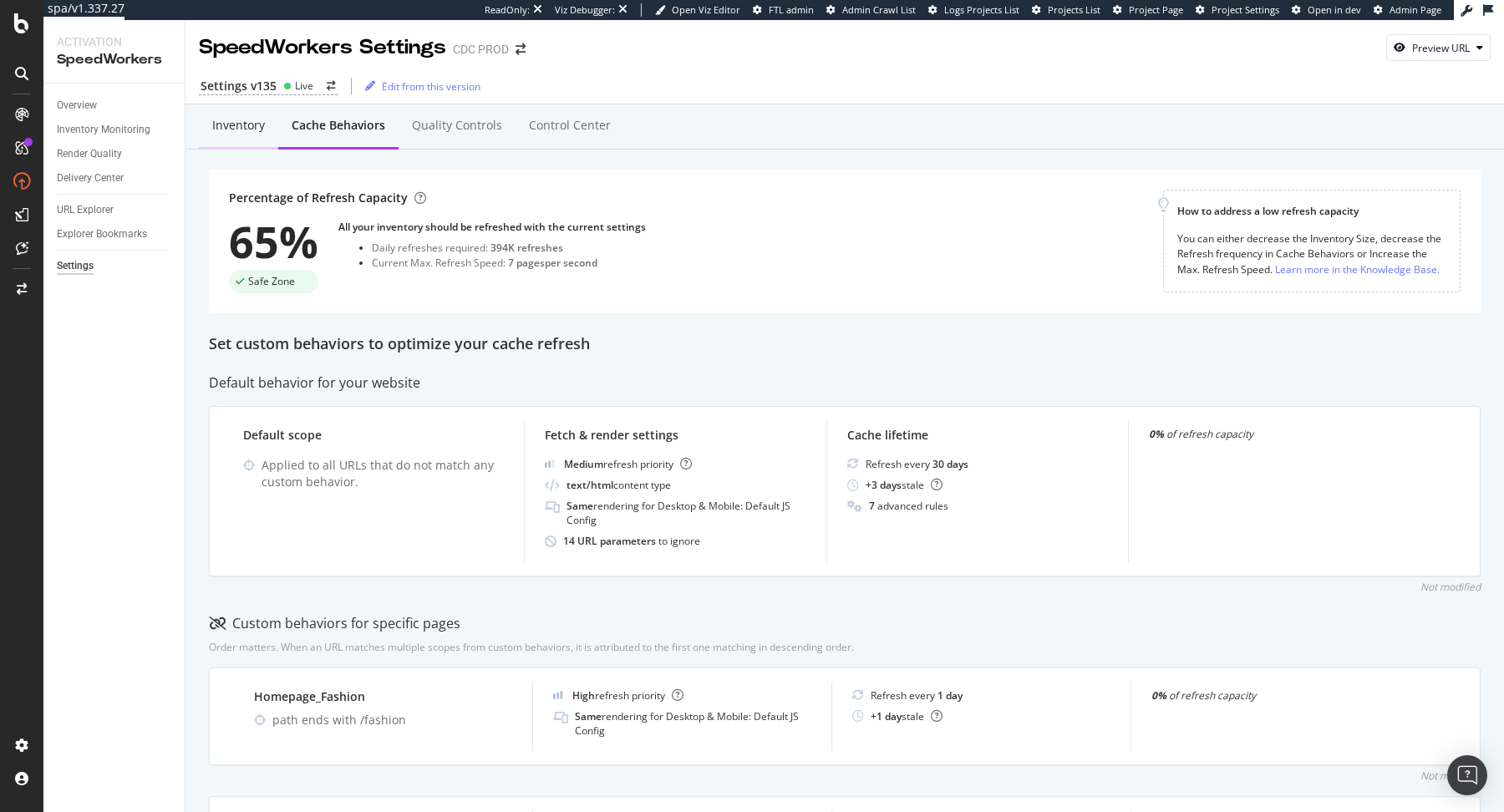
click at [261, 121] on div "Inventory" at bounding box center [239, 126] width 53 height 16
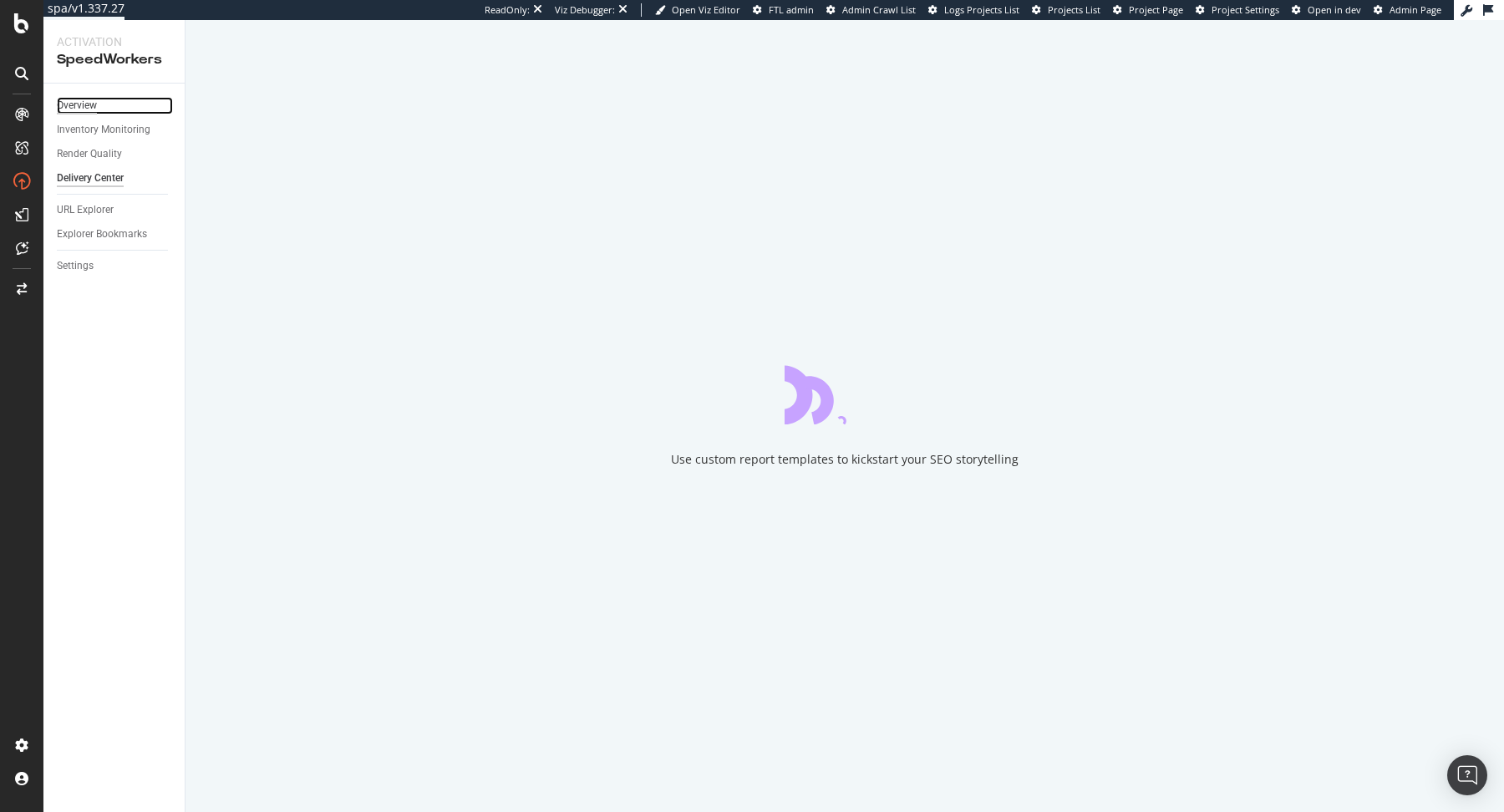
click at [94, 105] on div "Overview" at bounding box center [76, 105] width 40 height 17
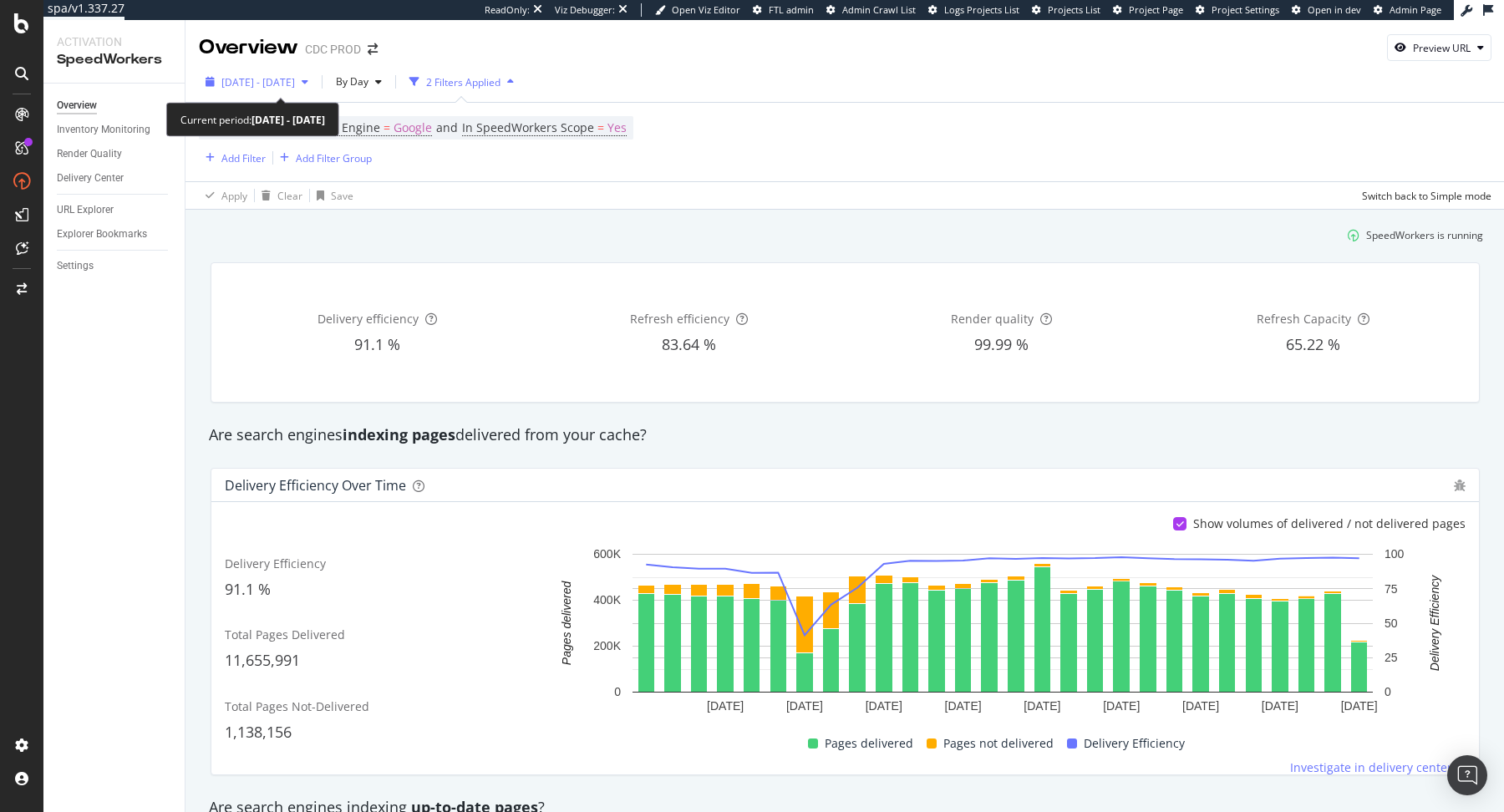
click at [304, 90] on div "[DATE] - [DATE]" at bounding box center [257, 82] width 117 height 25
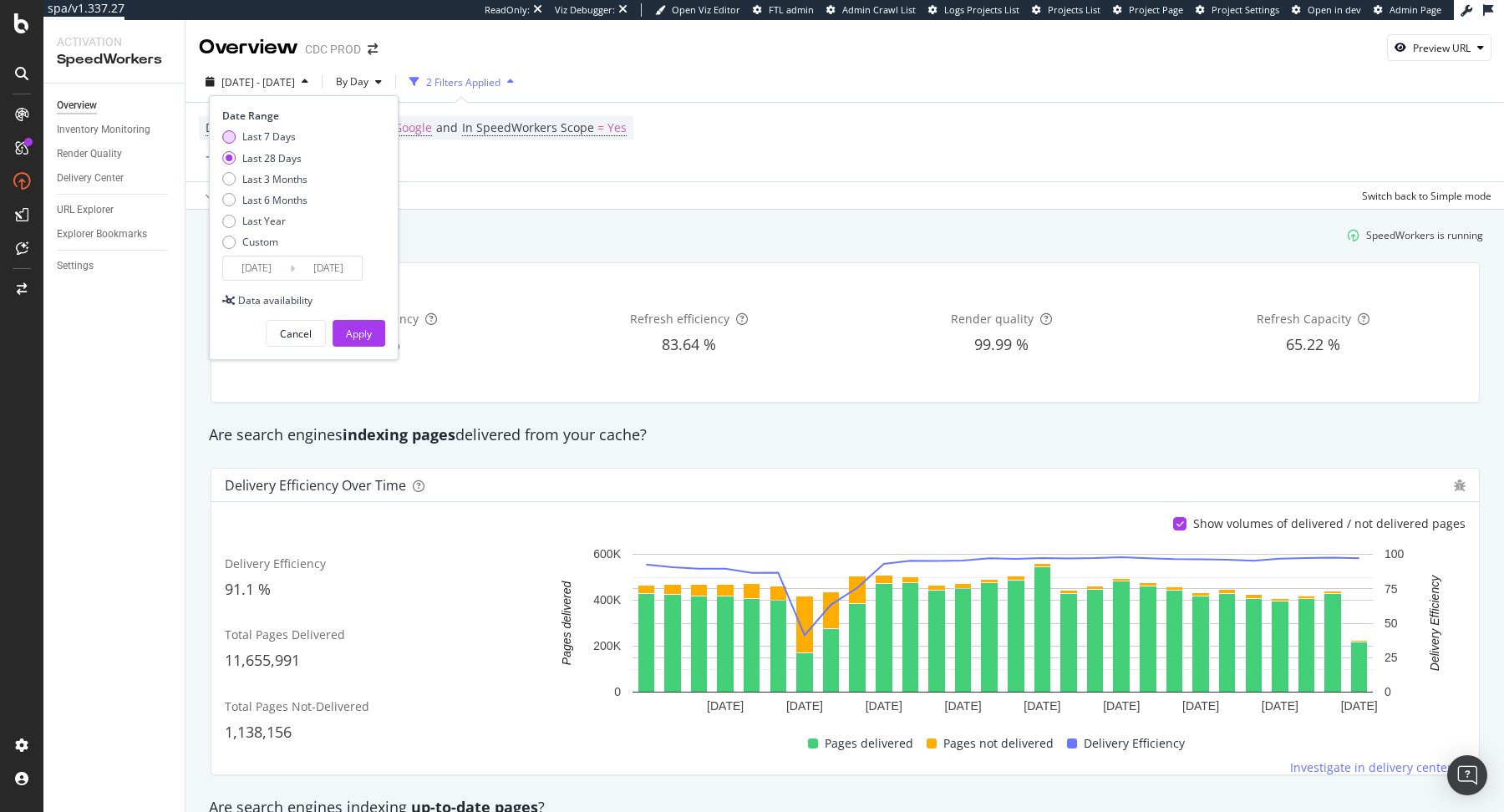
click at [279, 142] on div "Last 7 Days" at bounding box center [269, 137] width 54 height 15
type input "[DATE]"
click at [368, 324] on div "Apply" at bounding box center [359, 333] width 25 height 25
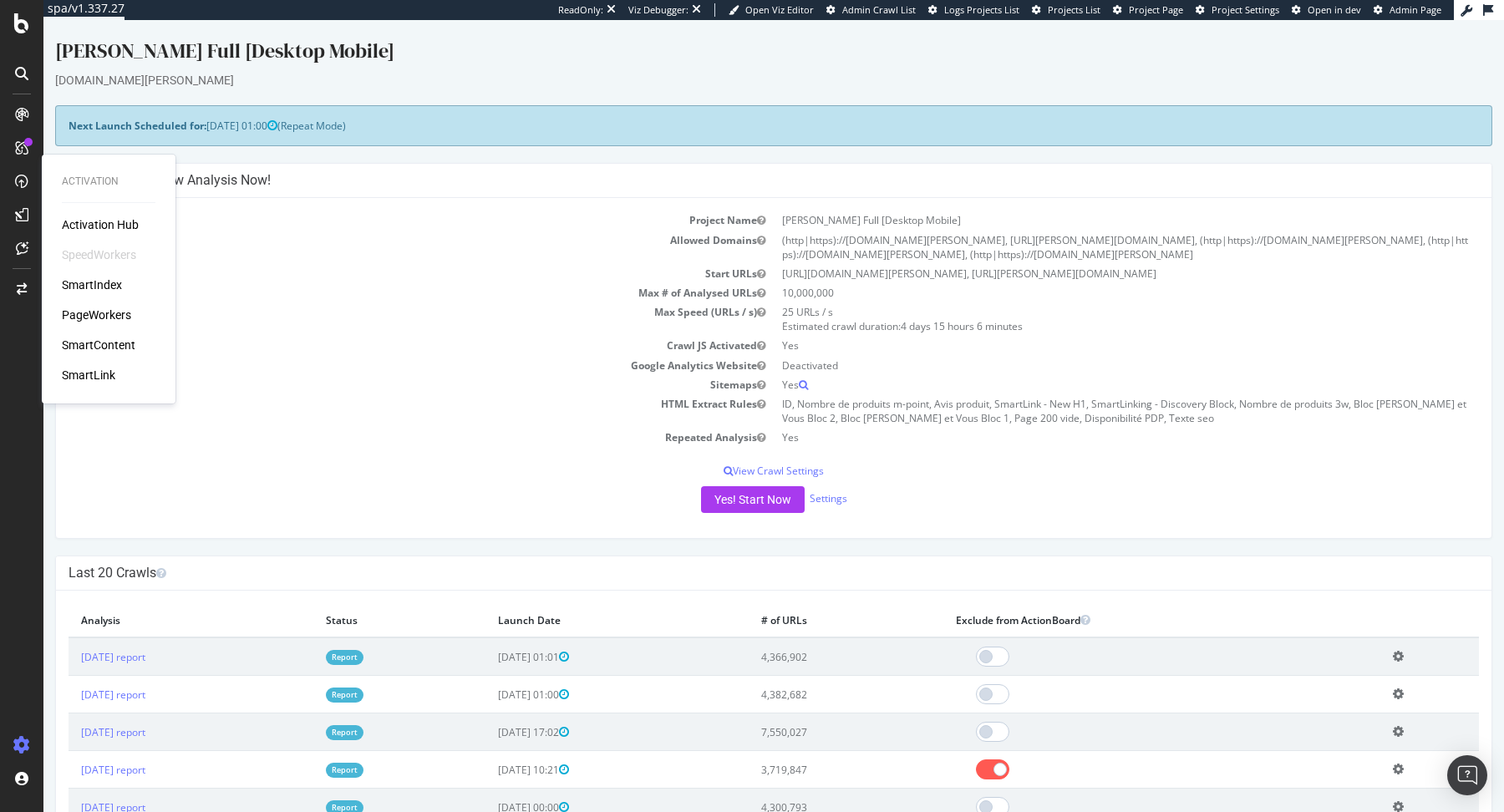
click at [117, 326] on div "Activation Hub SpeedWorkers SmartIndex PageWorkers SmartContent SmartLink" at bounding box center [108, 300] width 94 height 167
click at [113, 318] on div "PageWorkers" at bounding box center [97, 315] width 69 height 16
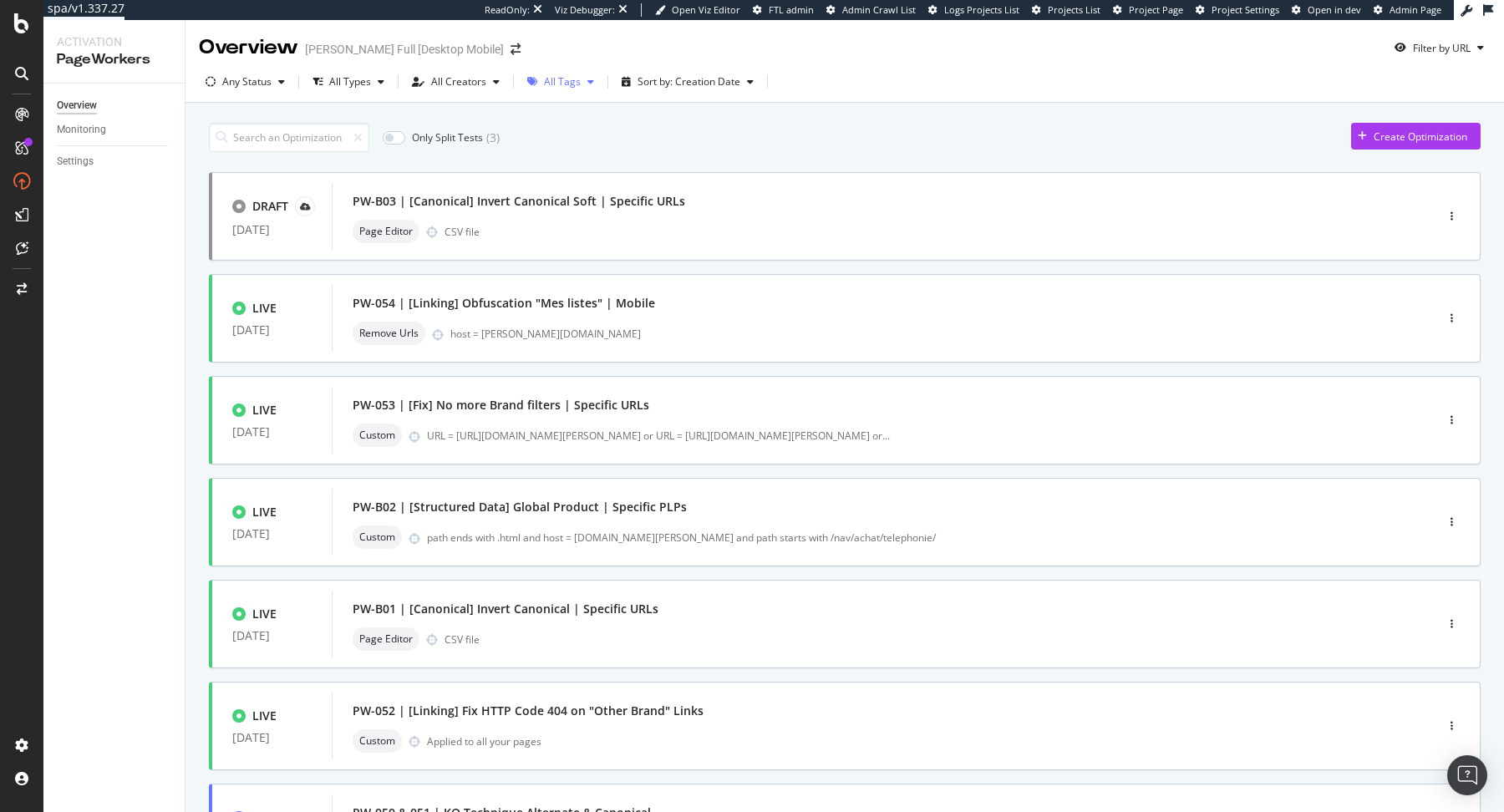
click at [577, 94] on div "All Tags" at bounding box center [561, 82] width 80 height 25
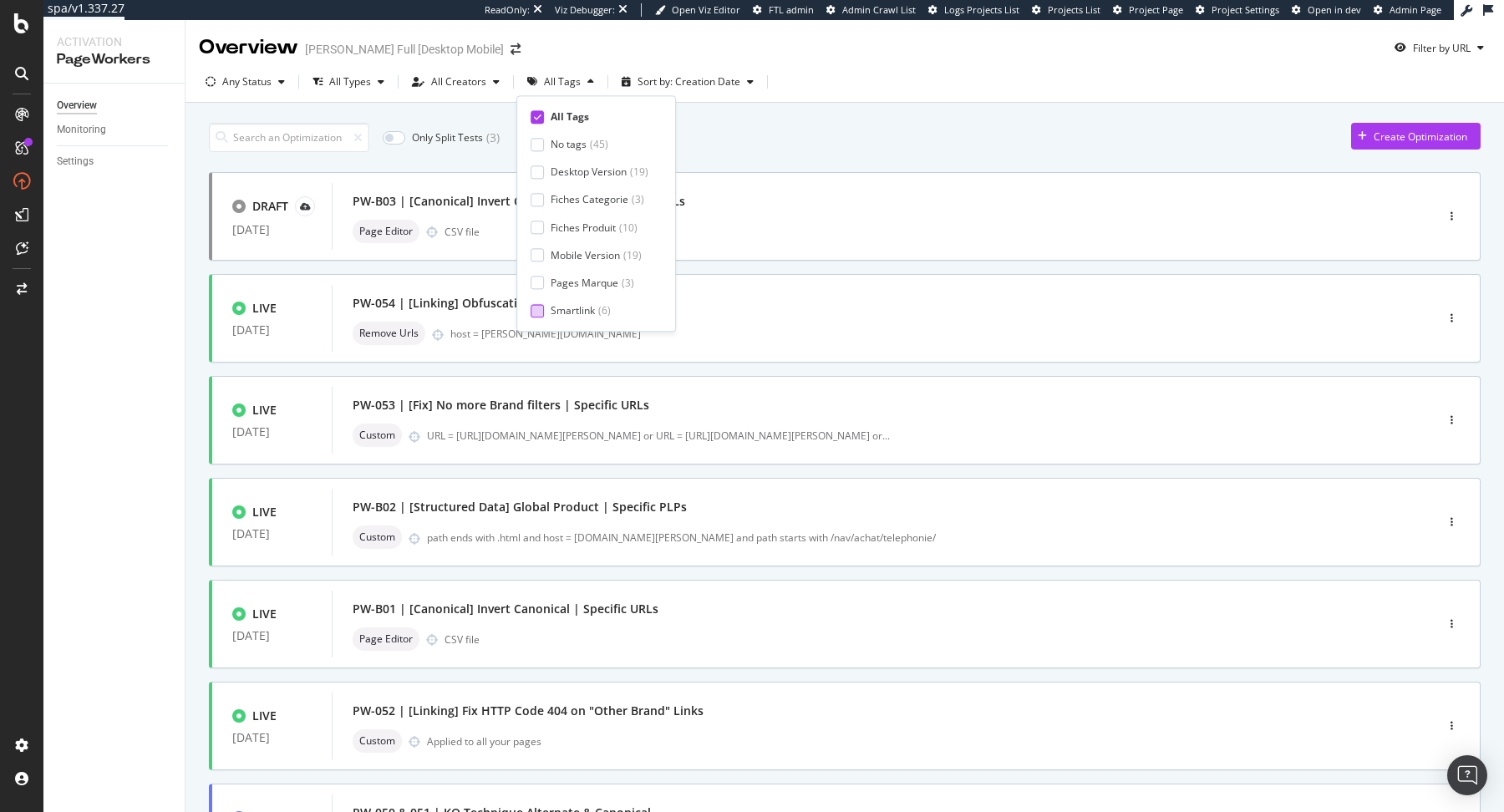
click at [574, 308] on div "Smartlink" at bounding box center [573, 310] width 45 height 15
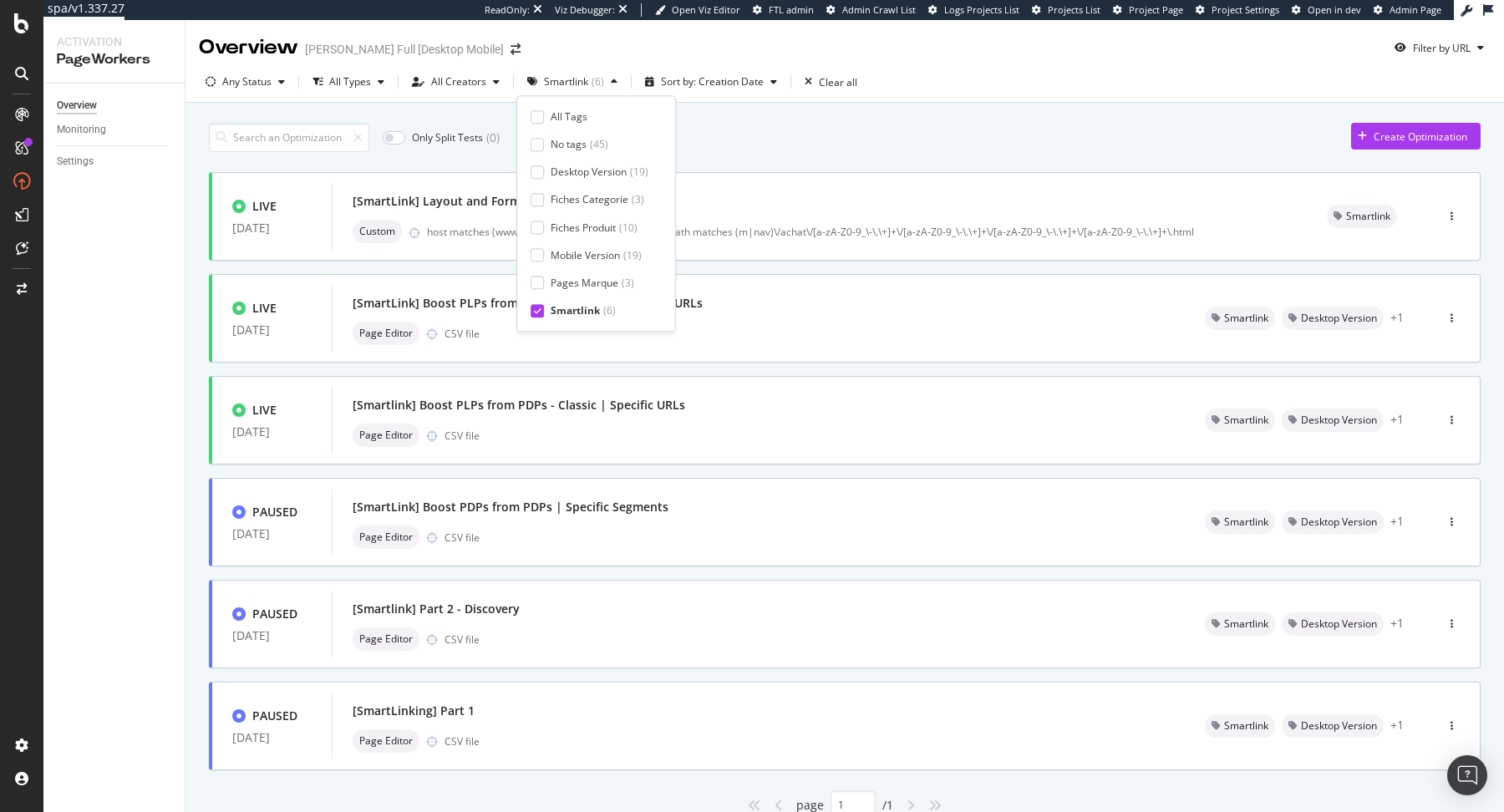
click at [818, 137] on div "Only Split Tests ( 0 ) Create Optimization" at bounding box center [844, 137] width 1272 height 29
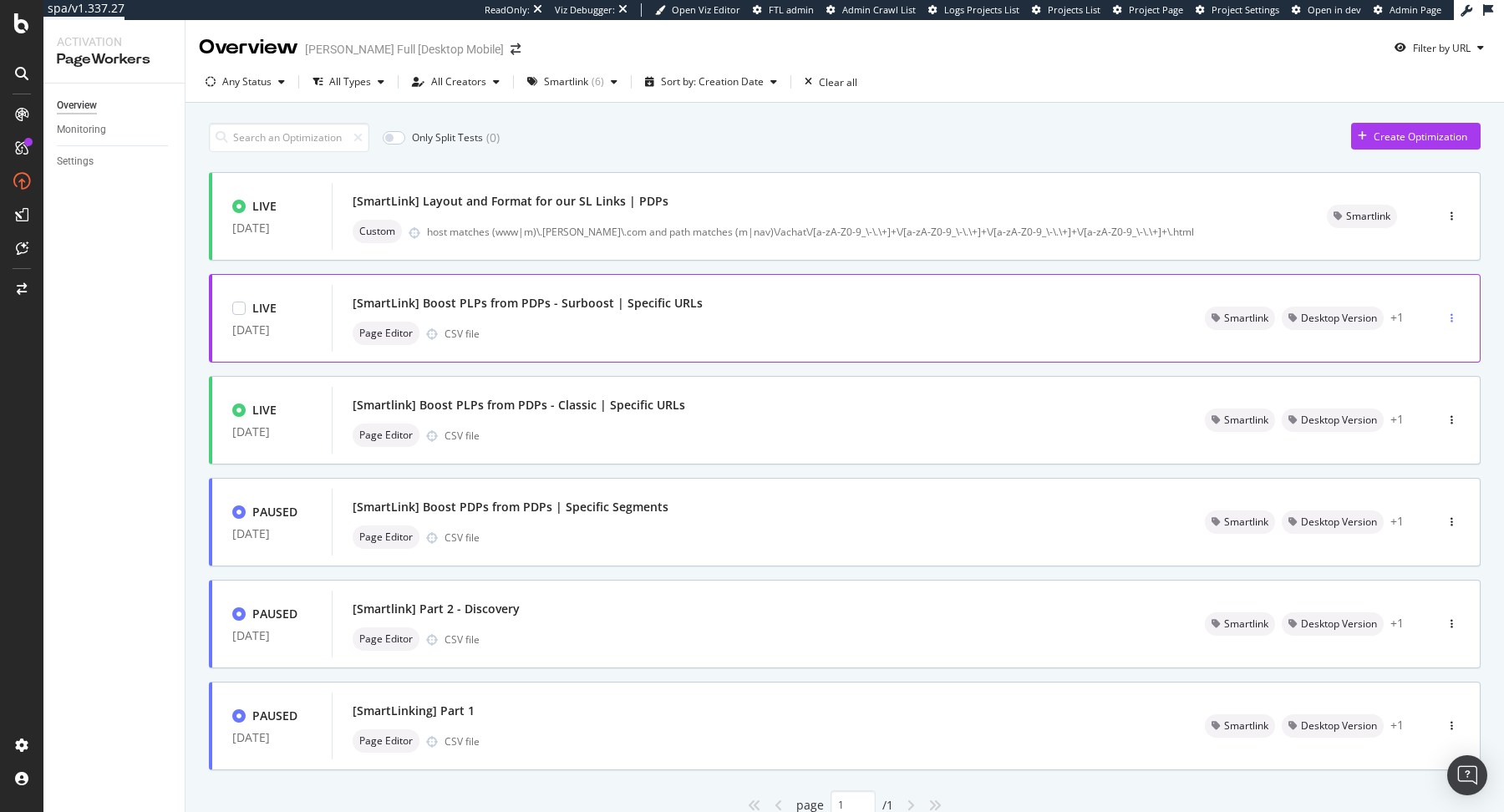
click at [1451, 317] on icon "button" at bounding box center [1451, 318] width 3 height 10
click at [1428, 381] on div "Pause" at bounding box center [1433, 377] width 28 height 15
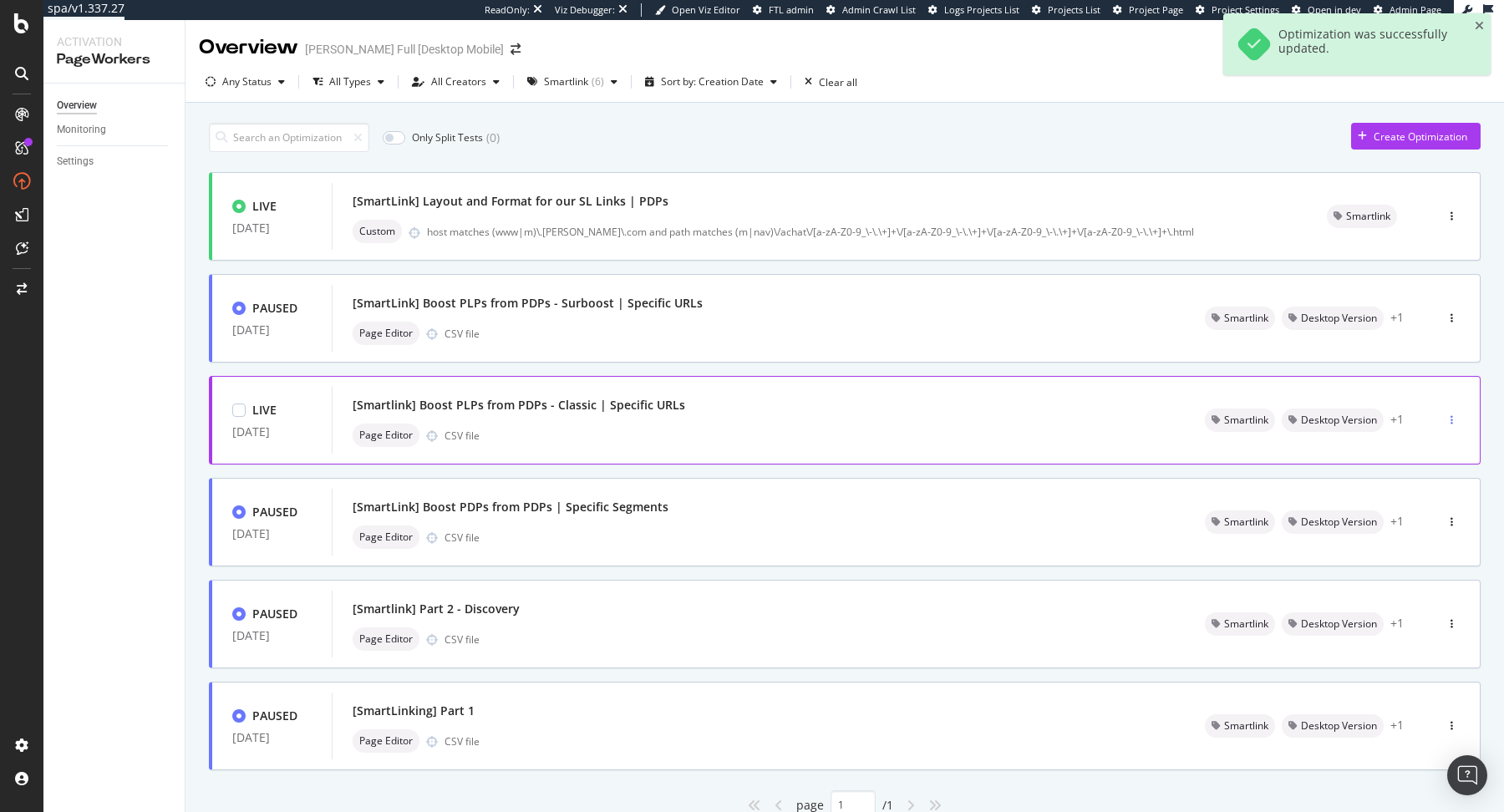
click at [1451, 421] on icon "button" at bounding box center [1451, 420] width 3 height 10
click at [1435, 481] on div "Pause" at bounding box center [1433, 479] width 28 height 15
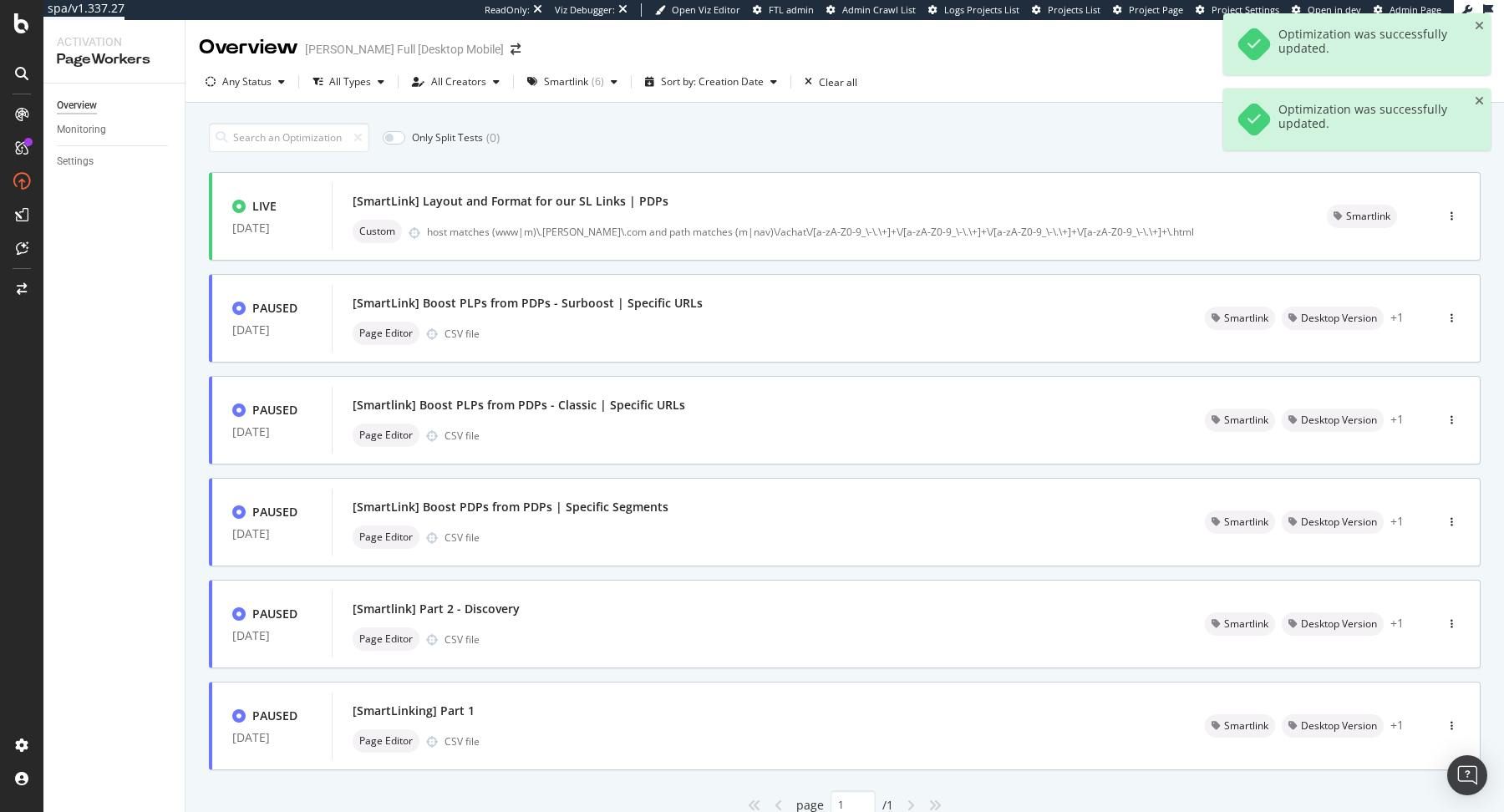
click at [1155, 140] on div "Only Split Tests ( 0 ) Create Optimization" at bounding box center [844, 137] width 1272 height 29
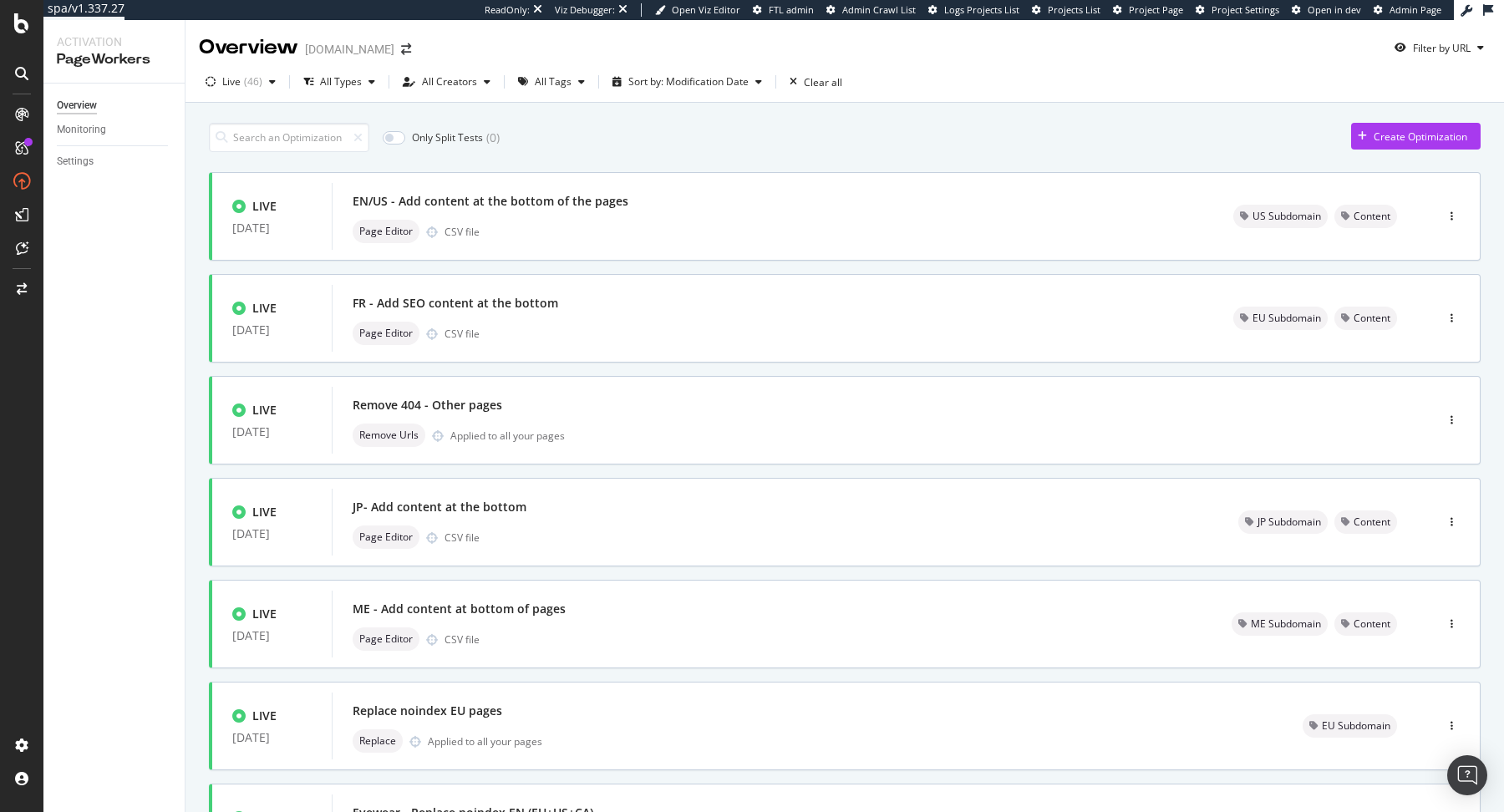
click at [685, 64] on div "Live ( 46 ) All Types All Creators All Tags Sort by: Modification Date Clear all" at bounding box center [845, 82] width 1318 height 41
click at [543, 62] on div "Live ( 46 ) All Types All Creators All Tags Sort by: Modification Date Clear all" at bounding box center [845, 82] width 1318 height 41
click at [543, 68] on span "All Tags" at bounding box center [552, 81] width 80 height 26
click at [543, 84] on div "All Tags" at bounding box center [553, 81] width 36 height 10
click at [598, 260] on div "Content ( 4 )" at bounding box center [584, 256] width 126 height 15
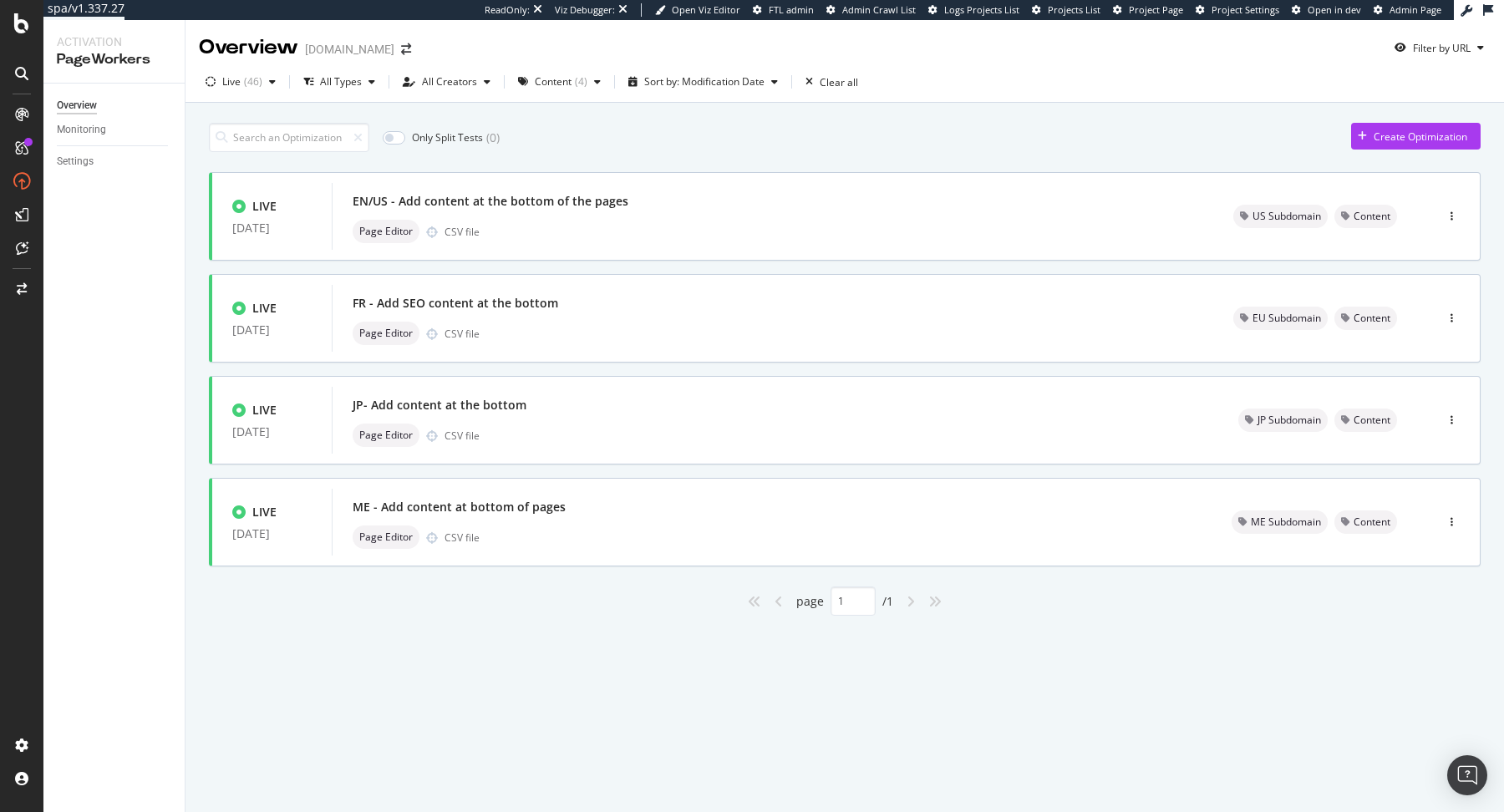
click at [625, 595] on div "page 1 / 1" at bounding box center [844, 601] width 1272 height 29
click at [731, 302] on div "FR - Add SEO content at the bottom" at bounding box center [772, 303] width 840 height 24
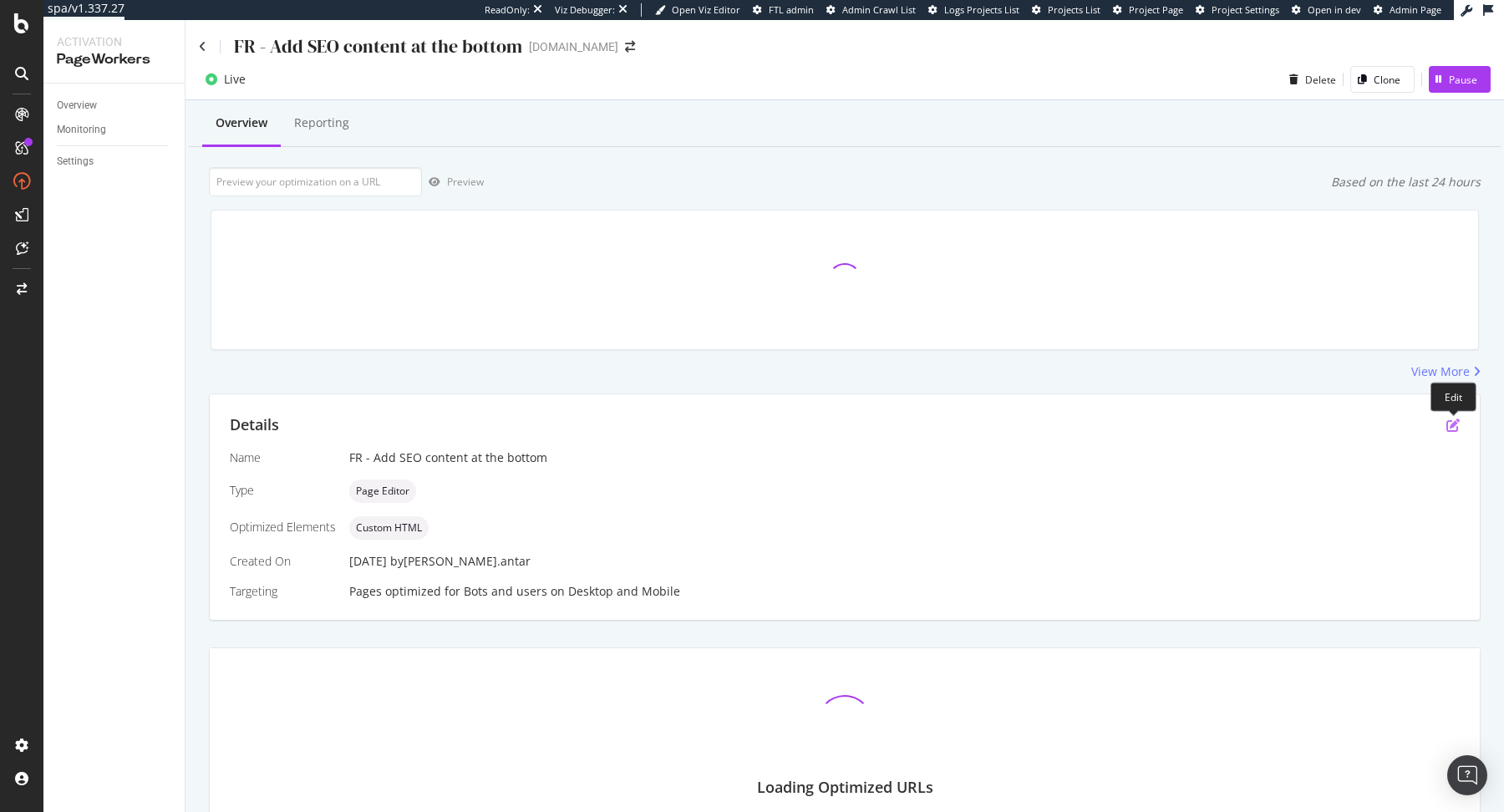
click at [1457, 423] on icon "pen-to-square" at bounding box center [1453, 425] width 14 height 14
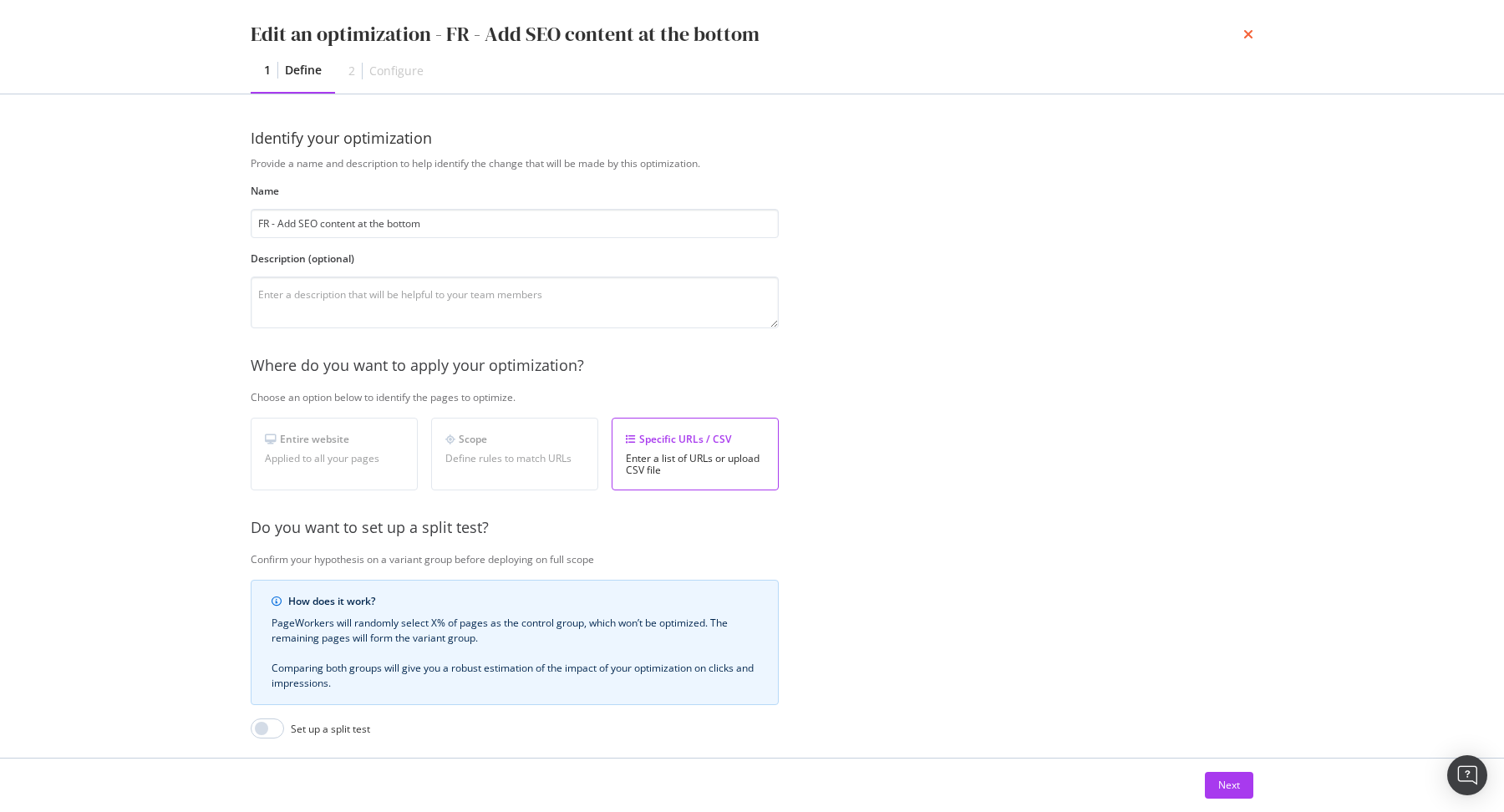
click at [1247, 30] on icon "times" at bounding box center [1248, 34] width 10 height 14
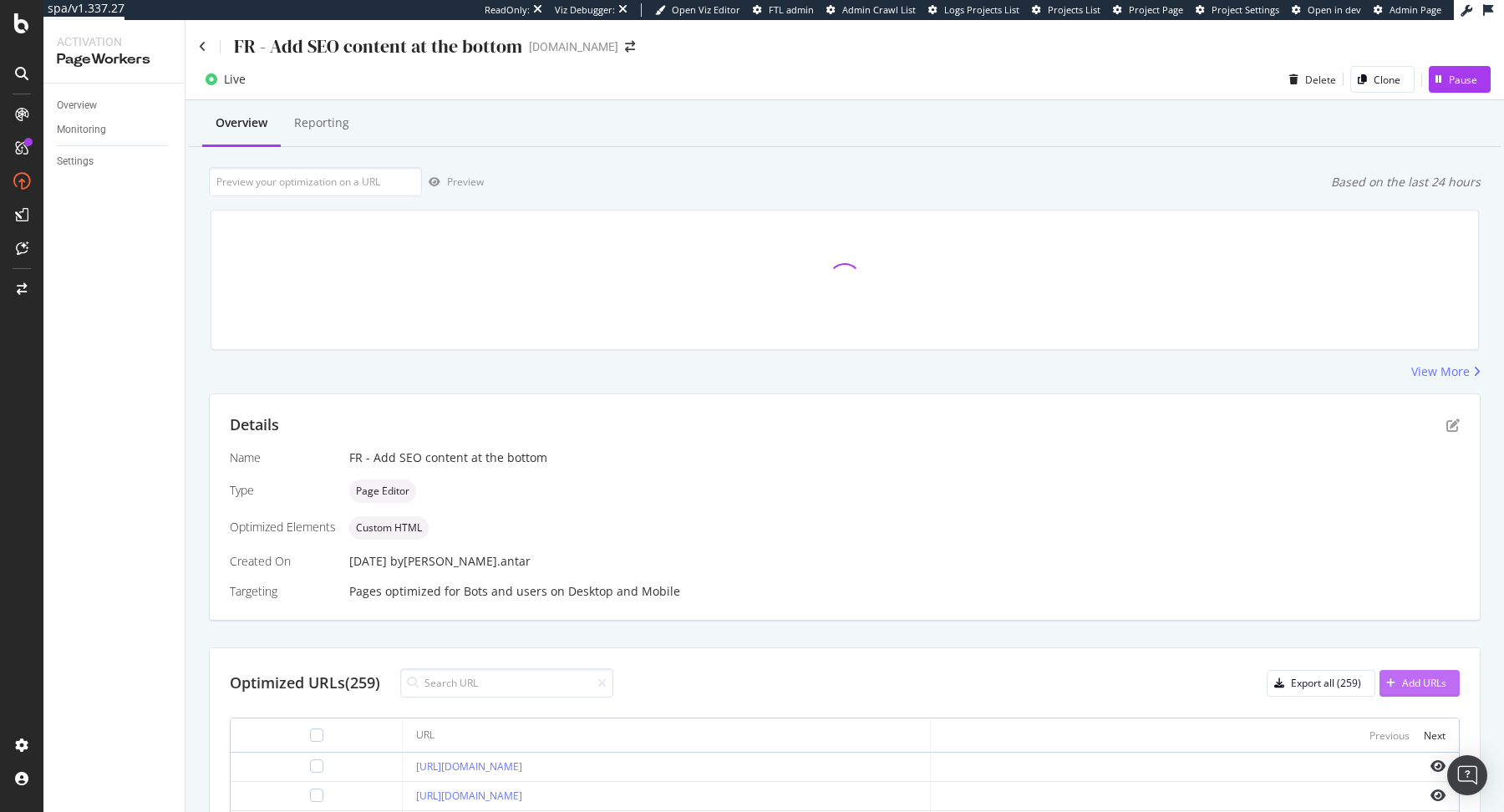
click at [1424, 671] on div "Add URLs" at bounding box center [1412, 684] width 66 height 25
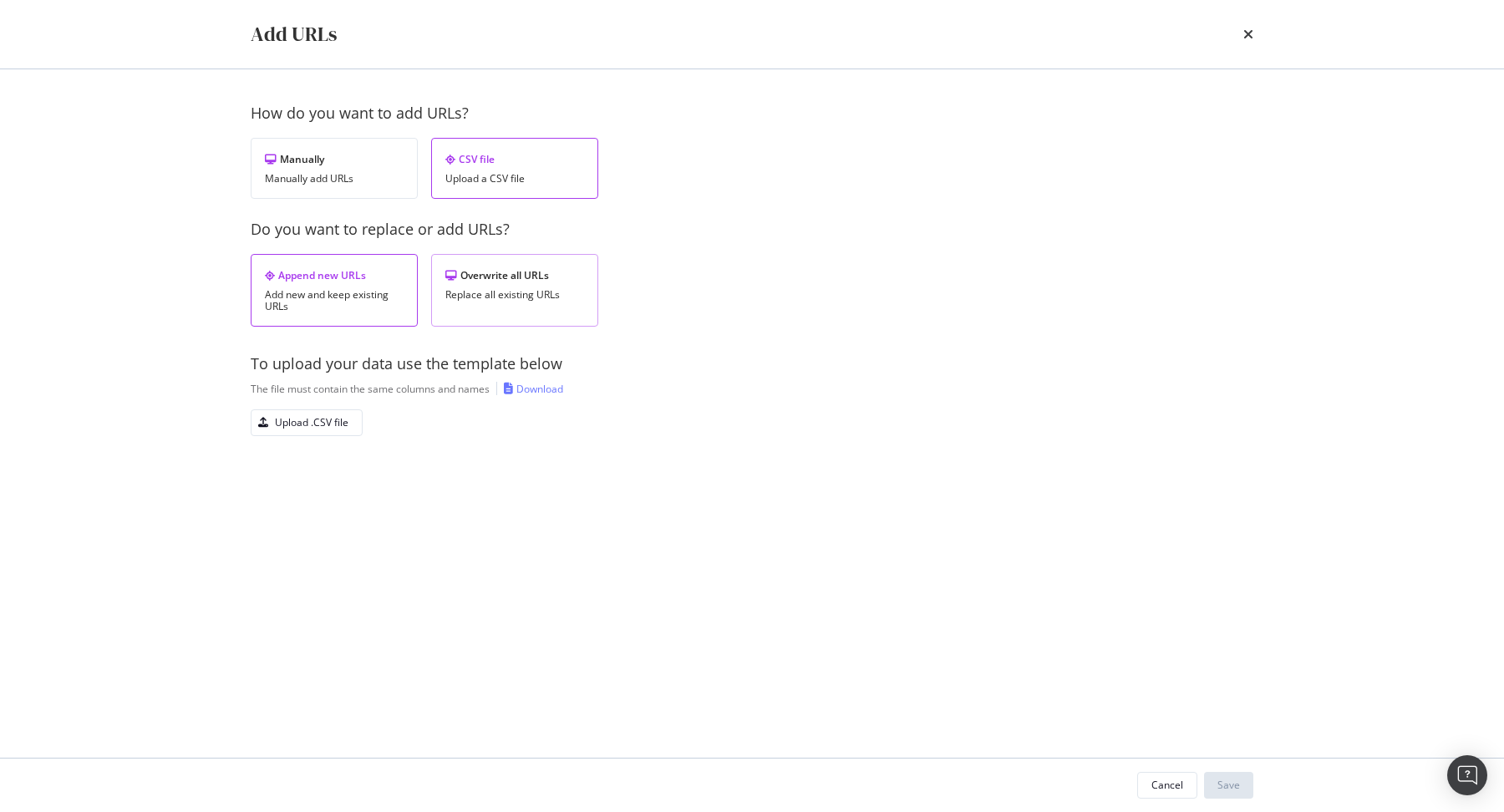
click at [538, 292] on div "Replace all existing URLs" at bounding box center [514, 295] width 138 height 12
click at [300, 419] on div "Upload .CSV file" at bounding box center [311, 422] width 74 height 15
click at [1240, 781] on button "Save" at bounding box center [1229, 785] width 49 height 26
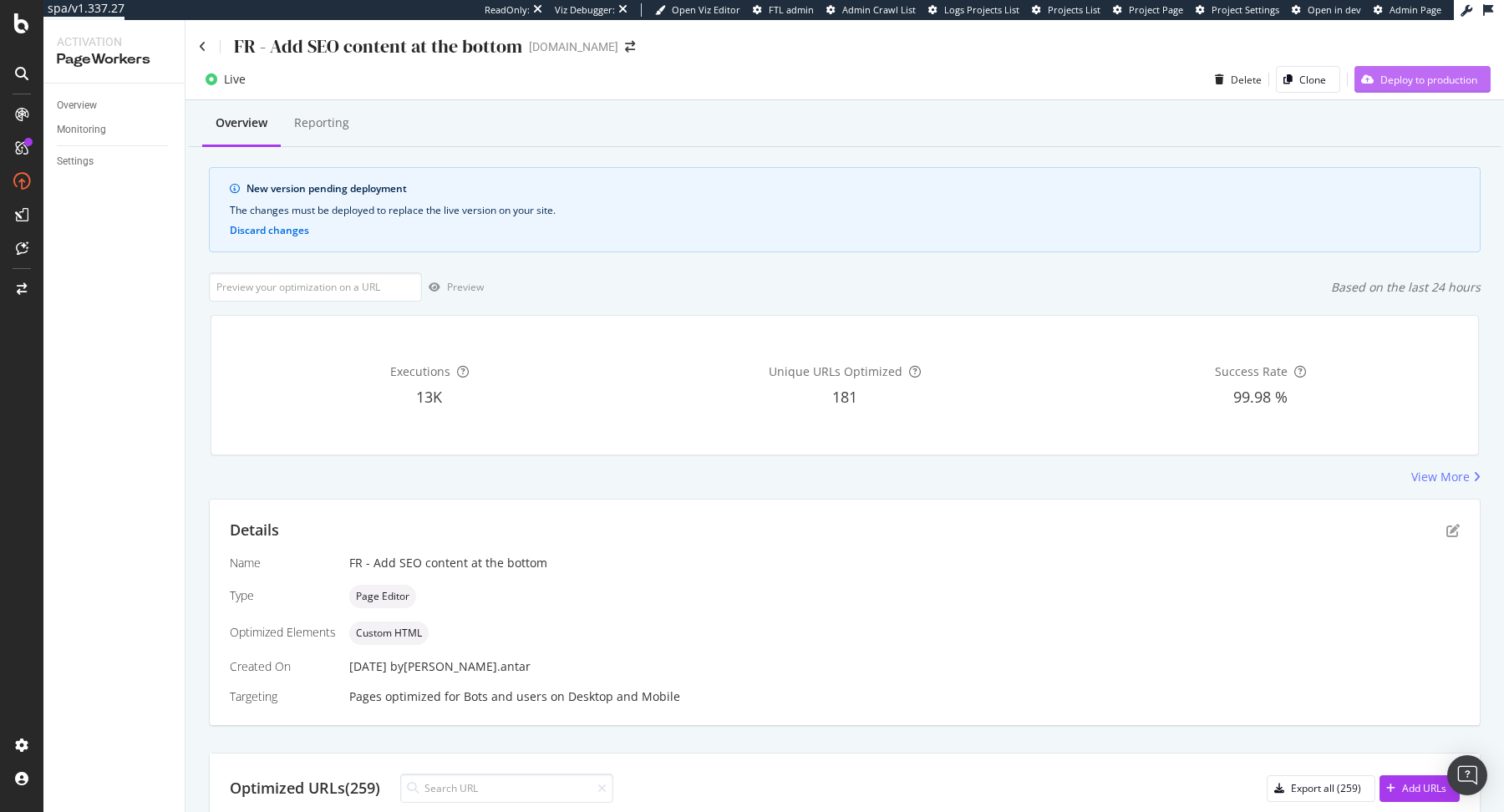
click at [1399, 68] on div "Deploy to production" at bounding box center [1416, 79] width 123 height 25
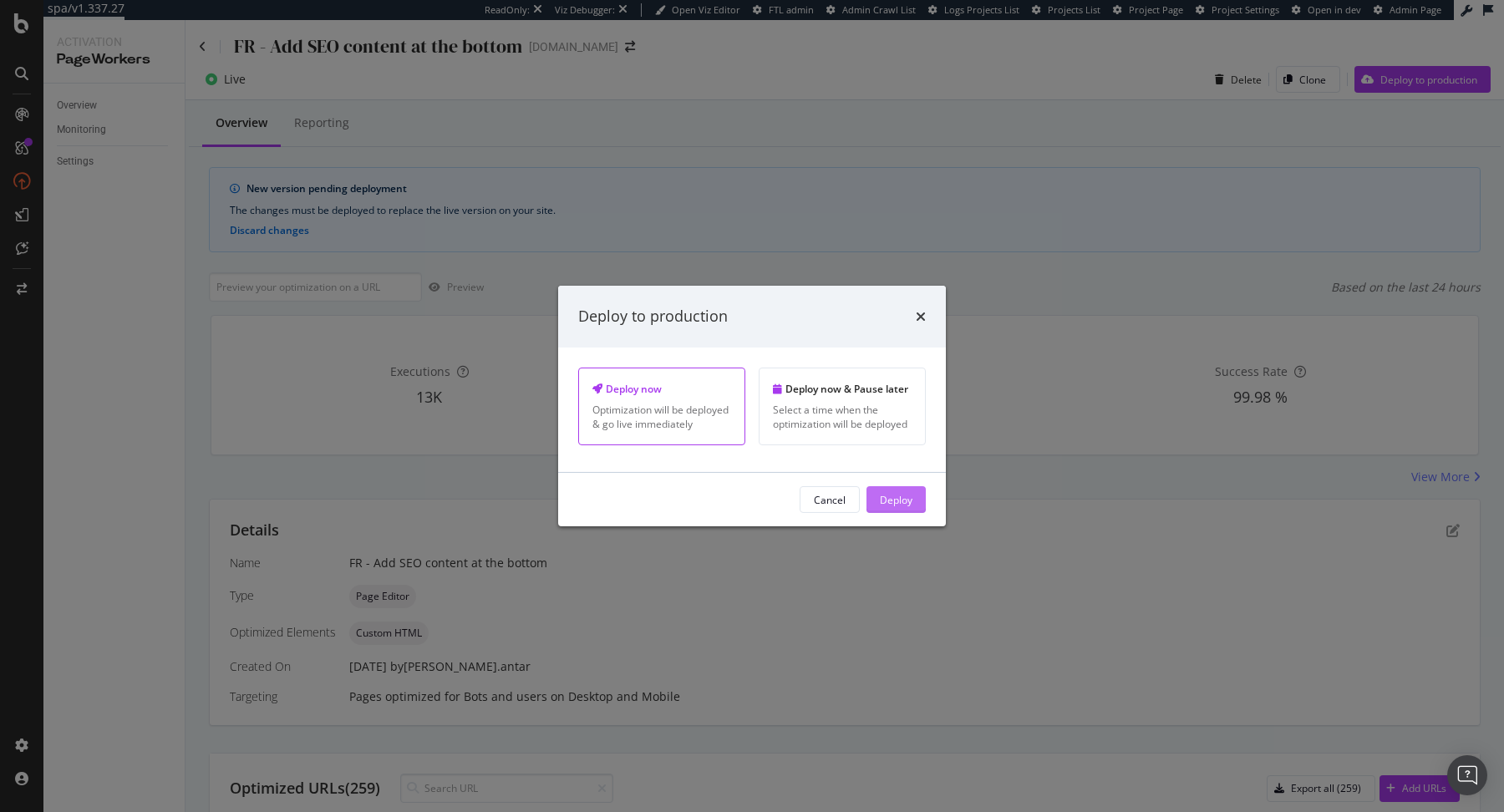
click at [902, 502] on div "Deploy" at bounding box center [897, 500] width 33 height 15
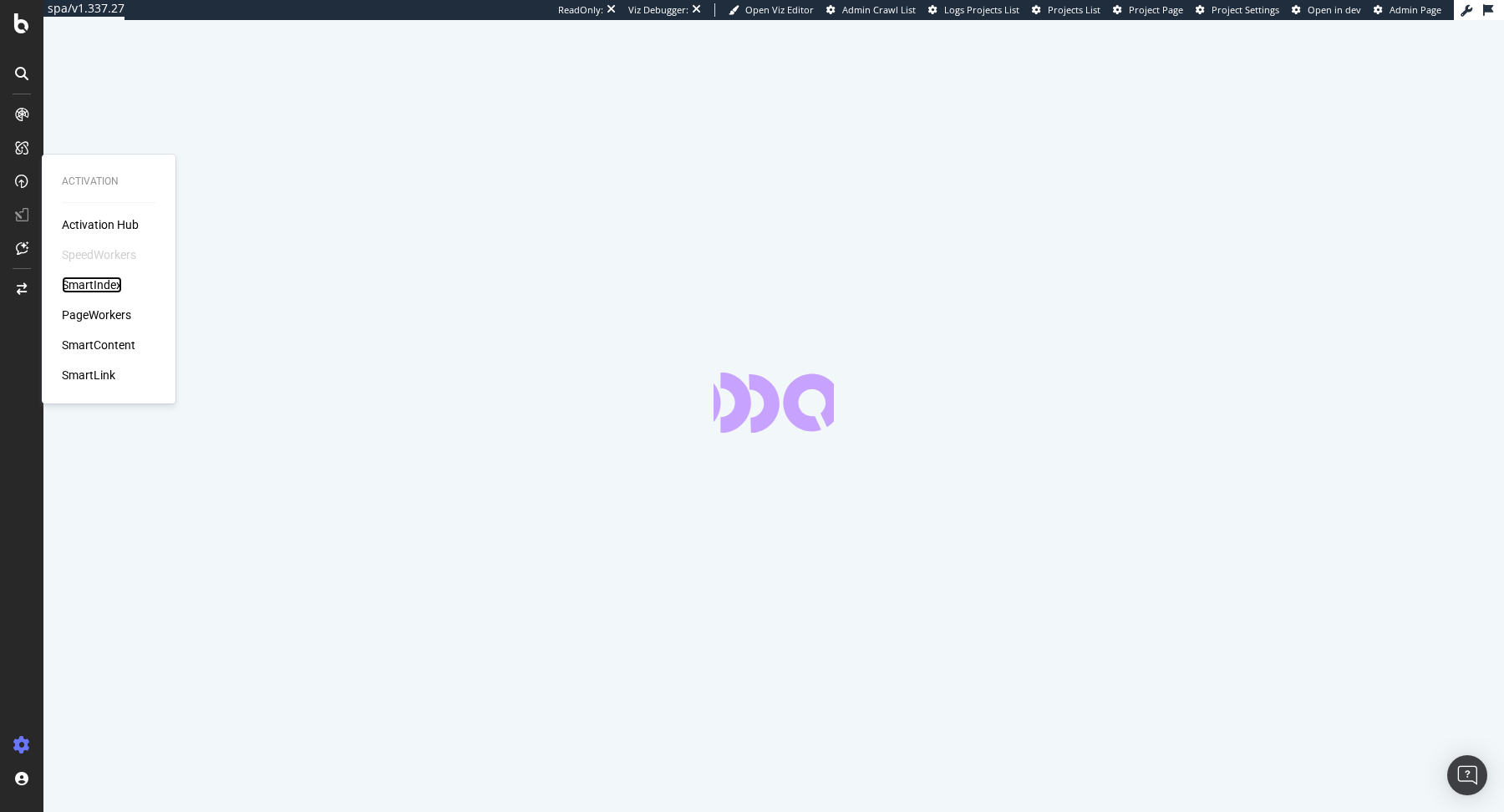
click at [97, 292] on div "SmartIndex" at bounding box center [92, 285] width 60 height 16
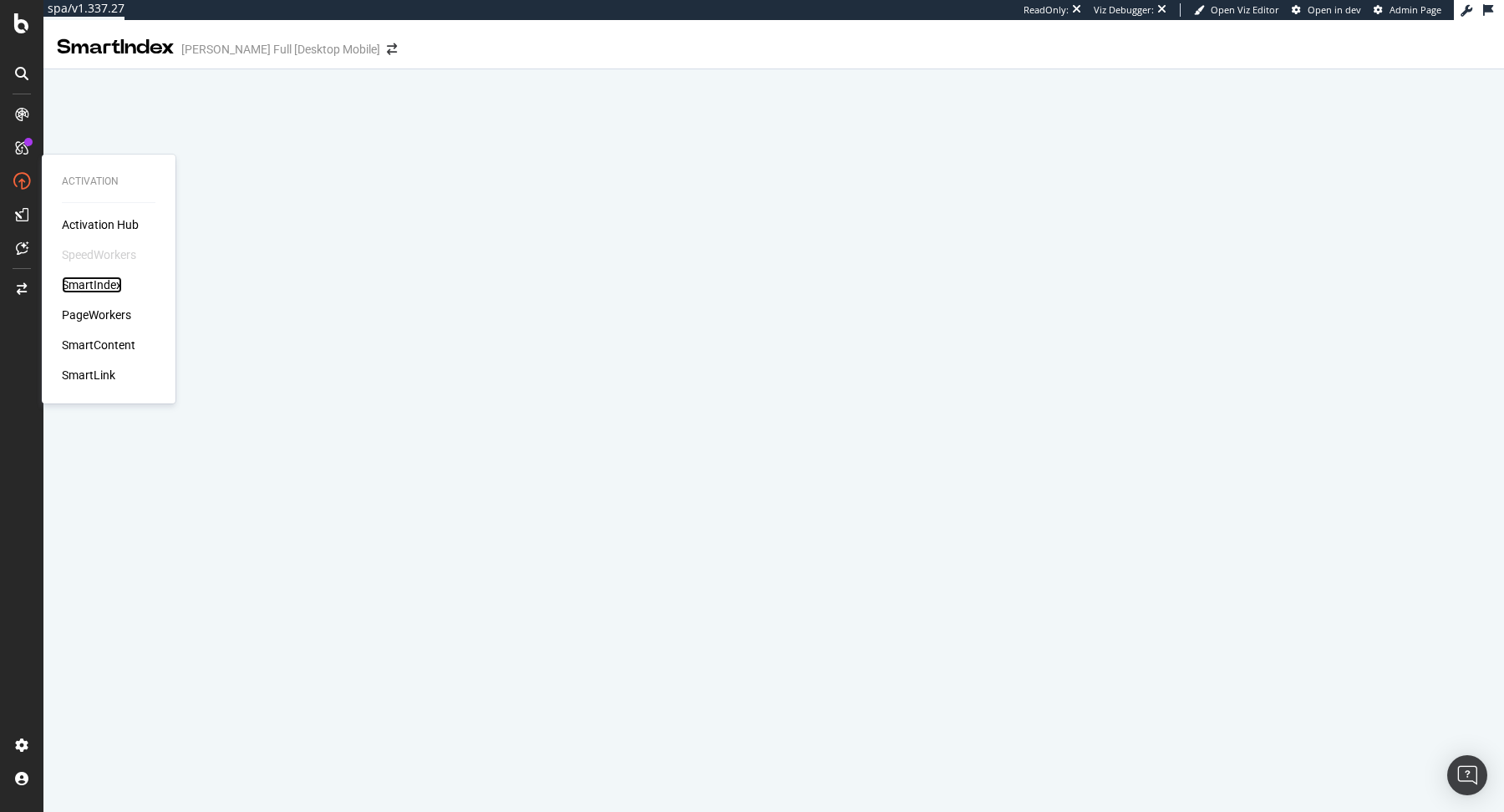
click at [101, 286] on div "SmartIndex" at bounding box center [92, 285] width 60 height 16
click at [102, 342] on div "SmartContent" at bounding box center [98, 345] width 74 height 16
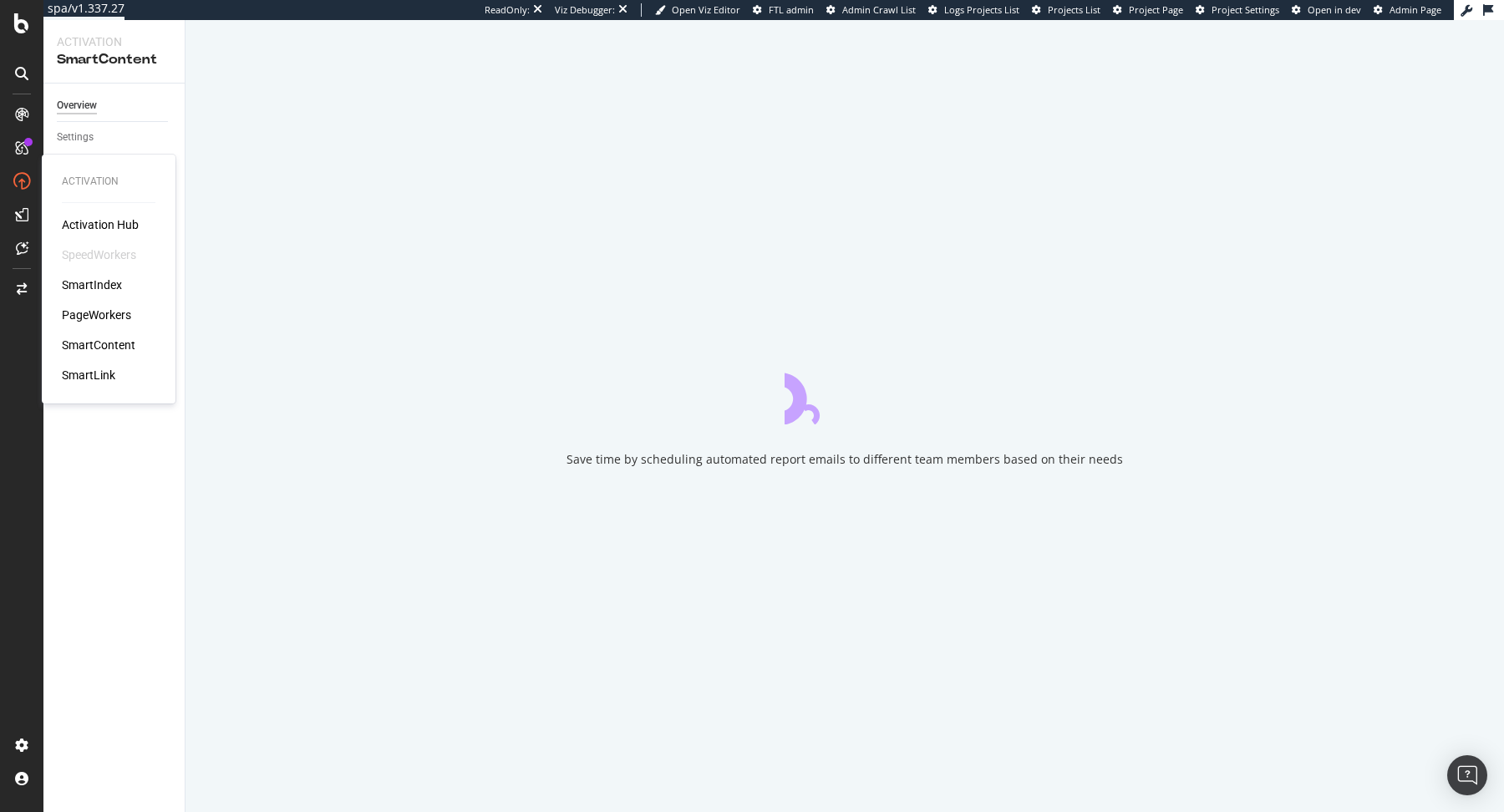
click at [101, 367] on div "SmartLink" at bounding box center [88, 375] width 54 height 16
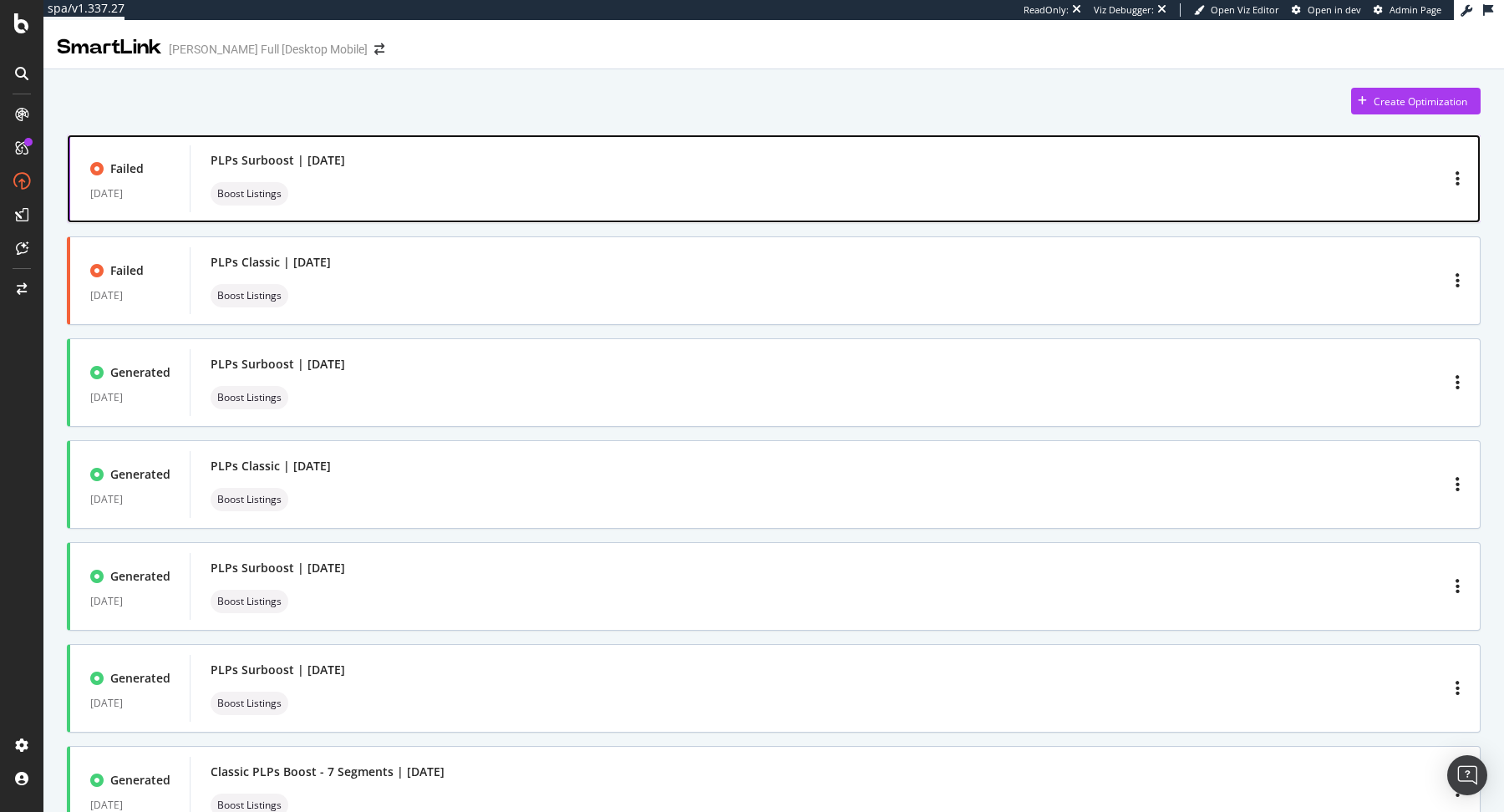
click at [525, 194] on div "PLPs Surboost | [DATE] Boost Listings" at bounding box center [835, 178] width 1249 height 54
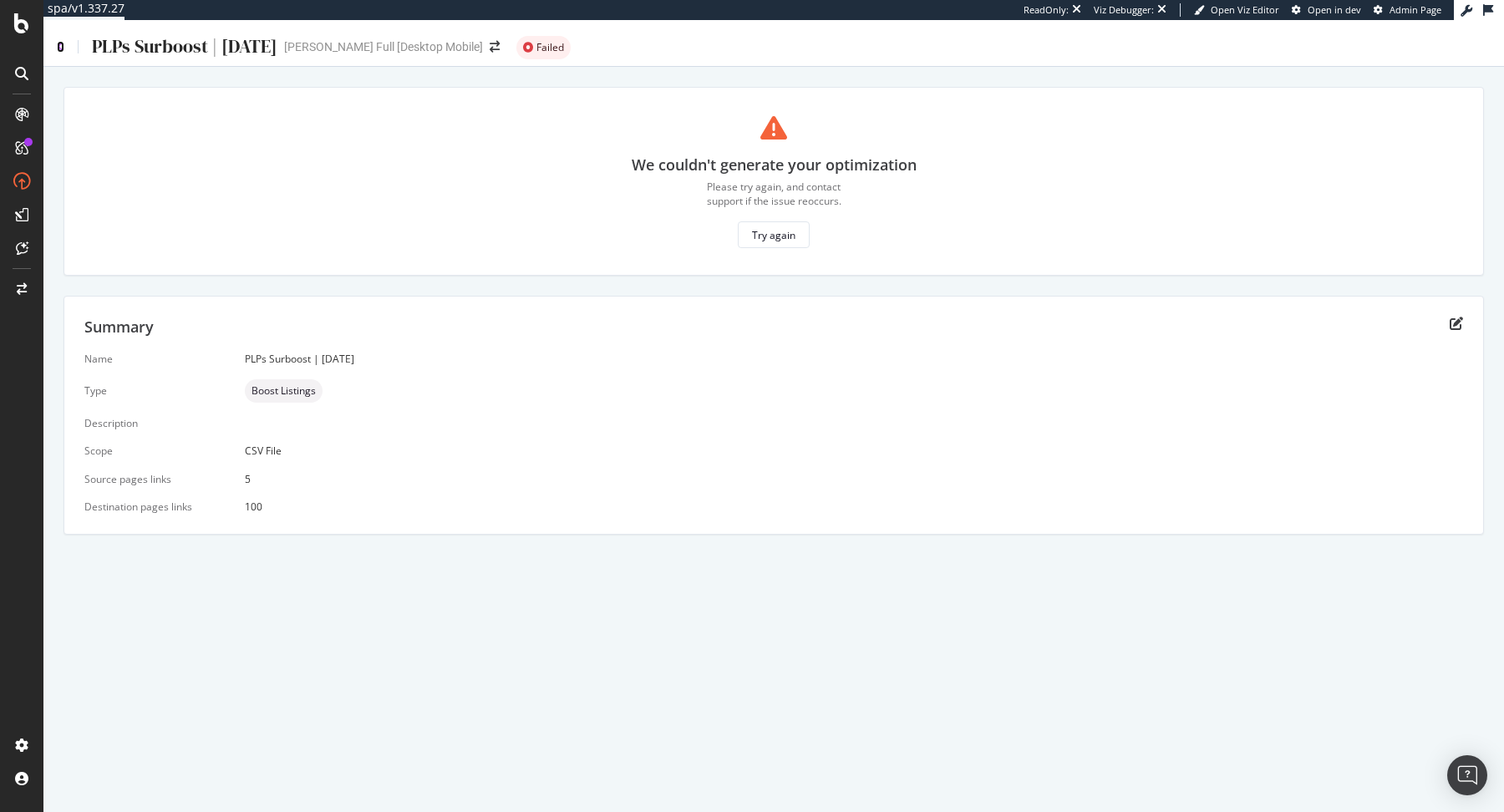
click at [59, 47] on icon at bounding box center [60, 46] width 7 height 12
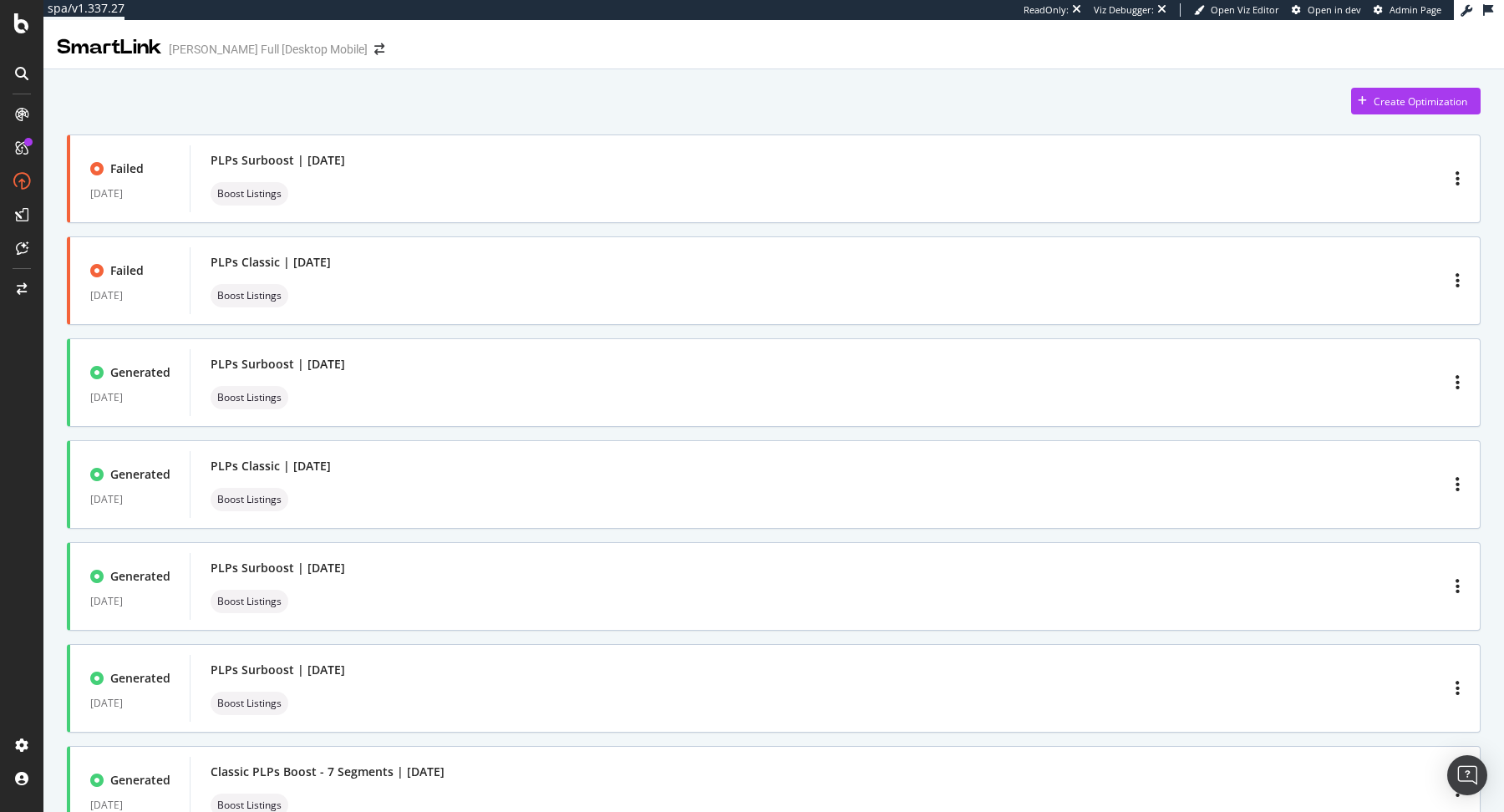
click at [286, 116] on div "Create Optimization Failed [DATE] PLPs Surboost | [DATE] Boost Listings Failed …" at bounding box center [773, 461] width 1414 height 747
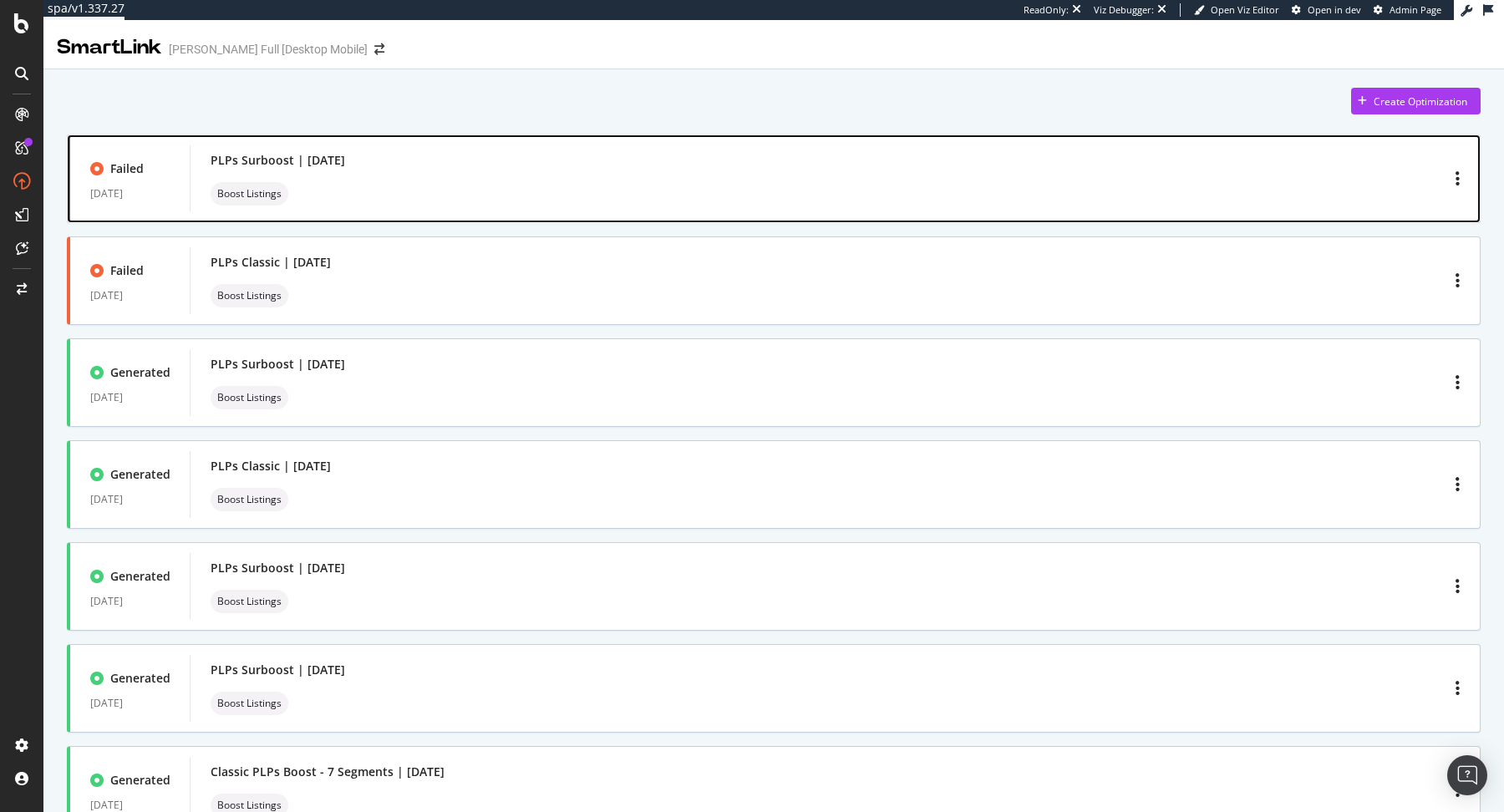
click at [469, 186] on div "PLPs Surboost | [DATE] Boost Listings" at bounding box center [835, 178] width 1249 height 54
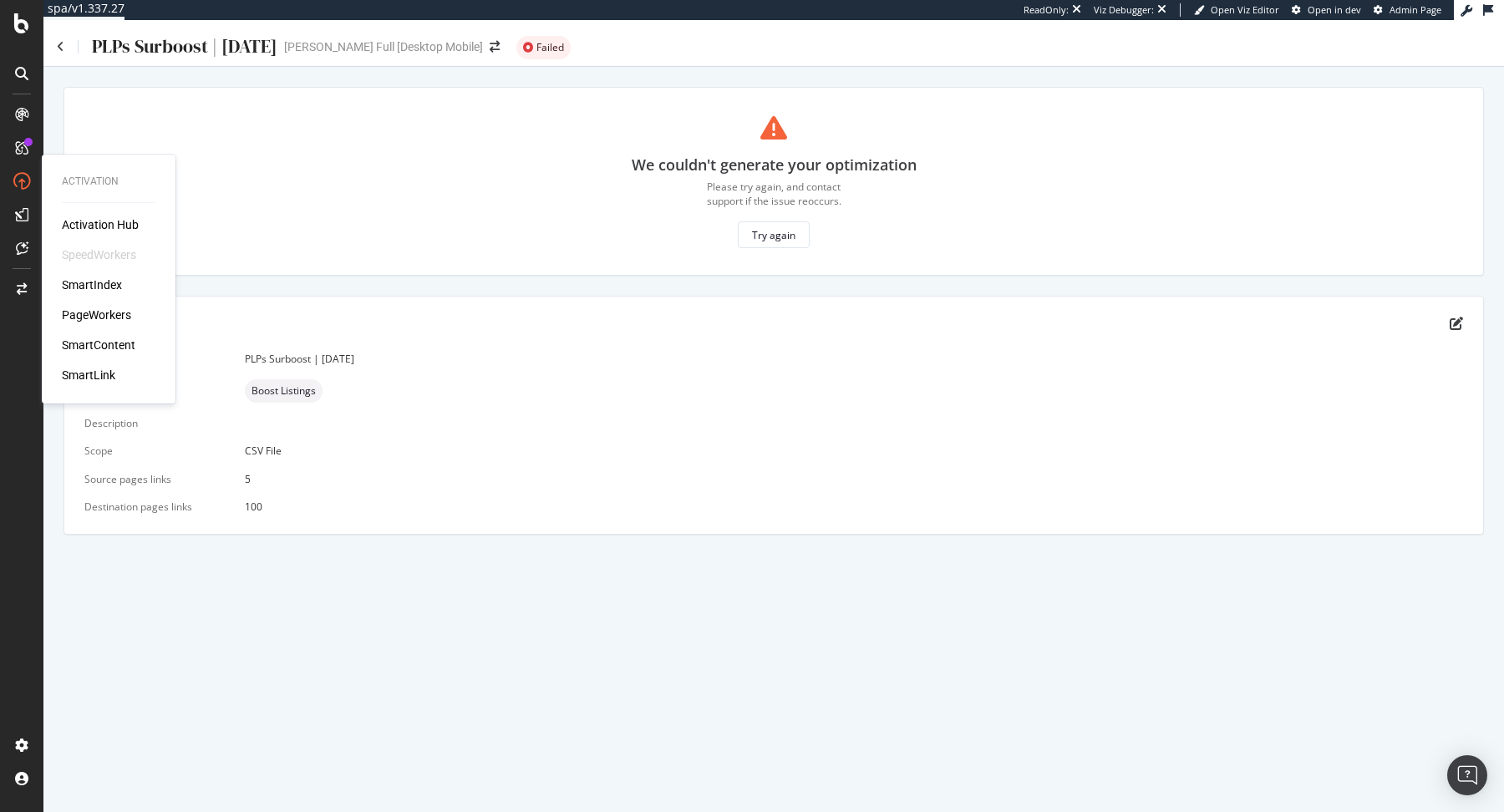
click at [110, 364] on div "Activation Hub SpeedWorkers SmartIndex PageWorkers SmartContent SmartLink" at bounding box center [108, 300] width 94 height 167
click at [107, 374] on div "SmartLink" at bounding box center [88, 375] width 54 height 16
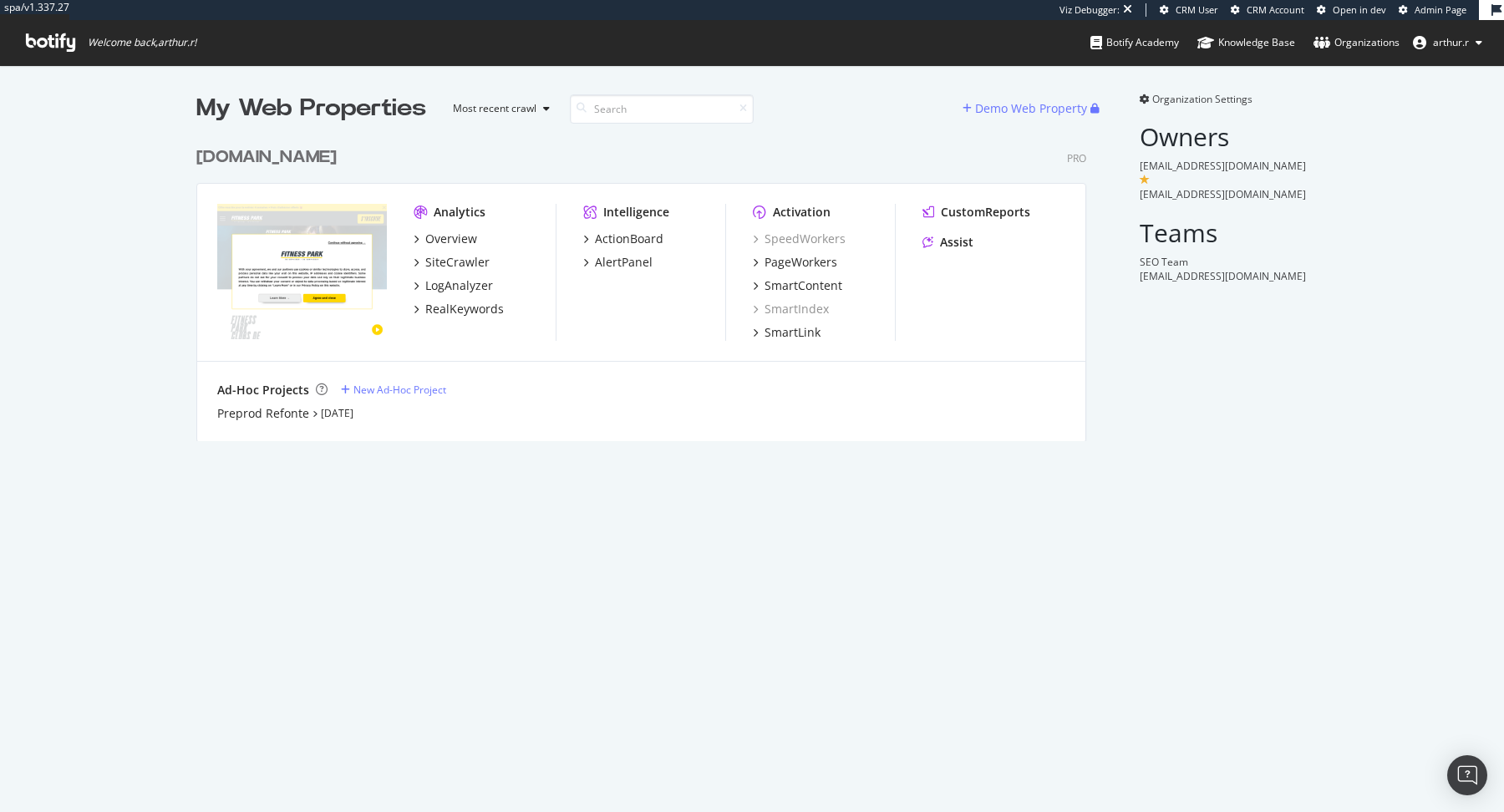
scroll to position [316, 902]
click at [297, 412] on div "Preprod Refonte" at bounding box center [263, 413] width 92 height 16
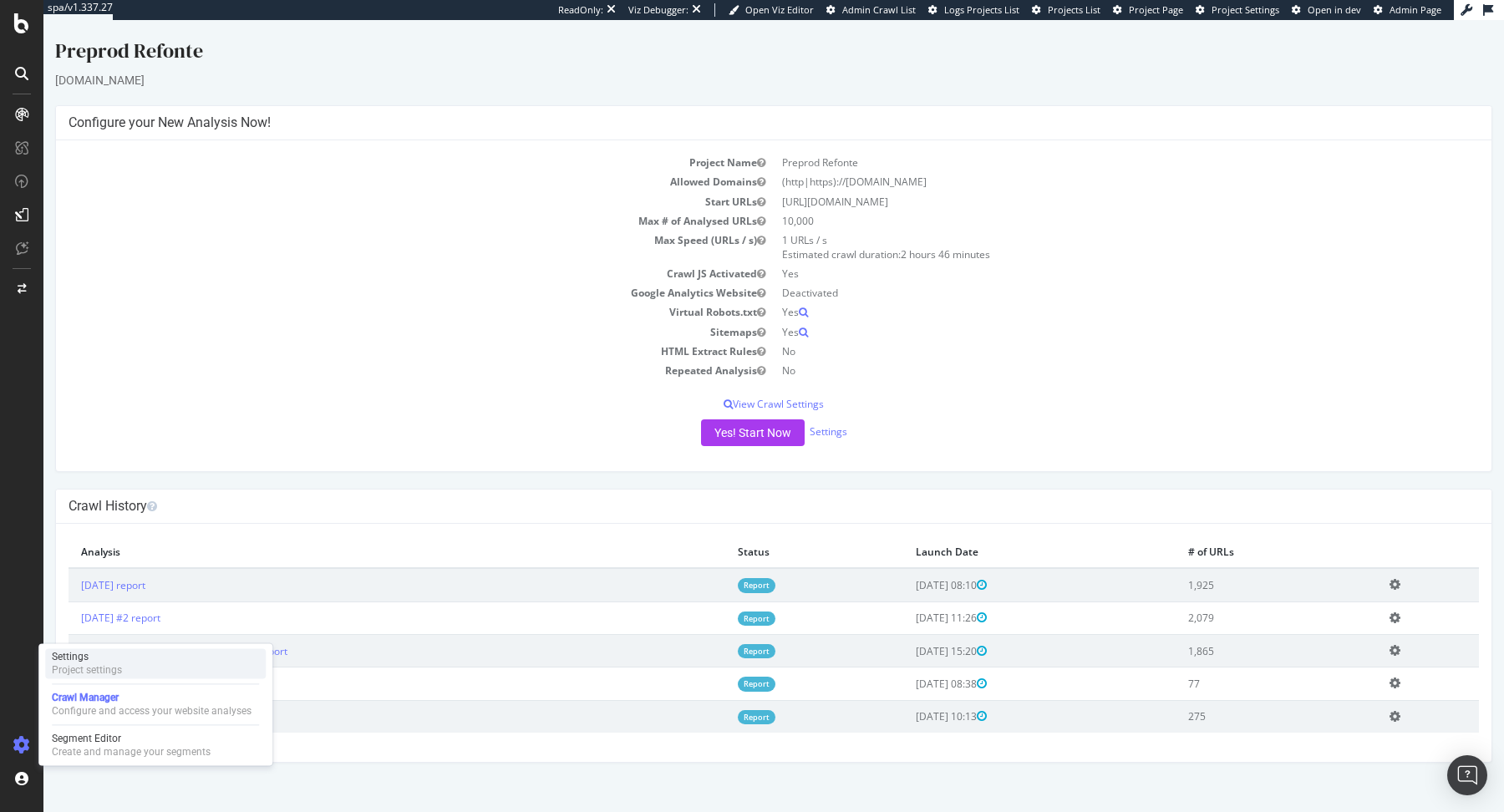
click at [131, 673] on div "Settings Project settings" at bounding box center [156, 663] width 220 height 30
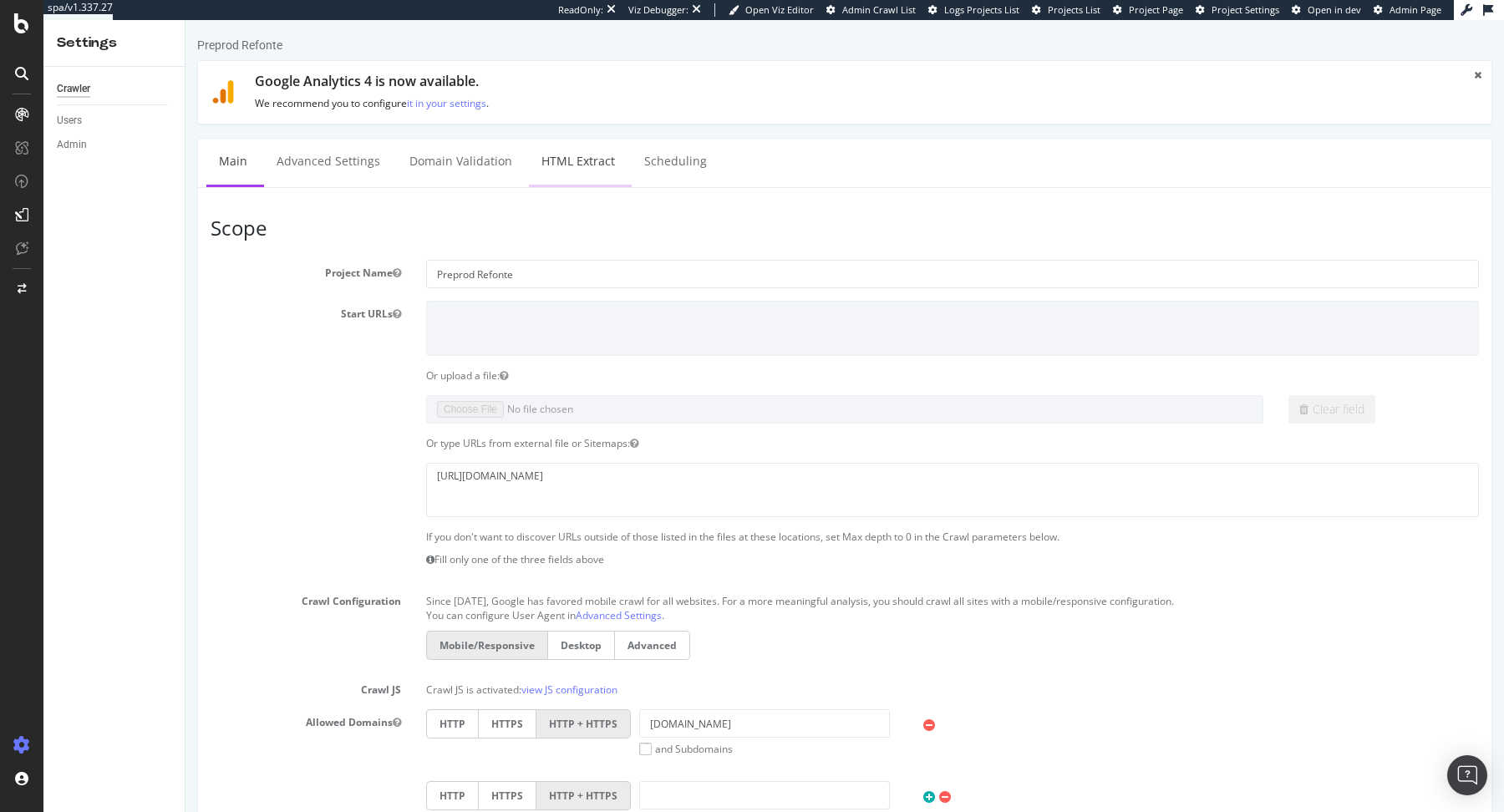
click at [597, 177] on link "HTML Extract" at bounding box center [578, 161] width 98 height 46
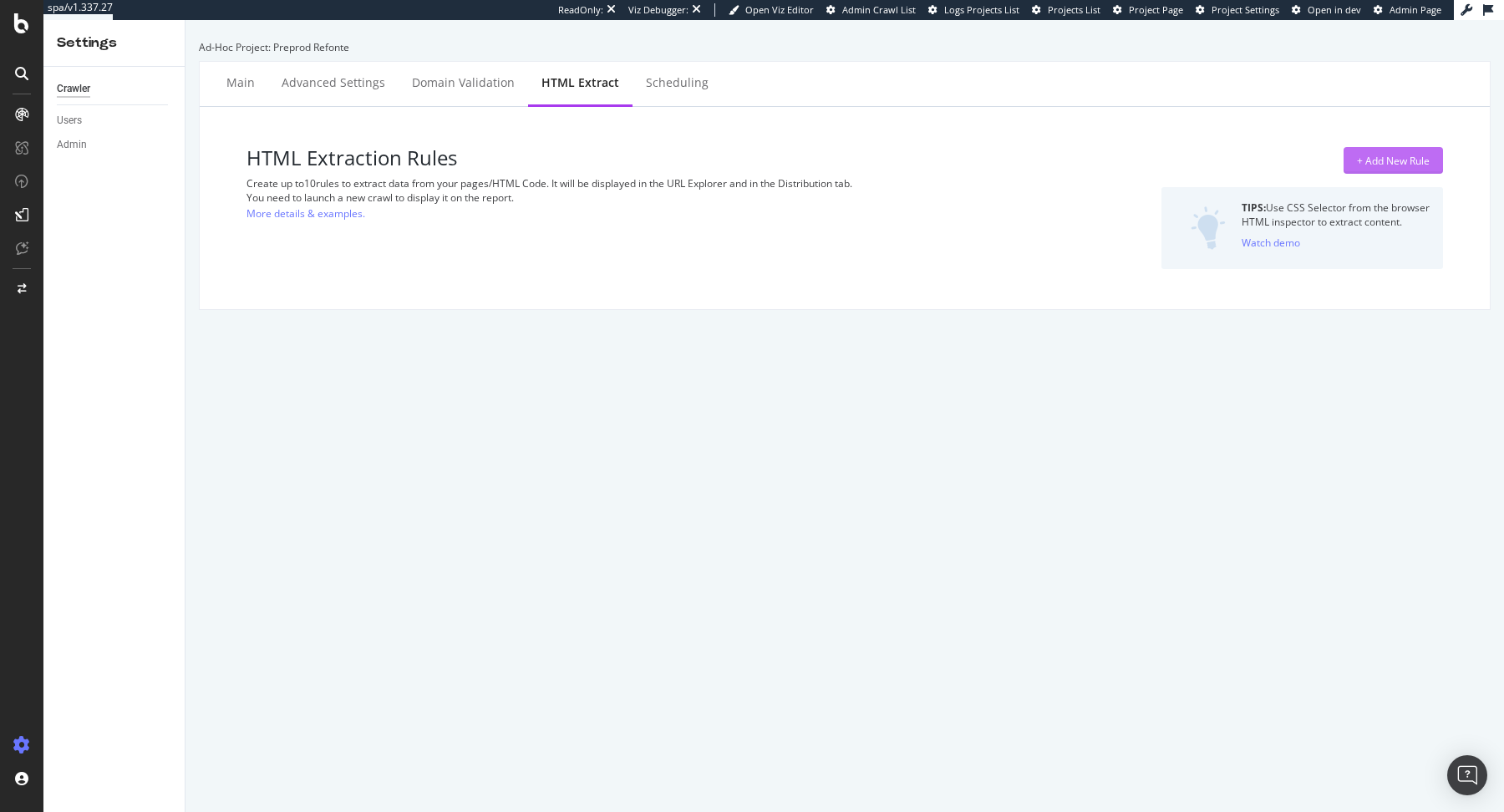
click at [1428, 160] on div "+ Add New Rule" at bounding box center [1394, 161] width 73 height 15
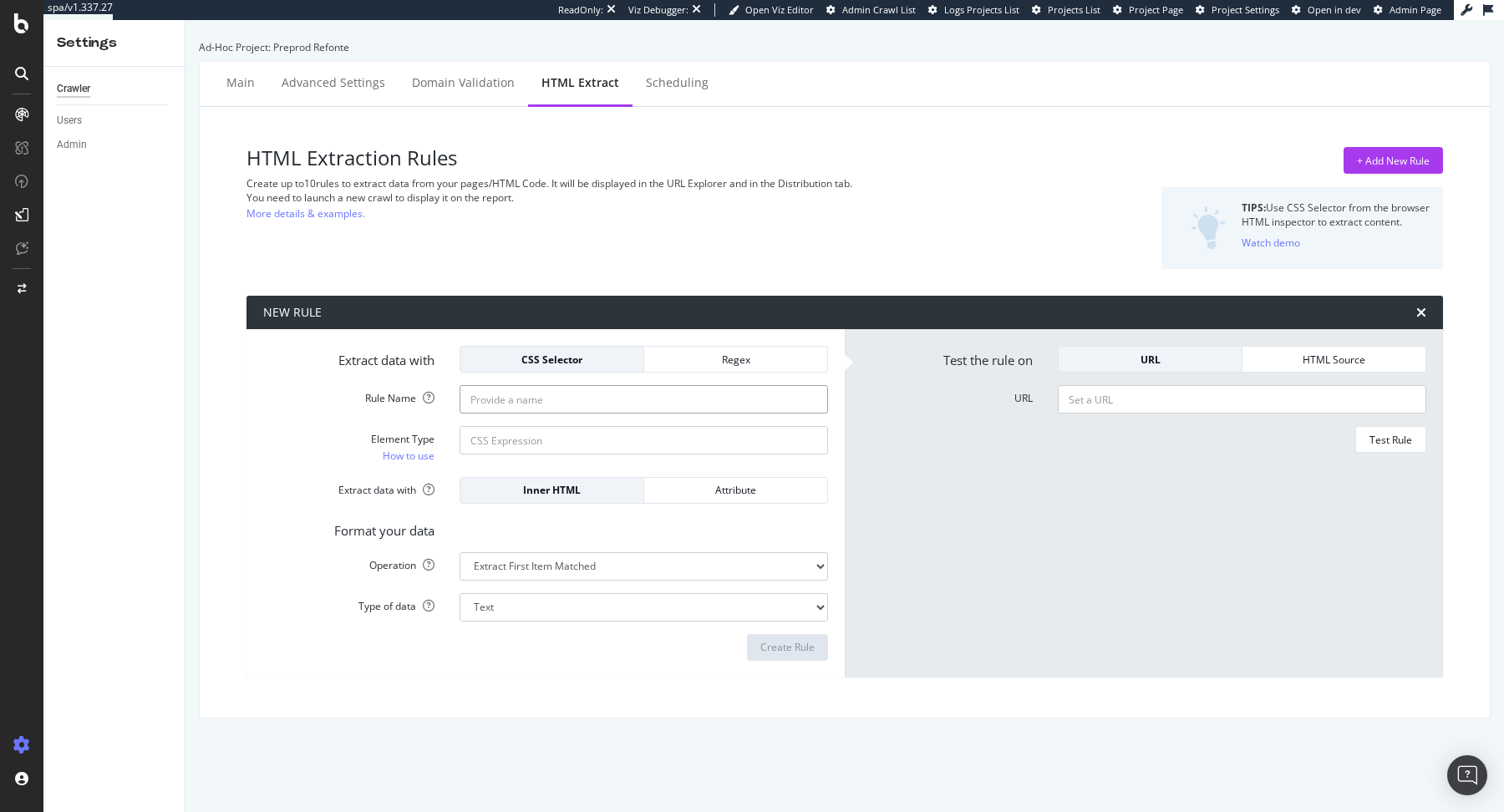
click at [636, 397] on input "Rule Name" at bounding box center [644, 399] width 369 height 28
click at [523, 435] on input "Element Type How to use" at bounding box center [644, 440] width 369 height 28
paste input "hub--full--club-section"
type input "div.hub--full--club-section > div"
click at [533, 565] on select "Extract First Item Matched Extract First 3 Items Matched Count Number of Occure…" at bounding box center [644, 566] width 369 height 28
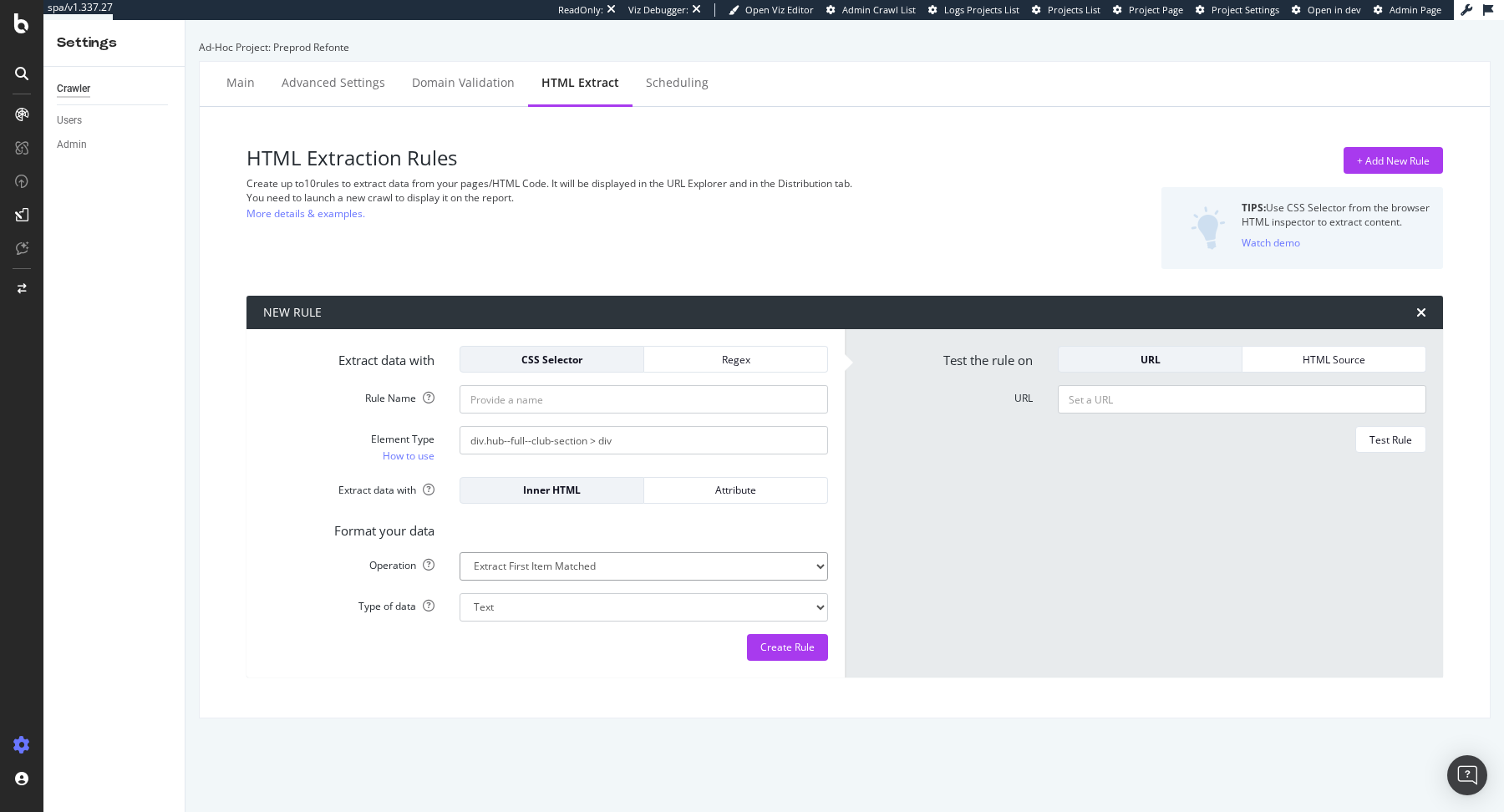
select select "exist"
click at [460, 553] on select "Extract First Item Matched Extract First 3 Items Matched Count Number of Occure…" at bounding box center [644, 566] width 369 height 28
select select "b"
click at [1140, 393] on input "URL" at bounding box center [1242, 399] width 369 height 28
paste input "https://sitev2-prod.fitnesspark.fr/clubs/seynod/"
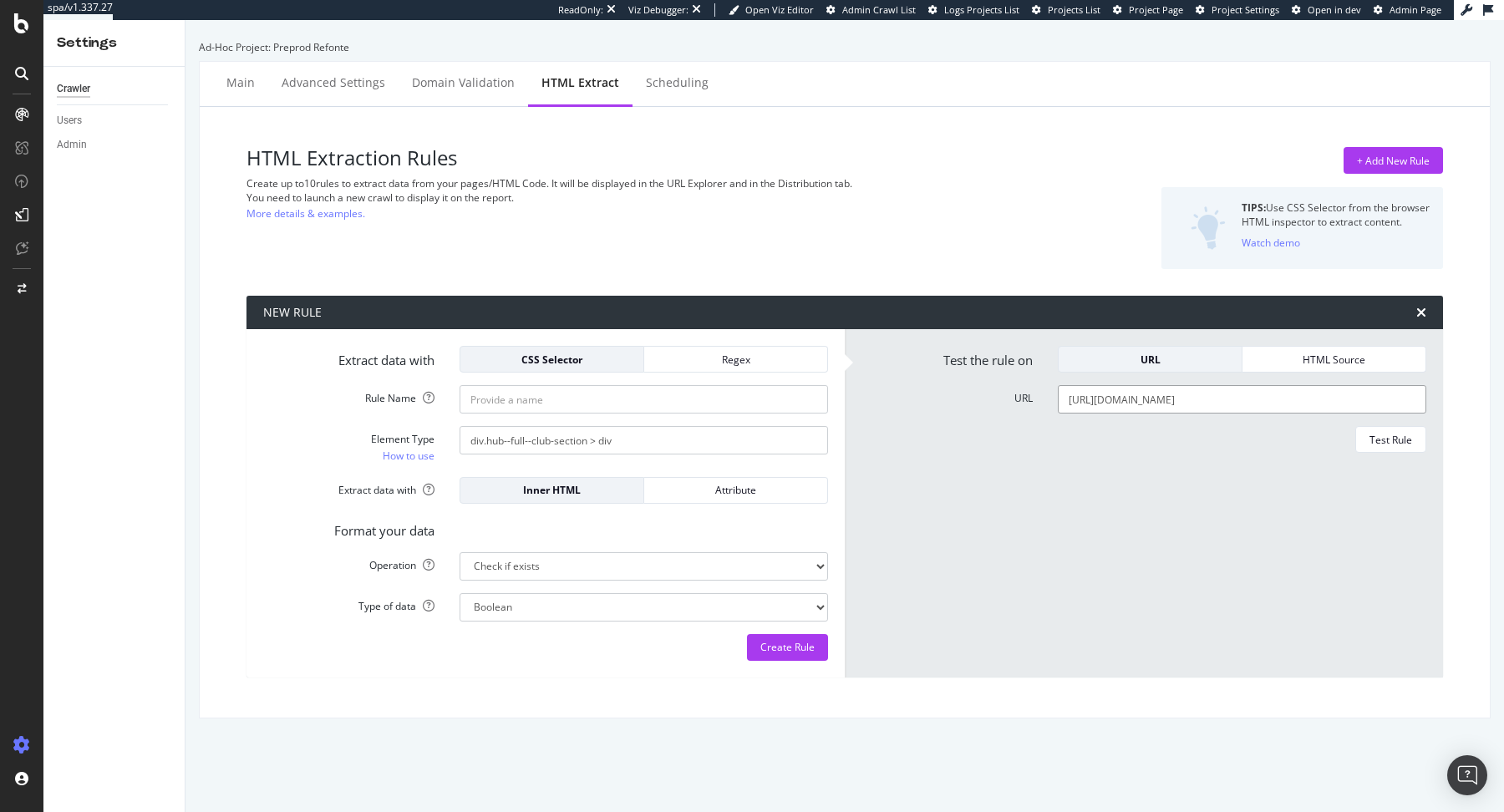
type input "https://sitev2-prod.fitnesspark.fr/clubs/seynod/"
click at [720, 391] on input "Rule Name" at bounding box center [644, 399] width 369 height 28
paste input "villes limitrophes"
type input "Linking Villes Limitrophes"
click at [1383, 426] on button "Test Rule" at bounding box center [1391, 439] width 71 height 26
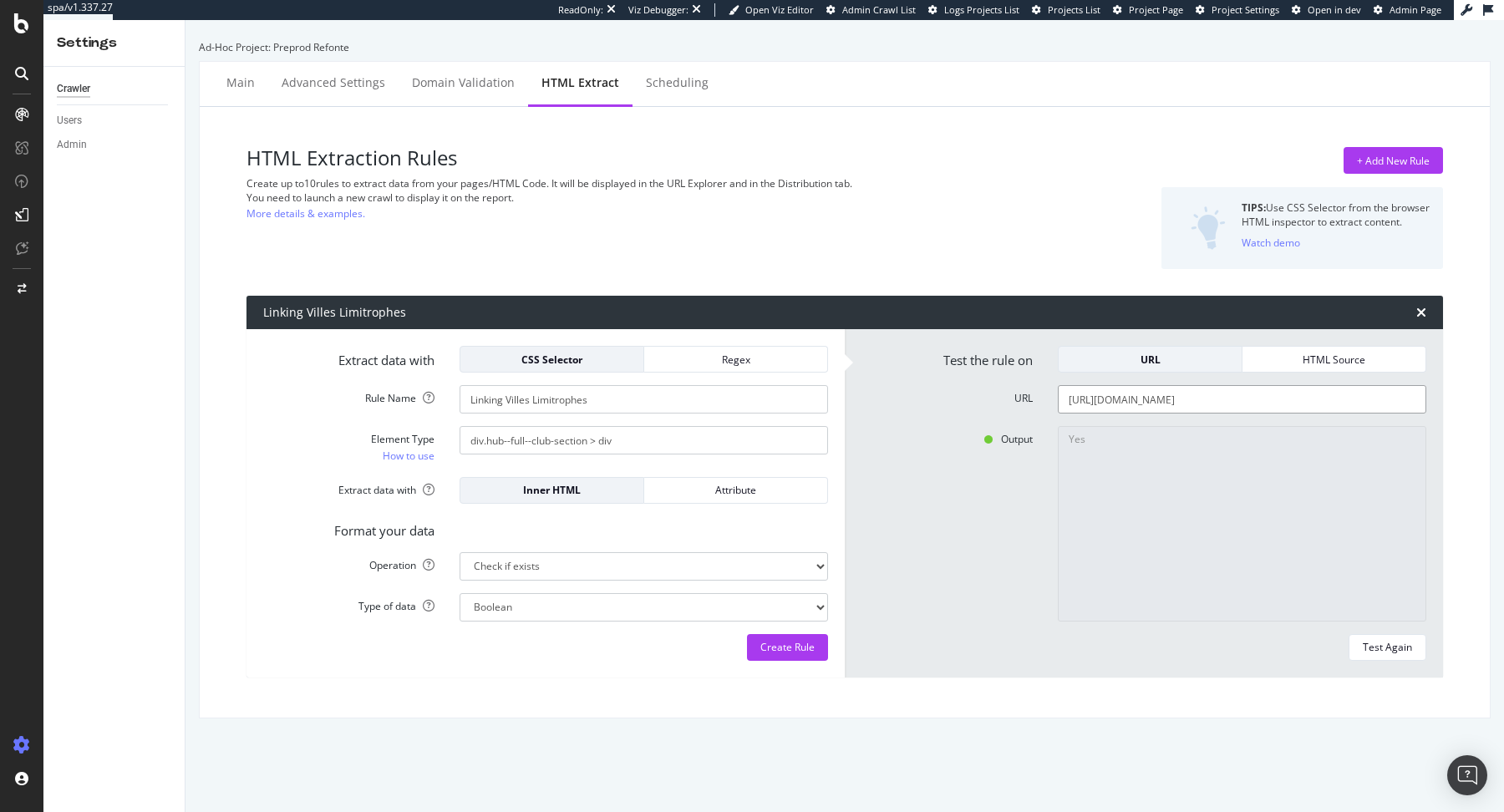
click at [1193, 412] on input "https://sitev2-prod.fitnesspark.fr/clubs/seynod/" at bounding box center [1242, 399] width 369 height 28
paste input "challes-les-eaux"
type input "https://sitev2-prod.fitnesspark.fr/clubs/challes-les-eaux/"
click at [1377, 647] on div "Test Again" at bounding box center [1387, 647] width 49 height 15
type textarea "No"
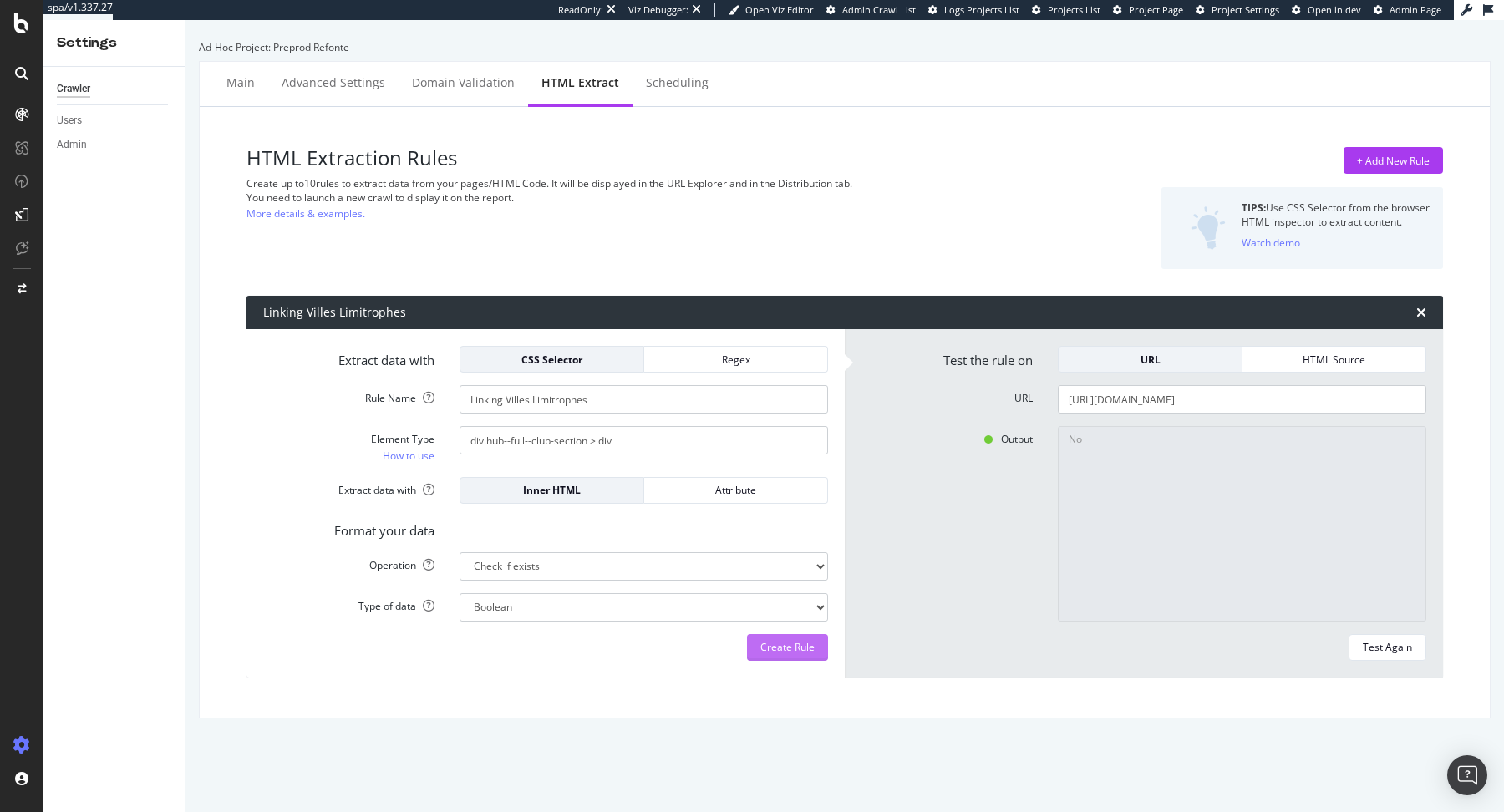
click at [810, 656] on div "Create Rule" at bounding box center [788, 648] width 55 height 25
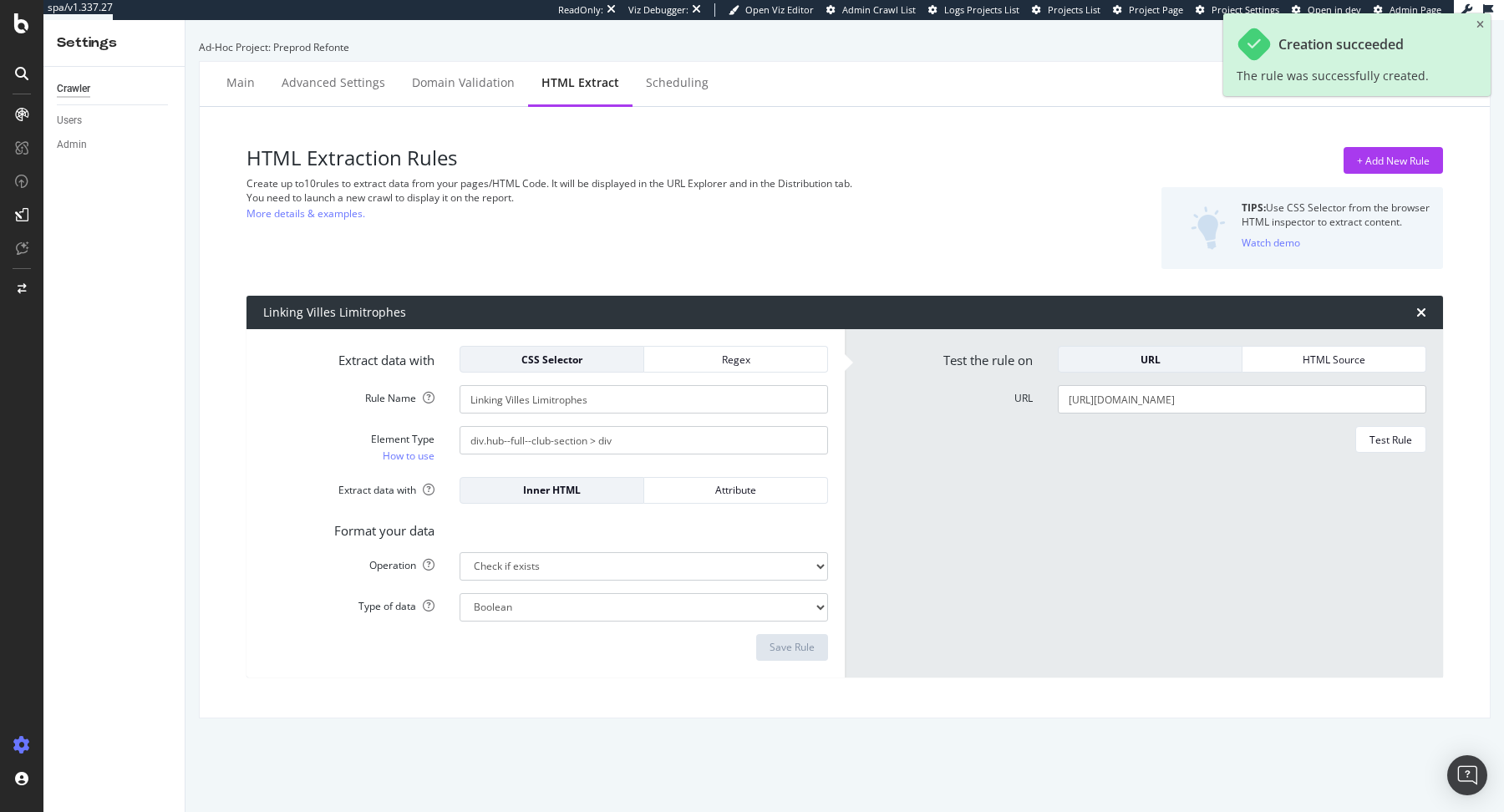
click at [761, 252] on div "HTML Extraction Rules Create up to 10 rules to extract data from your pages/HTM…" at bounding box center [641, 208] width 788 height 122
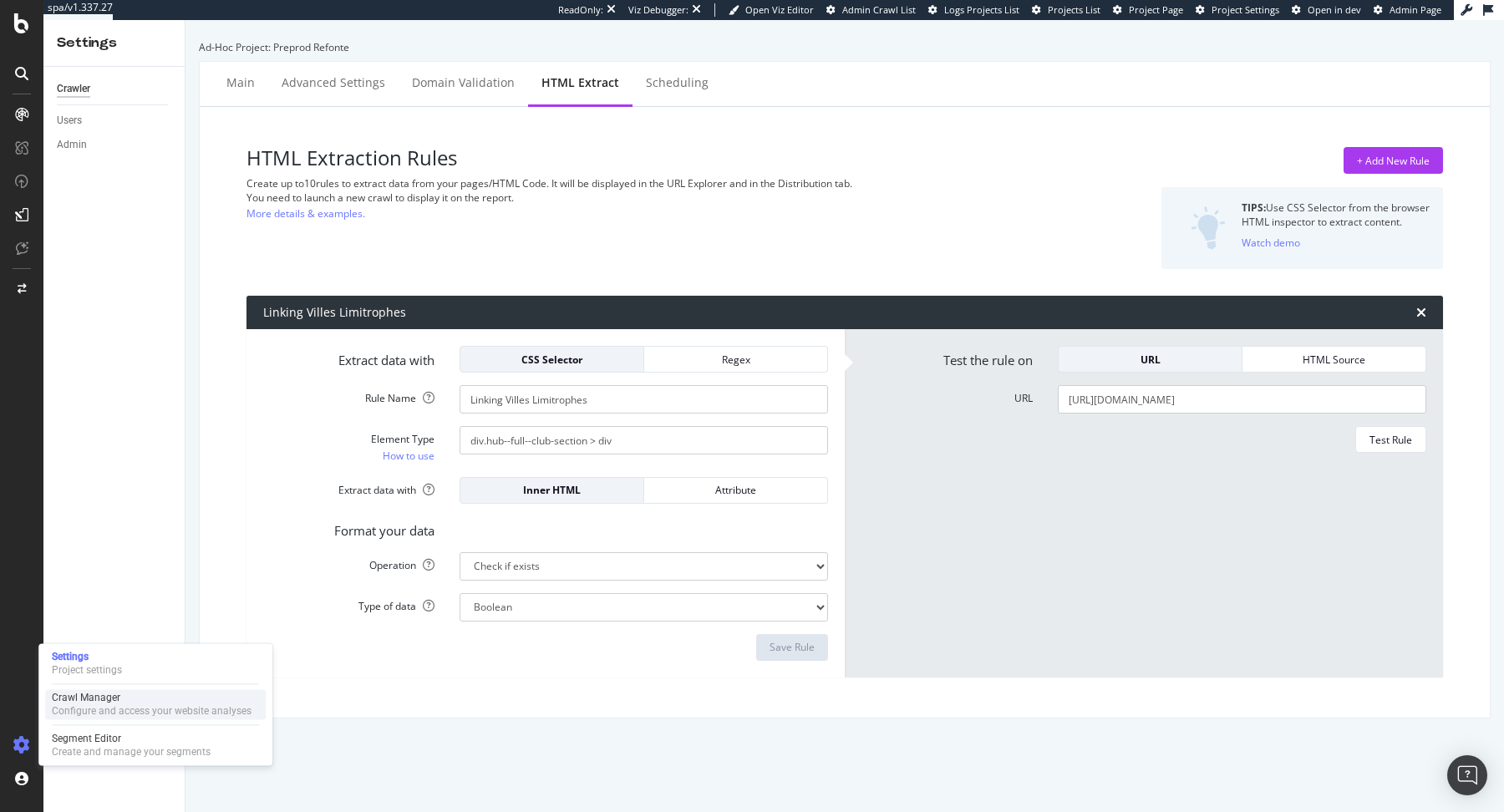
click at [141, 697] on div "Crawl Manager" at bounding box center [151, 697] width 199 height 14
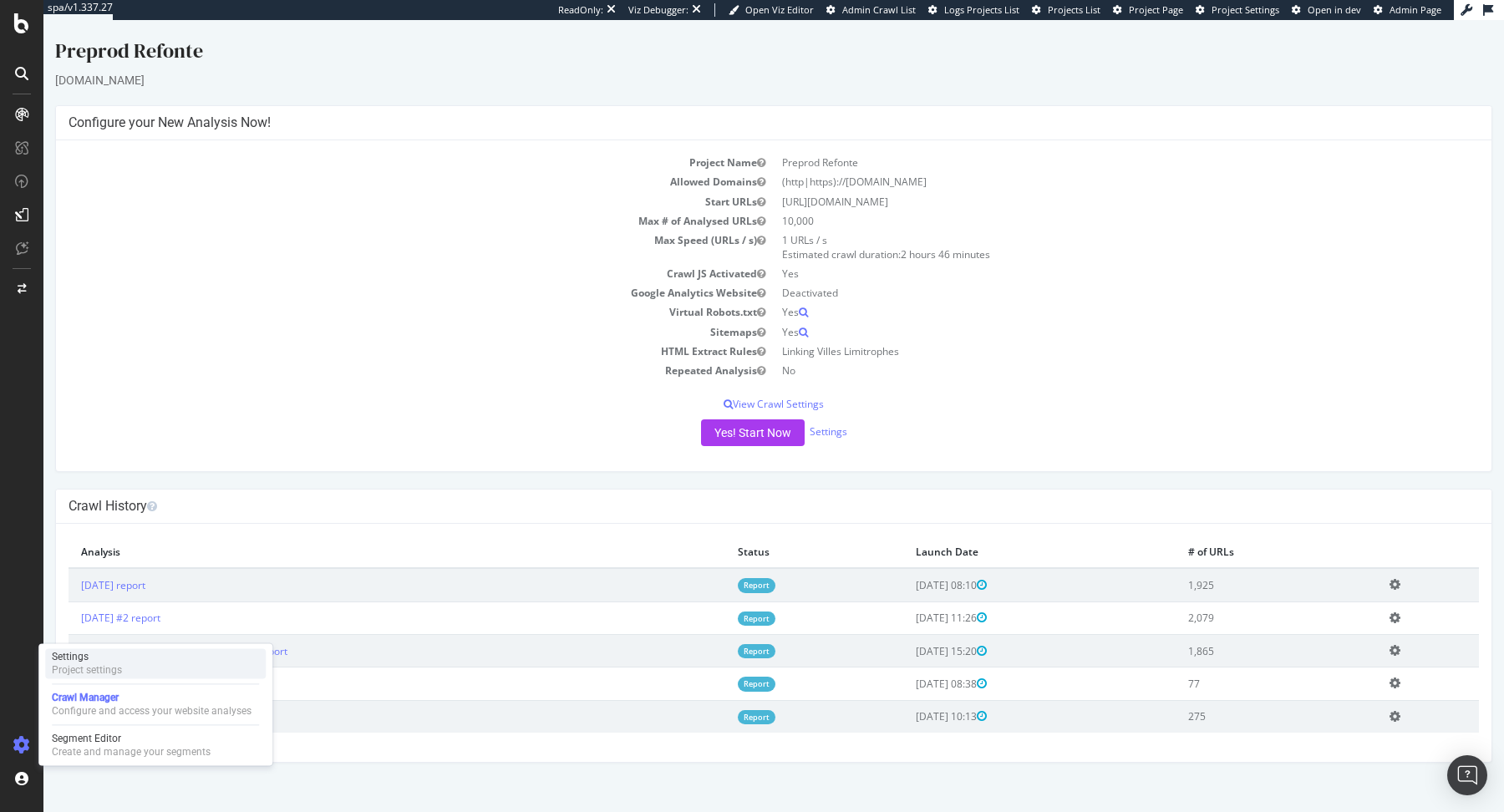
click at [123, 670] on div "Settings Project settings" at bounding box center [156, 663] width 220 height 30
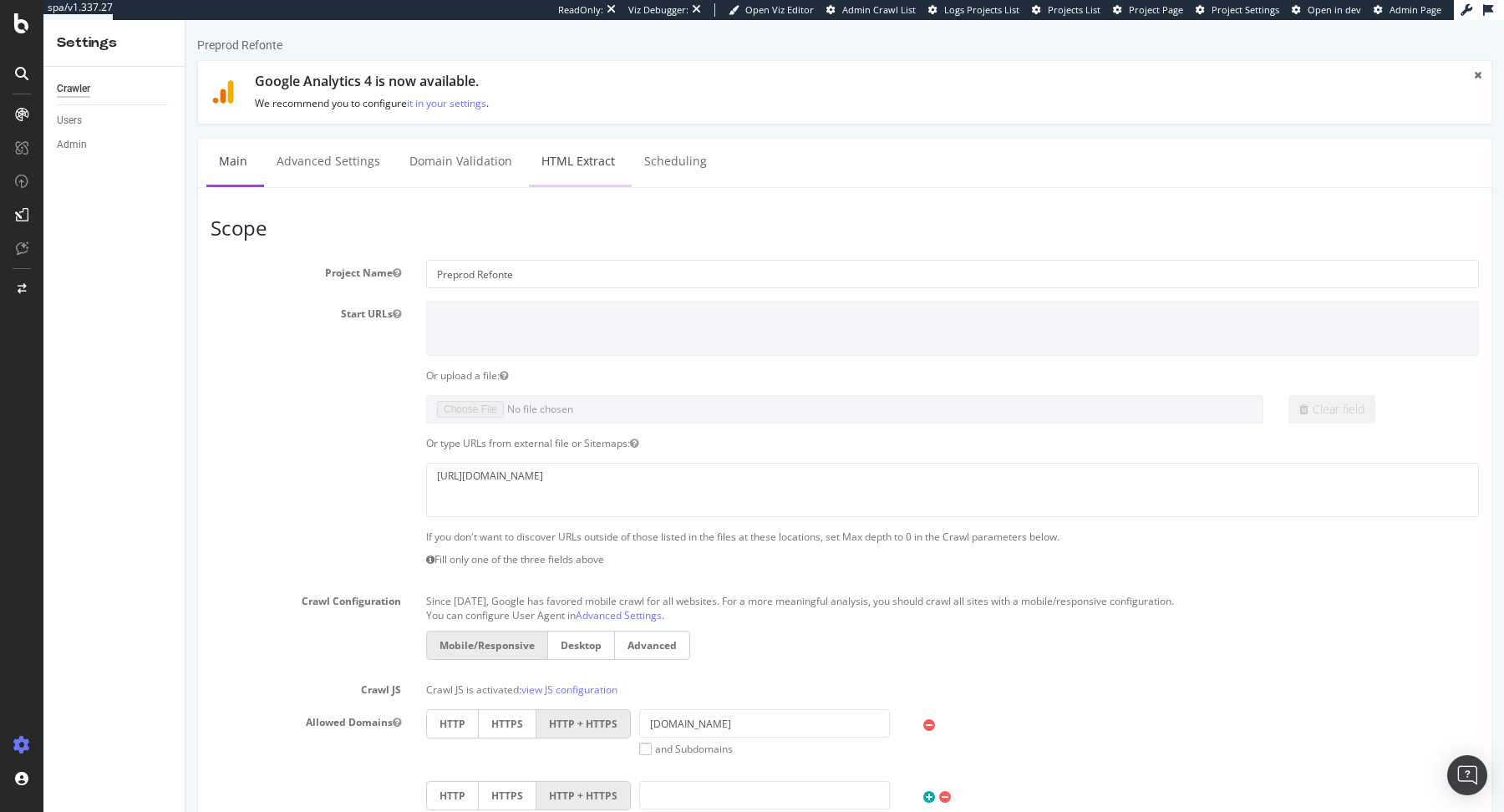
click at [579, 157] on link "HTML Extract" at bounding box center [578, 161] width 98 height 46
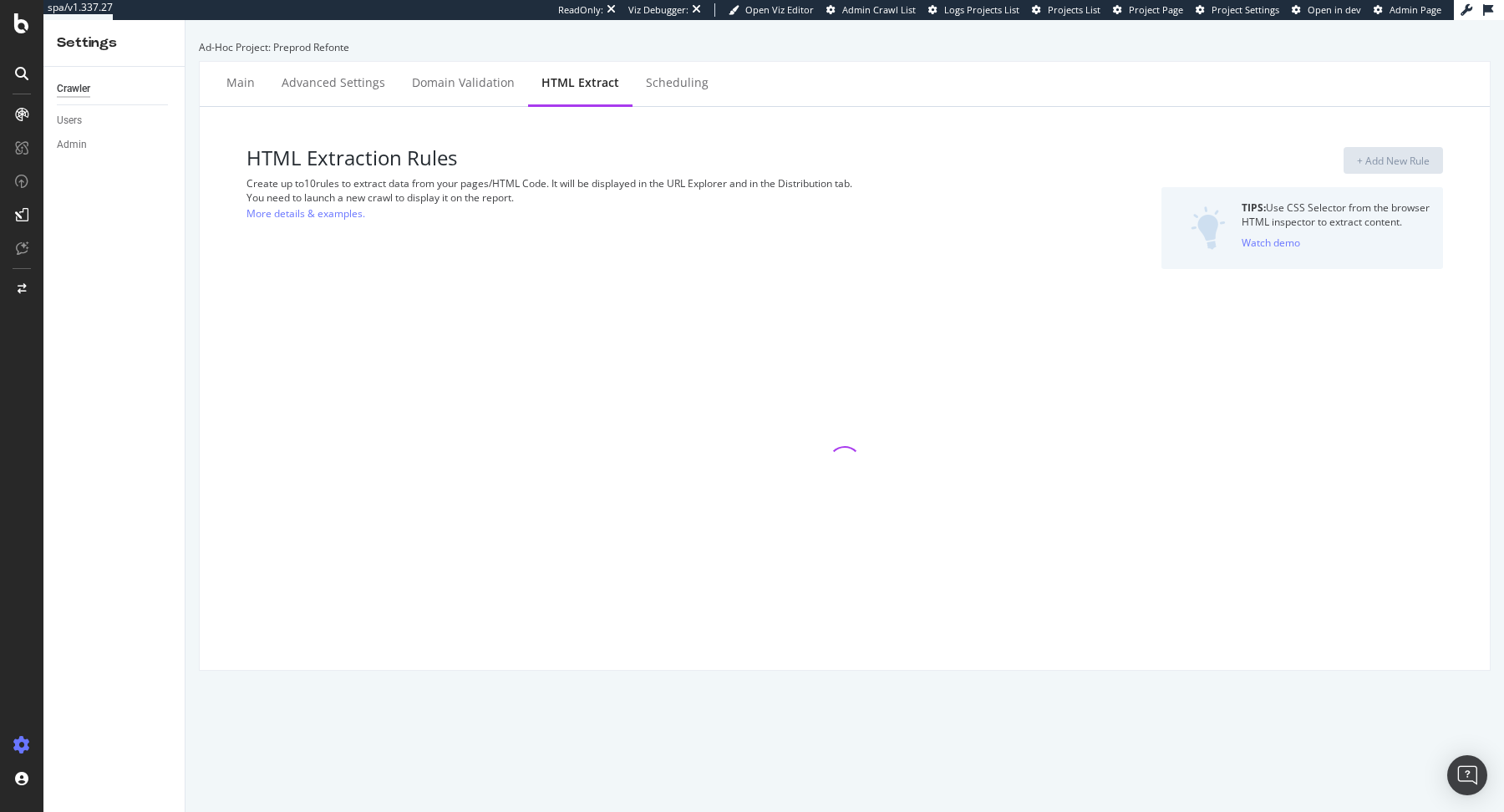
select select "exist"
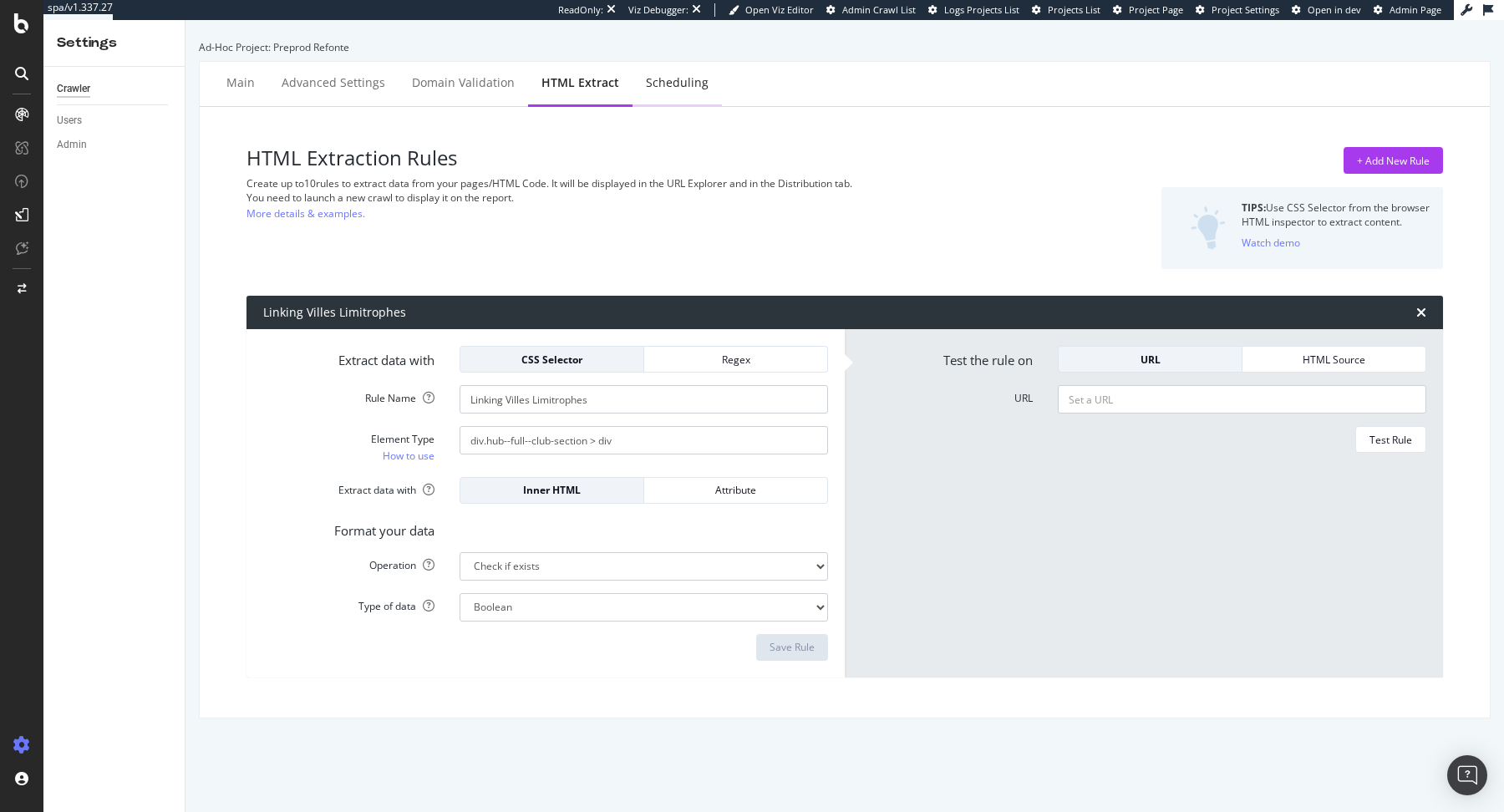
click at [676, 92] on div "Scheduling" at bounding box center [677, 84] width 89 height 46
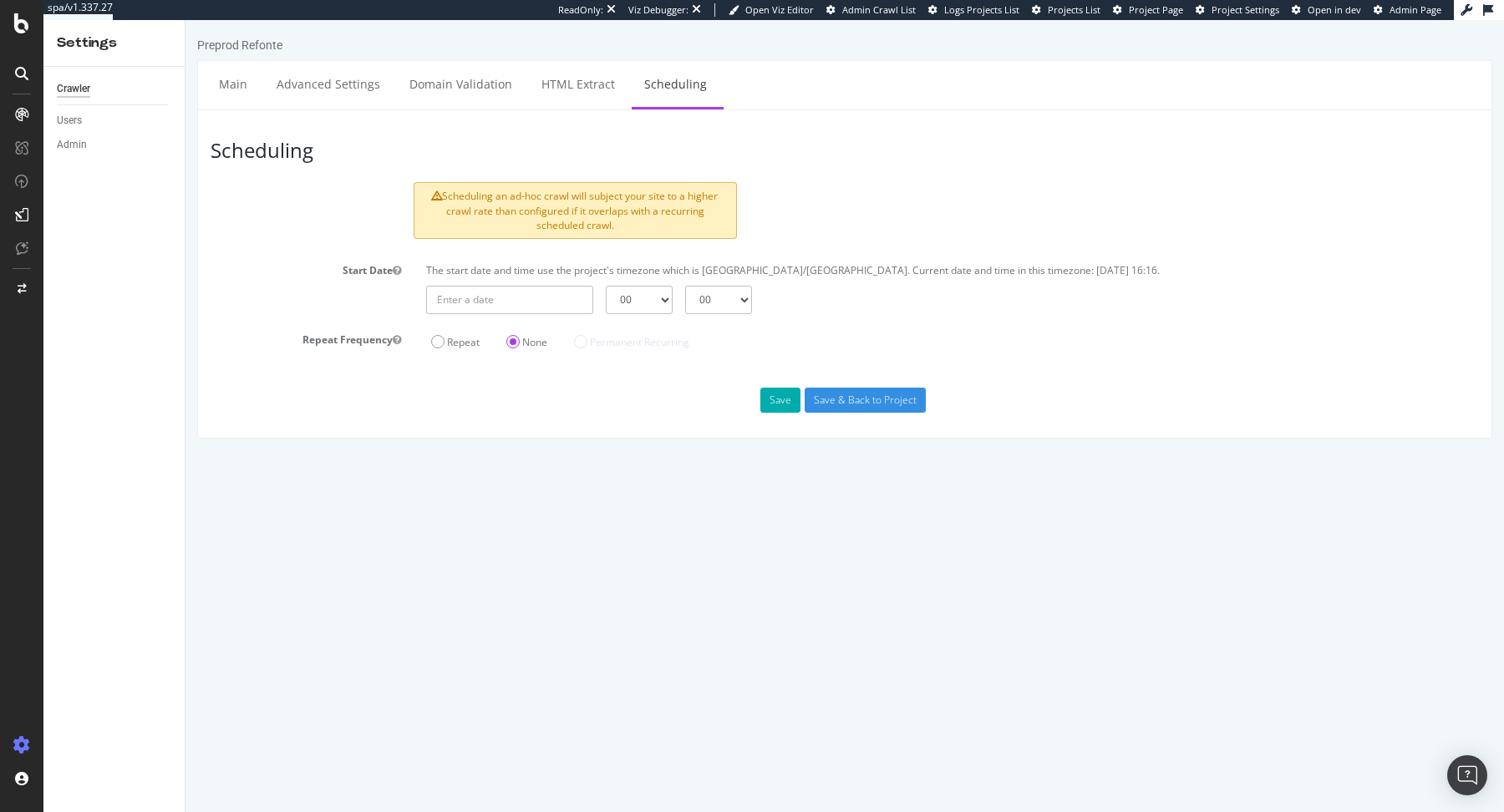
type input "2025-09-15"
click at [547, 298] on input "2025-09-15" at bounding box center [510, 299] width 168 height 28
click at [488, 442] on td "15" at bounding box center [487, 439] width 40 height 25
click at [625, 299] on select "00 01 02 03 04 05 06 07 08 09 10 11 12 13 14 15 16 17 18 19 20 21 22 23" at bounding box center [638, 299] width 66 height 28
select select "23"
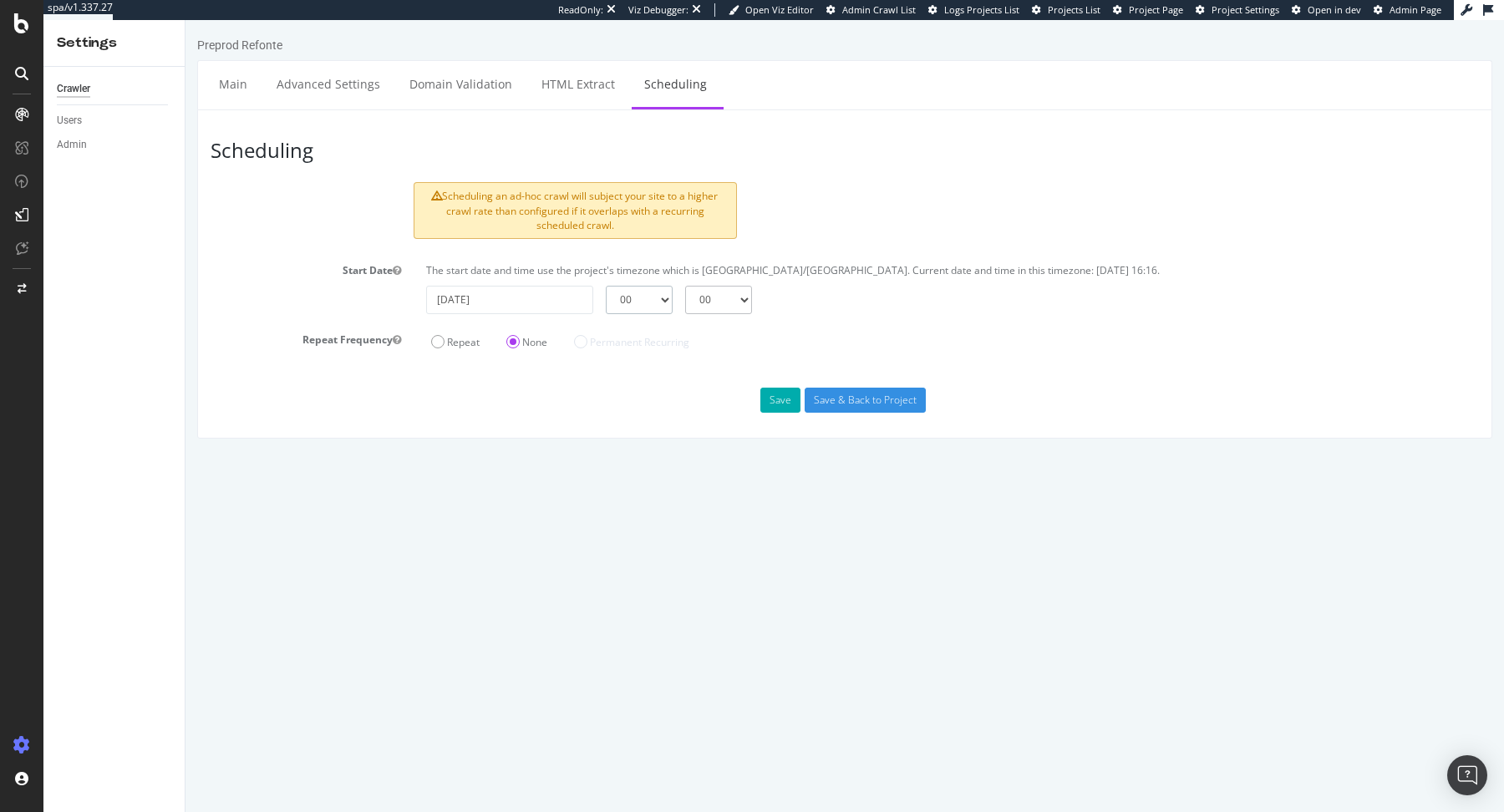
click at [605, 286] on select "00 01 02 03 04 05 06 07 08 09 10 11 12 13 14 15 16 17 18 19 20 21 22 23" at bounding box center [638, 299] width 66 height 28
click at [787, 395] on button "Save" at bounding box center [780, 401] width 40 height 25
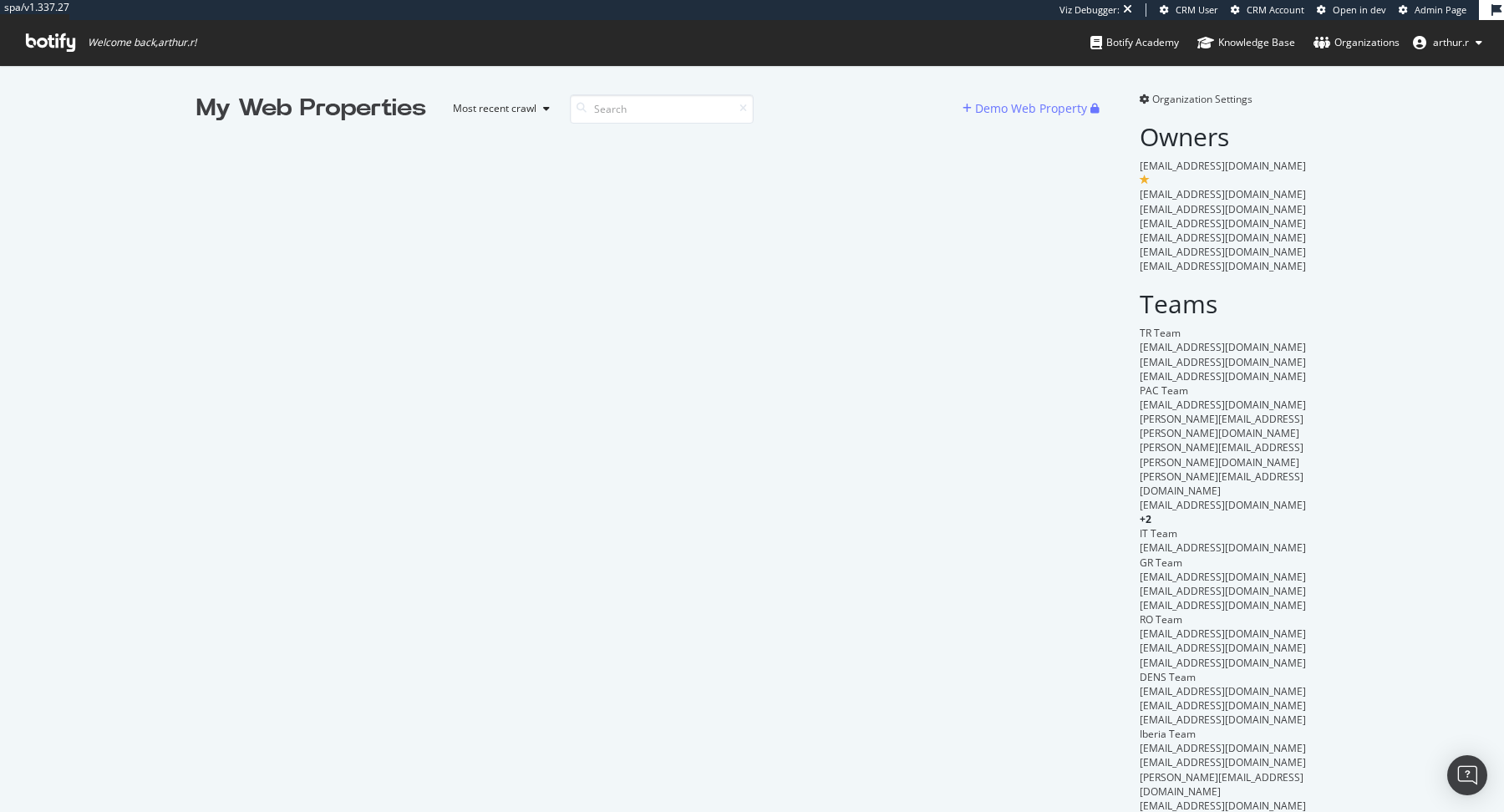
scroll to position [812, 1504]
type input "c"
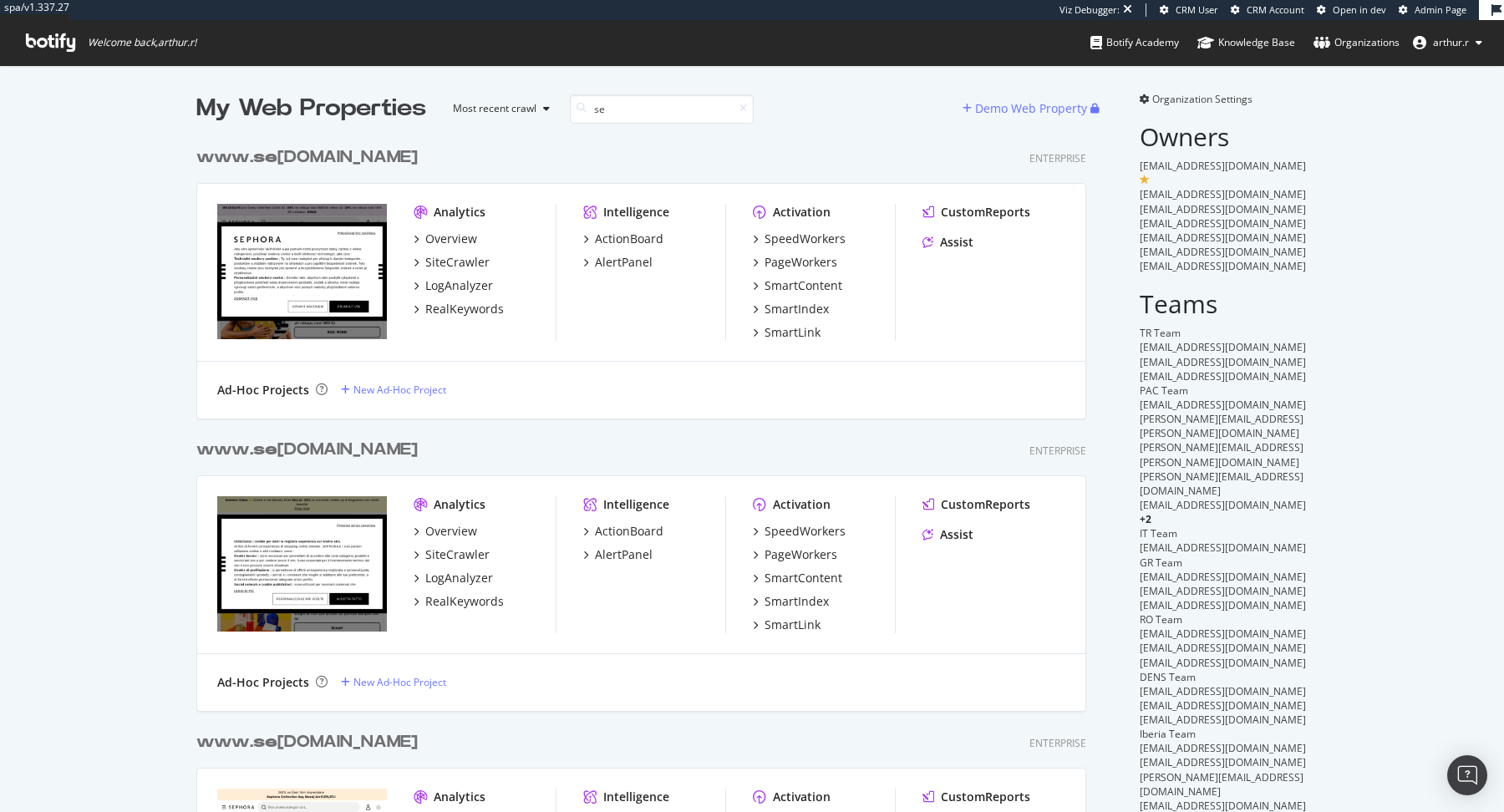
scroll to position [4047, 902]
type input "s"
type input "ch"
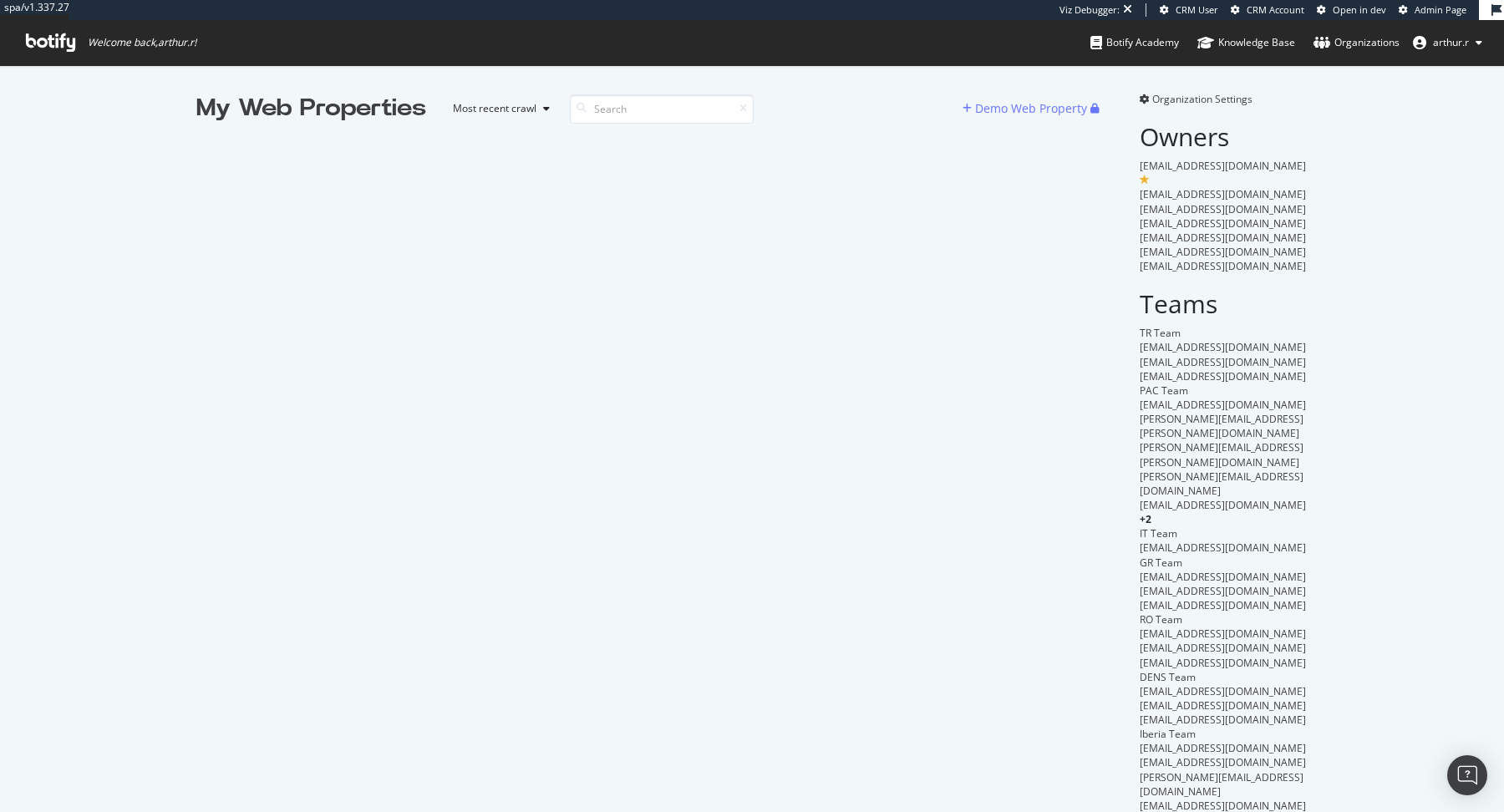
scroll to position [812, 1504]
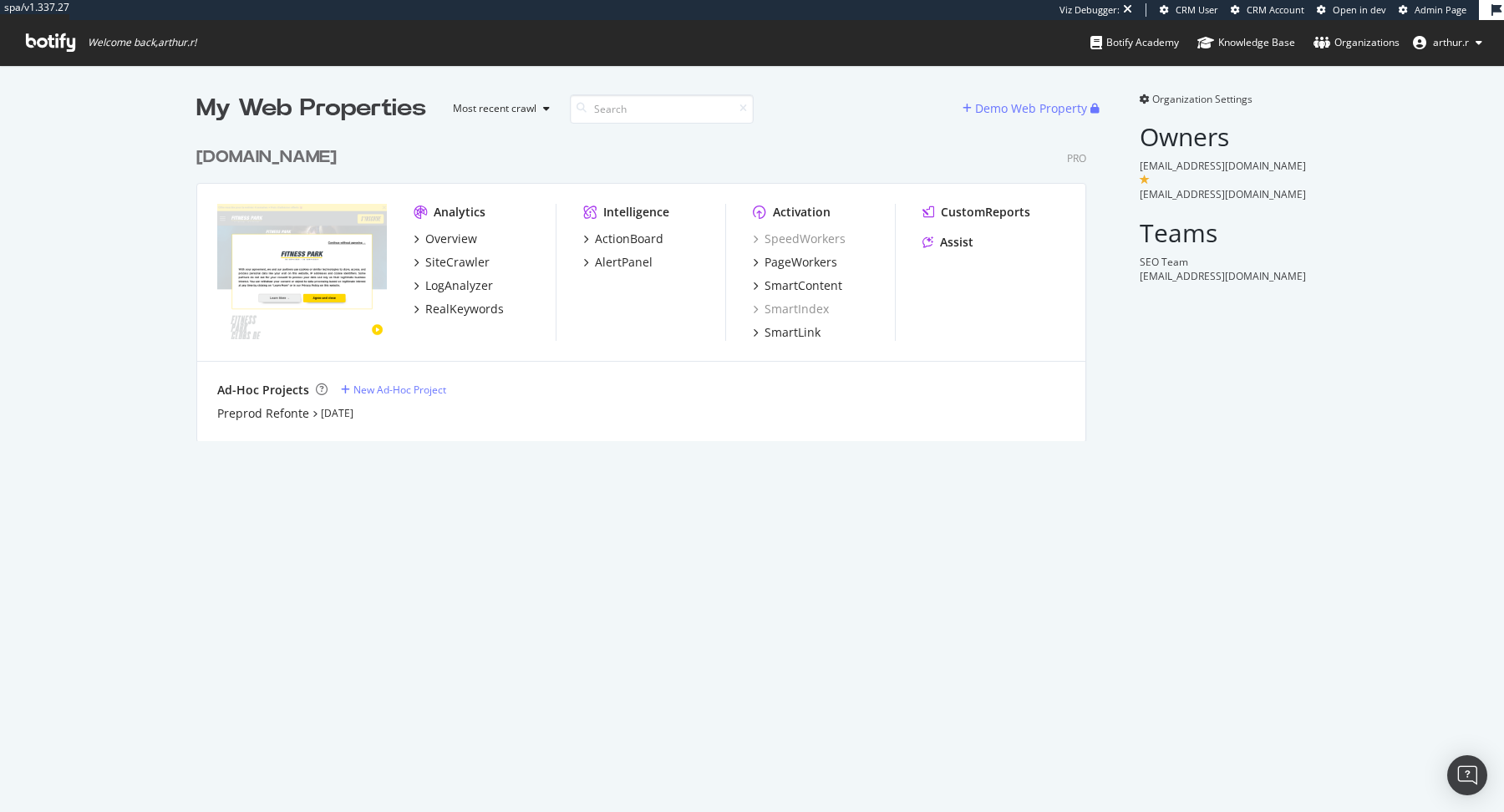
scroll to position [316, 902]
click at [270, 405] on div "Preprod Refonte" at bounding box center [263, 413] width 92 height 16
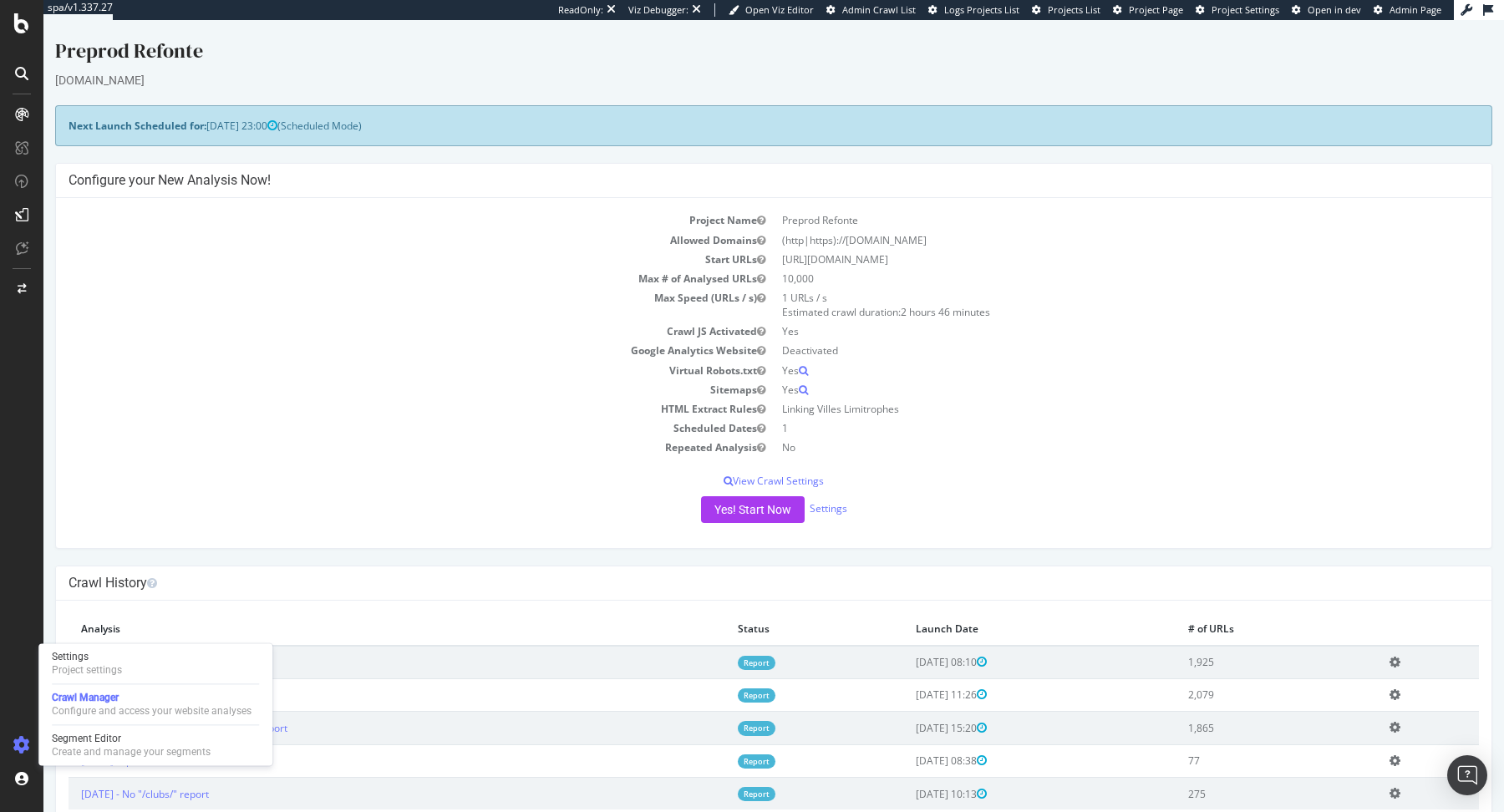
click at [147, 679] on div "Settings Project settings Crawl Manager Configure and access your website analy…" at bounding box center [155, 705] width 234 height 122
click at [158, 654] on div "Settings Project settings" at bounding box center [156, 663] width 220 height 30
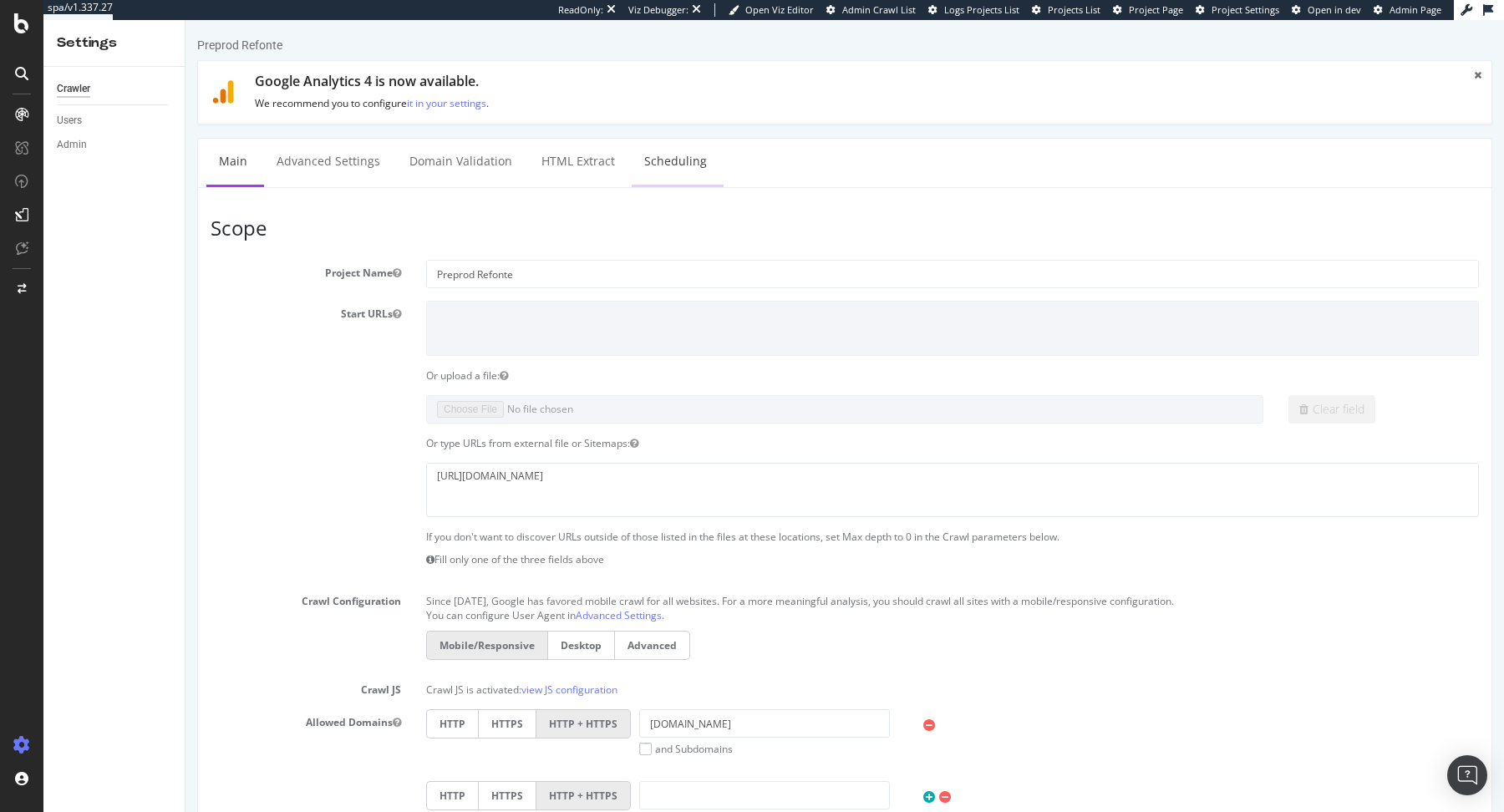
click at [656, 165] on link "Scheduling" at bounding box center [676, 161] width 87 height 46
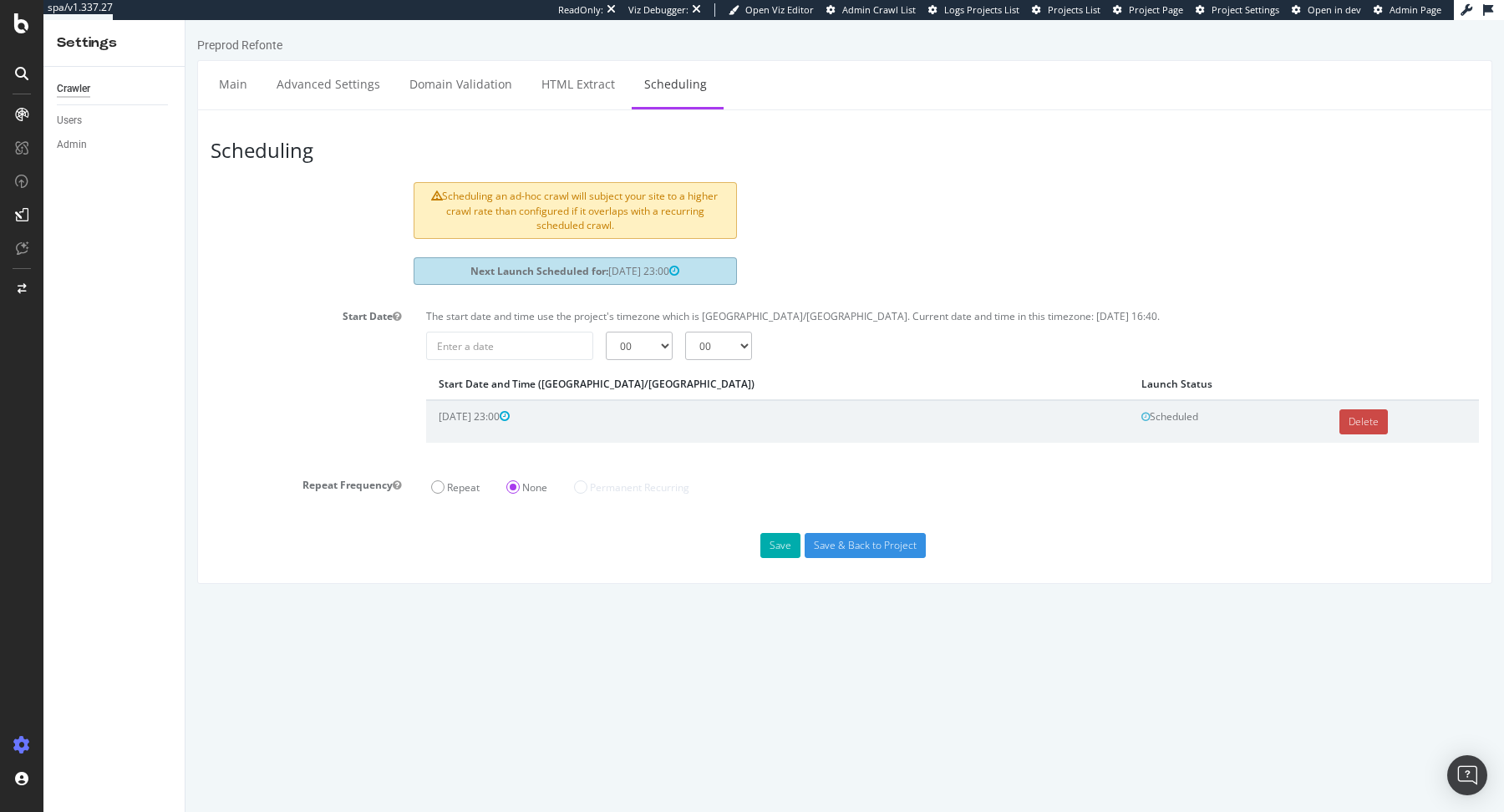
click at [1339, 413] on link "Delete" at bounding box center [1363, 422] width 48 height 25
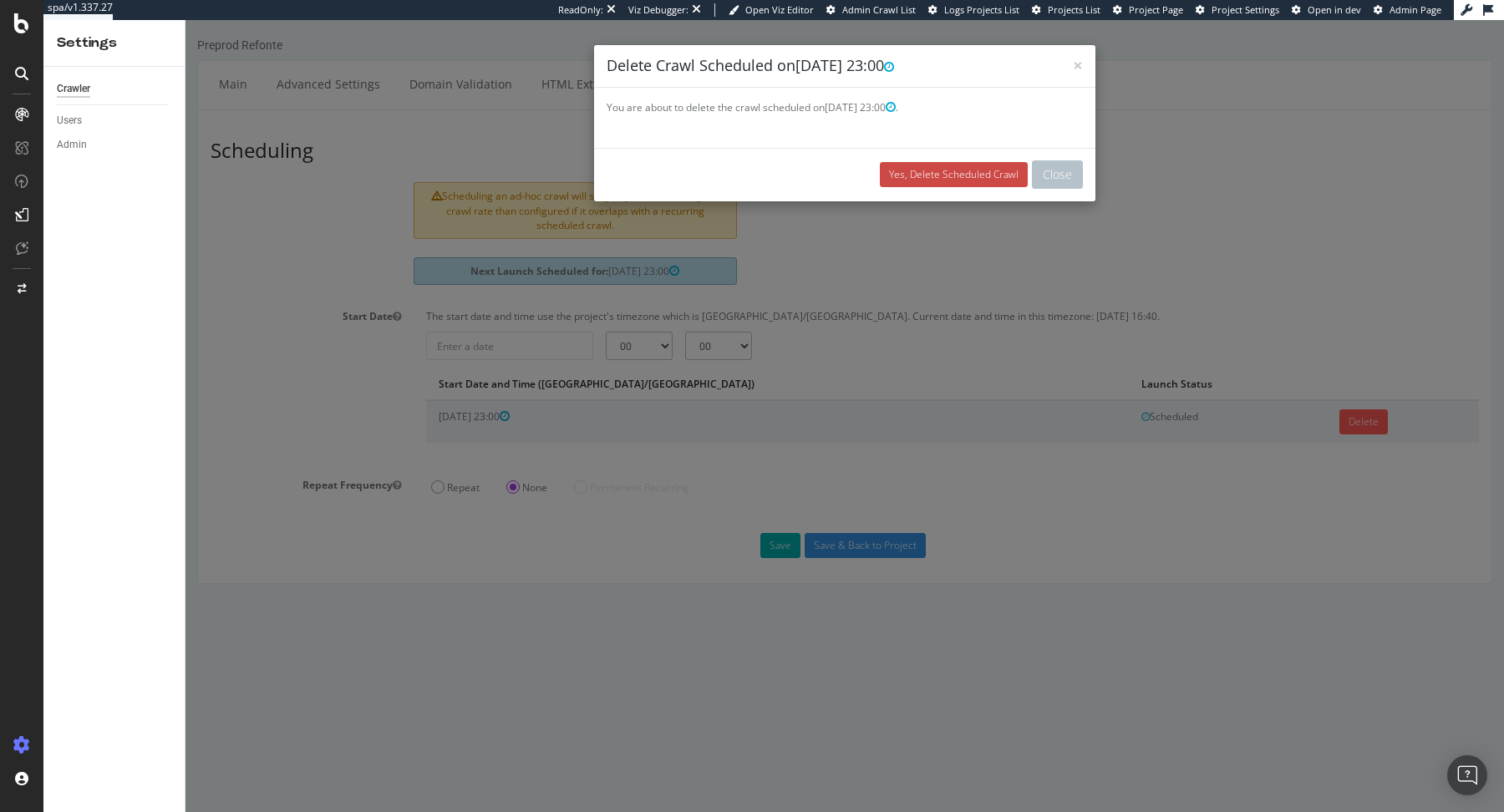
click at [963, 170] on link "Yes, Delete Scheduled Crawl" at bounding box center [954, 175] width 147 height 25
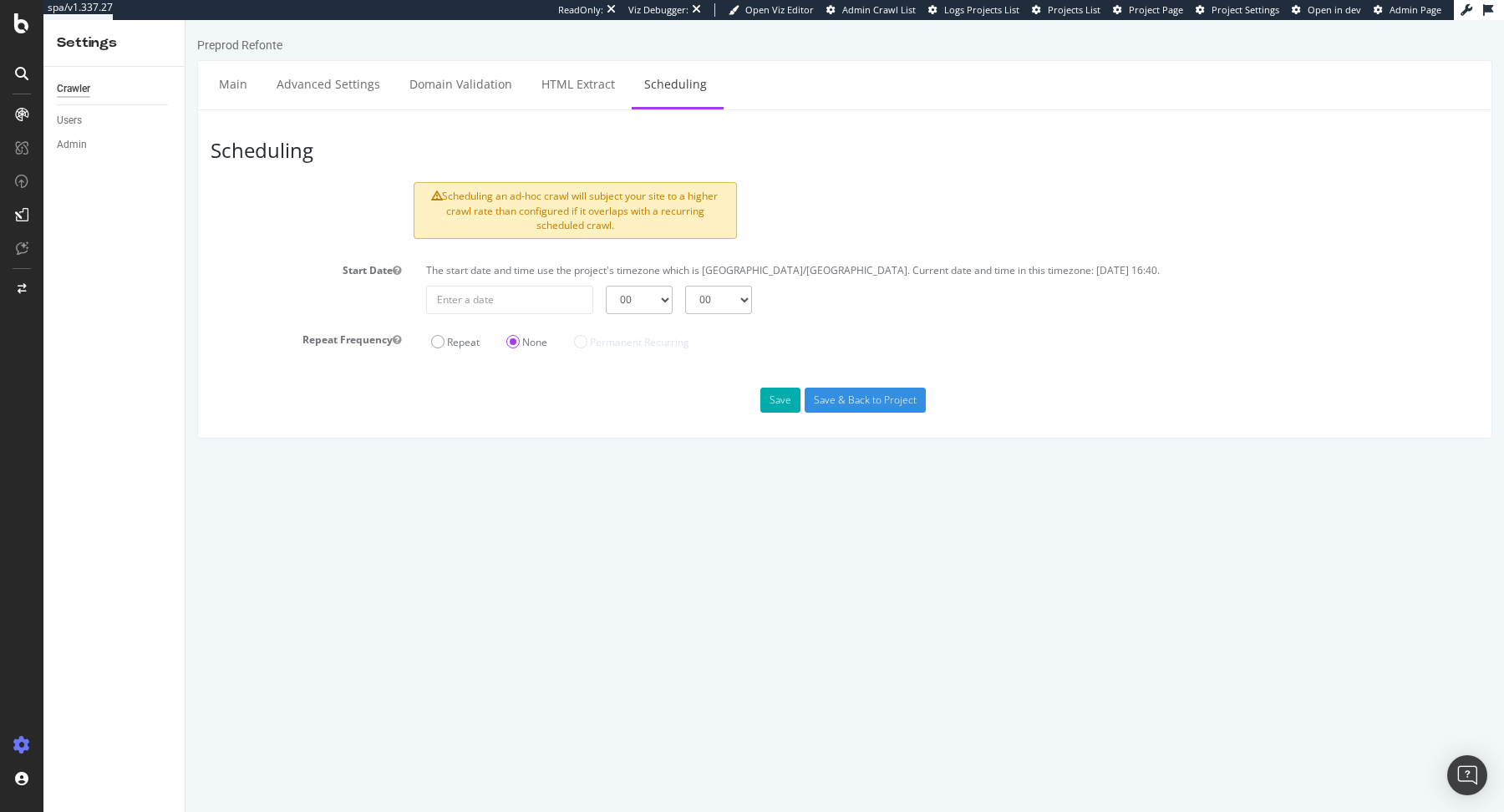
click at [234, 56] on div "Preprod Refonte" at bounding box center [845, 48] width 1296 height 24
click at [234, 80] on link "Main" at bounding box center [233, 84] width 54 height 46
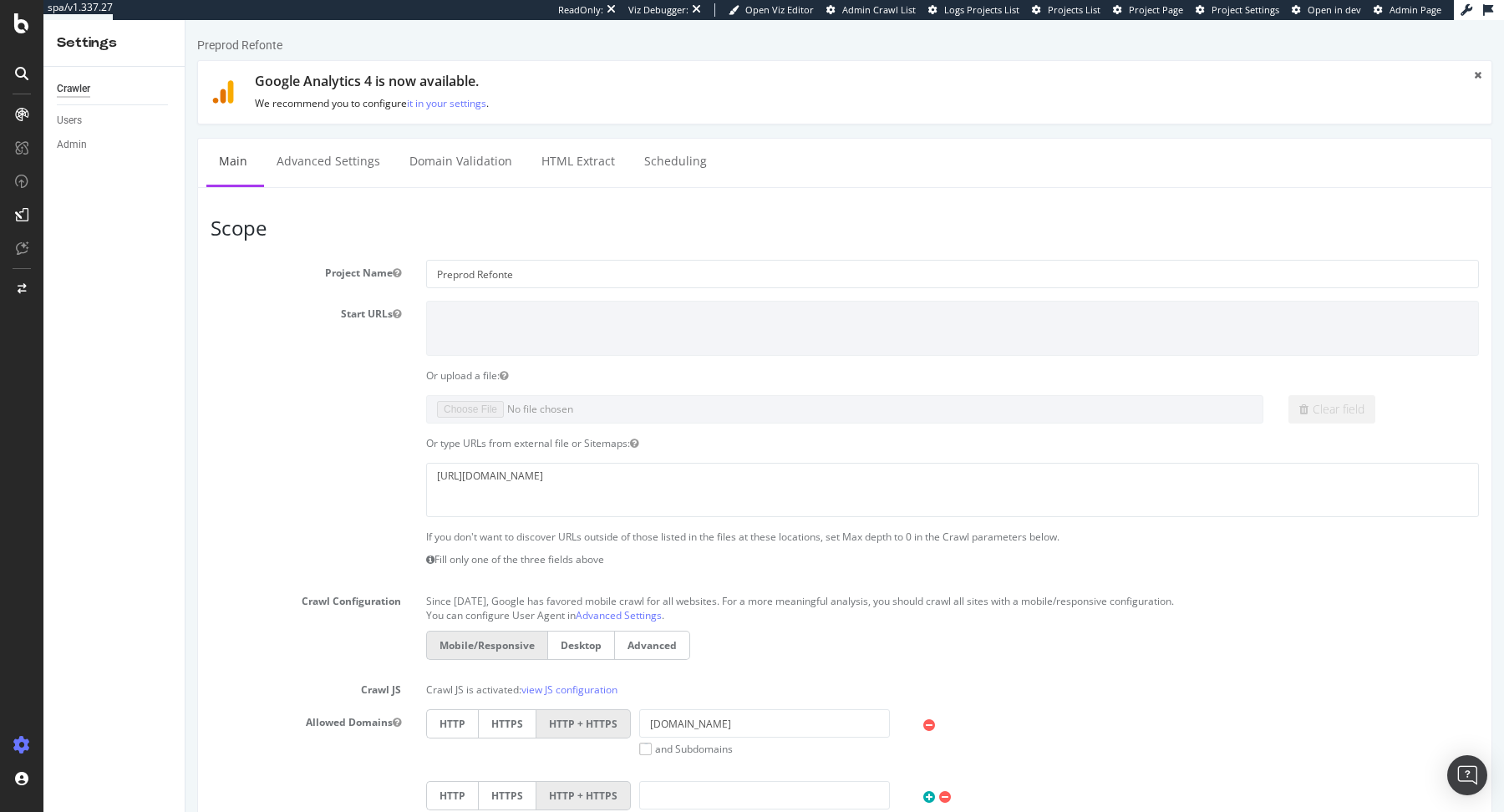
scroll to position [645, 0]
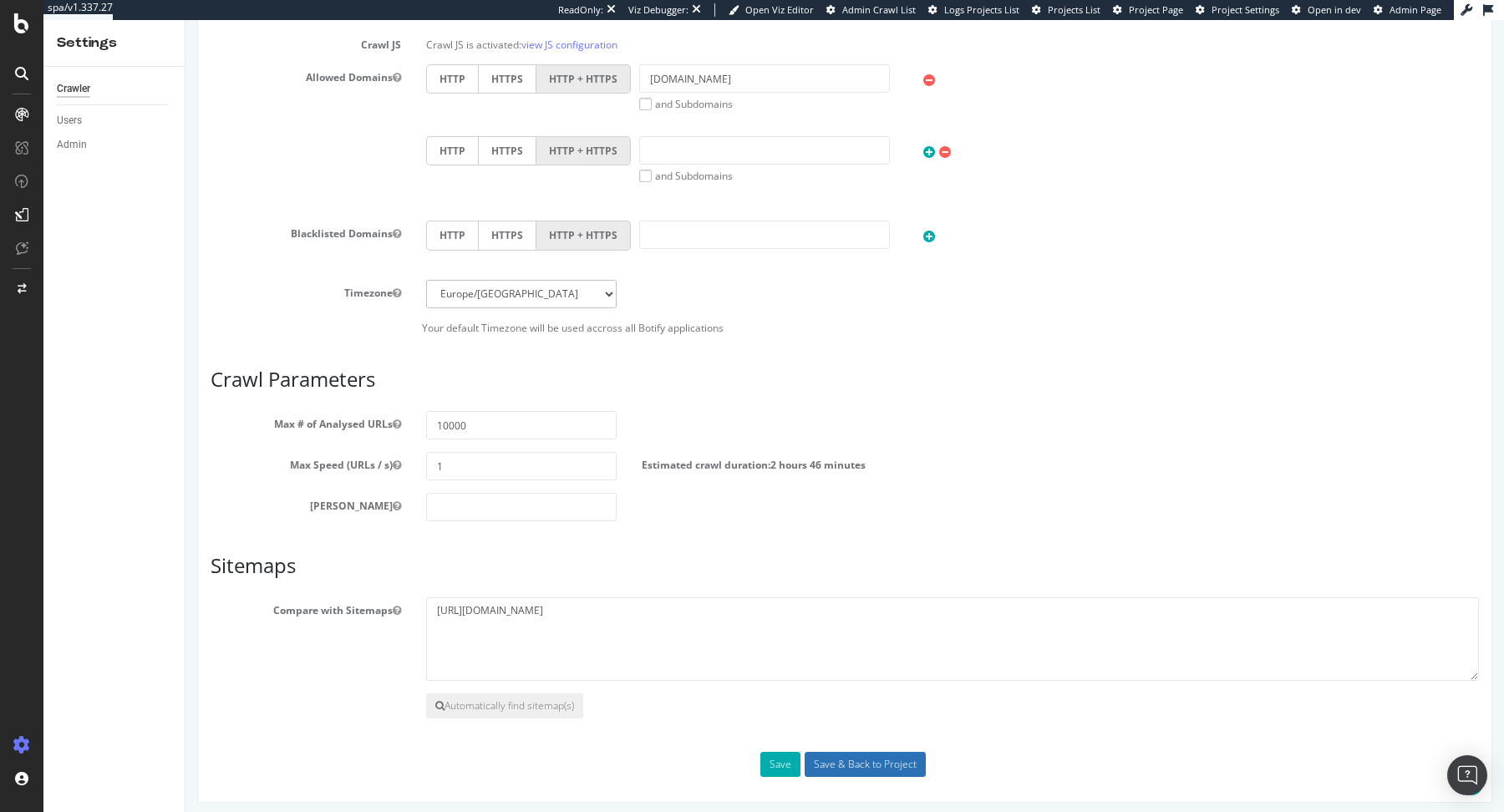
click at [870, 752] on input "Save & Back to Project" at bounding box center [865, 765] width 121 height 25
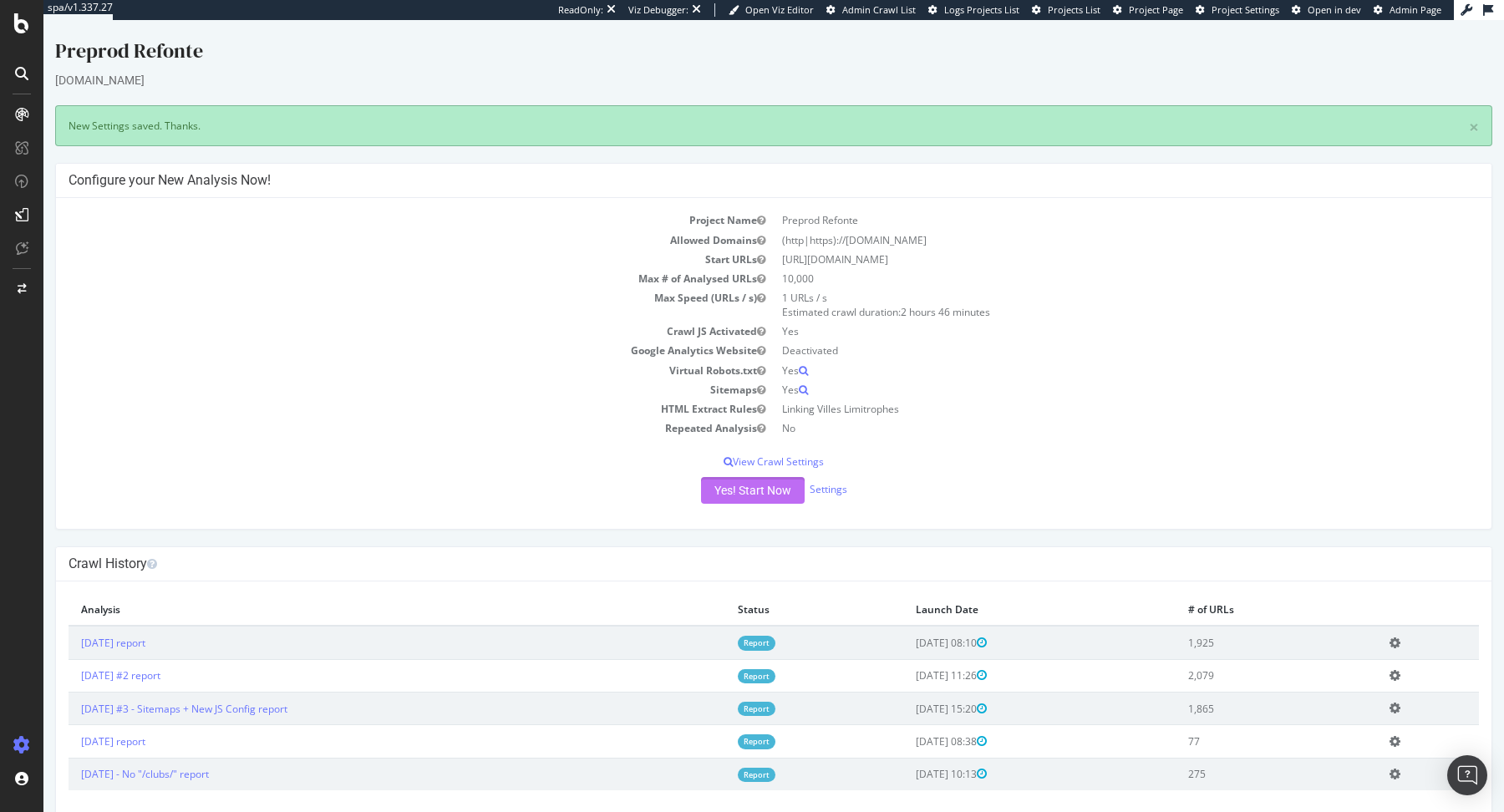
click at [766, 491] on button "Yes! Start Now" at bounding box center [753, 490] width 104 height 26
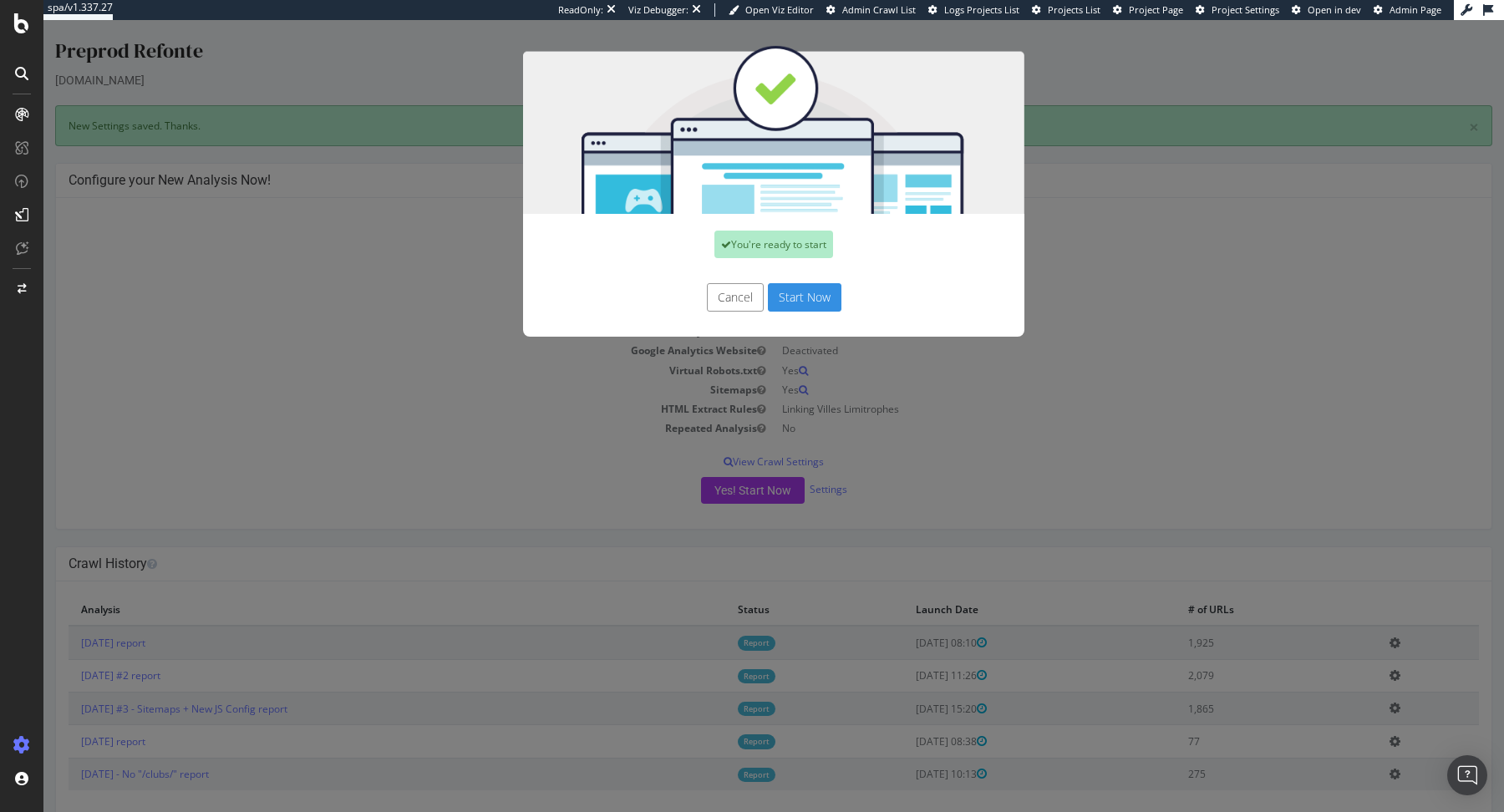
click at [826, 301] on button "Start Now" at bounding box center [805, 297] width 74 height 28
